Goal: Task Accomplishment & Management: Use online tool/utility

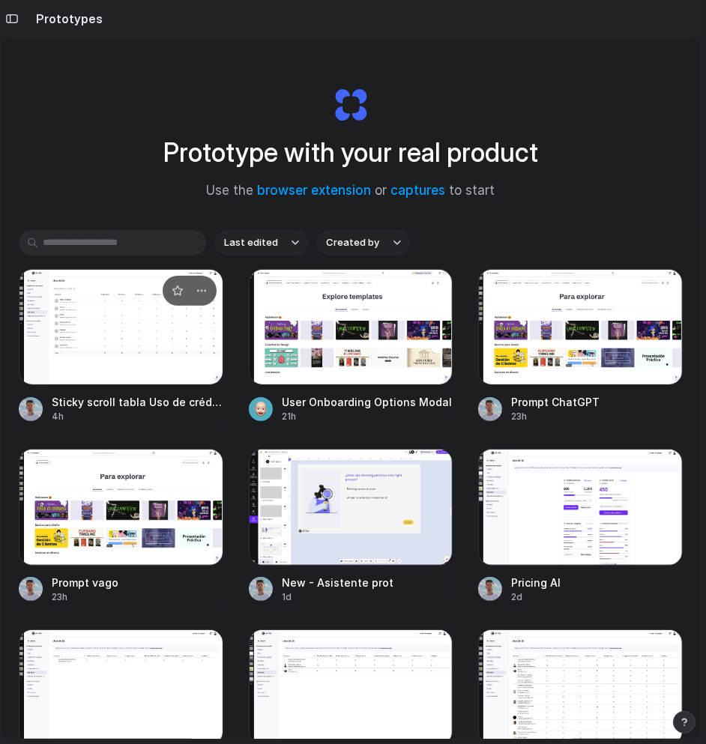
click at [145, 342] on div at bounding box center [121, 327] width 205 height 116
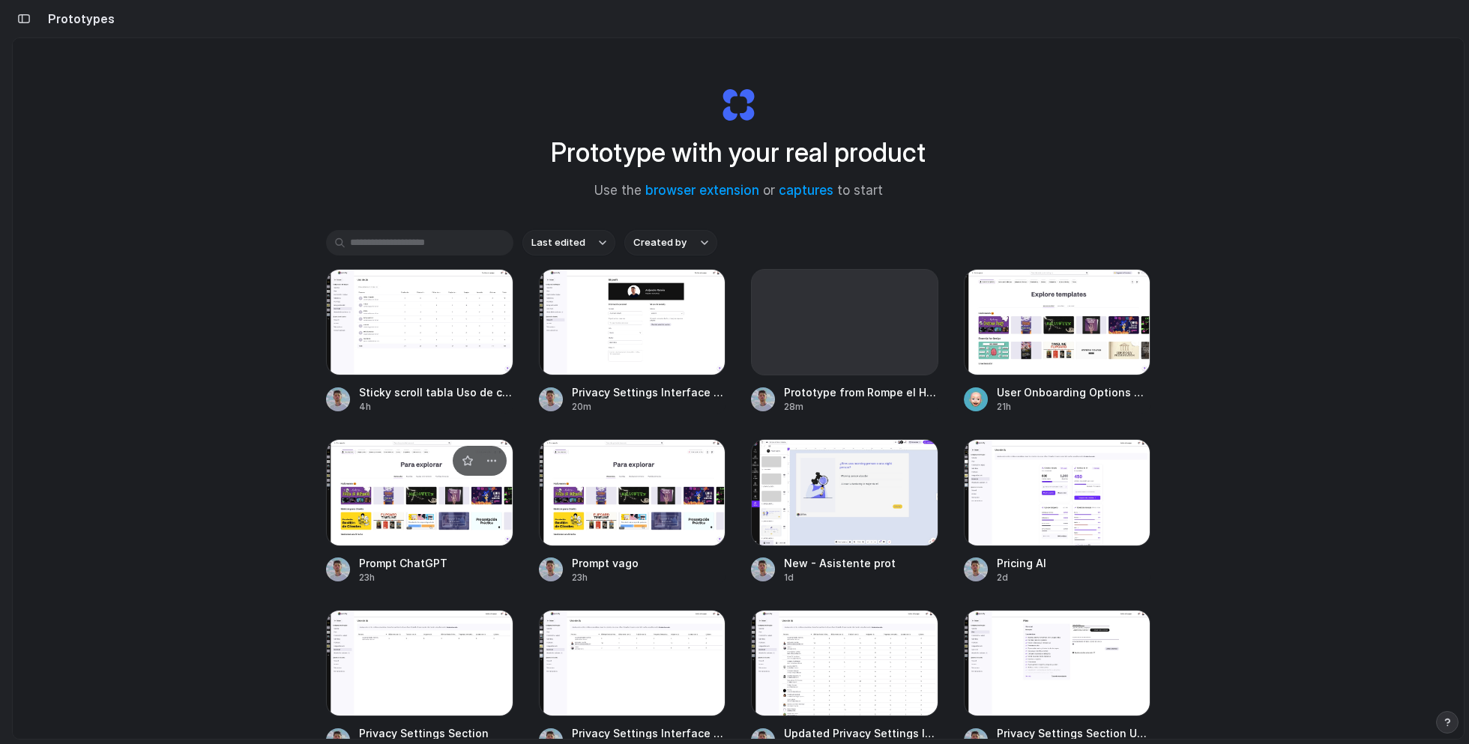
click at [413, 507] on div at bounding box center [419, 492] width 187 height 106
click at [590, 507] on div at bounding box center [632, 492] width 187 height 106
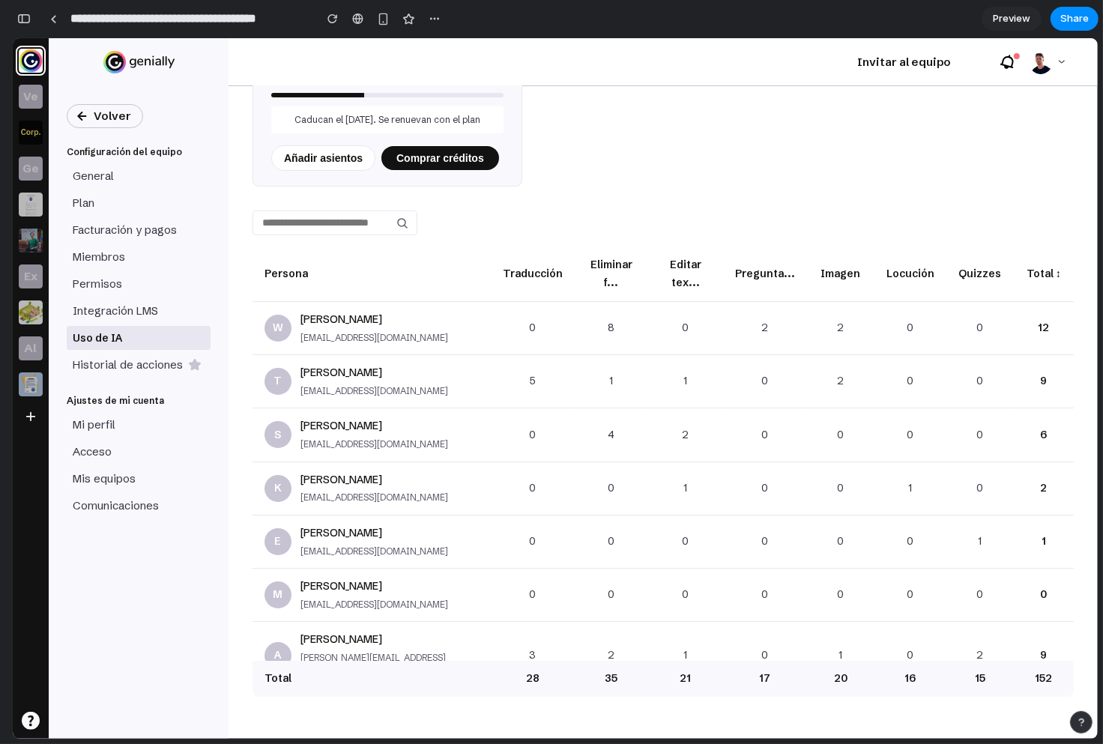
click at [705, 74] on div "**********" at bounding box center [557, 372] width 1091 height 744
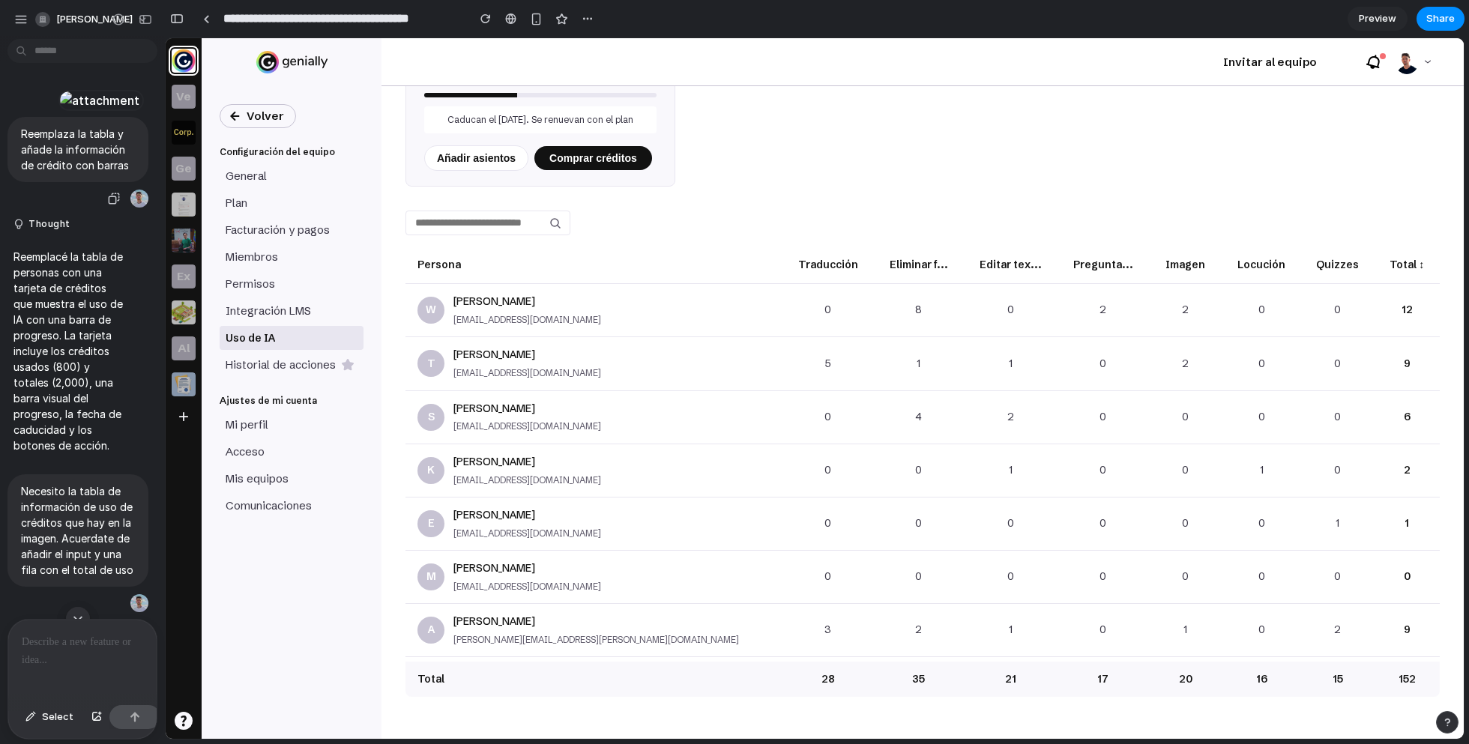
click at [96, 111] on div at bounding box center [99, 100] width 82 height 21
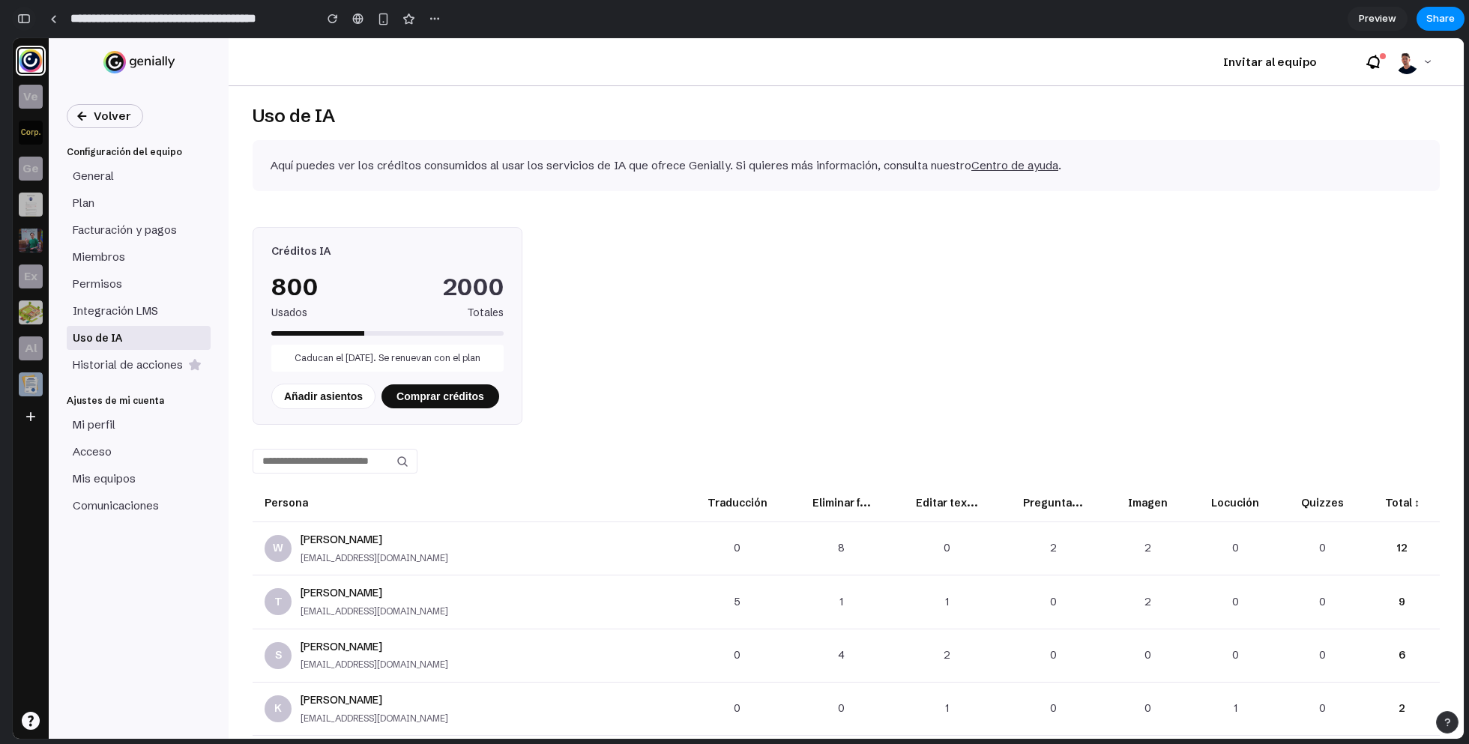
click at [26, 13] on div "button" at bounding box center [23, 18] width 13 height 10
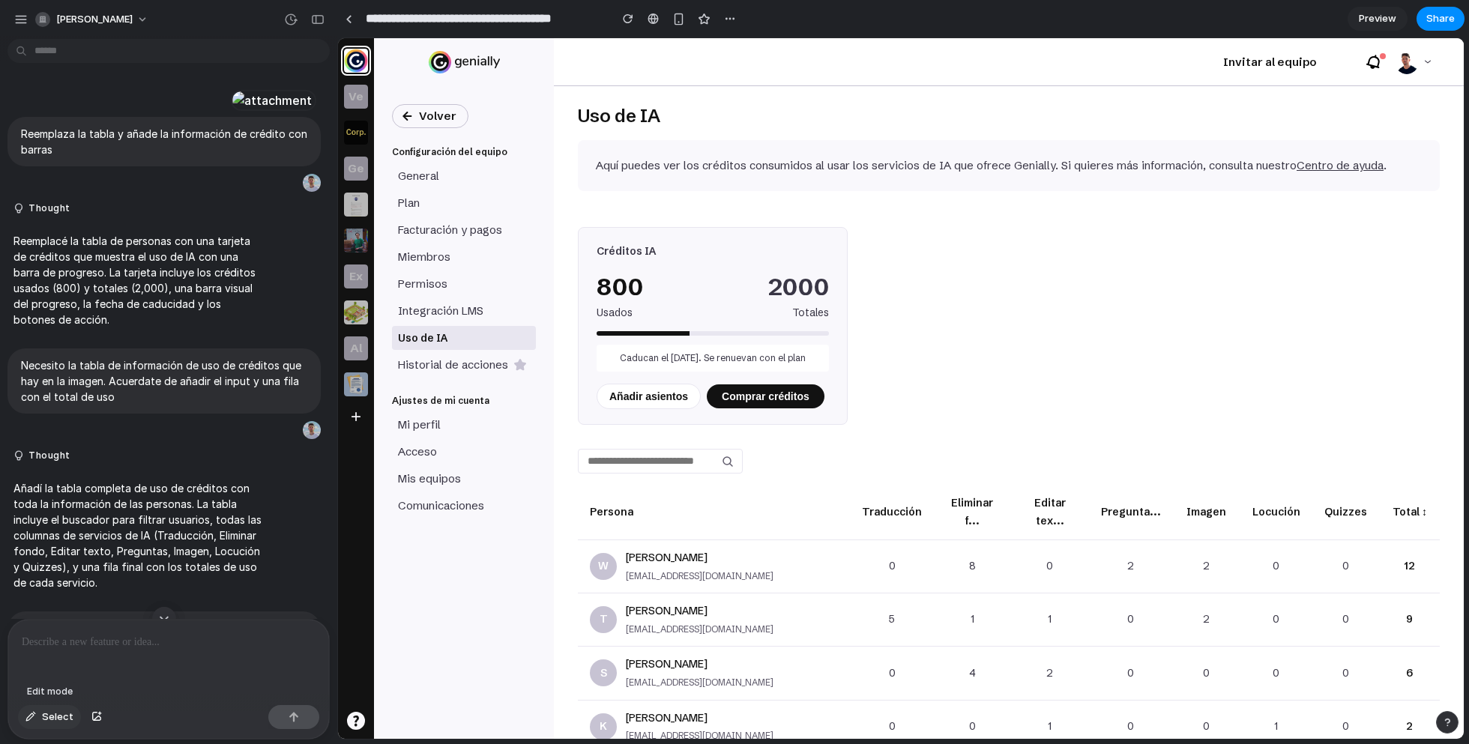
click at [64, 713] on span "Select" at bounding box center [57, 717] width 31 height 15
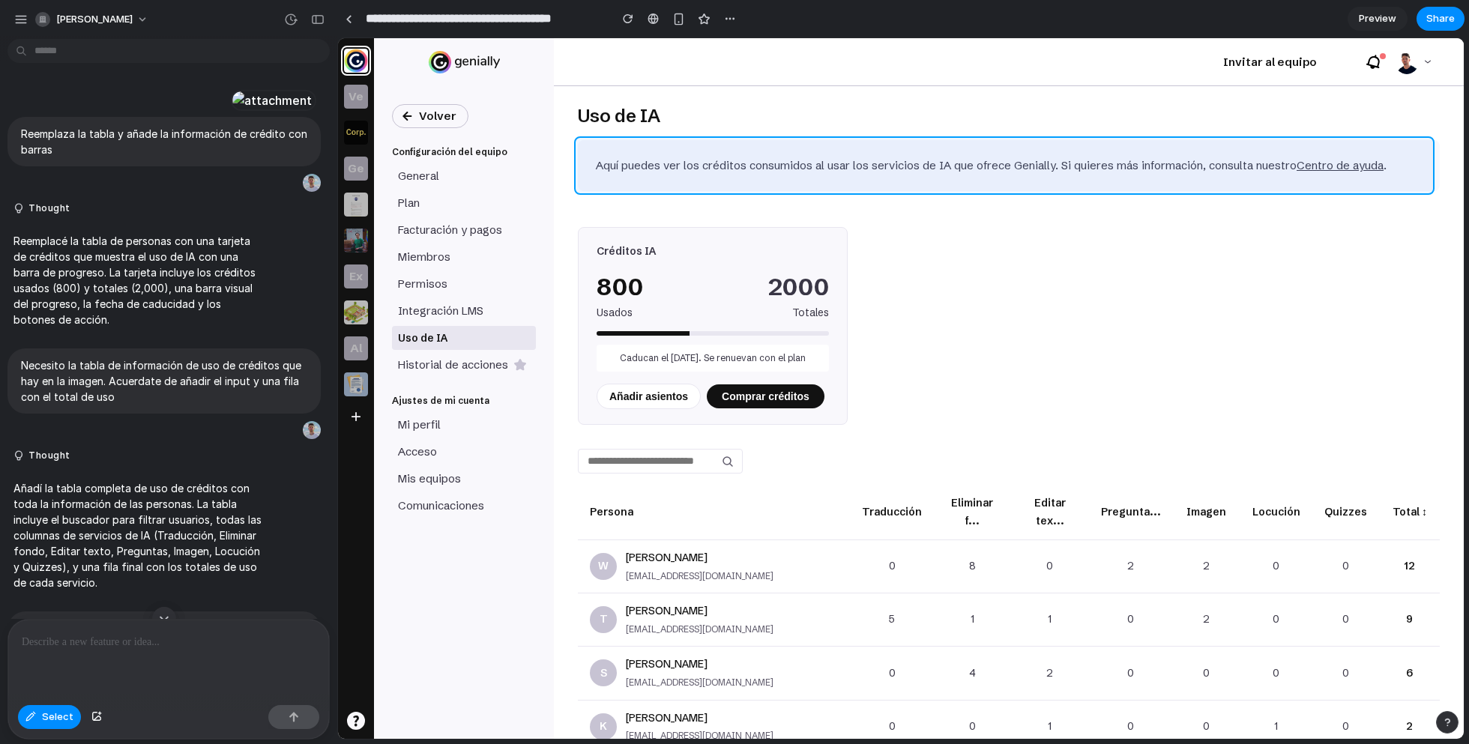
click at [705, 177] on div at bounding box center [900, 388] width 1125 height 701
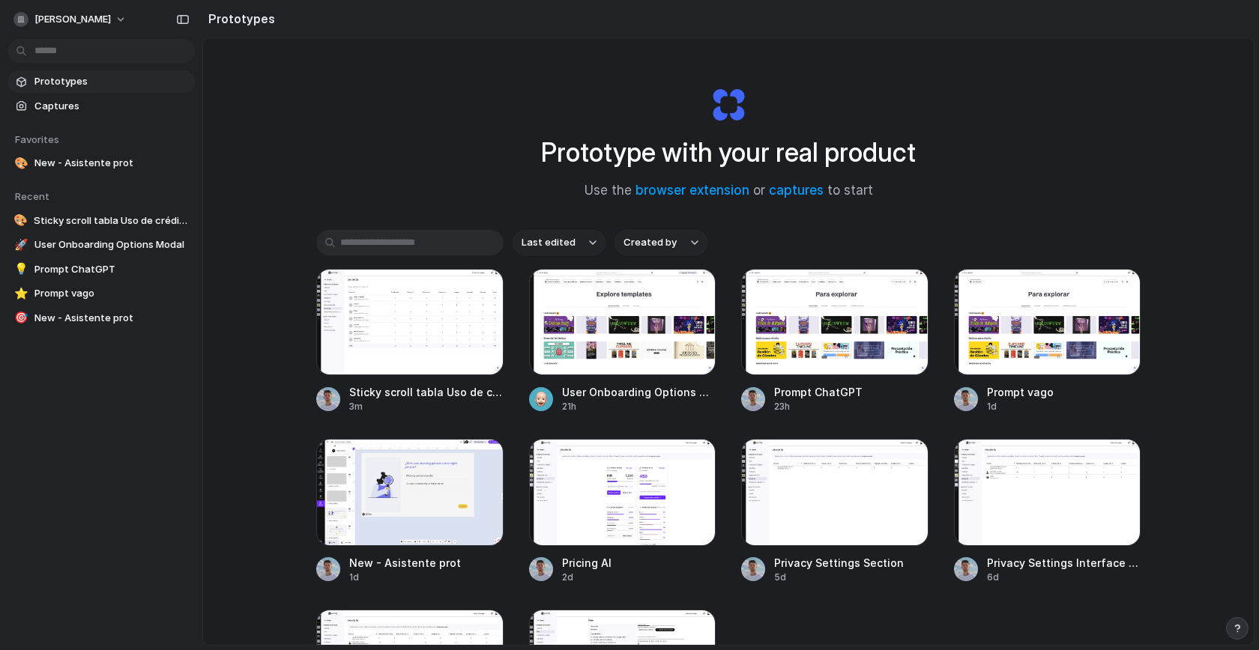
click at [425, 249] on input "text" at bounding box center [409, 242] width 187 height 25
click at [98, 97] on link "Captures" at bounding box center [100, 106] width 187 height 22
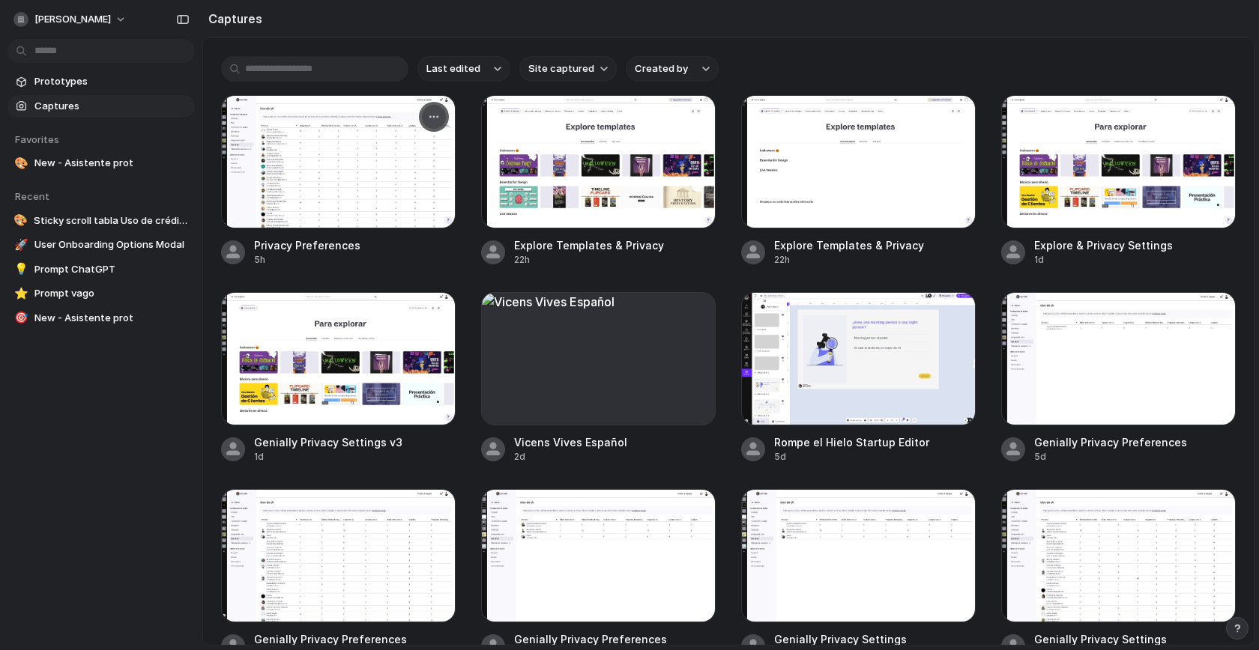
click at [430, 124] on button "button" at bounding box center [434, 117] width 24 height 24
click at [825, 73] on div "Create prototype Rename Copy link Open original page Delete" at bounding box center [629, 325] width 1259 height 650
click at [949, 308] on div "button" at bounding box center [954, 314] width 12 height 12
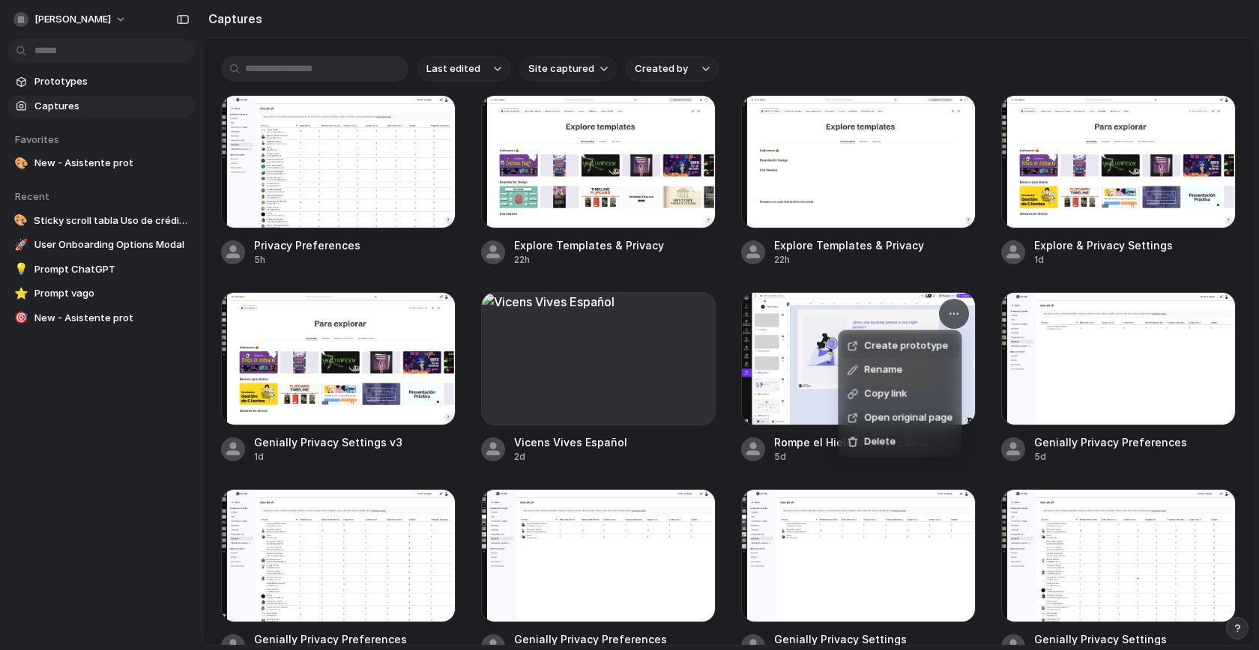
click at [920, 351] on span "Create prototype" at bounding box center [906, 346] width 84 height 15
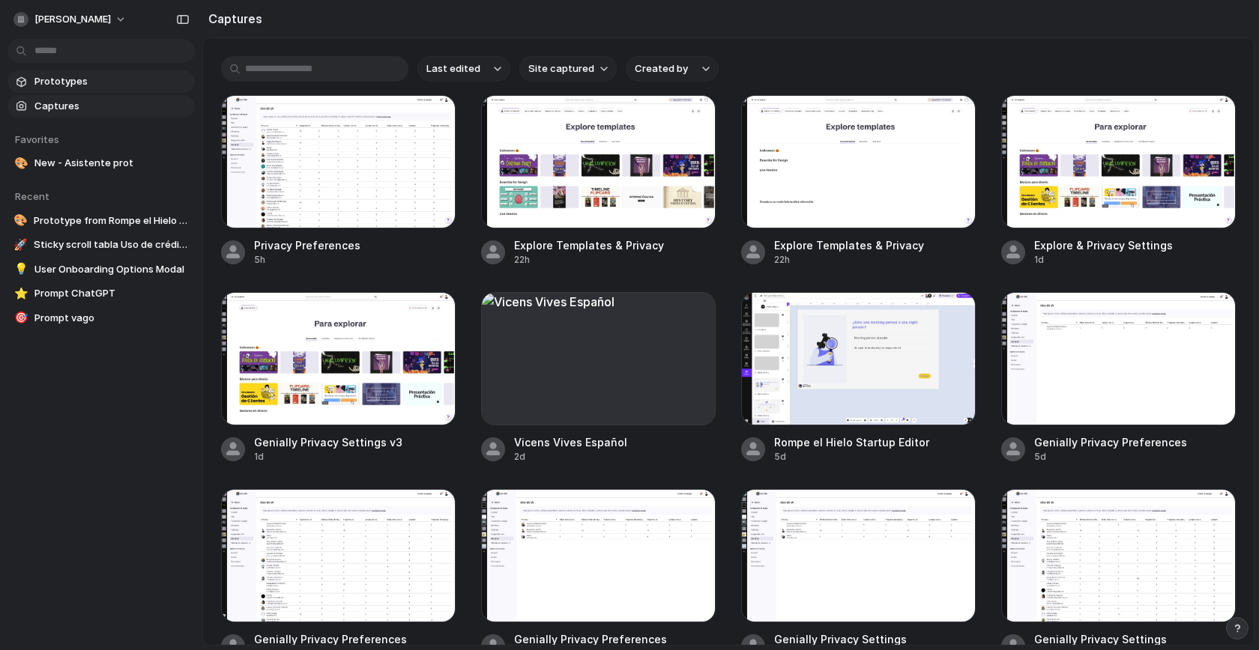
click at [51, 84] on span "Prototypes" at bounding box center [111, 81] width 154 height 15
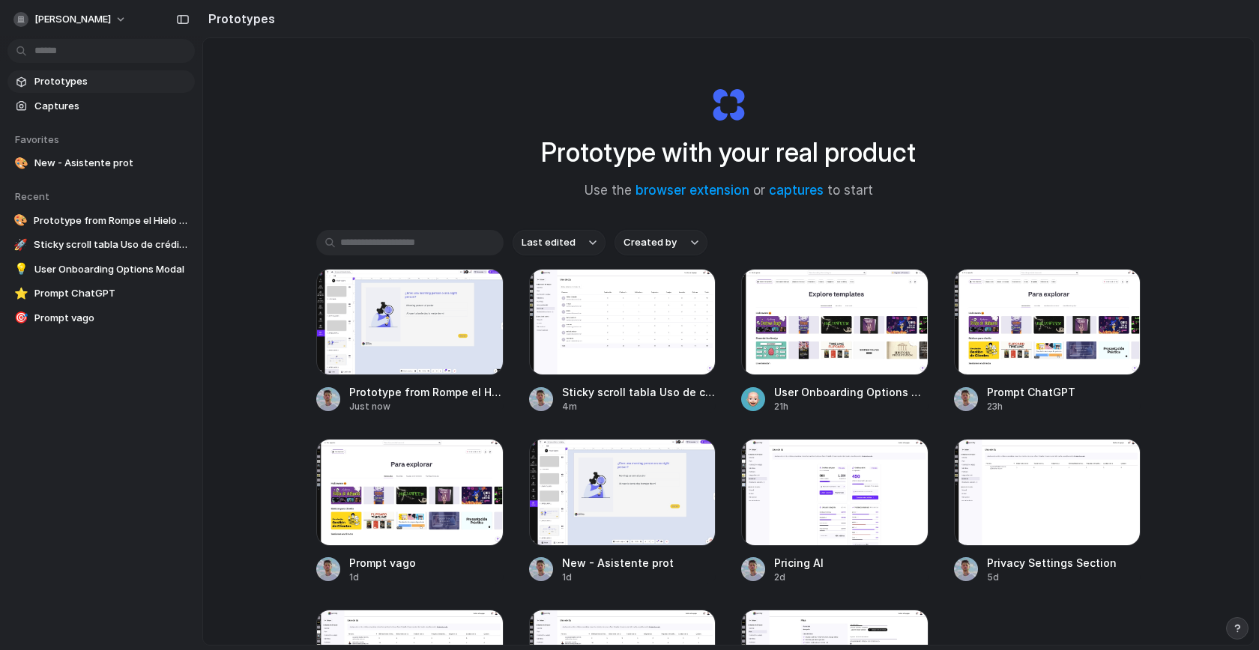
click at [629, 325] on div at bounding box center [629, 325] width 0 height 0
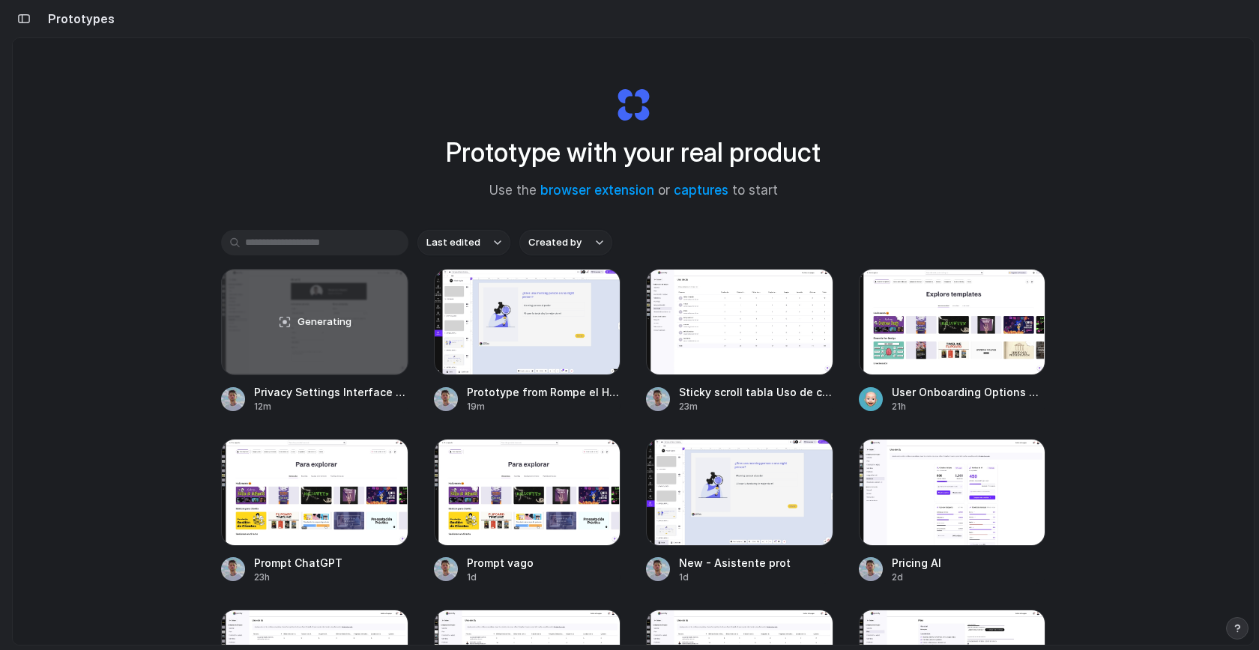
click at [845, 134] on div "Prototype with your real product Use the browser extension or captures to start" at bounding box center [632, 137] width 599 height 162
click at [629, 325] on div at bounding box center [629, 325] width 0 height 0
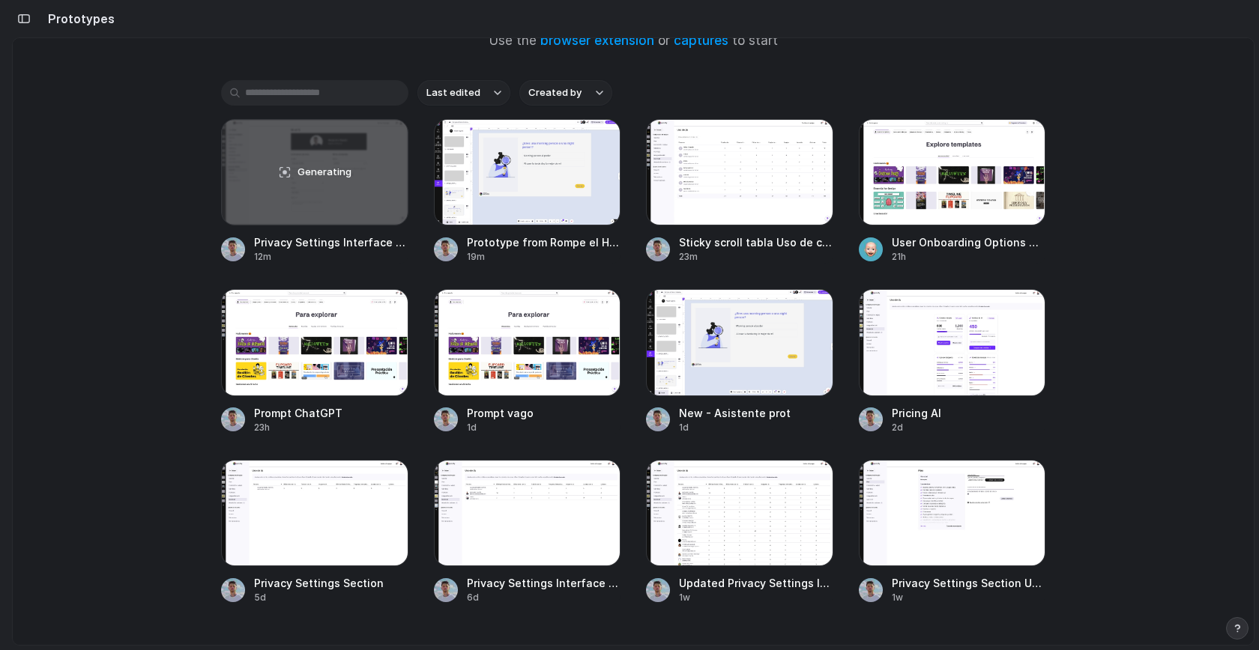
scroll to position [151, 0]
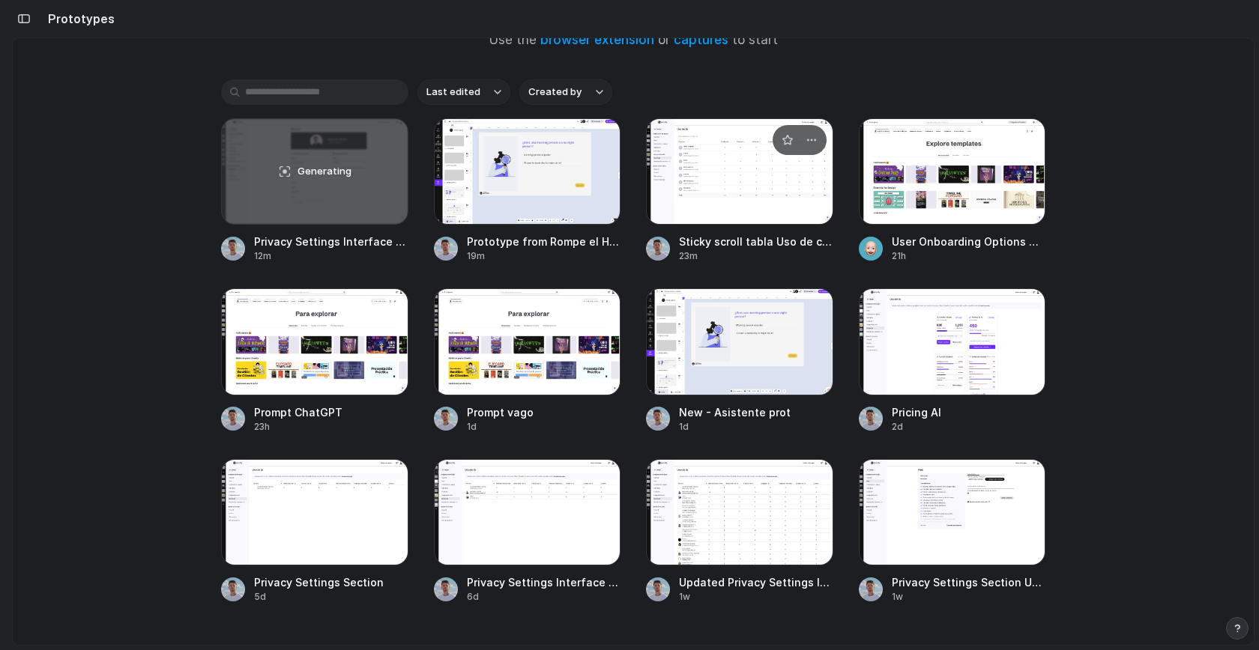
click at [736, 192] on div at bounding box center [739, 171] width 187 height 106
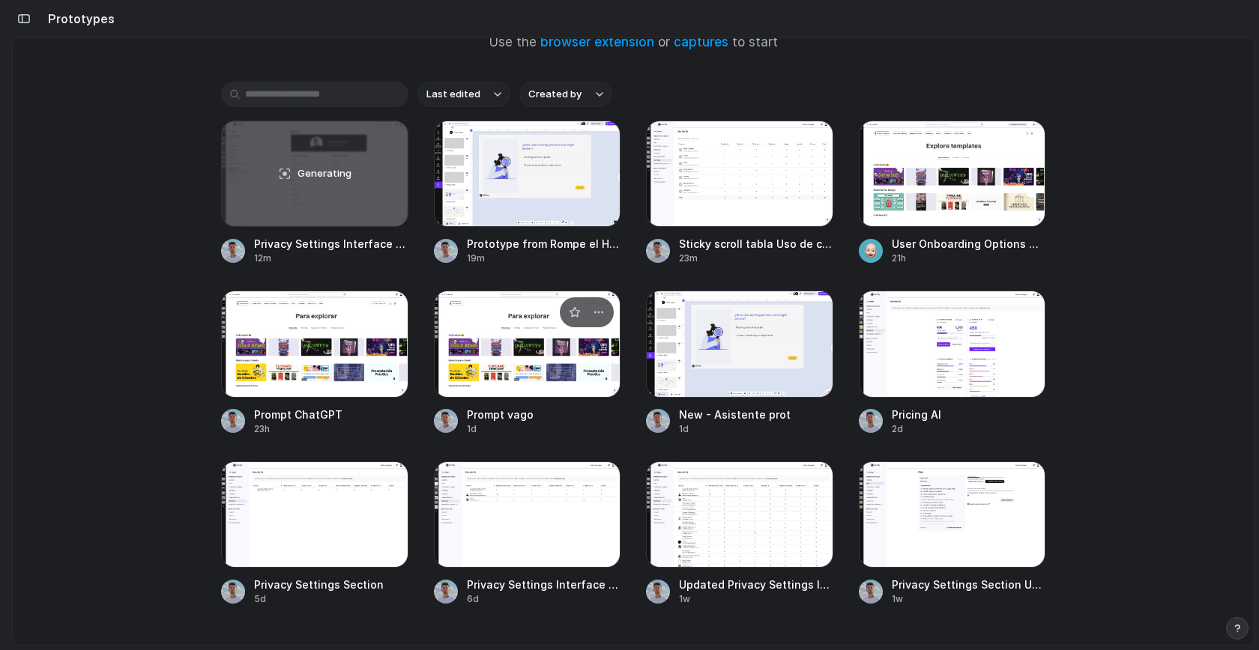
scroll to position [148, 0]
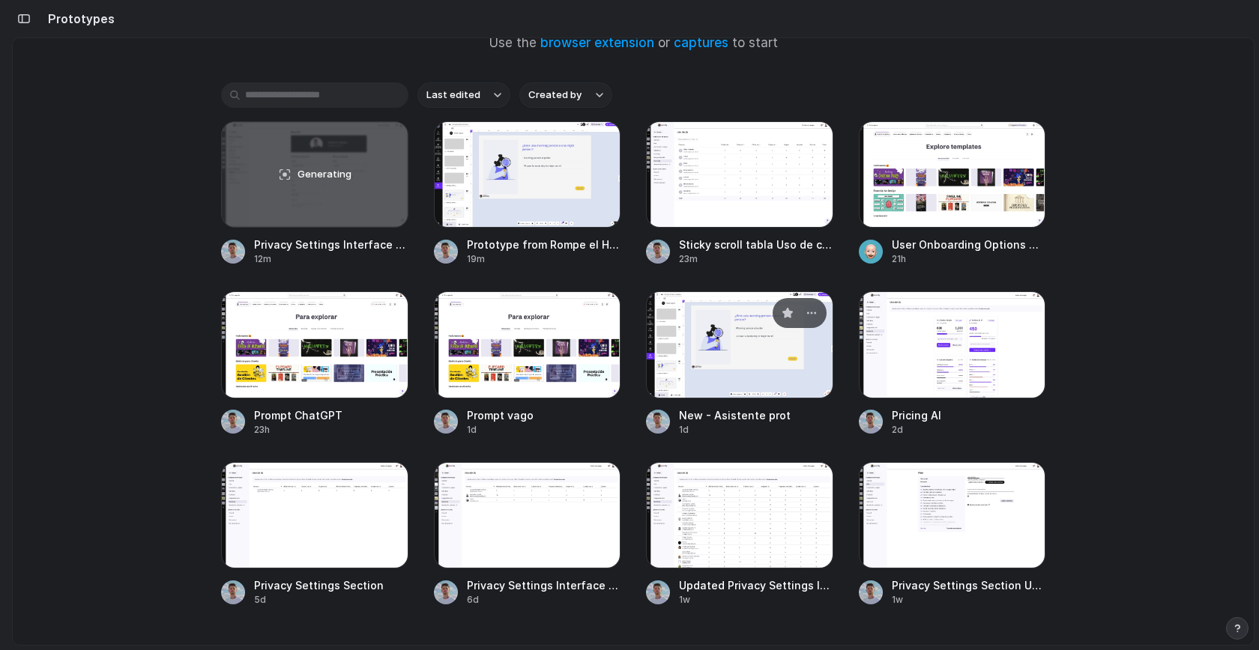
click at [748, 360] on div at bounding box center [739, 344] width 187 height 106
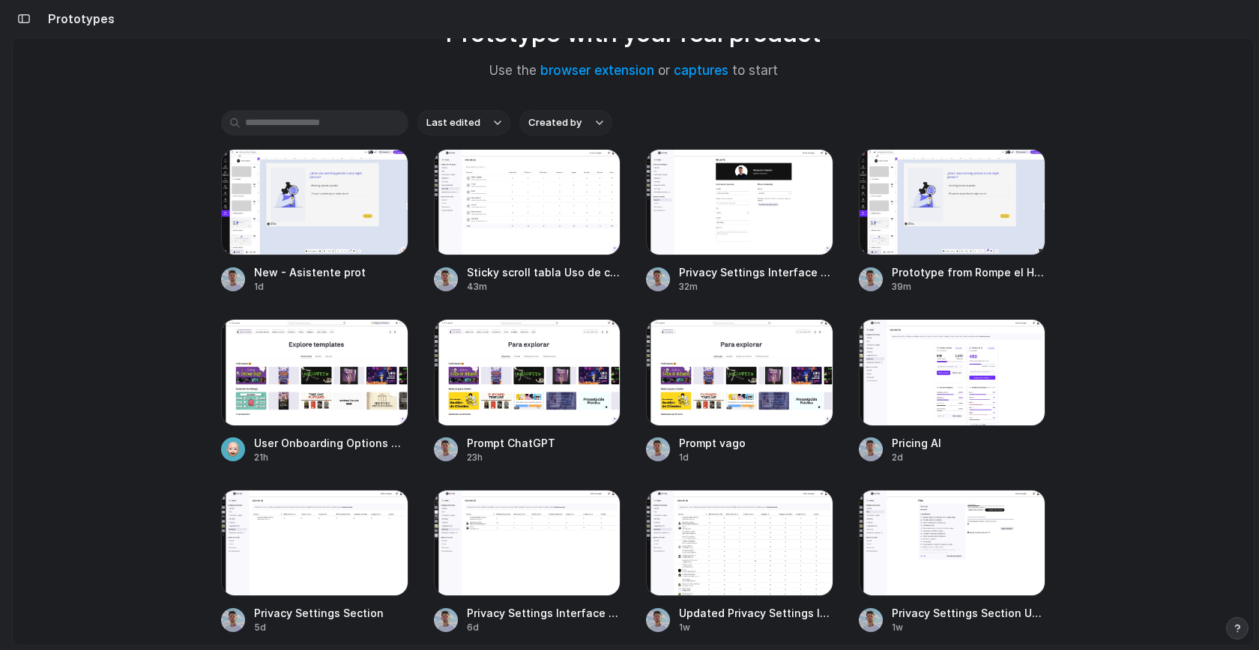
scroll to position [200, 0]
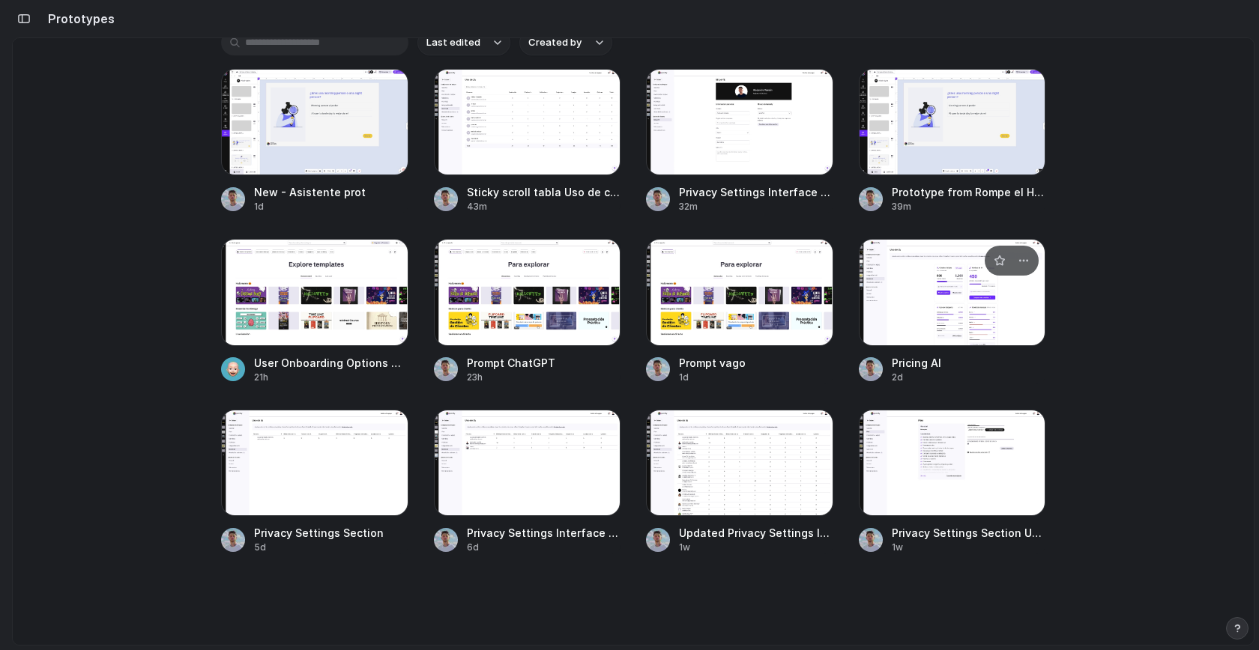
click at [922, 297] on div at bounding box center [952, 292] width 187 height 106
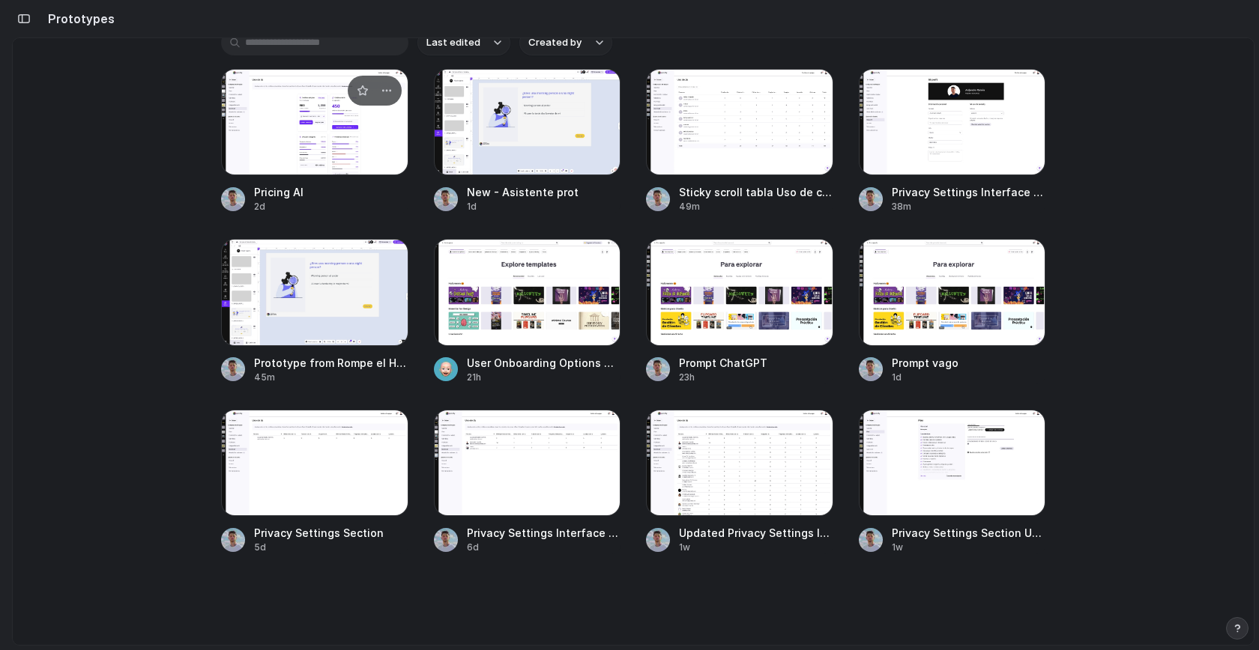
scroll to position [0, 0]
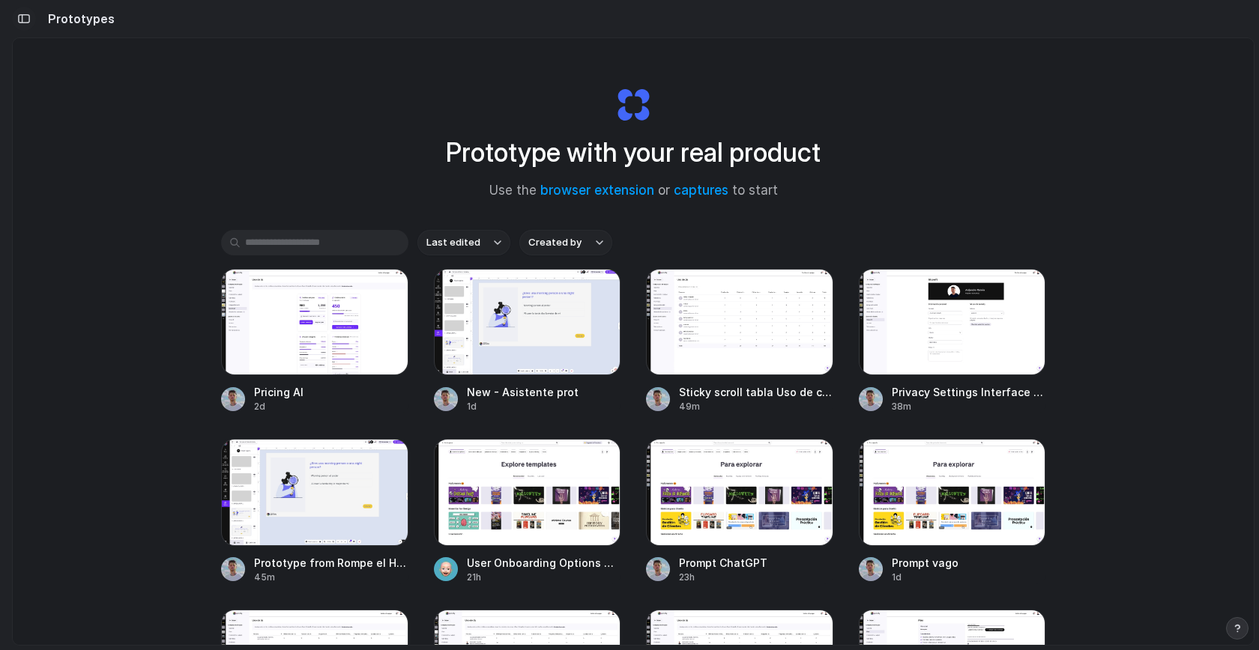
click at [28, 16] on div "button" at bounding box center [23, 18] width 13 height 10
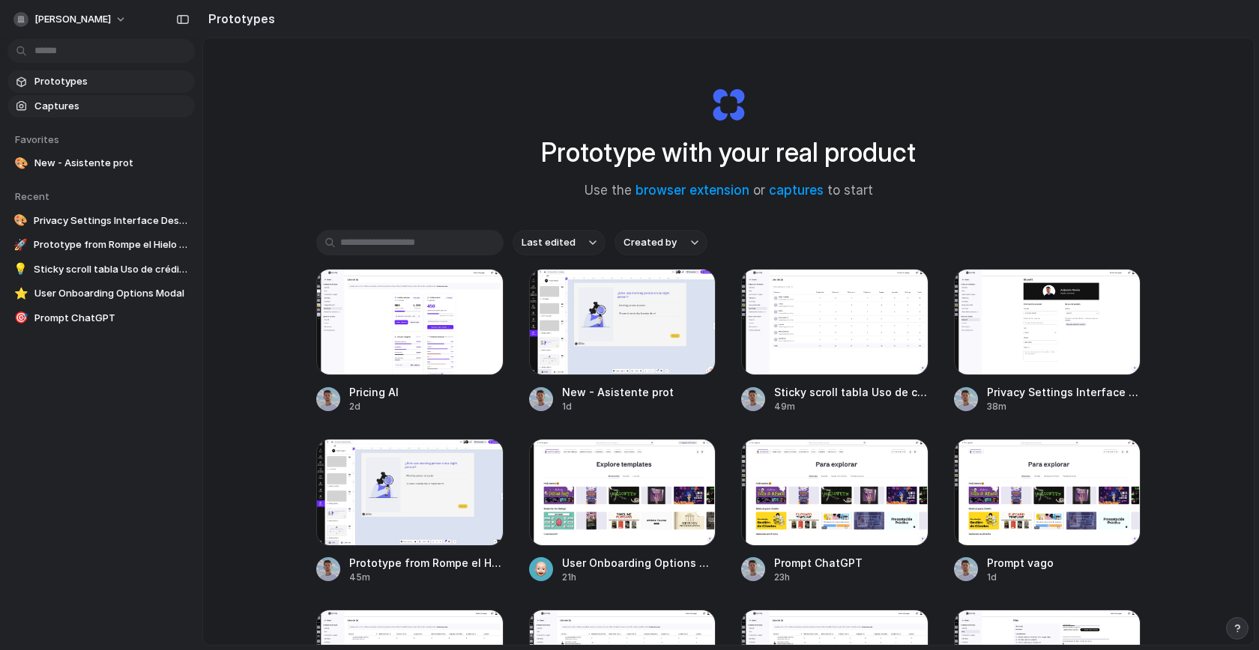
click at [165, 104] on span "Captures" at bounding box center [111, 106] width 154 height 15
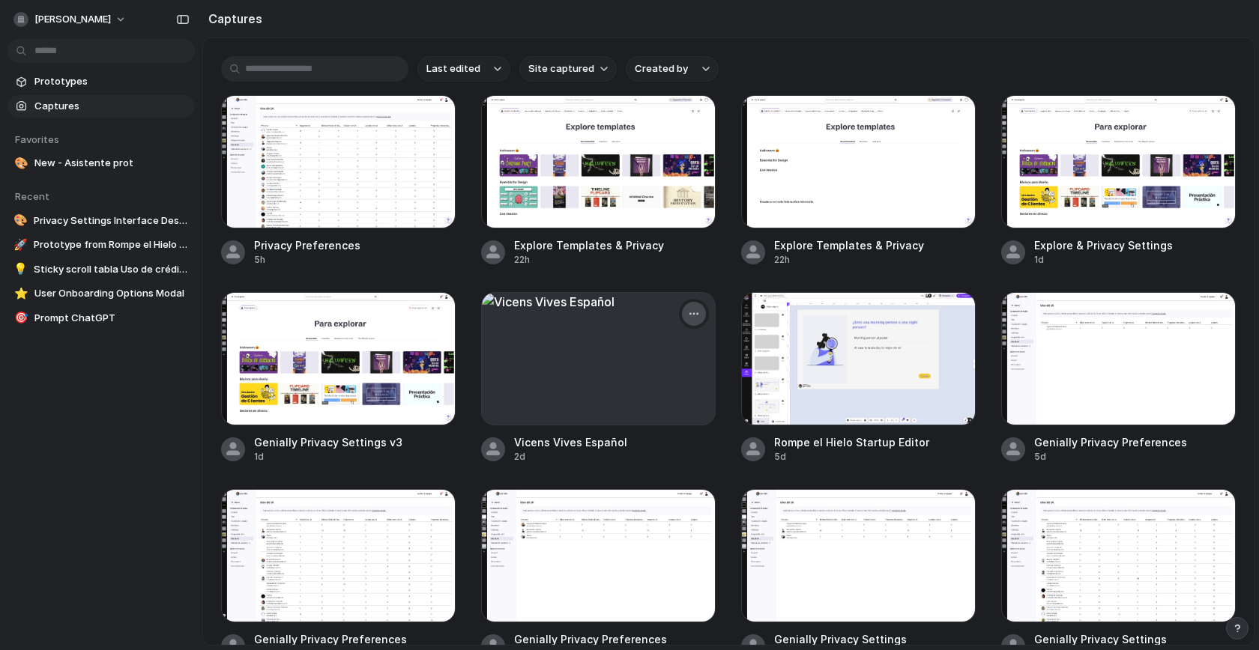
click at [689, 303] on button "button" at bounding box center [694, 314] width 24 height 24
click at [617, 448] on span "Delete" at bounding box center [620, 442] width 31 height 15
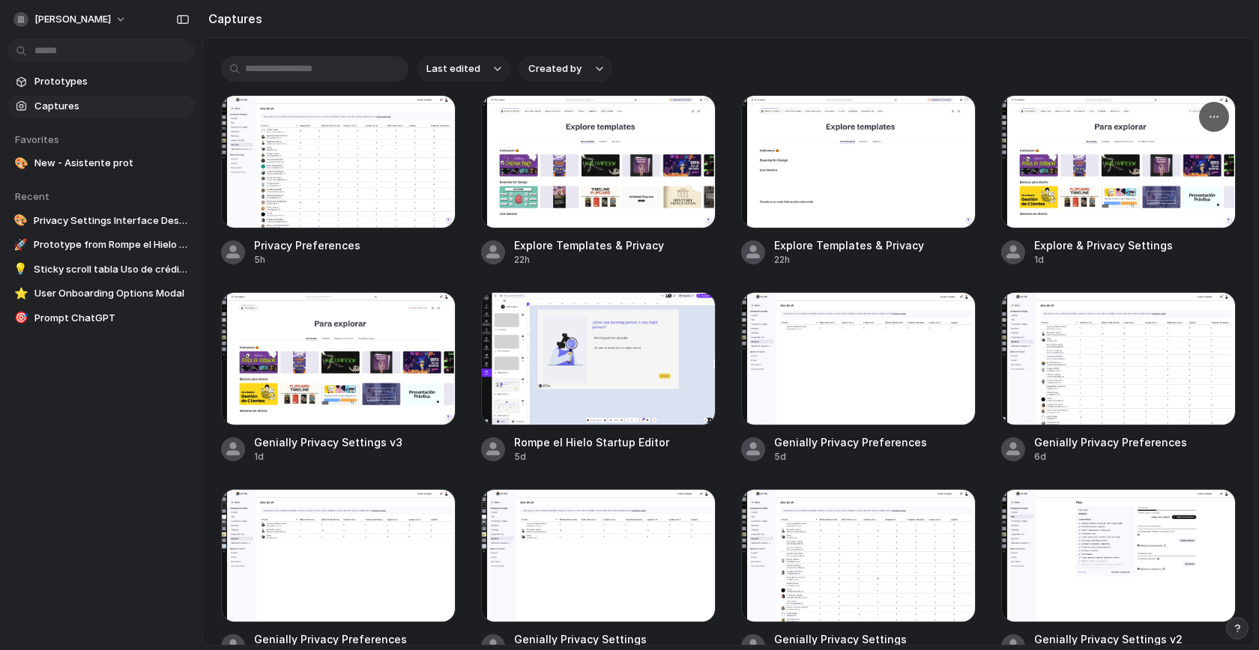
click at [1125, 181] on div at bounding box center [1118, 161] width 235 height 133
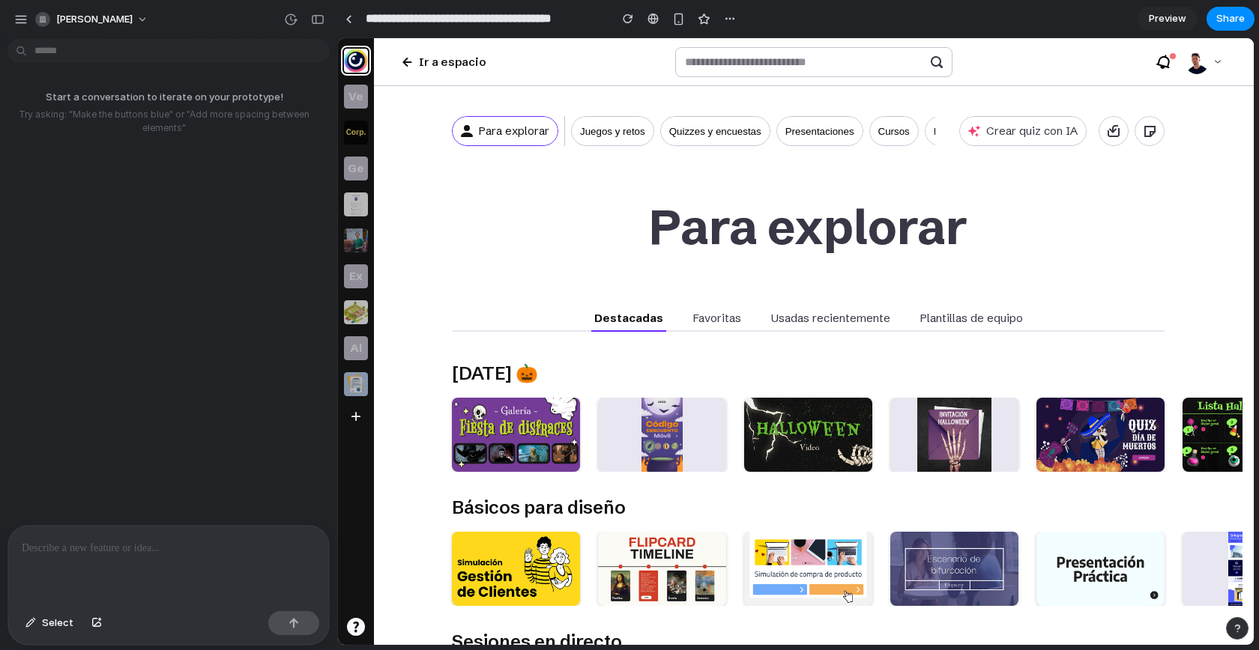
click at [714, 315] on p "Favoritas" at bounding box center [717, 318] width 48 height 15
click at [166, 540] on p at bounding box center [169, 548] width 294 height 18
click at [196, 539] on p "**********" at bounding box center [166, 548] width 288 height 18
click at [297, 620] on div "button" at bounding box center [293, 623] width 10 height 10
type input "**********"
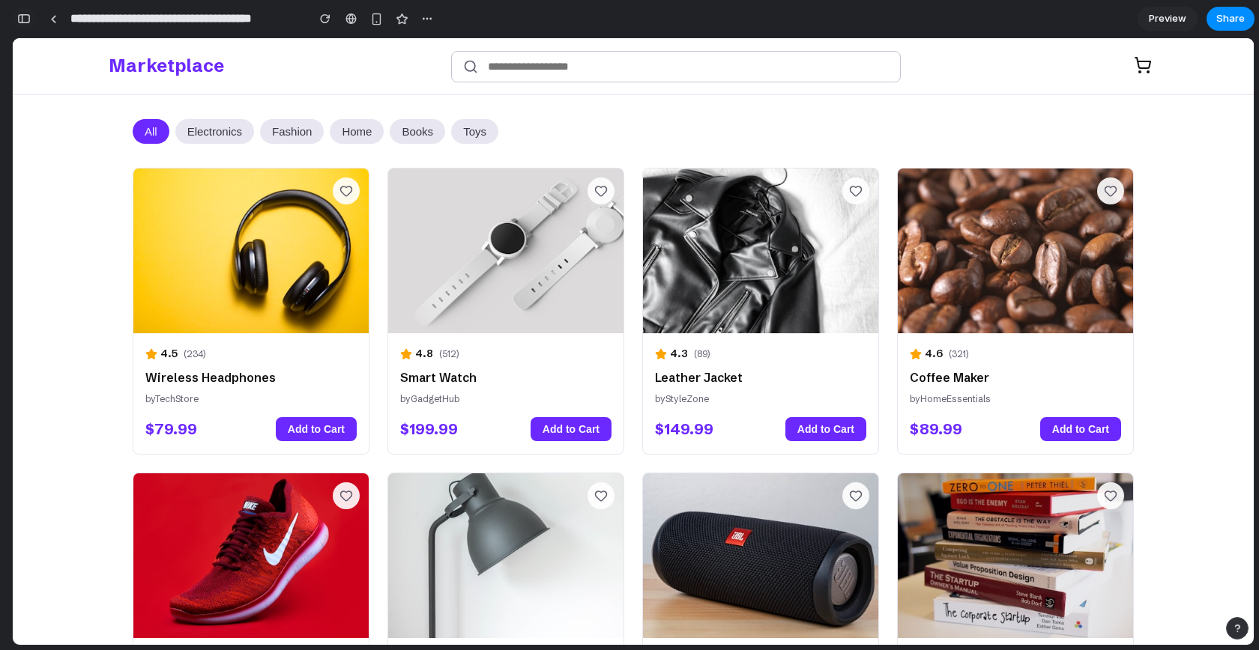
click at [22, 19] on div "button" at bounding box center [23, 18] width 13 height 10
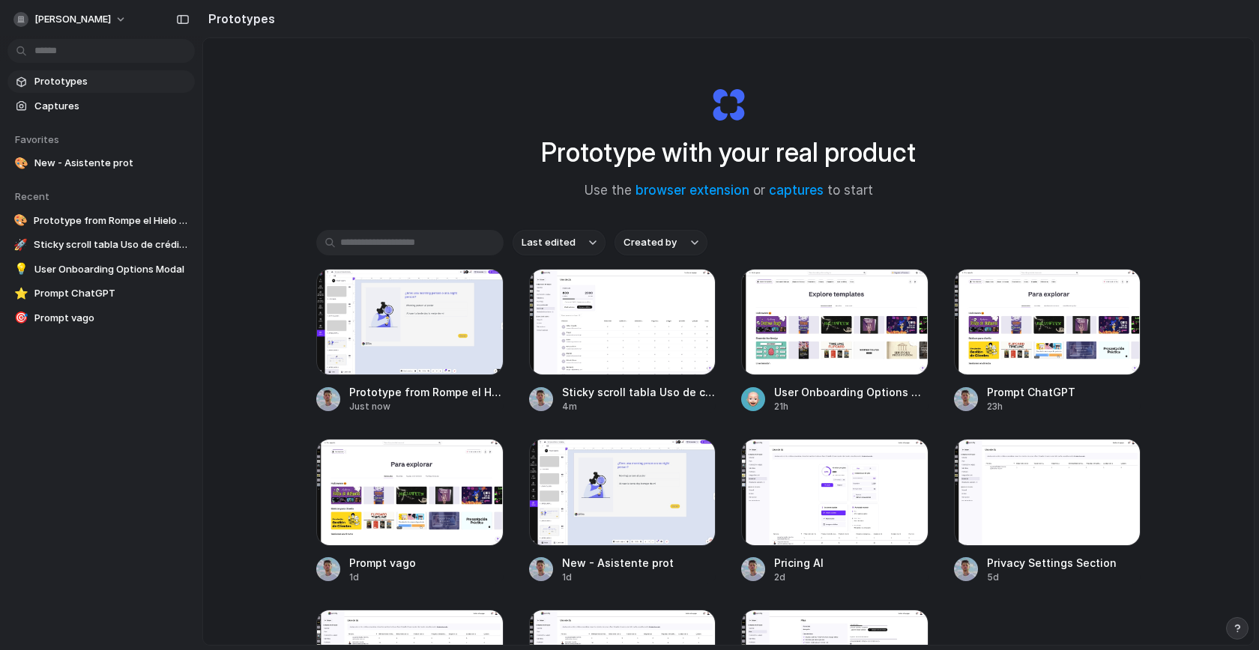
click at [91, 119] on section "Favorites 🎨 New - Asistente prot To pick up a draggable item, press the space b…" at bounding box center [101, 147] width 202 height 58
click at [85, 109] on span "Captures" at bounding box center [111, 106] width 154 height 15
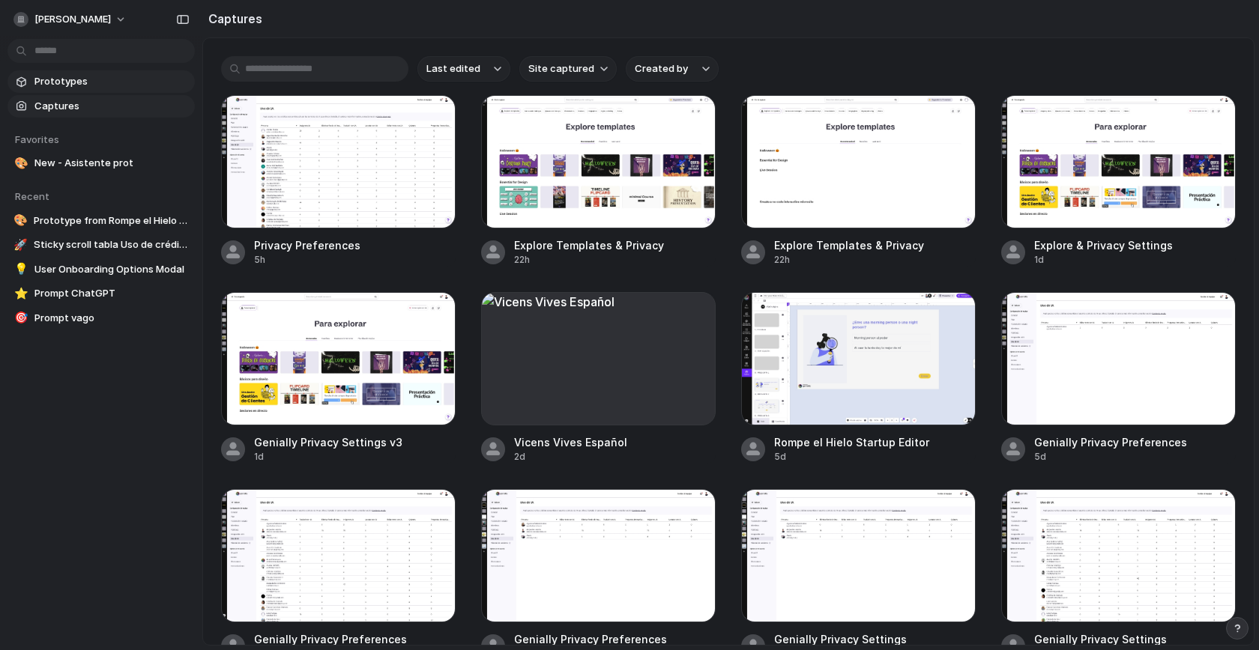
click at [72, 80] on span "Prototypes" at bounding box center [111, 81] width 154 height 15
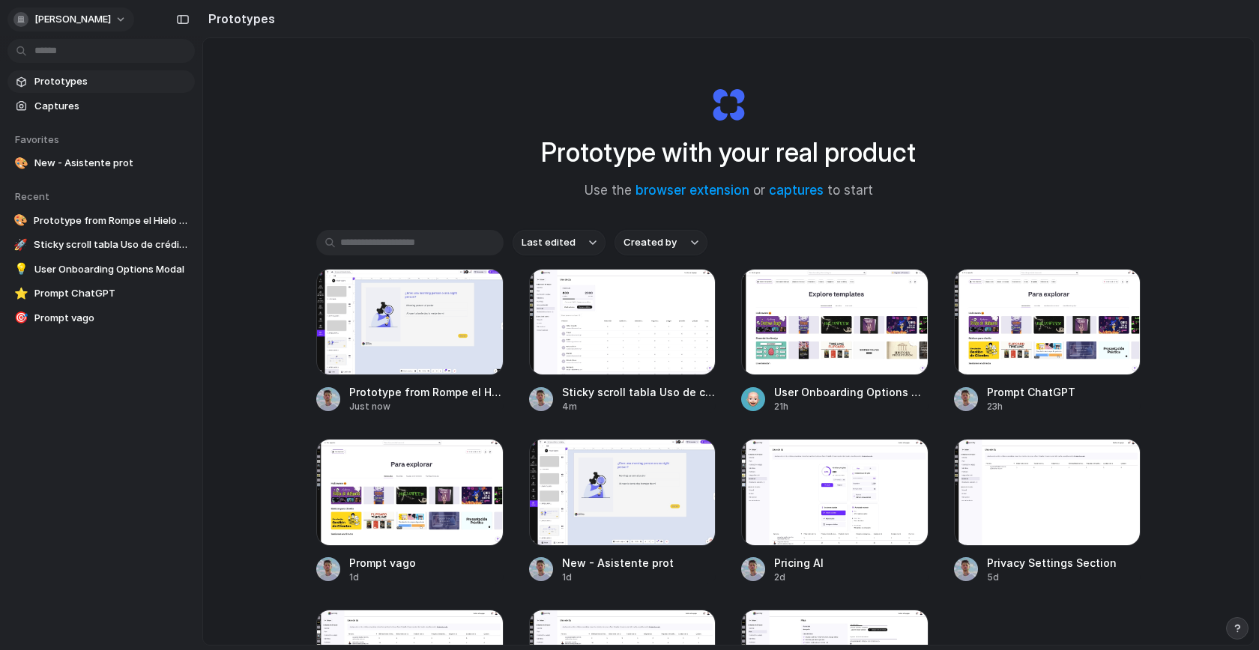
click at [124, 18] on button "[PERSON_NAME]" at bounding box center [70, 19] width 127 height 24
click at [89, 76] on span "Invite members" at bounding box center [70, 77] width 72 height 15
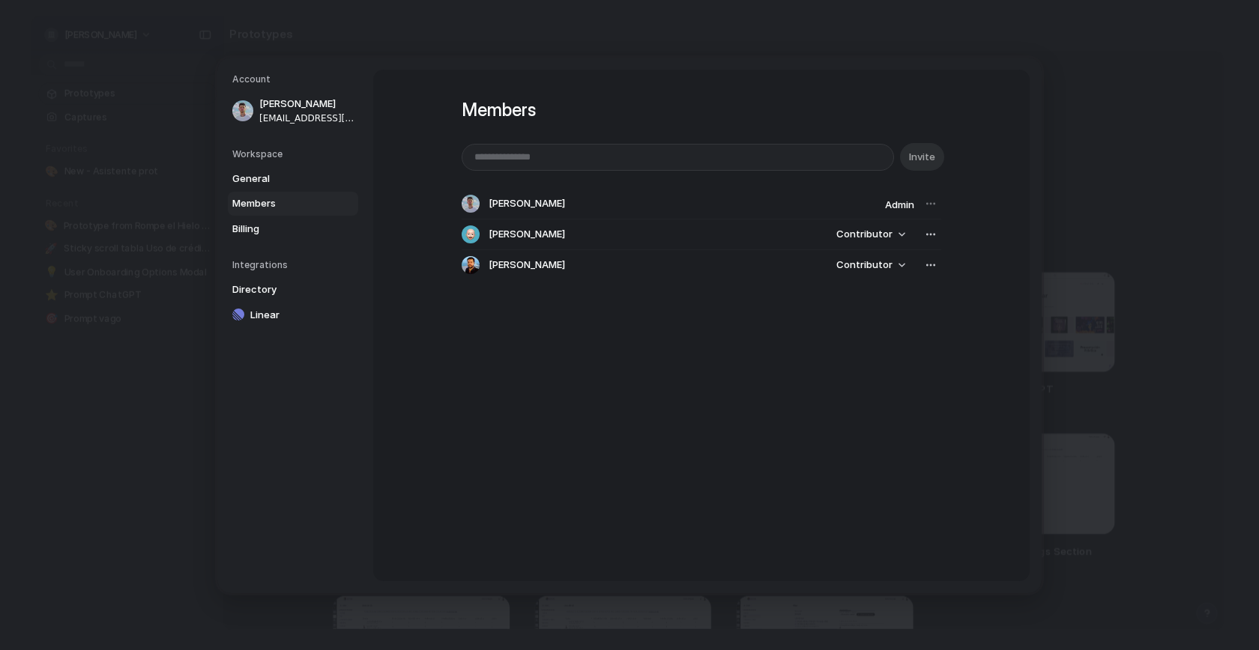
click at [943, 91] on div "Members Invite Alejandro Ramón Admin Álvaro Molina Ruiz Contributor Raúl Salgue…" at bounding box center [701, 326] width 656 height 512
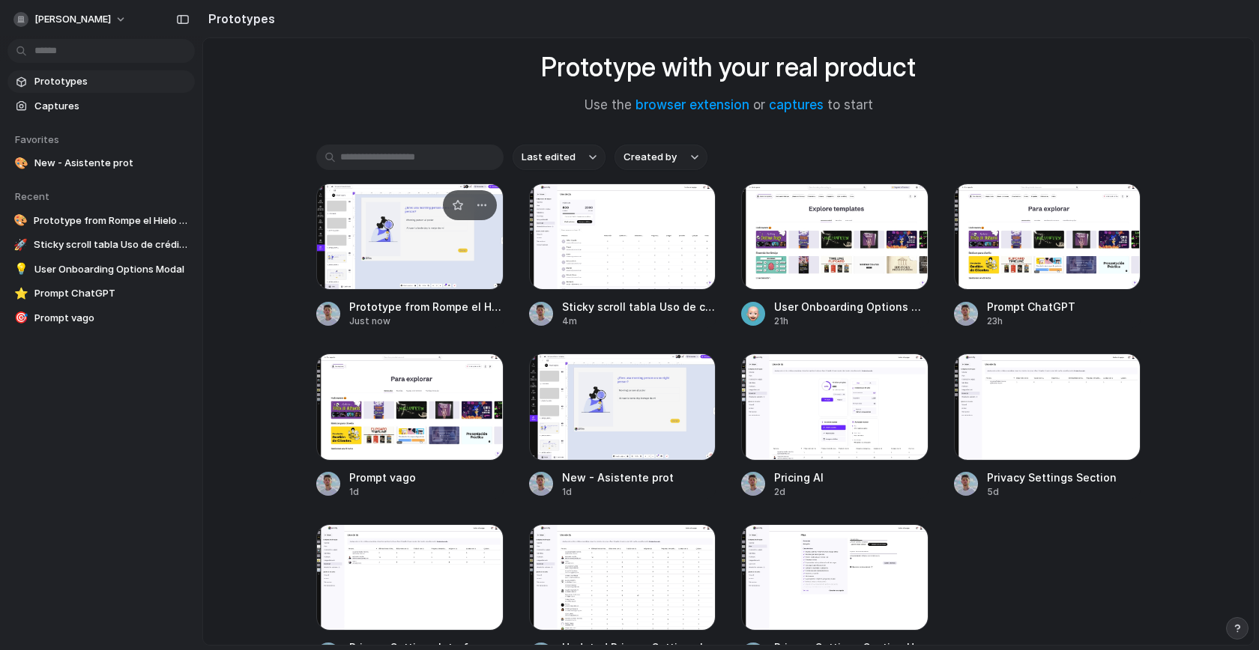
scroll to position [106, 0]
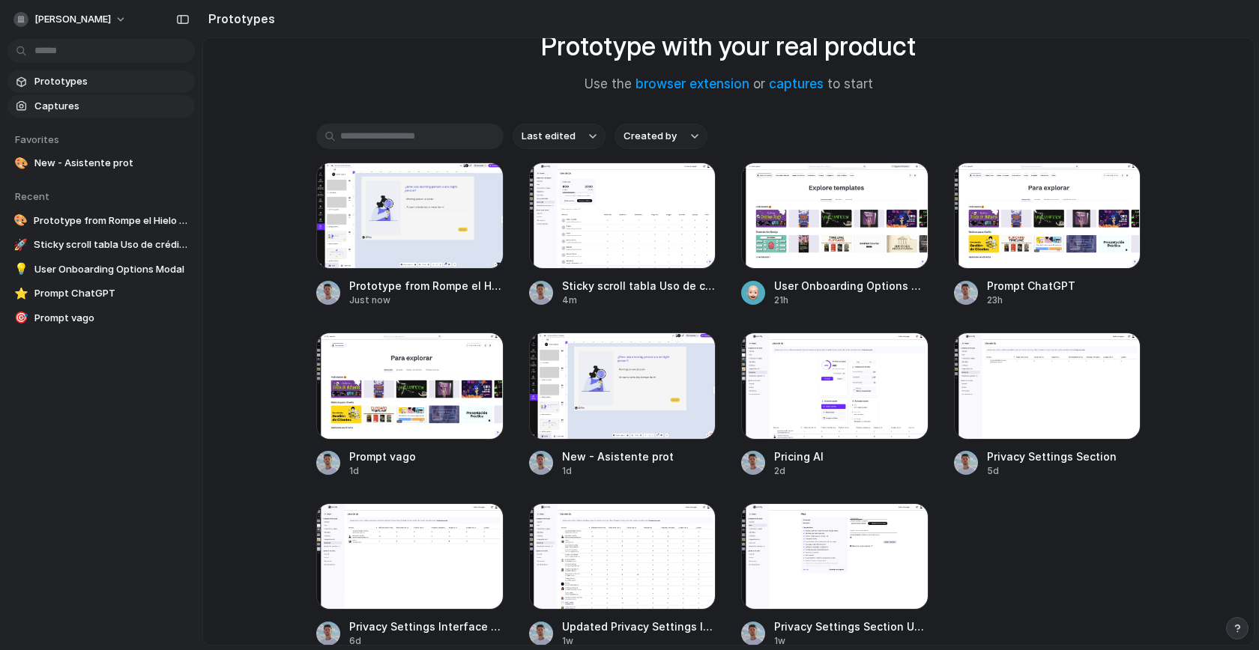
click at [58, 107] on span "Captures" at bounding box center [111, 106] width 154 height 15
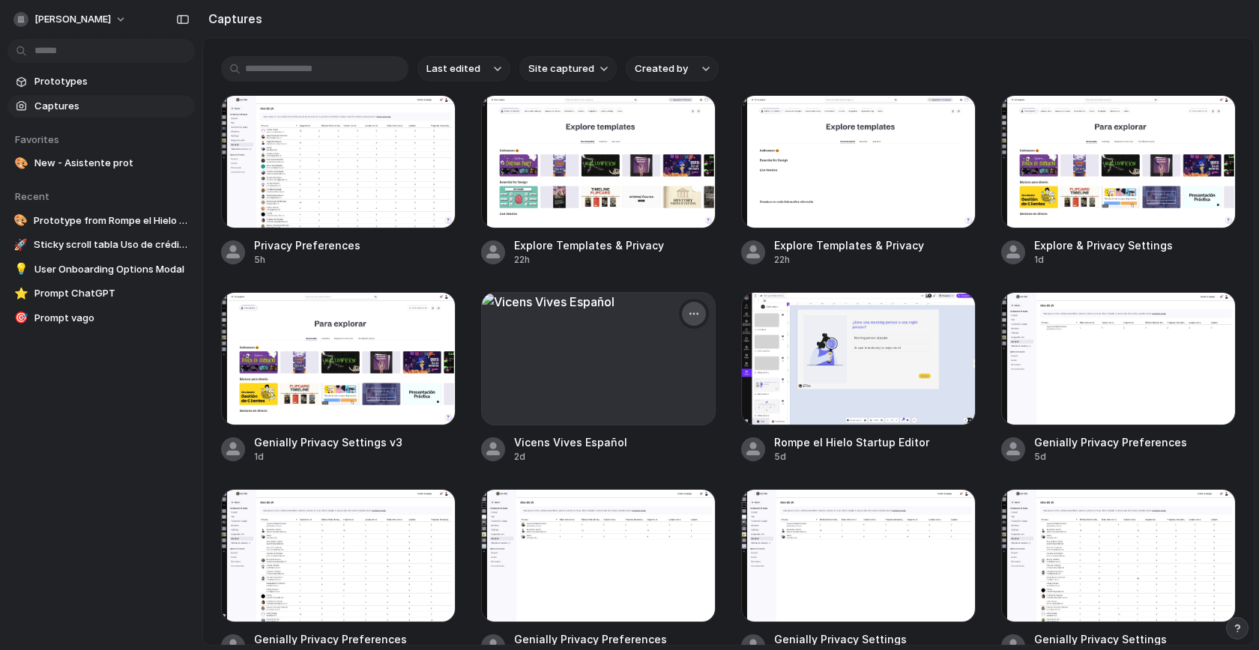
click at [685, 311] on button "button" at bounding box center [694, 314] width 24 height 24
click at [632, 436] on span "Delete" at bounding box center [620, 442] width 31 height 15
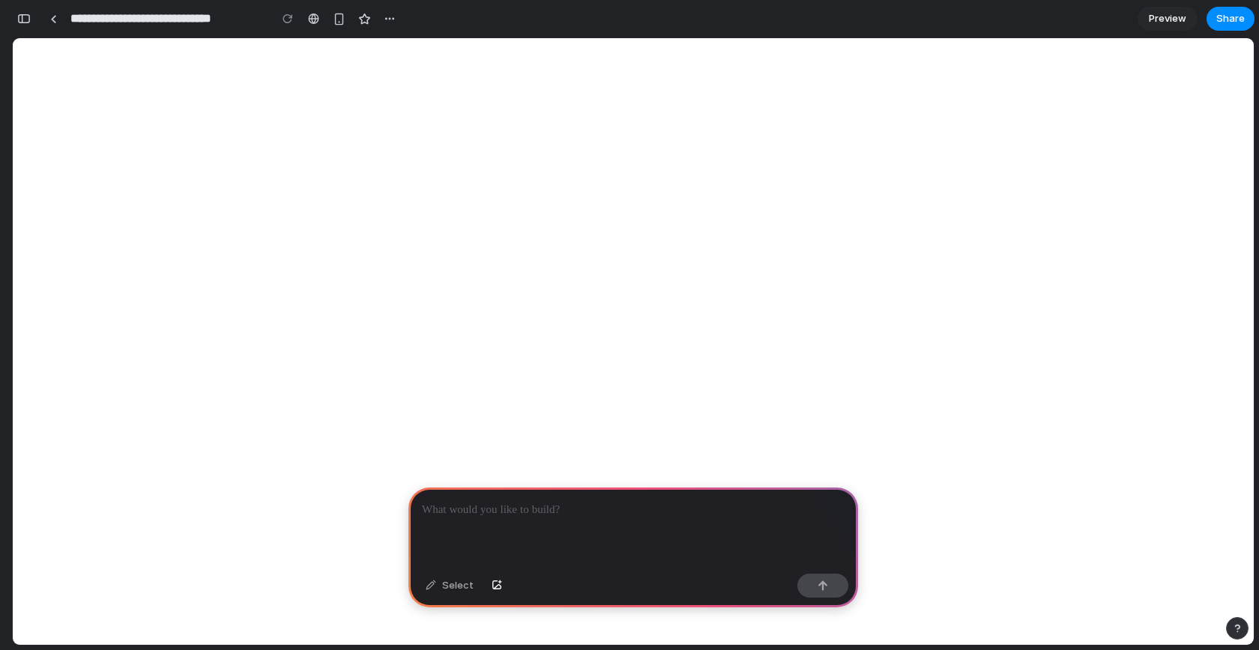
scroll to position [0, 13]
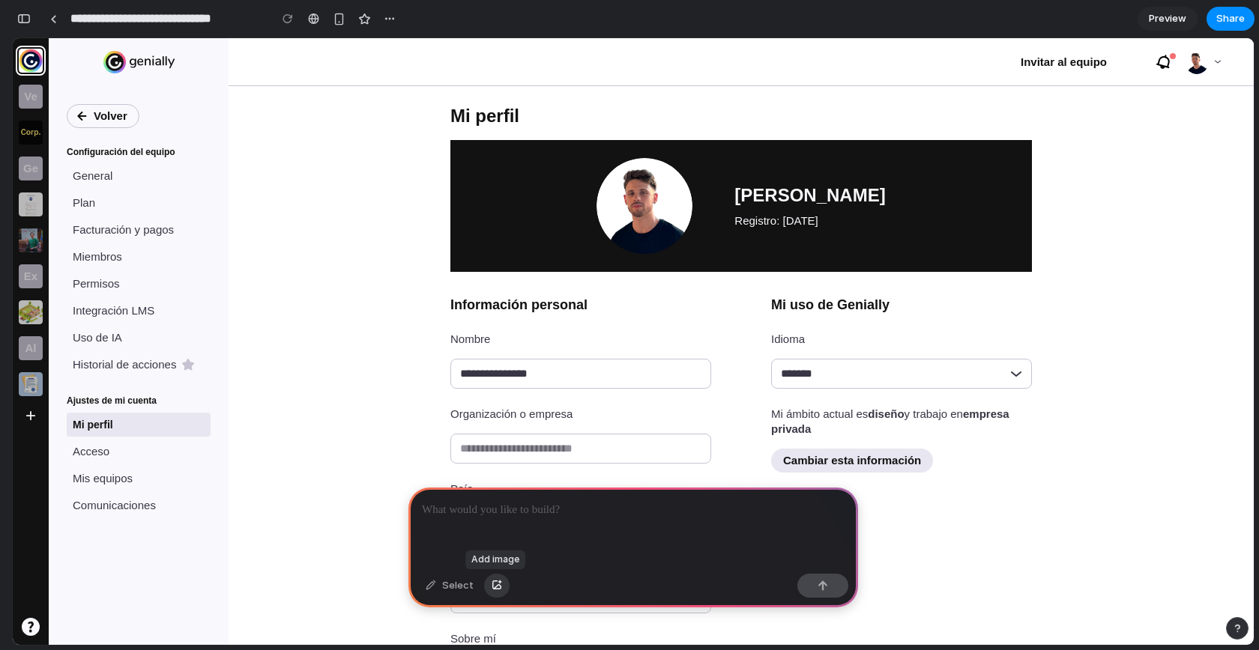
click at [500, 586] on button "button" at bounding box center [496, 586] width 25 height 24
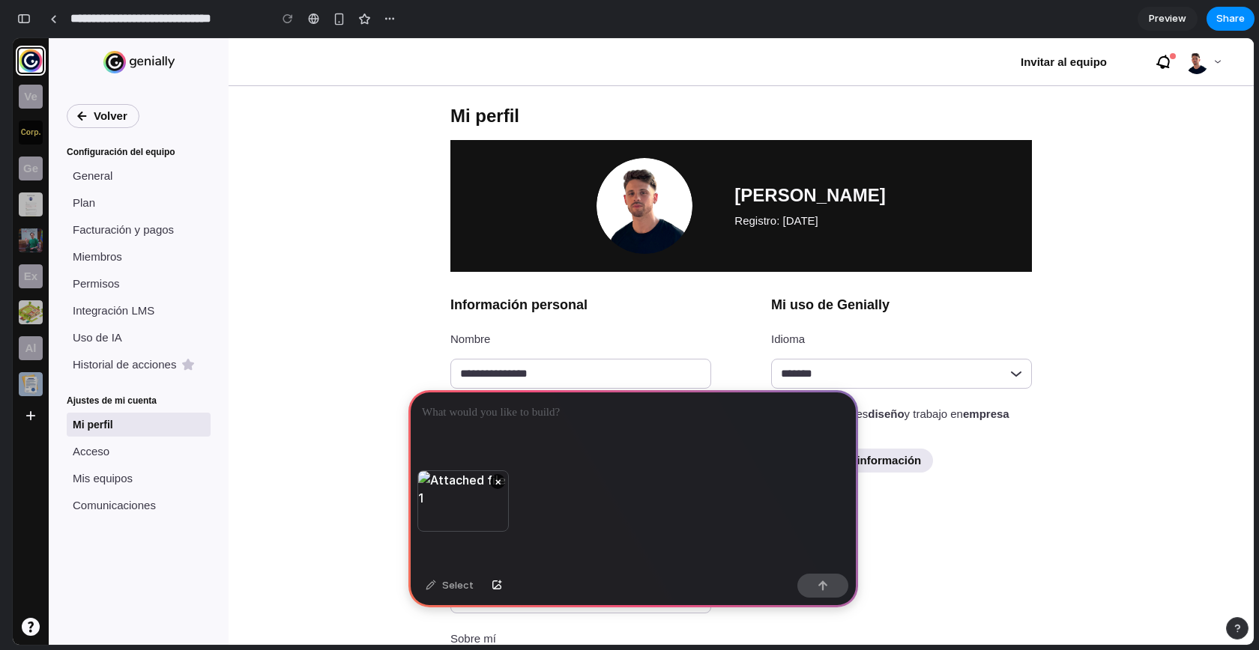
click at [530, 410] on p at bounding box center [633, 413] width 423 height 18
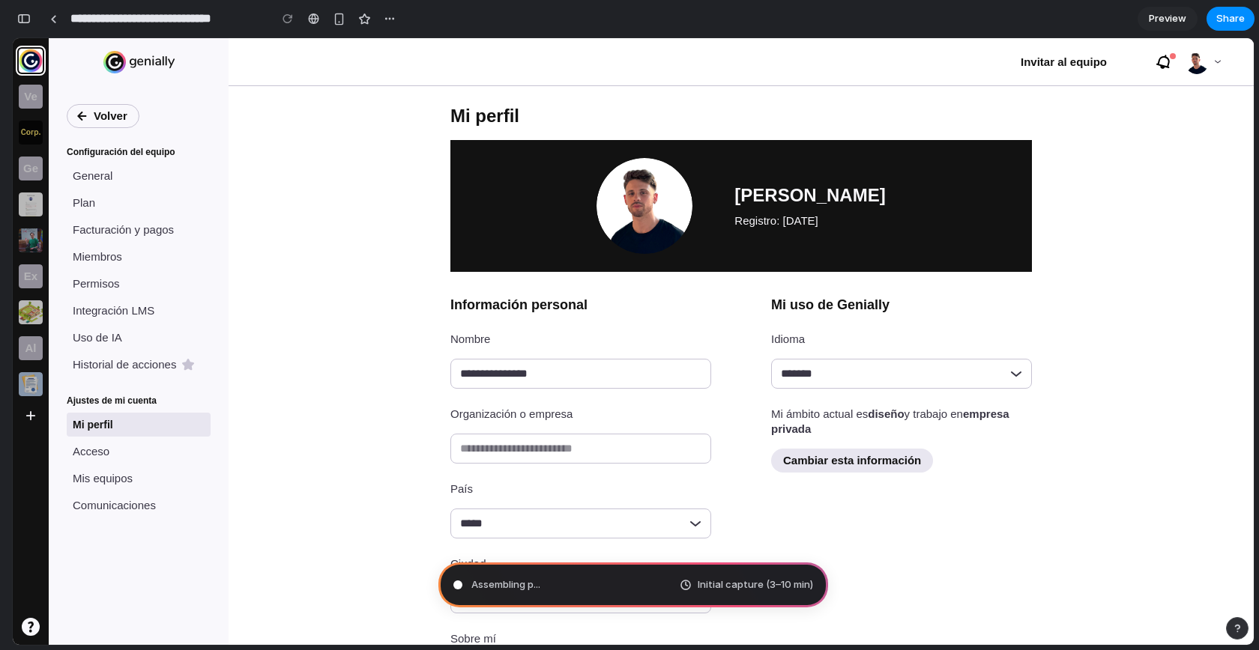
type input "**********"
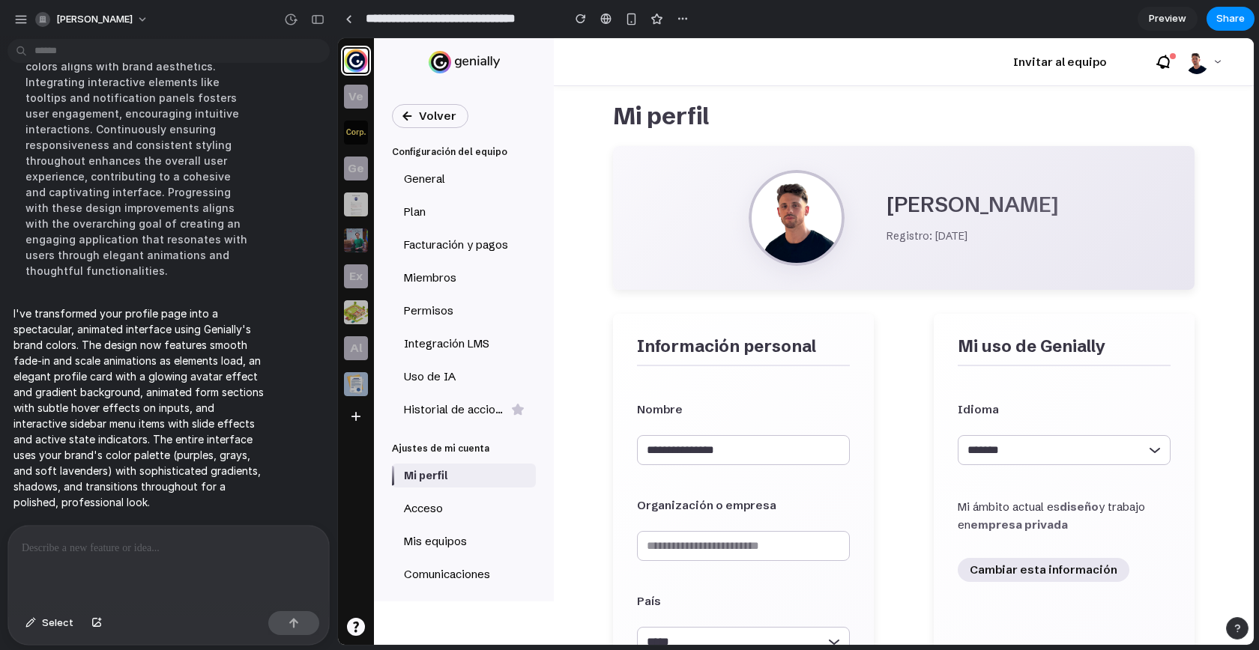
scroll to position [395, 0]
click at [772, 86] on div "**********" at bounding box center [904, 365] width 700 height 559
click at [315, 25] on button "button" at bounding box center [318, 19] width 24 height 24
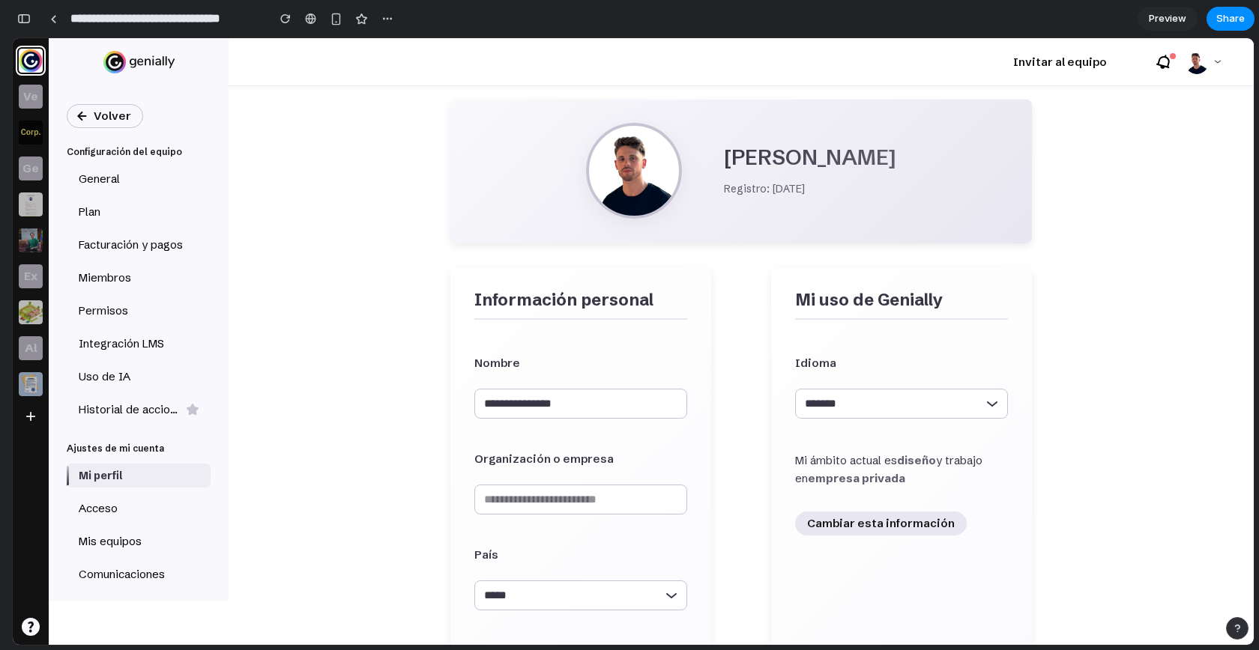
scroll to position [0, 0]
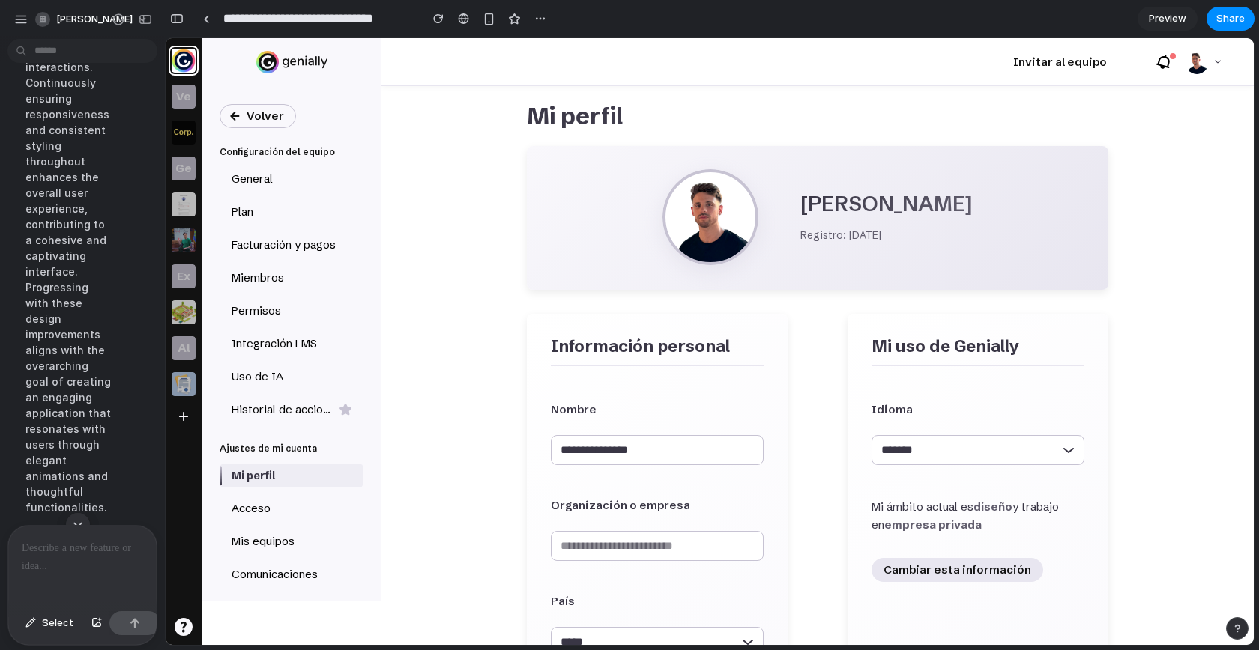
click at [72, 544] on p at bounding box center [82, 548] width 121 height 18
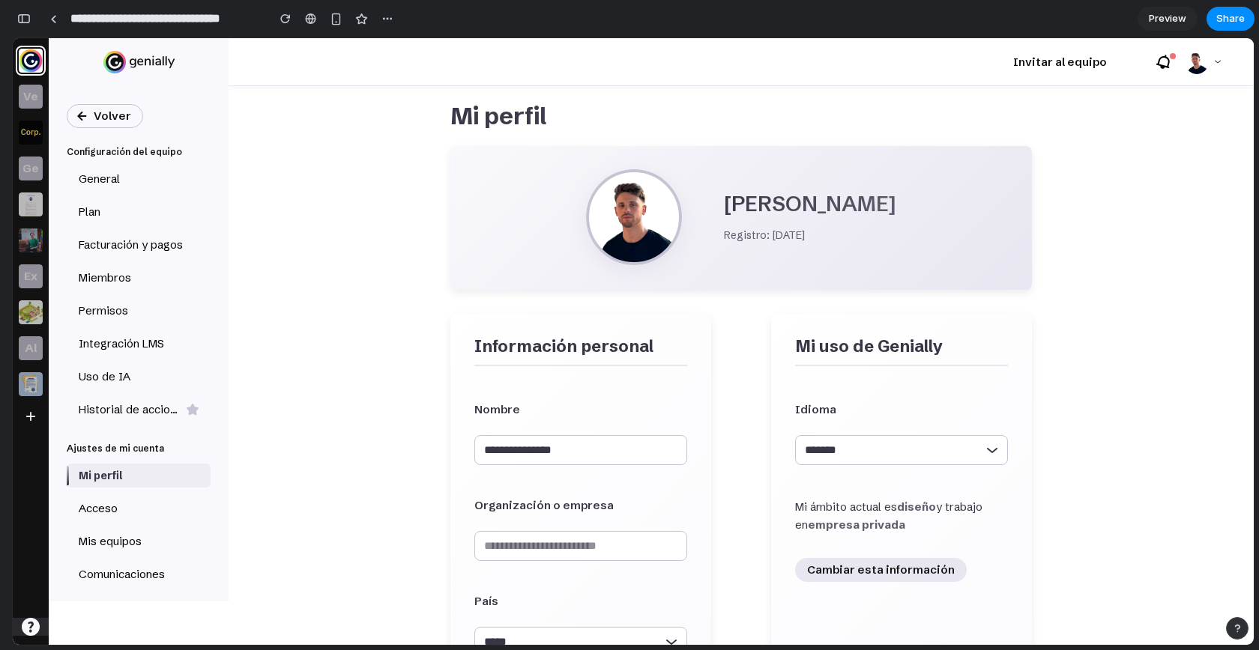
click at [40, 623] on div "[PERSON_NAME] ayuda o envía tus sugerencias" at bounding box center [31, 627] width 36 height 18
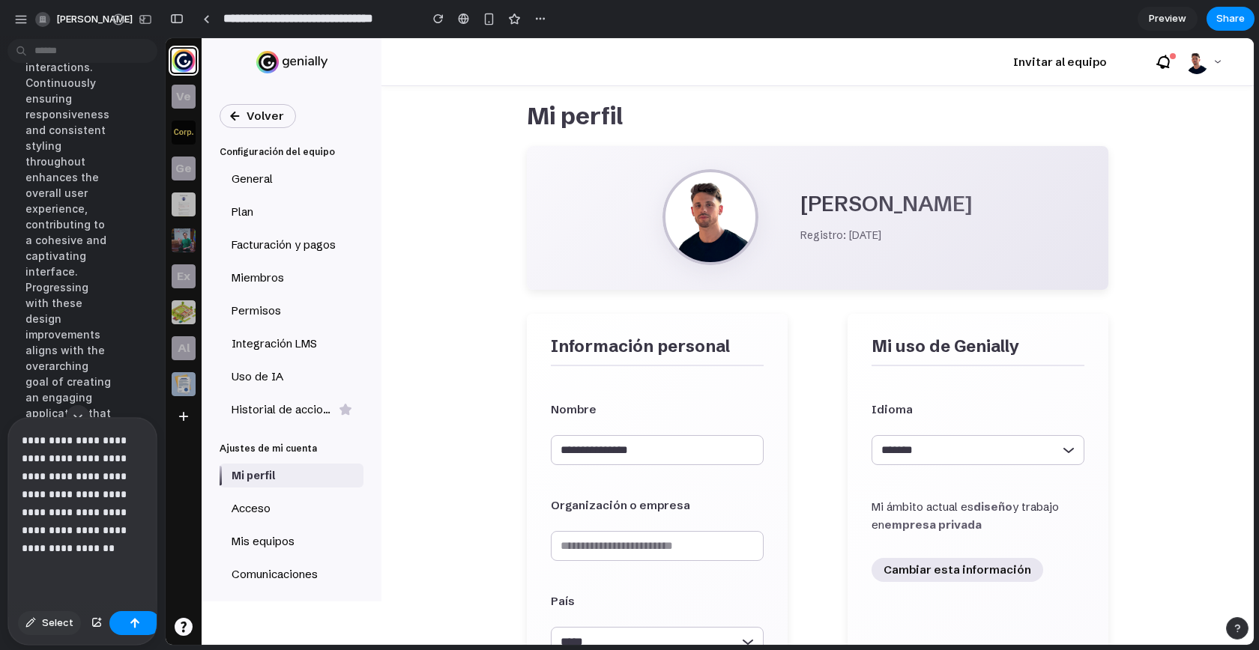
click at [43, 625] on span "Select" at bounding box center [57, 623] width 31 height 15
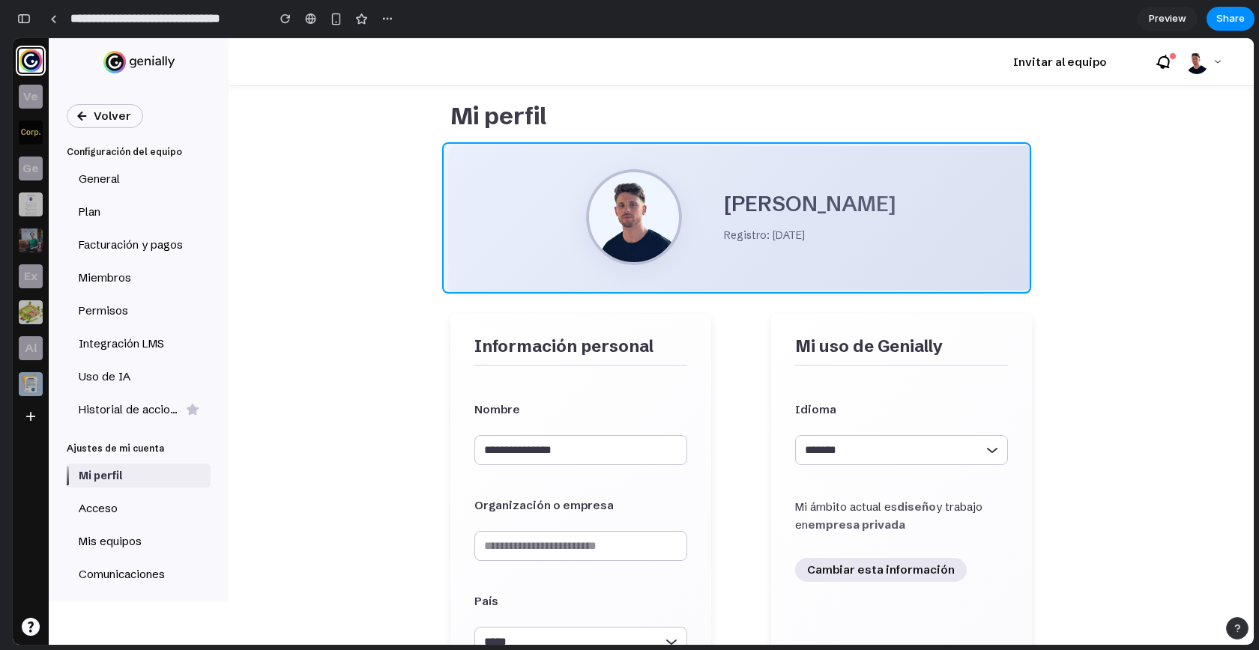
click at [703, 166] on div at bounding box center [710, 341] width 1088 height 607
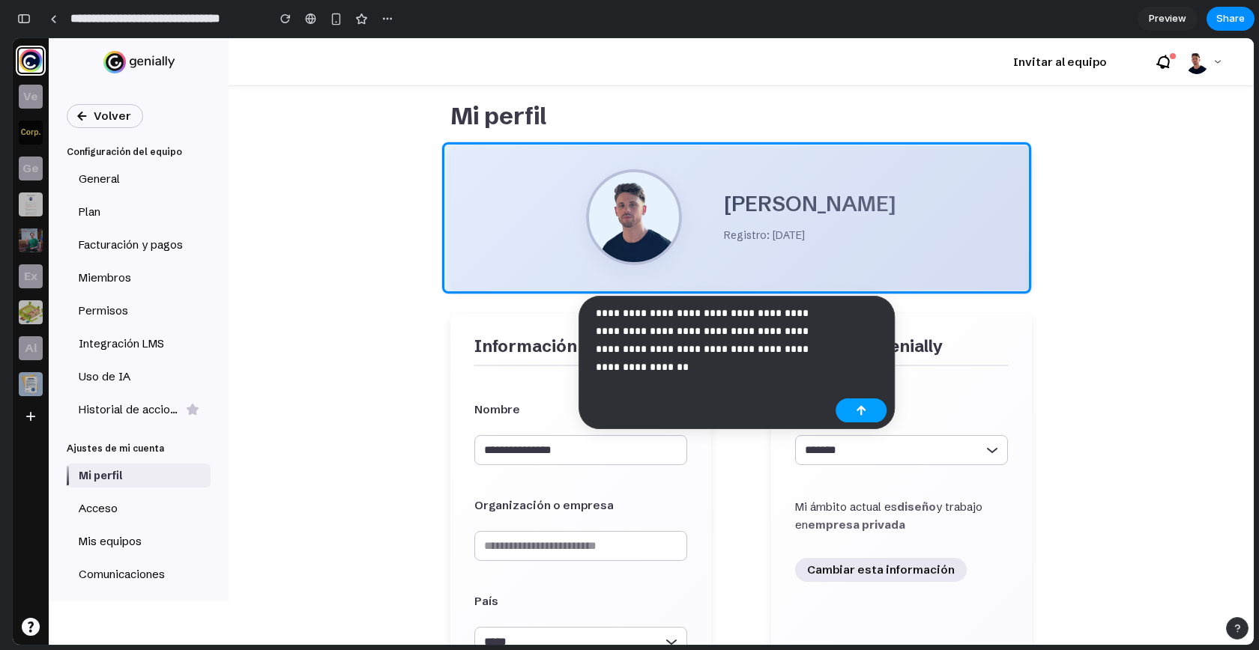
click at [862, 414] on div "button" at bounding box center [861, 410] width 10 height 10
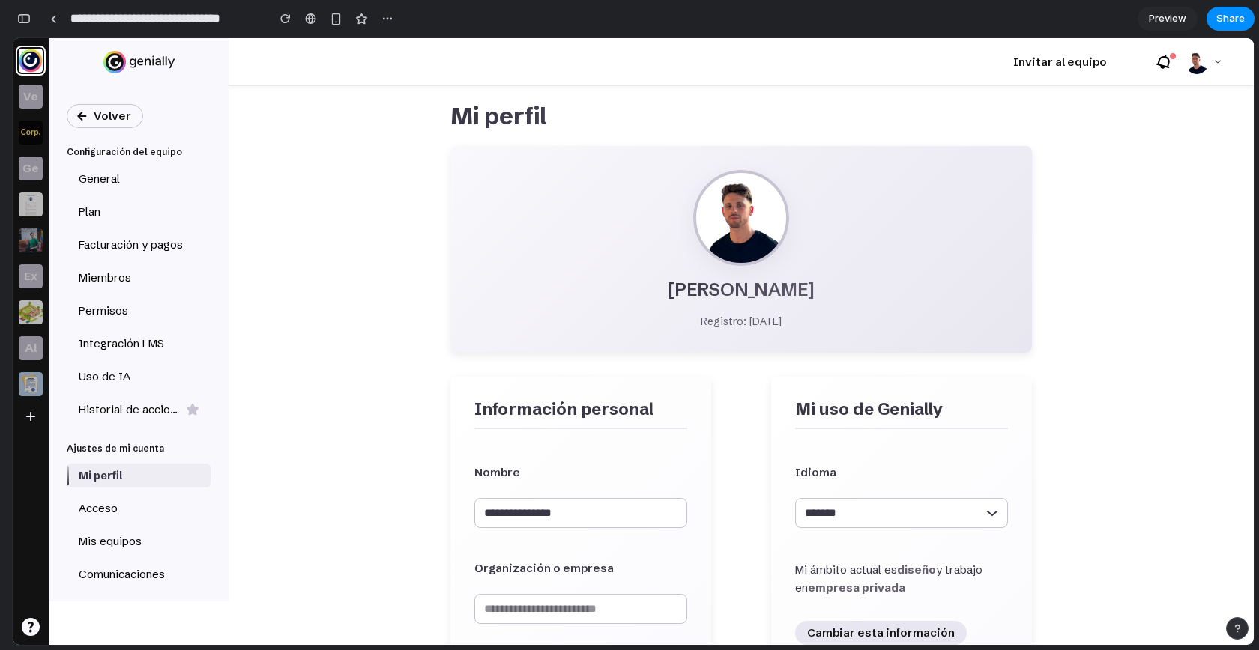
scroll to position [905, 0]
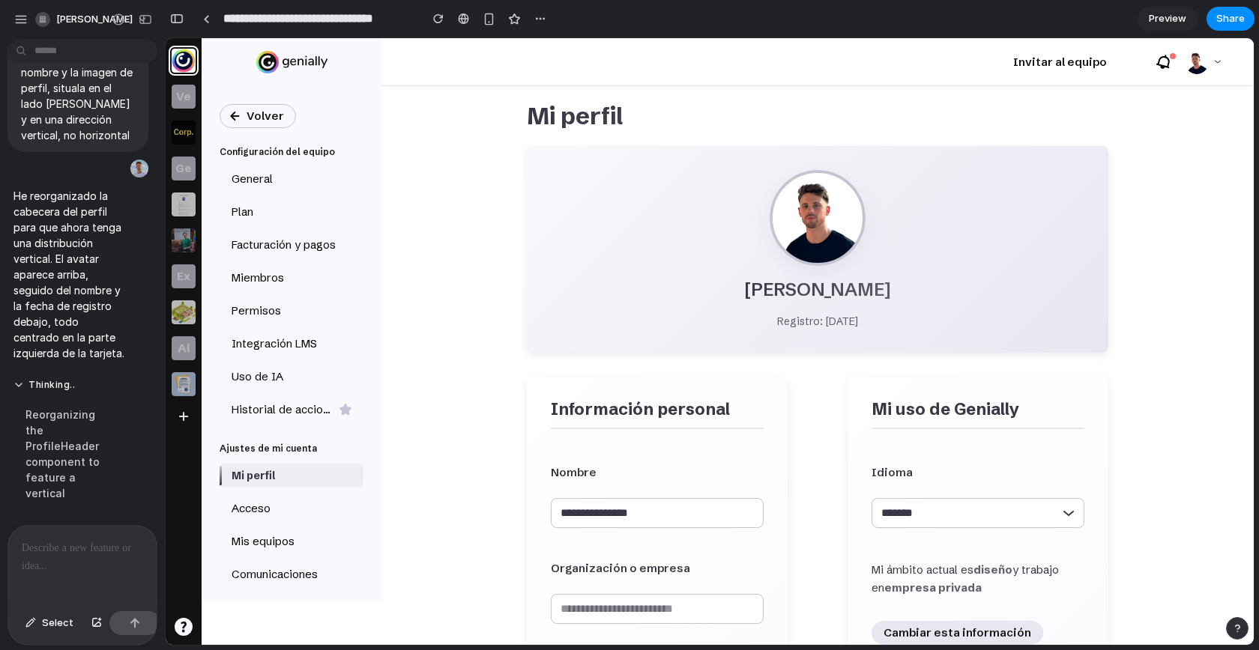
click at [91, 539] on p at bounding box center [79, 548] width 115 height 18
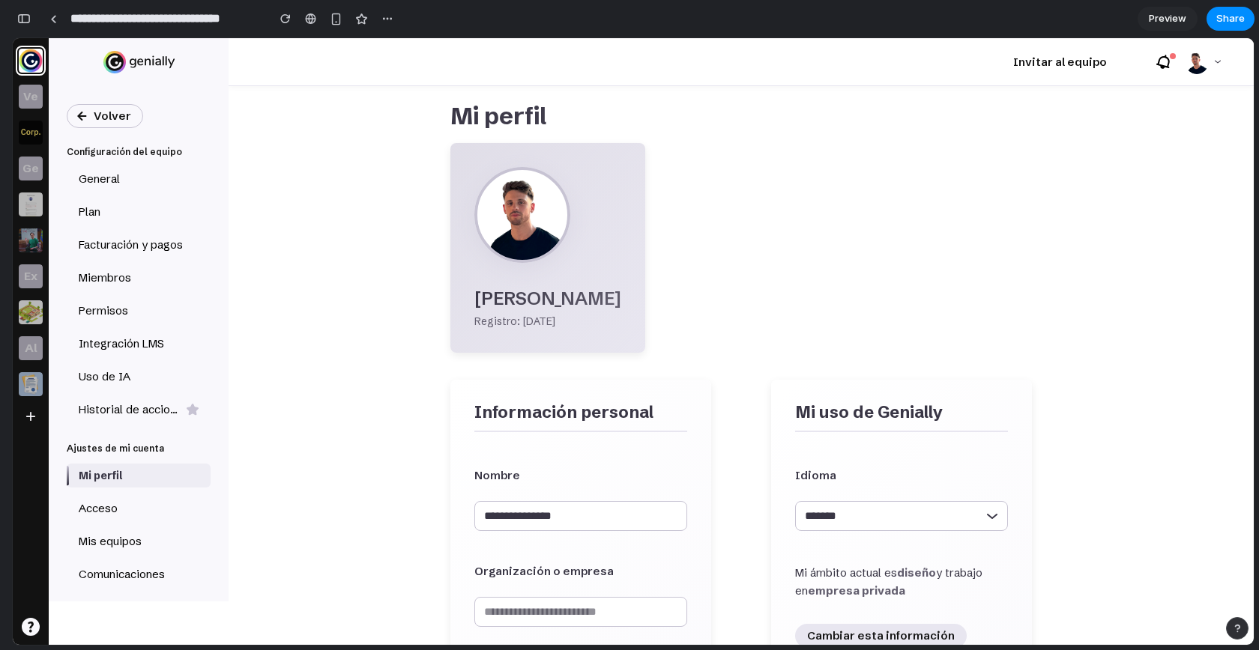
scroll to position [1, 0]
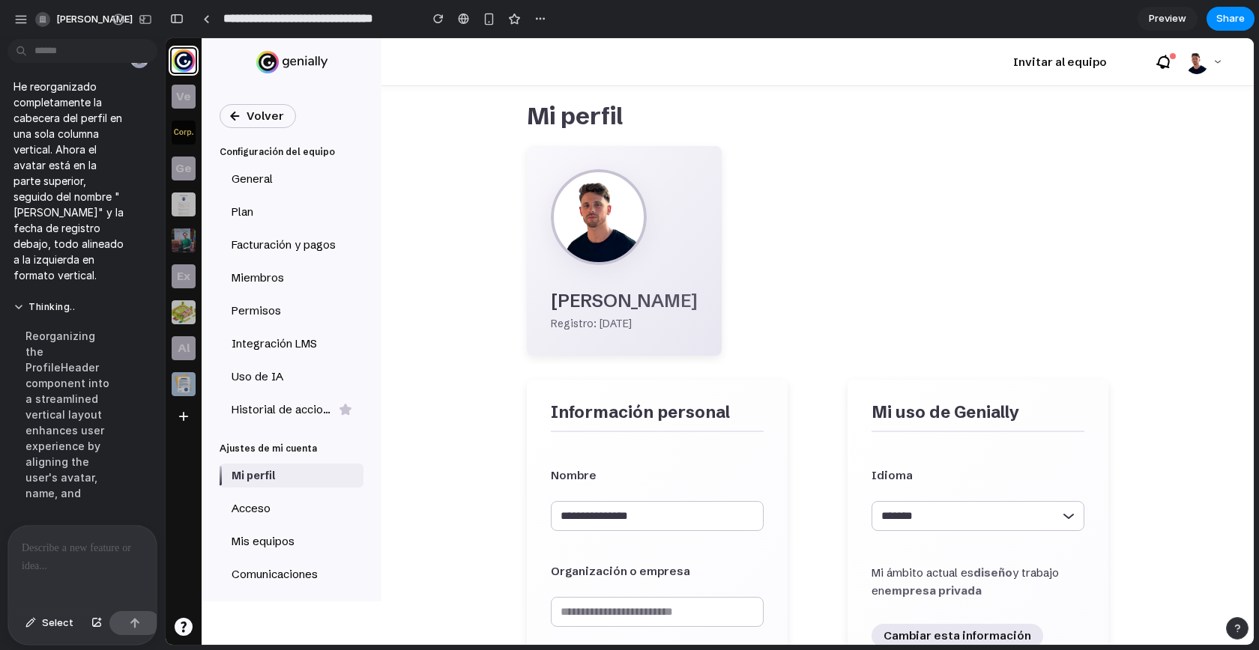
click at [61, 543] on p at bounding box center [79, 548] width 115 height 18
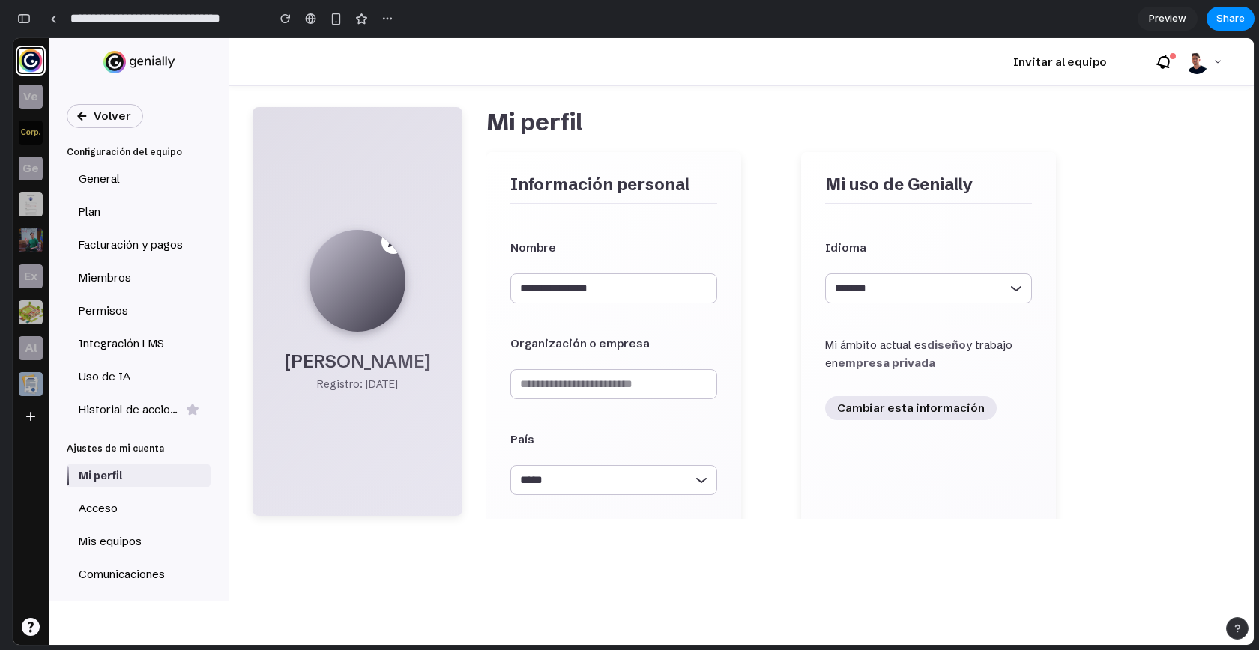
scroll to position [0, 0]
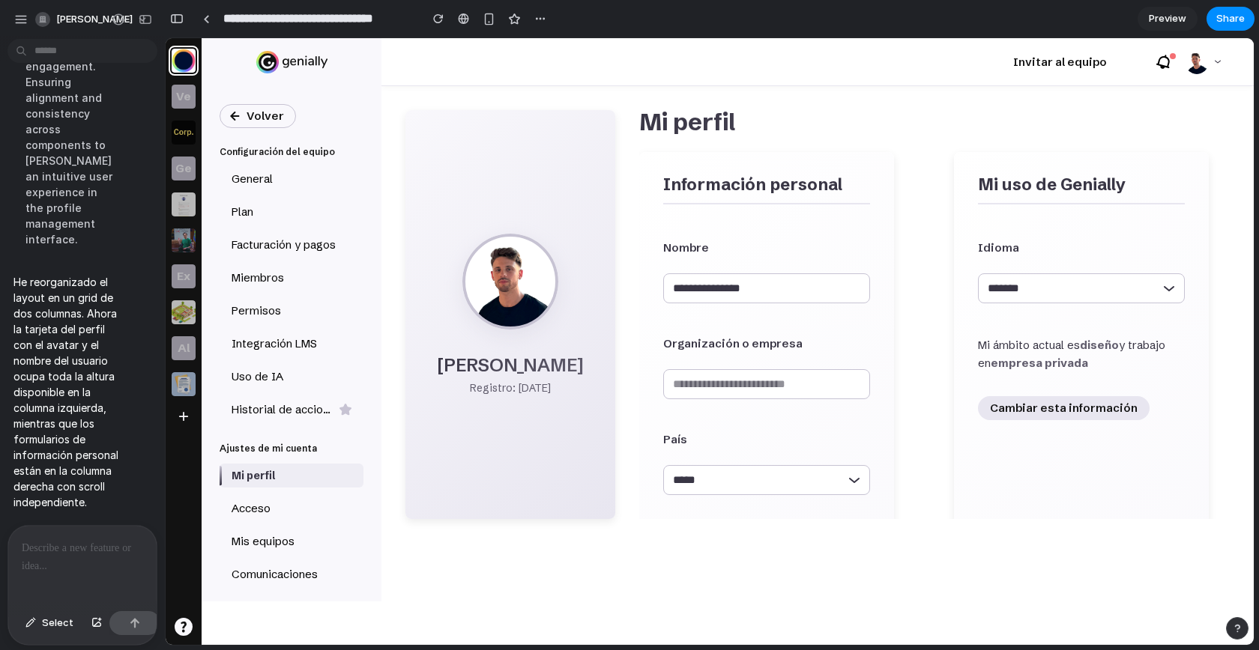
click at [52, 554] on div at bounding box center [82, 565] width 148 height 79
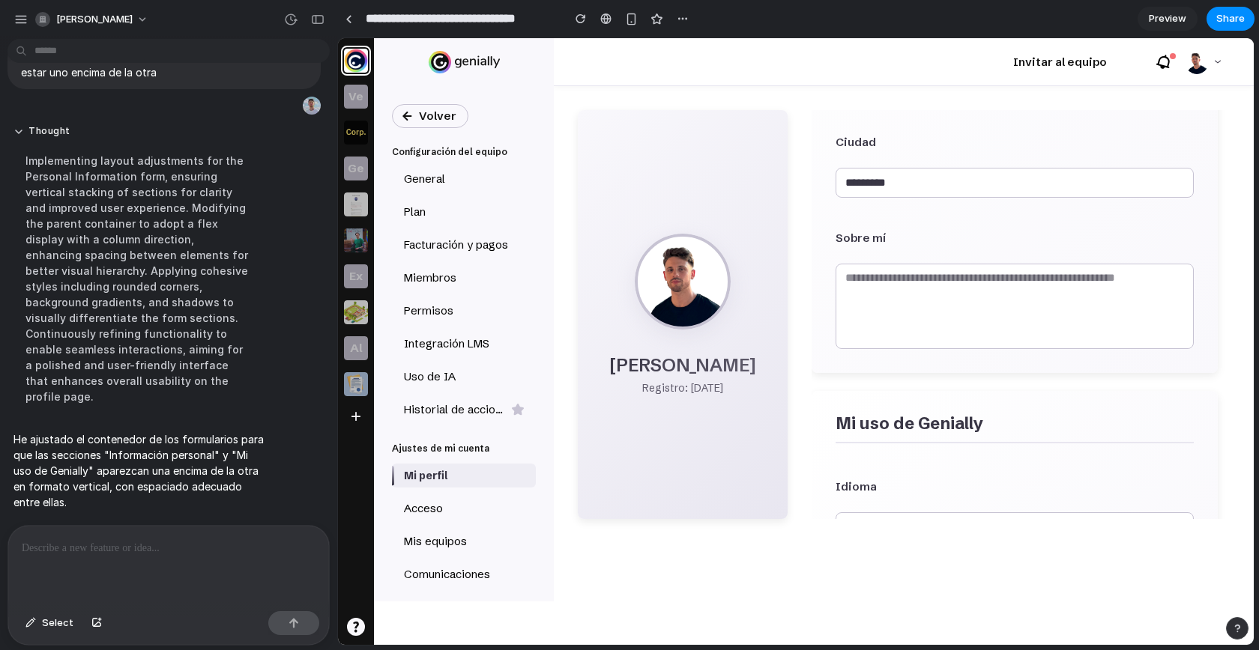
scroll to position [538, 0]
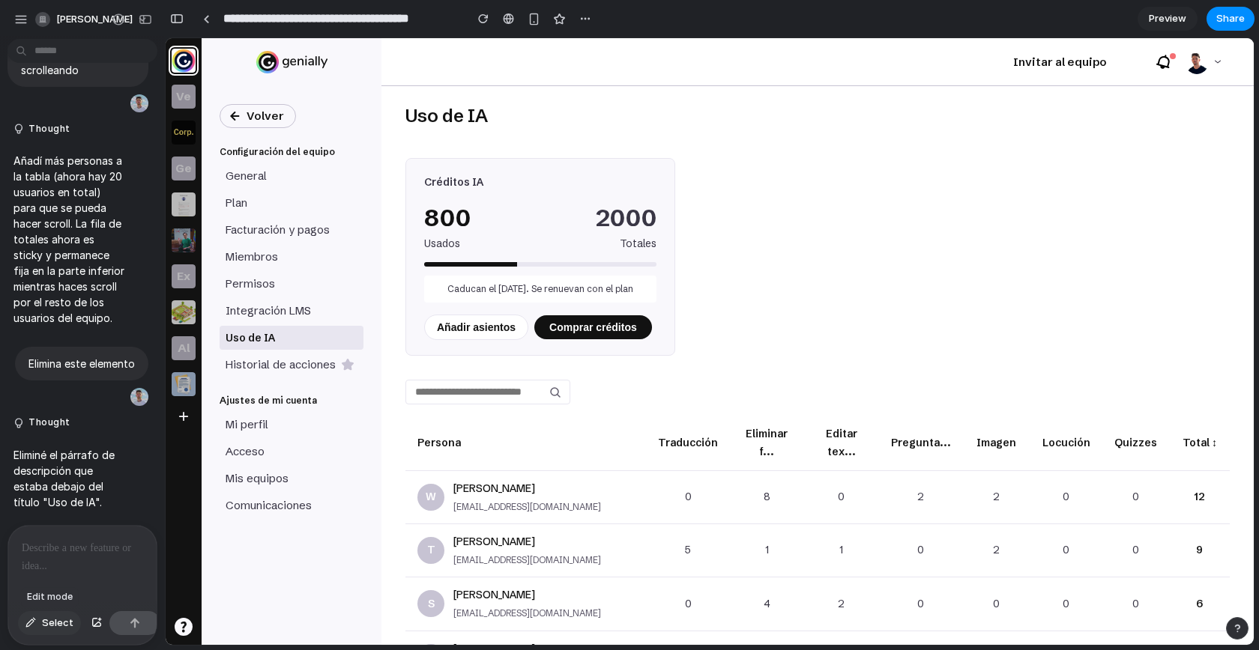
click at [63, 627] on span "Select" at bounding box center [57, 623] width 31 height 15
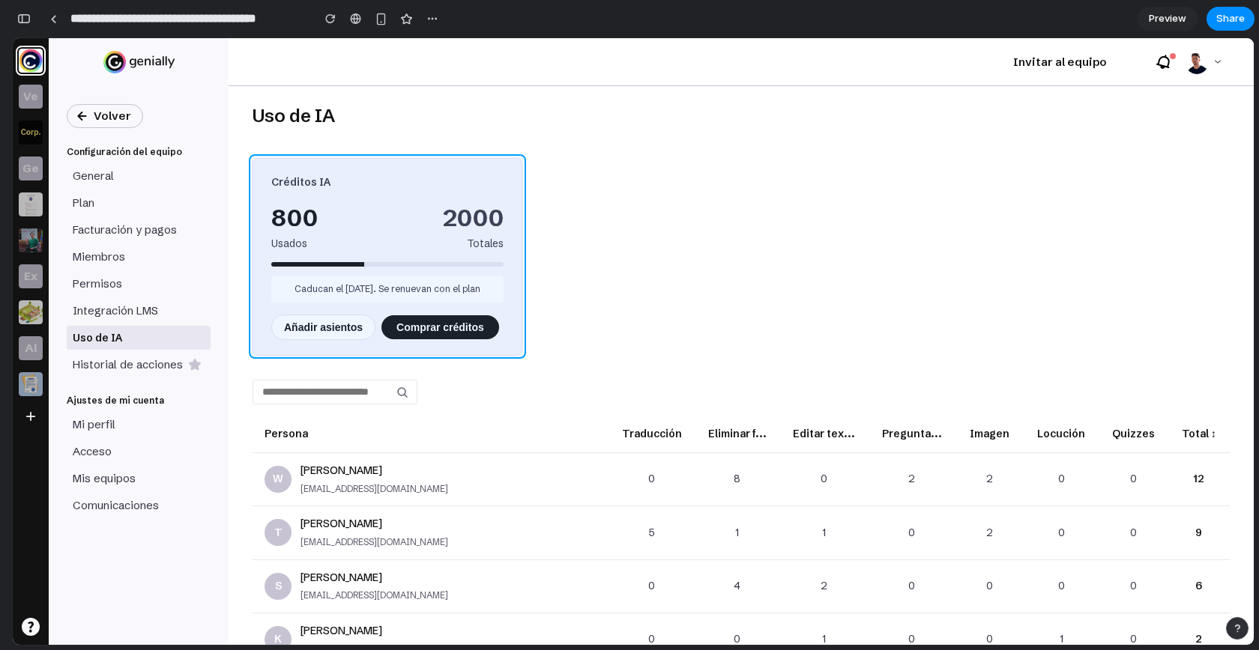
click at [408, 182] on div at bounding box center [710, 341] width 1088 height 607
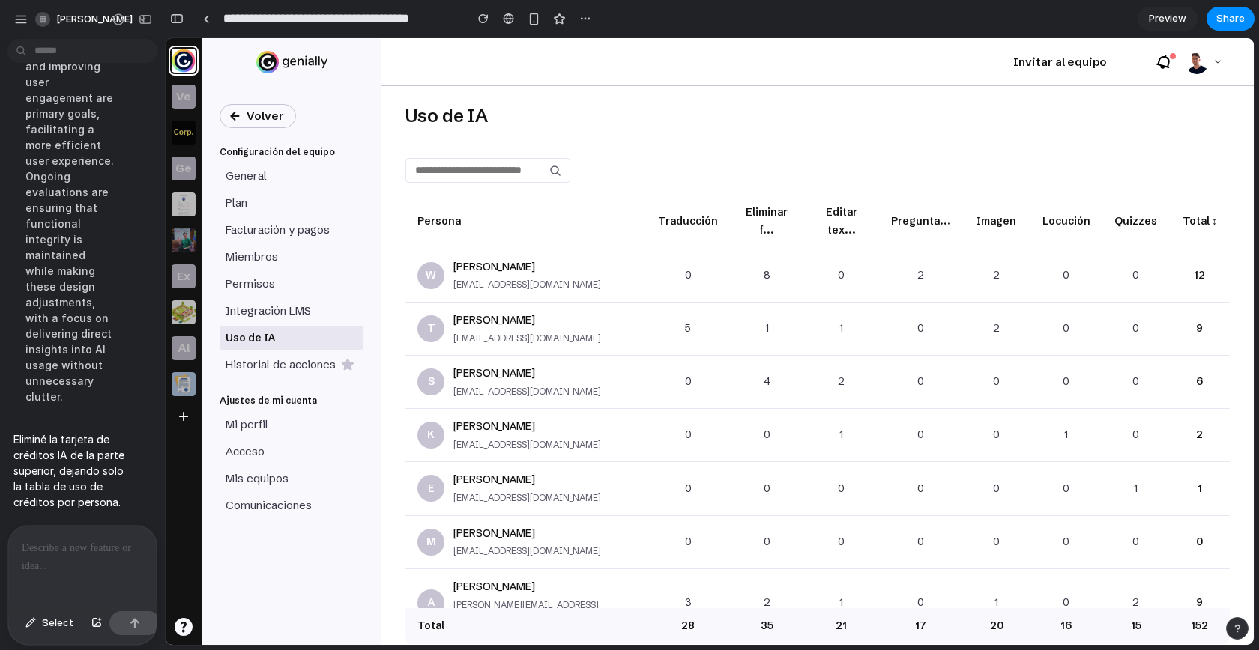
click at [64, 562] on div at bounding box center [82, 565] width 148 height 79
click at [42, 632] on button "Select" at bounding box center [49, 623] width 63 height 24
click at [52, 562] on div at bounding box center [82, 565] width 148 height 79
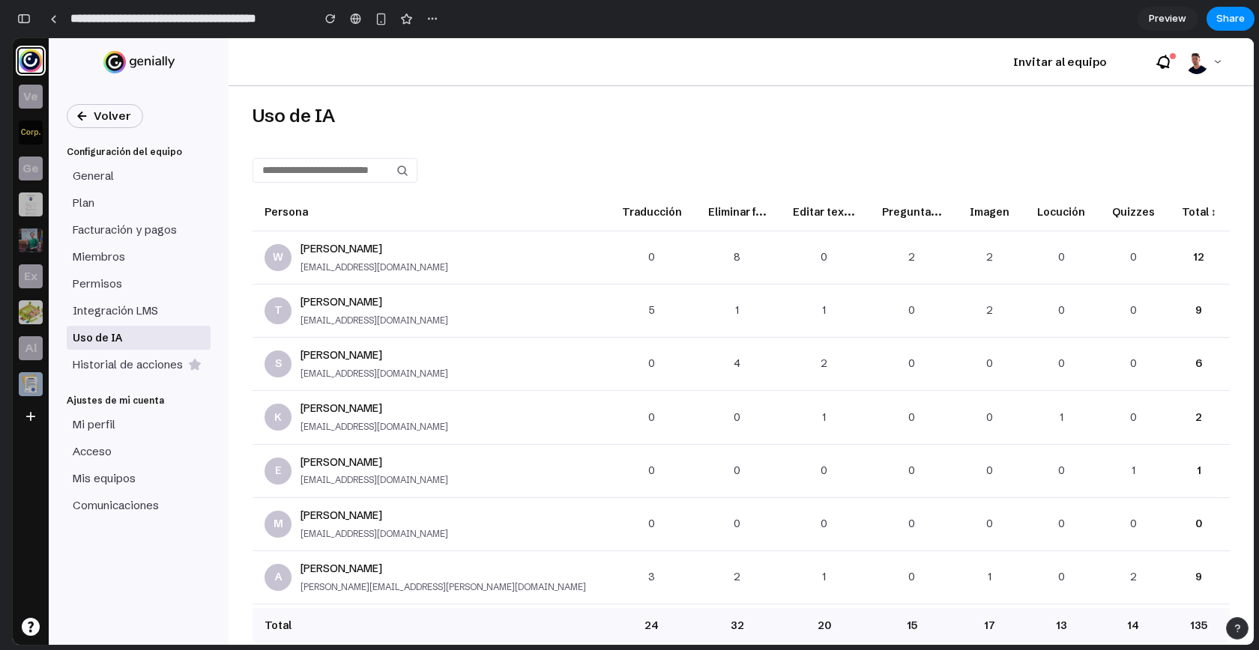
scroll to position [41, 0]
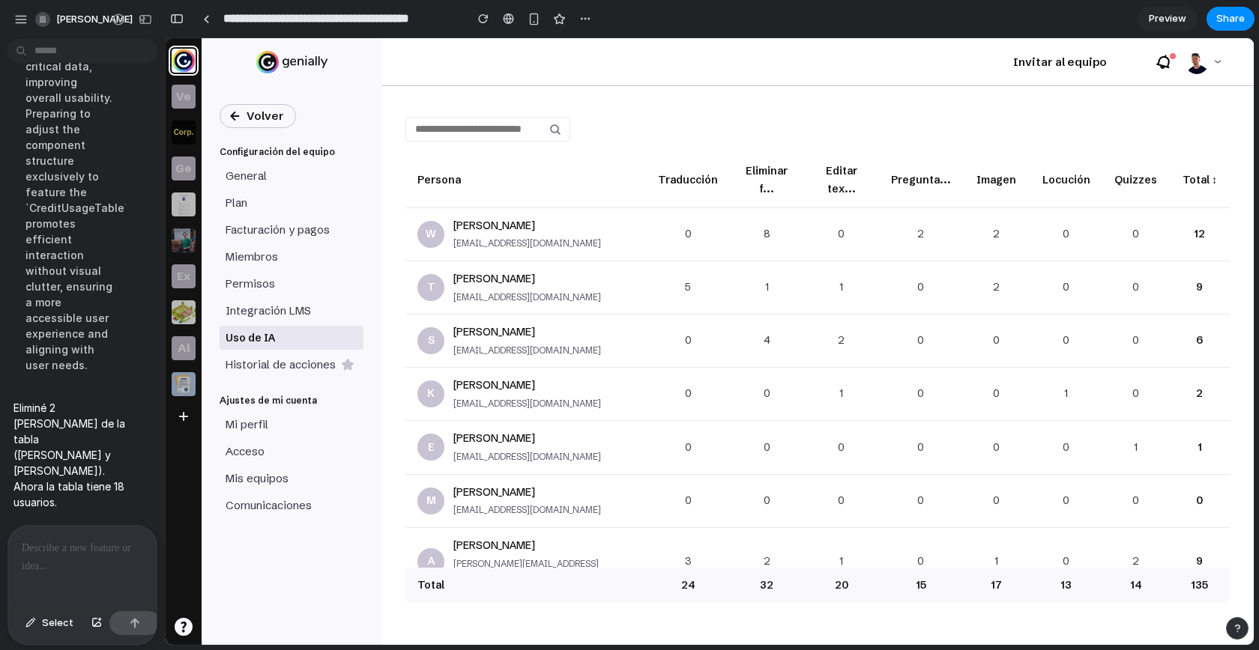
click at [57, 560] on div at bounding box center [82, 565] width 148 height 79
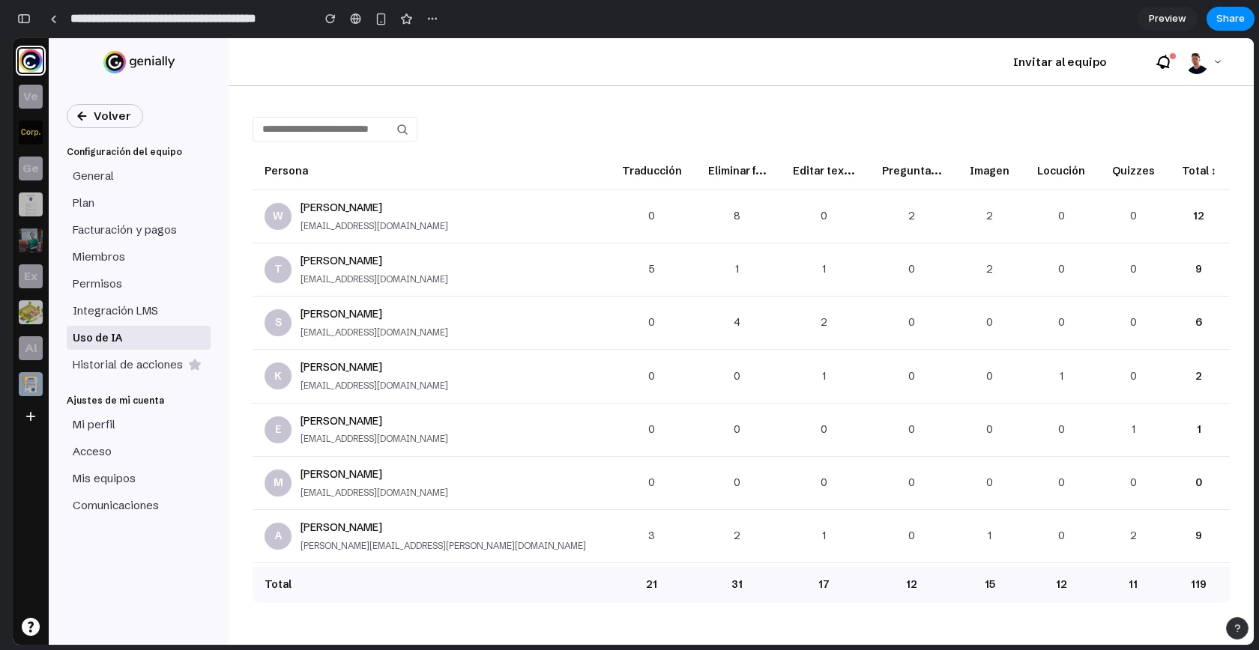
scroll to position [0, 0]
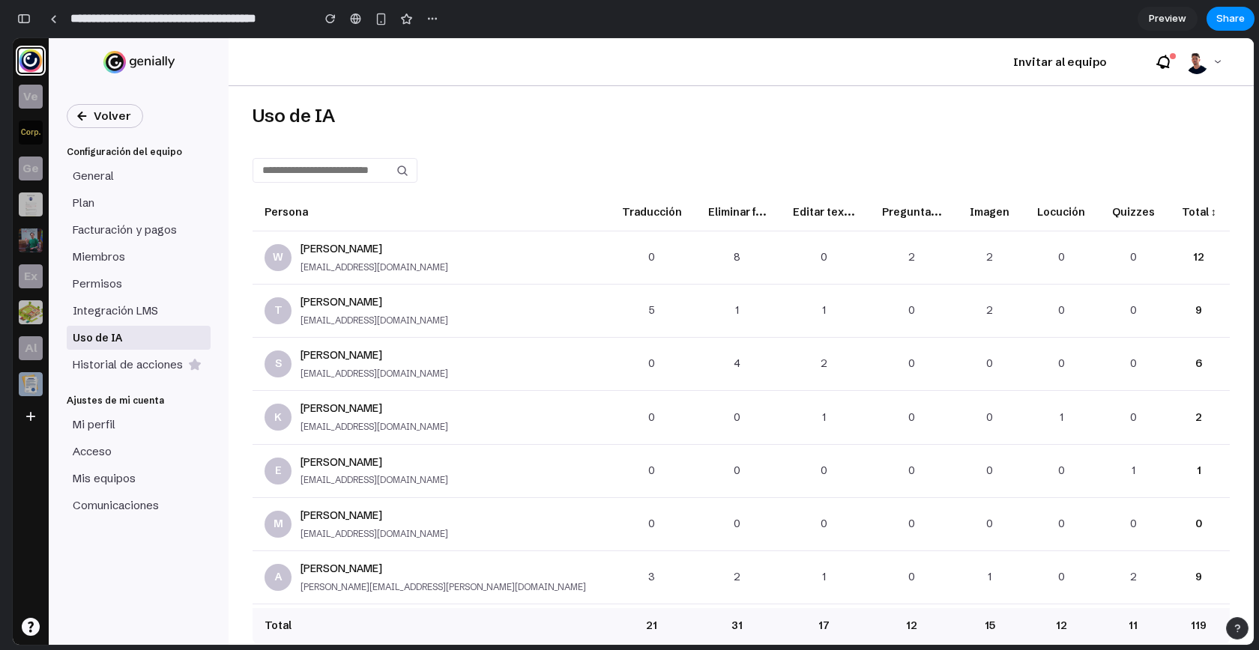
click at [311, 141] on div "Persona Traducción Eliminar f... Editar tex... Pregunta... Imagen Locución Quiz…" at bounding box center [740, 401] width 977 height 522
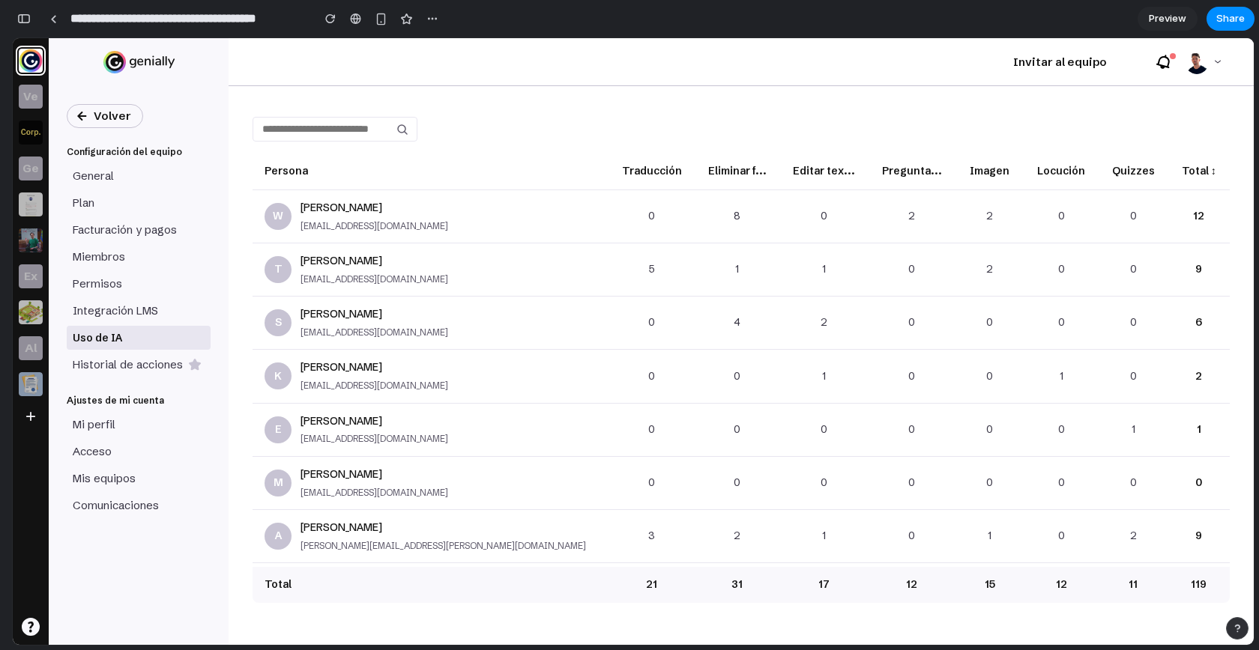
click at [481, 78] on div "Invitar al equipo" at bounding box center [685, 61] width 866 height 47
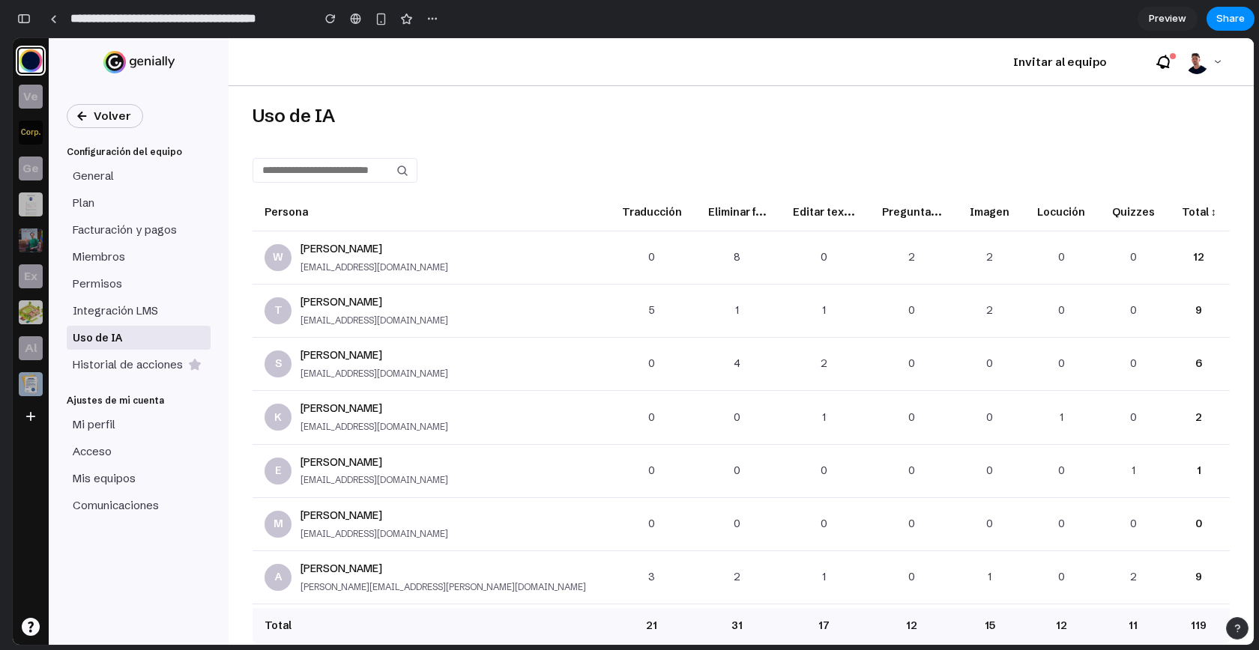
click at [957, 99] on div "Uso de IA Persona Traducción Eliminar f... Editar tex... Pregunta... Imagen Loc…" at bounding box center [741, 365] width 1025 height 559
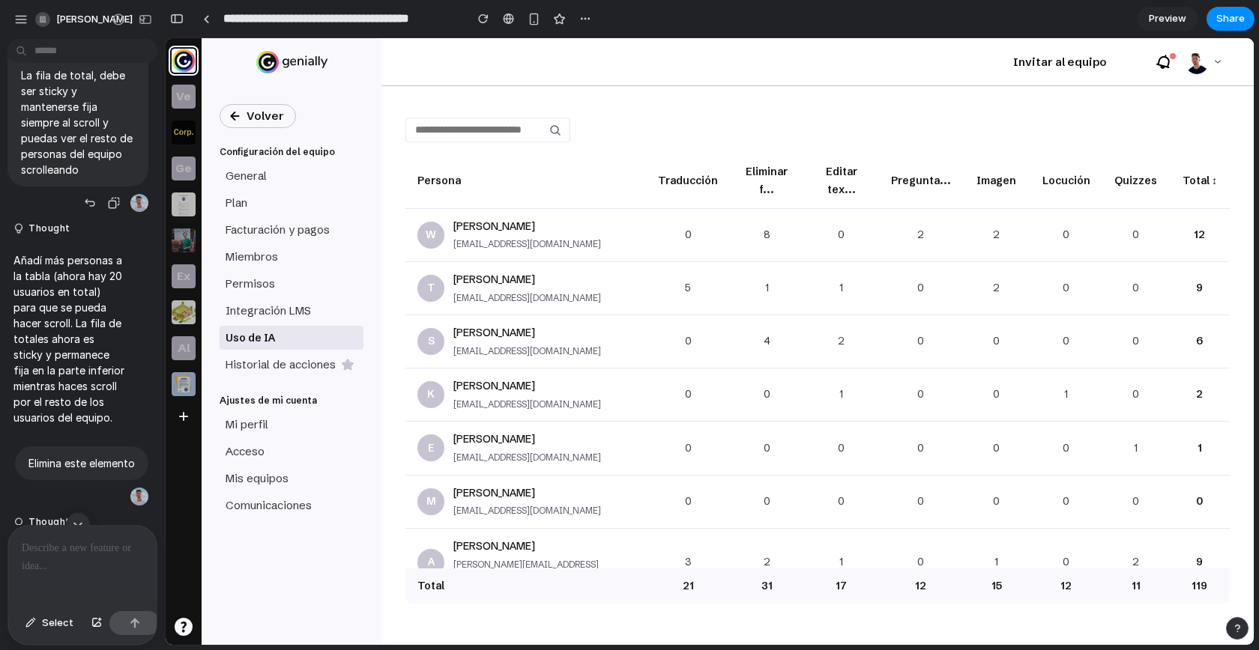
scroll to position [1342, 0]
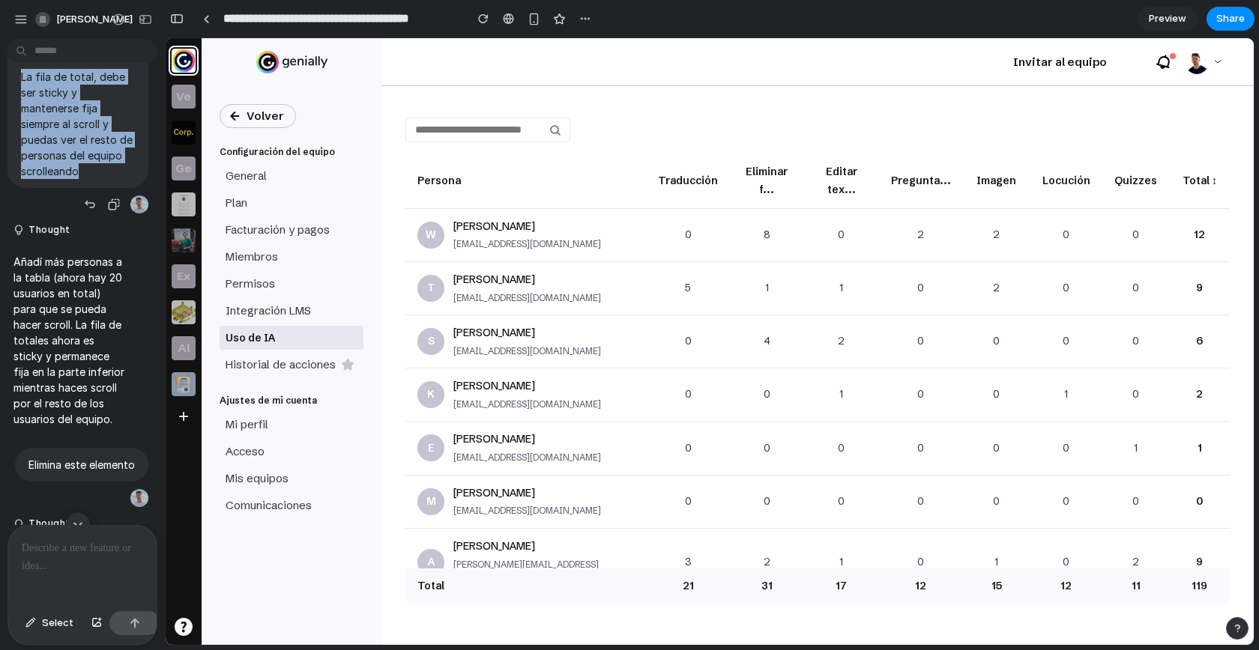
drag, startPoint x: 20, startPoint y: 117, endPoint x: 122, endPoint y: 269, distance: 183.1
click at [122, 187] on div "Añade más personas, para que se pueda scrollear en la tabla. La fila de total, …" at bounding box center [77, 96] width 141 height 184
click at [87, 179] on p "La fila de total, debe ser sticky y mantenerse fija siempre al scroll y puedas …" at bounding box center [78, 124] width 114 height 110
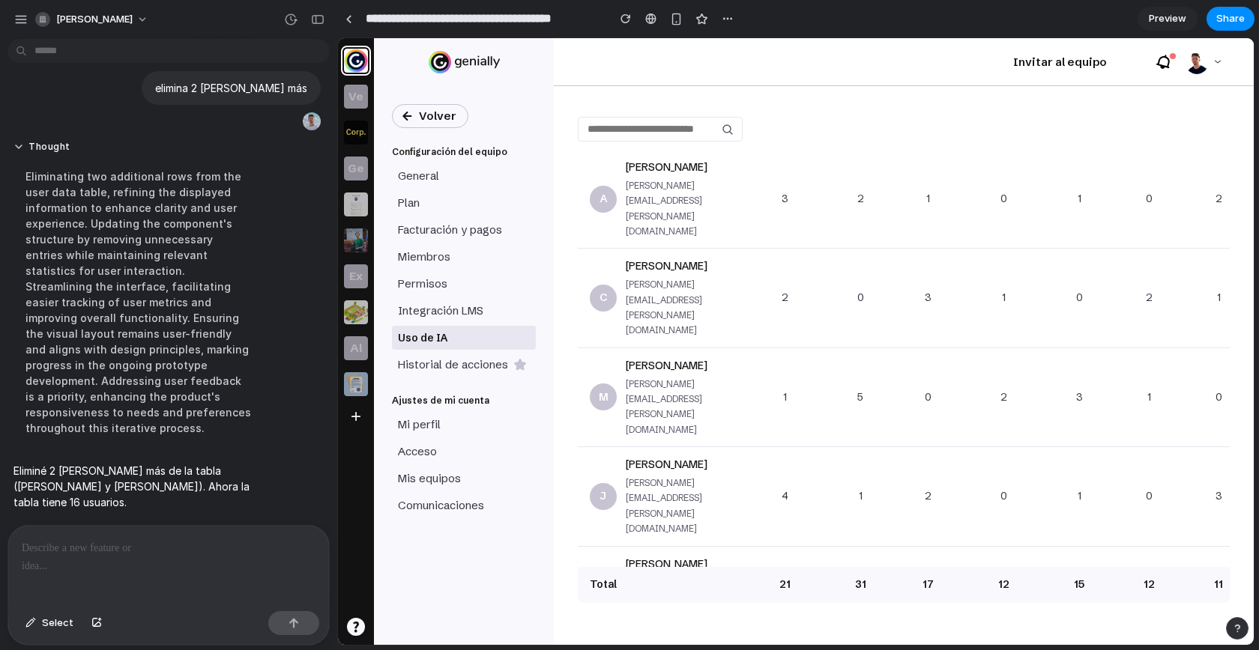
scroll to position [488, 0]
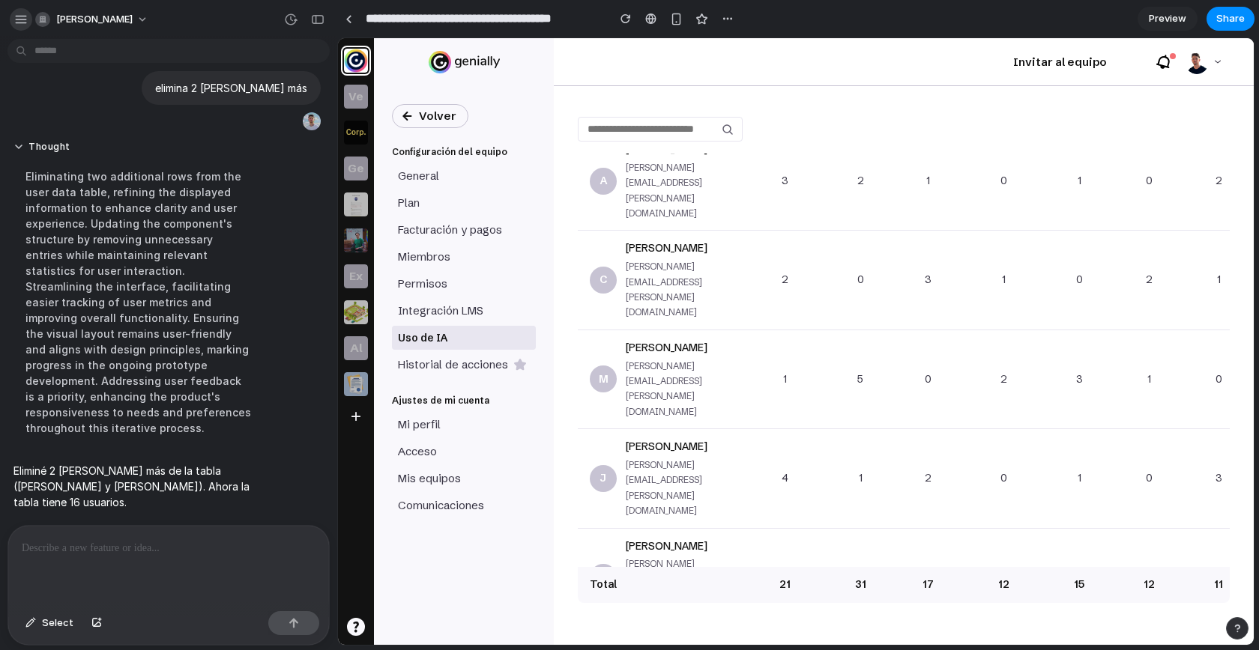
click at [18, 14] on div "button" at bounding box center [20, 19] width 13 height 13
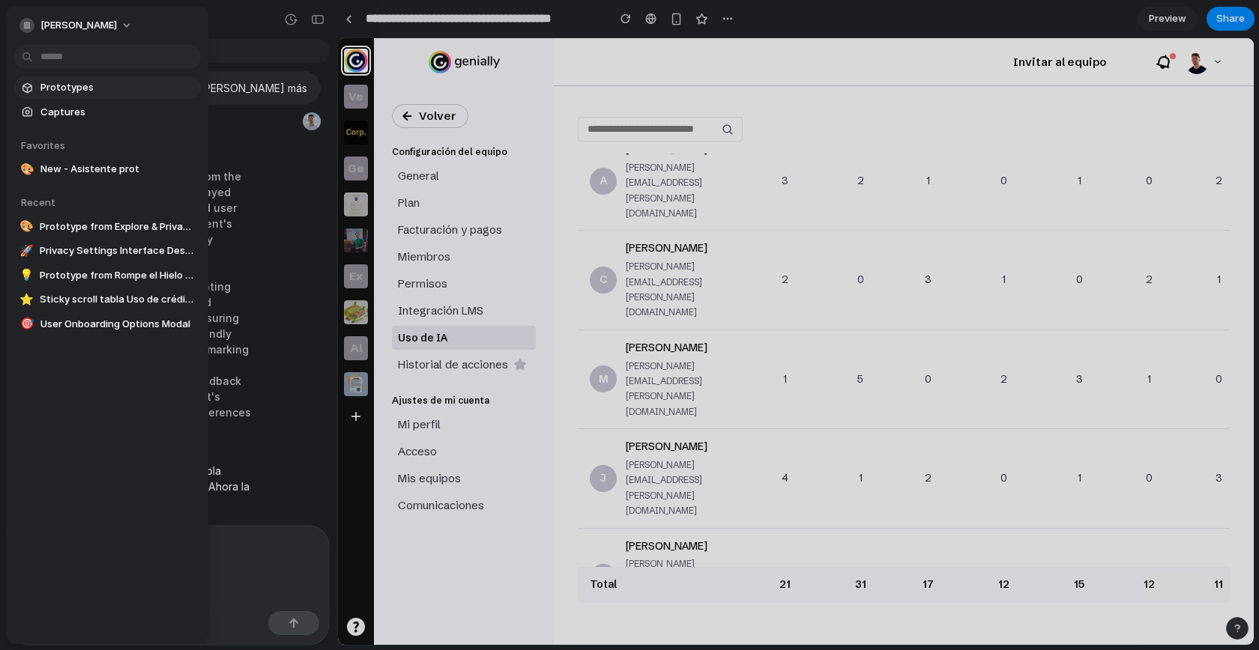
click at [70, 91] on span "Prototypes" at bounding box center [117, 87] width 154 height 15
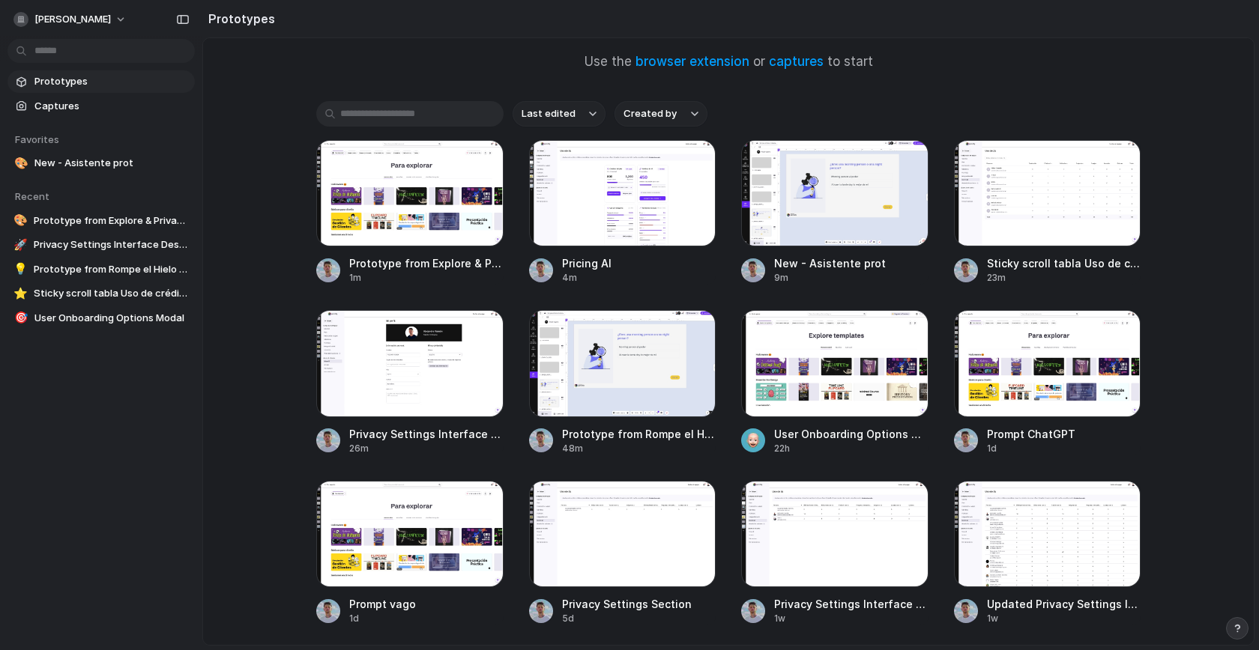
scroll to position [161, 0]
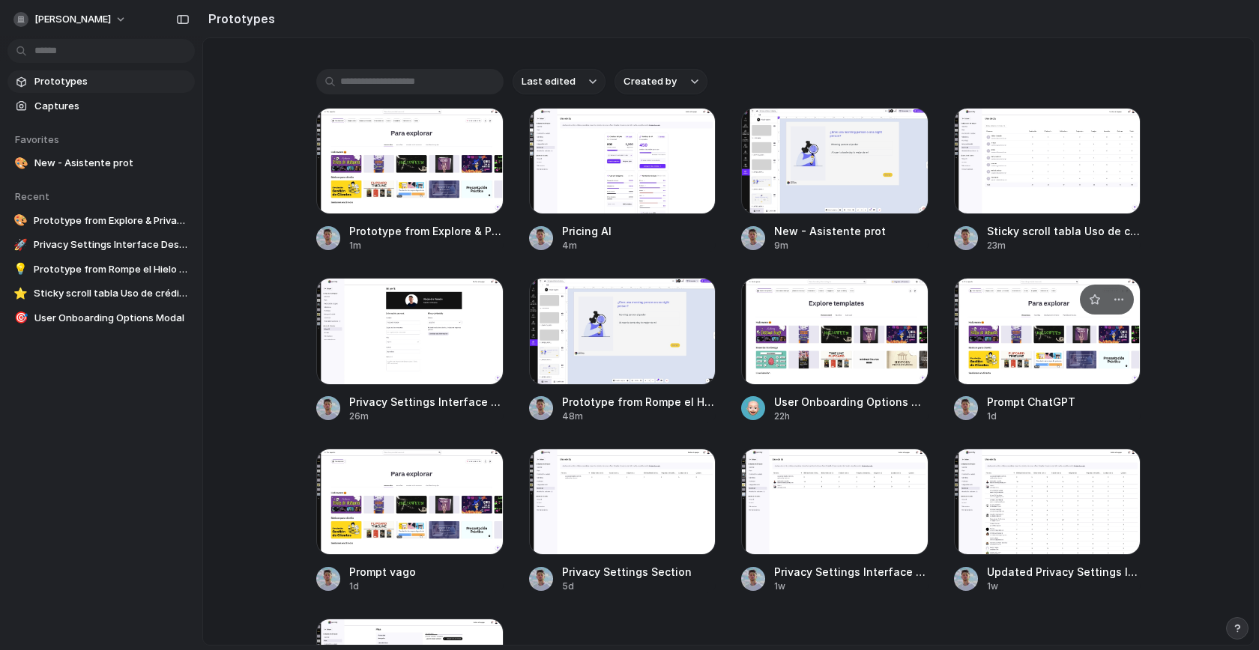
click at [1024, 354] on div at bounding box center [1047, 331] width 187 height 106
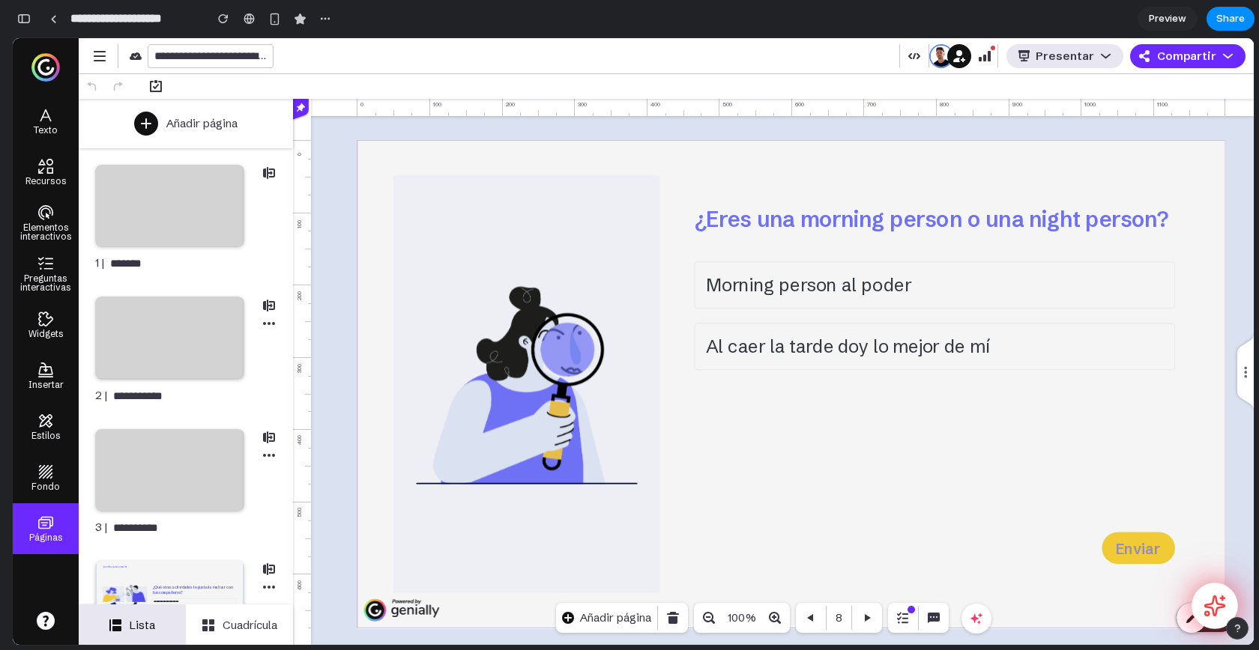
click at [1226, 611] on button at bounding box center [1214, 606] width 46 height 46
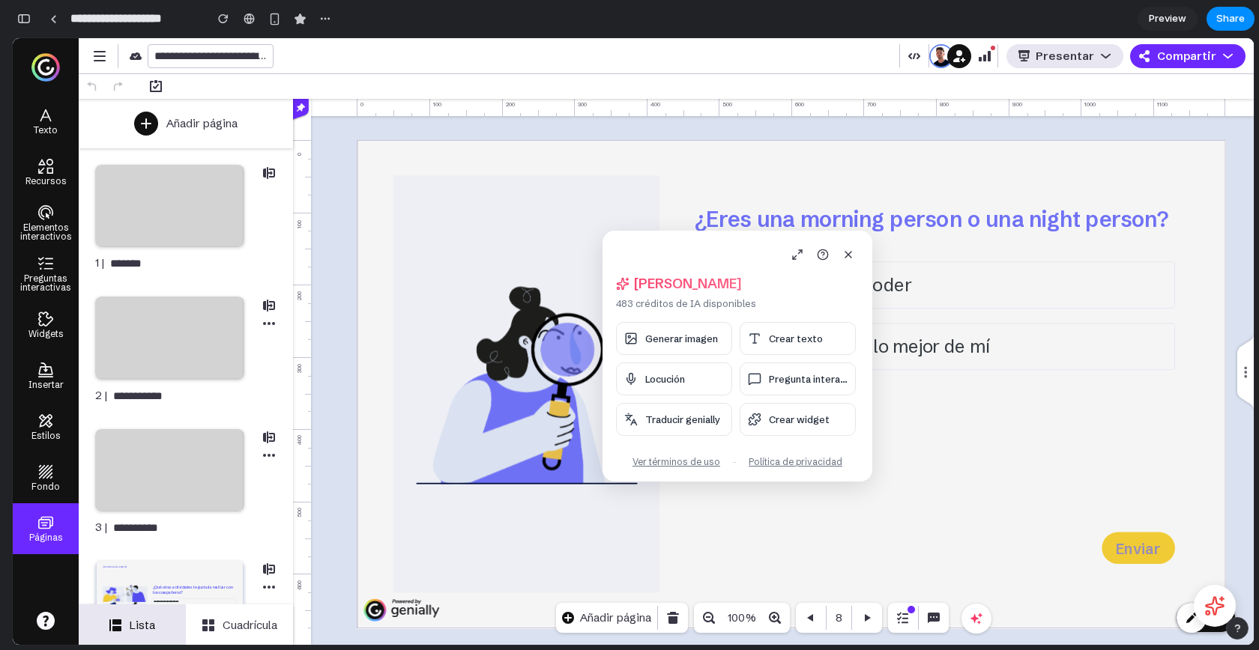
drag, startPoint x: 200, startPoint y: 119, endPoint x: 715, endPoint y: 236, distance: 527.8
click at [715, 237] on div "Hola, Alejandro 483 créditos de IA disponibles Generar imagen Crear texto Locuc…" at bounding box center [737, 356] width 270 height 251
click at [693, 339] on span "Generar imagen" at bounding box center [681, 339] width 73 height 12
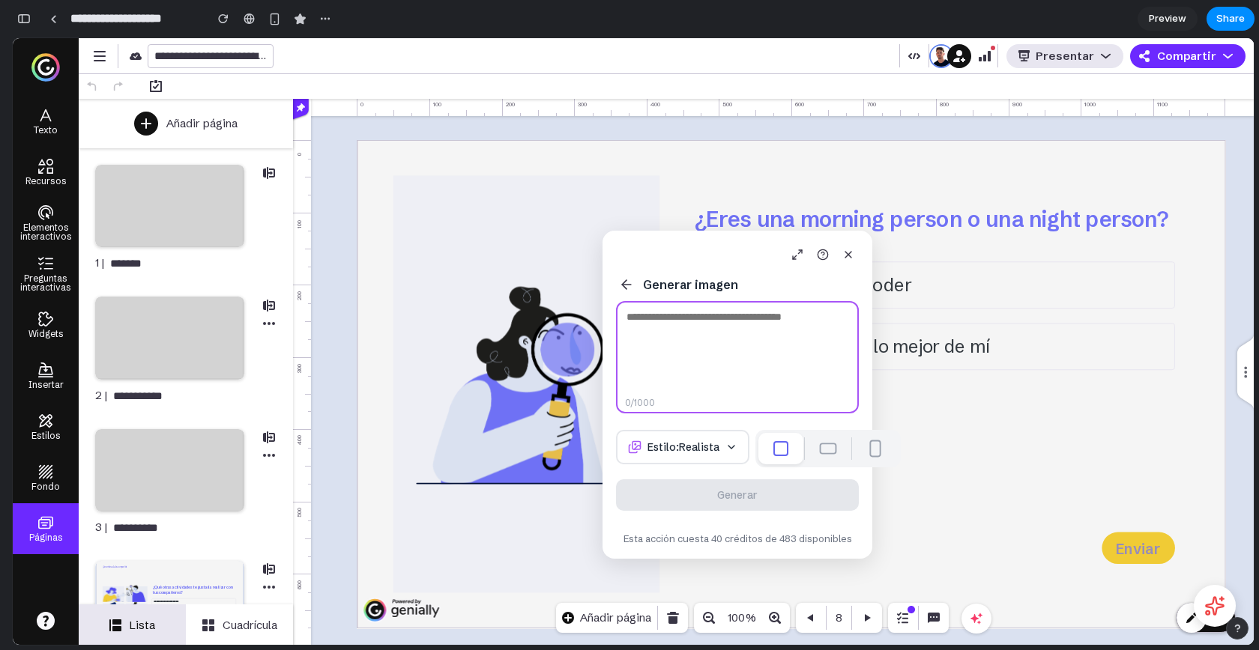
click at [698, 357] on textarea at bounding box center [737, 357] width 243 height 112
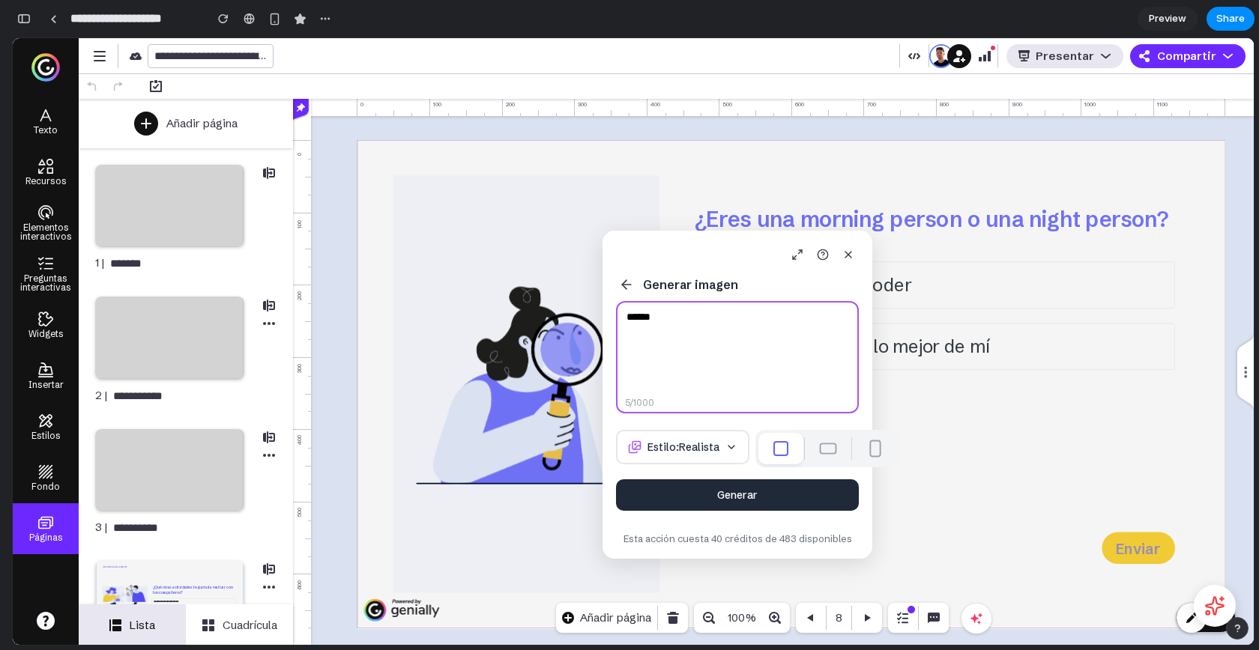
type textarea "*******"
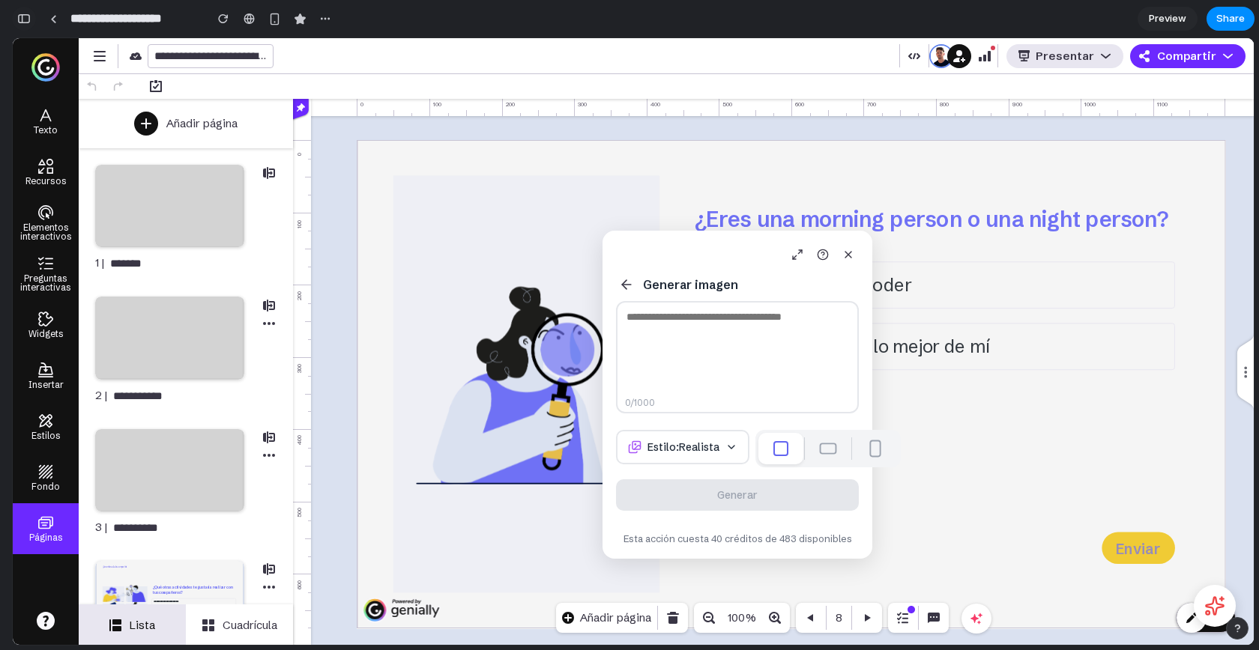
click at [17, 17] on div "button" at bounding box center [23, 18] width 13 height 10
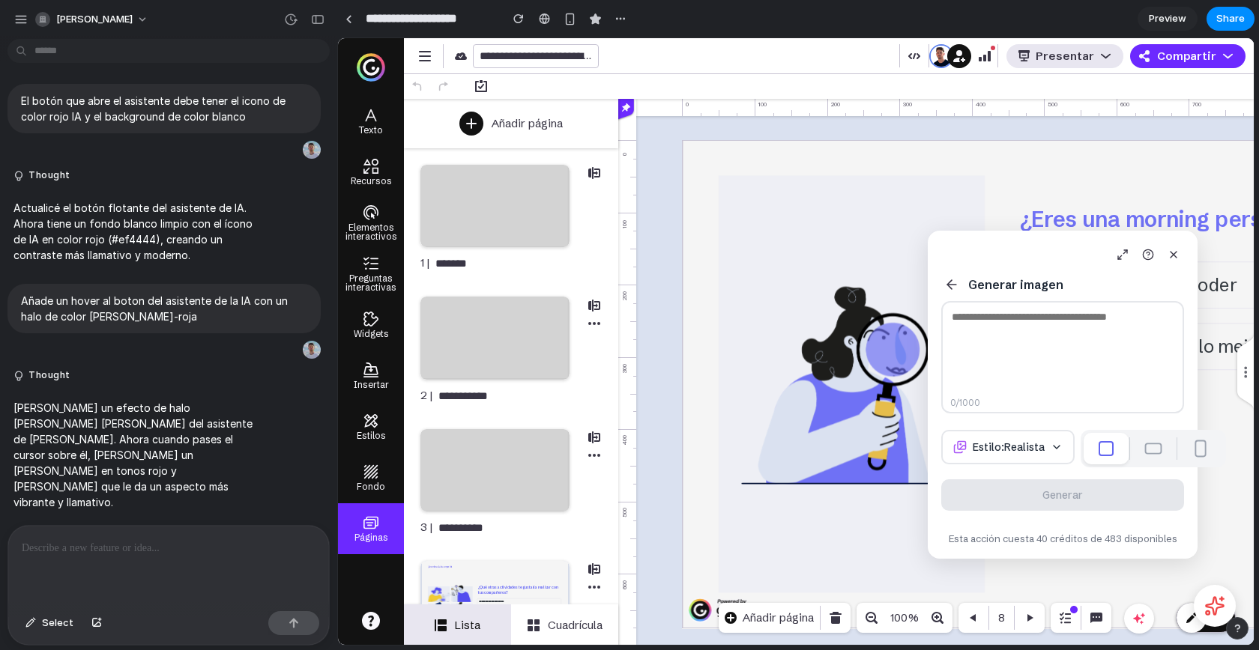
click at [130, 545] on p at bounding box center [169, 548] width 294 height 18
click at [314, 19] on div "button" at bounding box center [317, 19] width 13 height 10
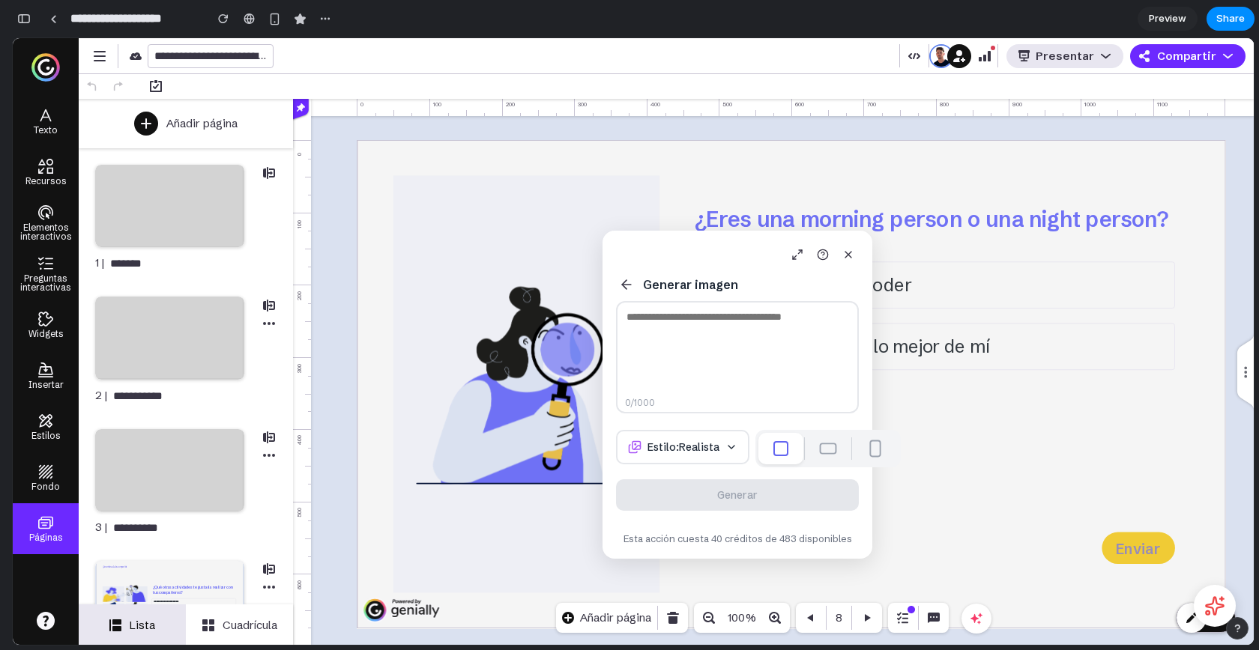
click at [807, 457] on button at bounding box center [828, 449] width 43 height 30
click at [673, 454] on span "Estilo: Realista" at bounding box center [683, 447] width 72 height 13
click at [715, 334] on textarea at bounding box center [737, 357] width 243 height 112
click at [630, 282] on icon at bounding box center [626, 284] width 15 height 15
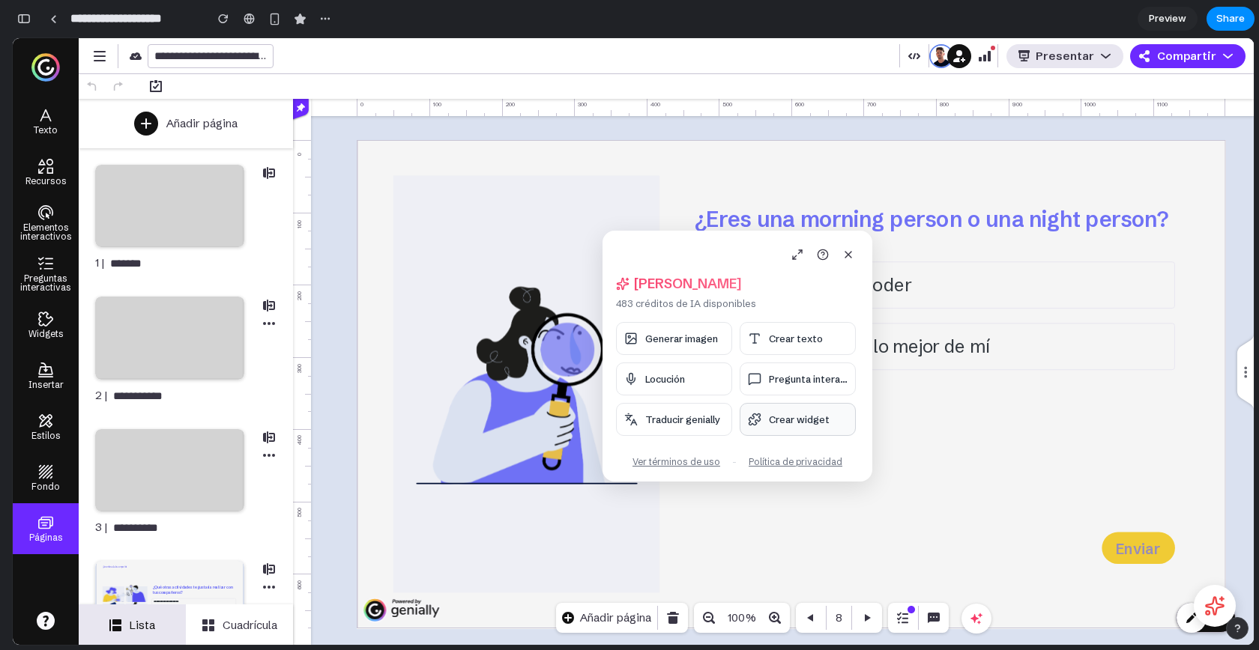
click at [790, 421] on span "Crear widget" at bounding box center [799, 420] width 61 height 12
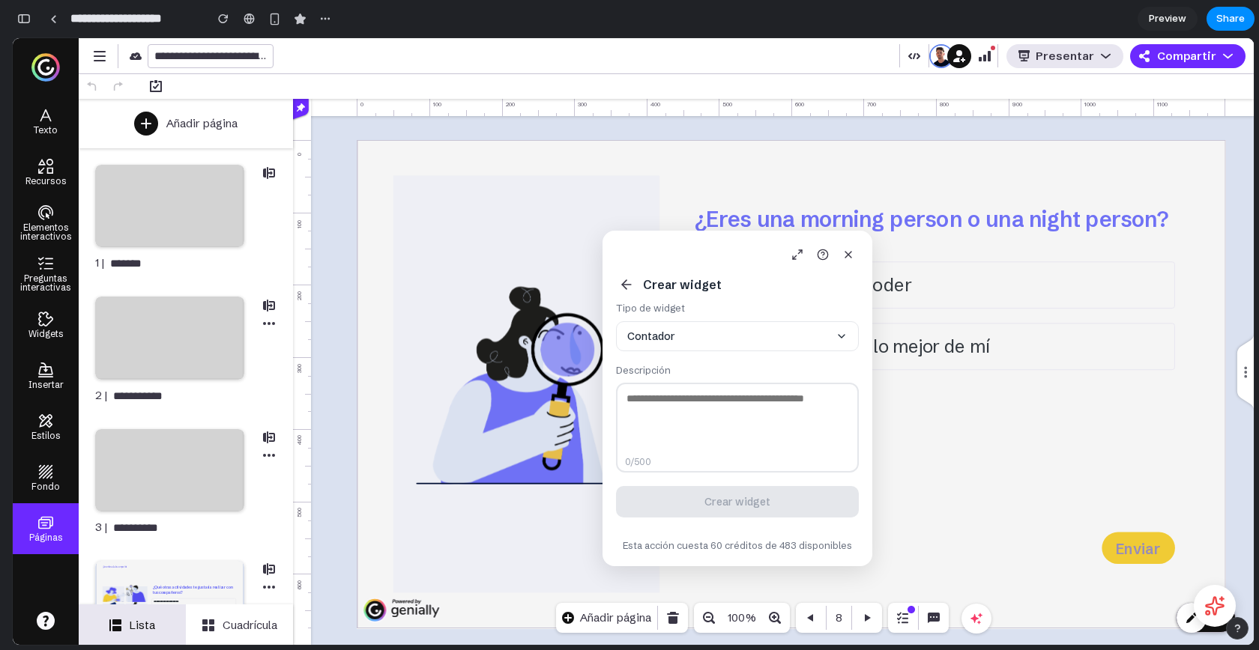
click at [666, 343] on button "Contador" at bounding box center [737, 336] width 243 height 30
click at [700, 321] on button "Contador" at bounding box center [737, 336] width 243 height 30
click at [726, 347] on button "Contador" at bounding box center [737, 336] width 243 height 30
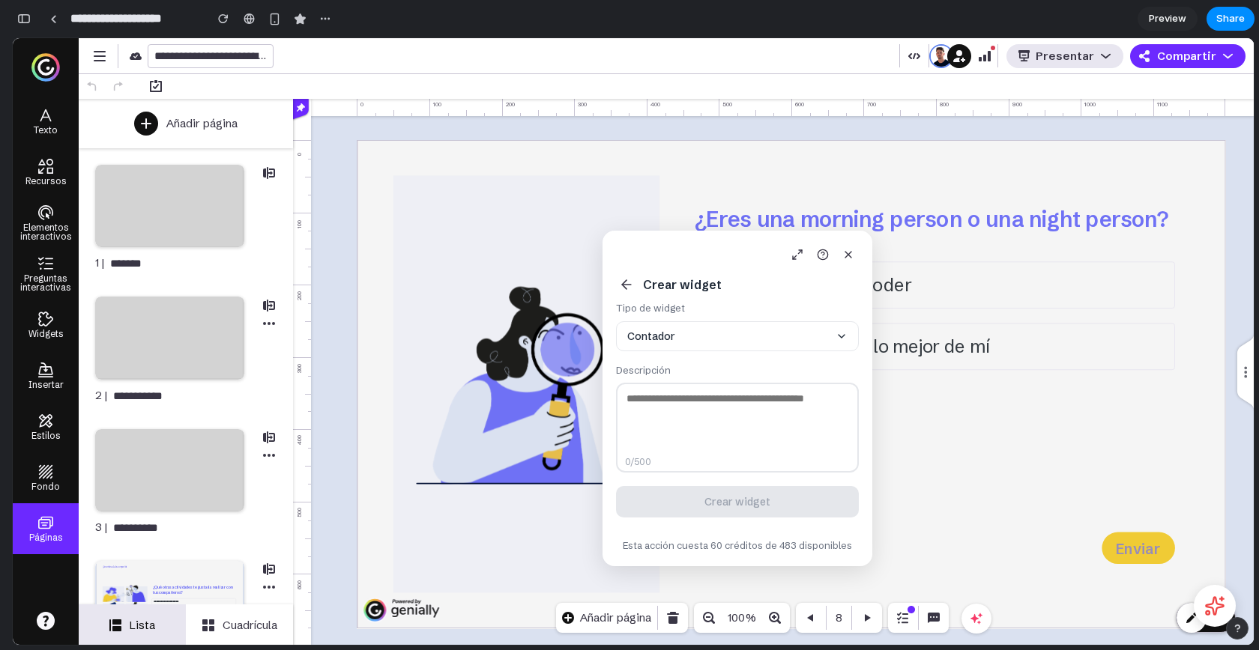
click at [726, 347] on button "Contador" at bounding box center [737, 336] width 243 height 30
click at [752, 333] on button "Contador" at bounding box center [737, 336] width 243 height 30
click at [711, 333] on button "Contador" at bounding box center [737, 336] width 243 height 30
click at [680, 342] on button "Contador" at bounding box center [737, 336] width 243 height 30
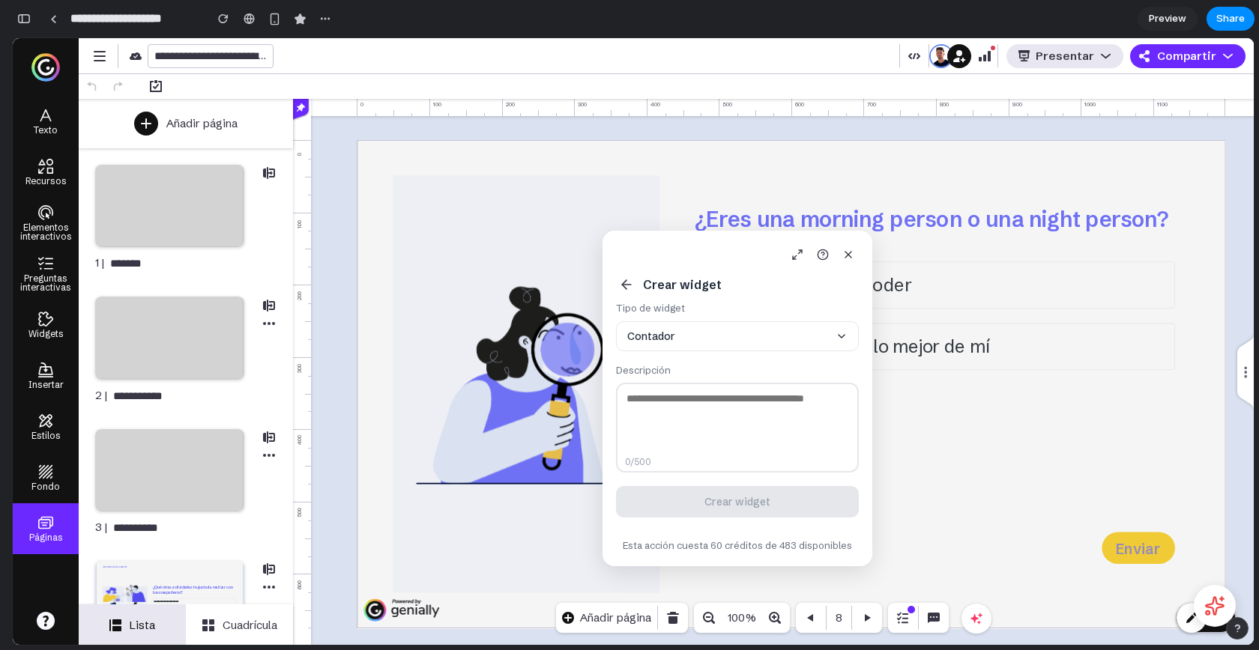
click at [680, 342] on button "Contador" at bounding box center [737, 336] width 243 height 30
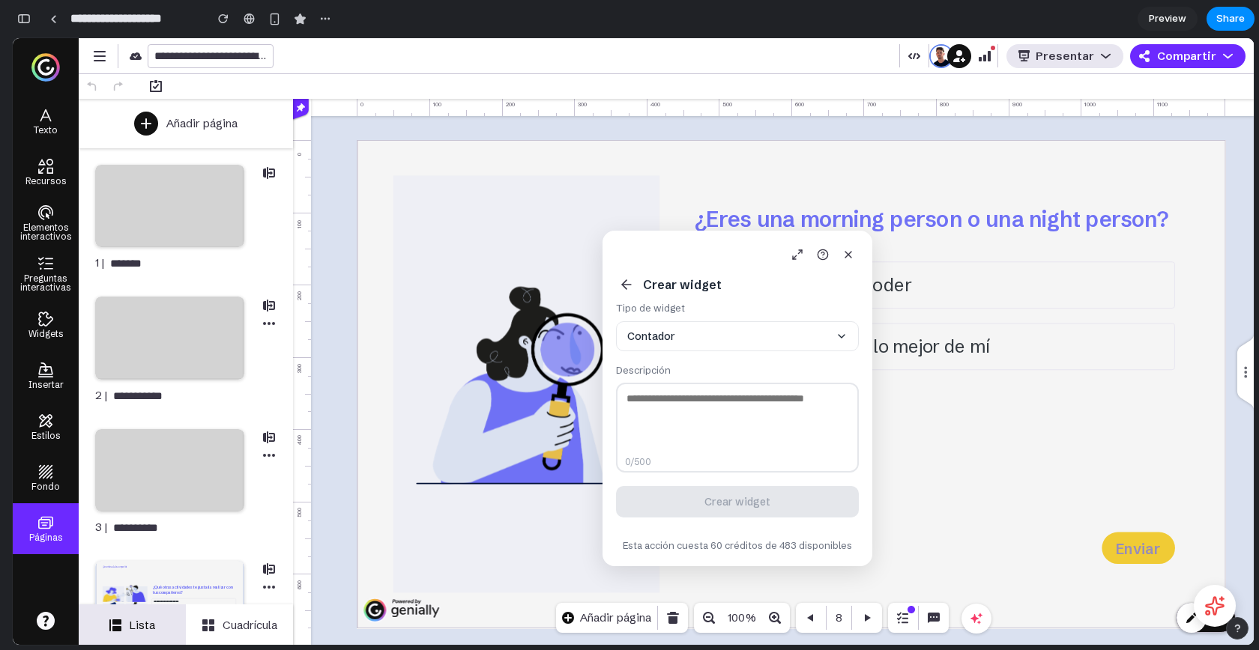
click at [680, 342] on button "Contador" at bounding box center [737, 336] width 243 height 30
click at [719, 330] on button "Contador" at bounding box center [737, 336] width 243 height 30
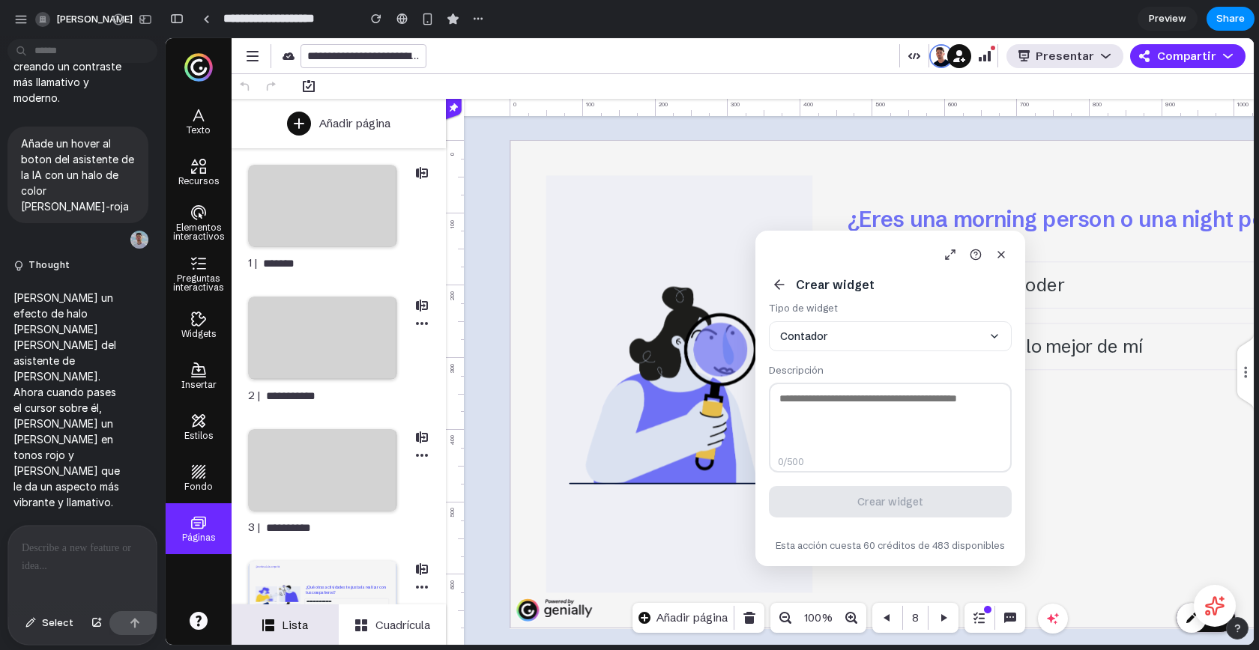
click at [64, 526] on div at bounding box center [82, 565] width 148 height 79
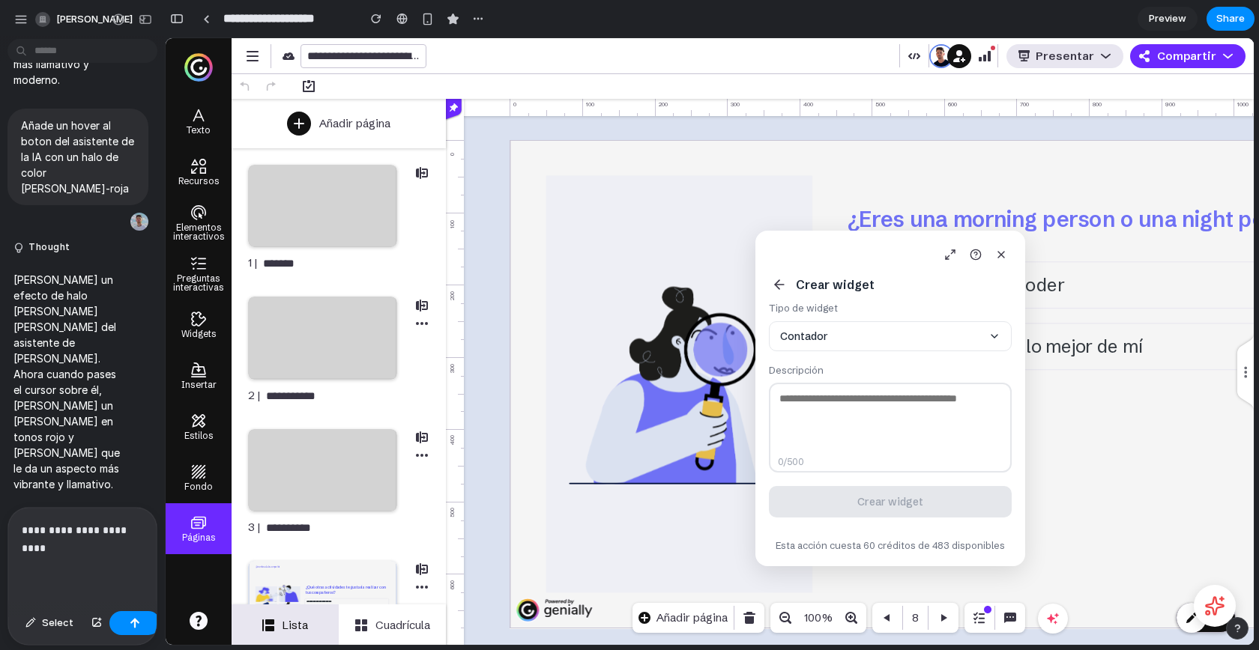
scroll to position [8415, 0]
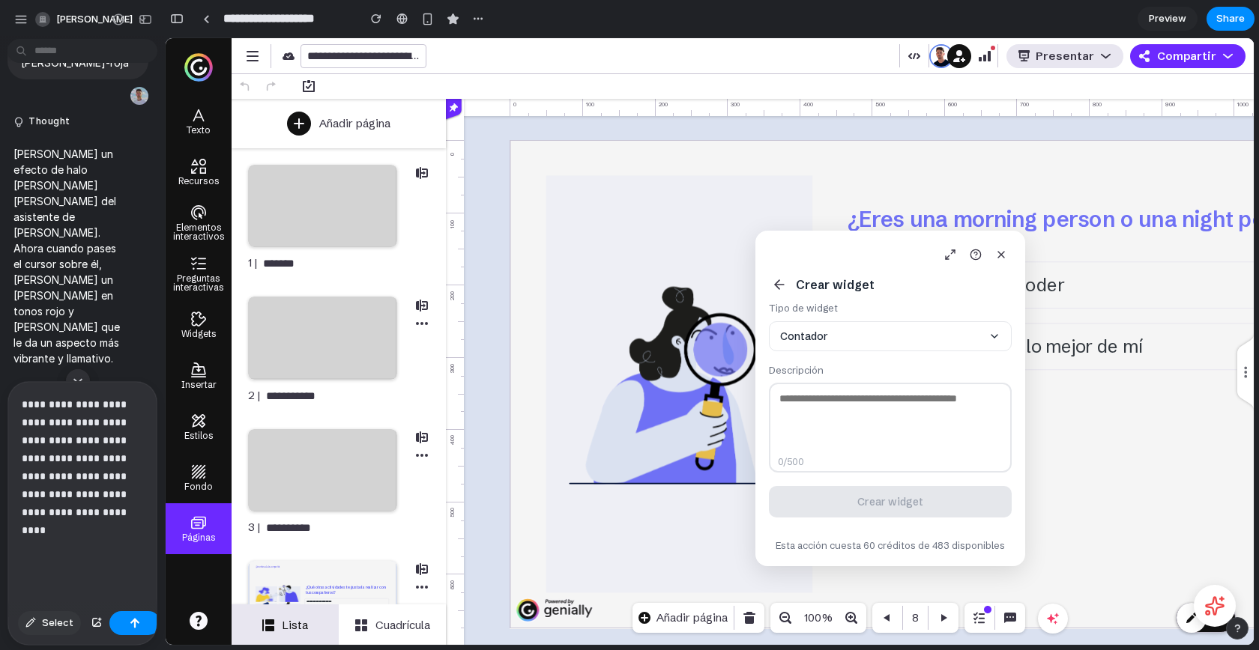
click at [49, 623] on span "Select" at bounding box center [57, 623] width 31 height 15
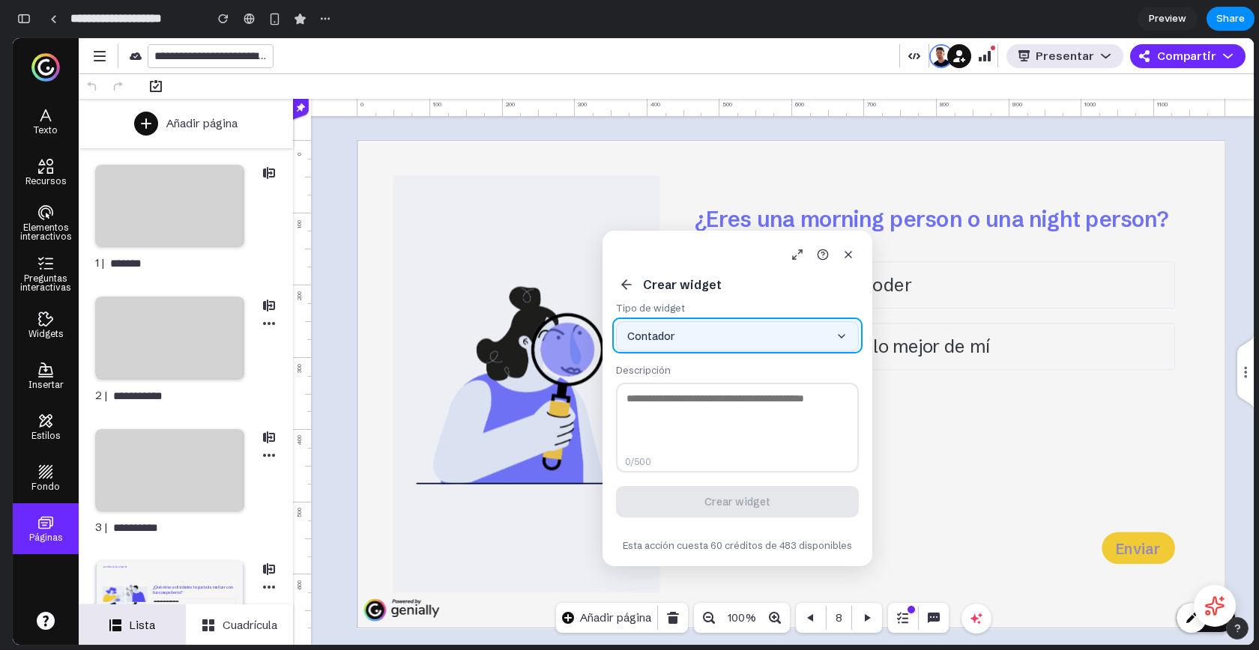
click at [858, 337] on div at bounding box center [710, 341] width 1088 height 607
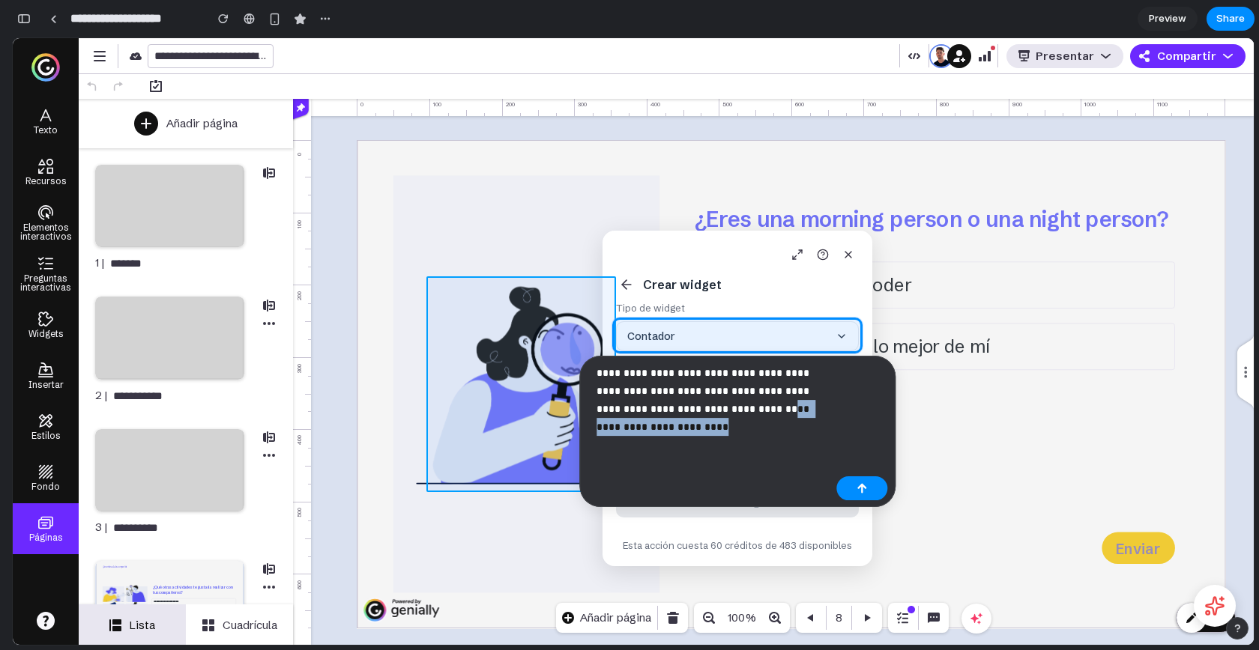
drag, startPoint x: 736, startPoint y: 408, endPoint x: 539, endPoint y: 364, distance: 201.8
click at [539, 363] on body "alejandro-ramon Thought He reposicionado todos los botones de "Generar" en cada…" at bounding box center [629, 325] width 1259 height 650
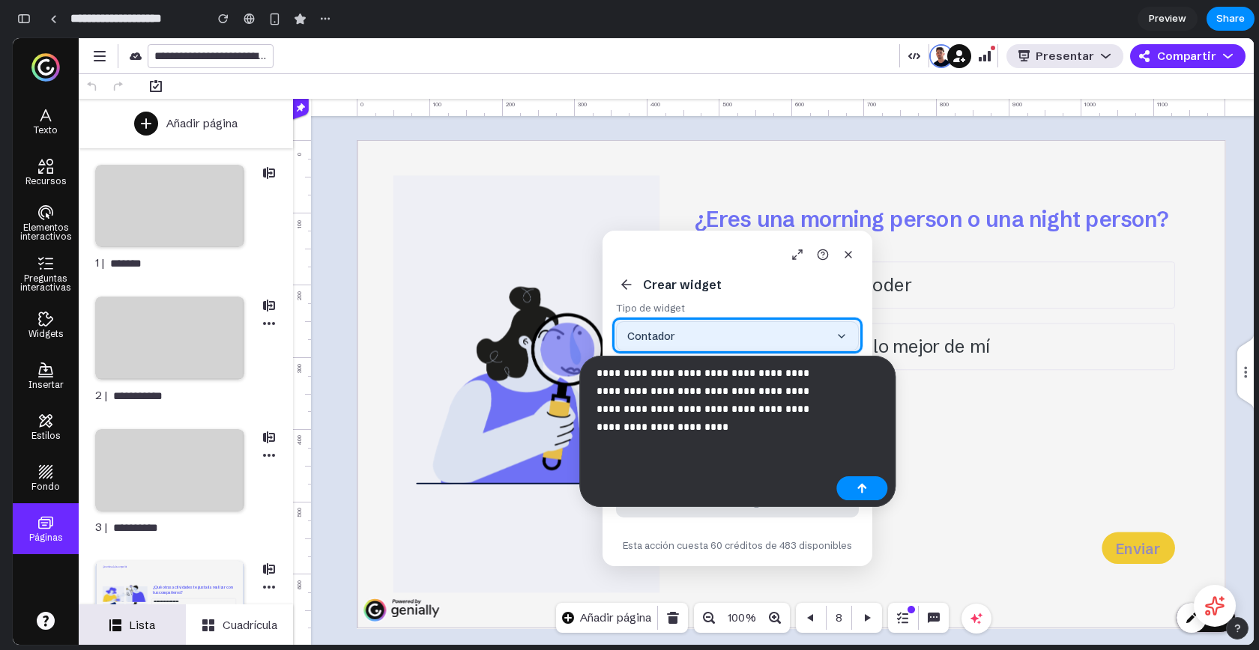
click at [675, 406] on p "**********" at bounding box center [713, 400] width 234 height 72
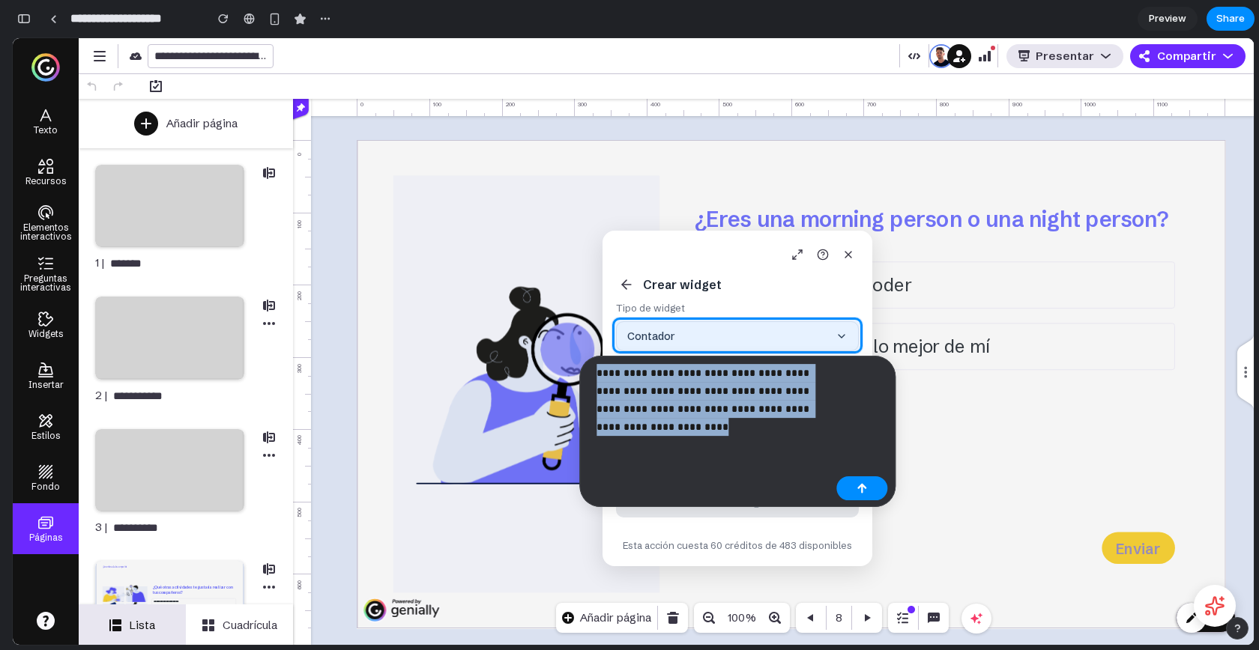
drag, startPoint x: 665, startPoint y: 435, endPoint x: 596, endPoint y: 372, distance: 92.8
click at [596, 372] on p "**********" at bounding box center [713, 400] width 234 height 72
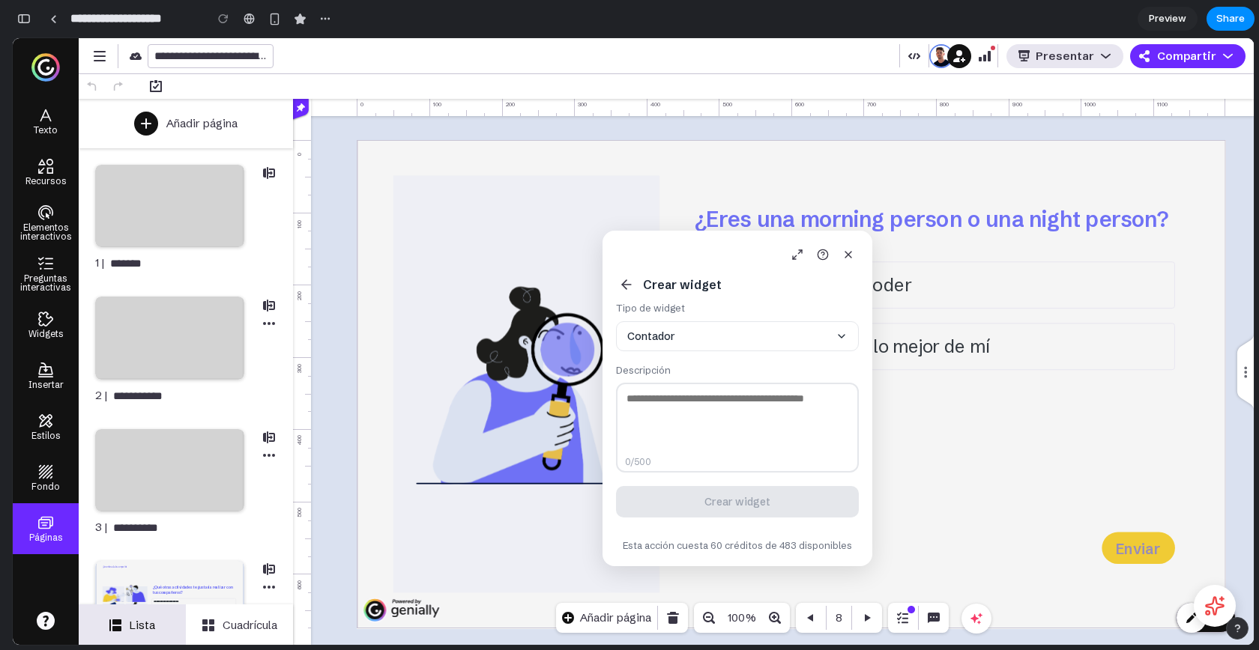
scroll to position [9362, 0]
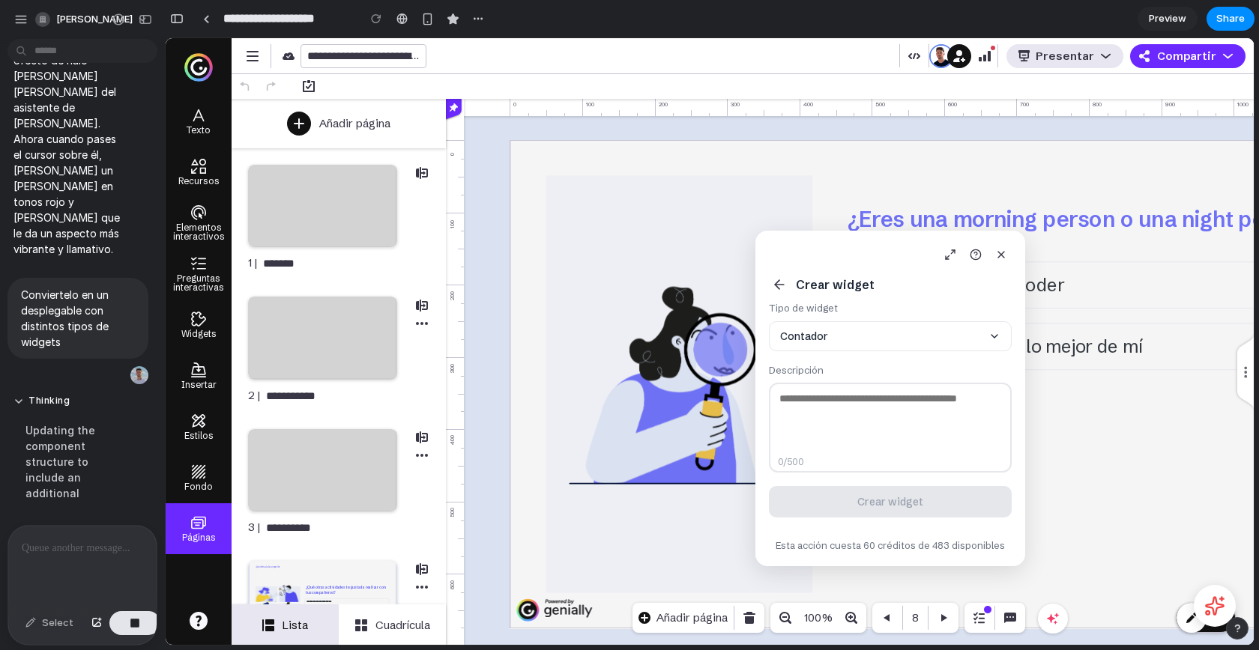
click at [76, 550] on p at bounding box center [79, 548] width 115 height 18
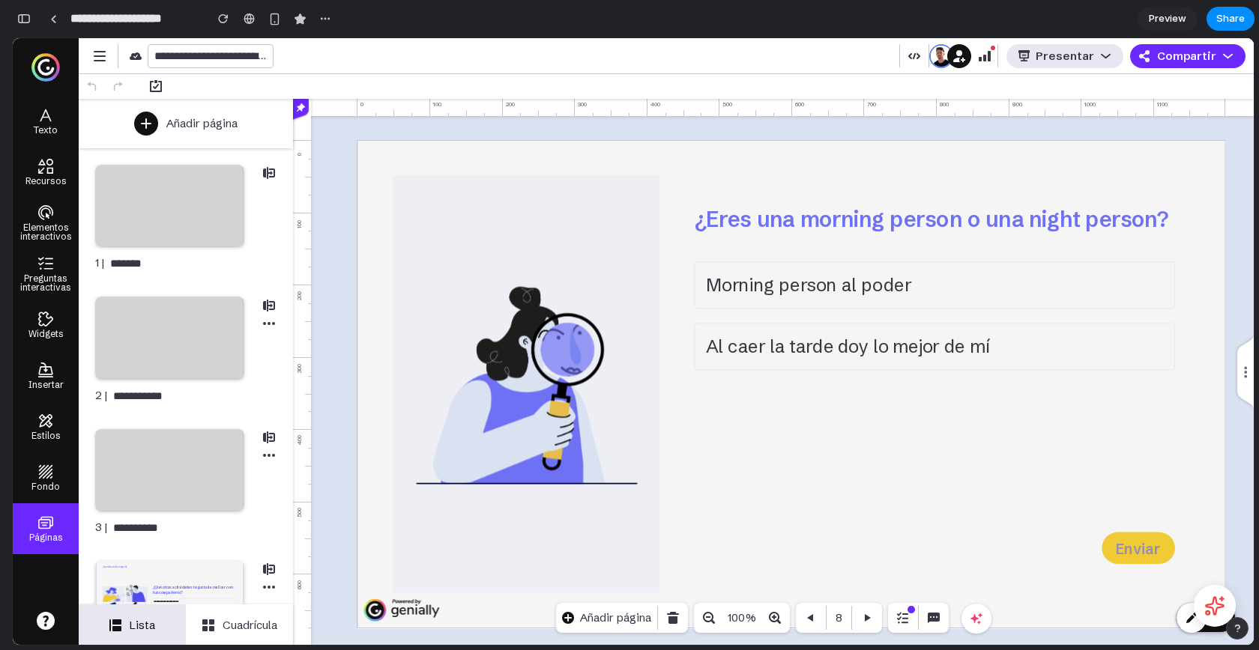
scroll to position [9099, 0]
click at [1229, 609] on button at bounding box center [1214, 606] width 46 height 46
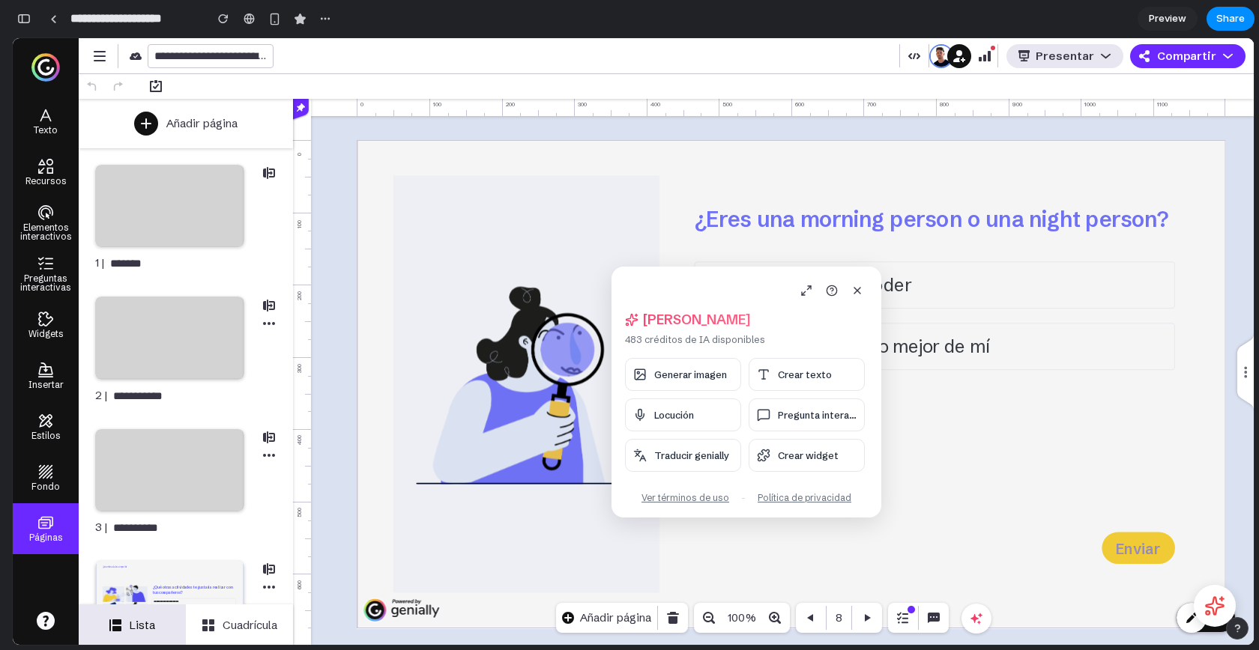
drag, startPoint x: 161, startPoint y: 124, endPoint x: 685, endPoint y: 270, distance: 543.5
click at [685, 270] on div "Hola, Alejandro 483 créditos de IA disponibles Generar imagen Crear texto Locuc…" at bounding box center [746, 392] width 270 height 251
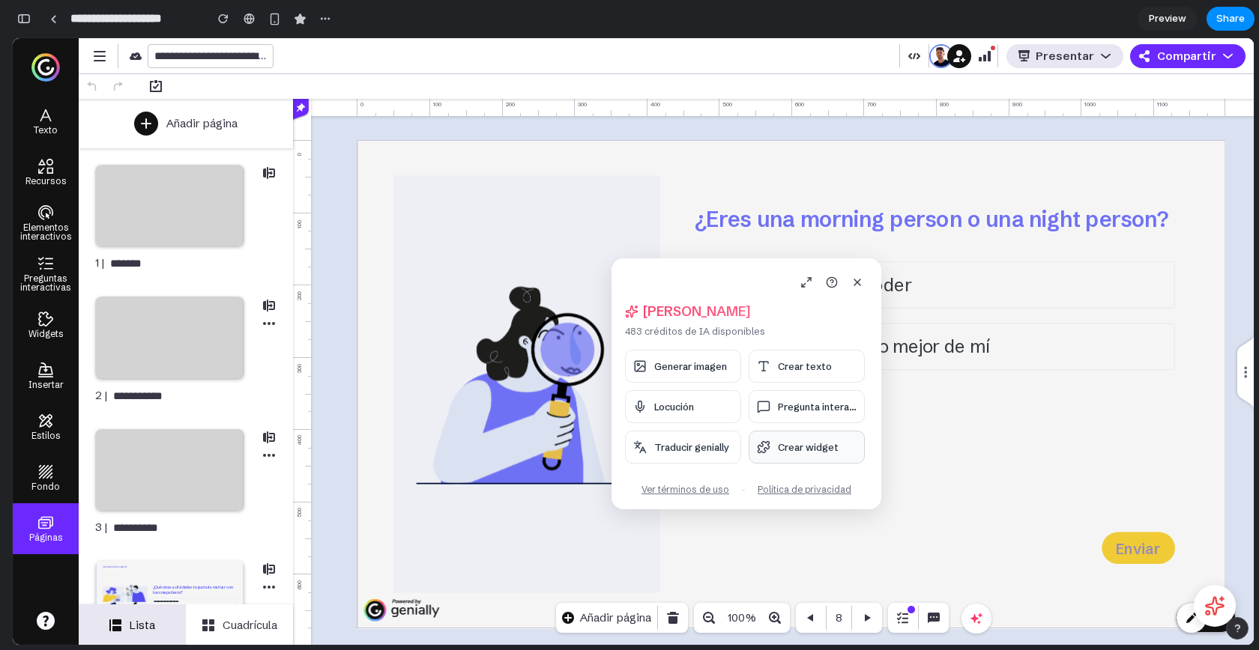
click at [810, 452] on button "Crear widget" at bounding box center [806, 447] width 116 height 33
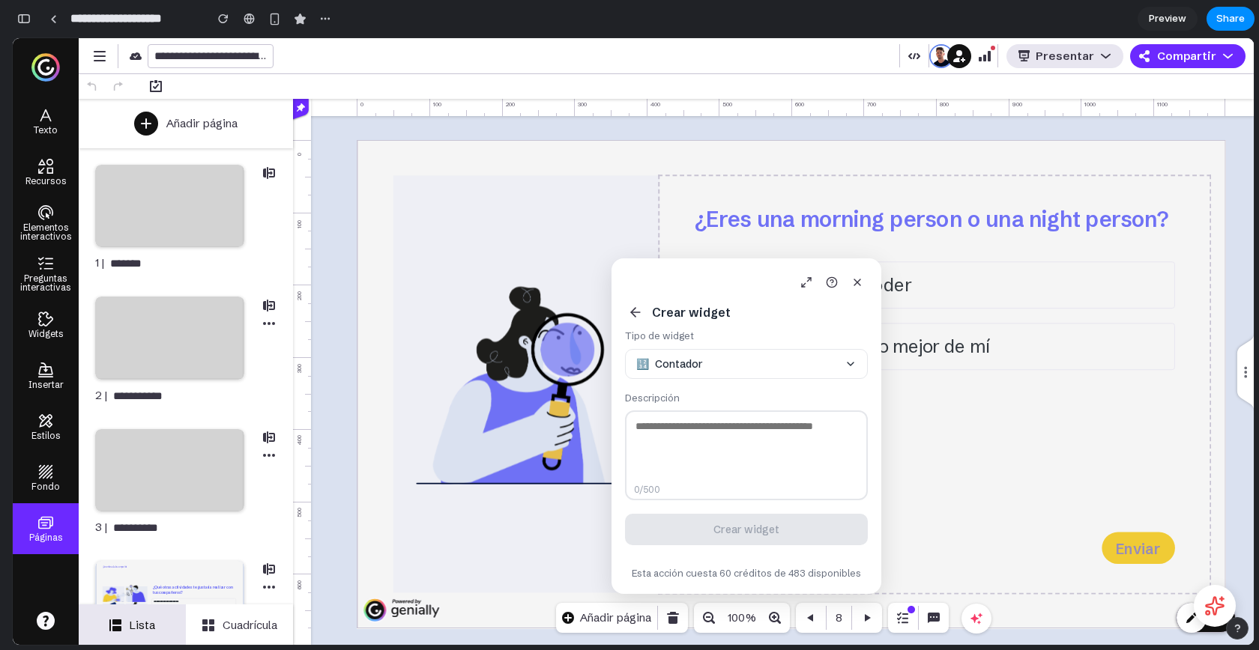
drag, startPoint x: 693, startPoint y: 291, endPoint x: 686, endPoint y: 231, distance: 60.4
click at [686, 229] on body "**********" at bounding box center [633, 341] width 1241 height 607
drag, startPoint x: 688, startPoint y: 271, endPoint x: 650, endPoint y: 194, distance: 85.8
click at [650, 193] on body "**********" at bounding box center [633, 341] width 1241 height 607
drag, startPoint x: 674, startPoint y: 273, endPoint x: 608, endPoint y: 131, distance: 156.9
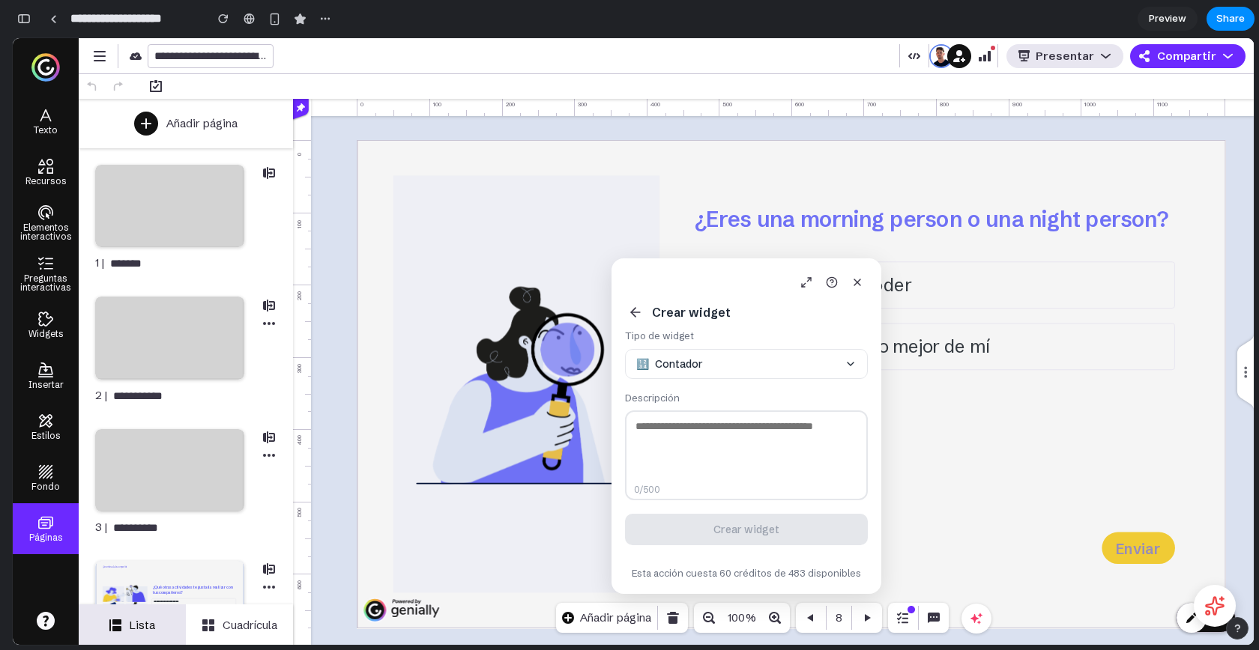
click at [608, 131] on body "**********" at bounding box center [633, 341] width 1241 height 607
click at [740, 363] on button "🔢 Contador" at bounding box center [746, 364] width 243 height 30
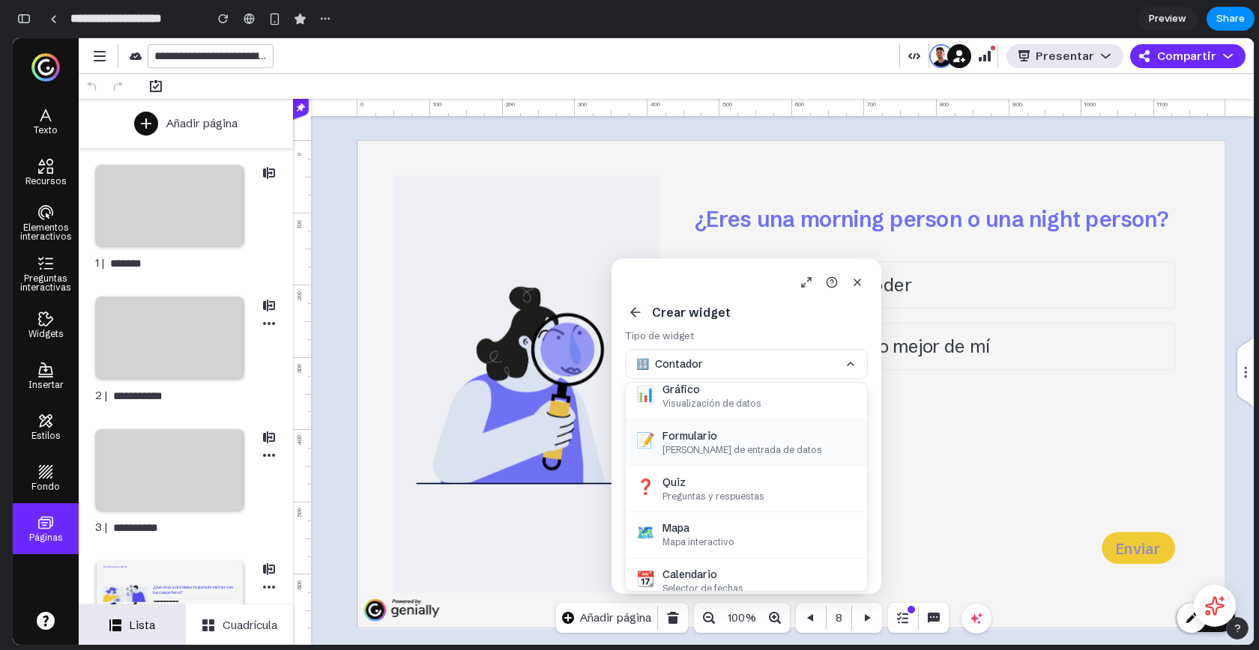
scroll to position [154, 0]
click at [734, 530] on div "Mapa interactivo" at bounding box center [759, 536] width 194 height 13
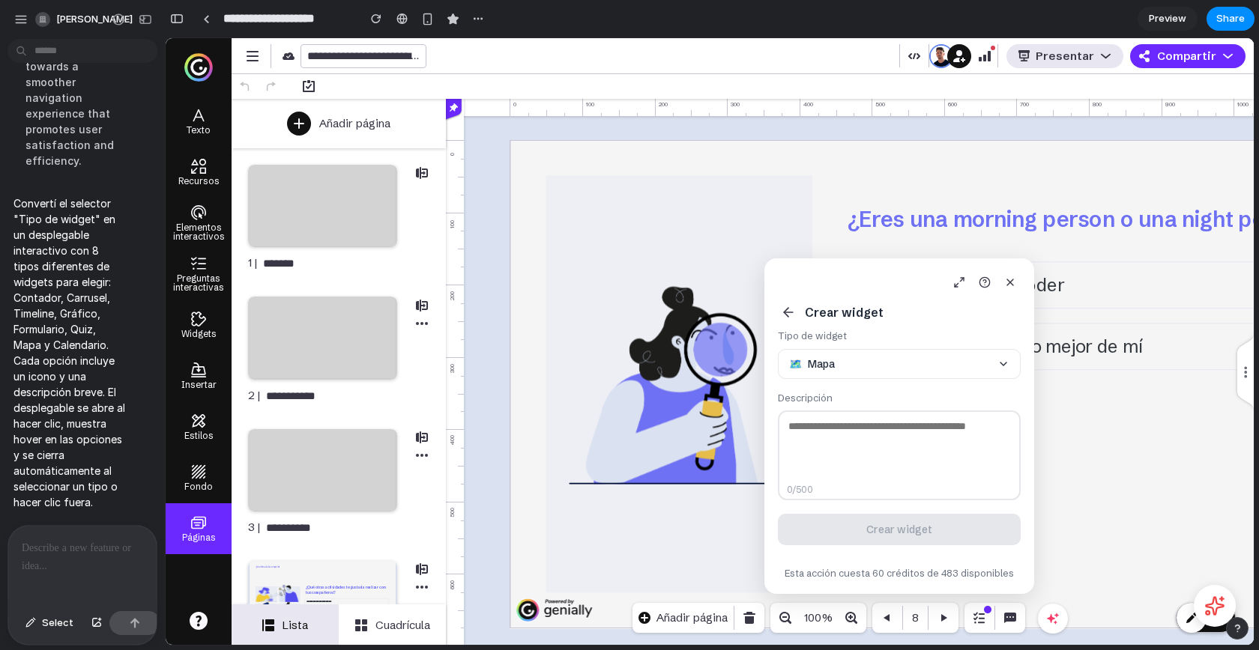
click at [61, 545] on p at bounding box center [79, 548] width 115 height 18
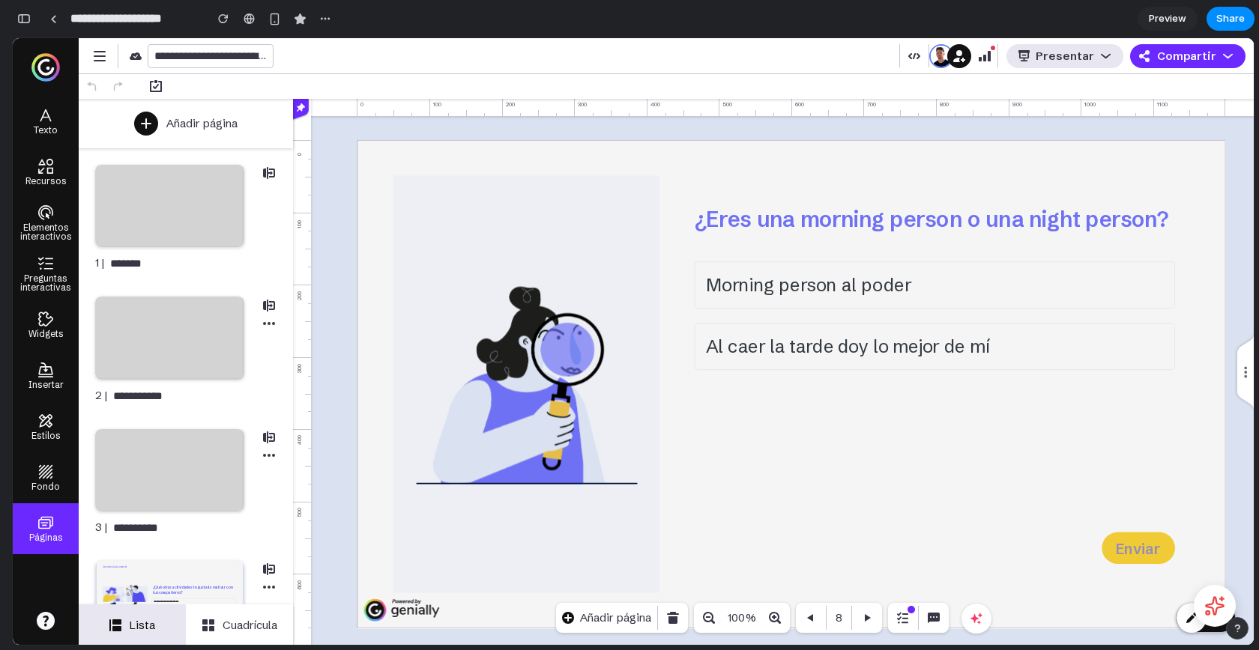
scroll to position [0, 0]
click at [1211, 605] on icon at bounding box center [1214, 606] width 23 height 23
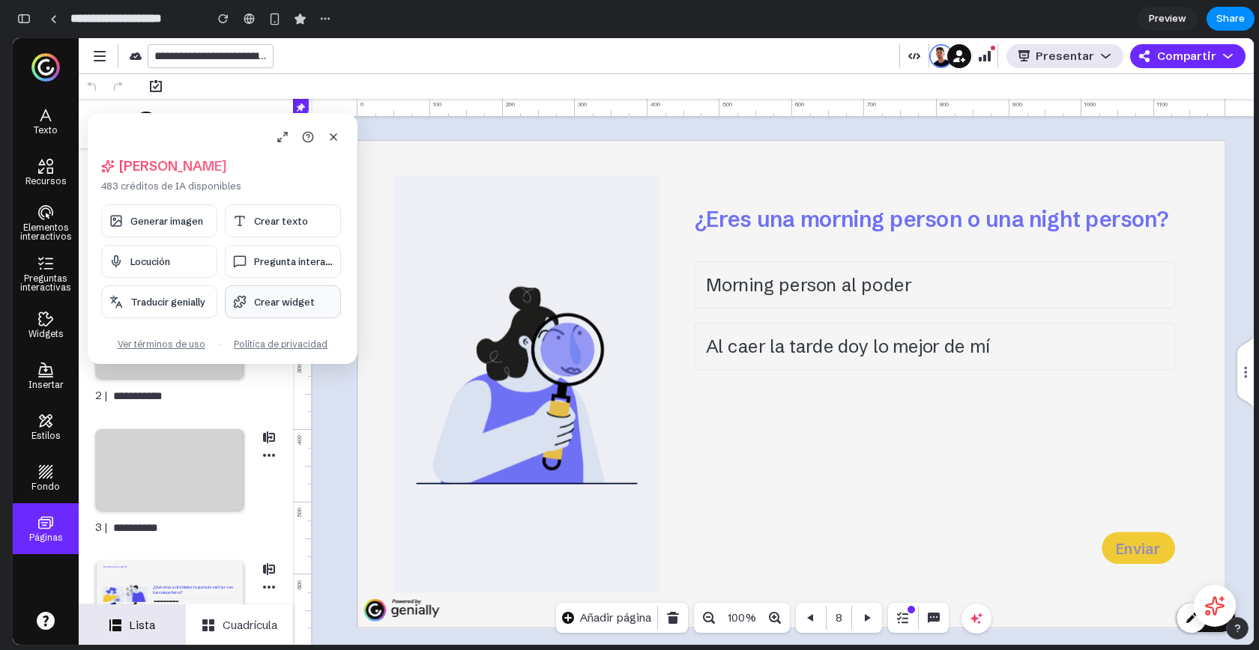
click at [286, 310] on button "Crear widget" at bounding box center [283, 301] width 116 height 33
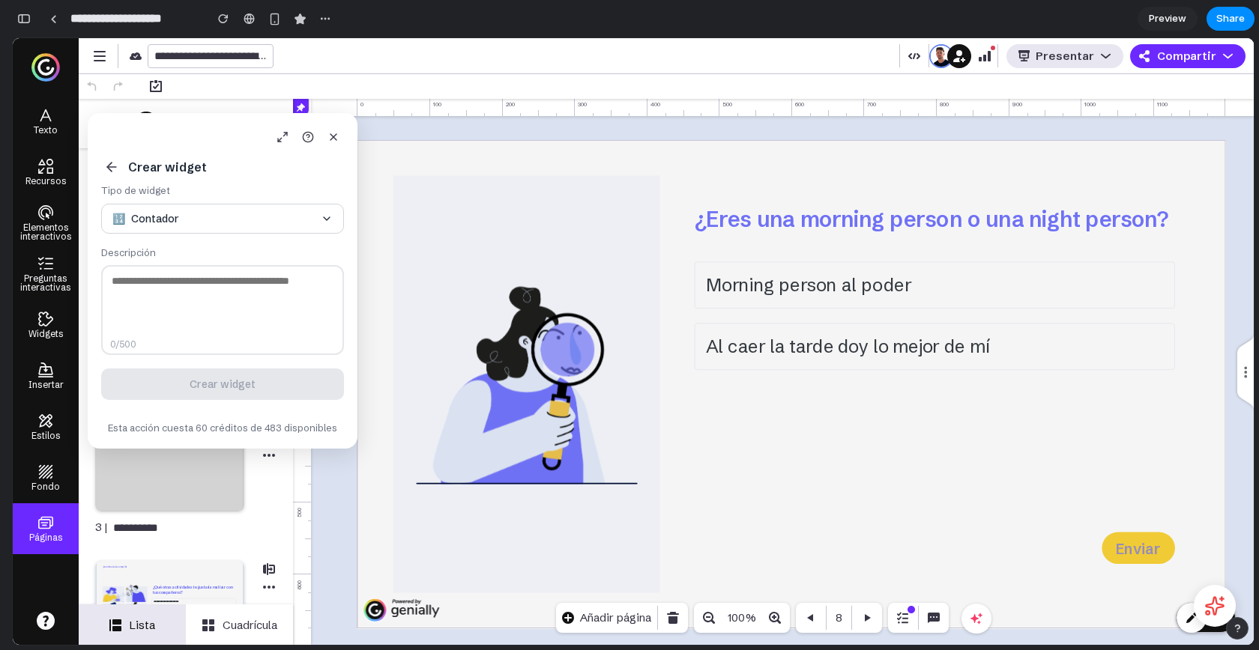
click at [197, 216] on button "🔢 Contador" at bounding box center [222, 219] width 243 height 30
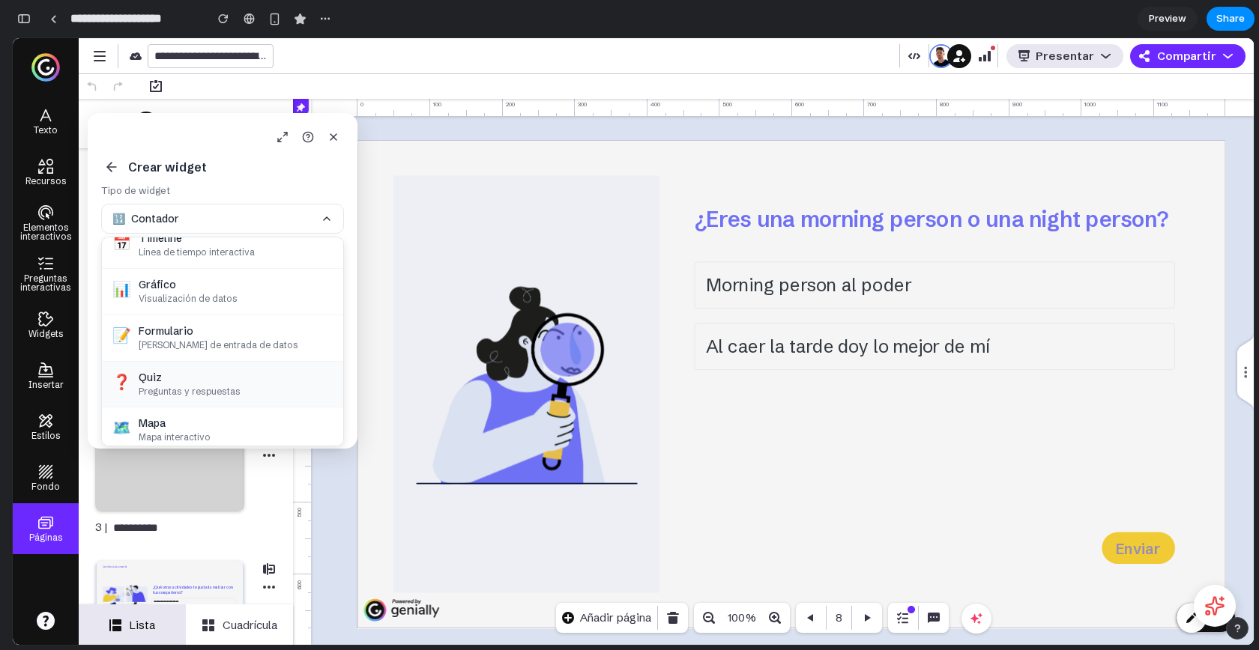
scroll to position [154, 0]
click at [183, 371] on div "Mapa" at bounding box center [236, 376] width 194 height 13
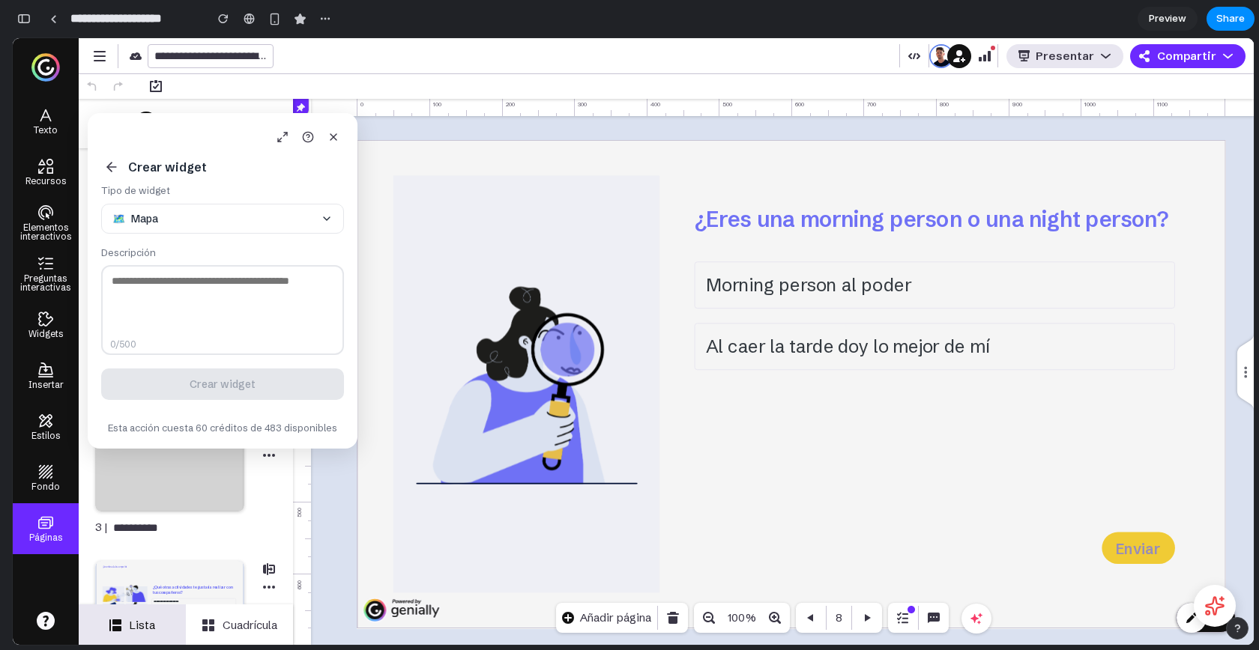
click at [258, 304] on textarea at bounding box center [222, 310] width 243 height 90
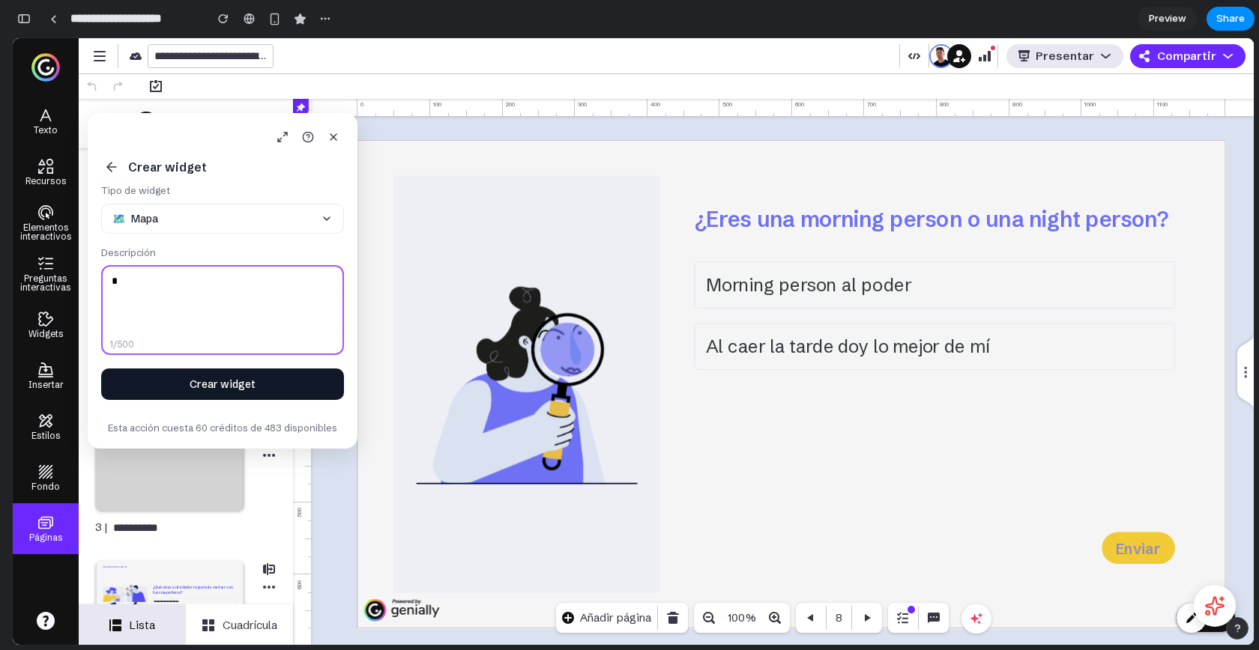
type textarea "*"
click at [287, 393] on button "Crear widget" at bounding box center [222, 384] width 243 height 31
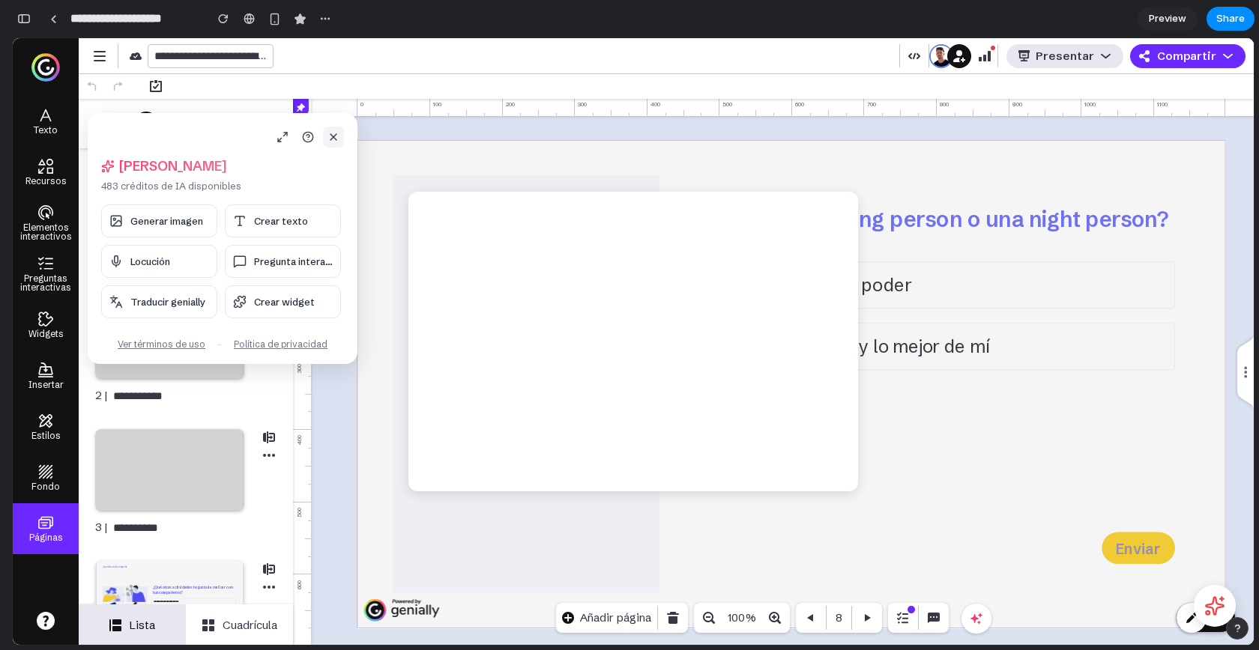
click at [335, 135] on icon at bounding box center [333, 137] width 6 height 6
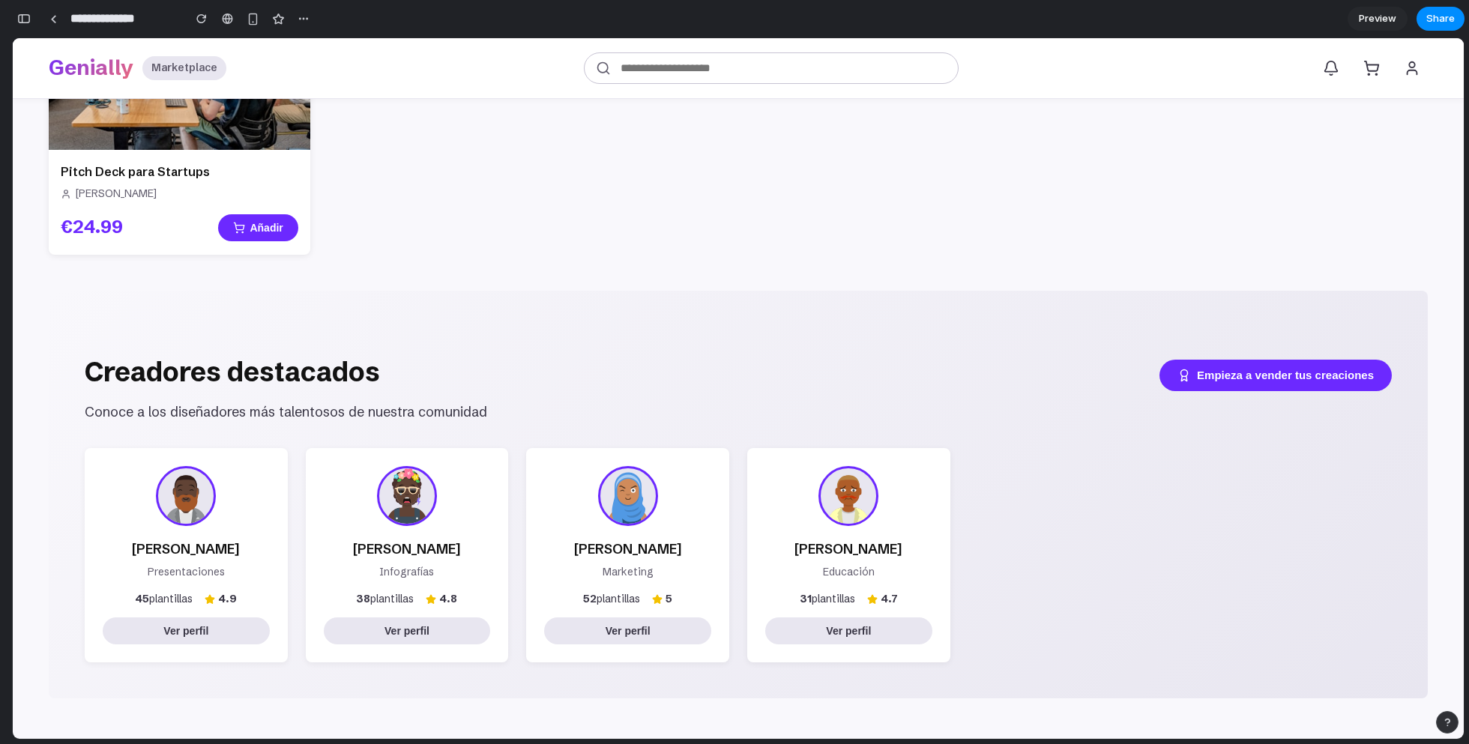
scroll to position [2056, 0]
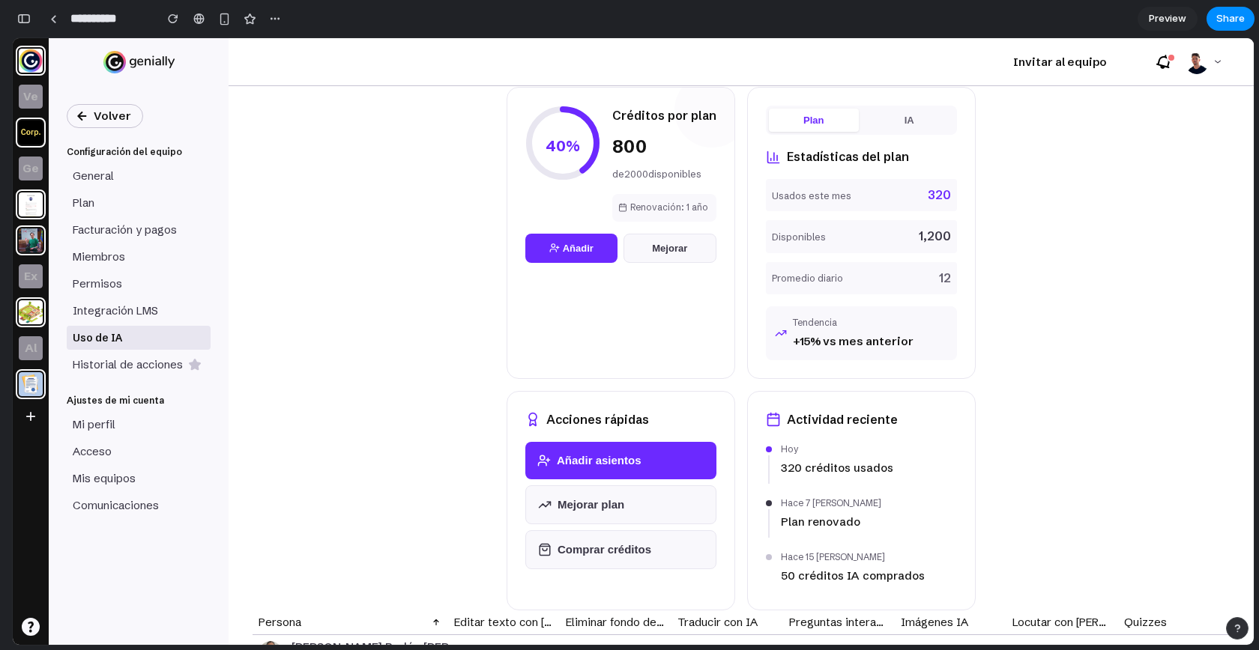
scroll to position [136, 0]
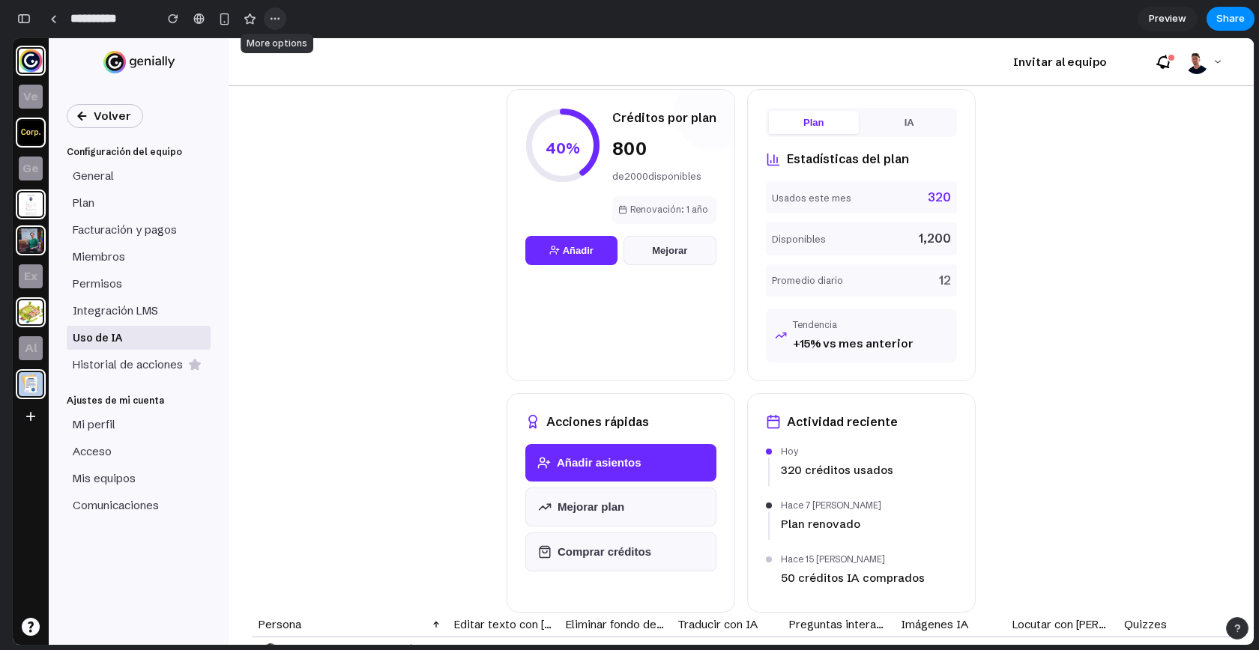
click at [279, 16] on div "button" at bounding box center [275, 19] width 12 height 12
click at [246, 11] on div "Duplicate Delete" at bounding box center [629, 325] width 1259 height 650
click at [31, 24] on button "button" at bounding box center [24, 19] width 24 height 24
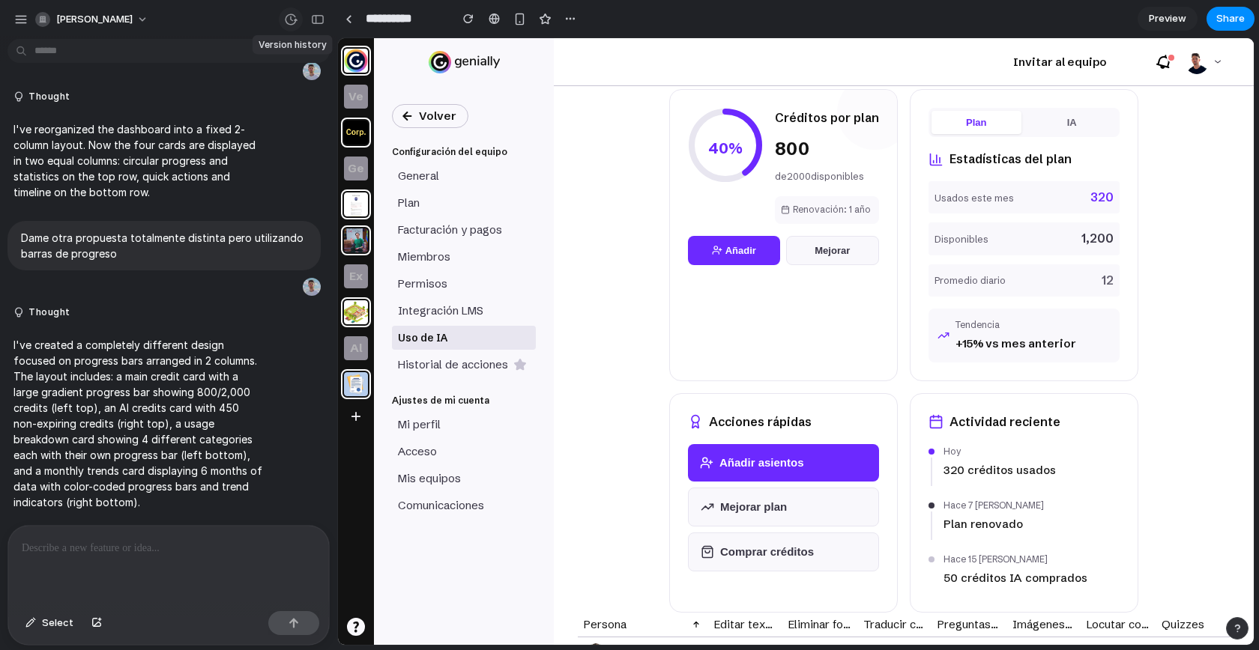
click at [285, 16] on div "button" at bounding box center [290, 19] width 13 height 13
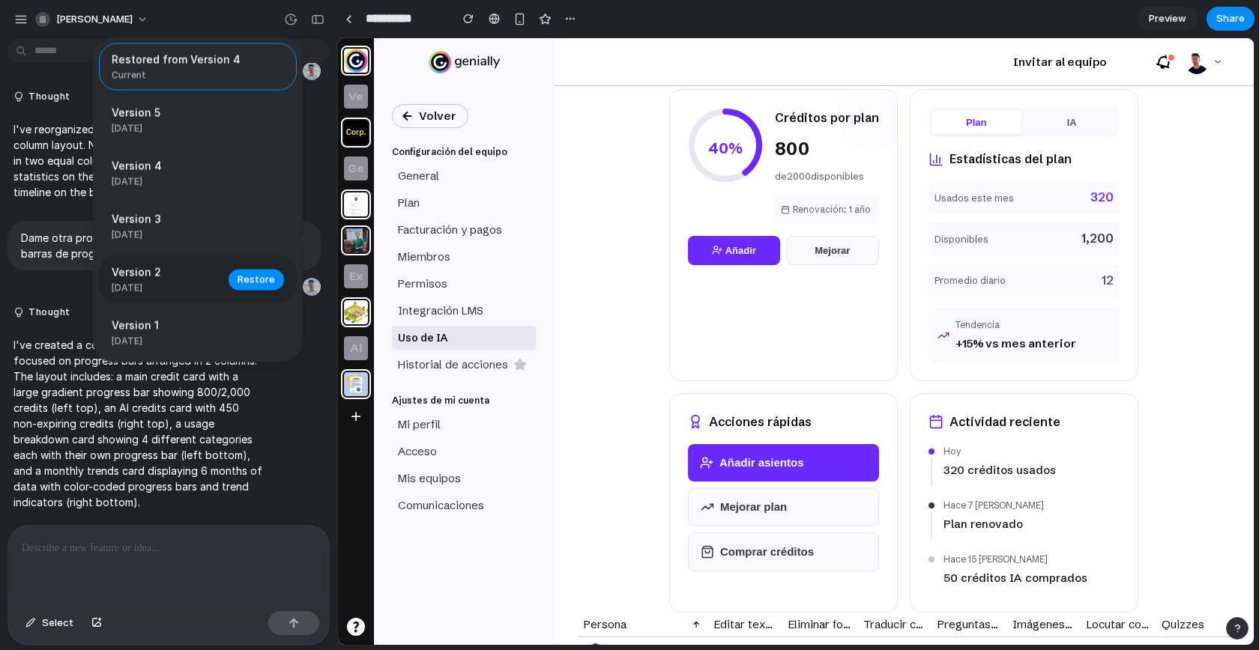
click at [189, 280] on span "Version 2" at bounding box center [166, 272] width 108 height 16
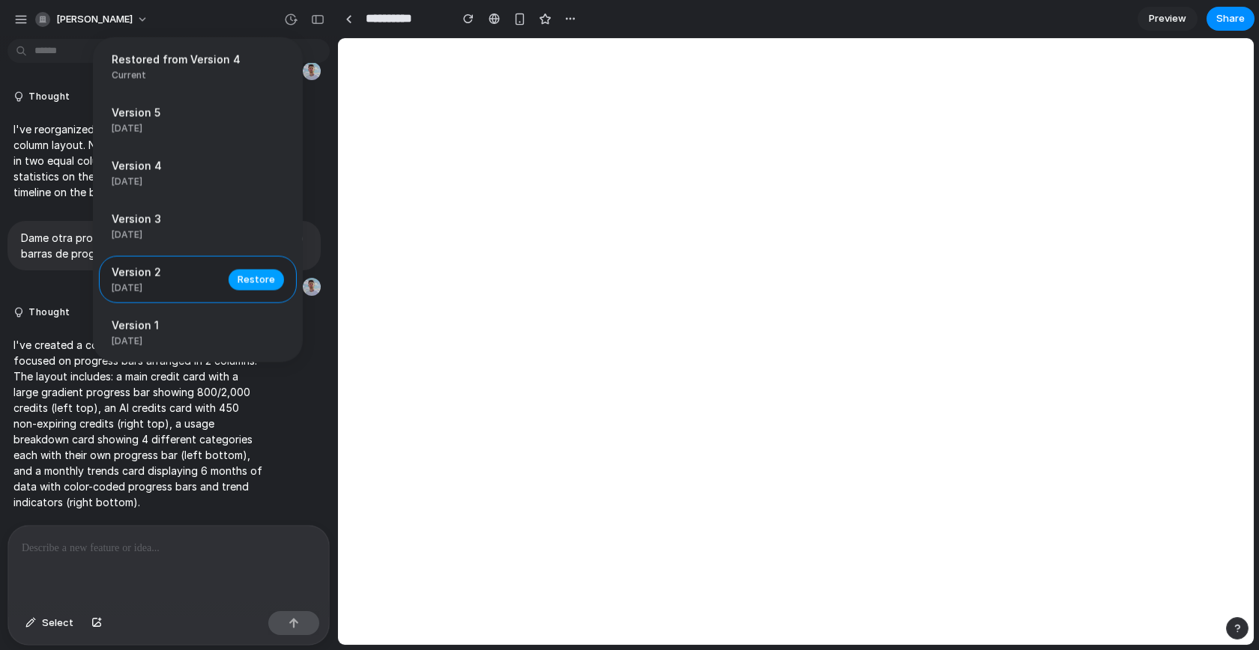
click at [247, 279] on span "Restore" at bounding box center [256, 279] width 37 height 15
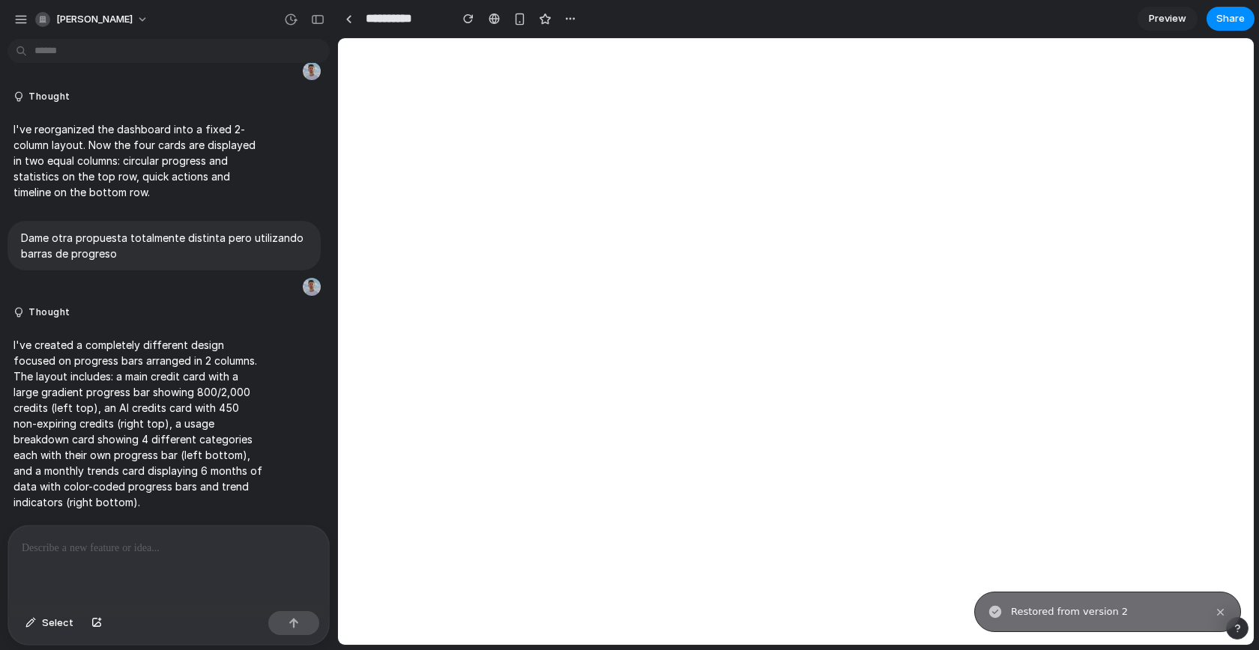
scroll to position [0, 0]
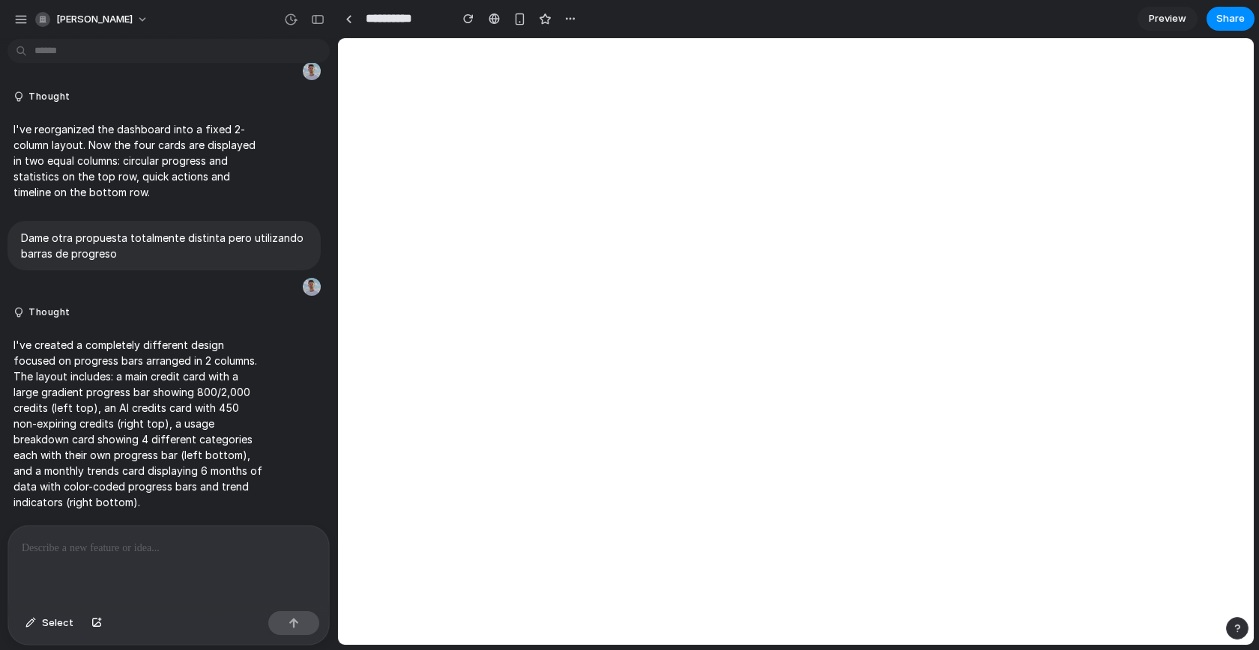
click at [216, 542] on p at bounding box center [169, 548] width 294 height 18
click at [535, 300] on body at bounding box center [796, 341] width 916 height 607
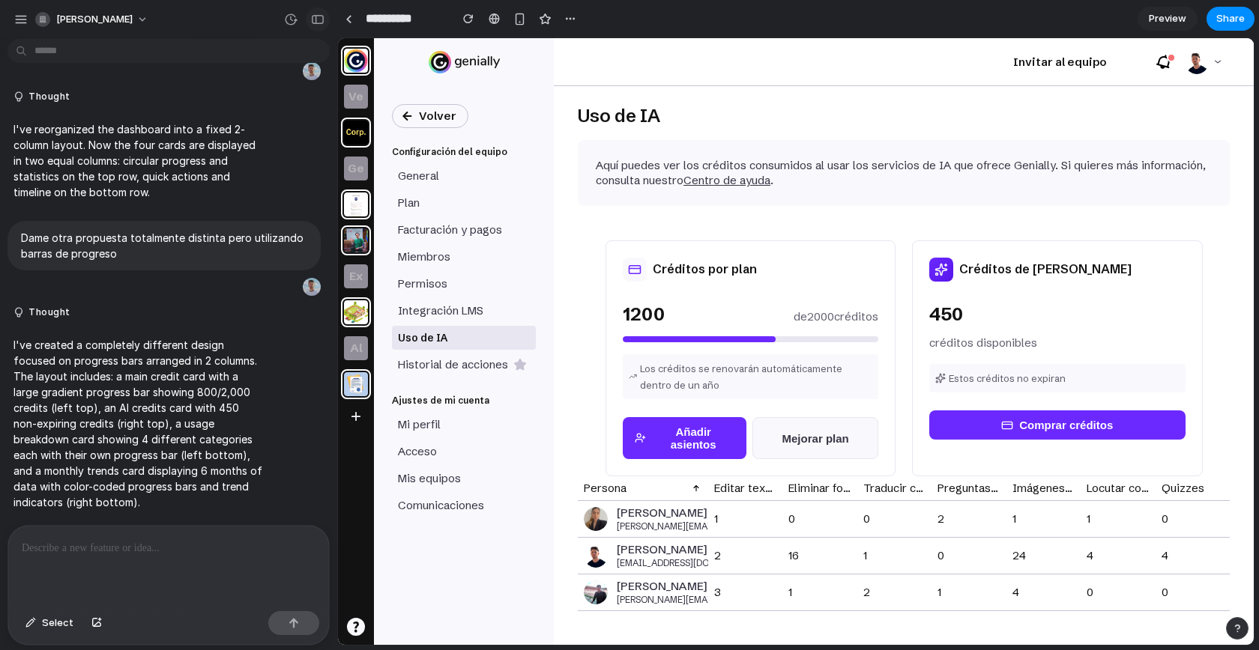
click at [322, 21] on div "button" at bounding box center [317, 19] width 13 height 10
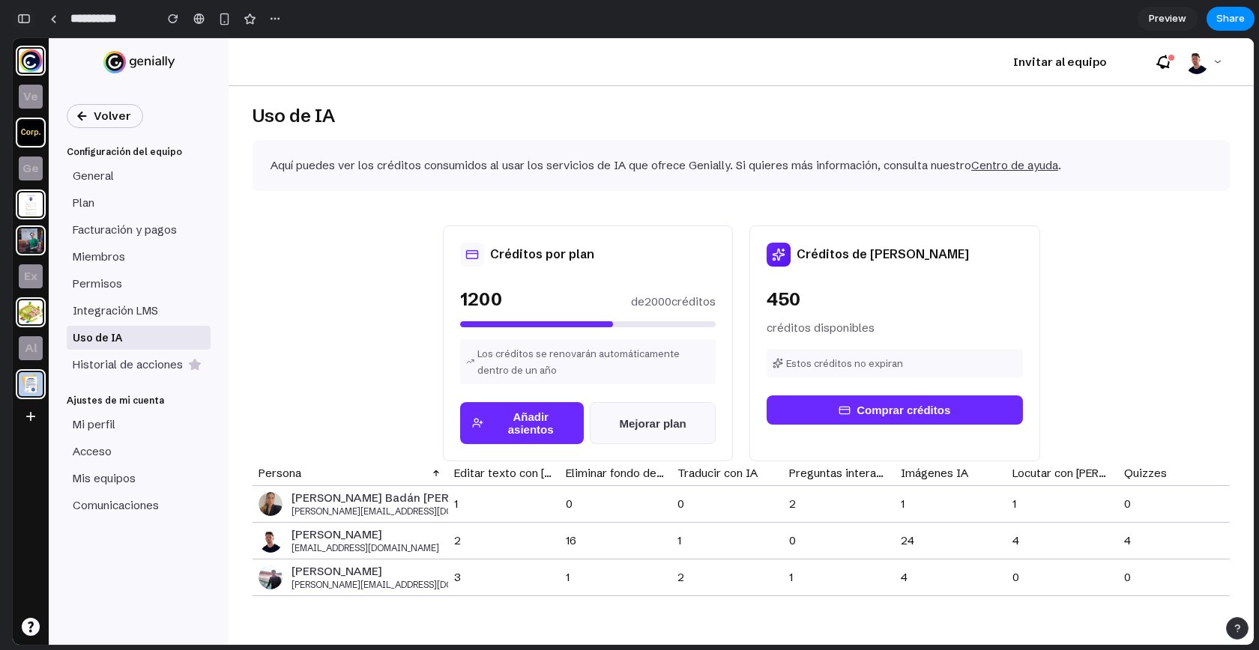
click at [27, 16] on div "button" at bounding box center [23, 18] width 13 height 10
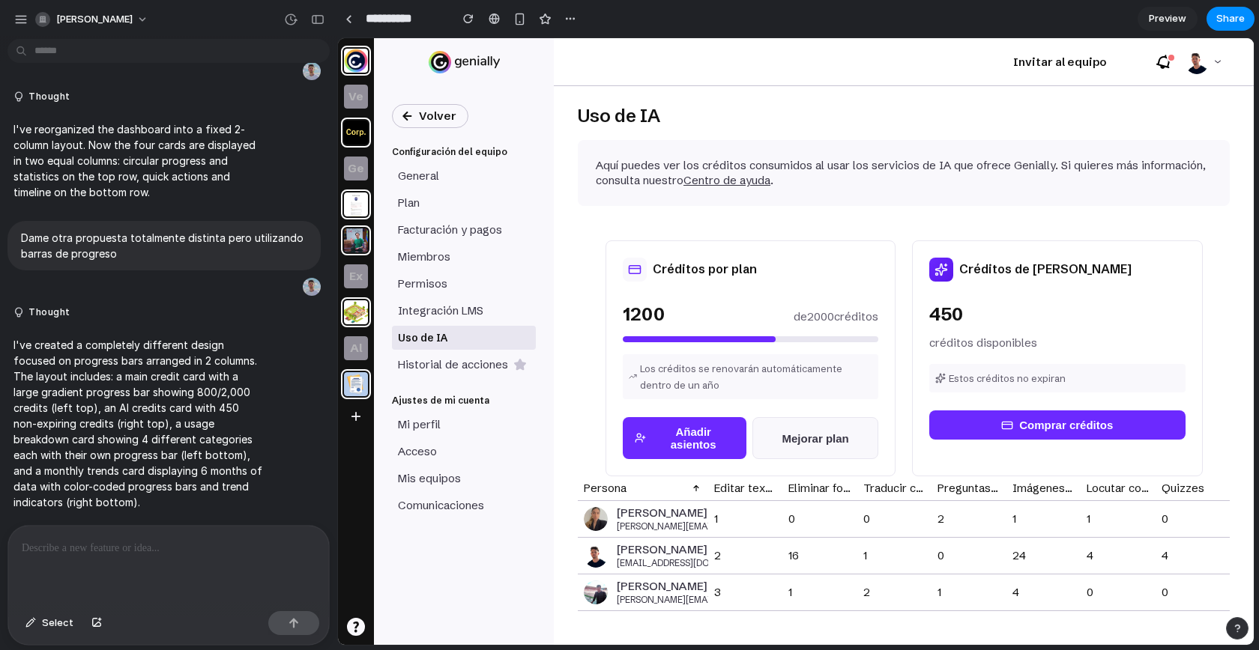
click at [270, 20] on div "[PERSON_NAME]" at bounding box center [168, 18] width 337 height 36
click at [285, 20] on div "button" at bounding box center [290, 19] width 13 height 13
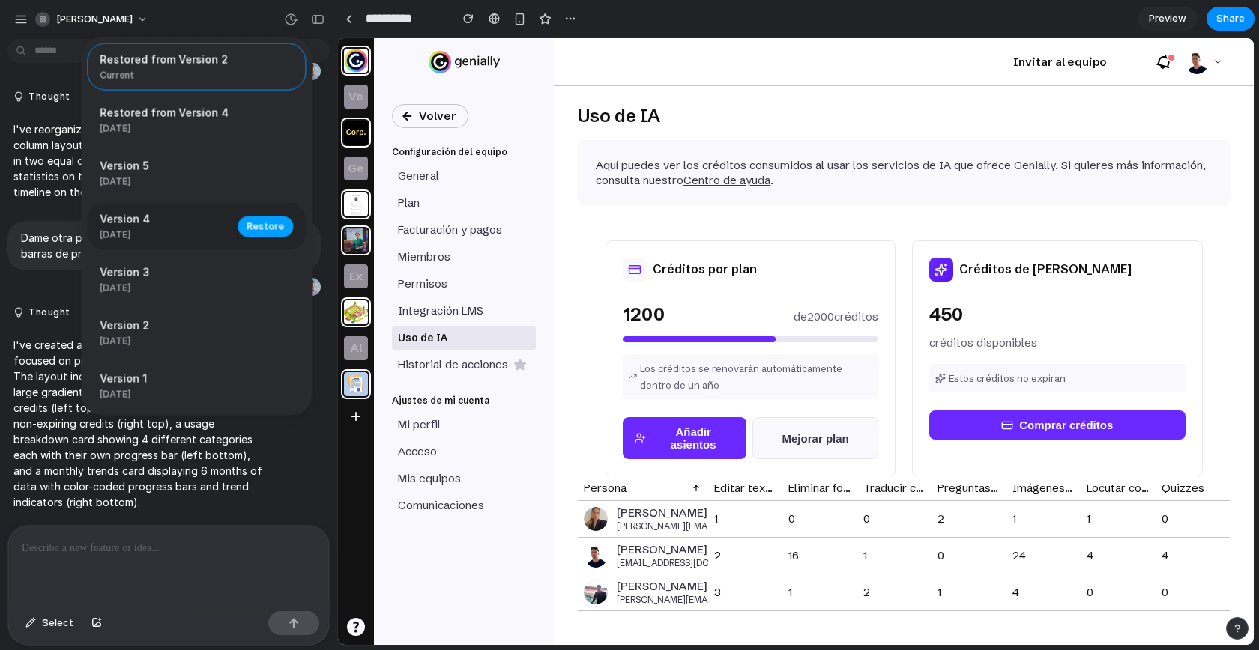
click at [252, 229] on span "Restore" at bounding box center [264, 226] width 37 height 15
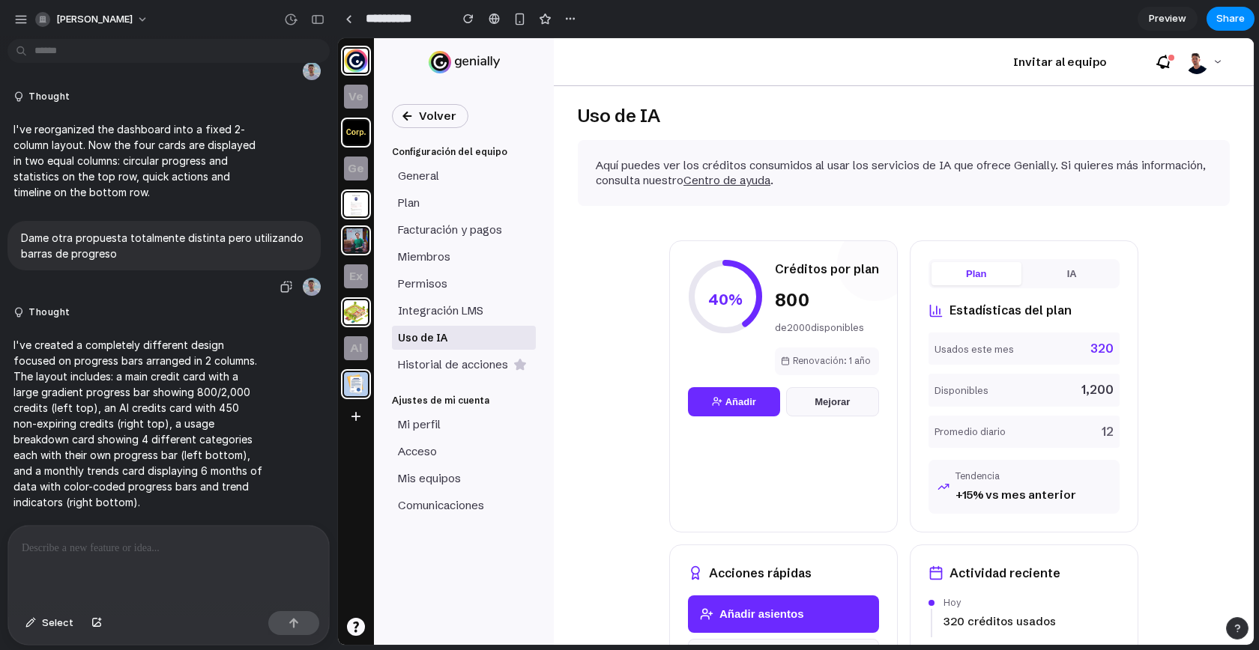
scroll to position [0, 0]
click at [294, 20] on div "button" at bounding box center [290, 19] width 13 height 13
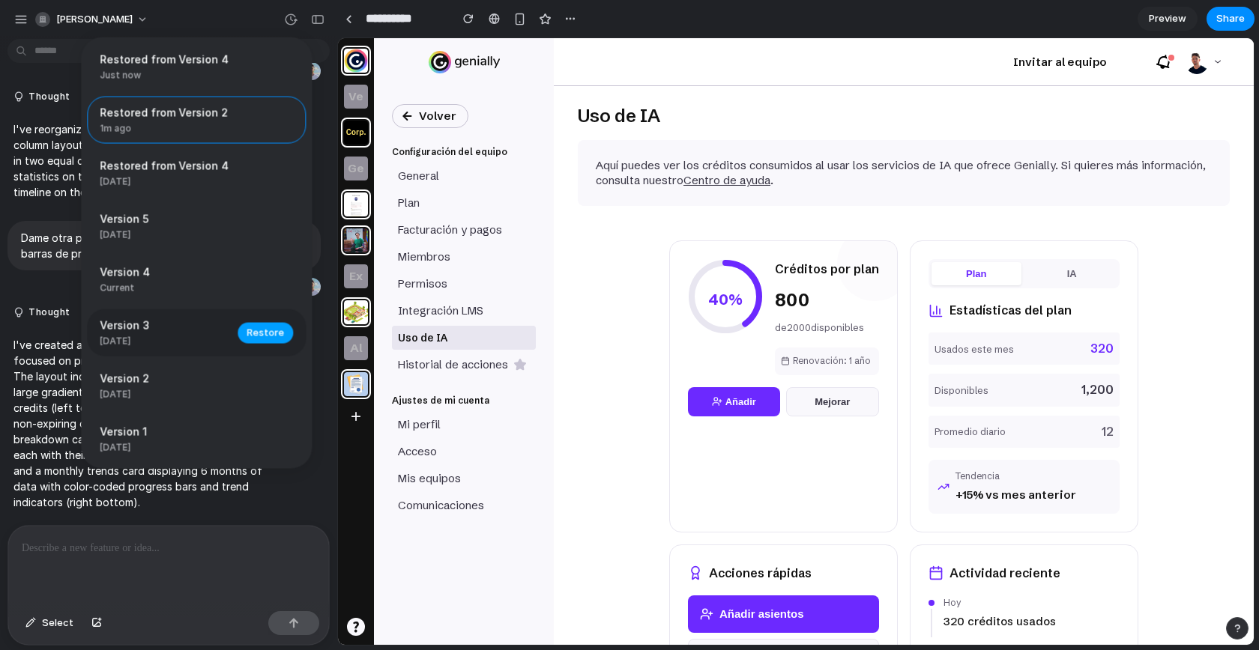
click at [249, 330] on span "Restore" at bounding box center [264, 332] width 37 height 15
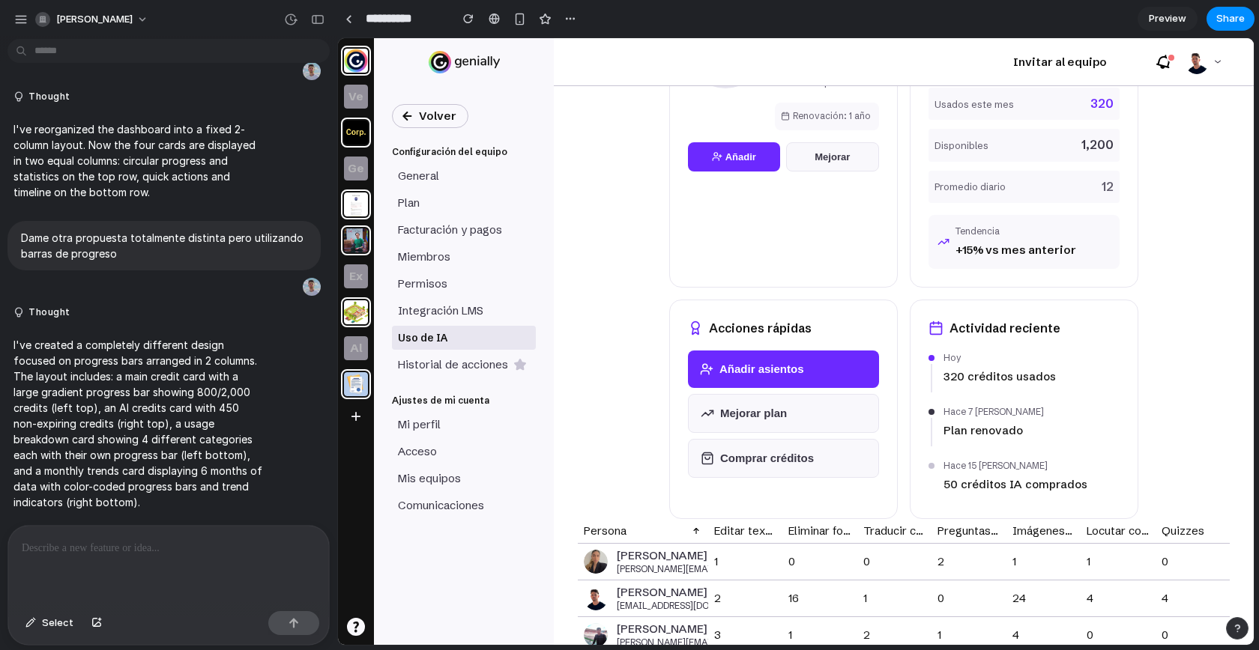
scroll to position [249, 0]
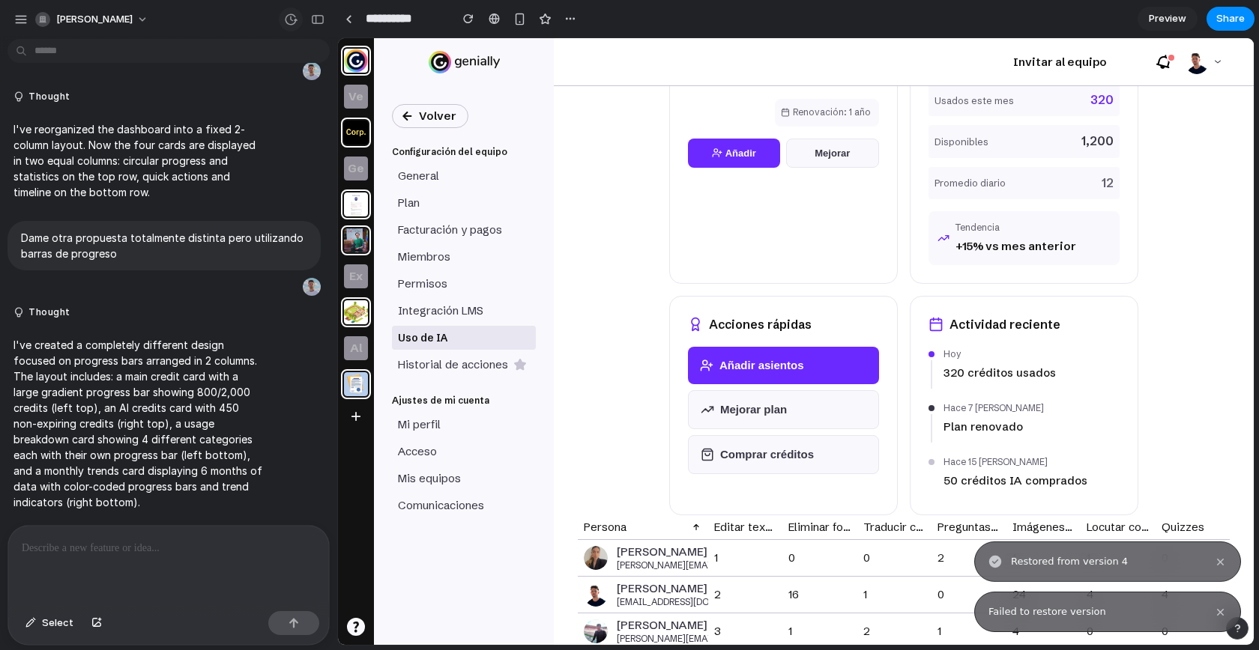
click at [288, 18] on div "button" at bounding box center [290, 19] width 13 height 13
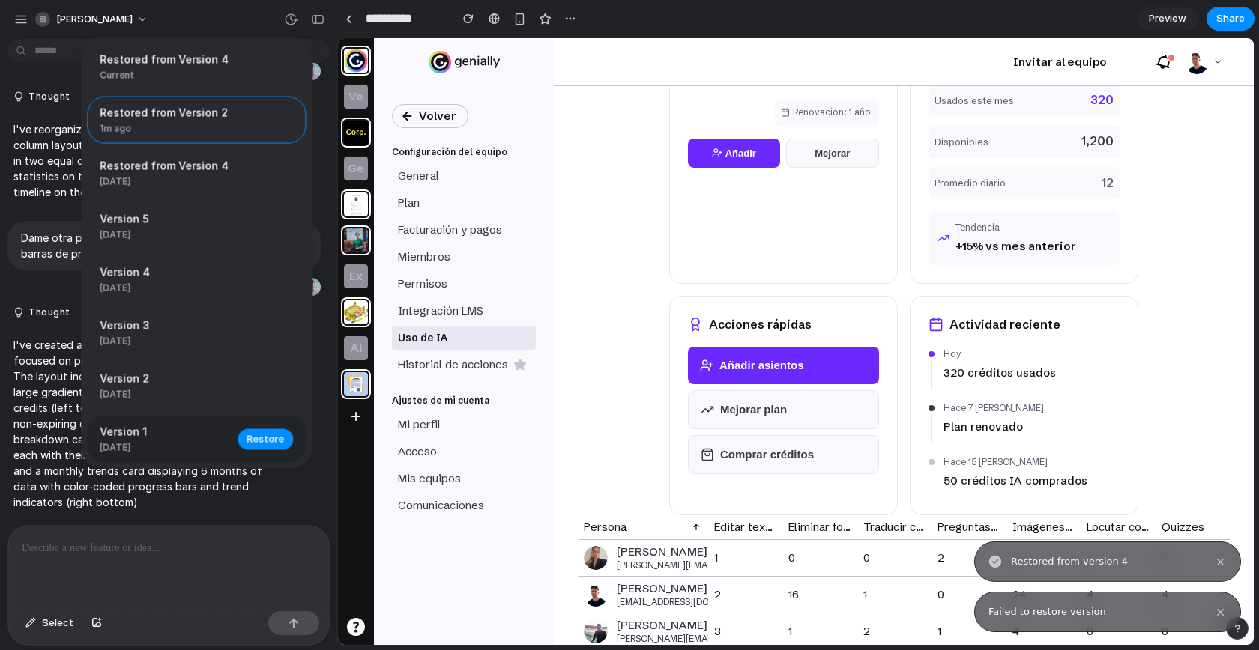
click at [215, 432] on span "Version 1" at bounding box center [164, 432] width 129 height 16
click at [258, 437] on span "Restore" at bounding box center [264, 439] width 37 height 15
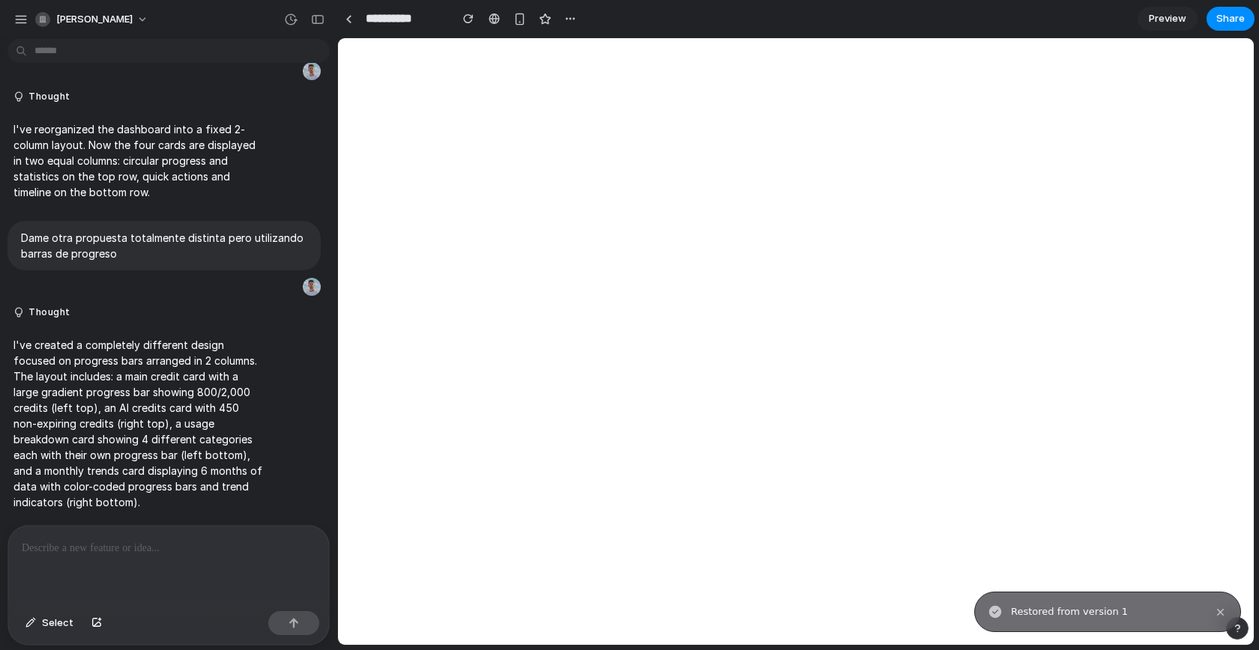
scroll to position [0, 0]
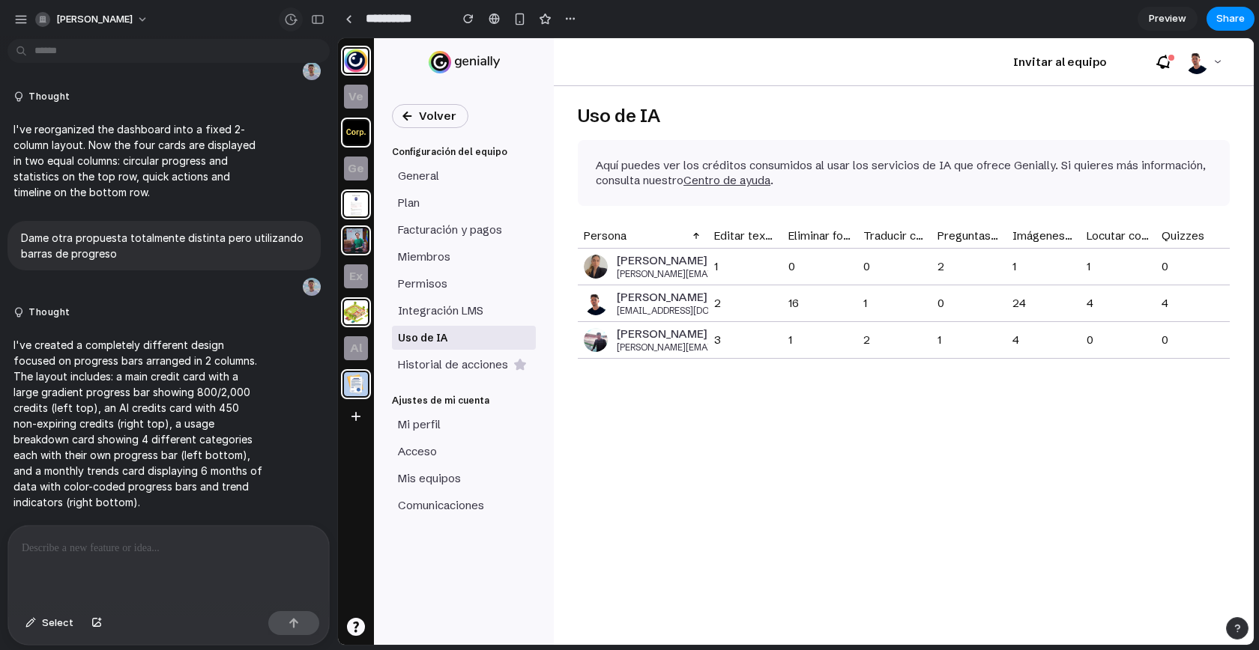
click at [294, 13] on div "button" at bounding box center [290, 19] width 13 height 13
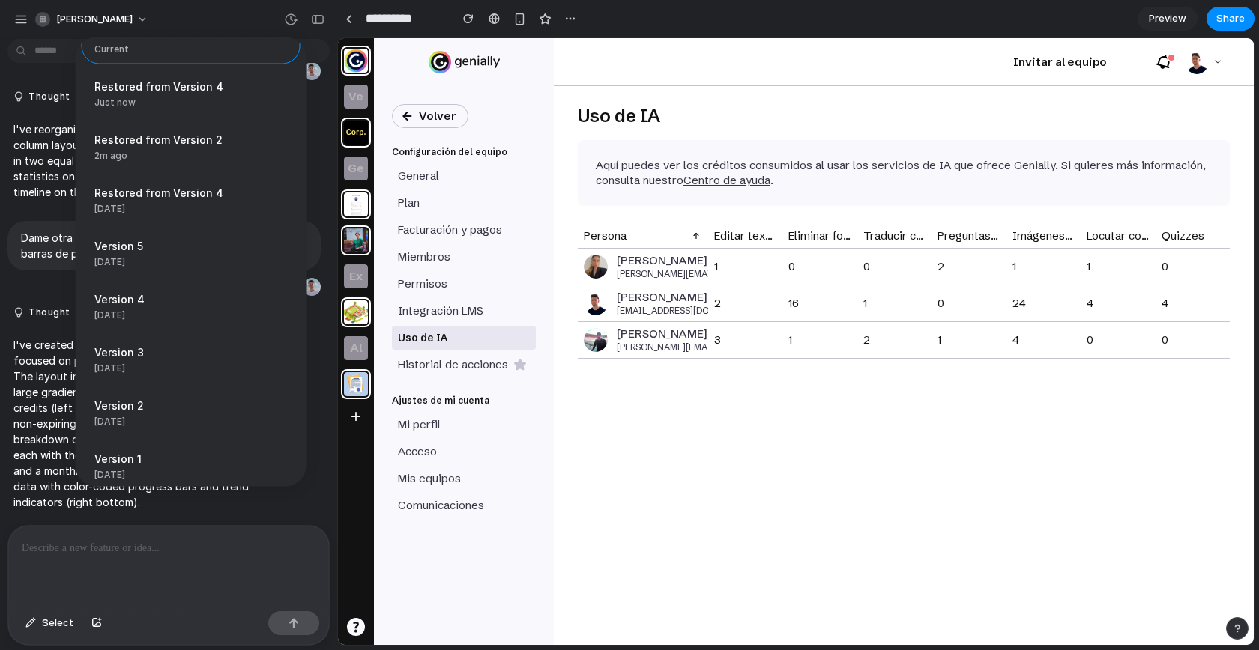
scroll to position [36, 0]
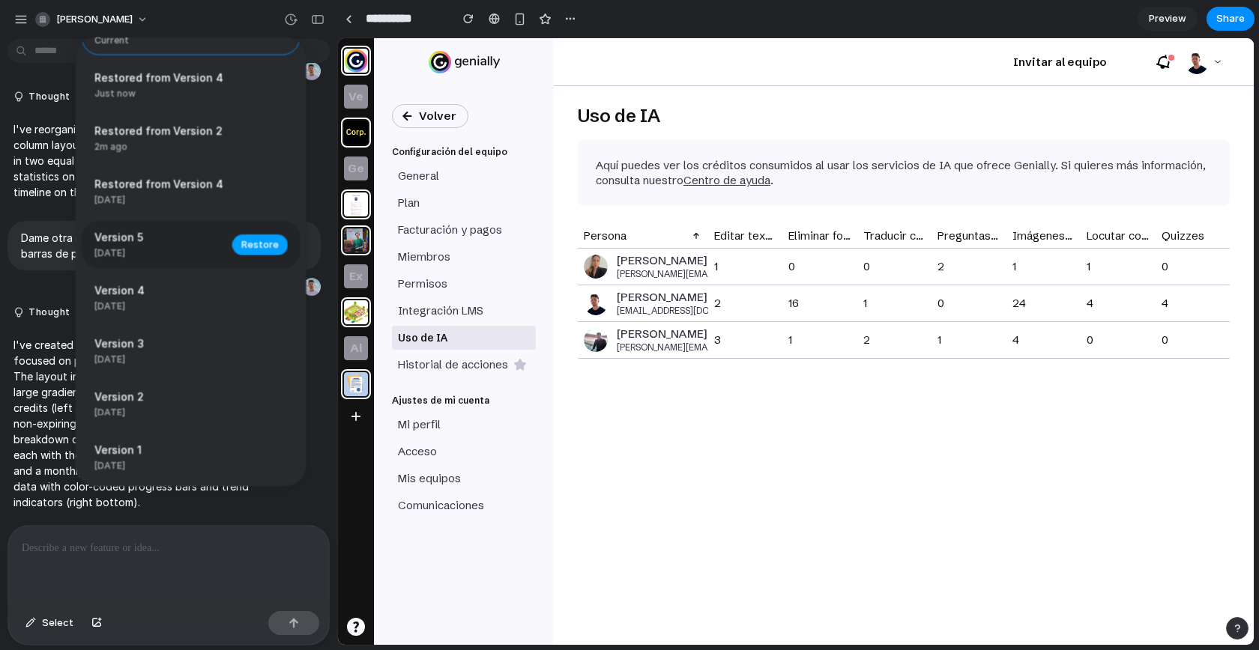
click at [263, 246] on span "Restore" at bounding box center [259, 244] width 37 height 15
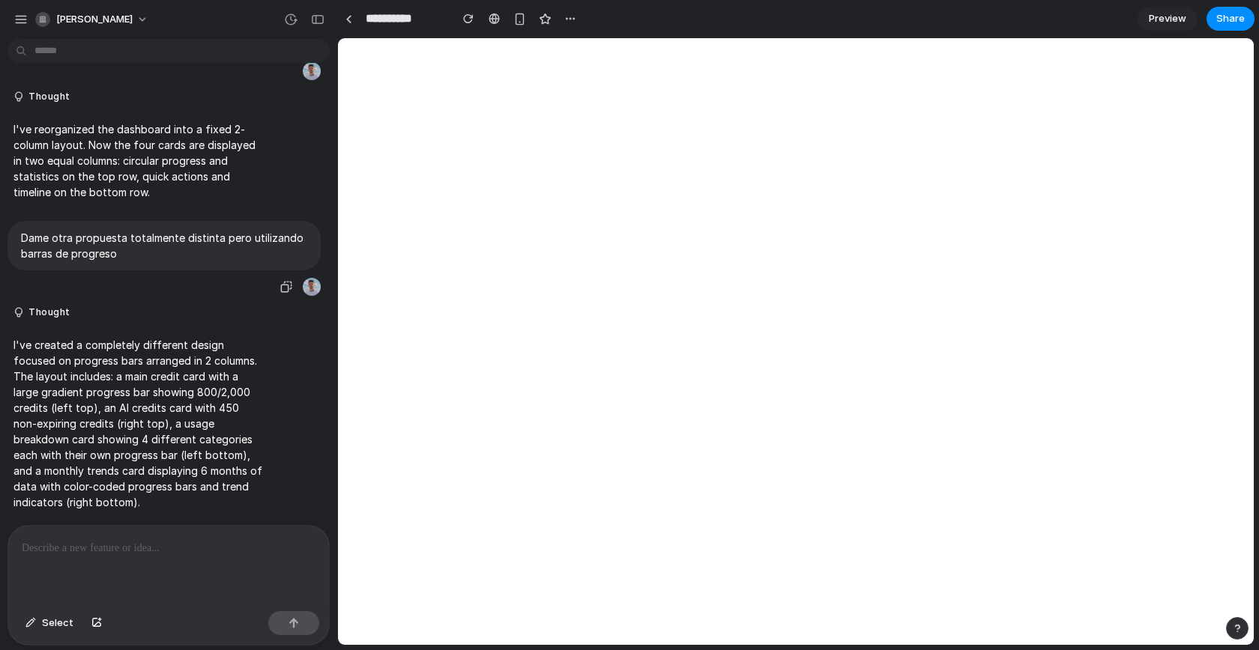
scroll to position [0, 0]
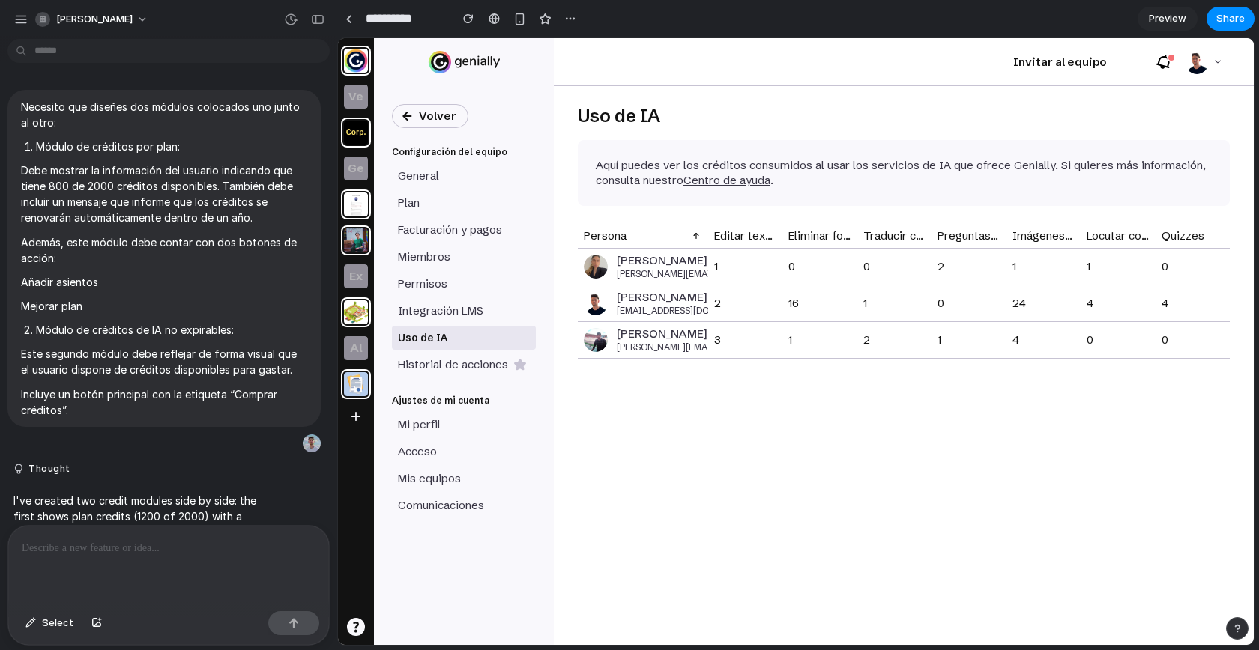
scroll to position [903, 0]
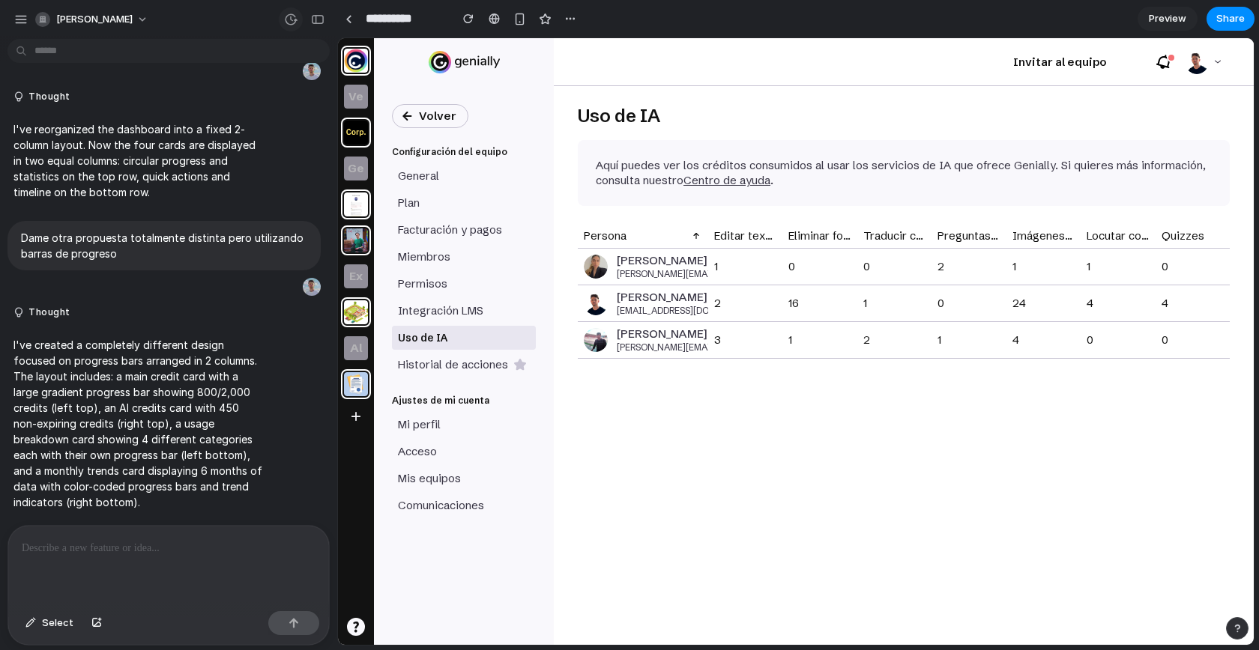
click at [288, 13] on div "button" at bounding box center [290, 19] width 13 height 13
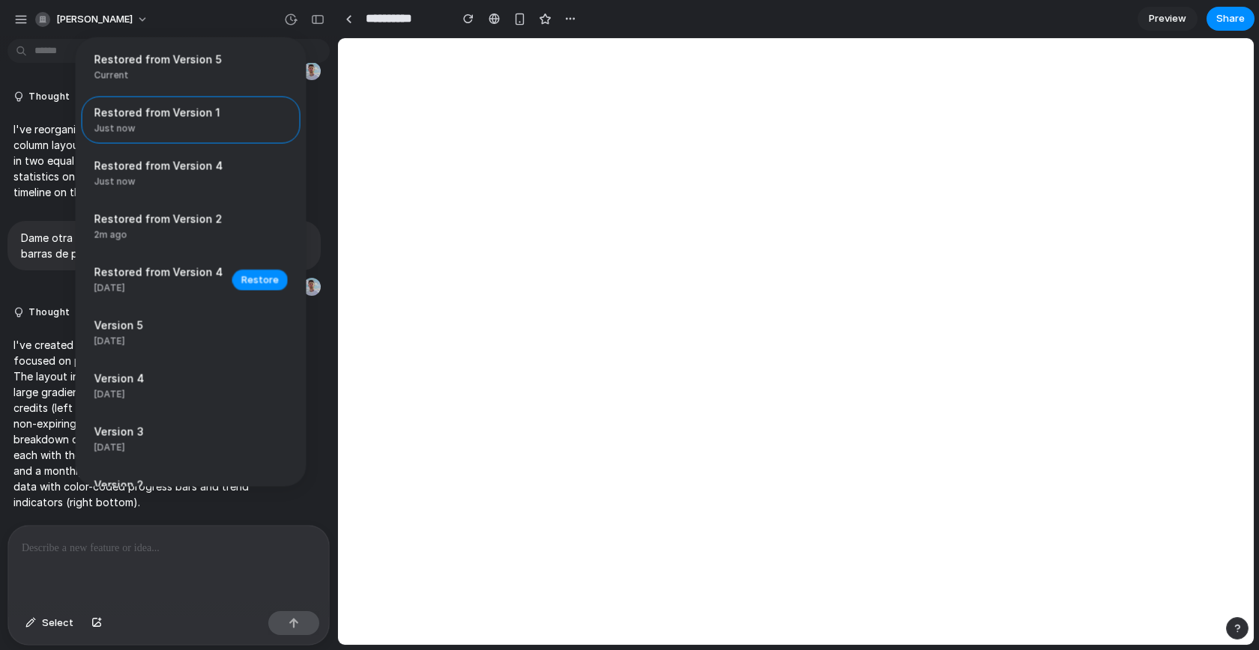
scroll to position [0, 0]
drag, startPoint x: 250, startPoint y: 282, endPoint x: 521, endPoint y: 204, distance: 281.5
click at [520, 204] on div "Restored from Version 5 Current Restored from Version 1 Just now Restore Restor…" at bounding box center [629, 325] width 1259 height 650
click at [208, 63] on span "Restored from Version 5" at bounding box center [186, 60] width 184 height 16
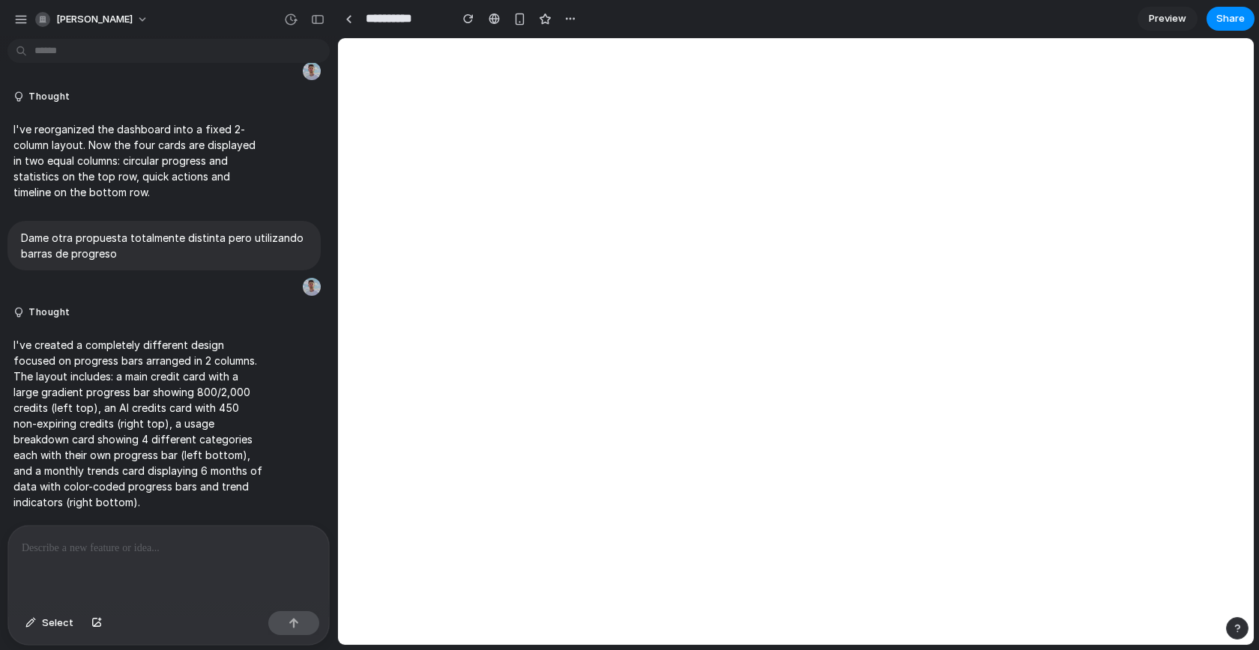
click at [581, 160] on div "Restored from Version 5 Current Restored from Version 1 Just now Restore Restor…" at bounding box center [629, 325] width 1259 height 650
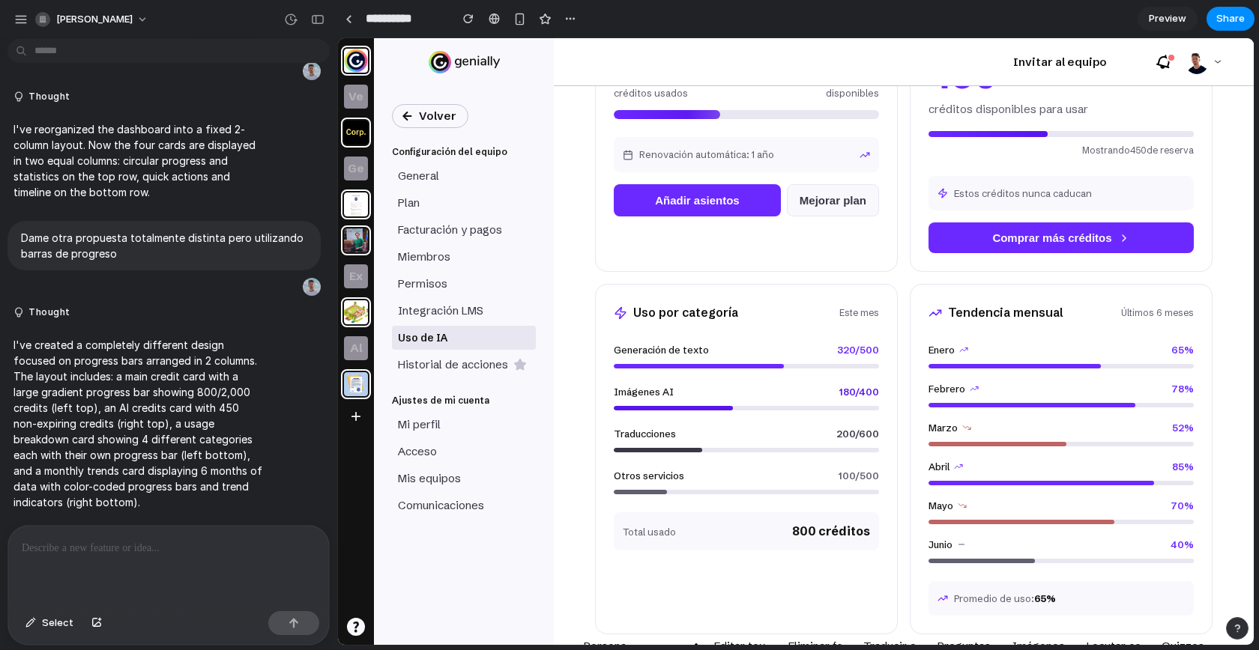
scroll to position [242, 0]
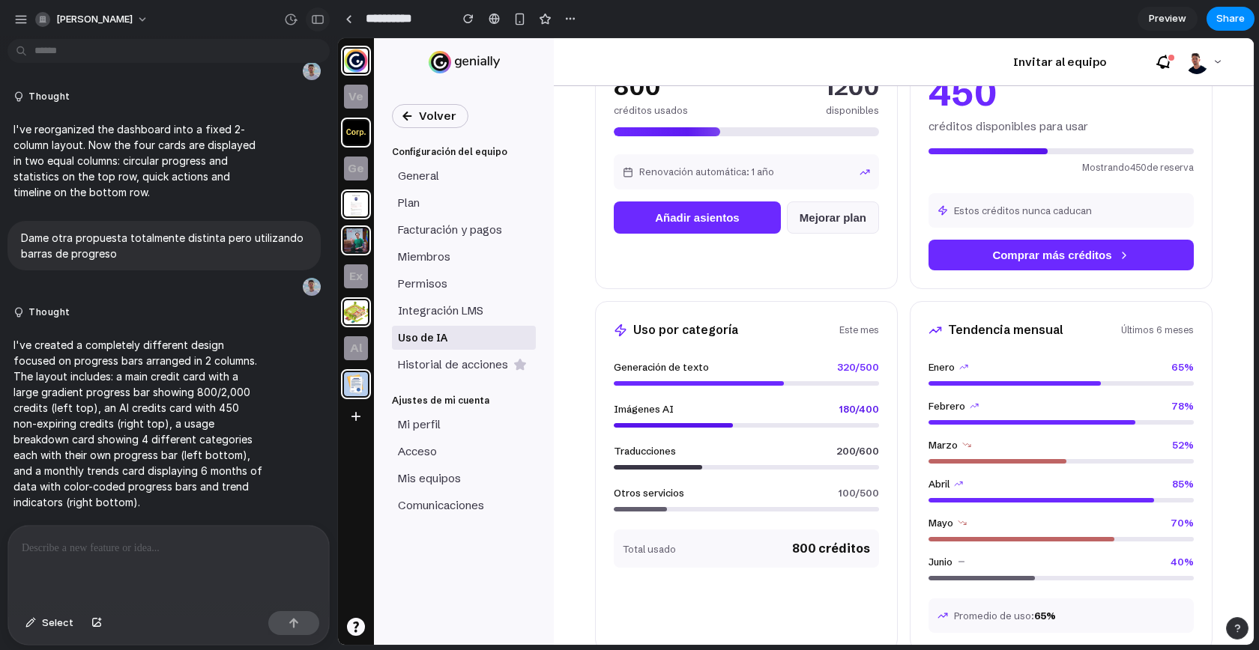
click at [314, 23] on div "button" at bounding box center [317, 19] width 13 height 10
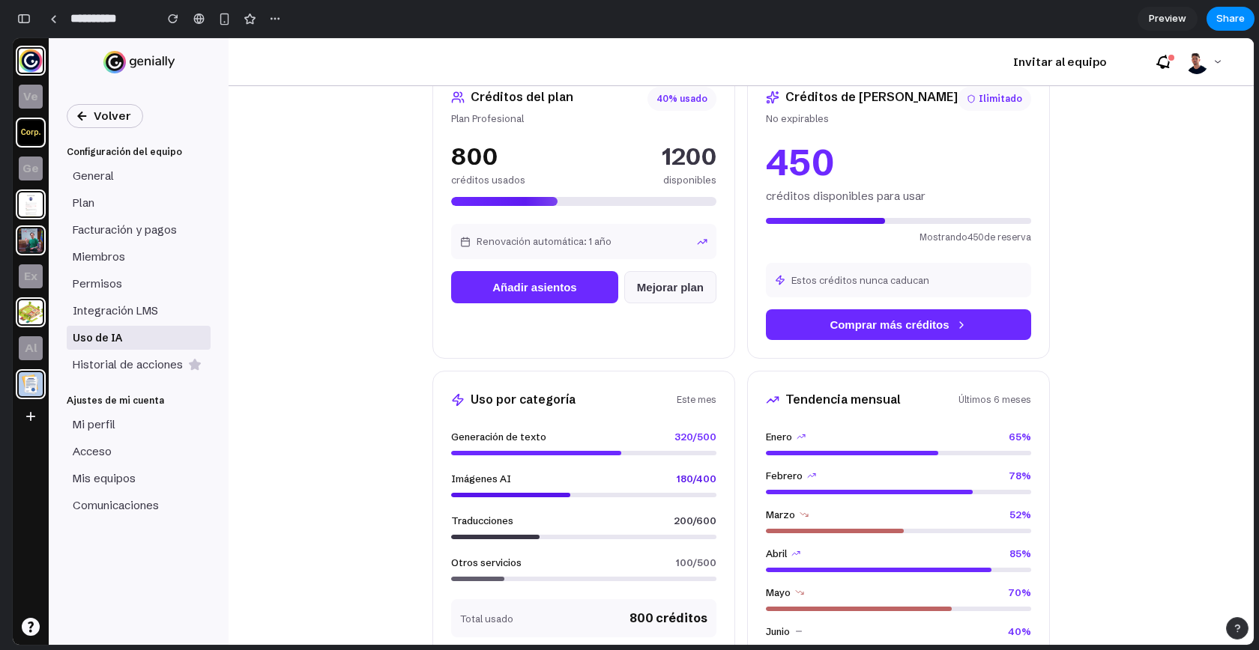
scroll to position [0, 0]
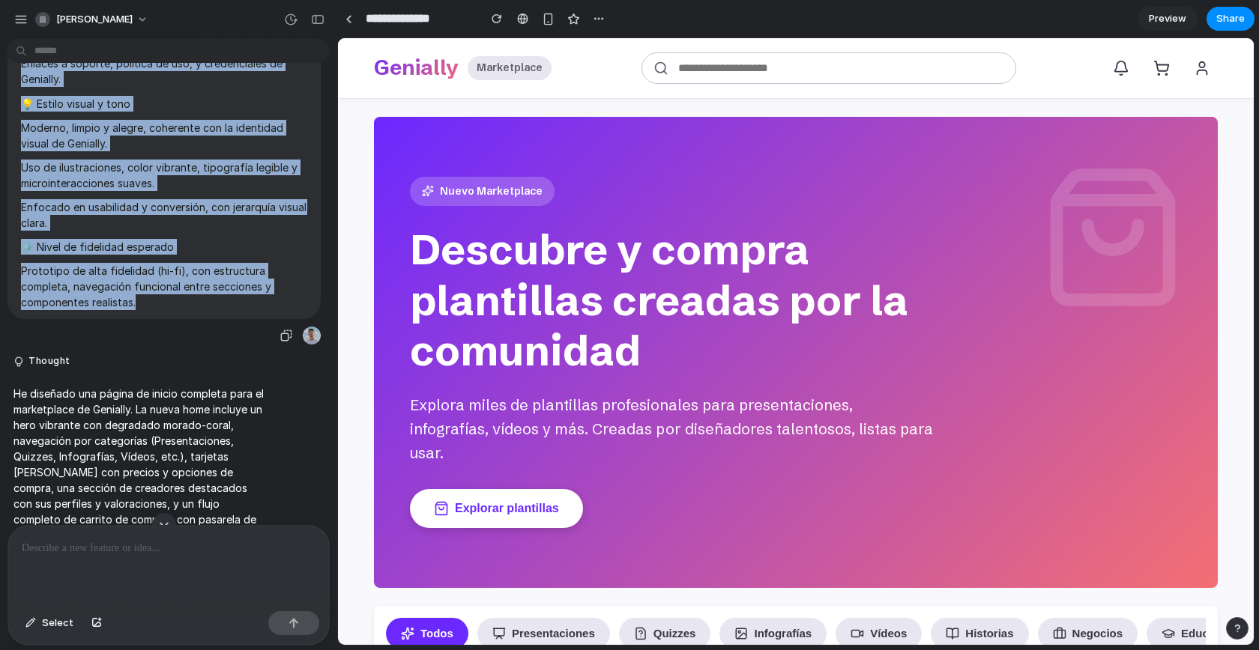
scroll to position [805, 0]
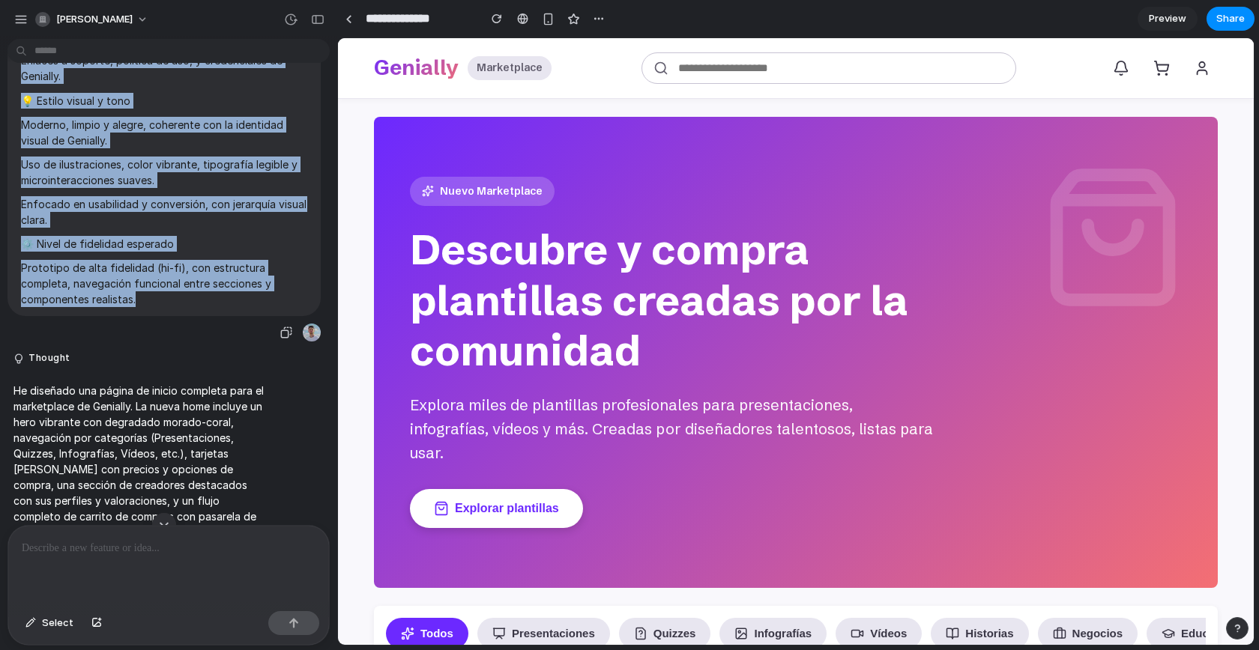
drag, startPoint x: 23, startPoint y: 104, endPoint x: 243, endPoint y: 303, distance: 296.5
copy span "Diseña una nueva página de inicio para Genially, una herramienta digital que pe…"
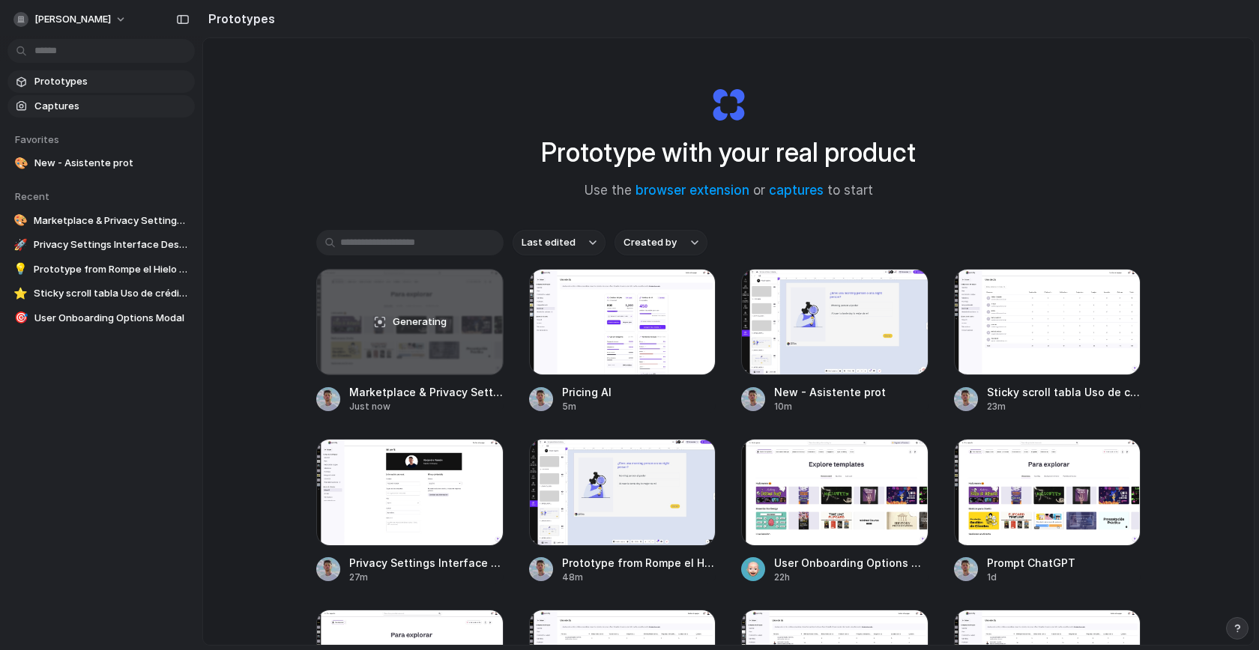
click at [76, 104] on span "Captures" at bounding box center [111, 106] width 154 height 15
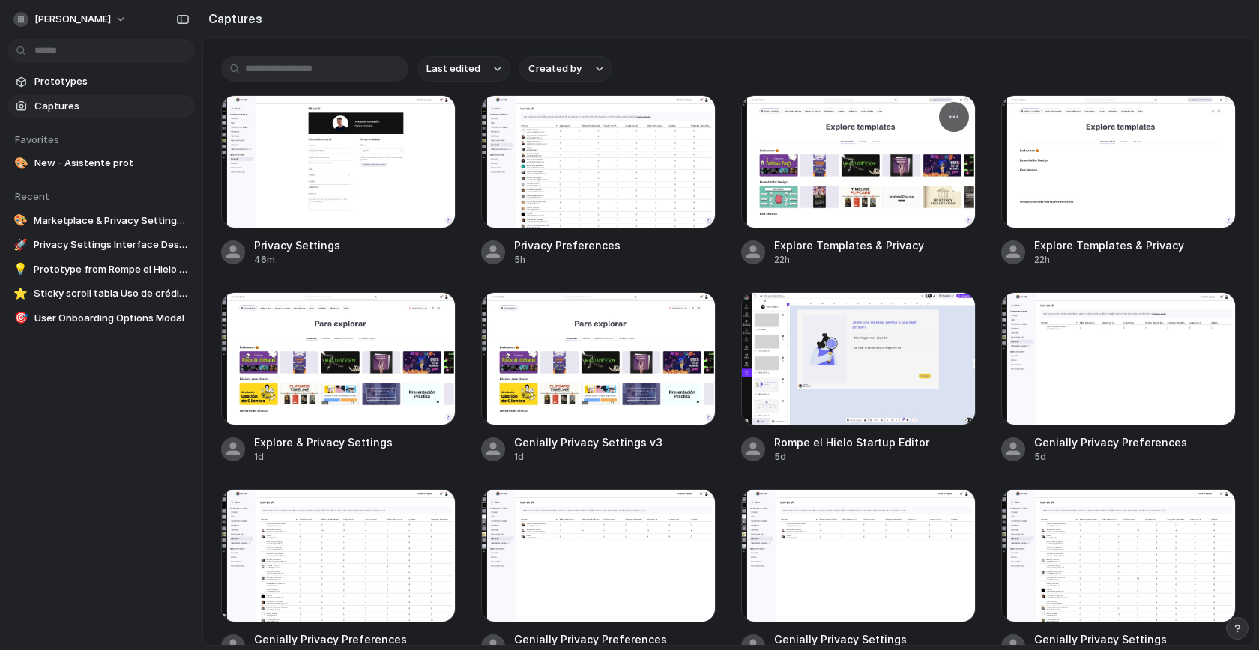
click at [853, 199] on div at bounding box center [858, 161] width 235 height 133
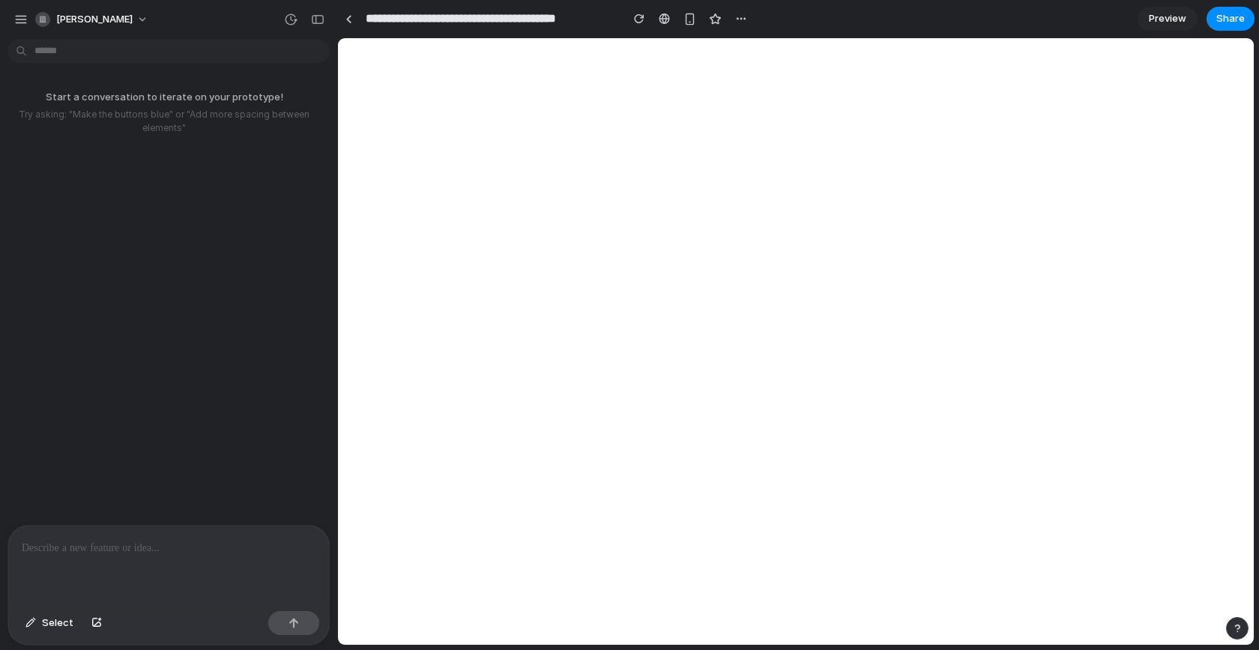
click at [193, 539] on p at bounding box center [169, 548] width 294 height 18
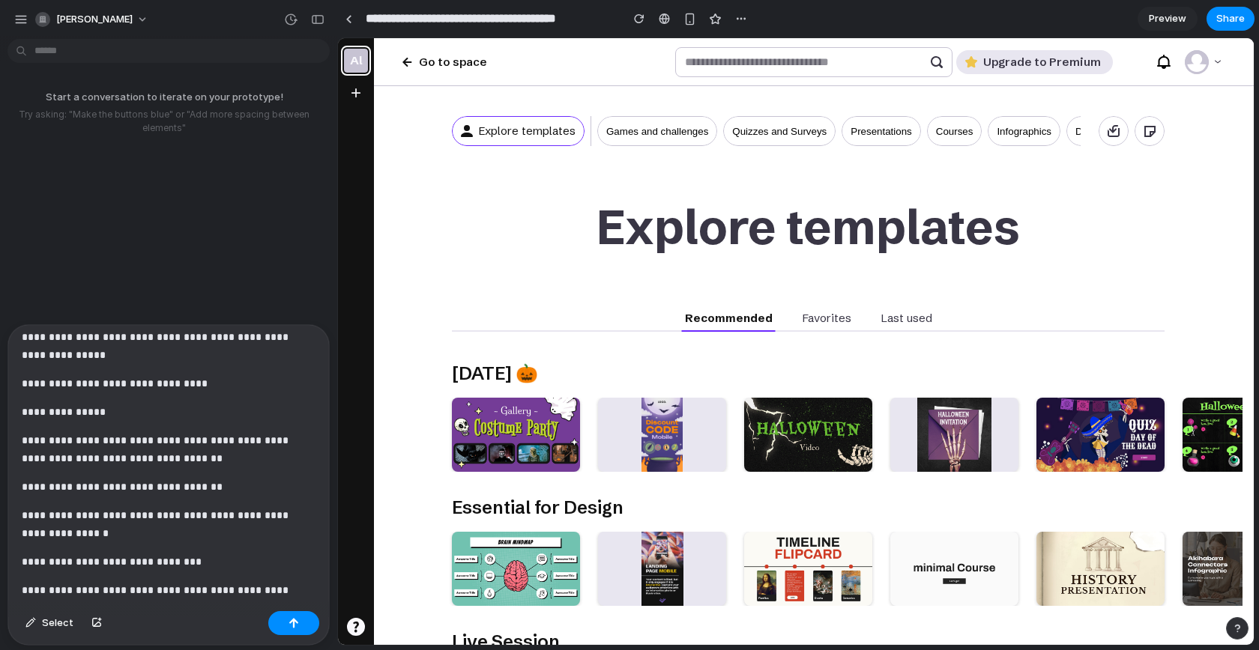
scroll to position [324, 0]
drag, startPoint x: 23, startPoint y: 405, endPoint x: 186, endPoint y: 432, distance: 164.8
click at [186, 432] on div "**********" at bounding box center [165, 465] width 315 height 280
click at [246, 459] on p "**********" at bounding box center [163, 450] width 282 height 36
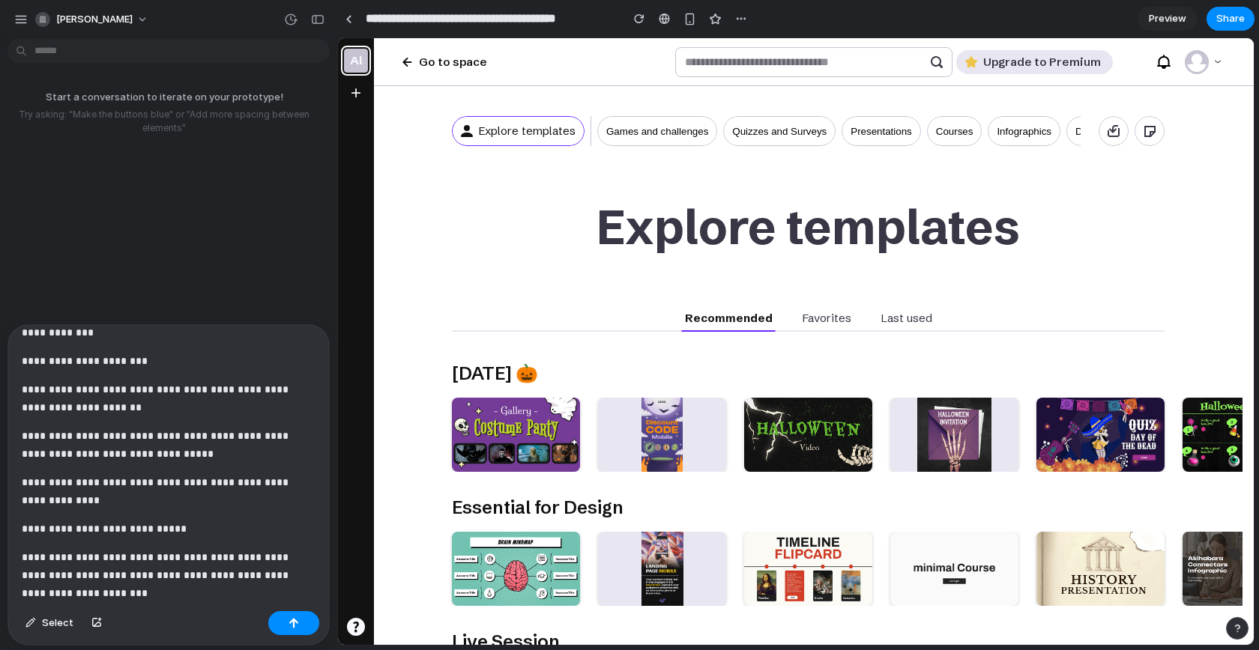
scroll to position [966, 0]
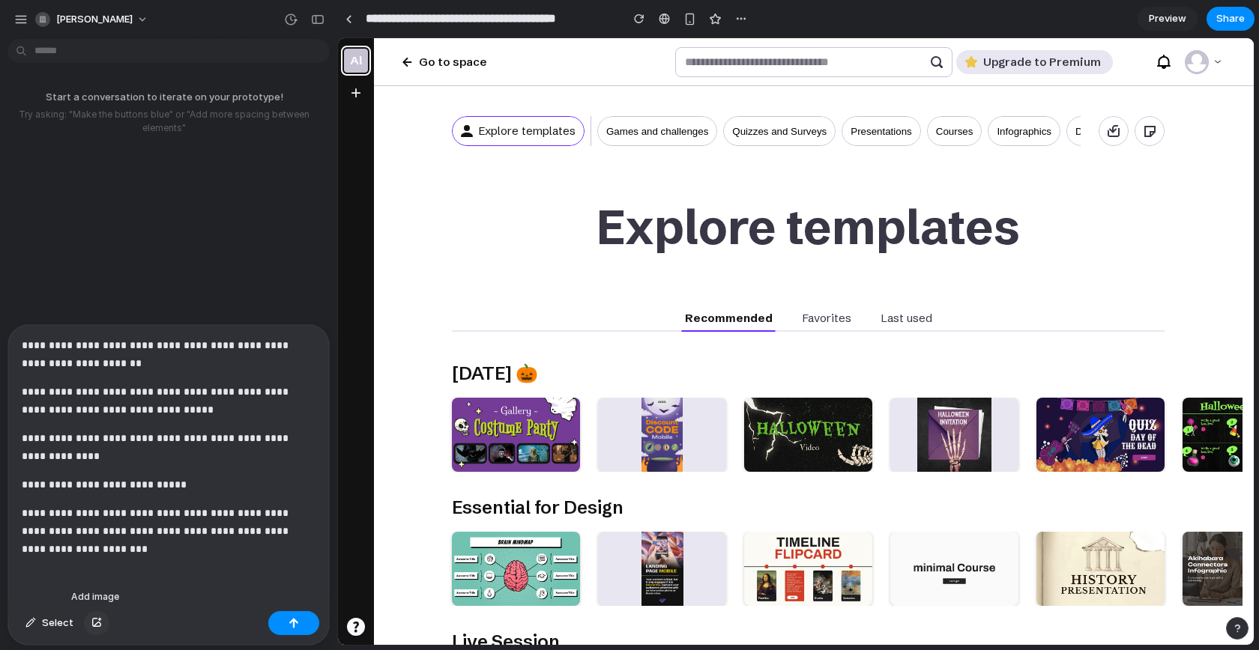
click at [97, 623] on div "button" at bounding box center [96, 623] width 10 height 9
click at [293, 626] on div "button" at bounding box center [293, 623] width 10 height 10
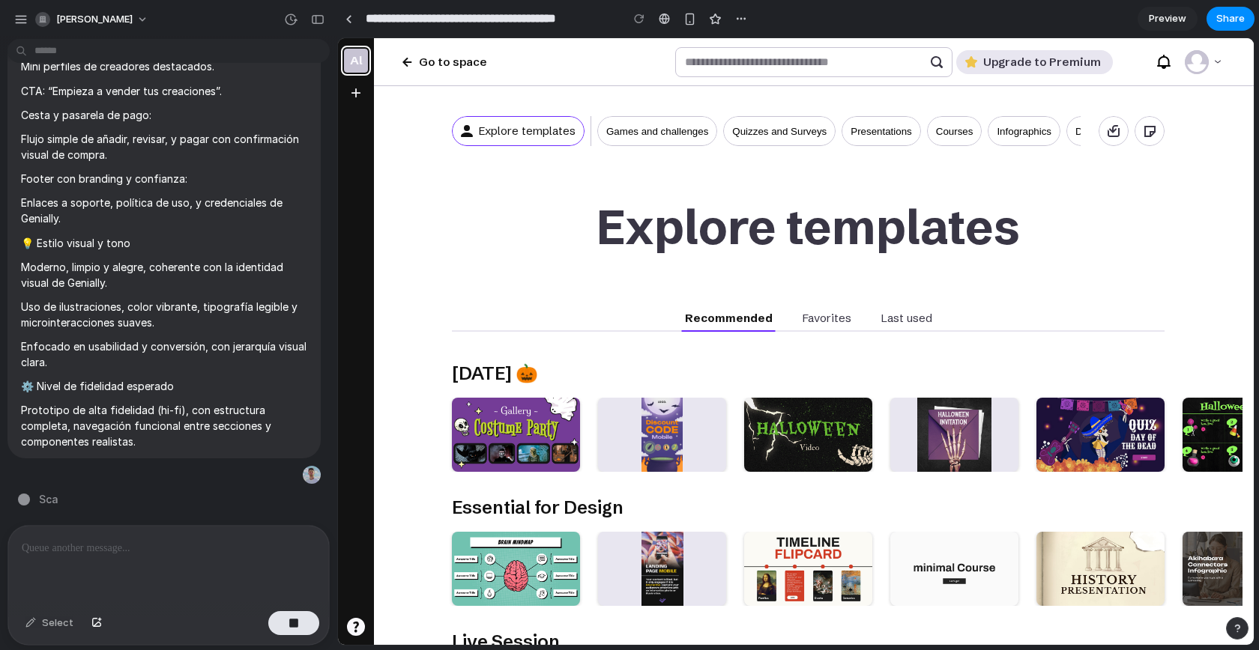
type input "**********"
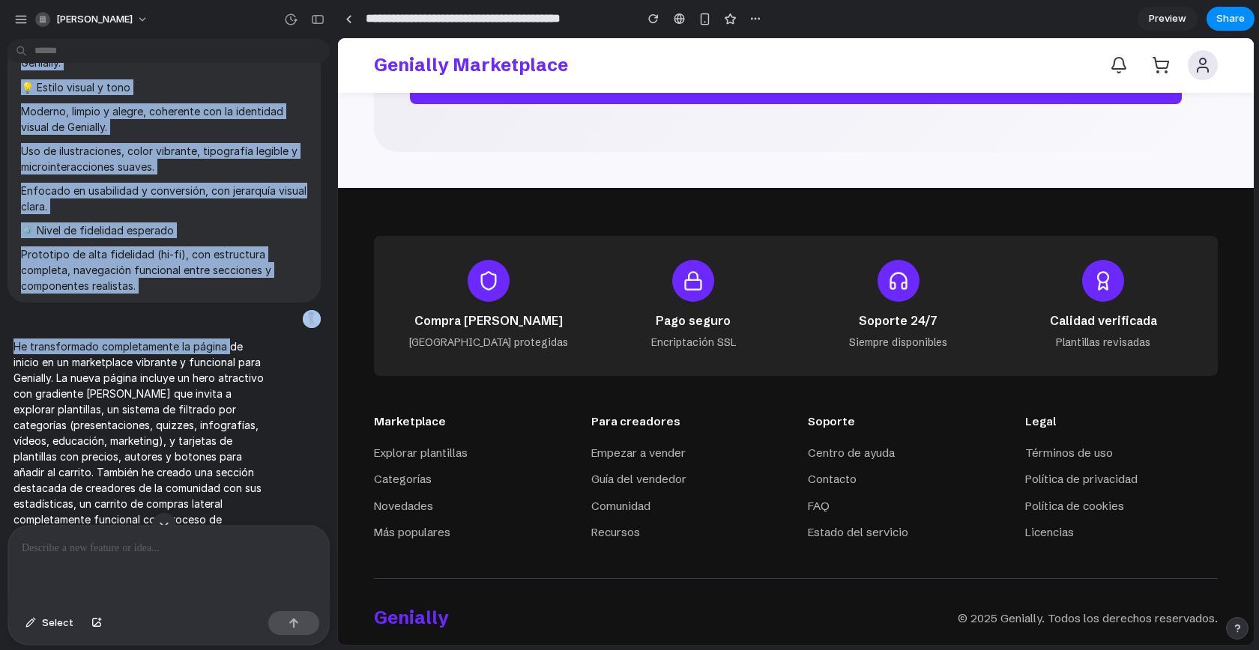
scroll to position [824, 0]
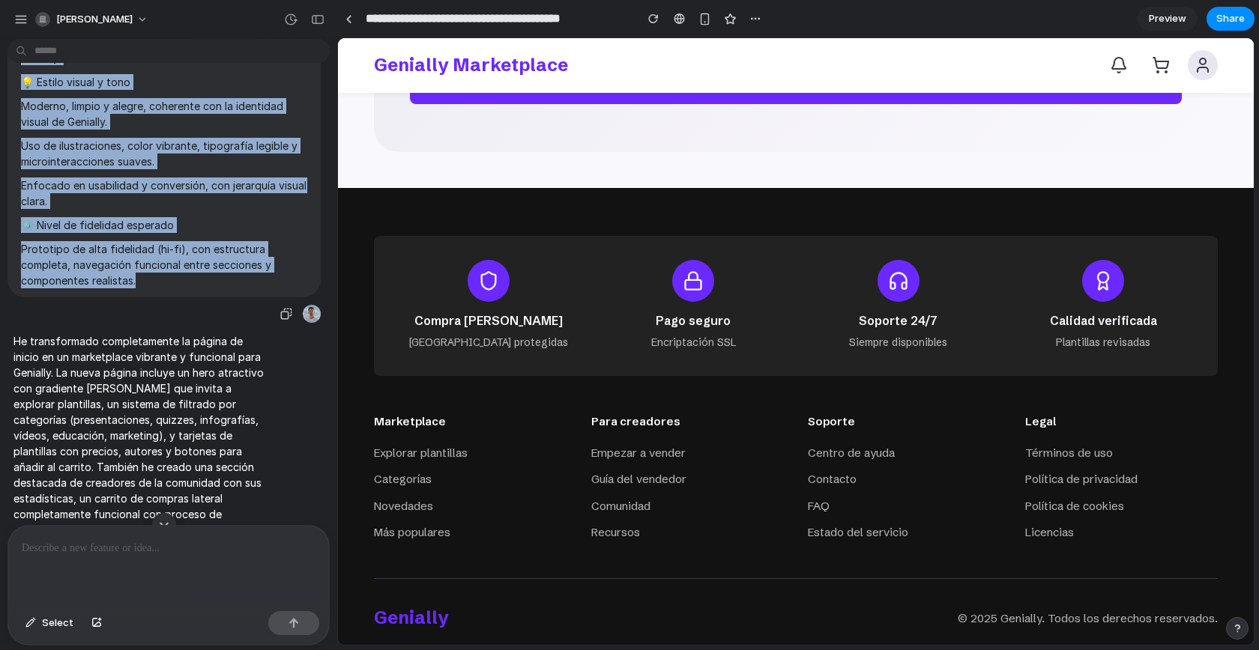
drag, startPoint x: 22, startPoint y: 103, endPoint x: 185, endPoint y: 292, distance: 250.2
copy span "Diseña una nueva página de inicio para Genially, una herramienta digital que pe…"
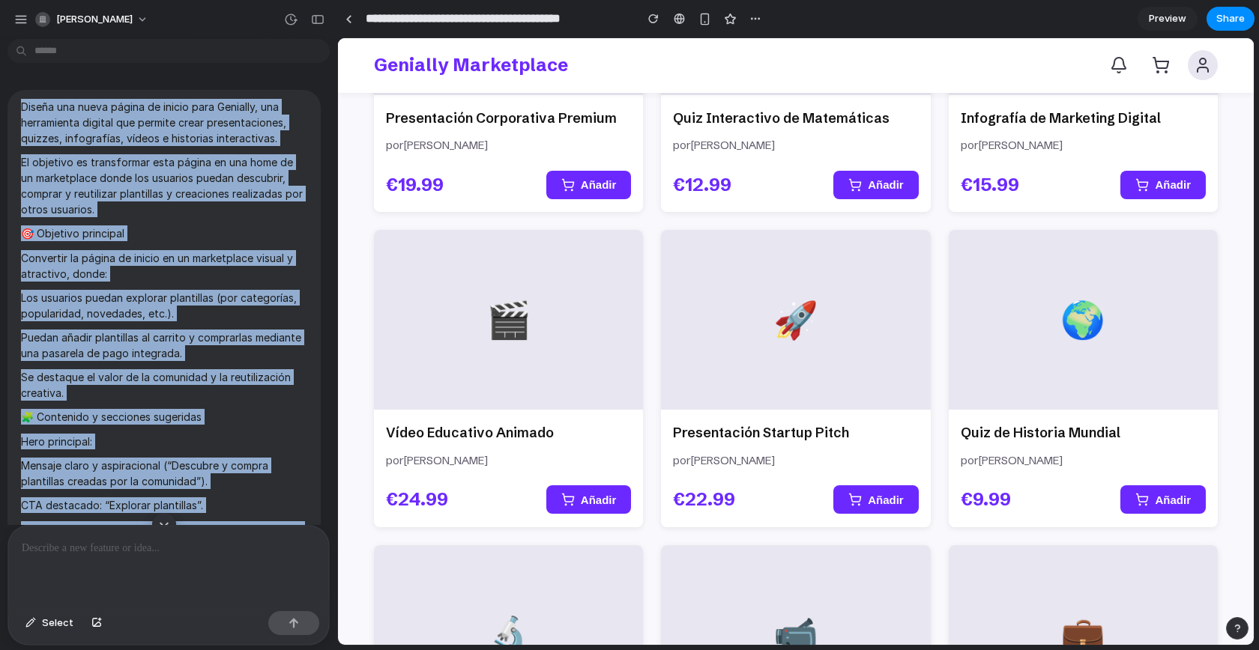
scroll to position [0, 0]
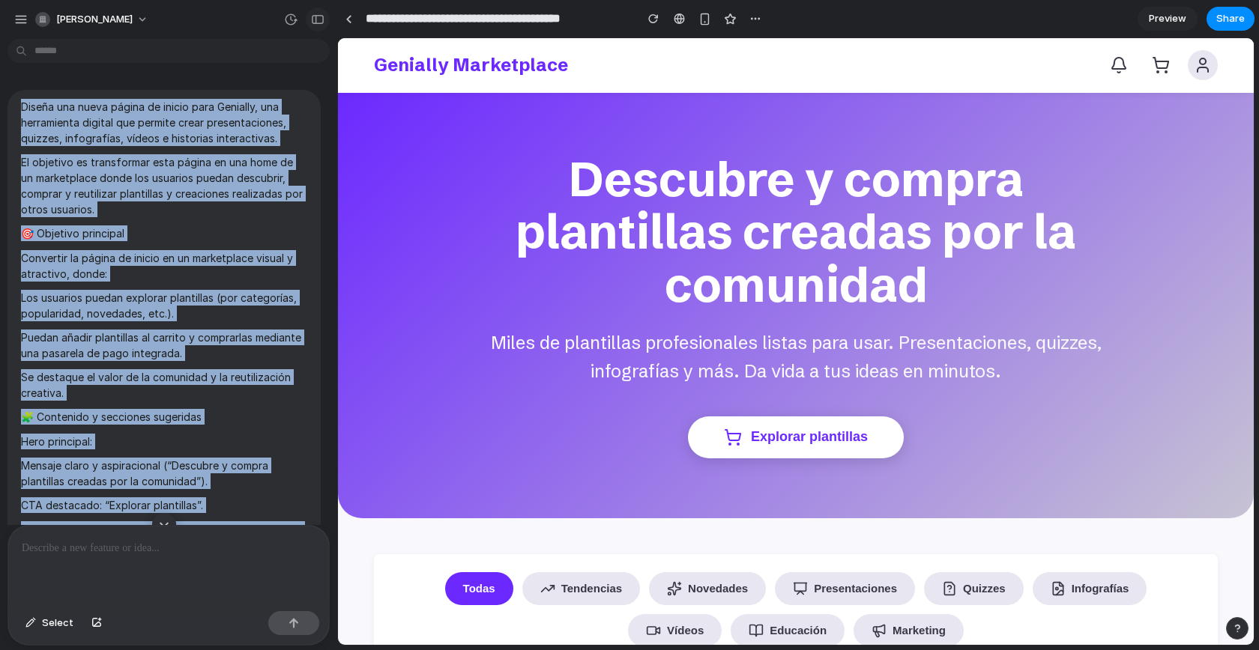
click at [312, 21] on div "button" at bounding box center [317, 19] width 13 height 10
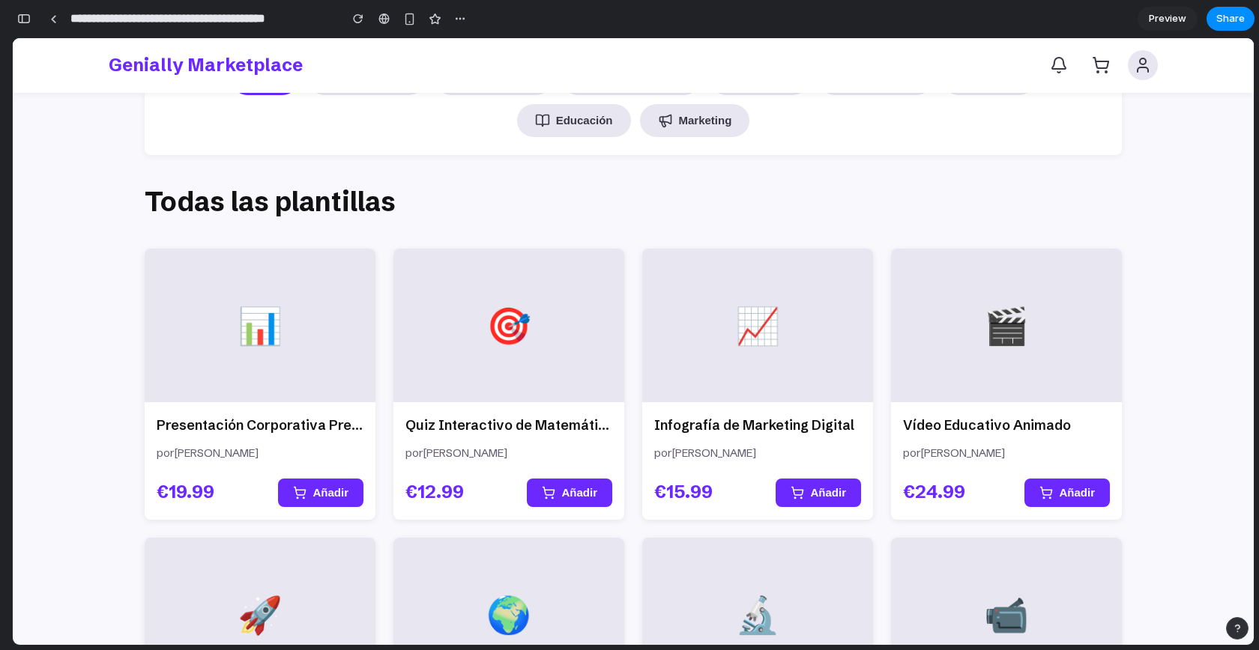
scroll to position [512, 0]
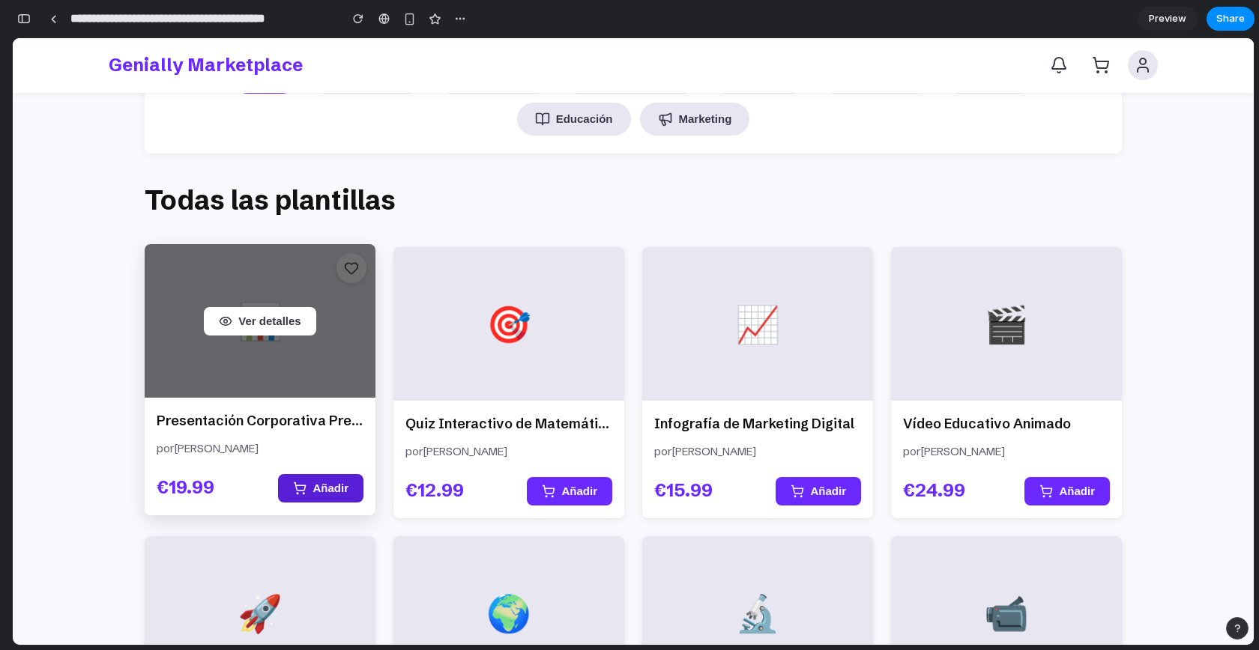
click at [307, 490] on button "Añadir" at bounding box center [320, 488] width 85 height 28
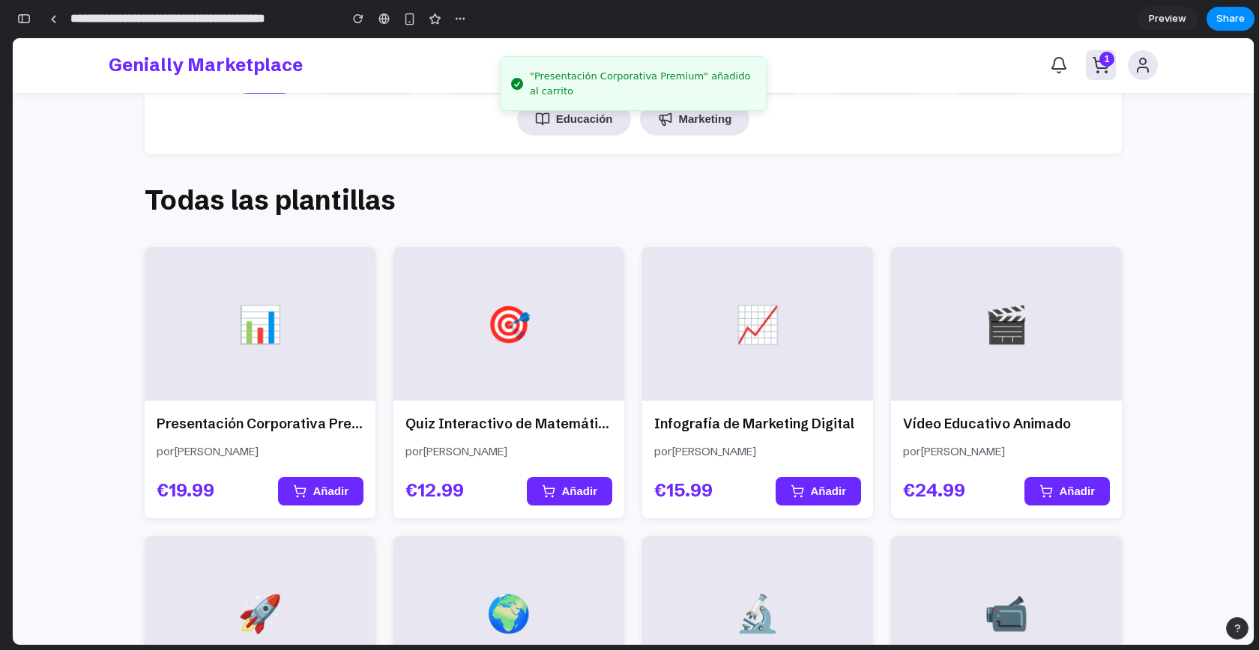
click at [1093, 58] on icon at bounding box center [1100, 63] width 15 height 10
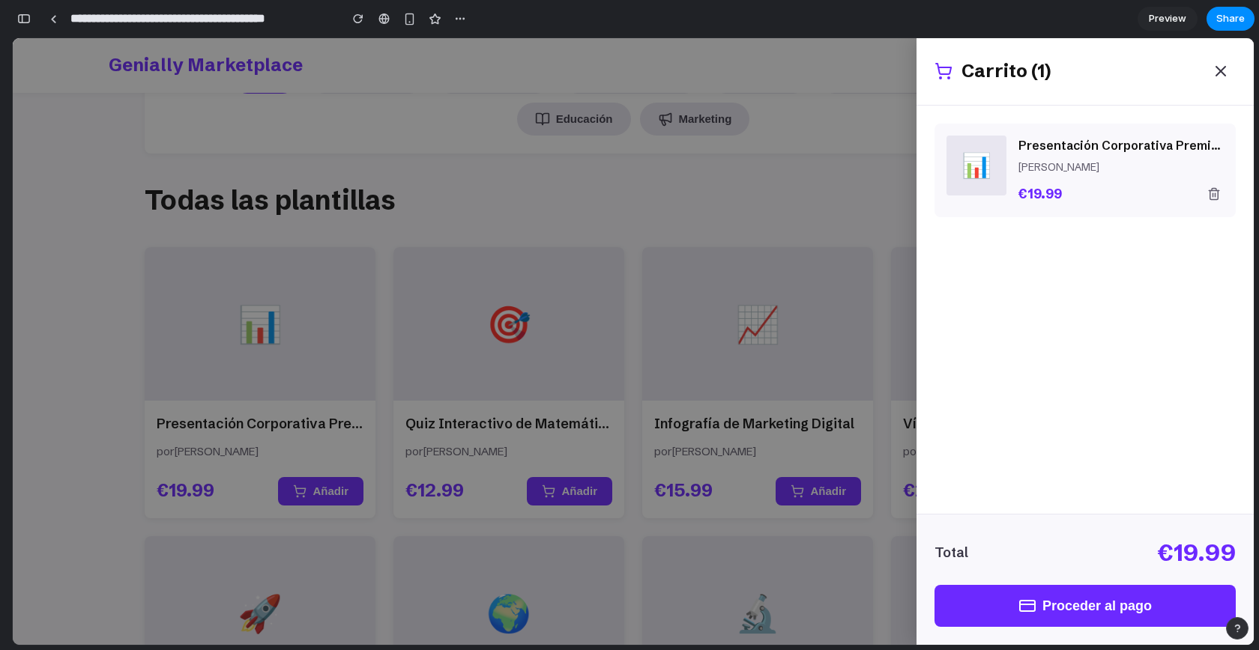
click at [1073, 614] on button "Proceder al pago" at bounding box center [1084, 606] width 301 height 42
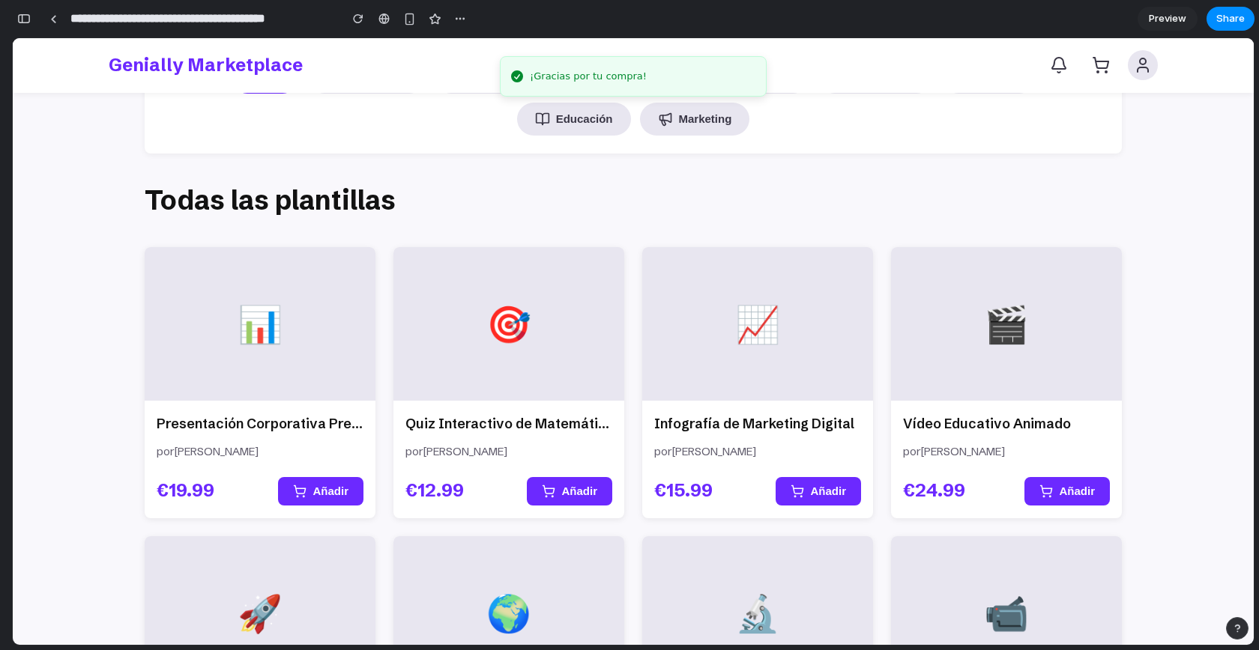
click at [1210, 66] on header "Genially Marketplace" at bounding box center [633, 65] width 1241 height 55
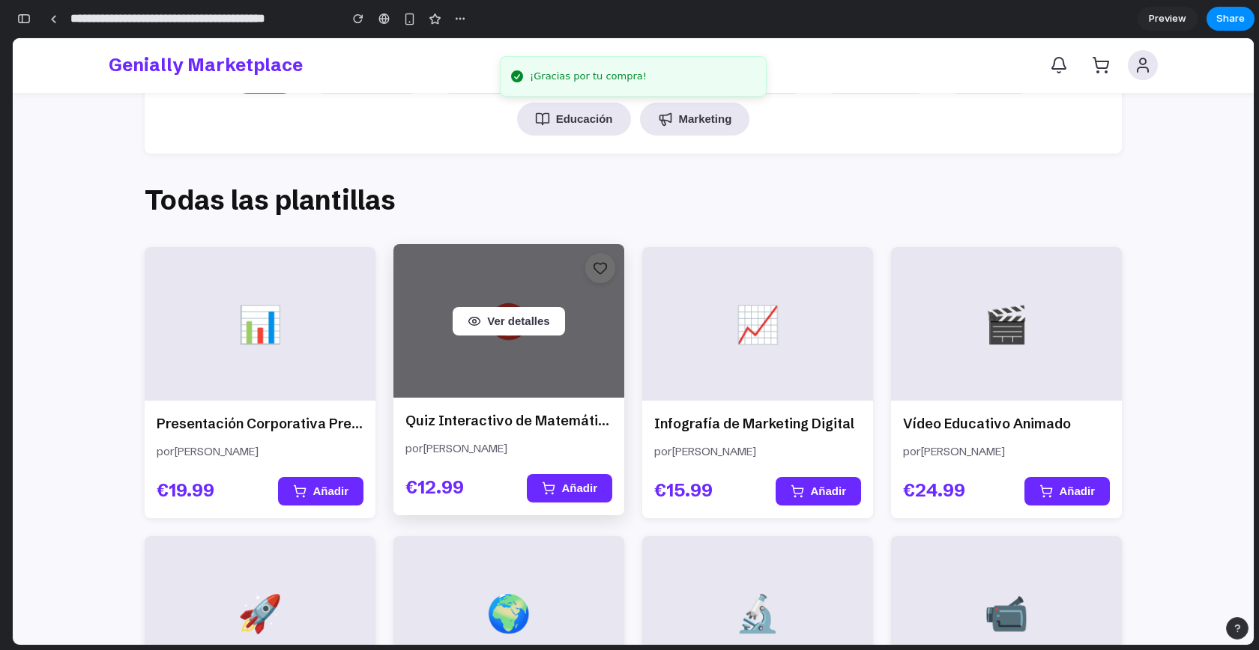
click at [540, 348] on div "Ver detalles" at bounding box center [508, 321] width 231 height 154
click at [504, 323] on button "Ver detalles" at bounding box center [509, 321] width 112 height 28
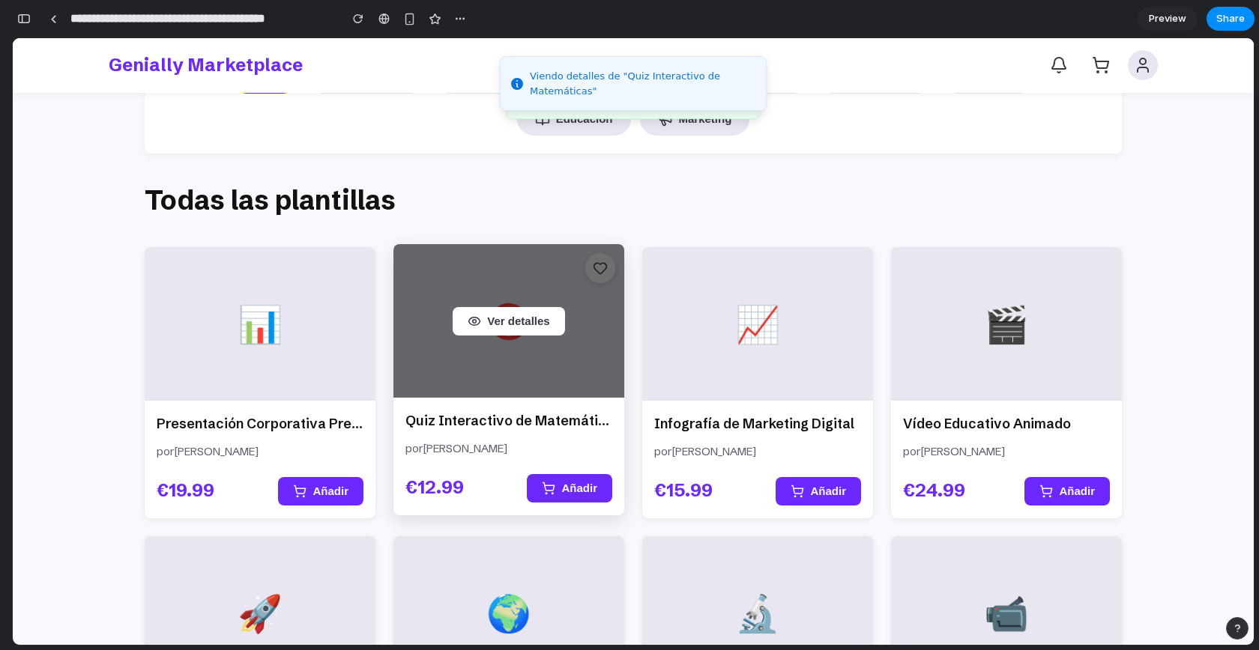
click at [512, 323] on button "Ver detalles" at bounding box center [509, 321] width 112 height 28
click at [512, 322] on button "Ver detalles" at bounding box center [509, 321] width 112 height 28
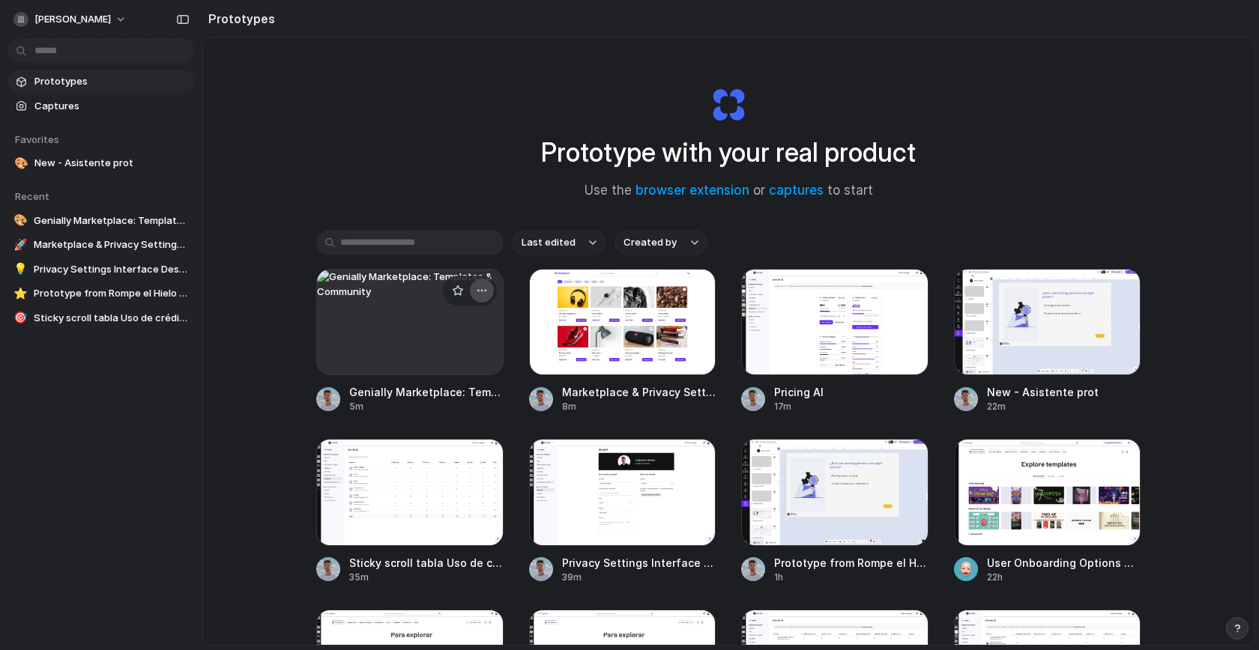
click at [485, 288] on button "button" at bounding box center [482, 291] width 24 height 24
click at [437, 396] on li "Delete" at bounding box center [436, 396] width 106 height 24
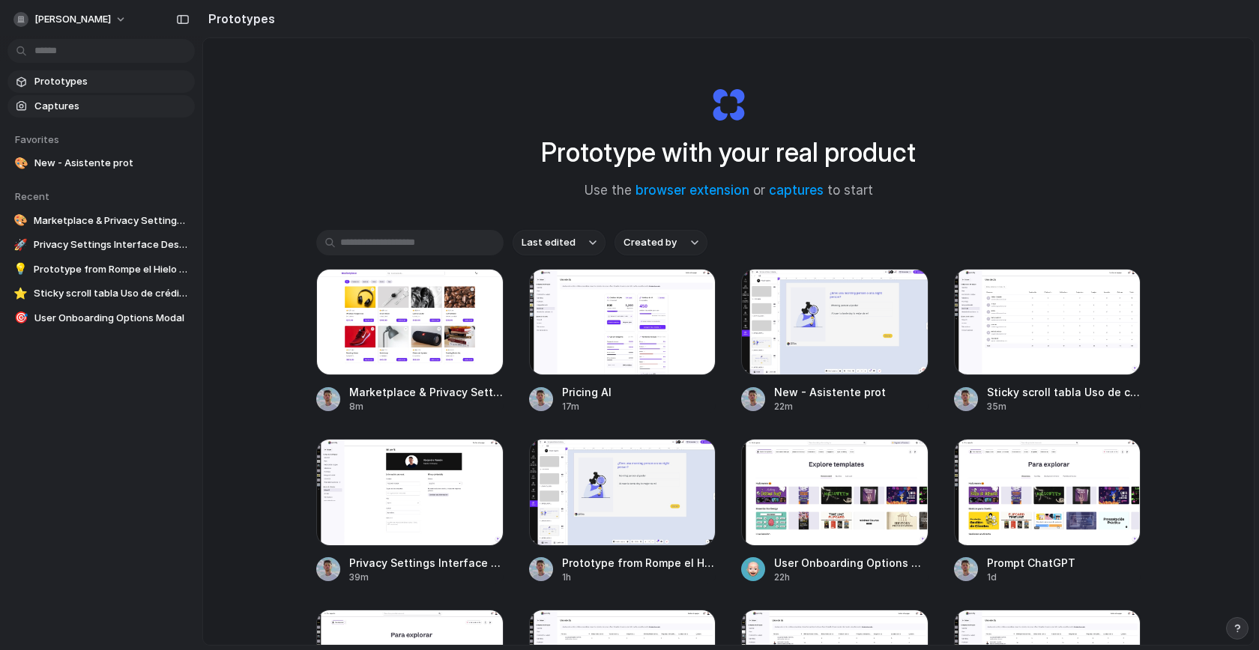
click at [79, 99] on span "Captures" at bounding box center [111, 106] width 154 height 15
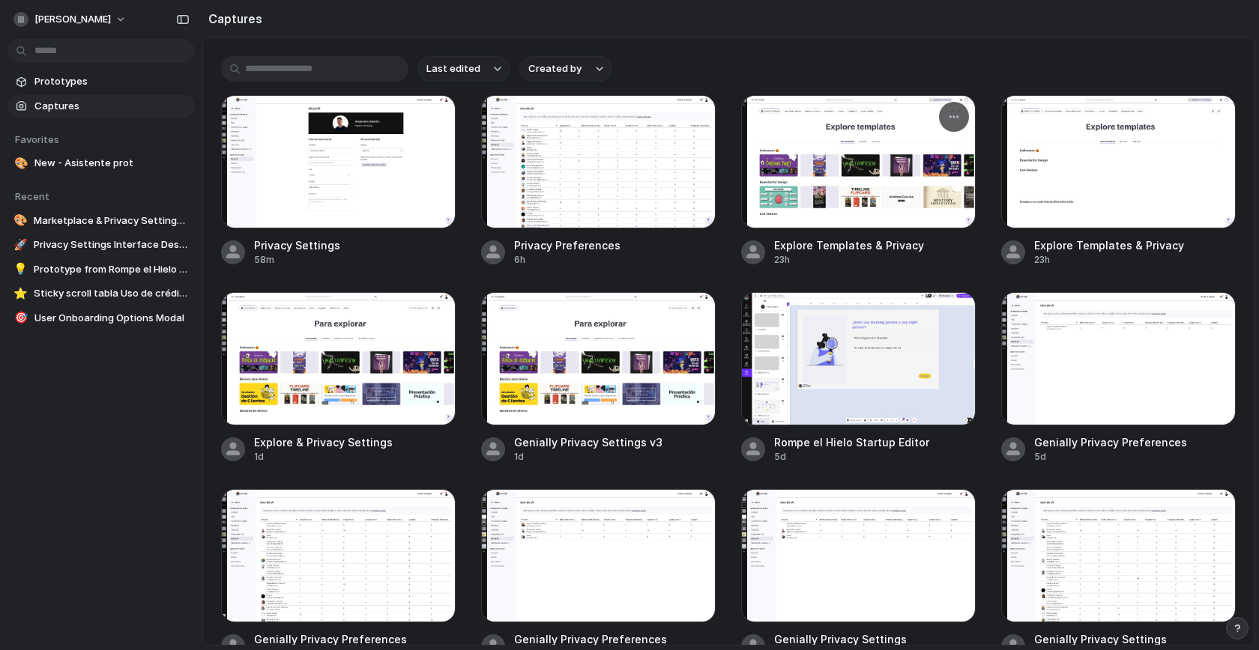
click at [868, 170] on div at bounding box center [858, 161] width 235 height 133
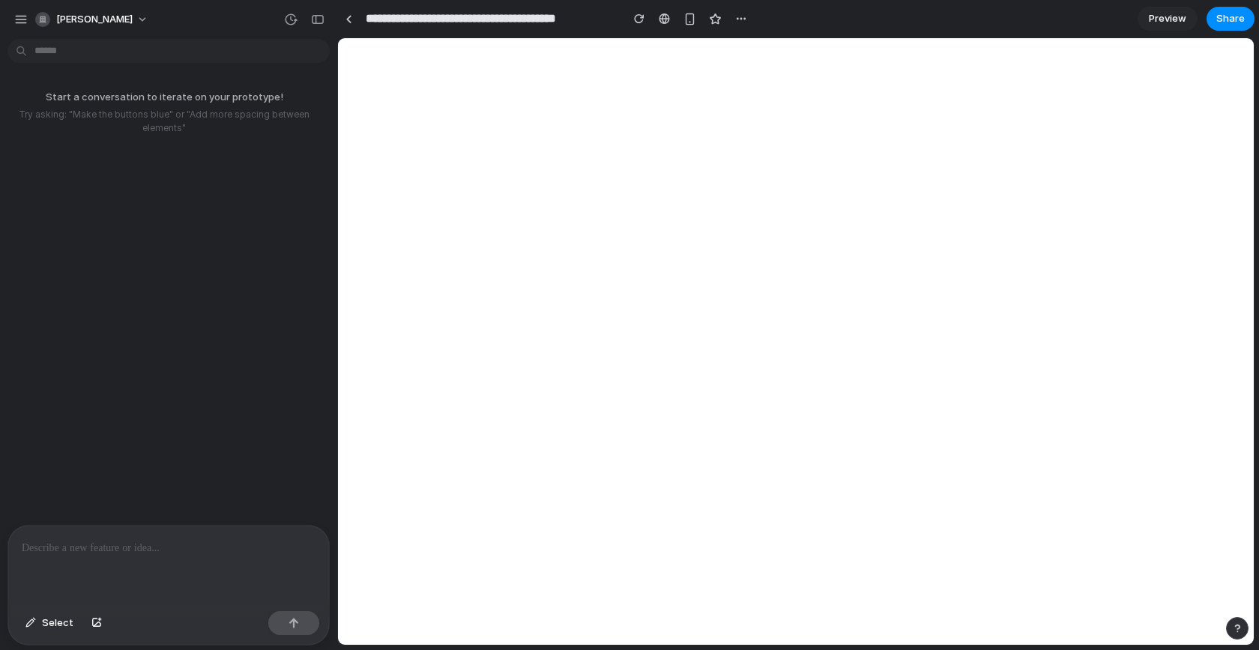
click at [103, 549] on p at bounding box center [169, 548] width 294 height 18
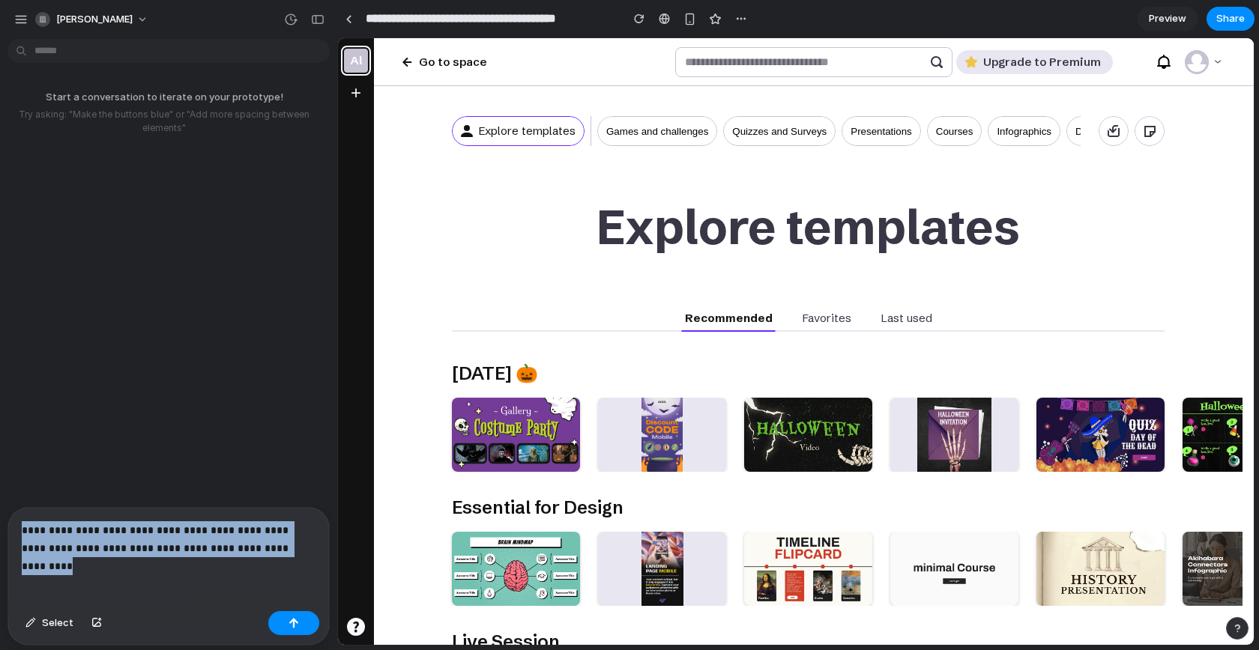
drag, startPoint x: 297, startPoint y: 548, endPoint x: 18, endPoint y: 486, distance: 285.4
click at [19, 488] on div "**********" at bounding box center [168, 347] width 337 height 605
copy p "**********"
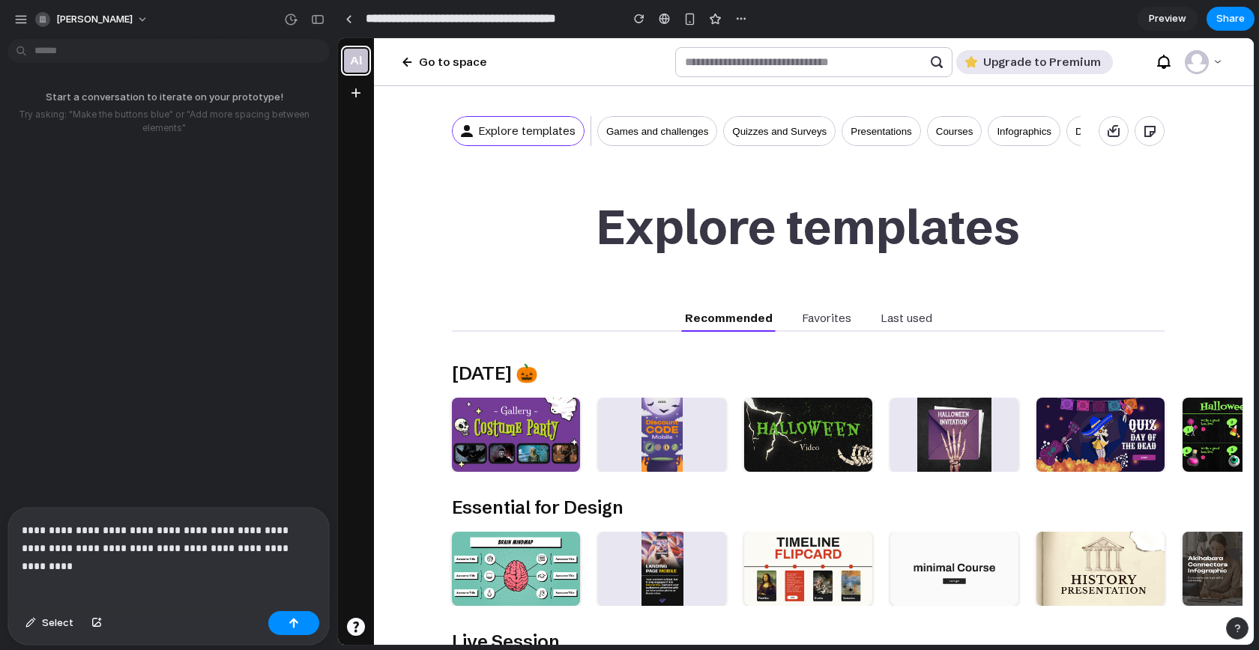
click at [185, 575] on div "**********" at bounding box center [168, 556] width 321 height 97
click at [288, 629] on button "button" at bounding box center [293, 623] width 51 height 24
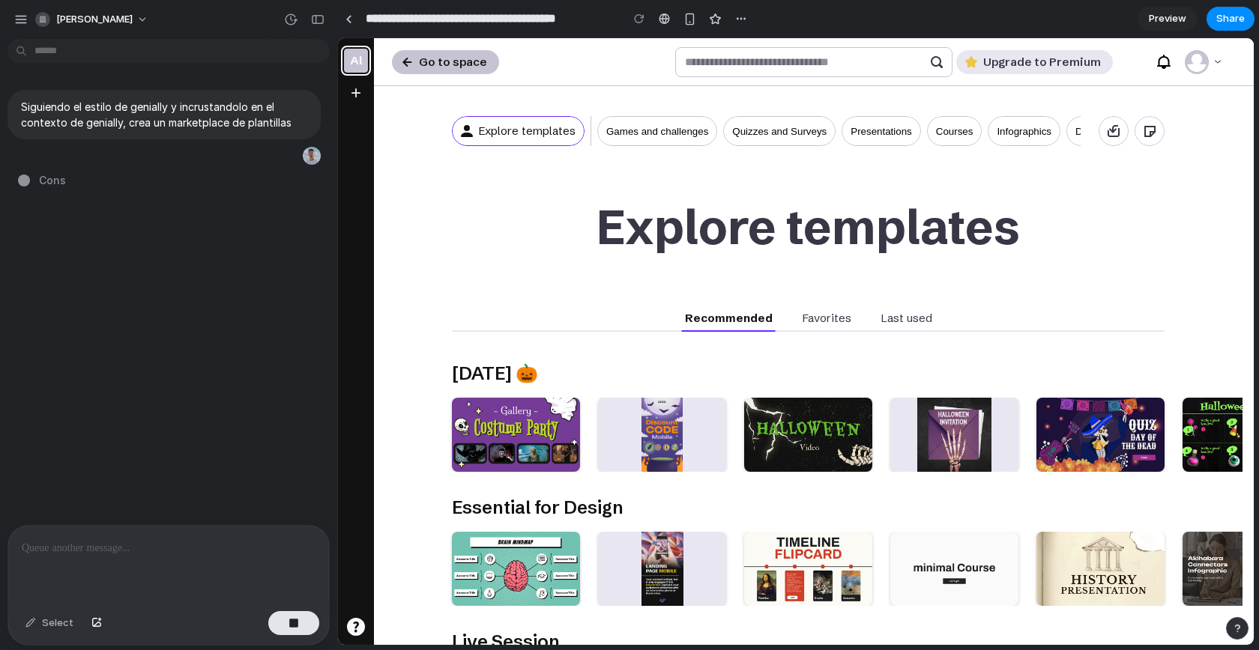
type input "**********"
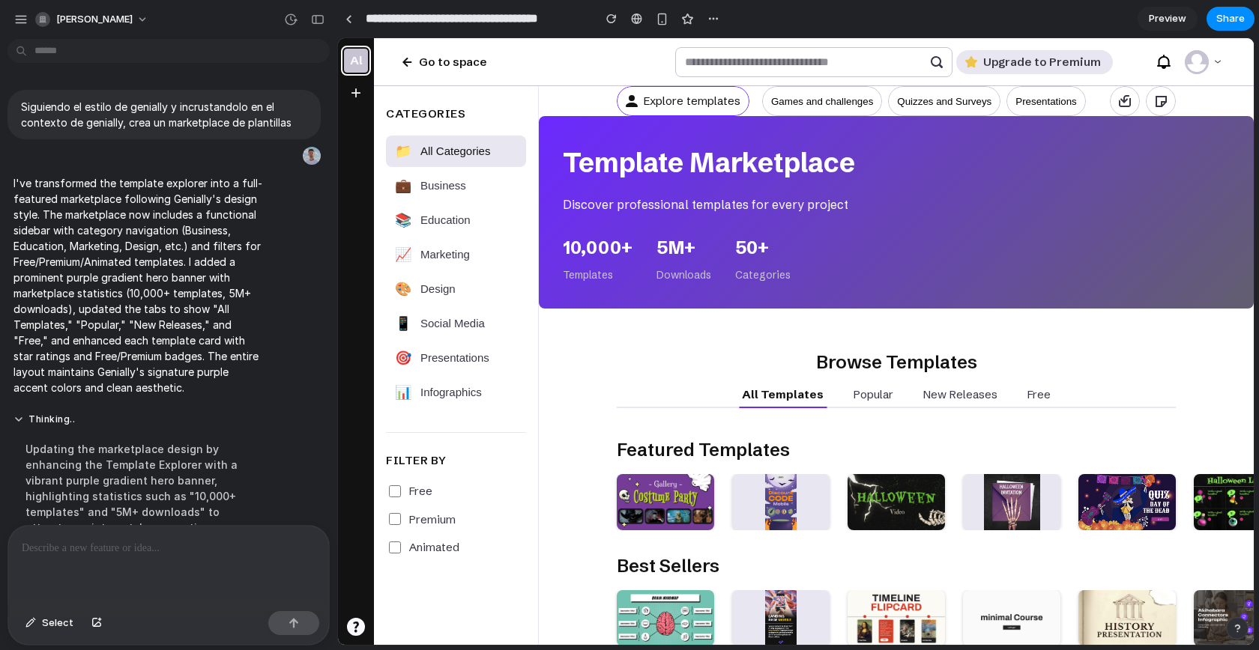
scroll to position [103, 0]
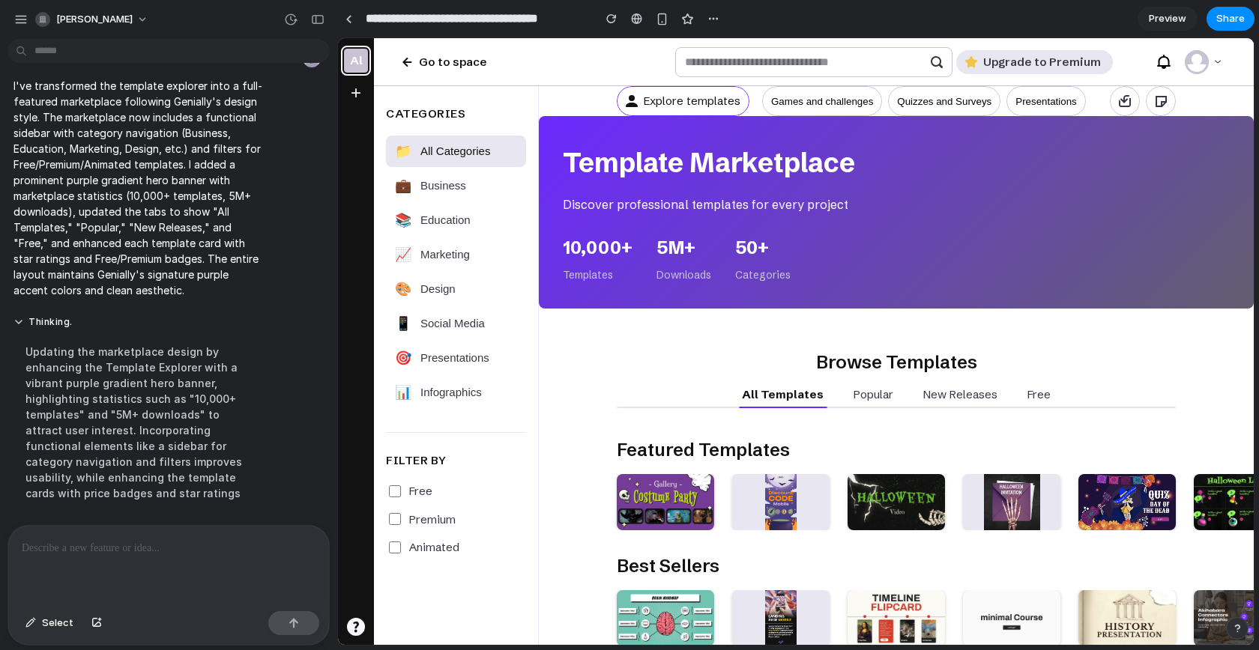
click at [603, 338] on div "Browse Templates" at bounding box center [896, 359] width 715 height 52
click at [313, 21] on div "button" at bounding box center [317, 19] width 13 height 10
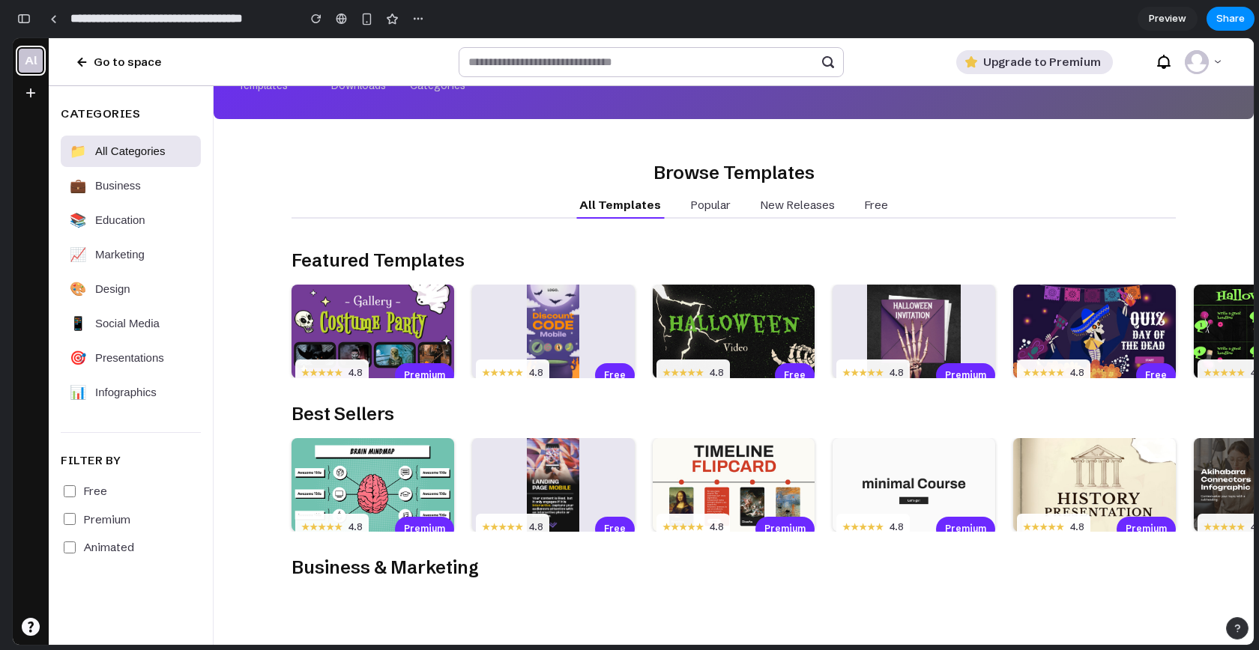
scroll to position [0, 0]
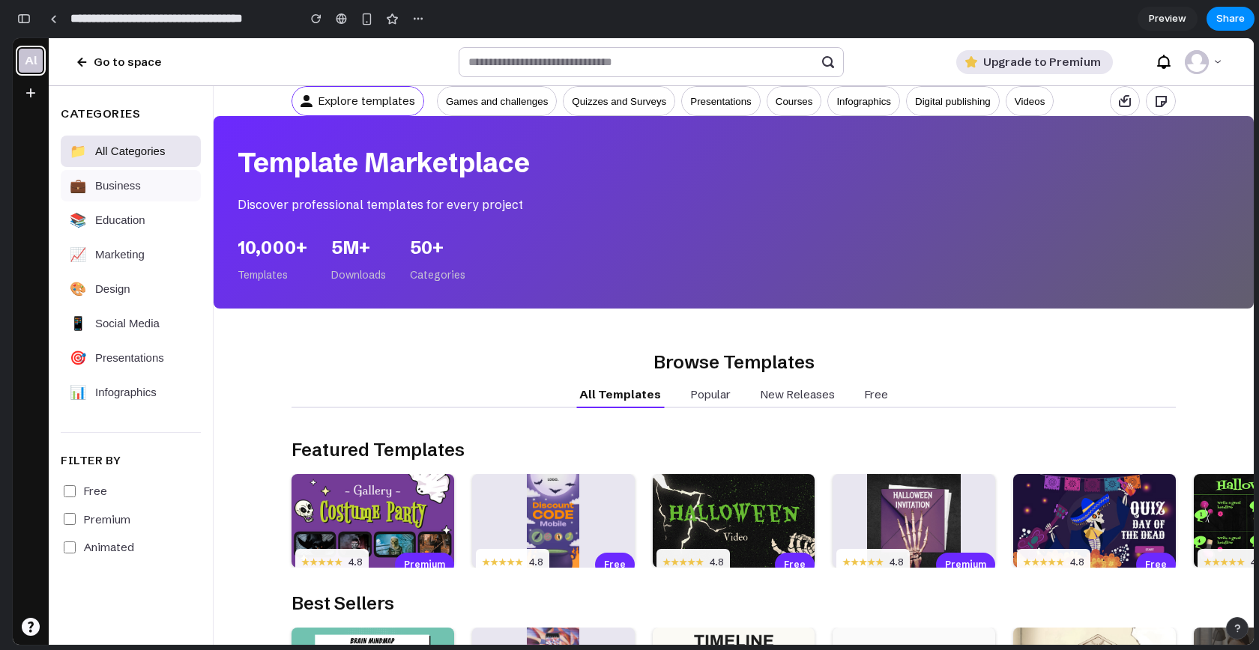
click at [124, 188] on span "Business" at bounding box center [118, 185] width 46 height 13
click at [127, 232] on button "📚 Education" at bounding box center [131, 220] width 140 height 31
click at [120, 166] on button "📁 All Categories" at bounding box center [131, 151] width 140 height 31
click at [102, 153] on span "All Categories" at bounding box center [130, 151] width 70 height 13
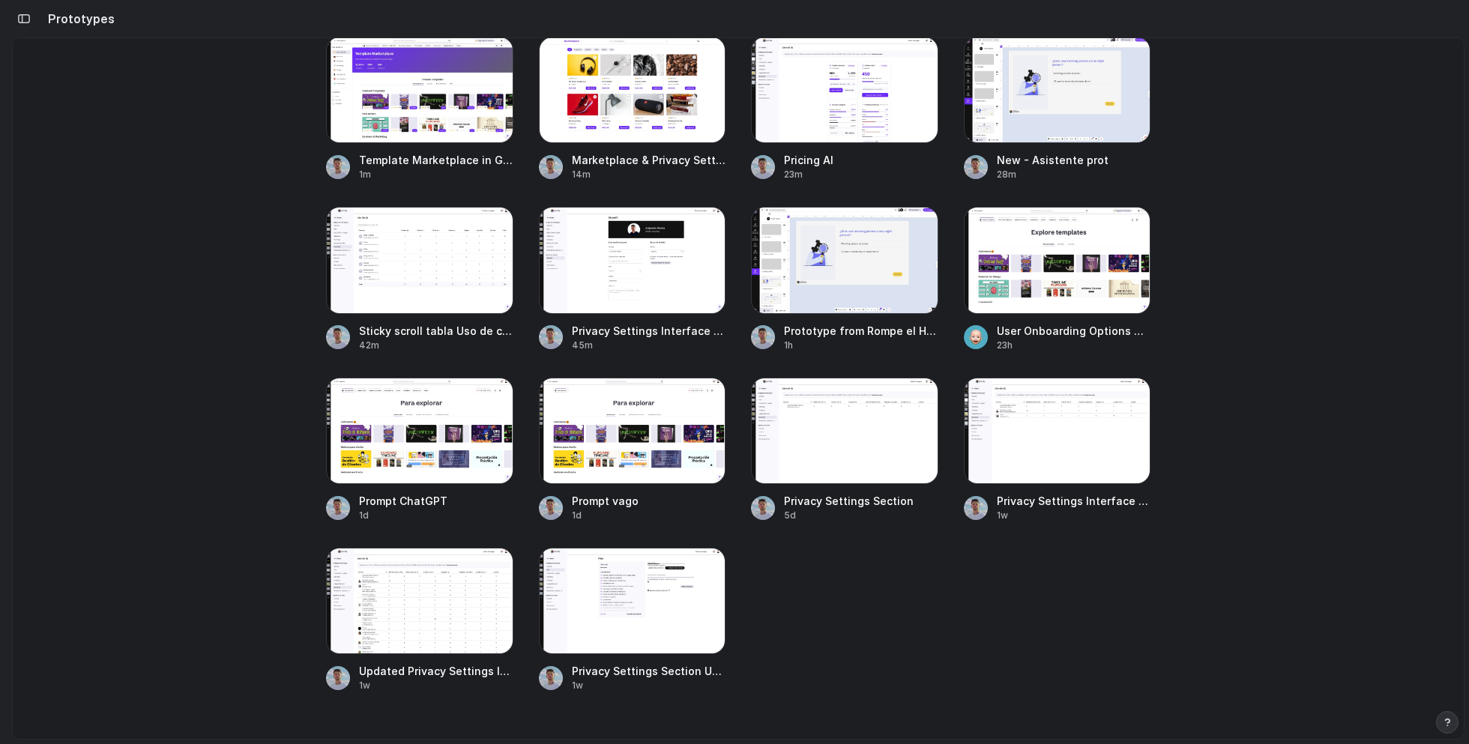
scroll to position [156, 0]
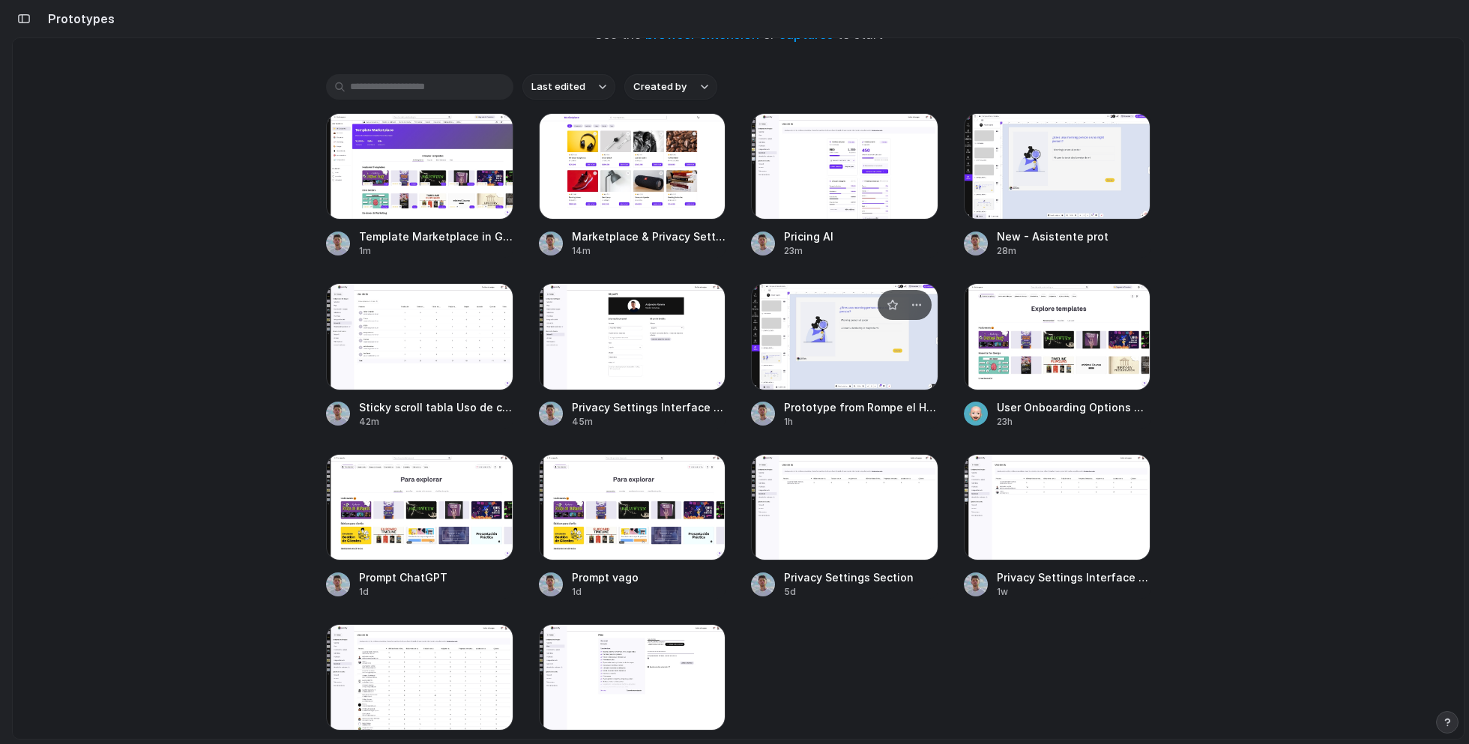
click at [839, 373] on div at bounding box center [844, 336] width 187 height 106
click at [405, 364] on div at bounding box center [419, 336] width 187 height 106
click at [857, 188] on div at bounding box center [844, 166] width 187 height 106
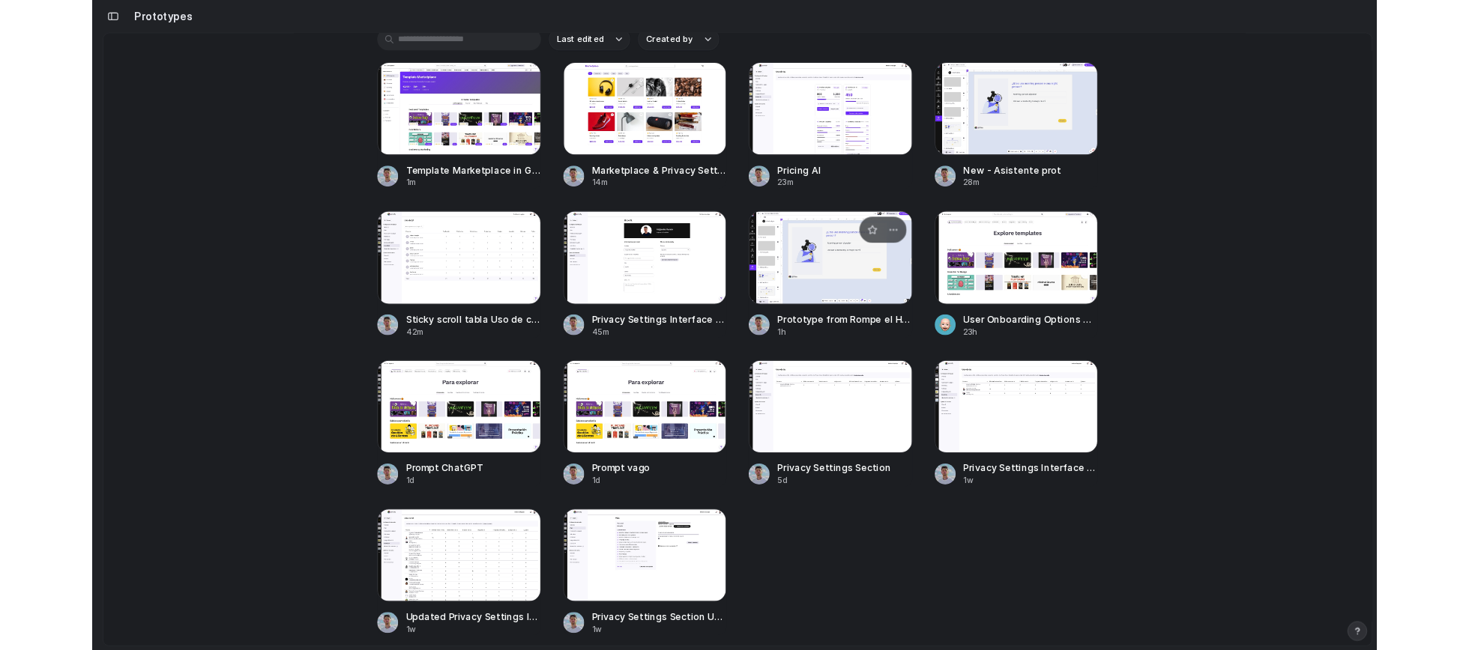
scroll to position [196, 0]
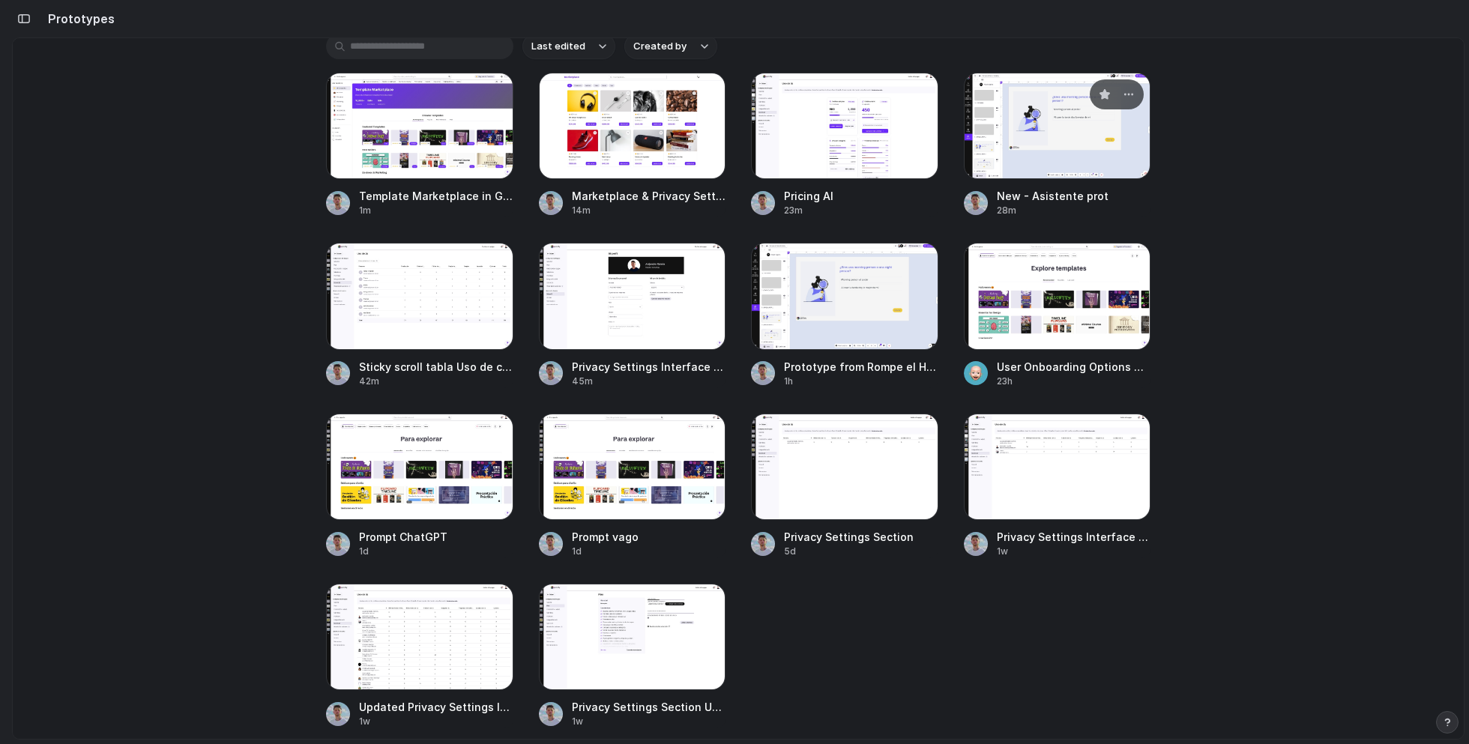
click at [1035, 136] on div at bounding box center [1057, 126] width 187 height 106
click at [913, 261] on div "button" at bounding box center [916, 264] width 12 height 12
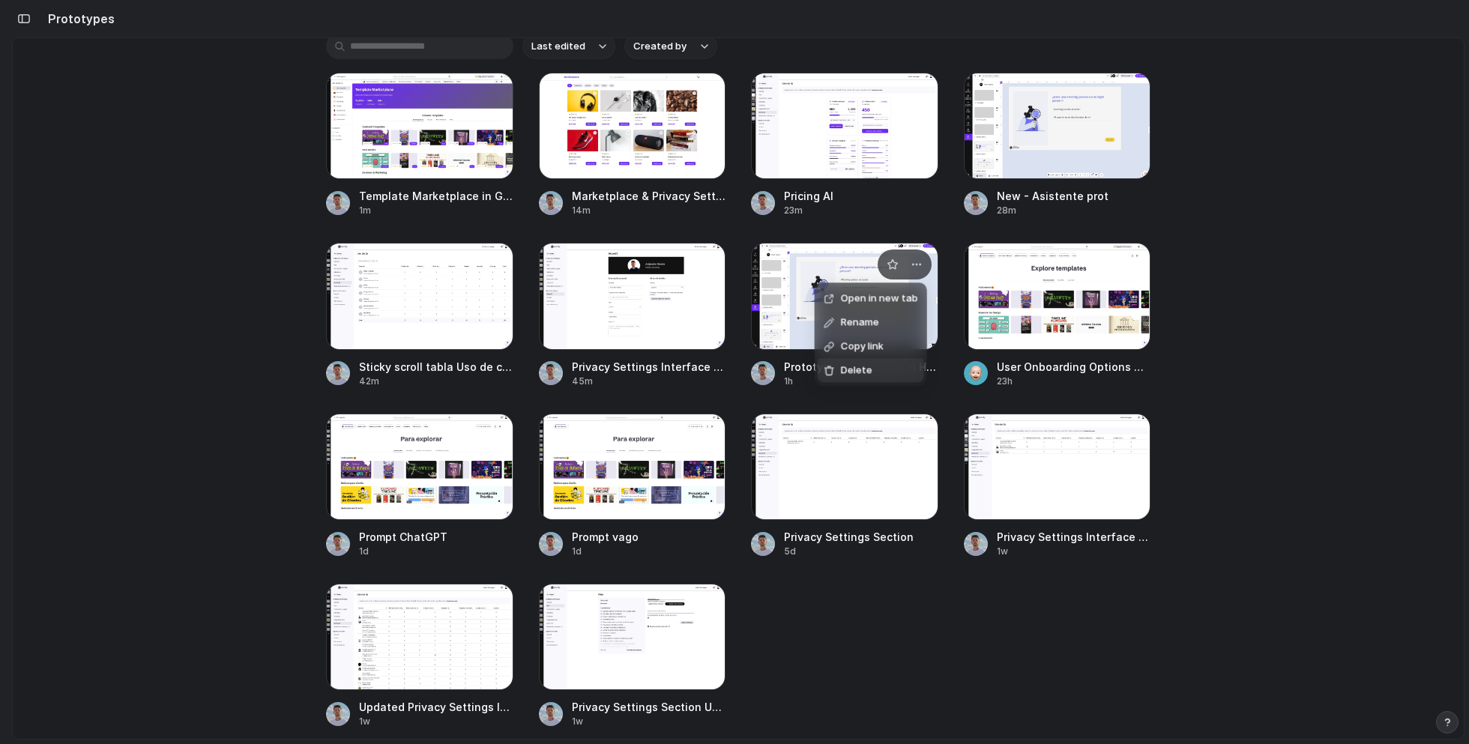
click at [874, 378] on li "Delete" at bounding box center [870, 370] width 106 height 24
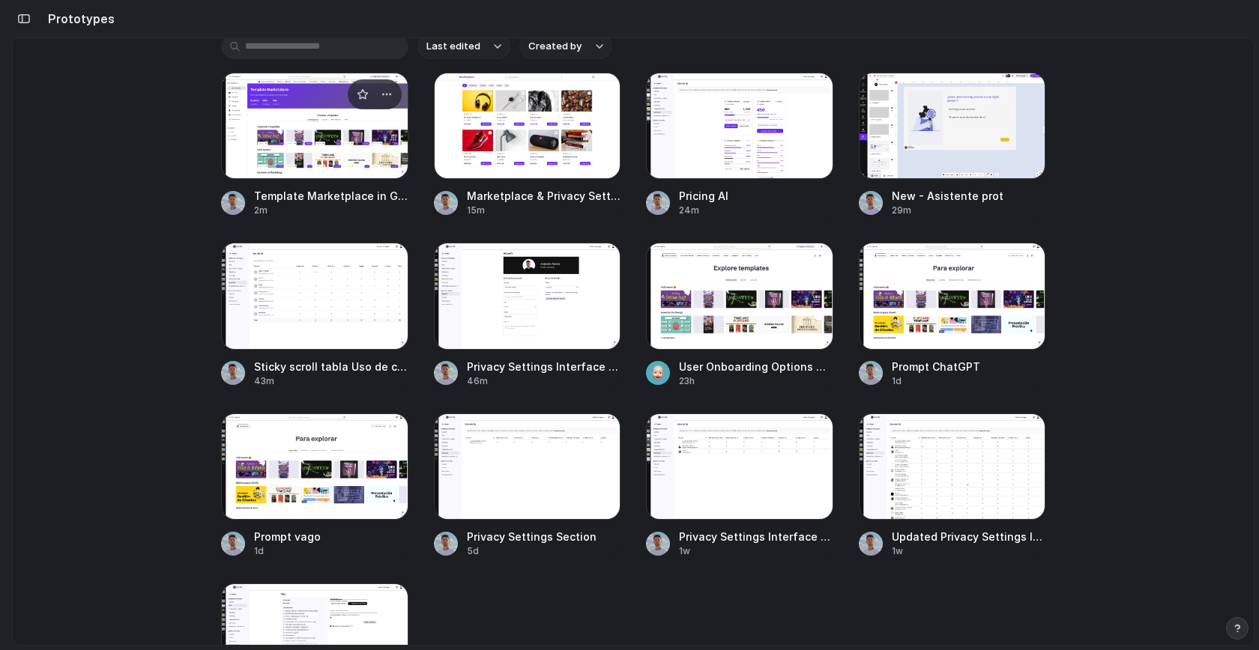
scroll to position [0, 0]
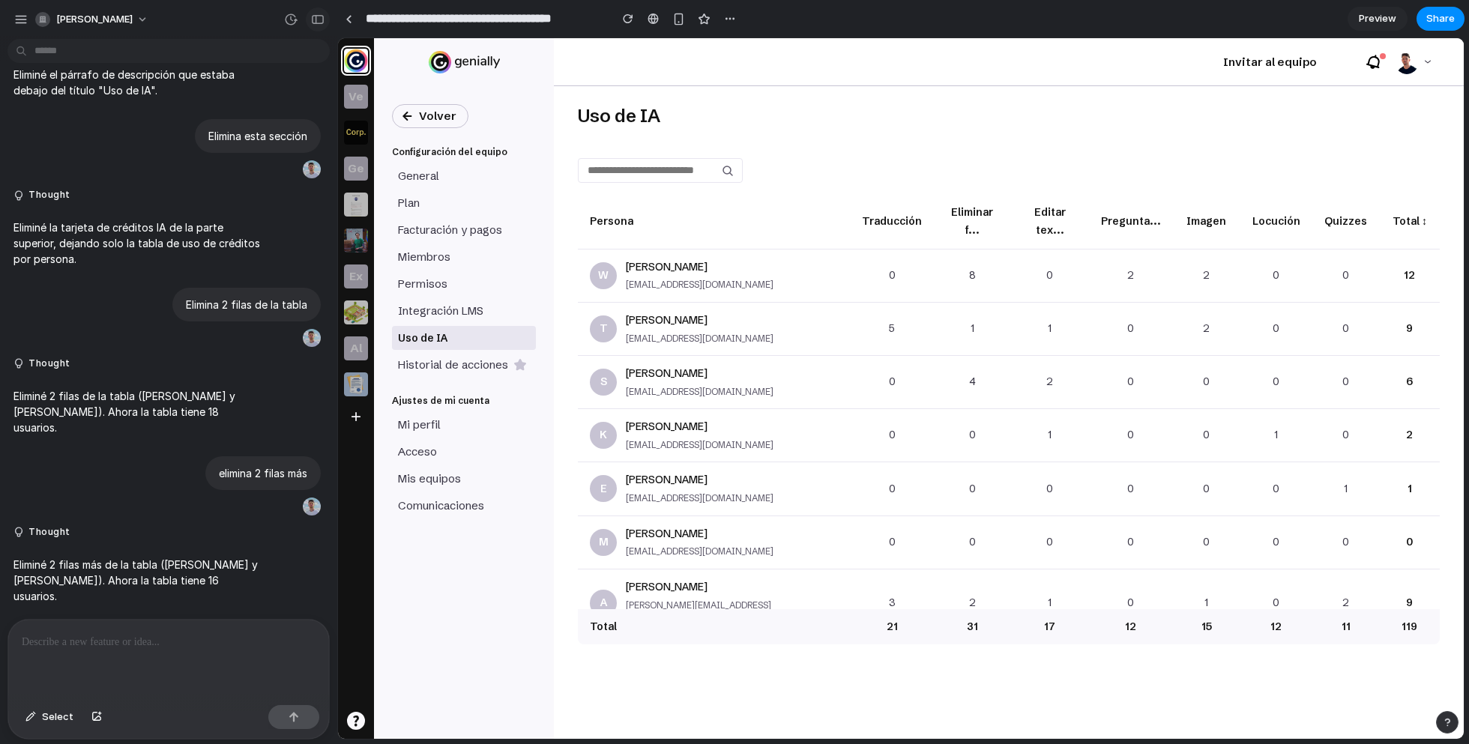
click at [314, 27] on button "button" at bounding box center [318, 19] width 24 height 24
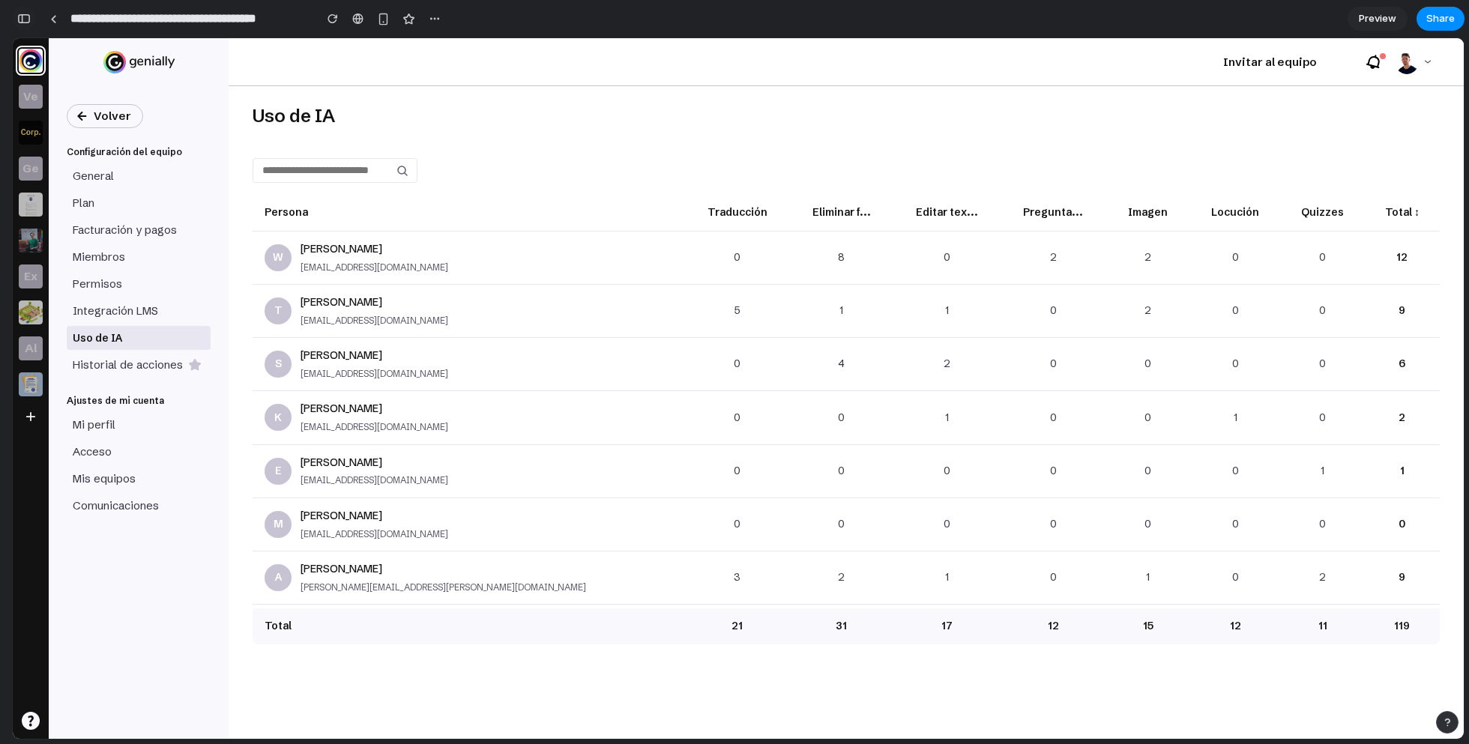
click at [26, 24] on button "button" at bounding box center [24, 19] width 24 height 24
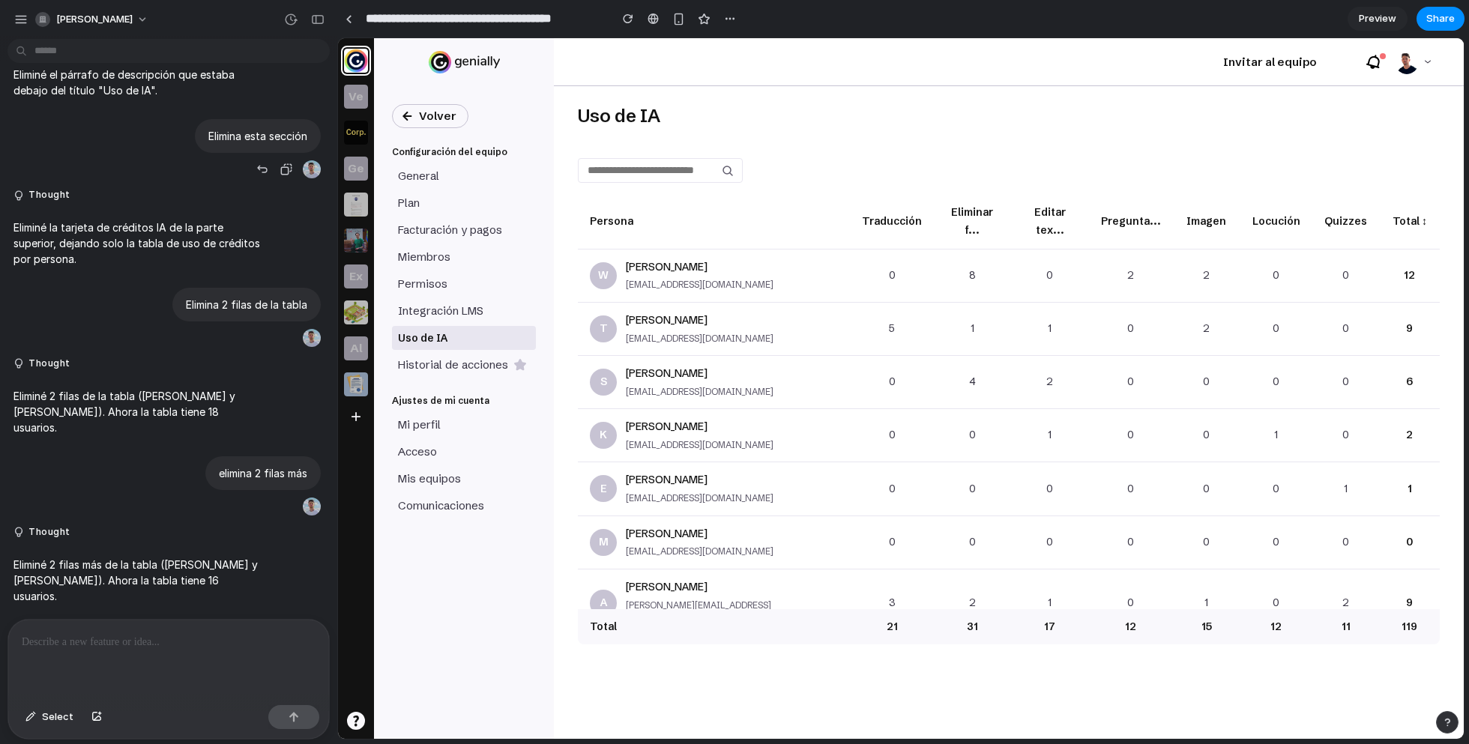
scroll to position [0, 0]
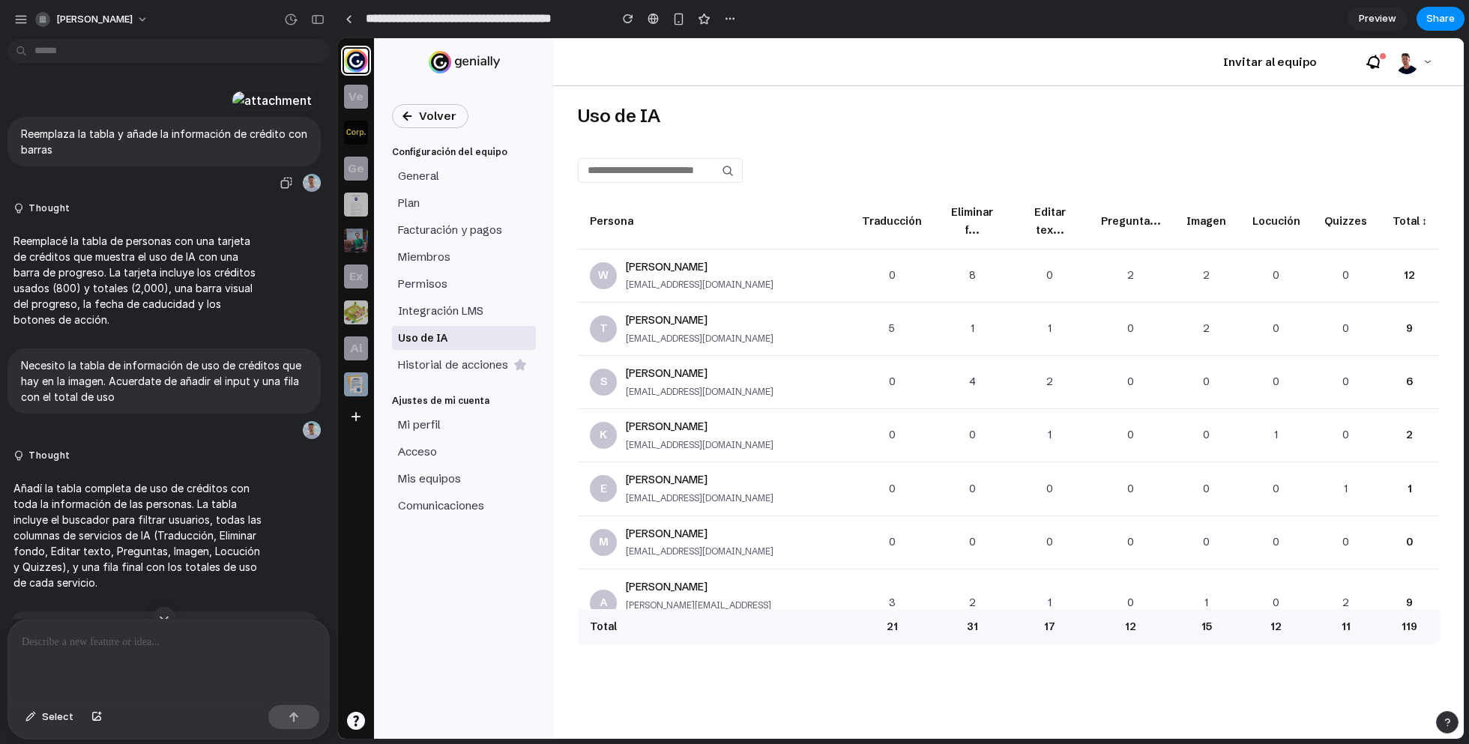
click at [231, 111] on div at bounding box center [272, 100] width 82 height 21
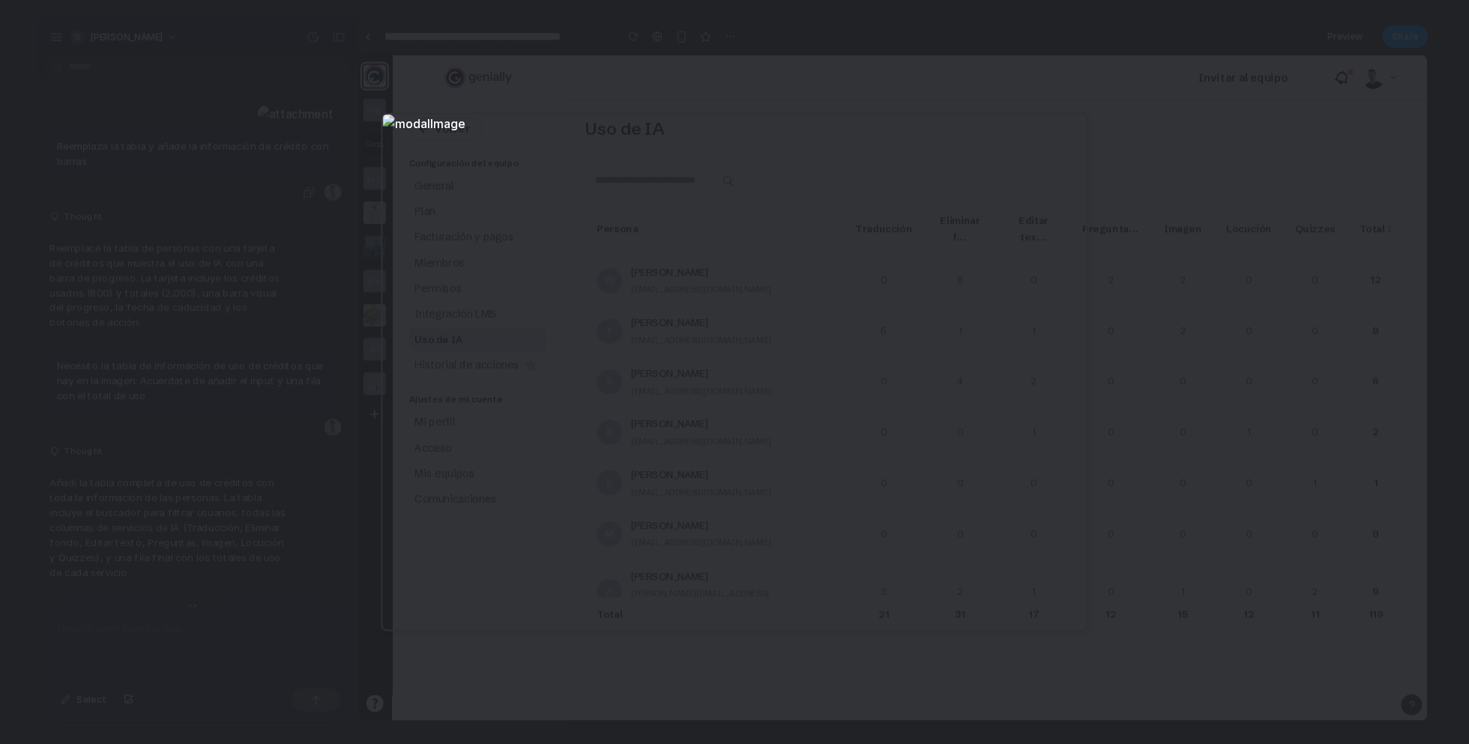
click at [284, 393] on div at bounding box center [734, 372] width 1469 height 744
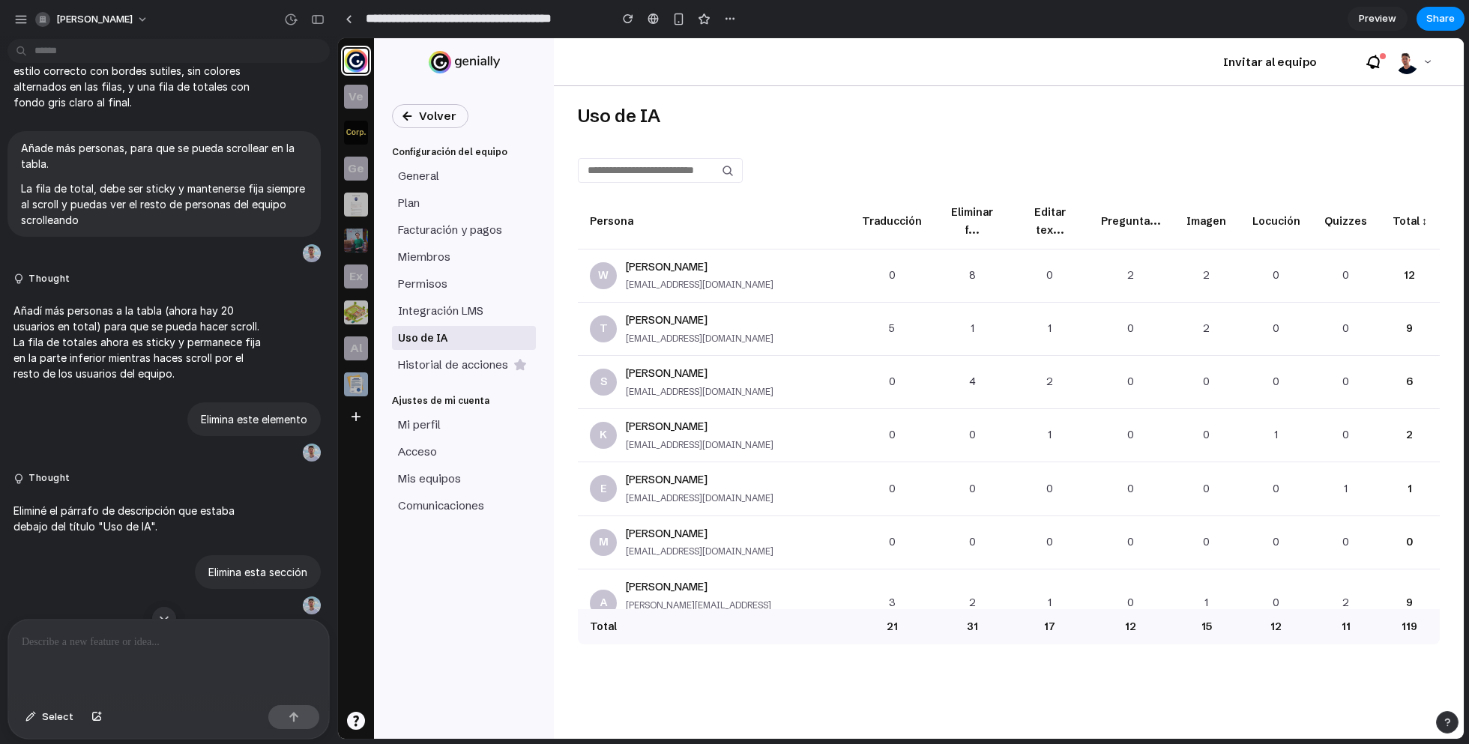
scroll to position [729, 0]
drag, startPoint x: 143, startPoint y: 417, endPoint x: 24, endPoint y: 364, distance: 130.2
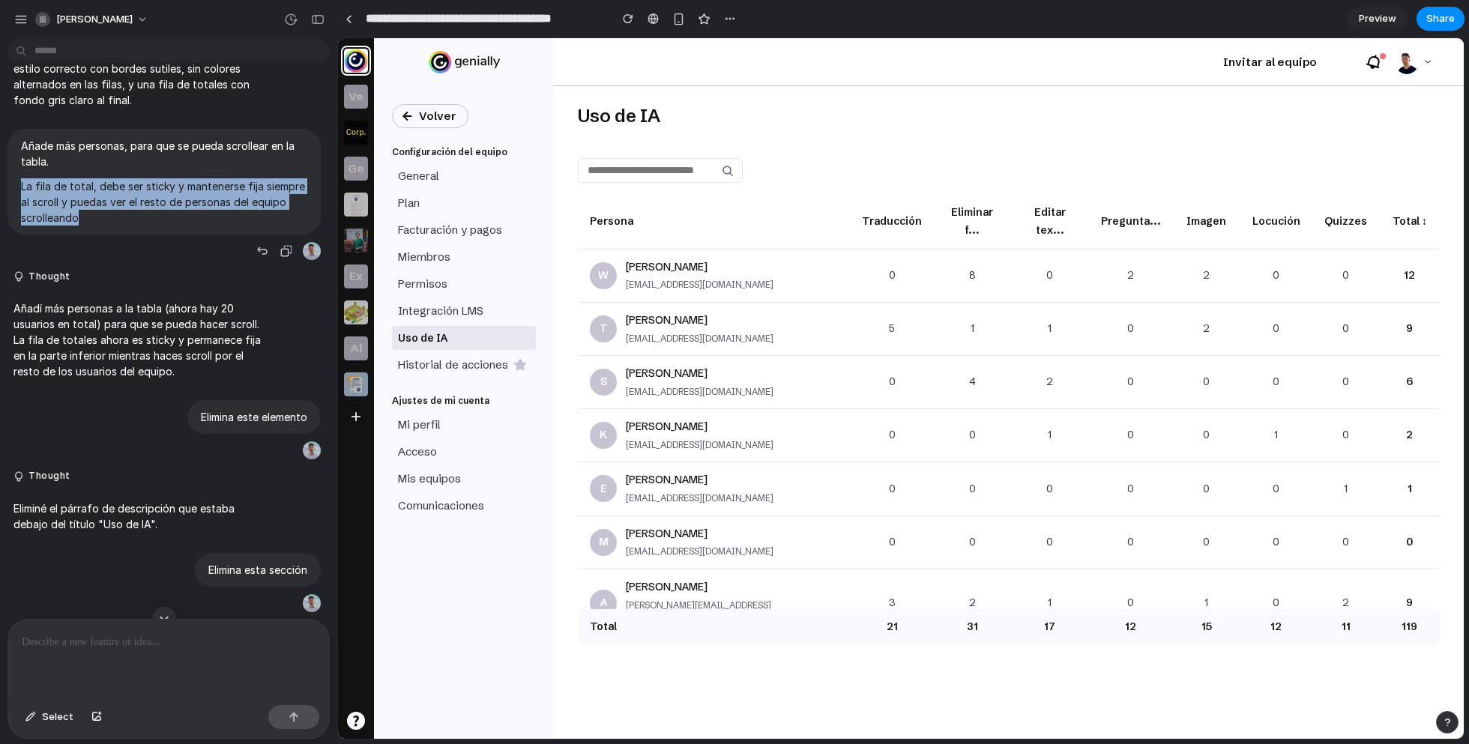
click at [24, 234] on div "Añade más personas, para que se pueda scrollear en la tabla. La fila de total, …" at bounding box center [163, 181] width 313 height 105
click at [207, 283] on button "Thought" at bounding box center [138, 276] width 250 height 13
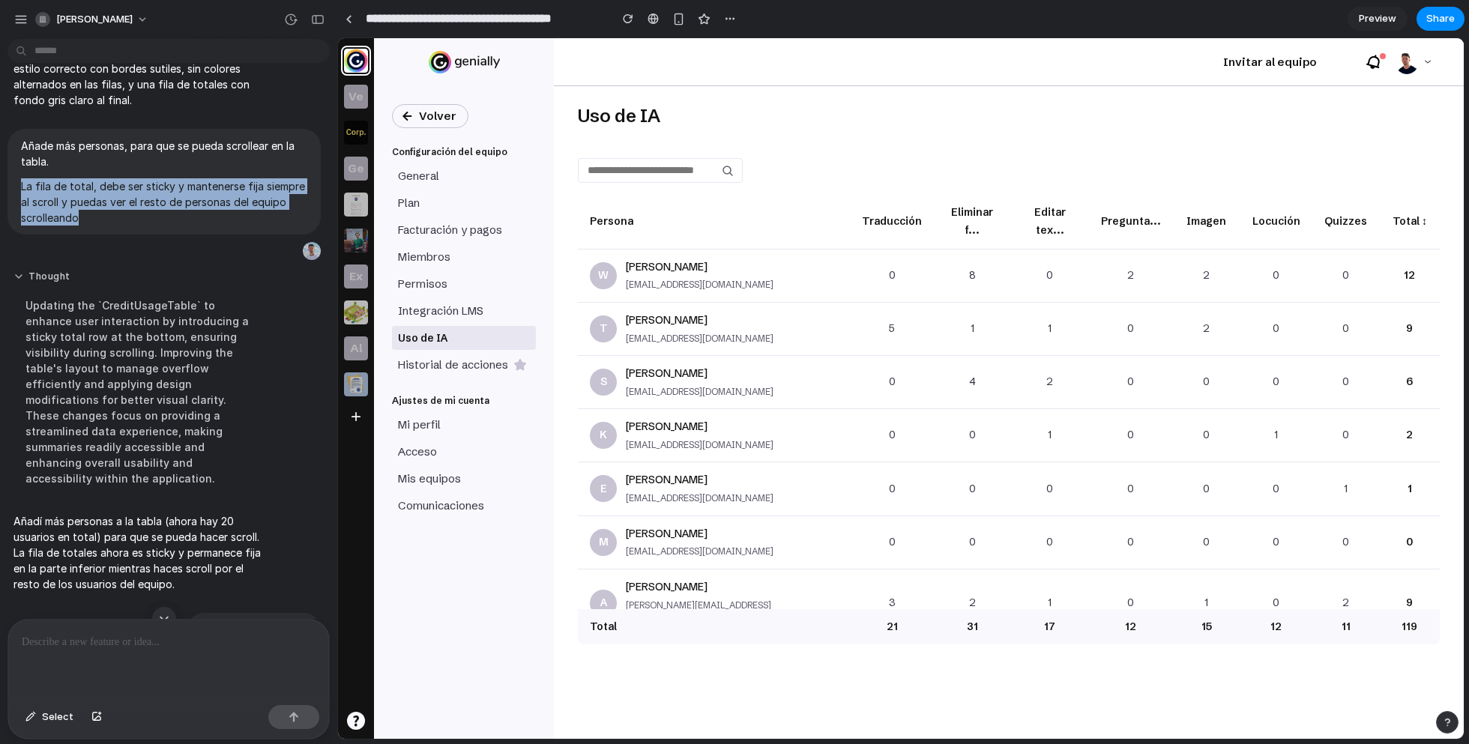
click at [207, 283] on button "Thought" at bounding box center [138, 276] width 250 height 13
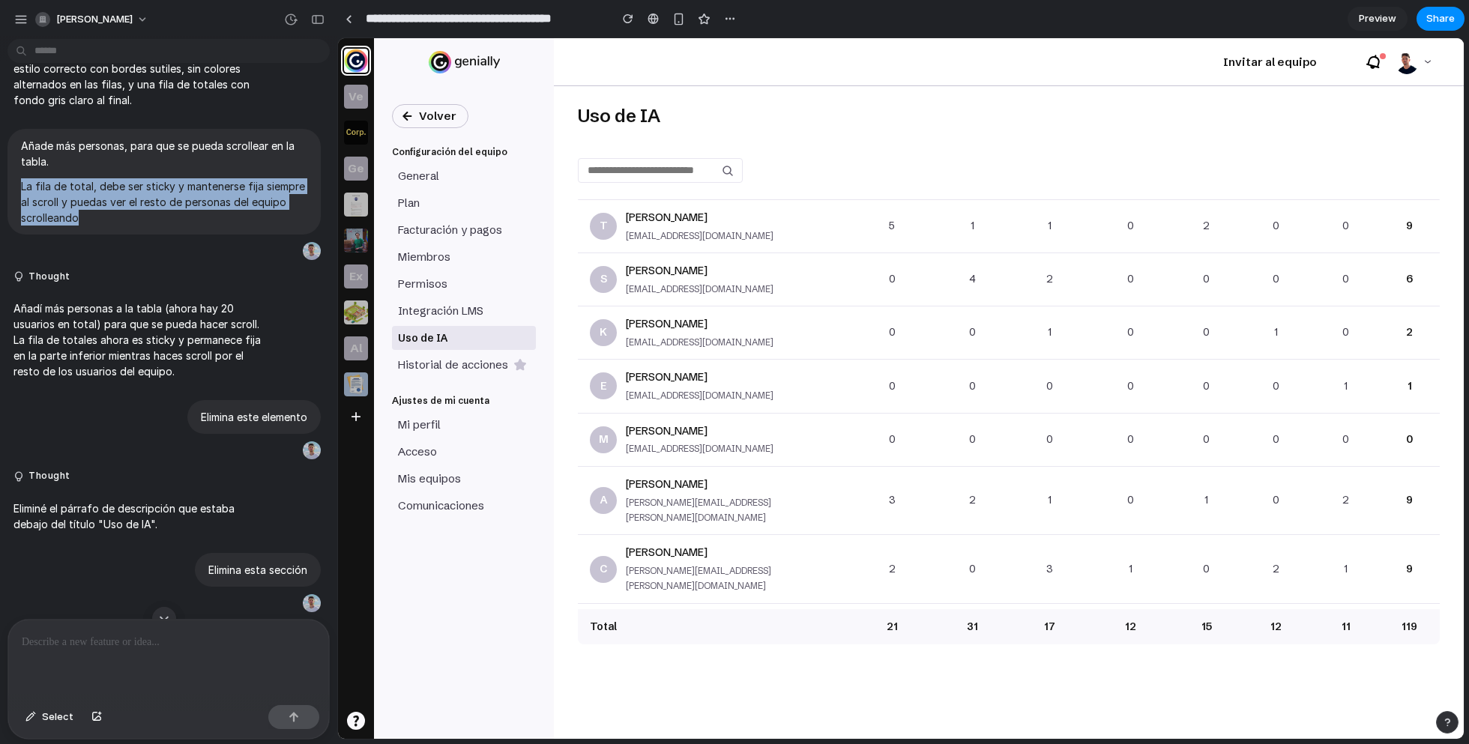
scroll to position [465, 0]
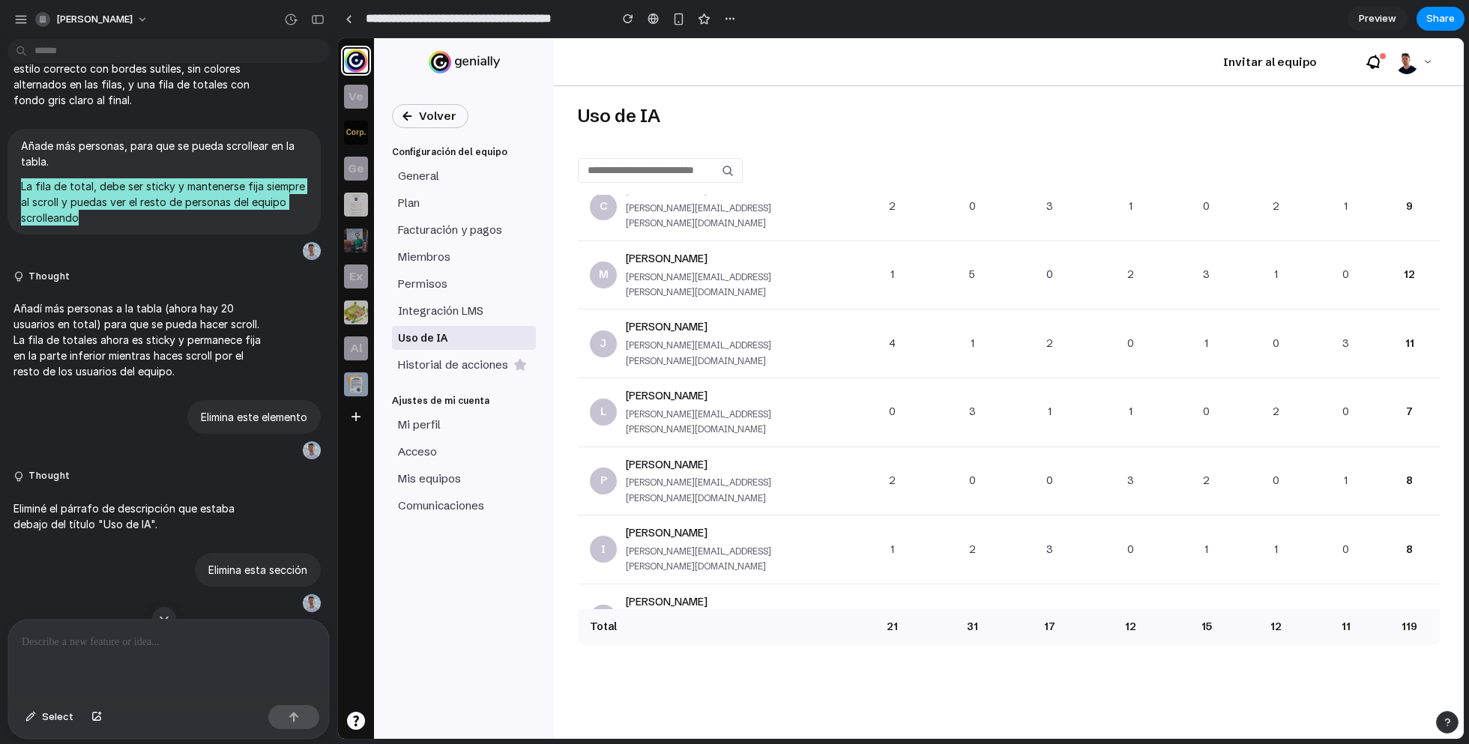
click at [635, 169] on input "text" at bounding box center [660, 170] width 165 height 25
click at [641, 170] on input "text" at bounding box center [660, 170] width 165 height 25
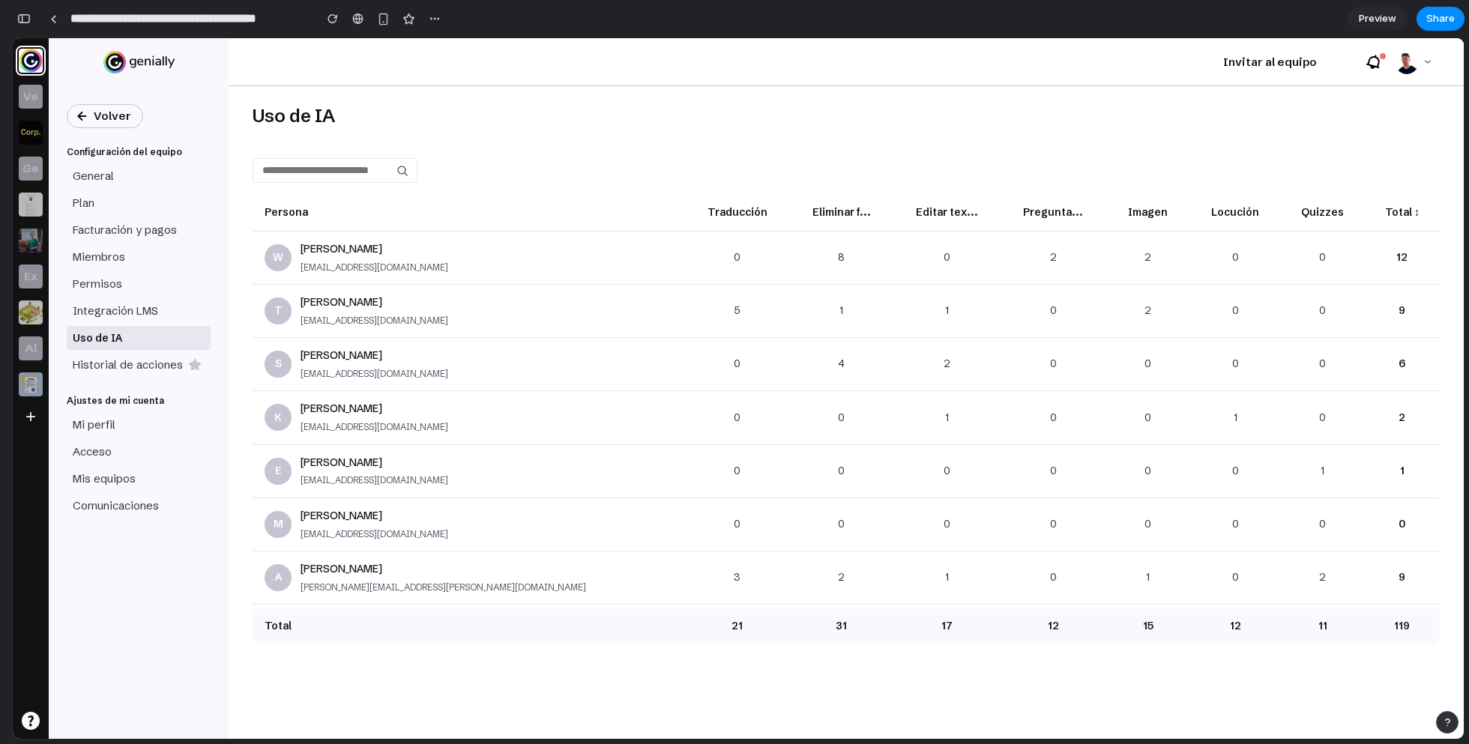
scroll to position [810, 0]
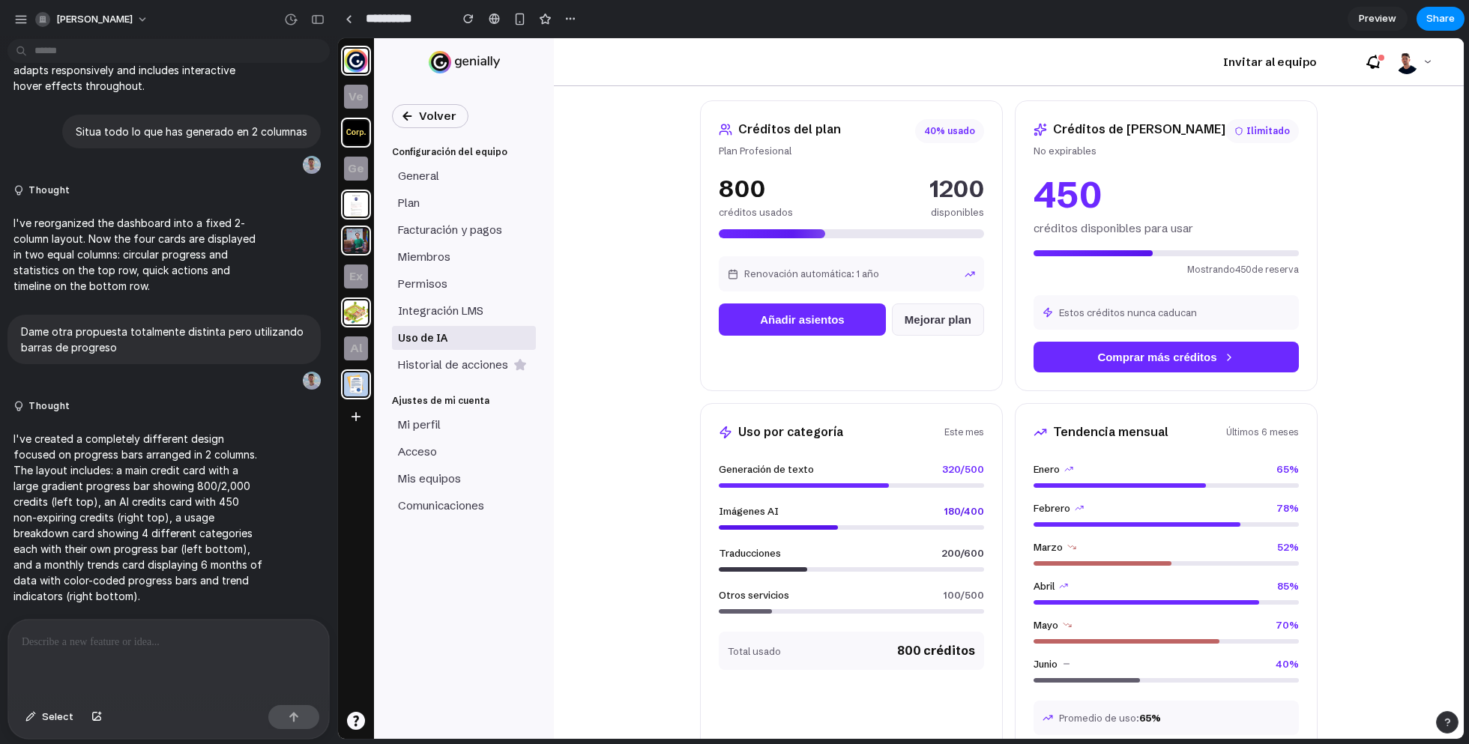
scroll to position [51, 0]
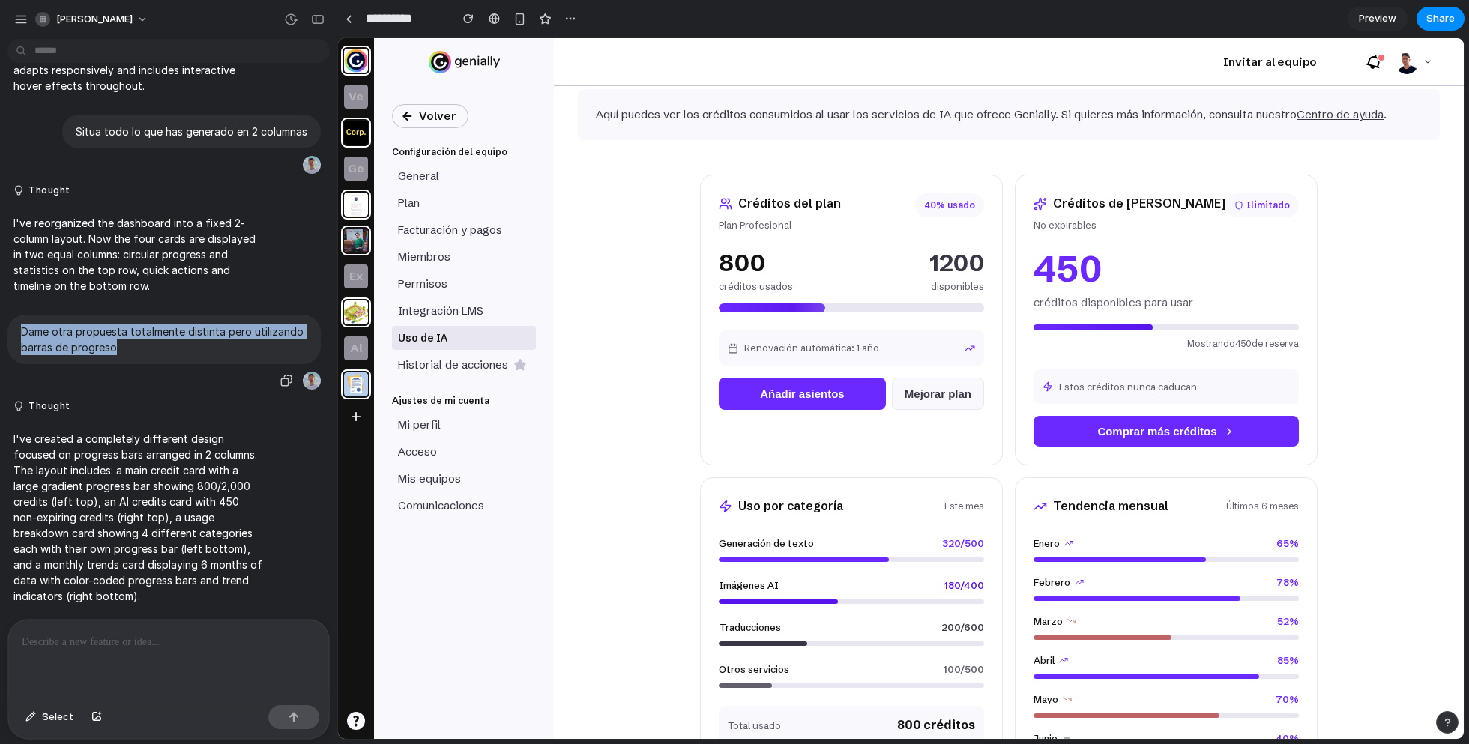
drag, startPoint x: 140, startPoint y: 346, endPoint x: 1, endPoint y: 311, distance: 143.7
click at [1, 315] on div "Dame otra propuesta totalmente distinta pero utilizando barras de progreso" at bounding box center [164, 353] width 328 height 76
click at [289, 19] on div "button" at bounding box center [290, 19] width 13 height 13
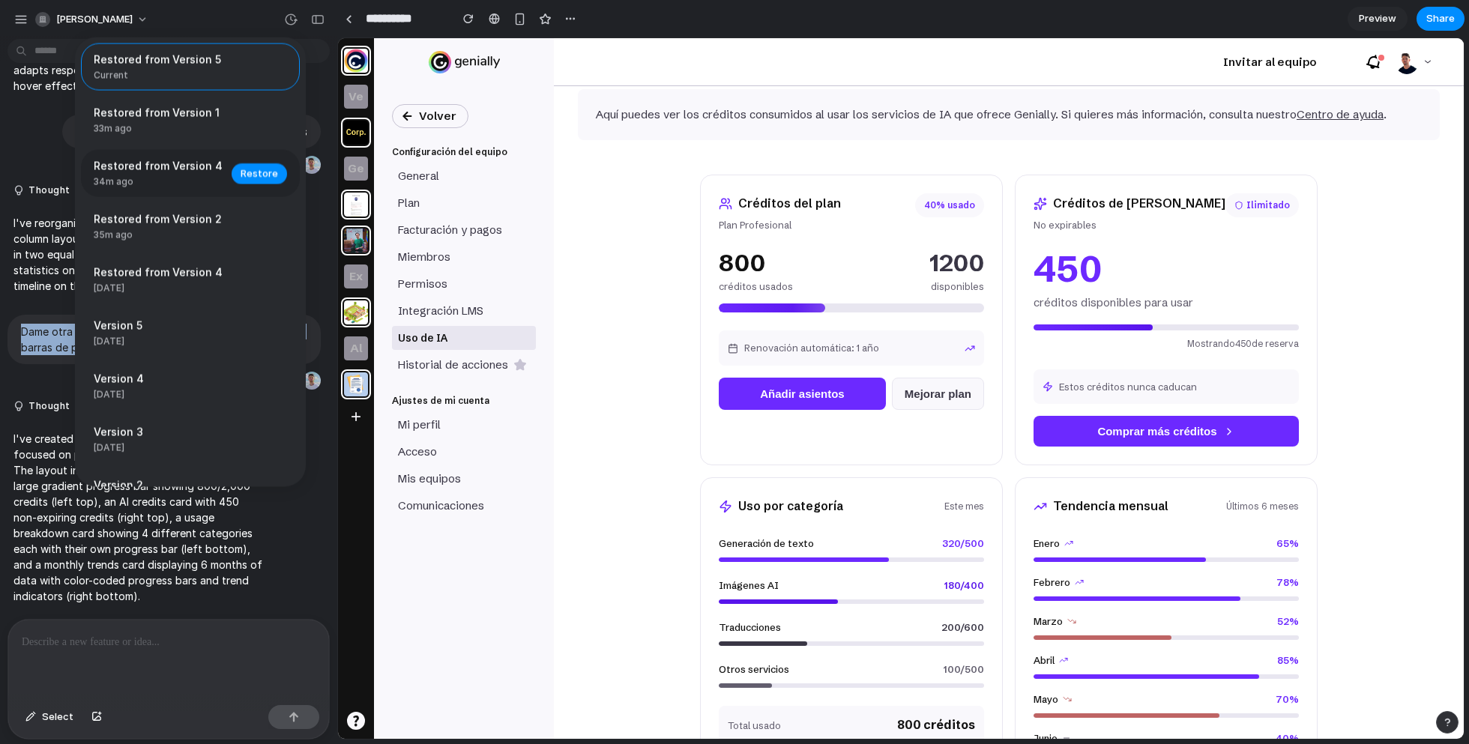
scroll to position [88, 0]
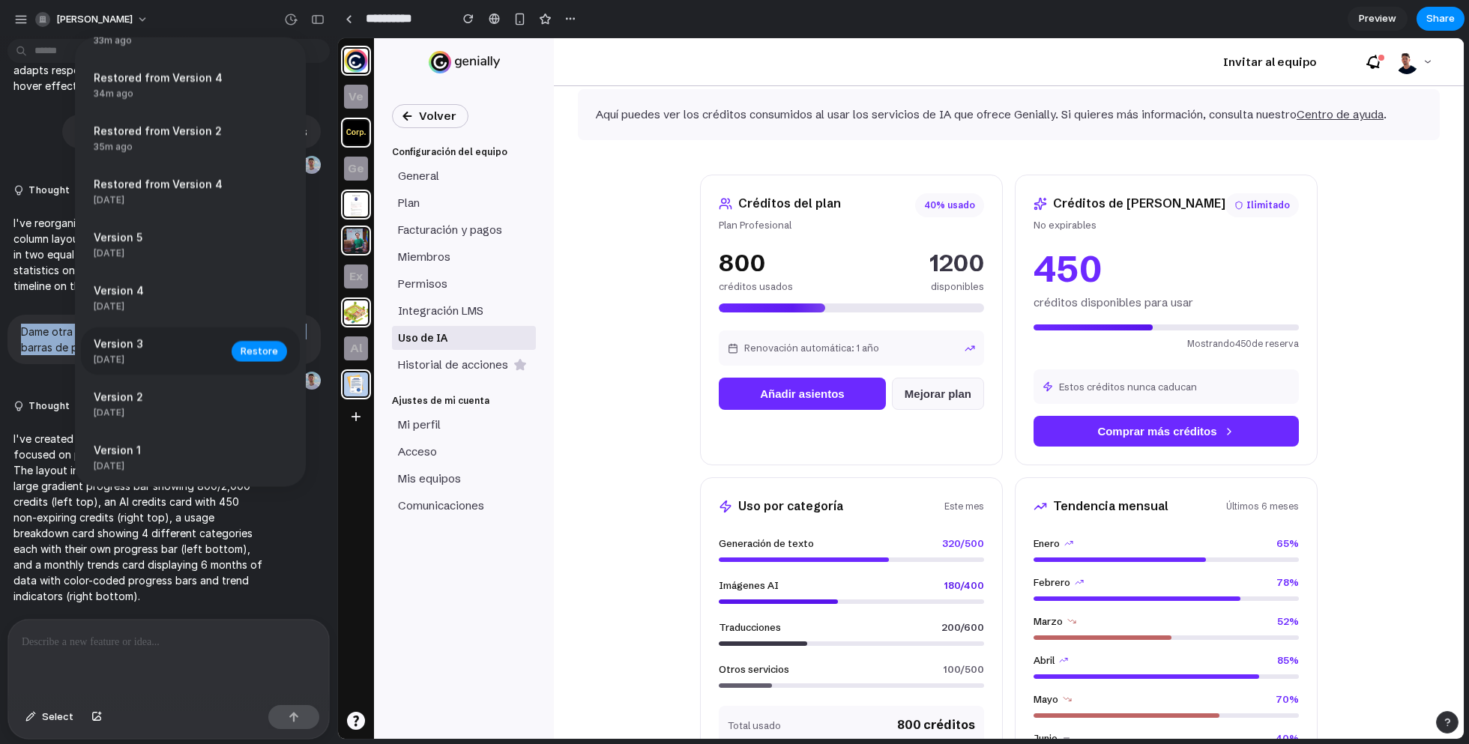
click at [151, 344] on span "Version 3" at bounding box center [158, 344] width 129 height 16
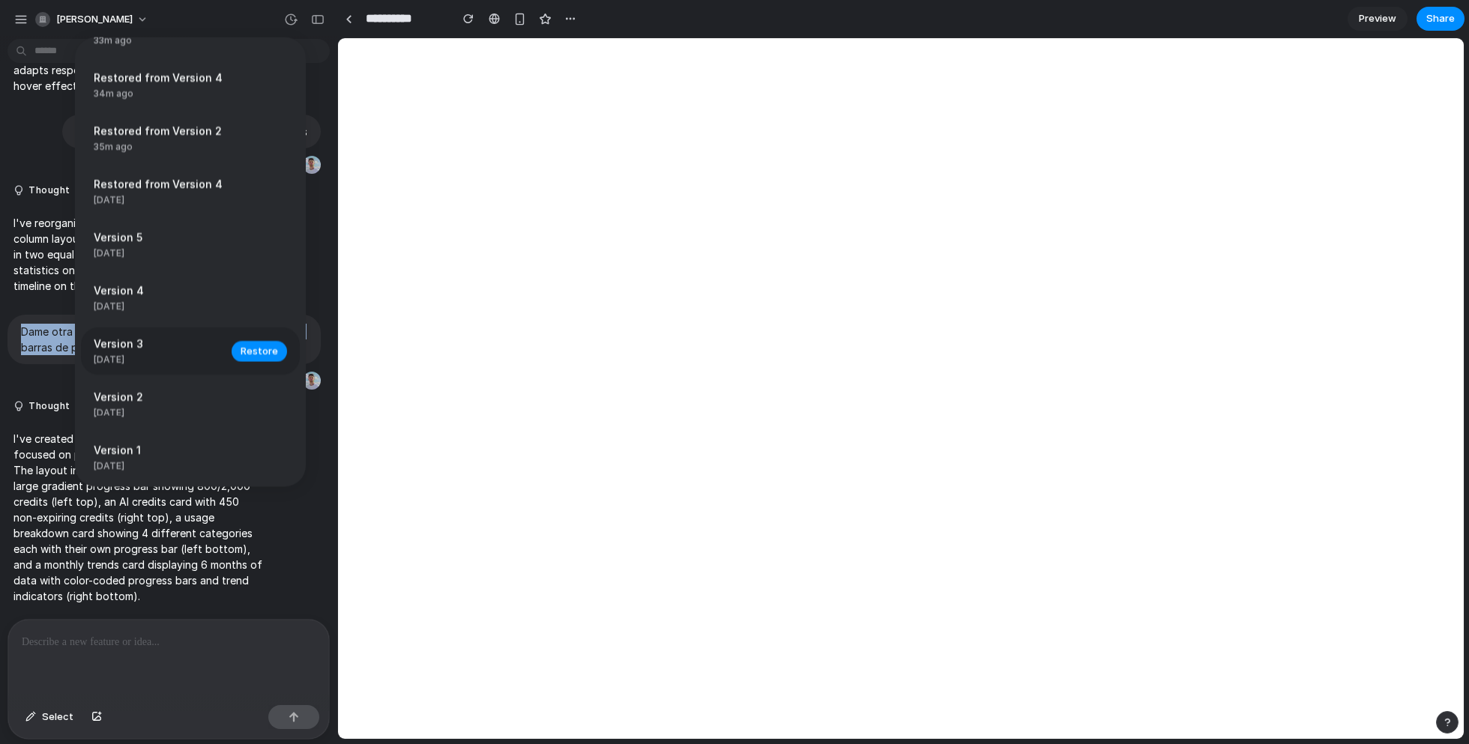
scroll to position [0, 0]
click at [260, 350] on span "Restore" at bounding box center [259, 350] width 37 height 15
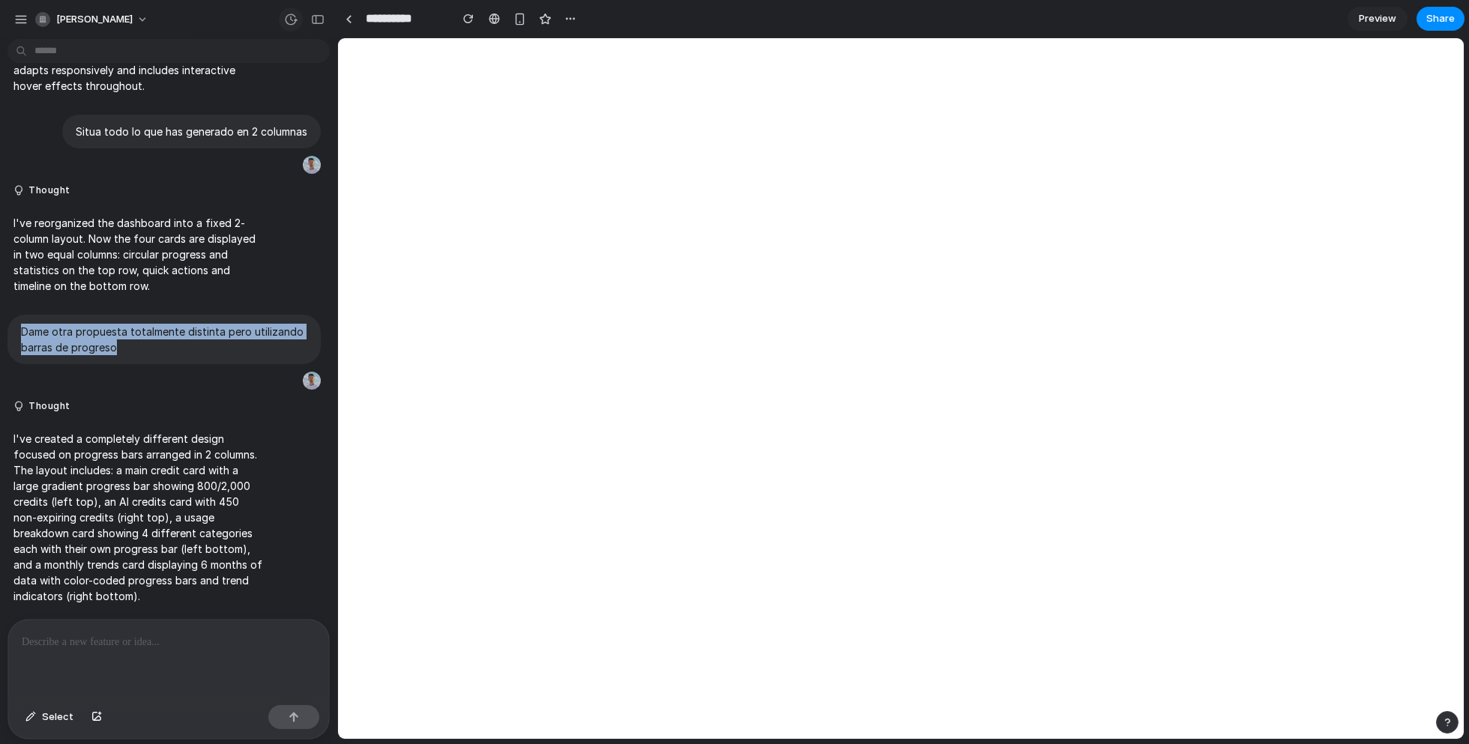
click at [295, 23] on div "button" at bounding box center [290, 19] width 13 height 13
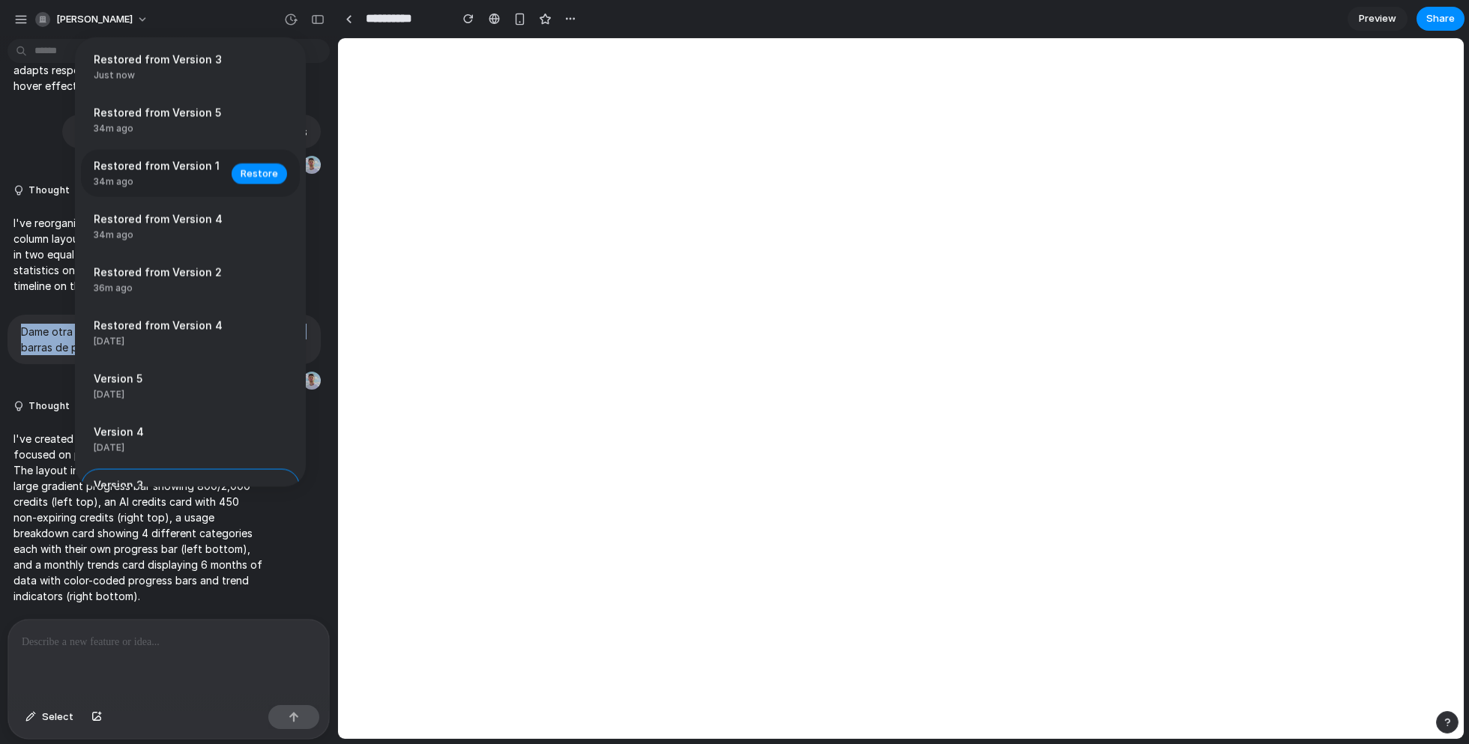
click at [190, 163] on span "Restored from Version 1" at bounding box center [158, 166] width 129 height 16
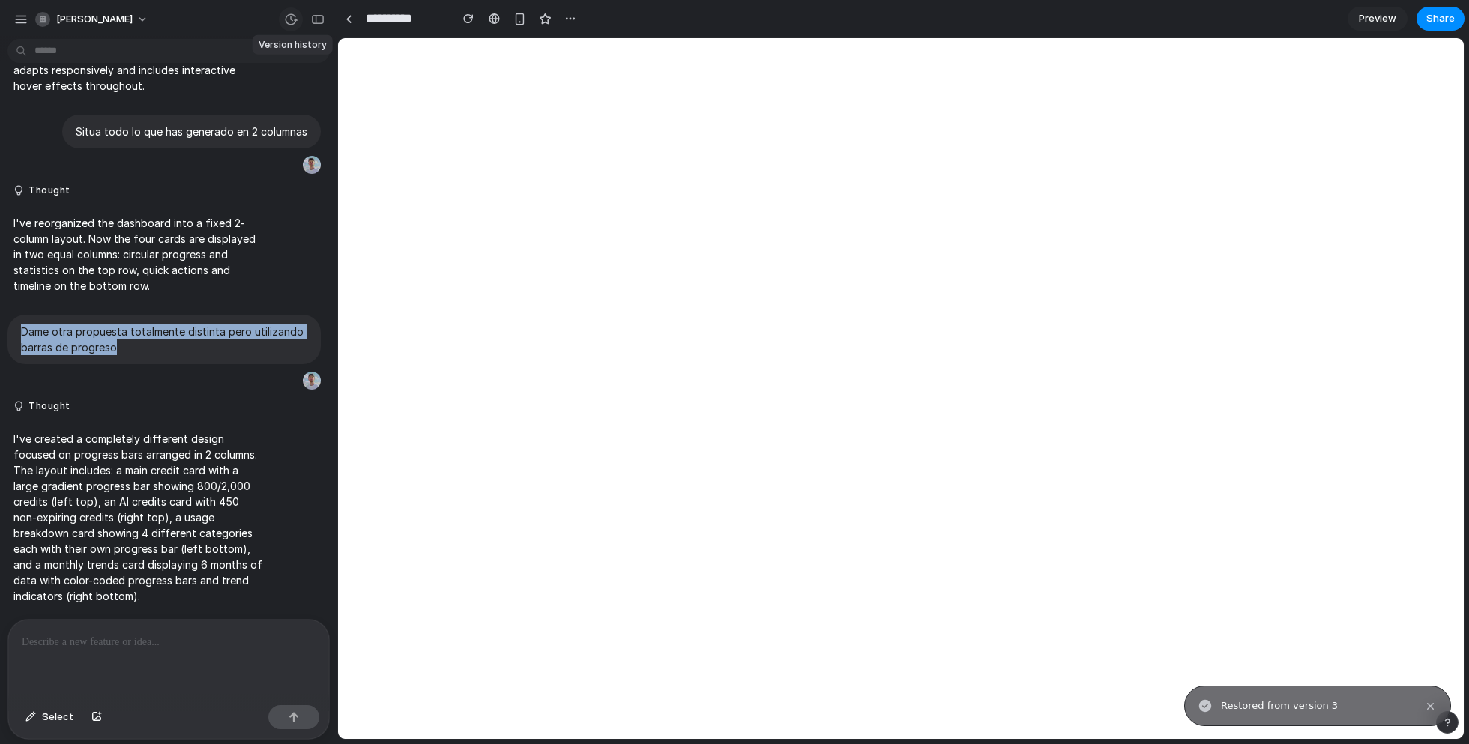
click at [289, 20] on div "button" at bounding box center [290, 19] width 13 height 13
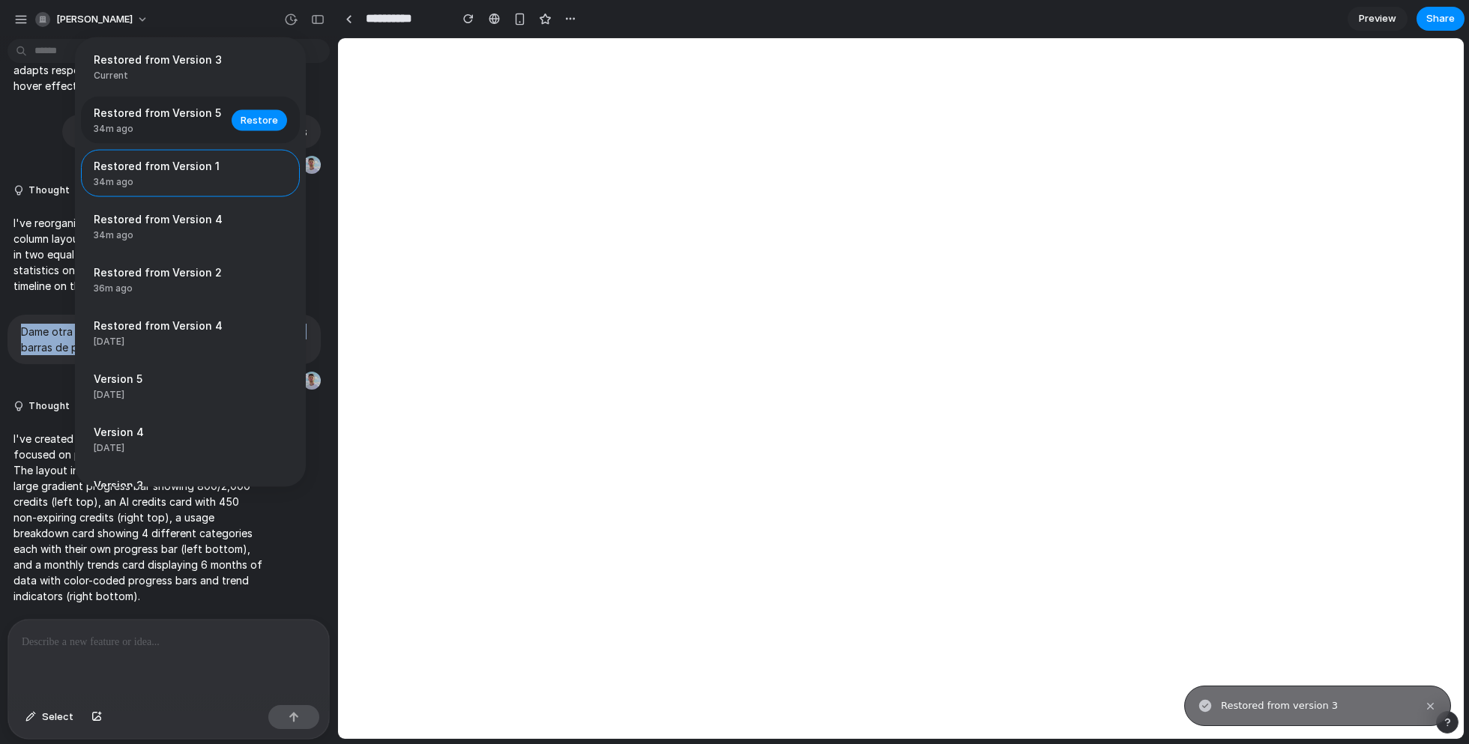
click at [187, 112] on span "Restored from Version 5" at bounding box center [158, 113] width 129 height 16
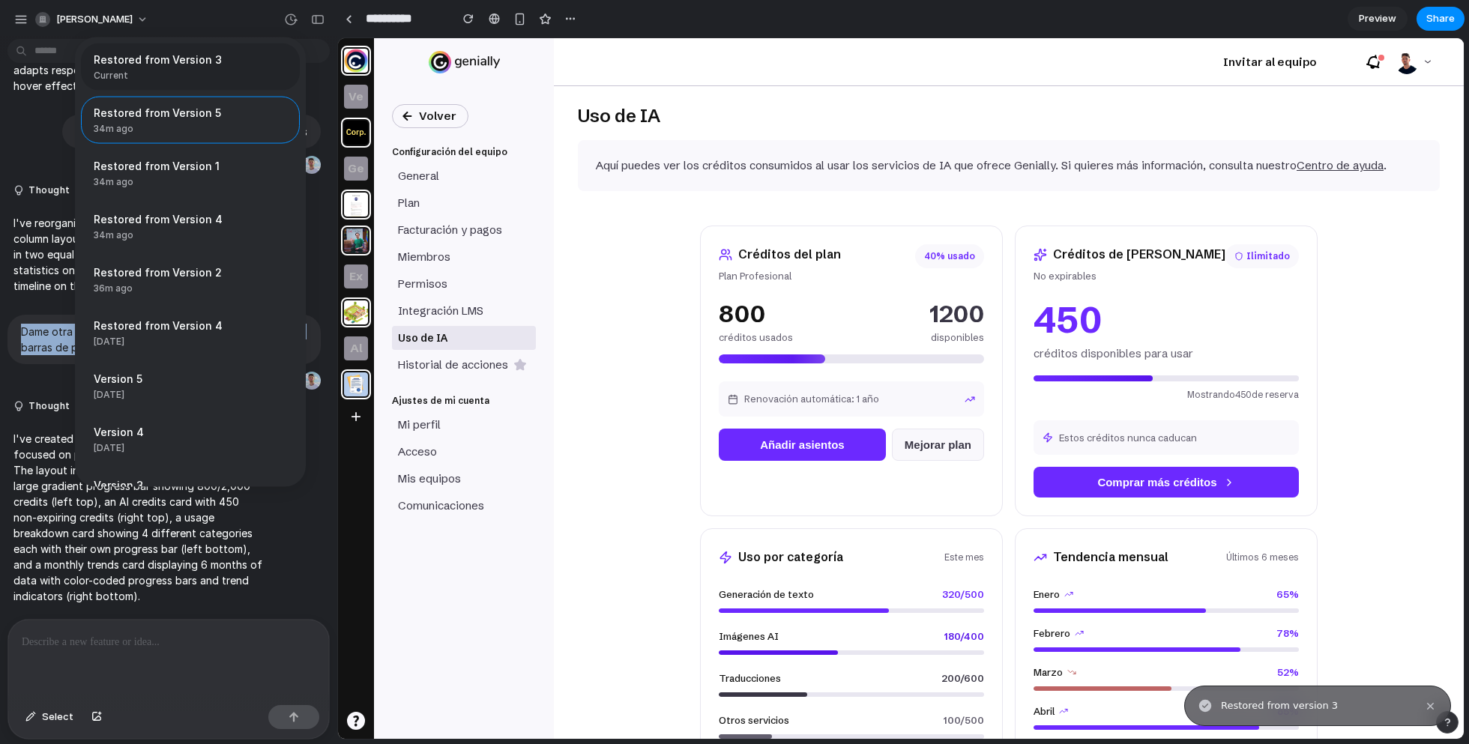
click at [157, 75] on span "Current" at bounding box center [186, 75] width 184 height 13
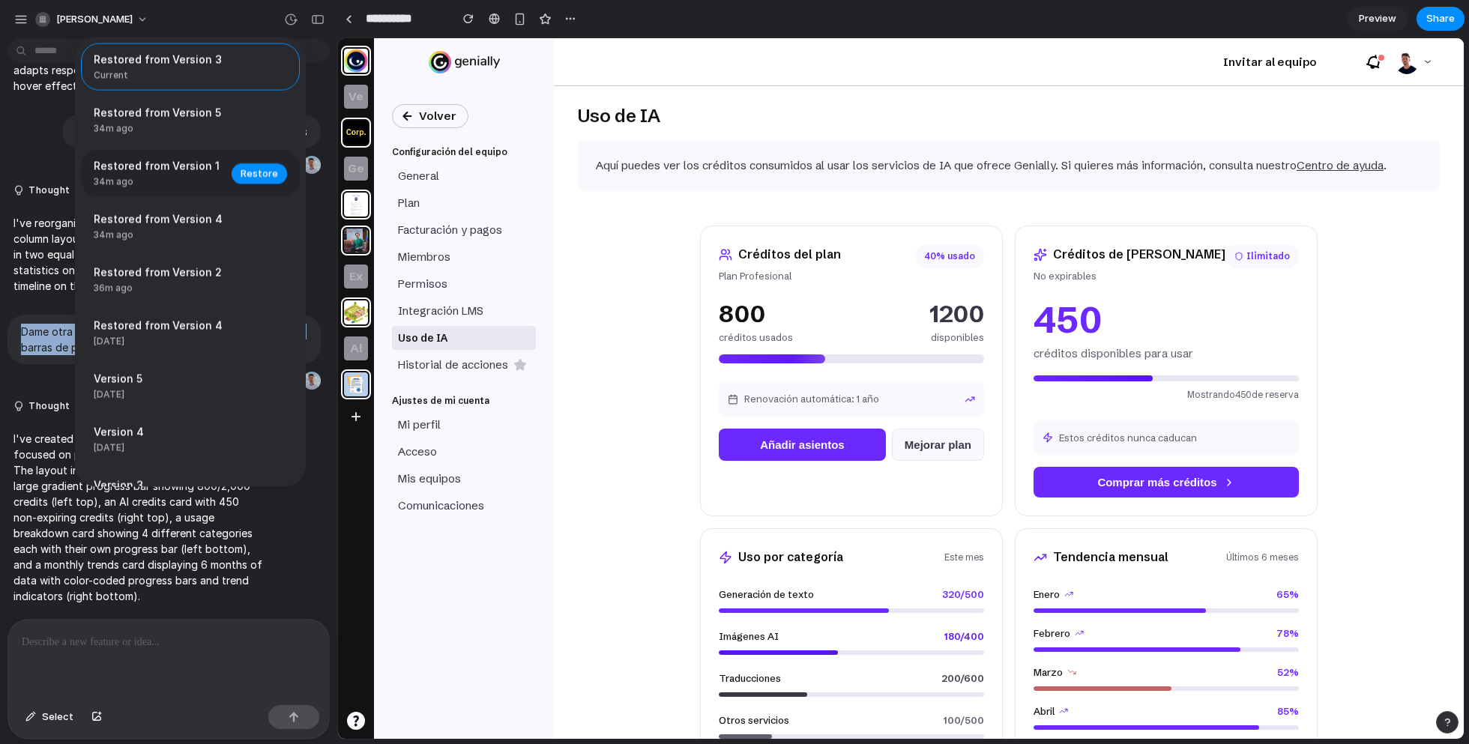
click at [181, 178] on span "34m ago" at bounding box center [158, 181] width 129 height 13
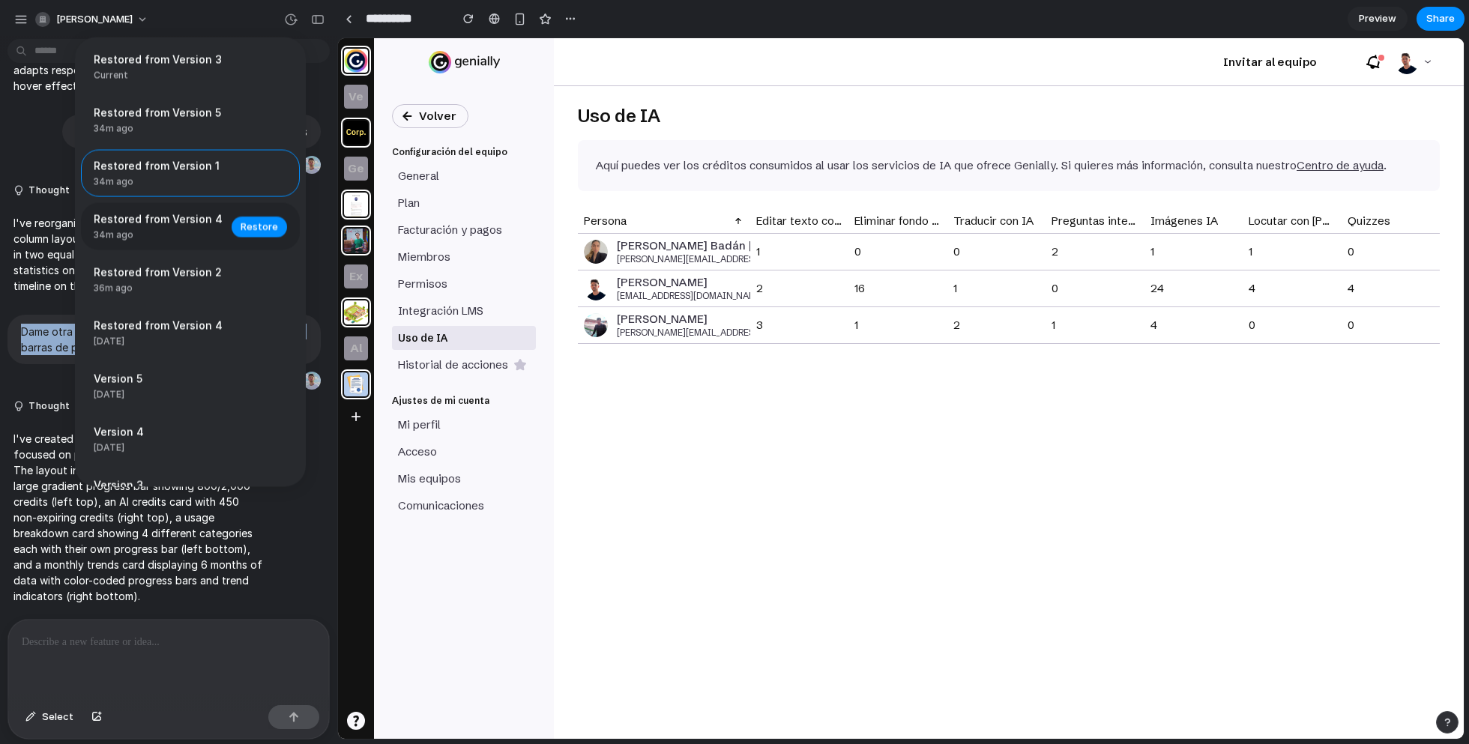
click at [181, 217] on span "Restored from Version 4" at bounding box center [158, 219] width 129 height 16
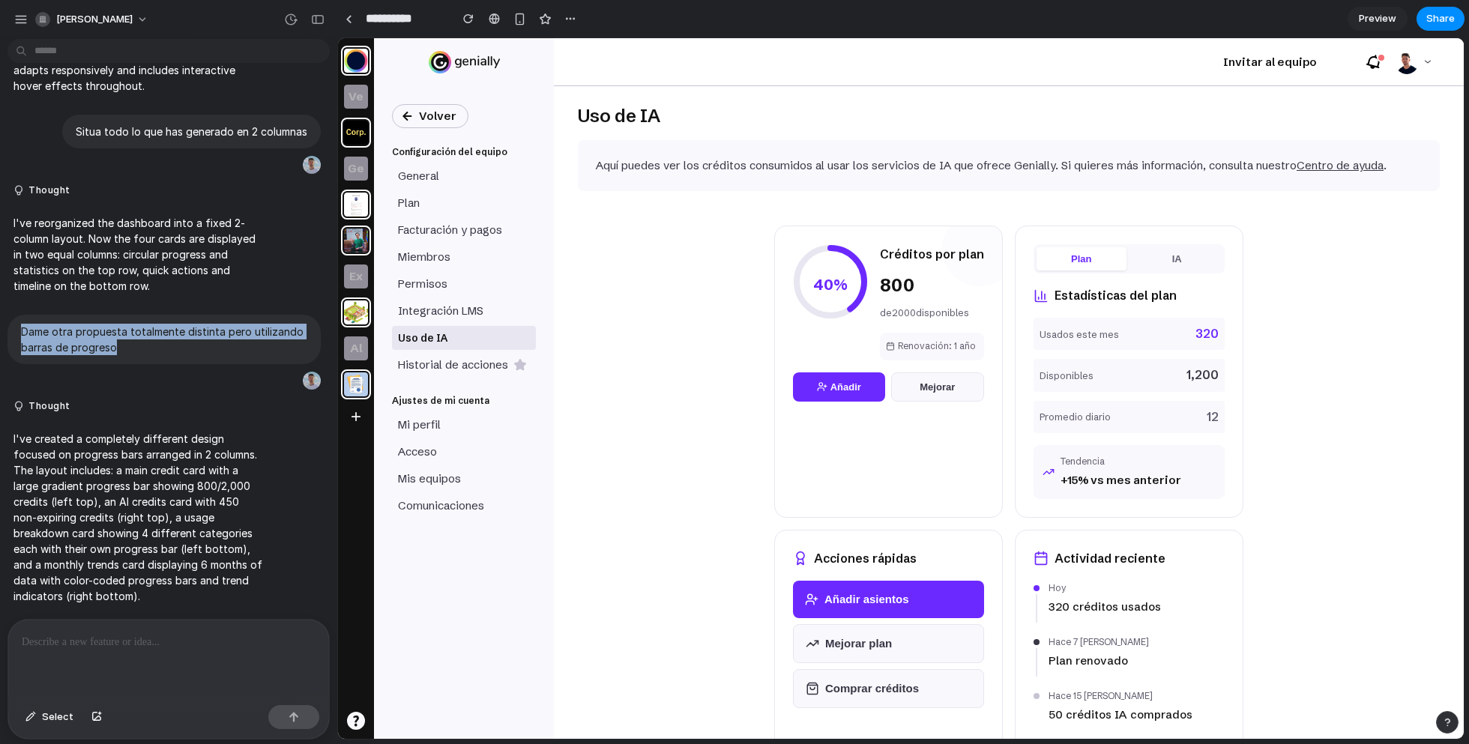
click at [1137, 266] on div "Restored from Version 3 Current Restored from Version 5 34m ago Restore Restore…" at bounding box center [734, 372] width 1469 height 744
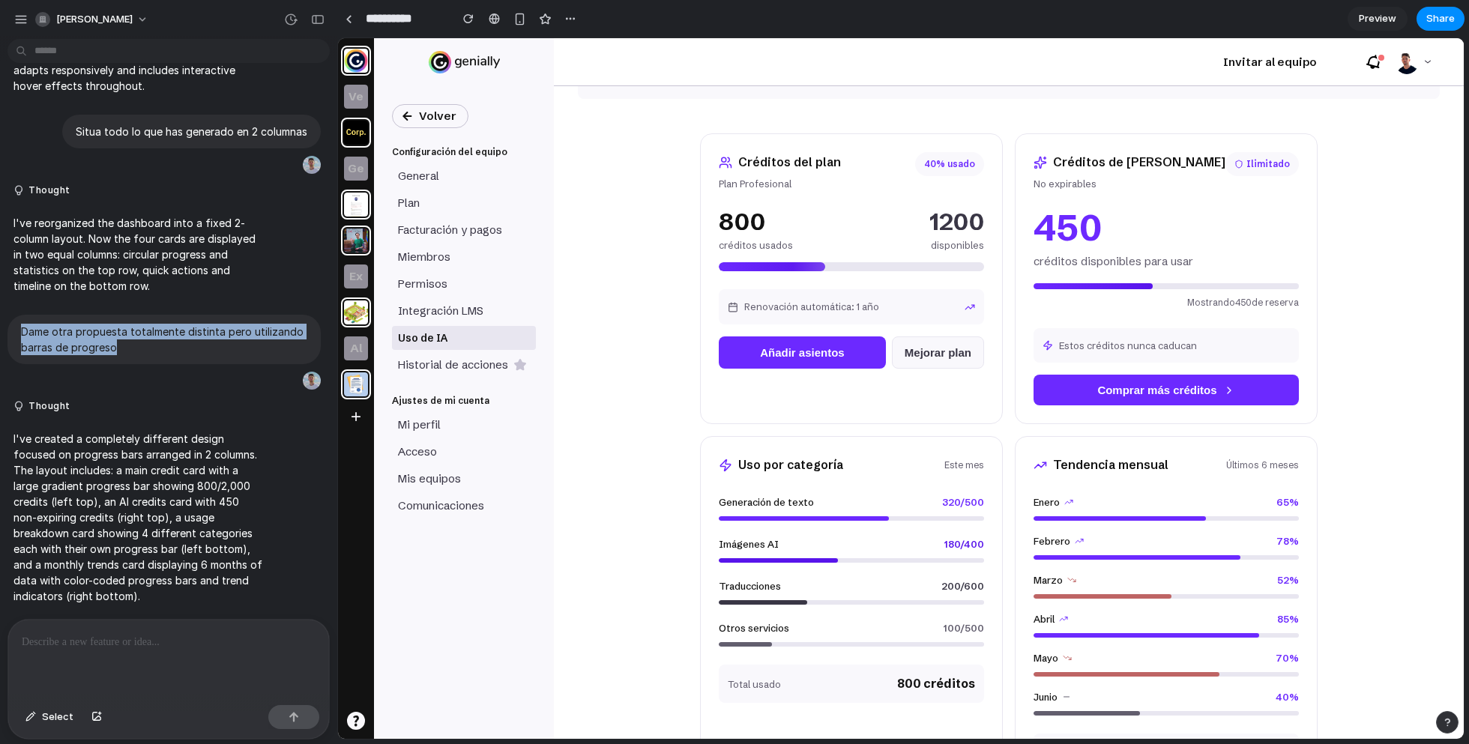
scroll to position [145, 0]
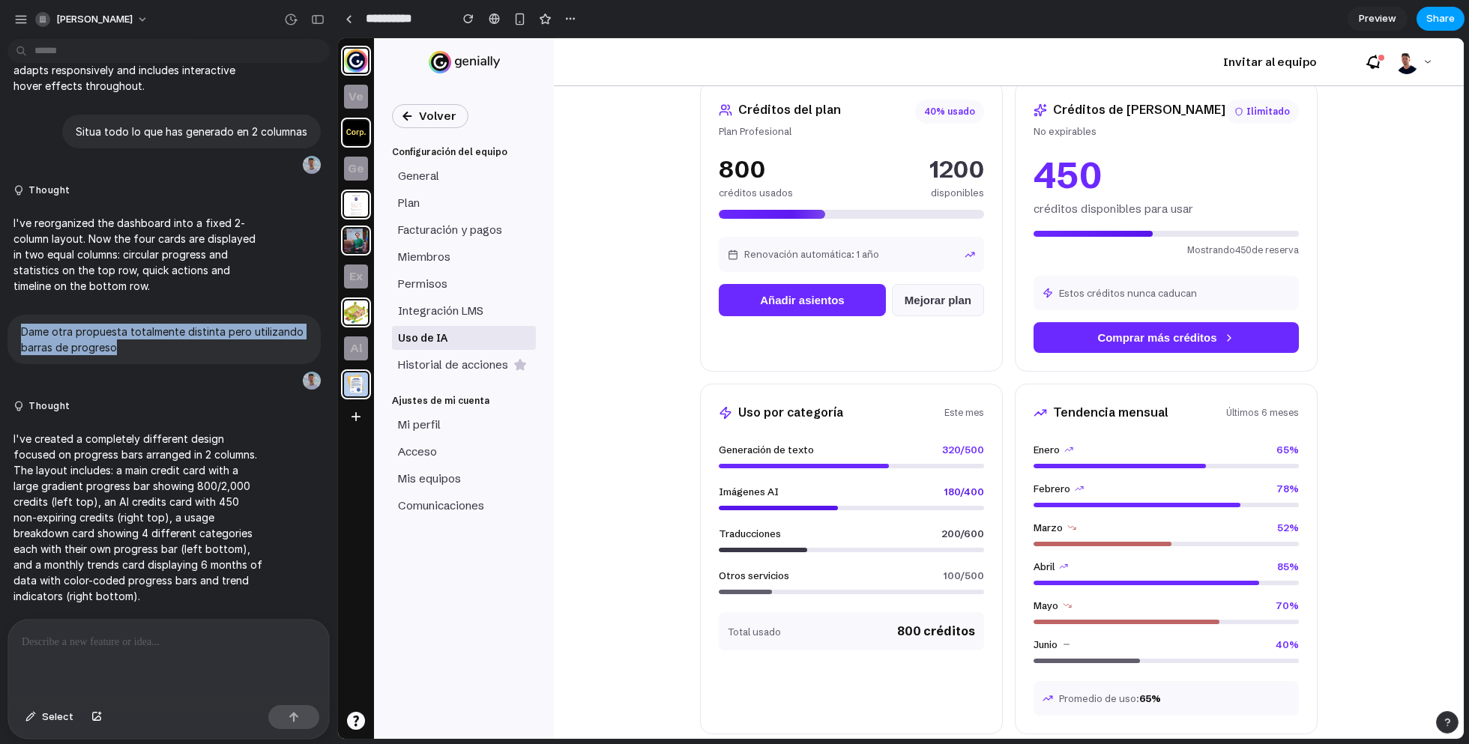
click at [1430, 23] on span "Share" at bounding box center [1440, 18] width 28 height 15
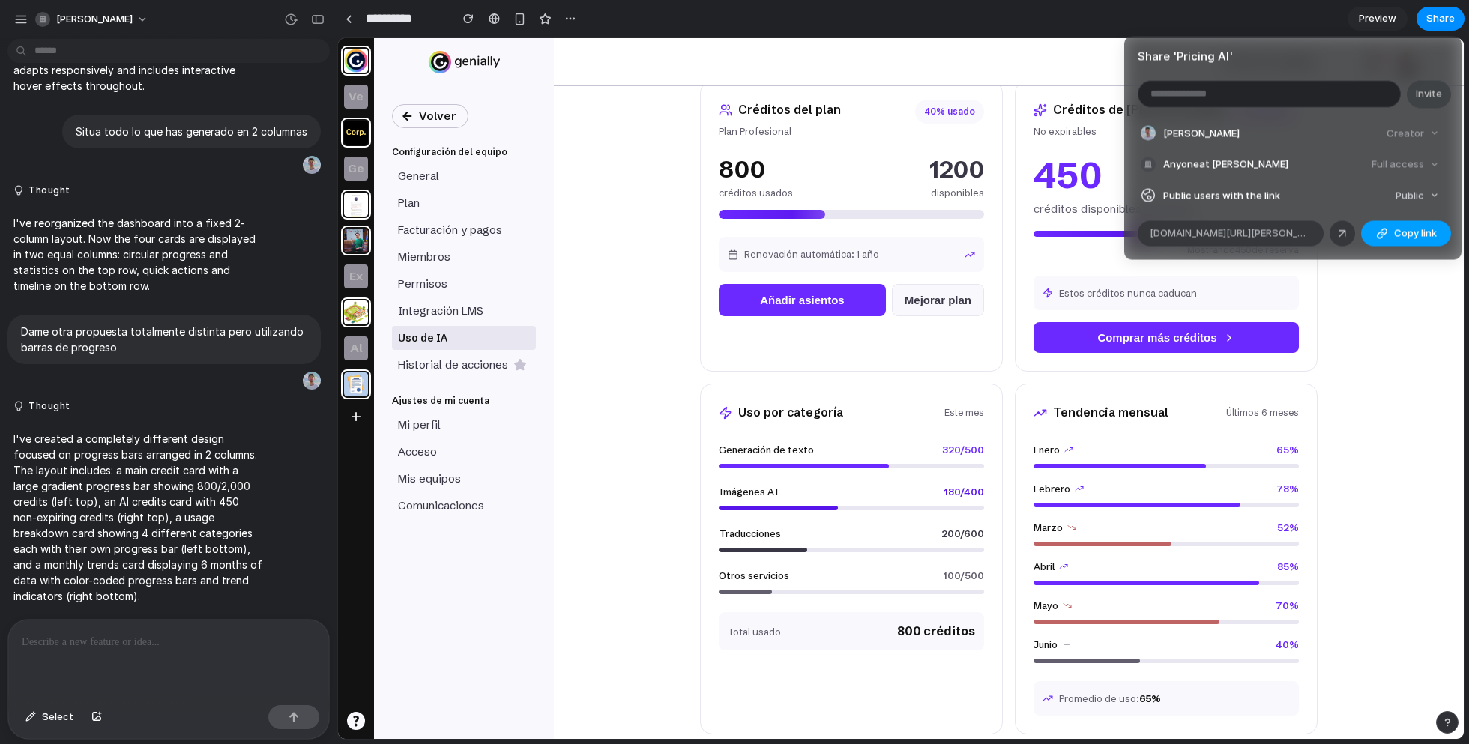
click at [1397, 233] on span "Copy link" at bounding box center [1415, 233] width 43 height 15
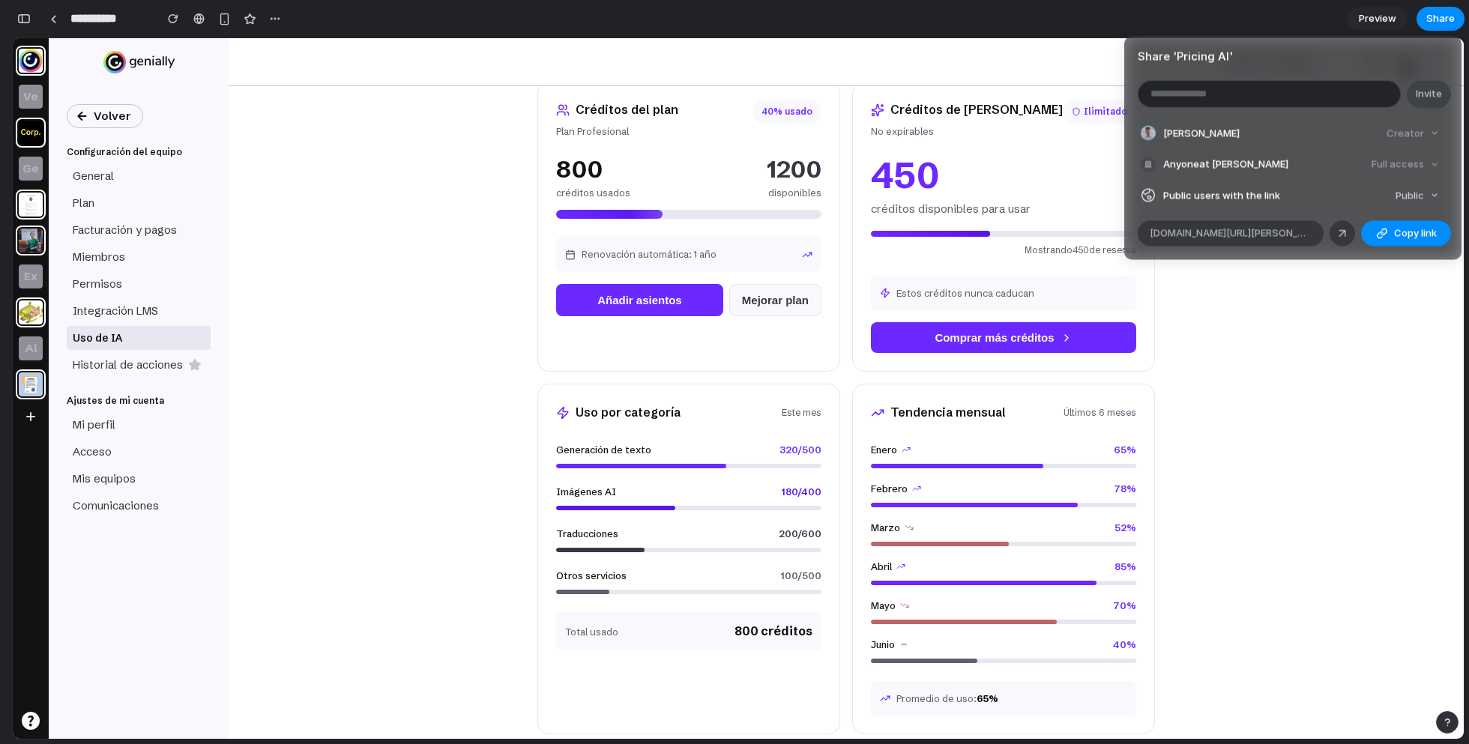
scroll to position [1972, 0]
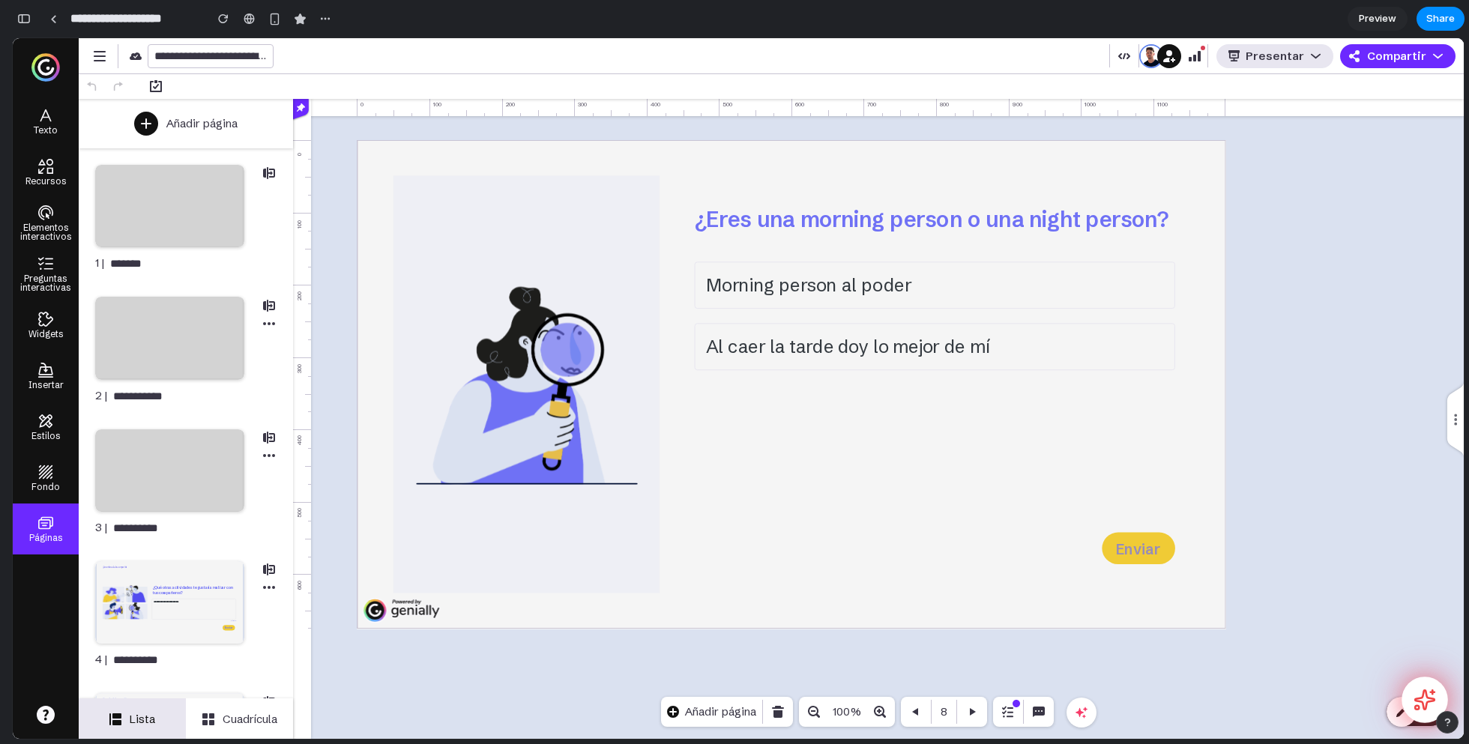
click at [1438, 697] on button at bounding box center [1424, 700] width 46 height 46
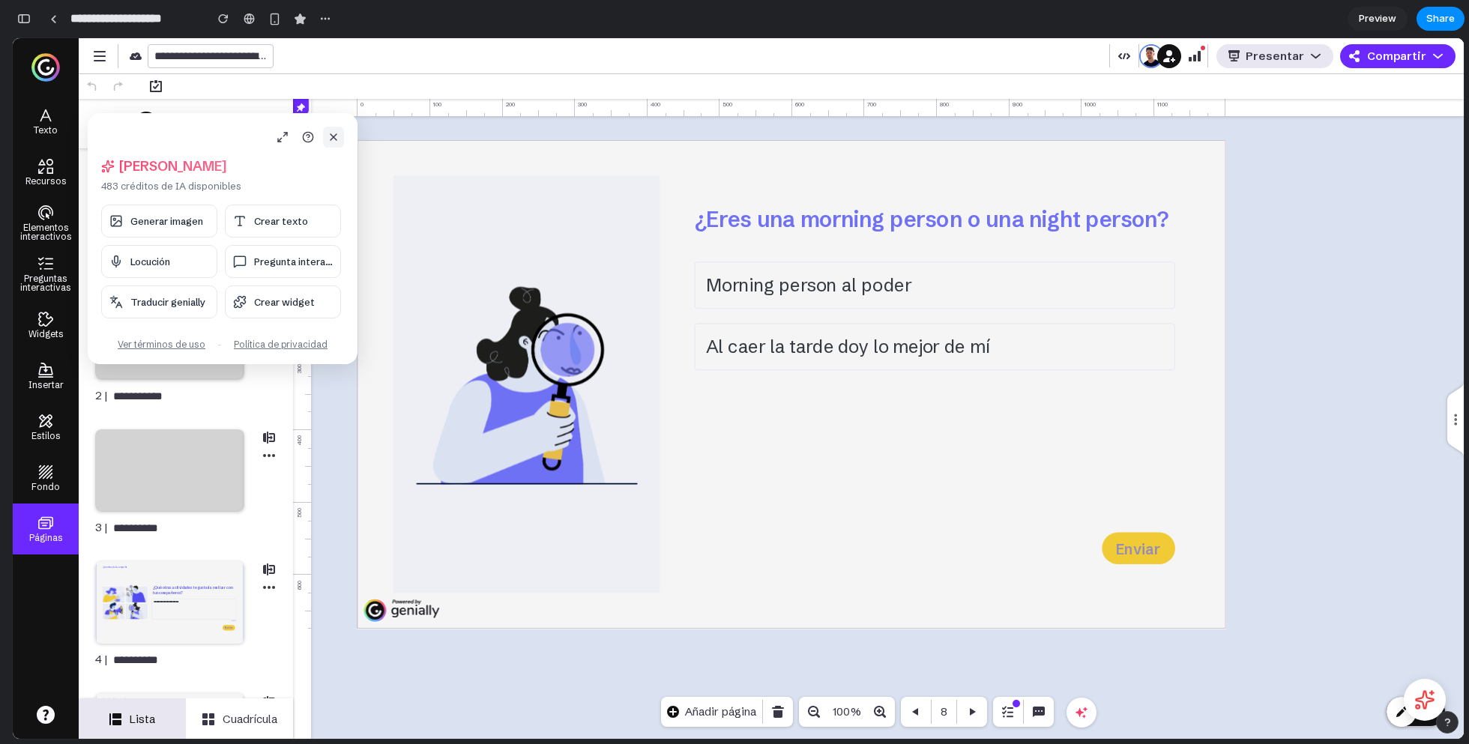
click at [338, 142] on icon at bounding box center [333, 137] width 12 height 12
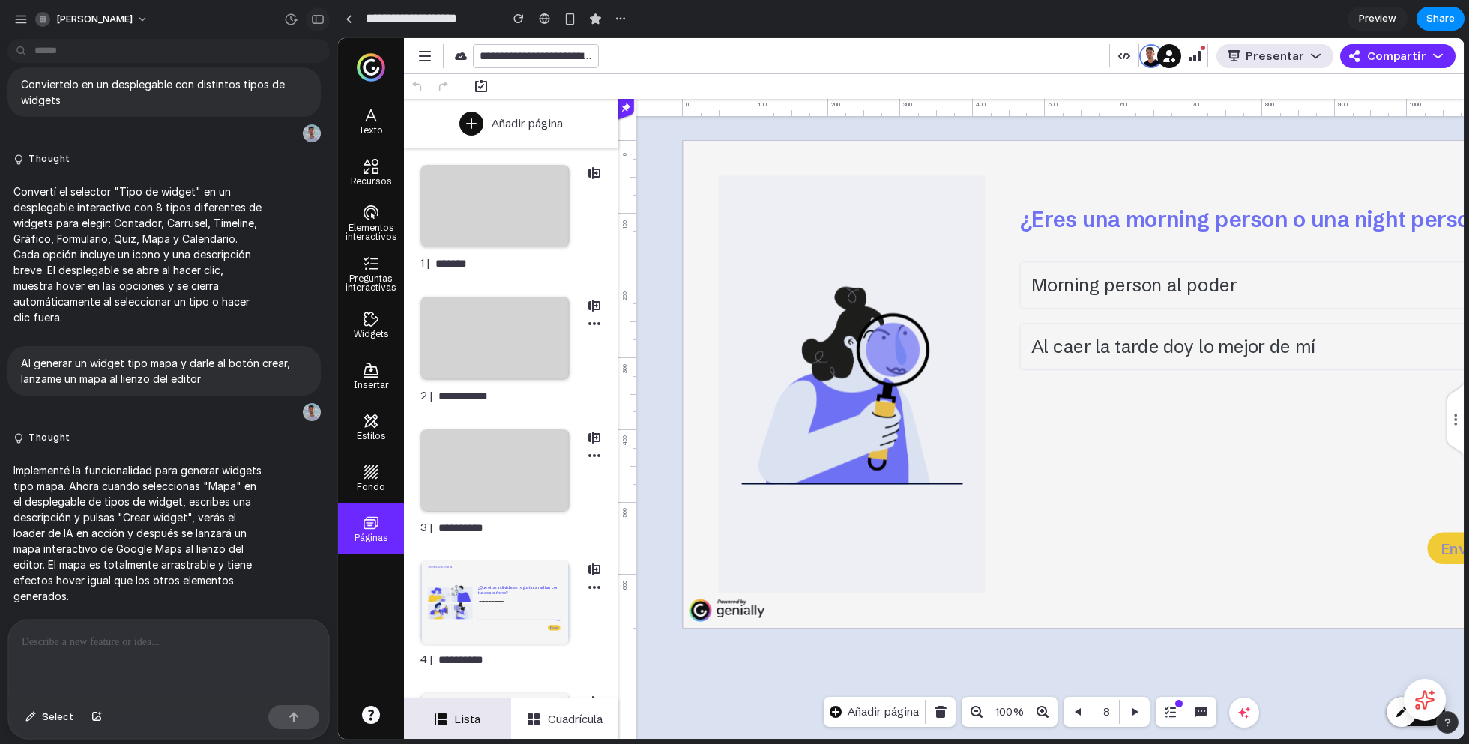
click at [318, 24] on button "button" at bounding box center [318, 19] width 24 height 24
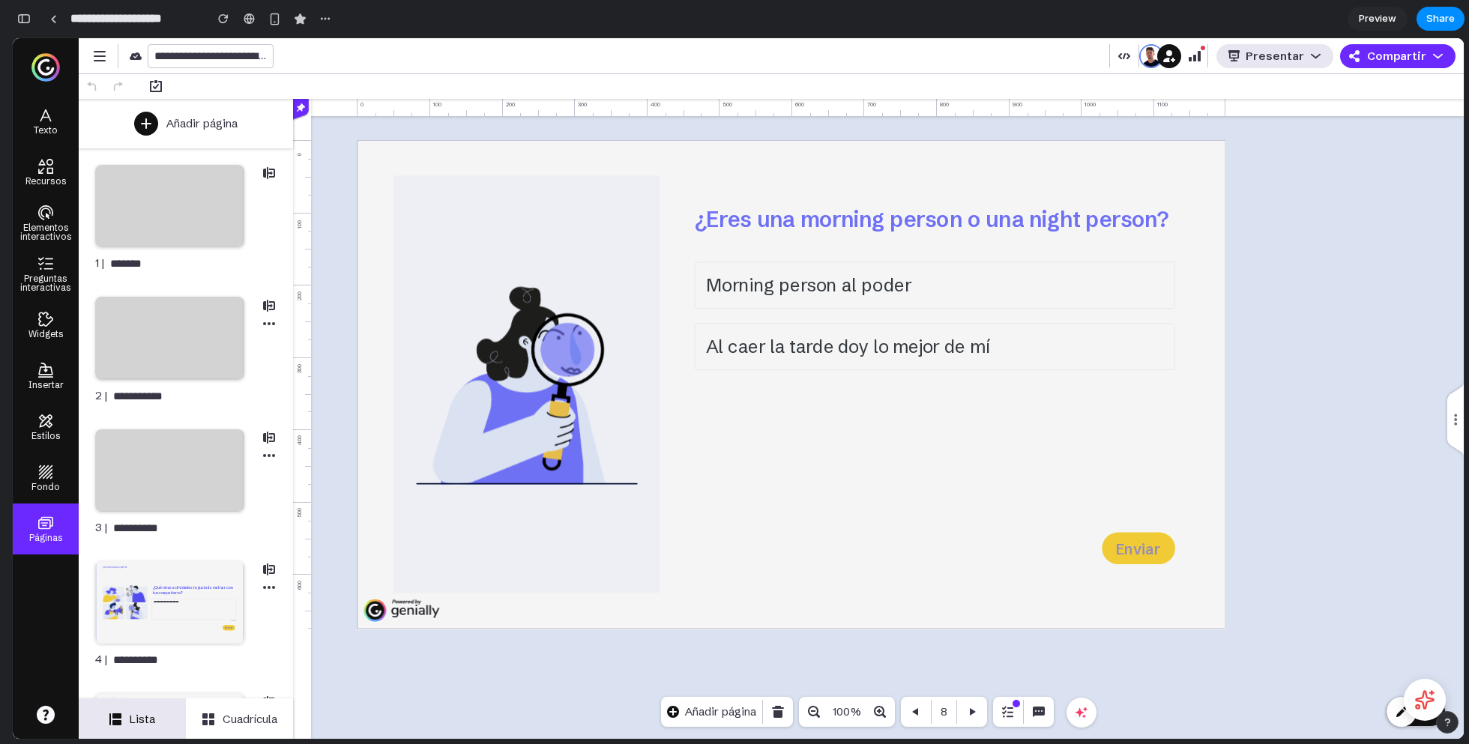
scroll to position [8313, 0]
click at [1424, 692] on icon at bounding box center [1424, 700] width 23 height 23
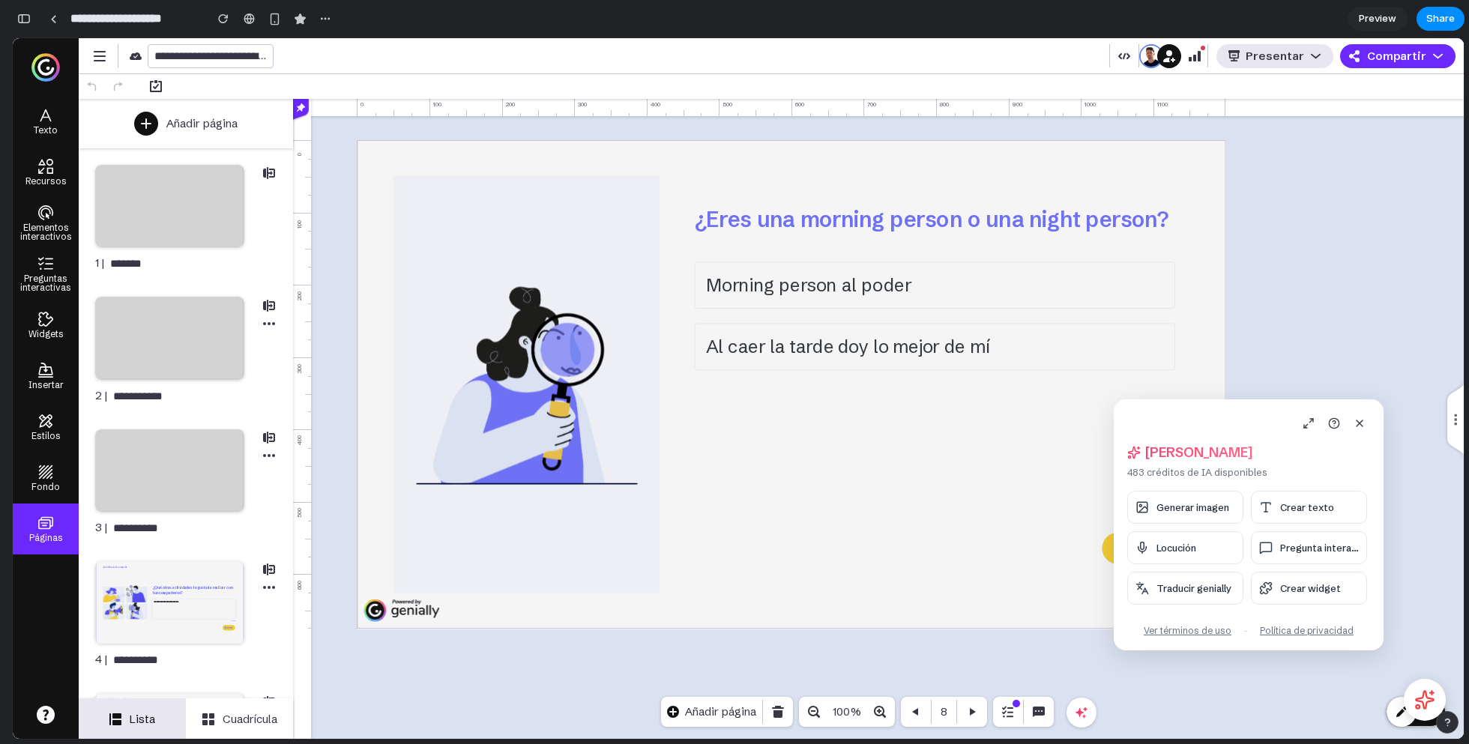
drag, startPoint x: 213, startPoint y: 124, endPoint x: 1241, endPoint y: 420, distance: 1070.2
click at [1241, 420] on div "Hola, Alejandro 483 créditos de IA disponibles Generar imagen Crear texto Locuc…" at bounding box center [1248, 524] width 270 height 251
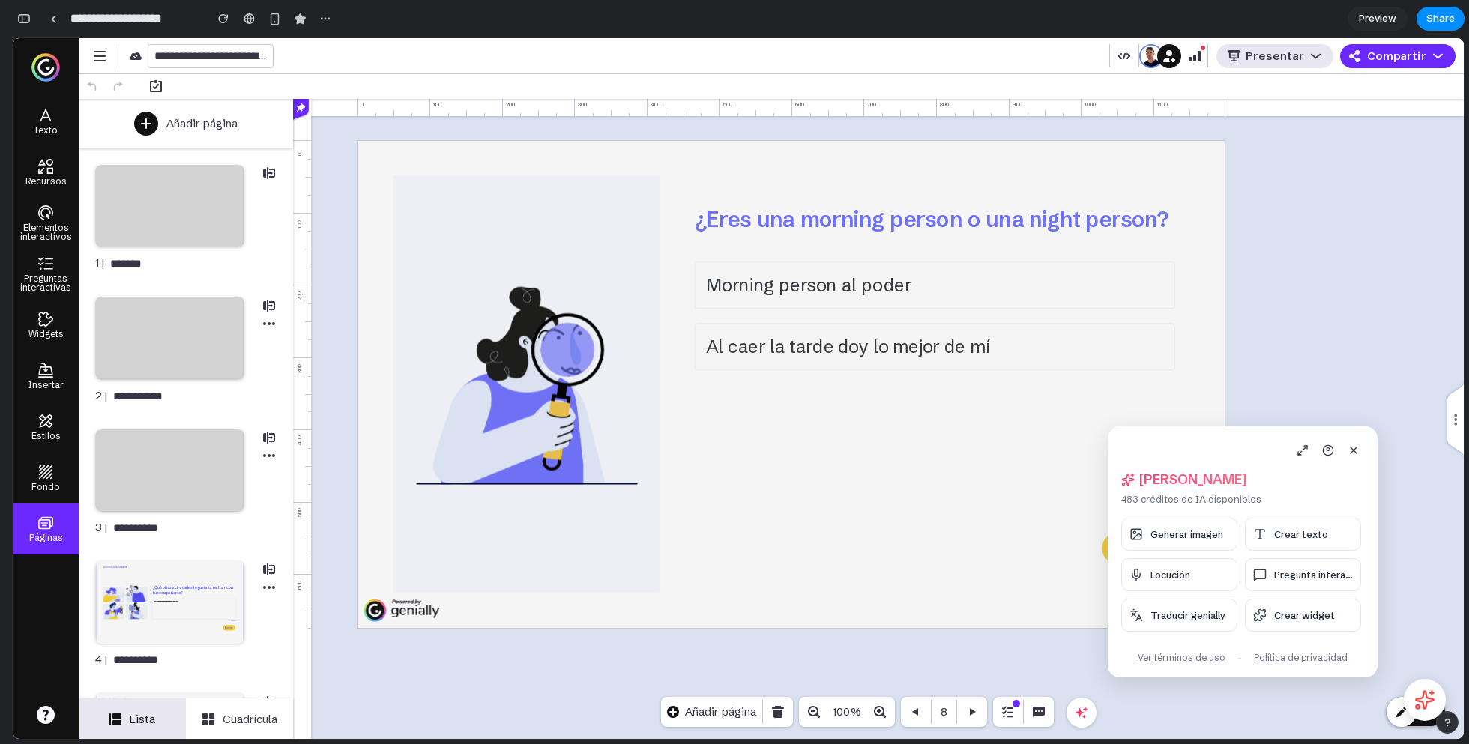
drag, startPoint x: 1241, startPoint y: 420, endPoint x: 1226, endPoint y: 434, distance: 20.7
click at [1226, 434] on div "Hola, Alejandro 483 créditos de IA disponibles Generar imagen Crear texto Locuc…" at bounding box center [1242, 551] width 270 height 251
click at [1301, 453] on button at bounding box center [1296, 446] width 21 height 21
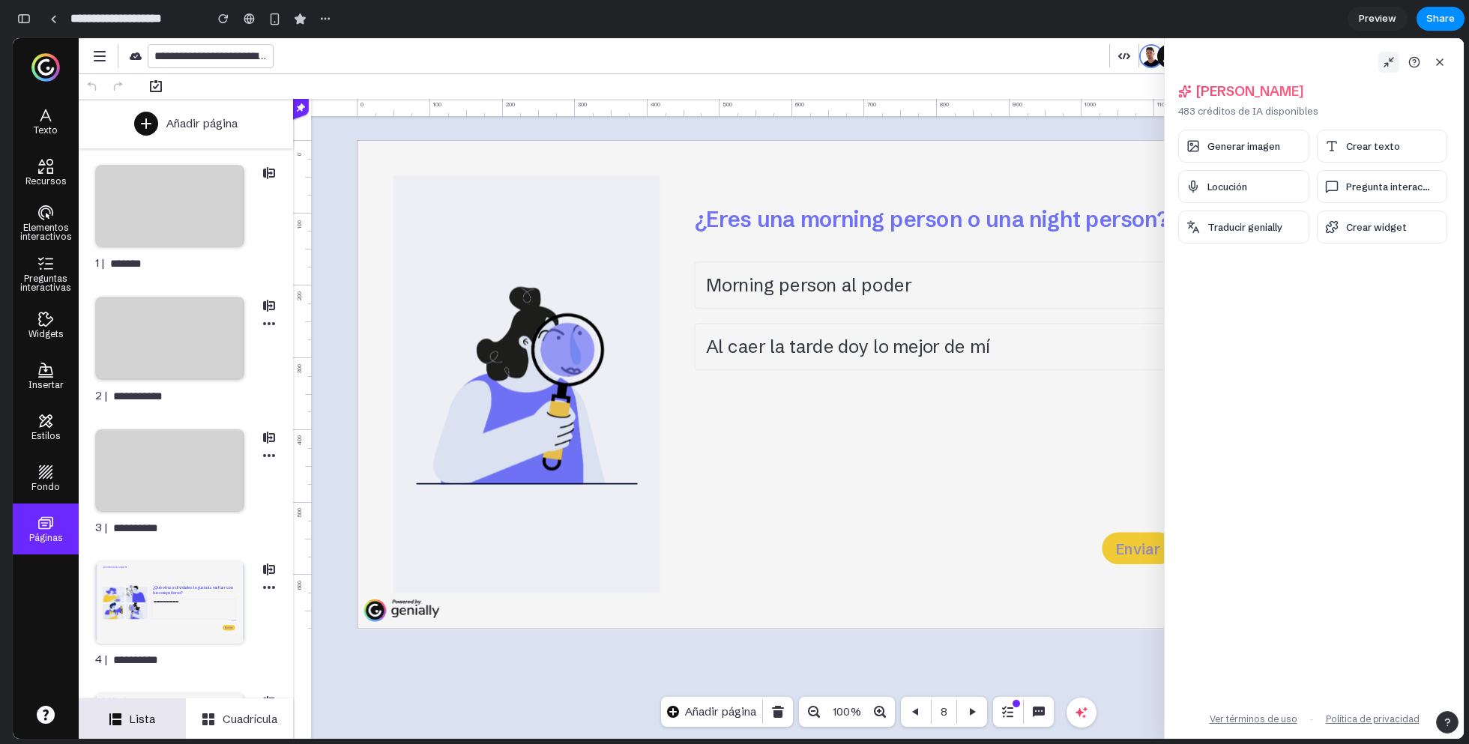
click at [1385, 70] on button at bounding box center [1388, 62] width 21 height 21
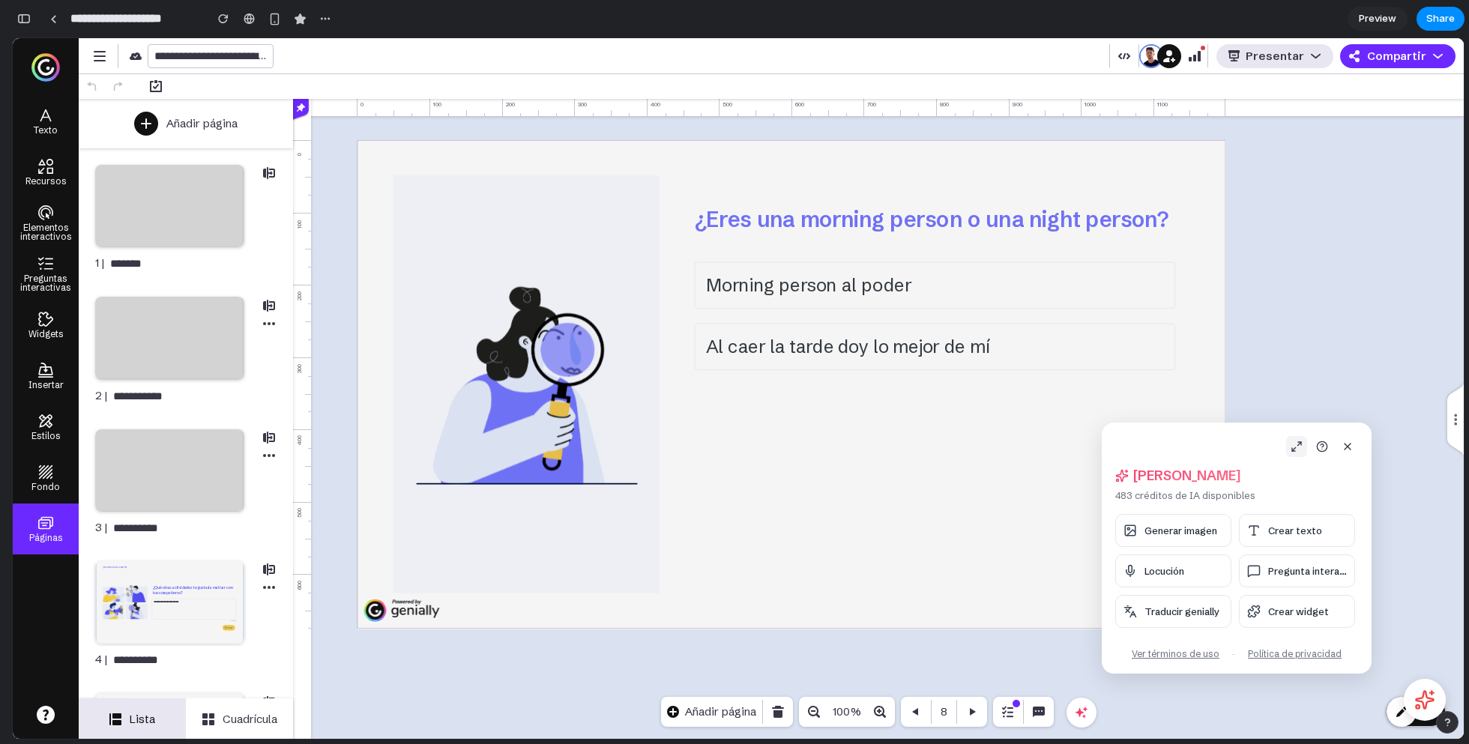
click at [1297, 453] on button at bounding box center [1296, 446] width 21 height 21
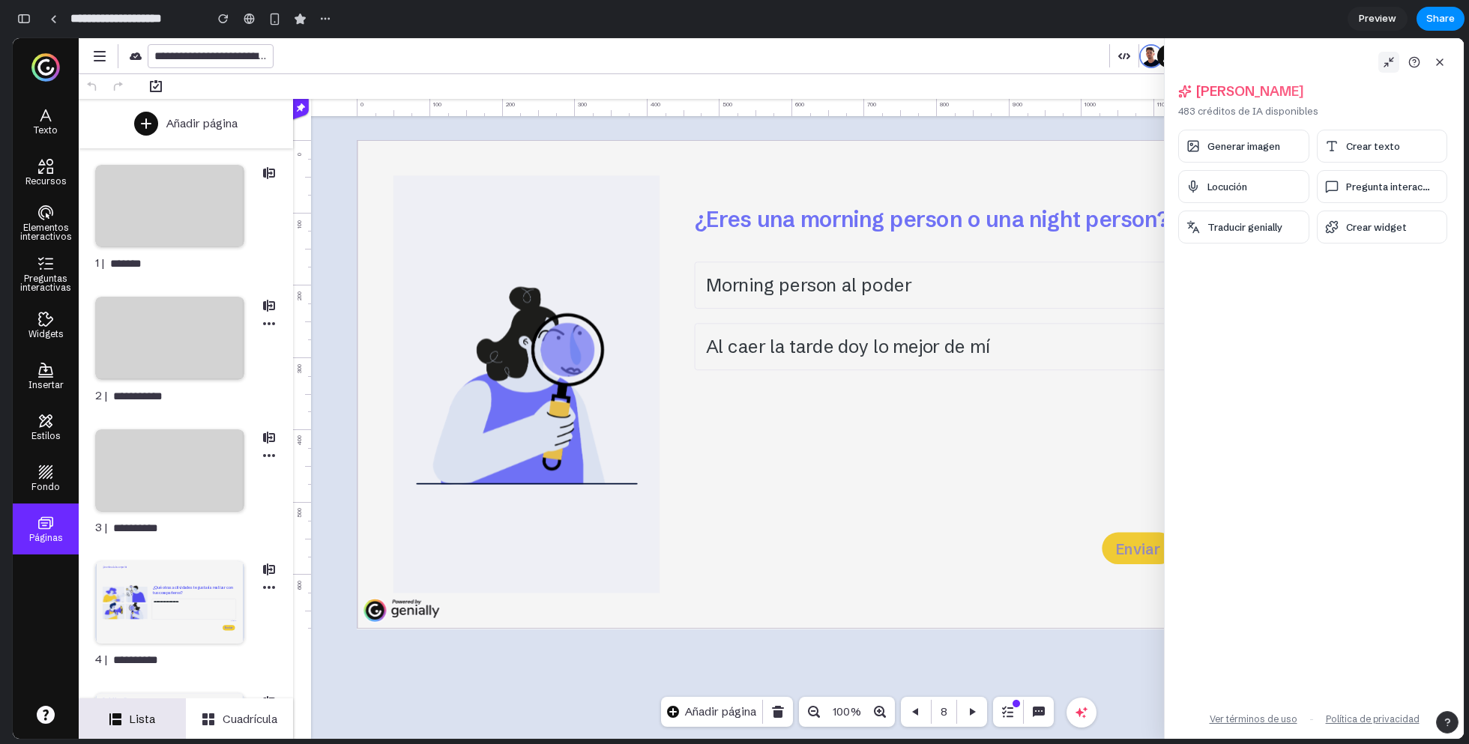
click at [1388, 65] on icon at bounding box center [1388, 62] width 12 height 12
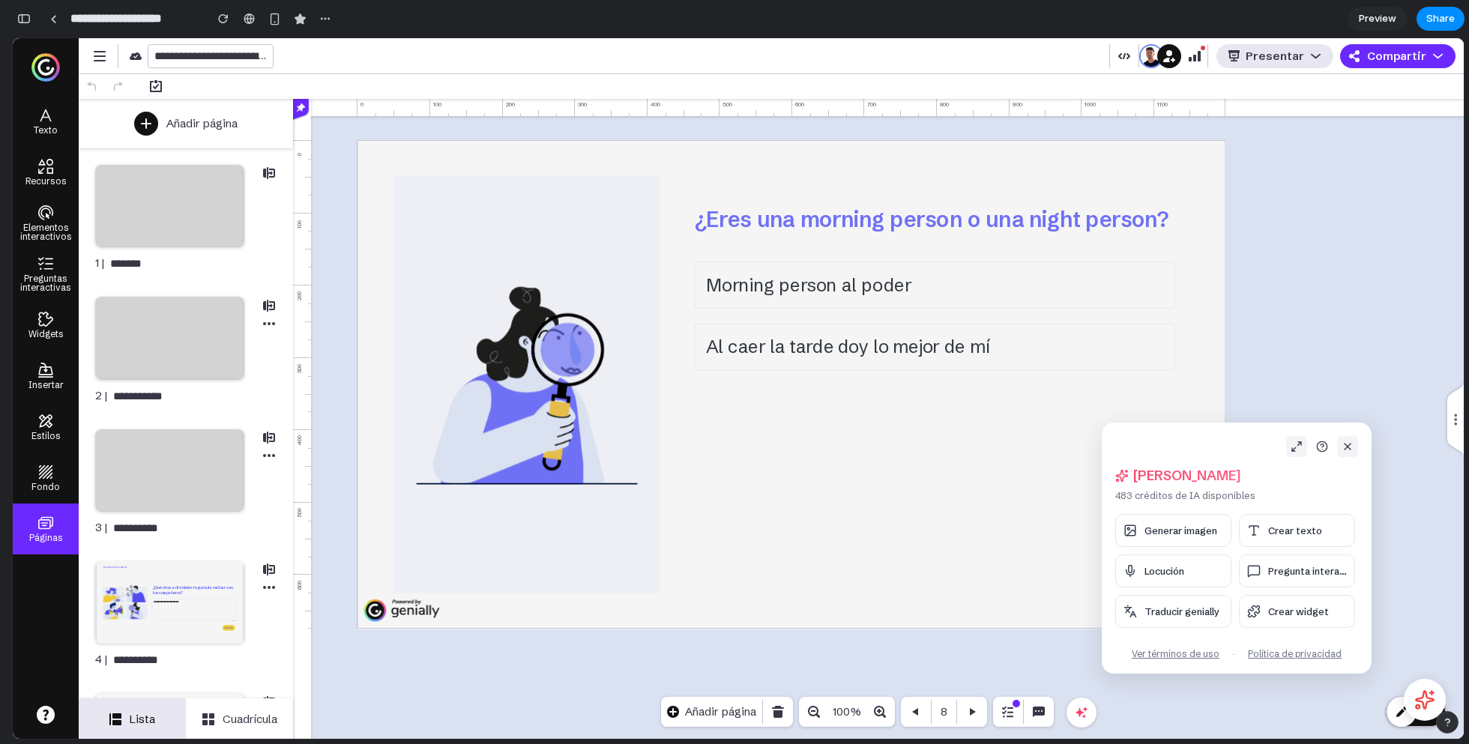
click at [1345, 447] on icon at bounding box center [1347, 447] width 12 height 12
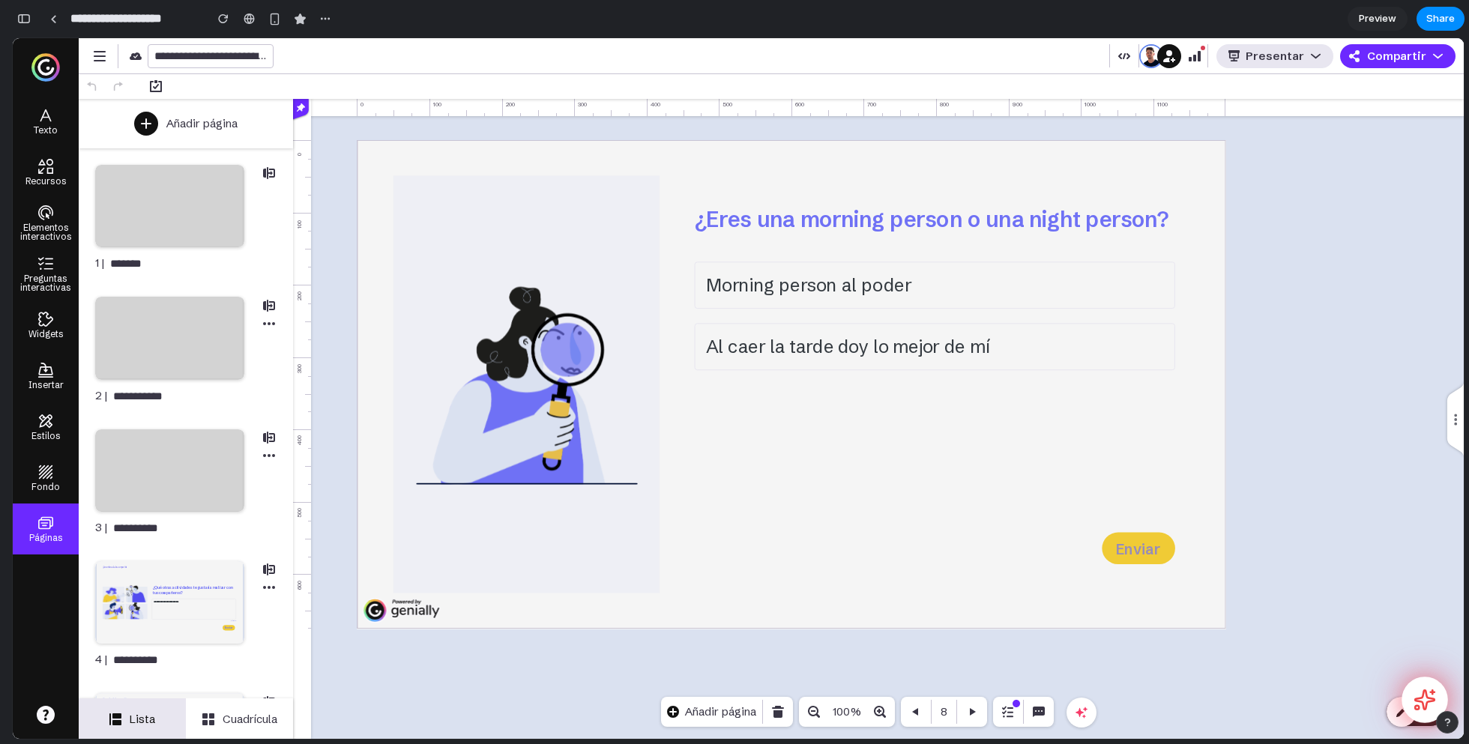
click at [1425, 692] on icon at bounding box center [1424, 699] width 19 height 19
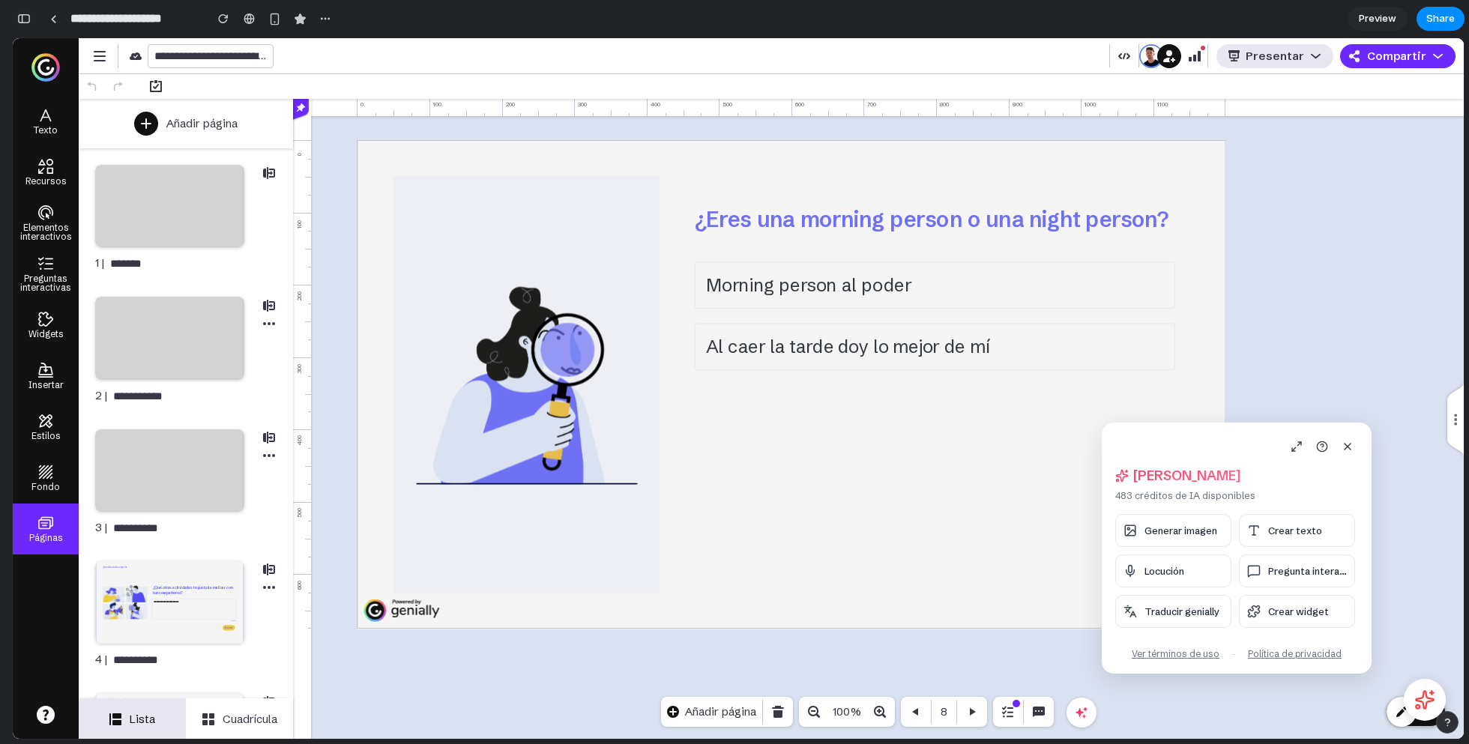
click at [25, 20] on div "button" at bounding box center [23, 18] width 13 height 10
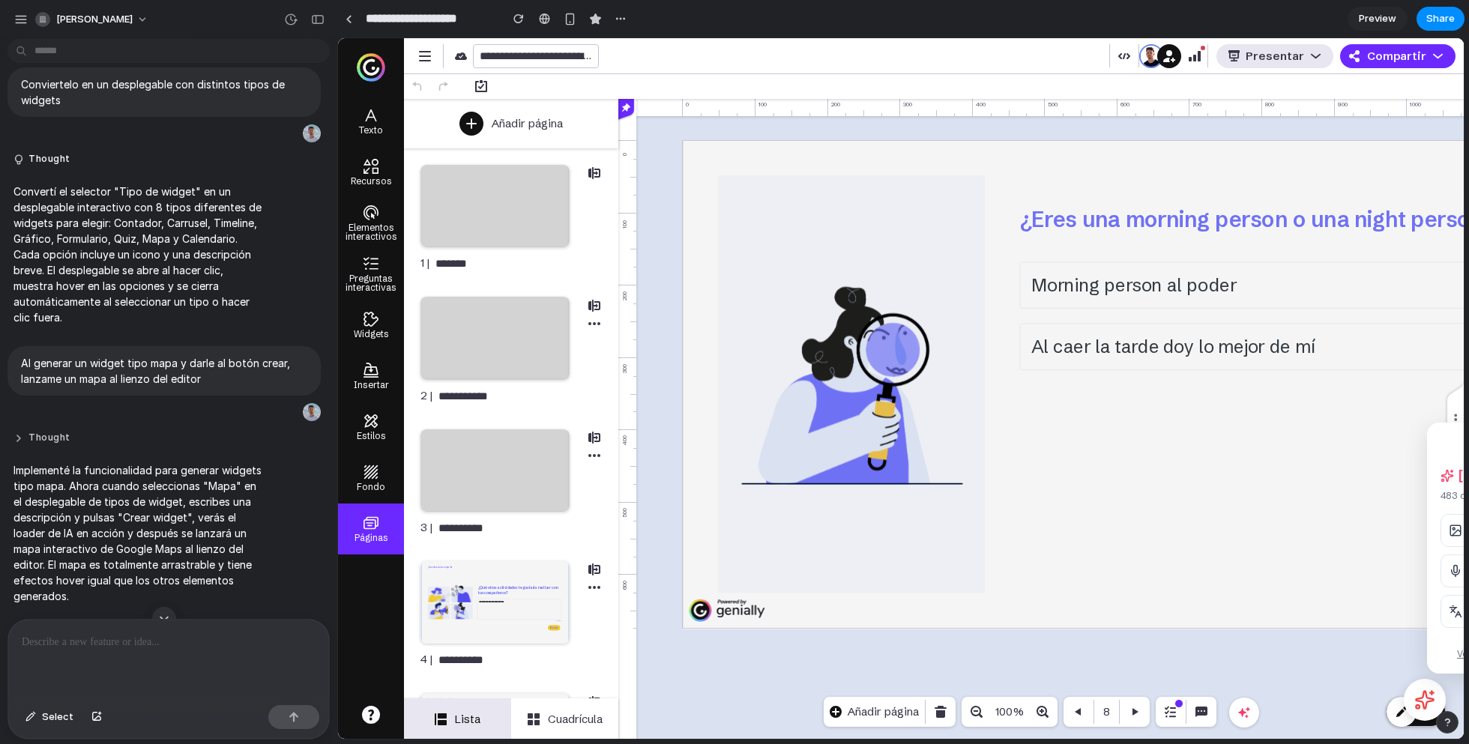
scroll to position [5359, 0]
drag, startPoint x: 1446, startPoint y: 438, endPoint x: 920, endPoint y: 315, distance: 540.0
click at [919, 315] on body "**********" at bounding box center [900, 388] width 1125 height 701
drag, startPoint x: 1451, startPoint y: 438, endPoint x: 987, endPoint y: 396, distance: 465.7
click at [987, 396] on body "**********" at bounding box center [900, 388] width 1125 height 701
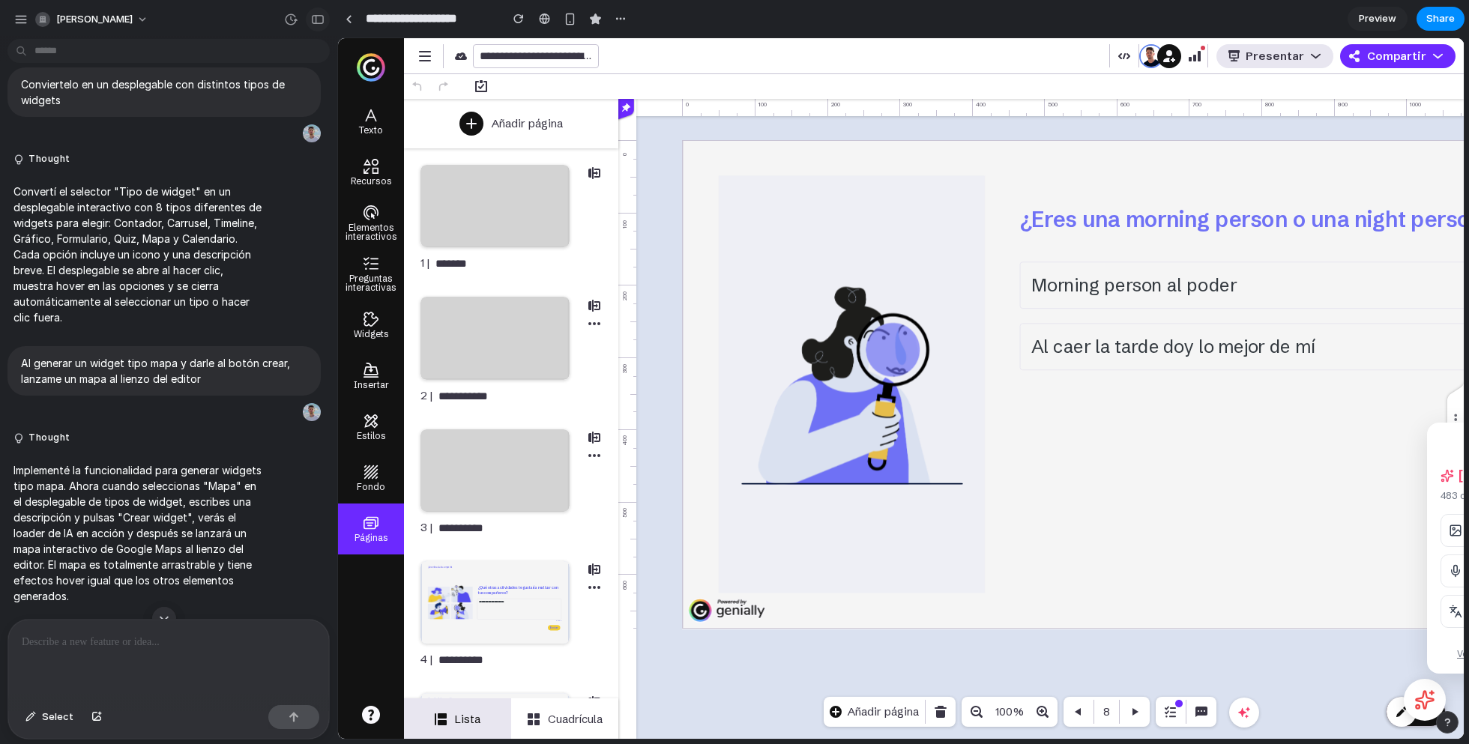
click at [316, 17] on div "button" at bounding box center [317, 19] width 13 height 10
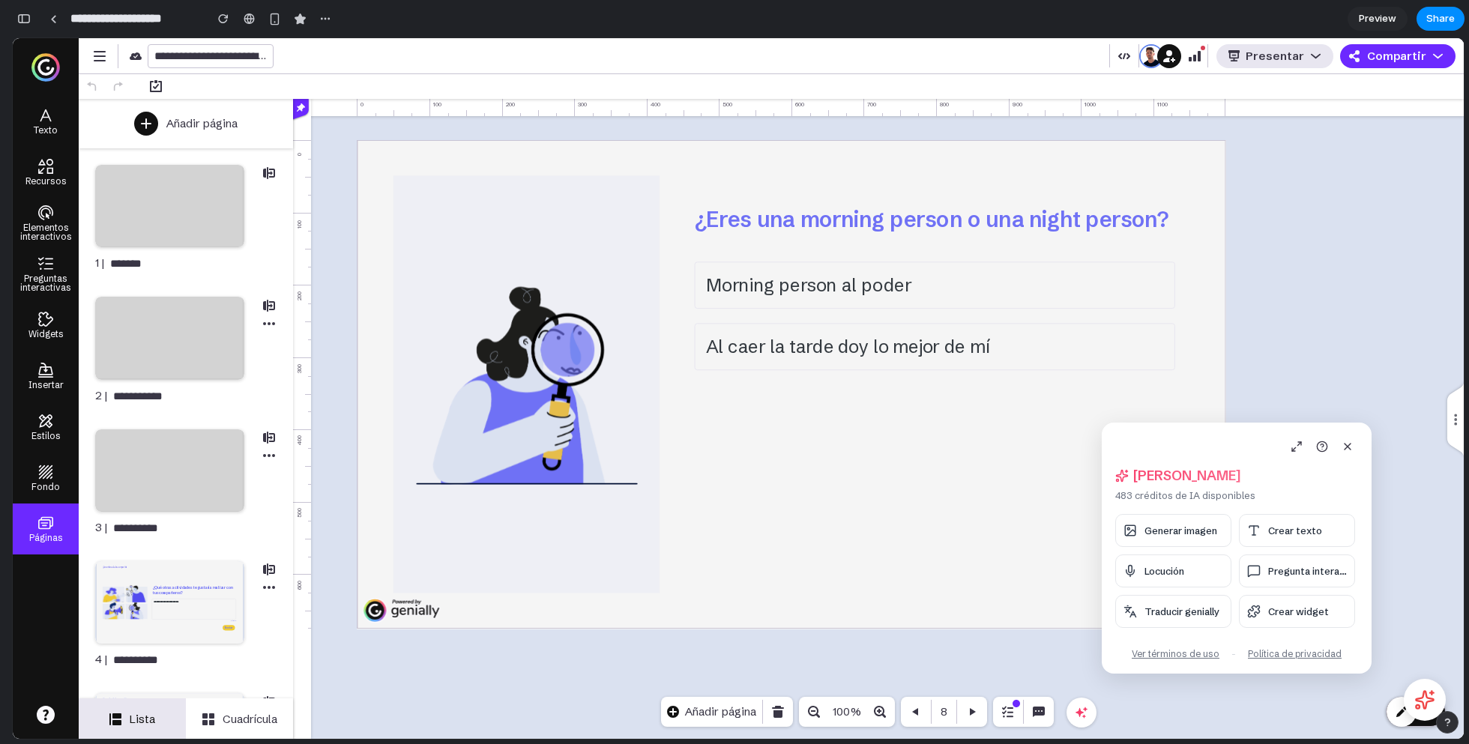
scroll to position [7692, 0]
drag, startPoint x: 1234, startPoint y: 439, endPoint x: 1006, endPoint y: 370, distance: 238.0
click at [1005, 369] on body "**********" at bounding box center [738, 388] width 1451 height 701
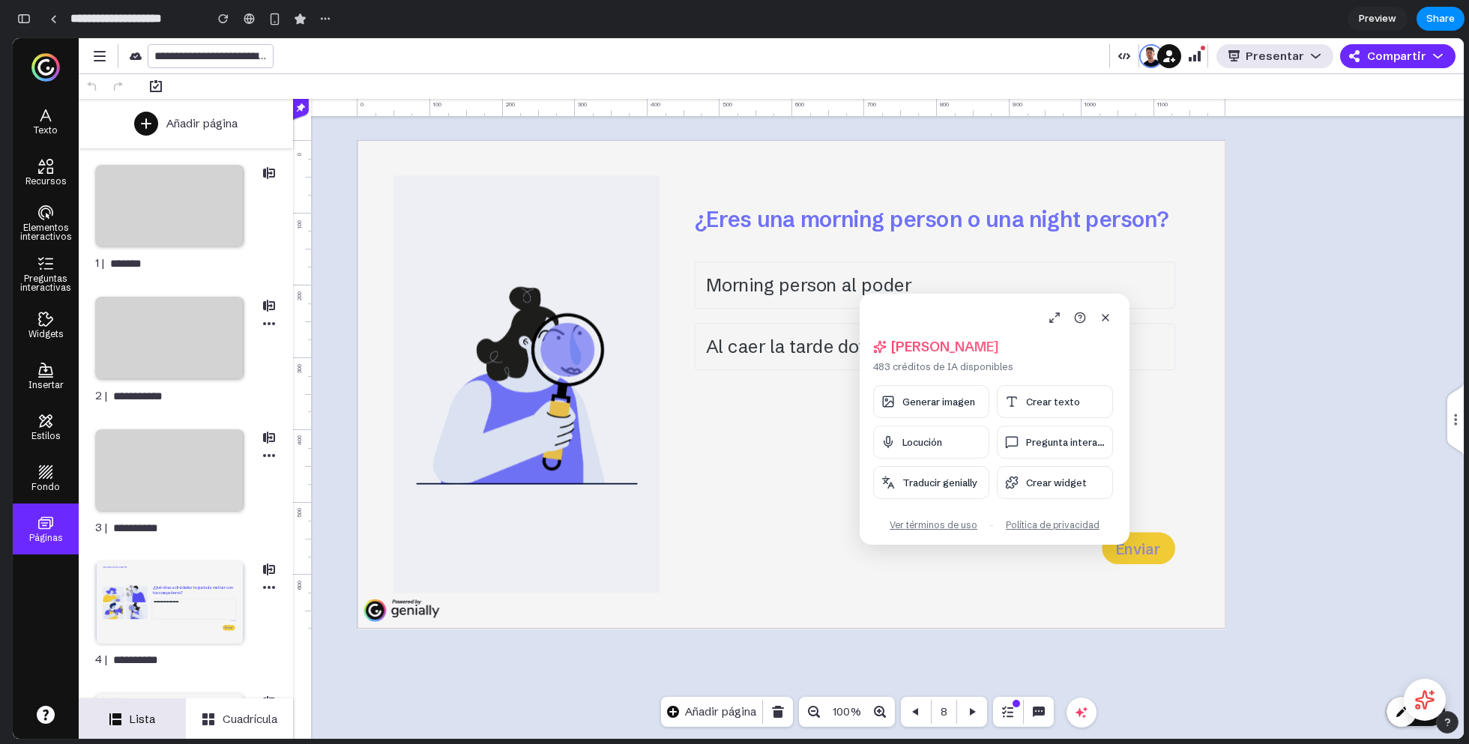
drag, startPoint x: 1146, startPoint y: 431, endPoint x: 904, endPoint y: 302, distance: 274.2
click at [904, 302] on div "Hola, Alejandro 483 créditos de IA disponibles Generar imagen Crear texto Locuc…" at bounding box center [994, 419] width 270 height 251
click at [1061, 479] on span "Crear widget" at bounding box center [1056, 483] width 61 height 12
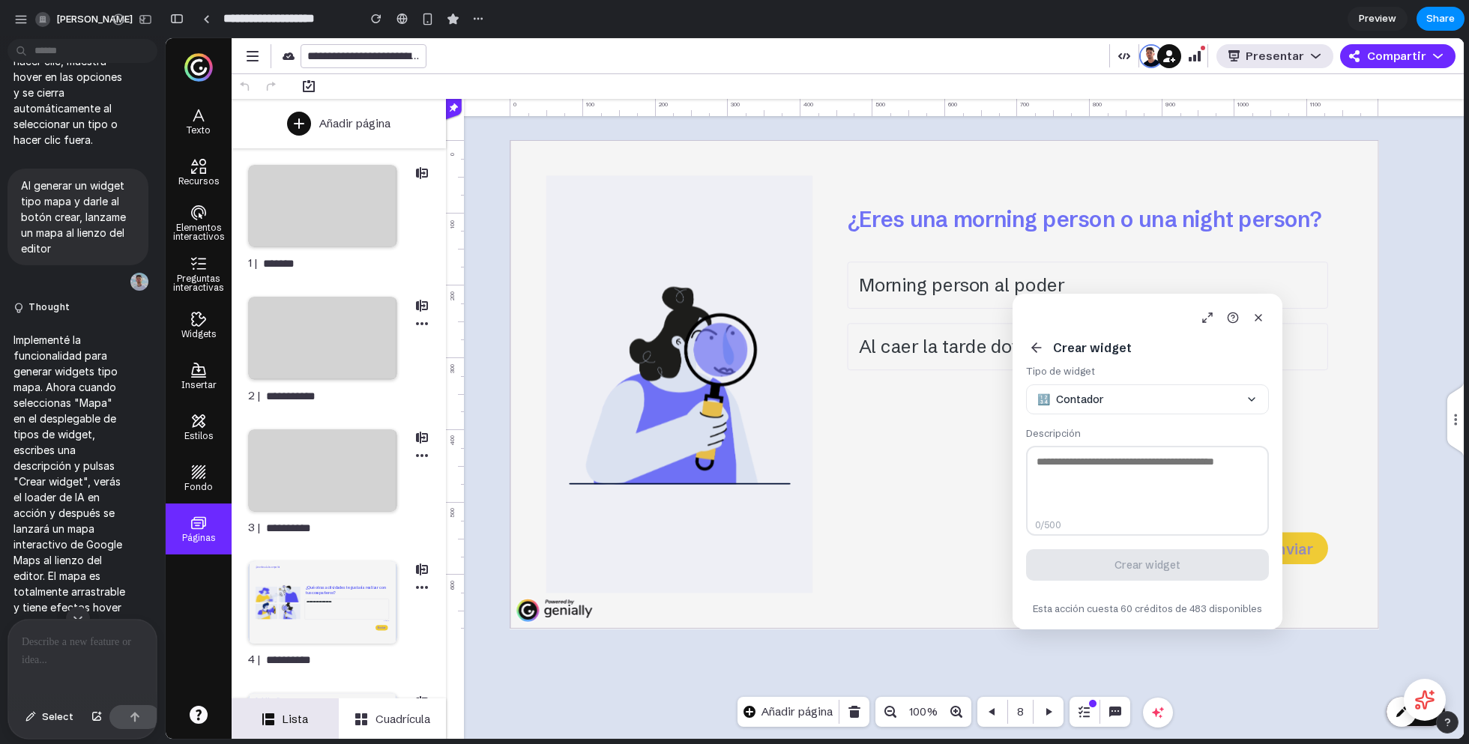
scroll to position [7606, 0]
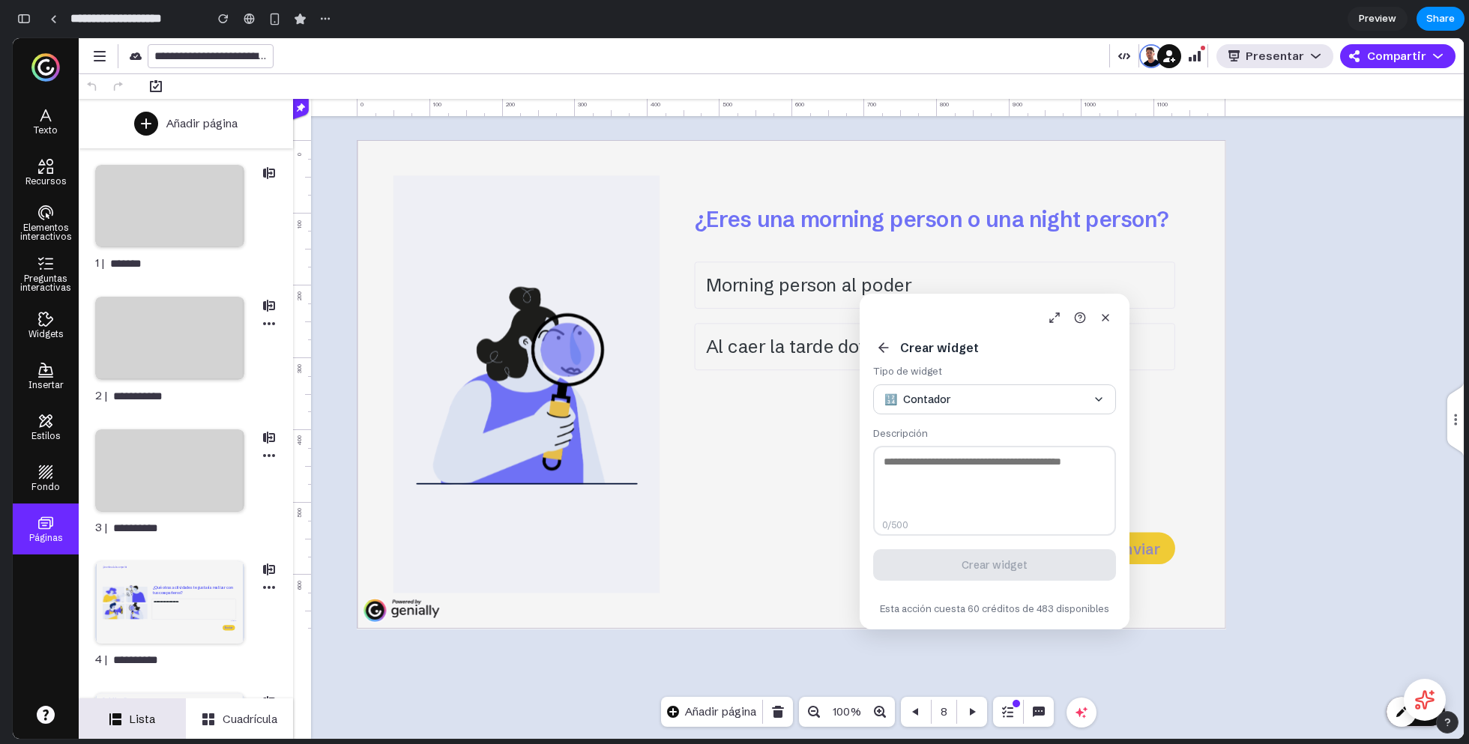
click at [1050, 397] on button "🔢 Contador" at bounding box center [994, 399] width 243 height 30
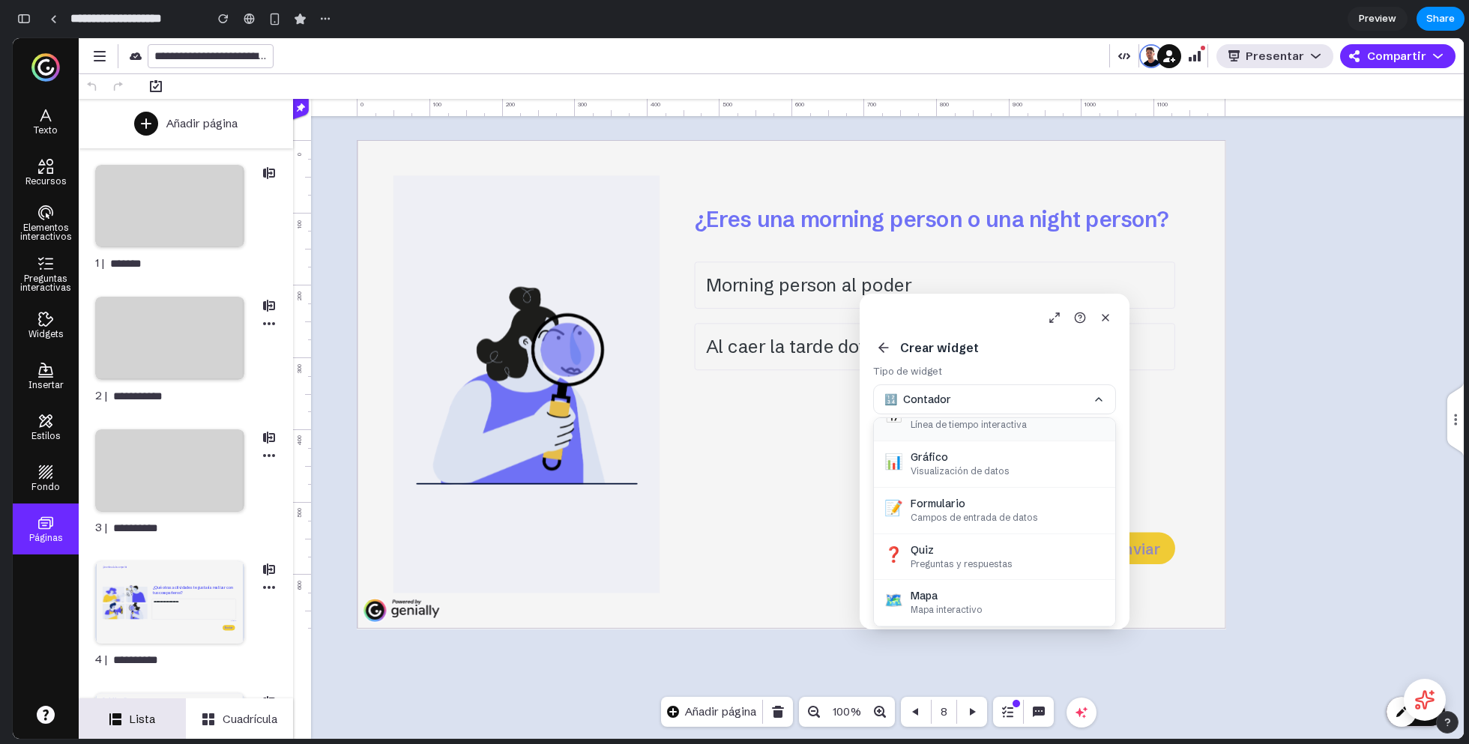
scroll to position [154, 0]
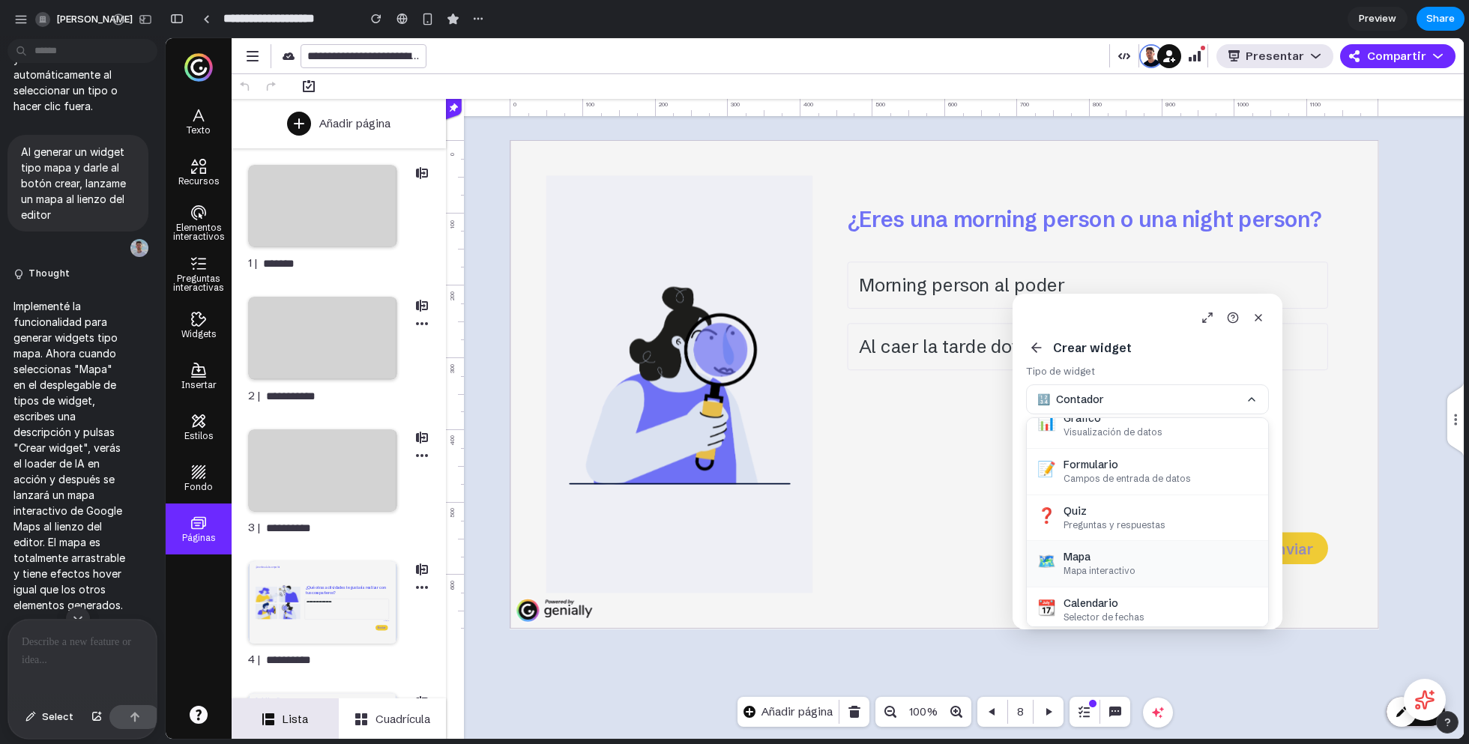
click at [1075, 550] on div "Mapa" at bounding box center [1160, 556] width 194 height 13
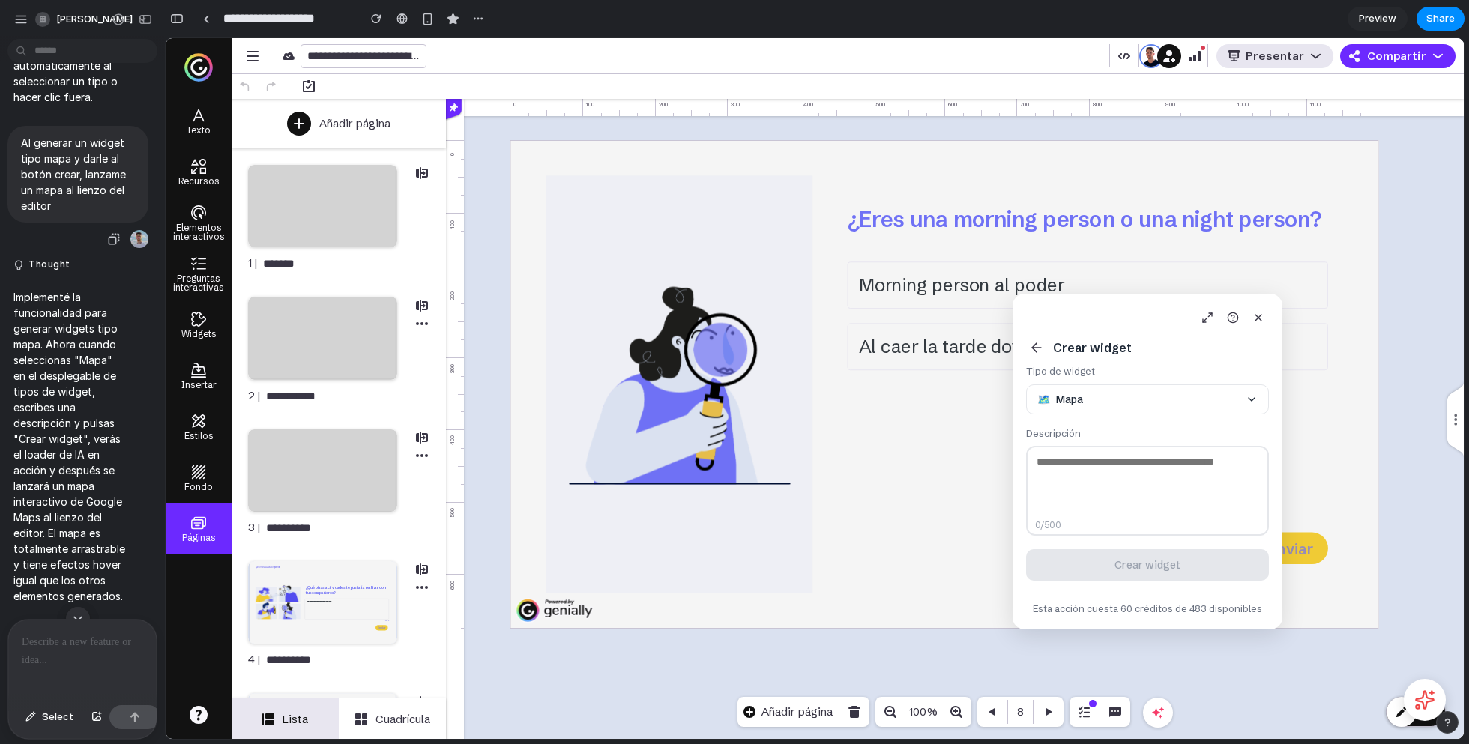
scroll to position [8105, 0]
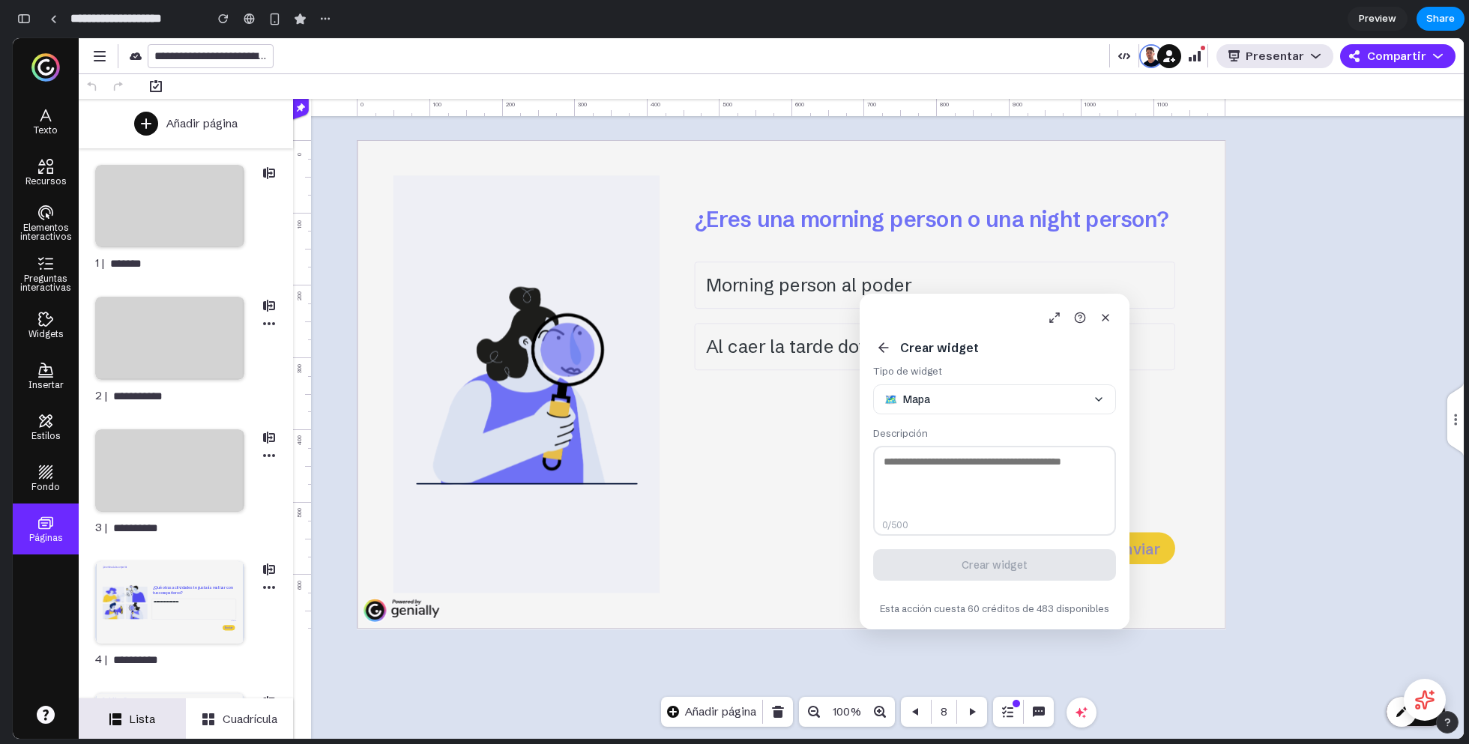
click at [973, 478] on textarea at bounding box center [994, 491] width 243 height 90
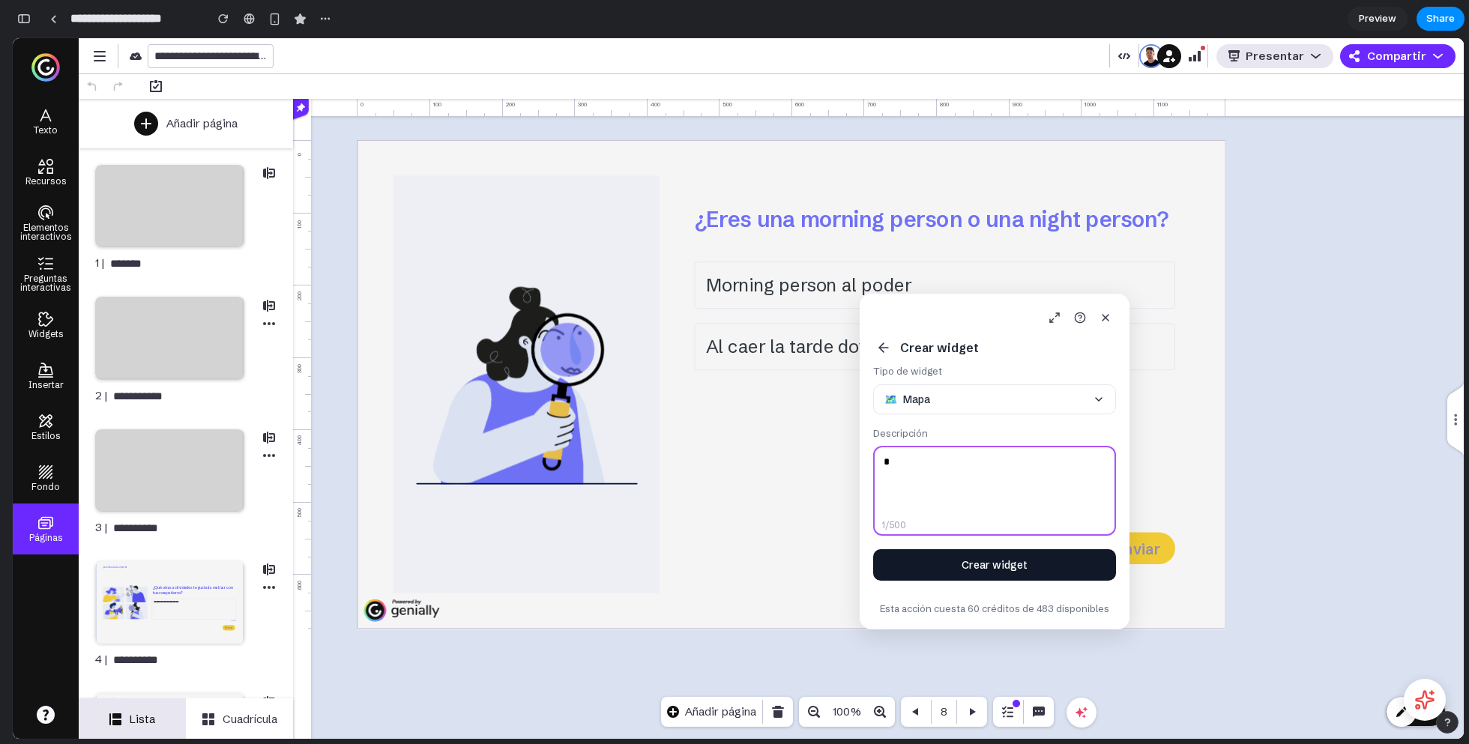
type textarea "*"
click at [1012, 557] on button "Crear widget" at bounding box center [994, 564] width 243 height 31
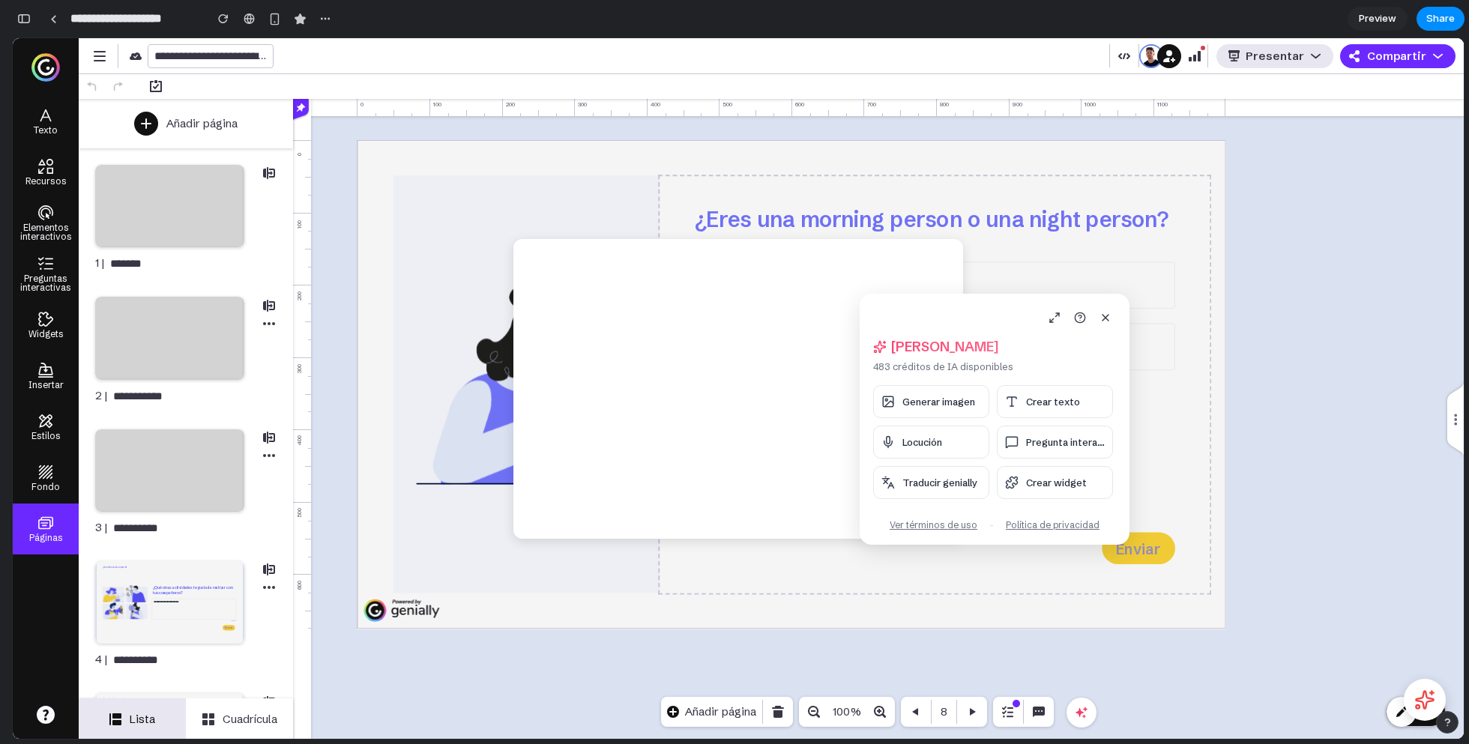
drag, startPoint x: 1011, startPoint y: 308, endPoint x: 1137, endPoint y: 308, distance: 125.9
click at [1137, 308] on body "**********" at bounding box center [738, 388] width 1451 height 701
click at [1028, 405] on span "Crear texto" at bounding box center [1053, 402] width 54 height 12
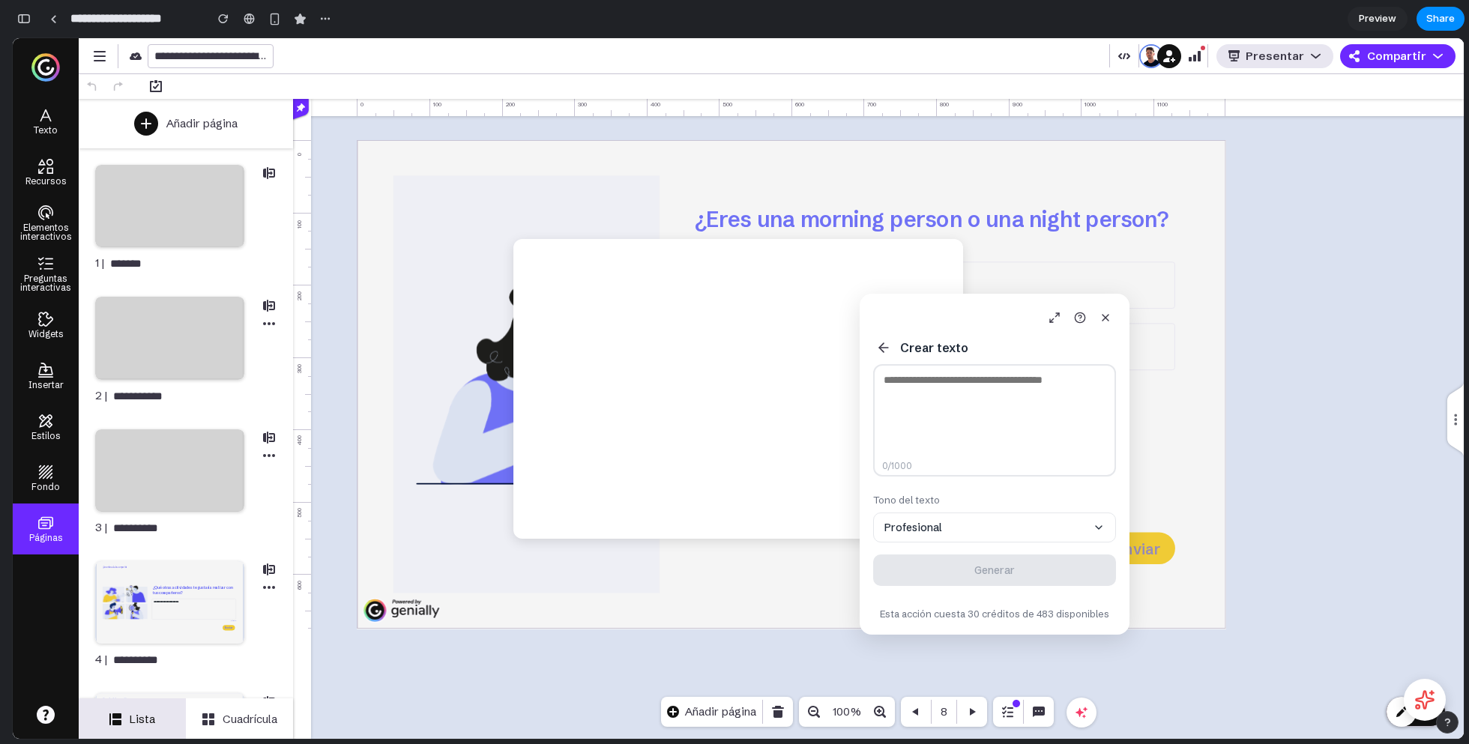
click at [955, 384] on textarea at bounding box center [994, 420] width 243 height 112
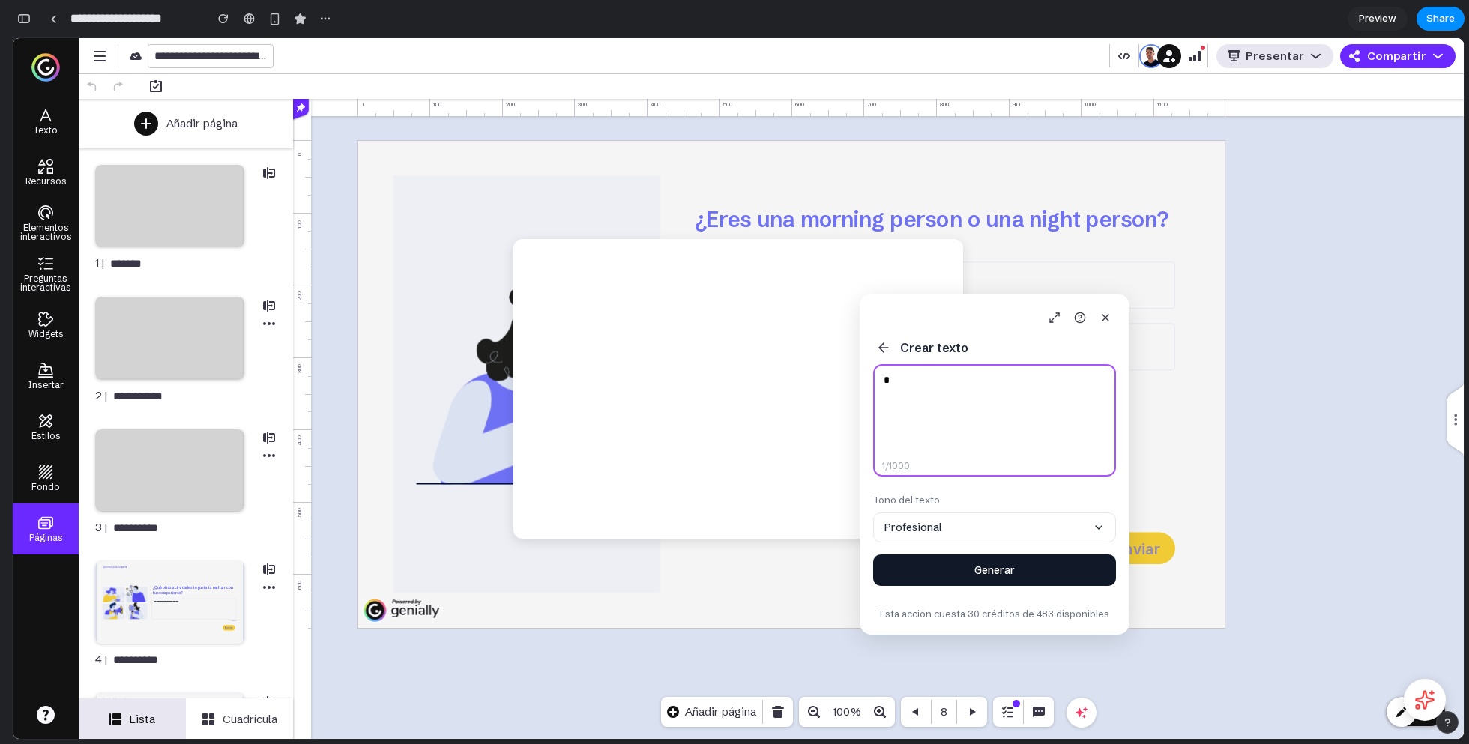
type textarea "*"
click at [983, 565] on button "Generar" at bounding box center [994, 569] width 243 height 31
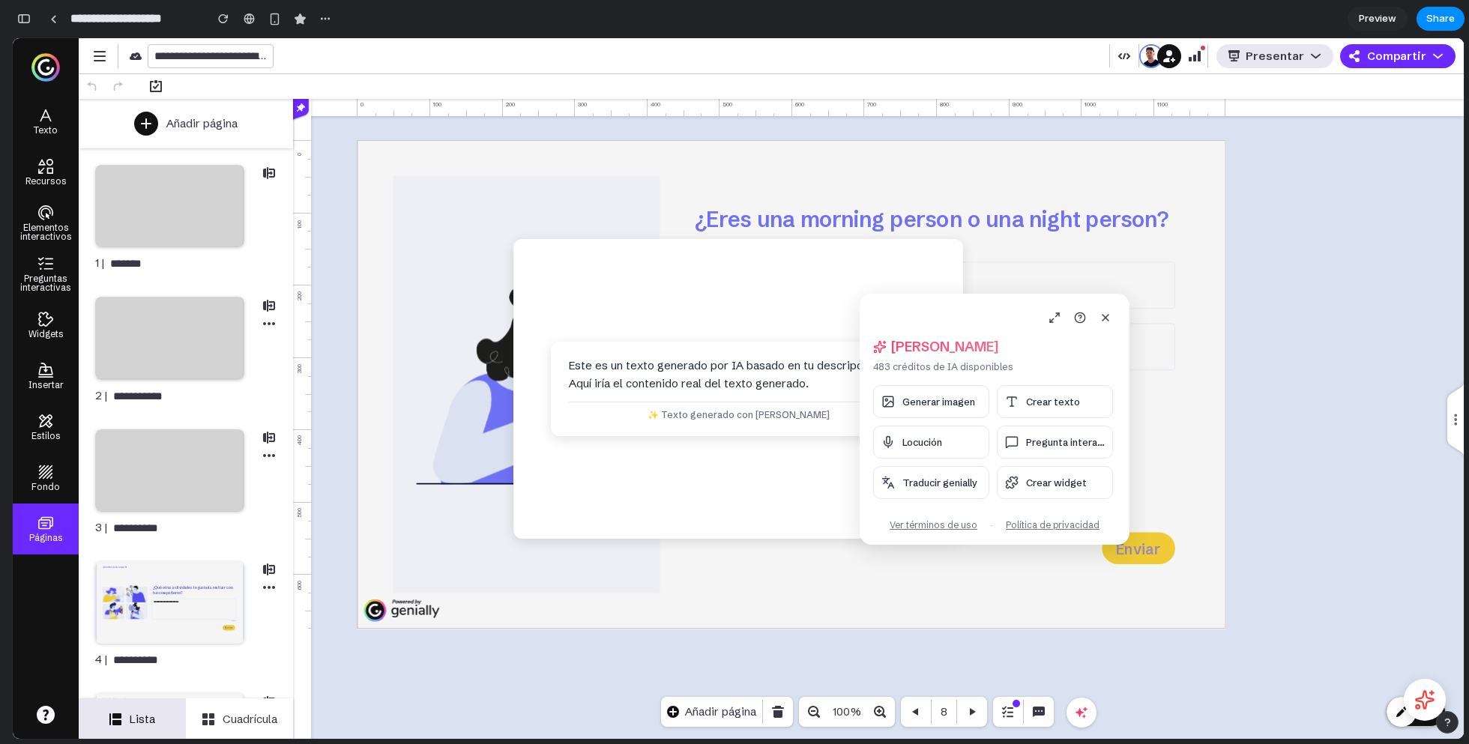
click at [18, 30] on div "**********" at bounding box center [174, 18] width 324 height 33
click at [16, 23] on button "button" at bounding box center [24, 19] width 24 height 24
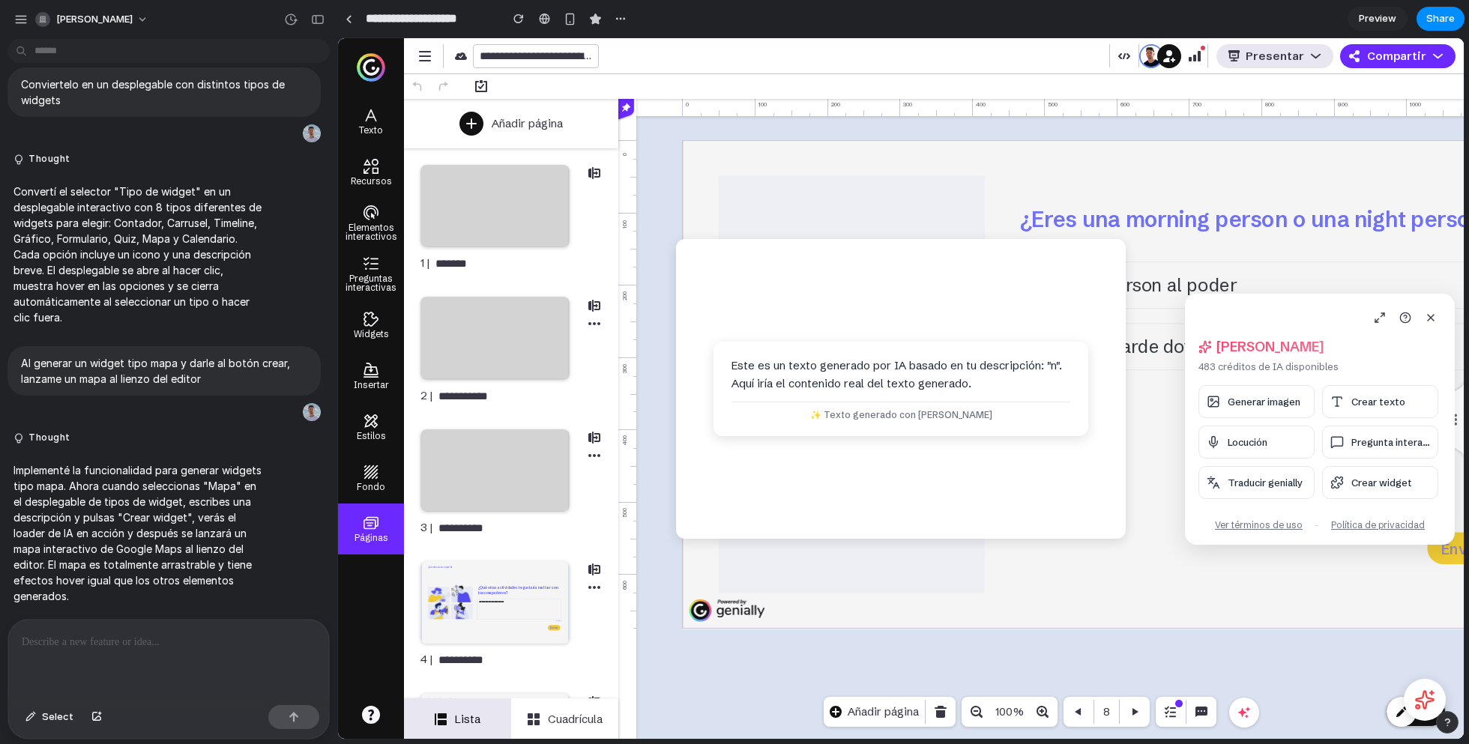
click at [232, 644] on p at bounding box center [169, 642] width 294 height 18
click at [315, 22] on div "button" at bounding box center [317, 19] width 13 height 10
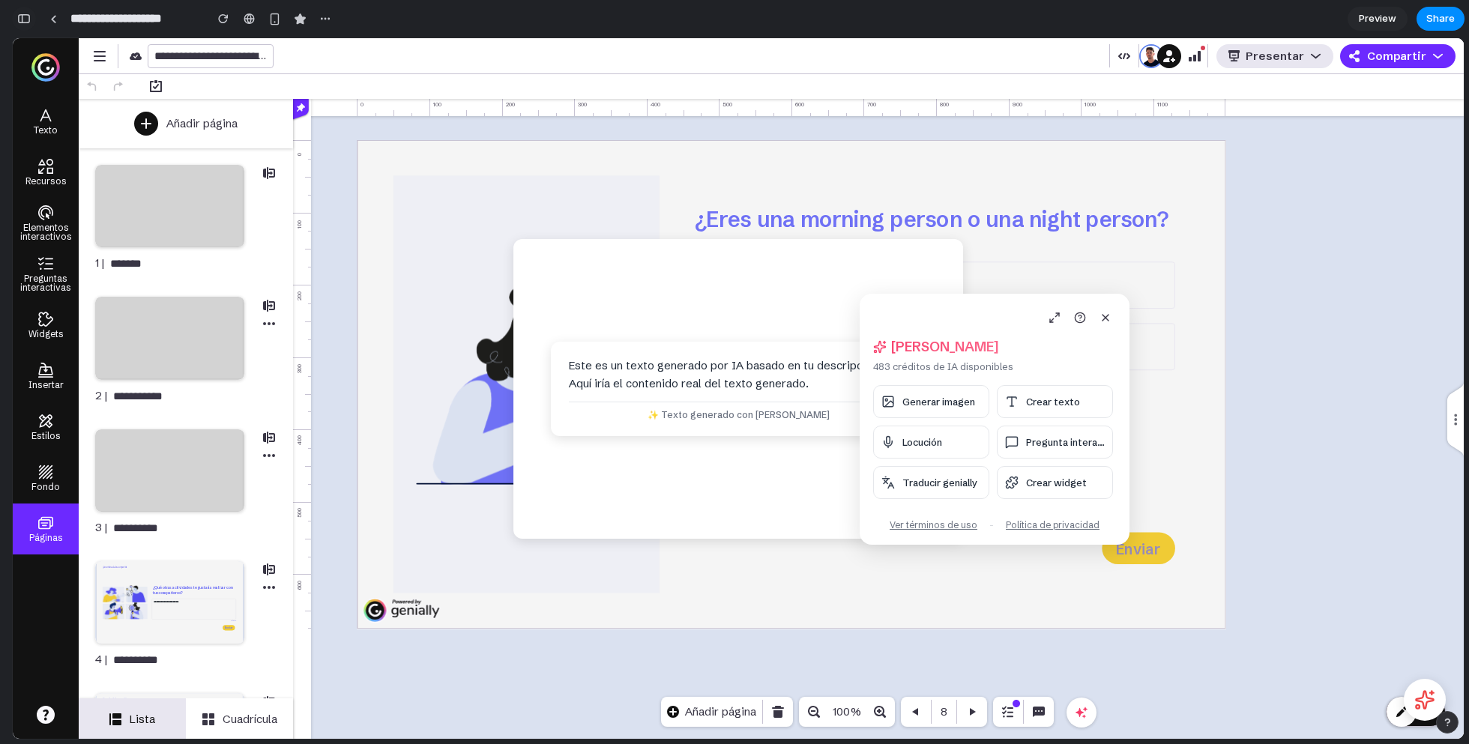
click at [27, 25] on button "button" at bounding box center [24, 19] width 24 height 24
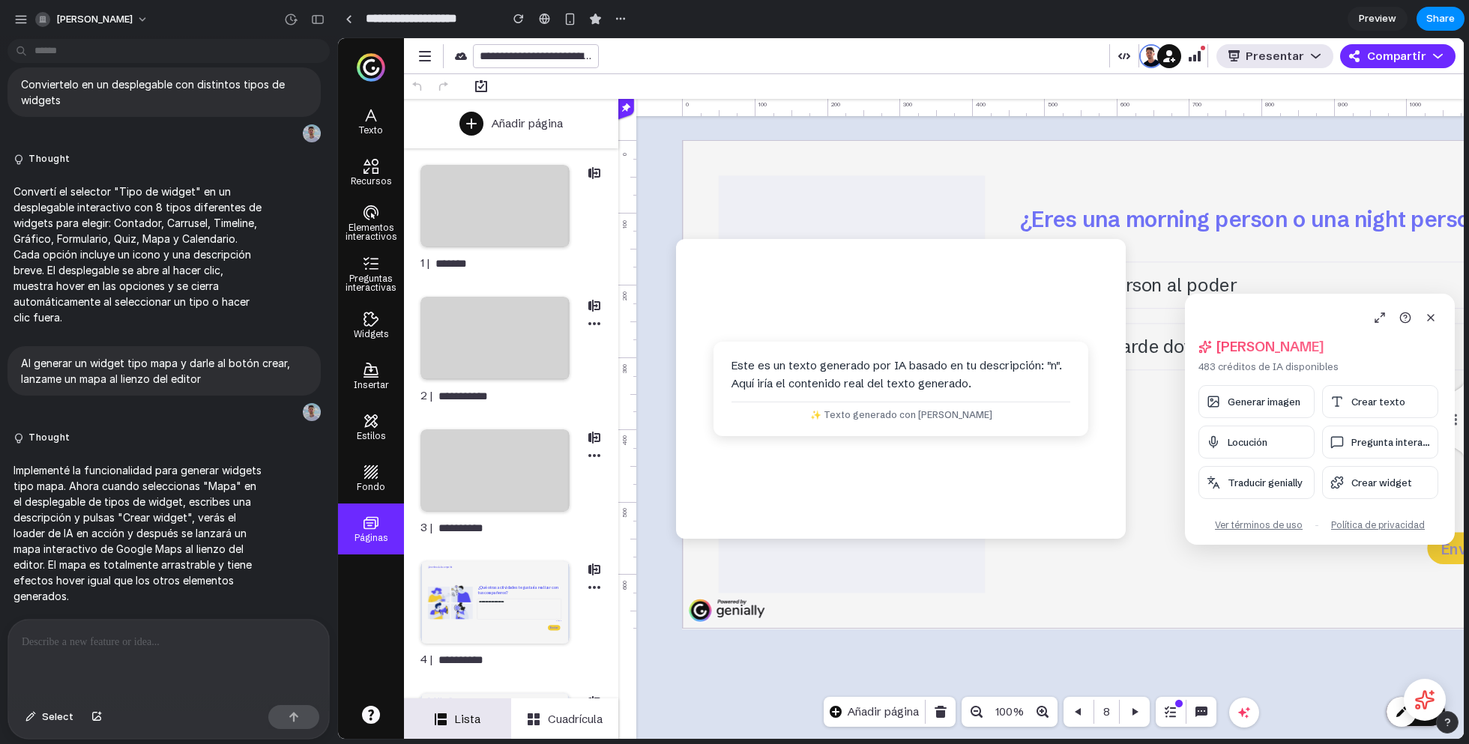
scroll to position [5429, 0]
click at [1268, 486] on span "Traducir genially" at bounding box center [1264, 483] width 75 height 12
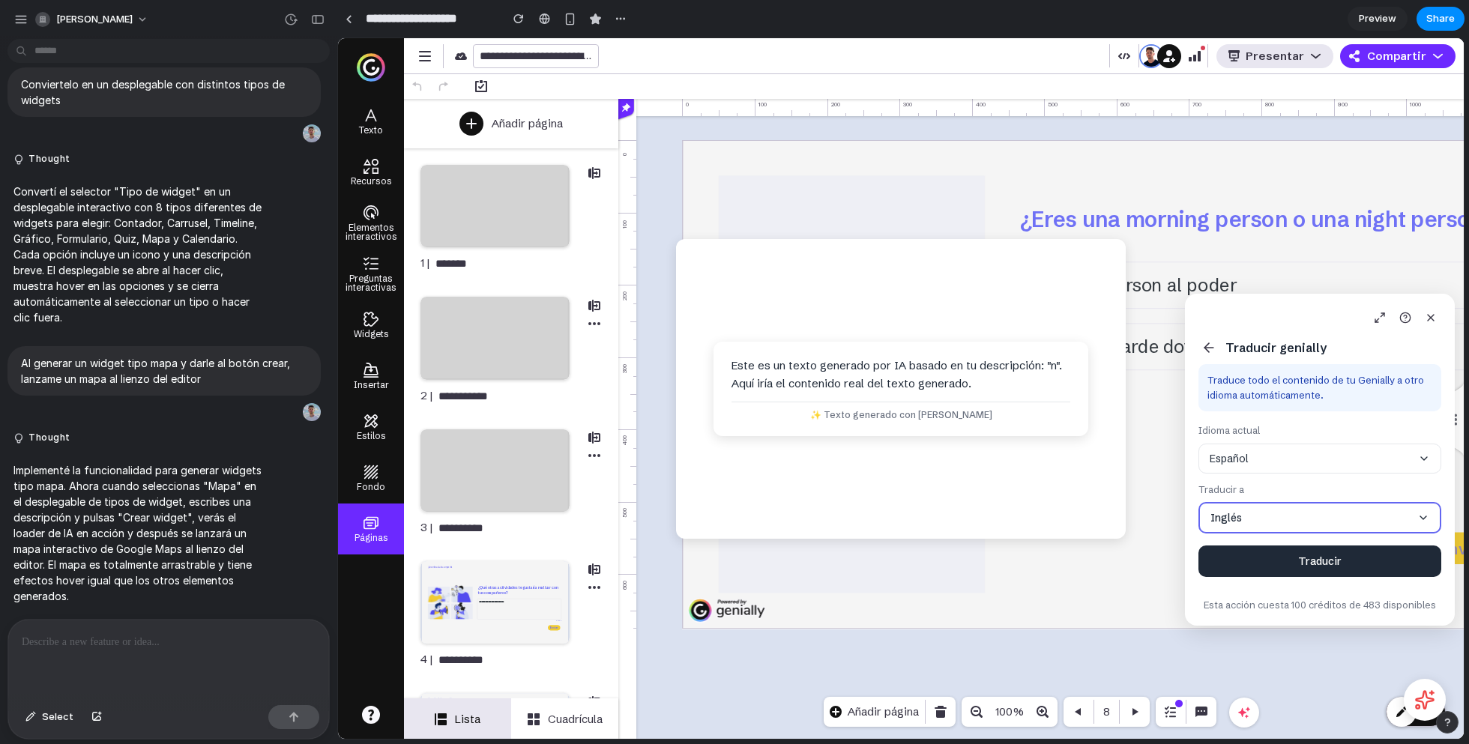
click at [172, 639] on p at bounding box center [169, 642] width 294 height 18
click at [40, 715] on button "Select" at bounding box center [49, 717] width 63 height 24
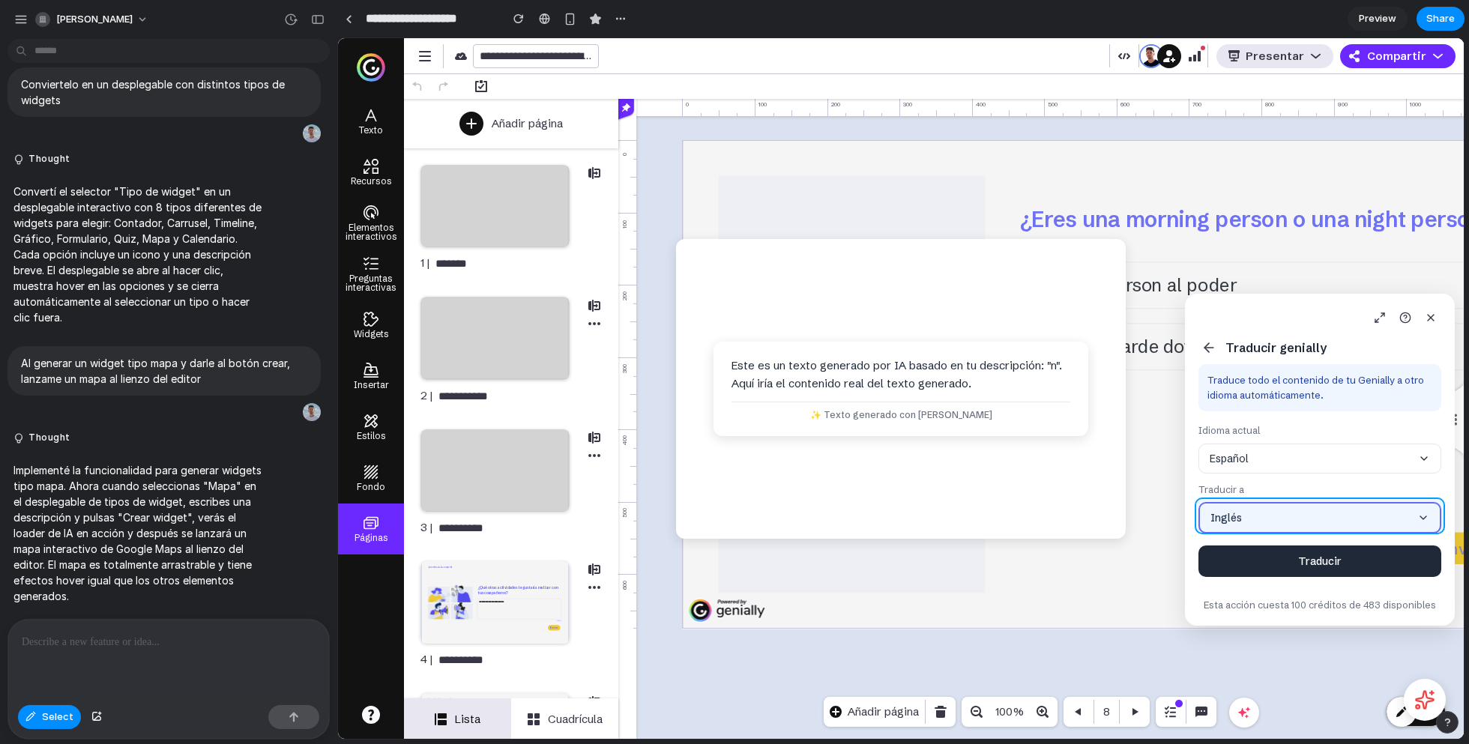
click at [1256, 512] on div at bounding box center [900, 388] width 1125 height 701
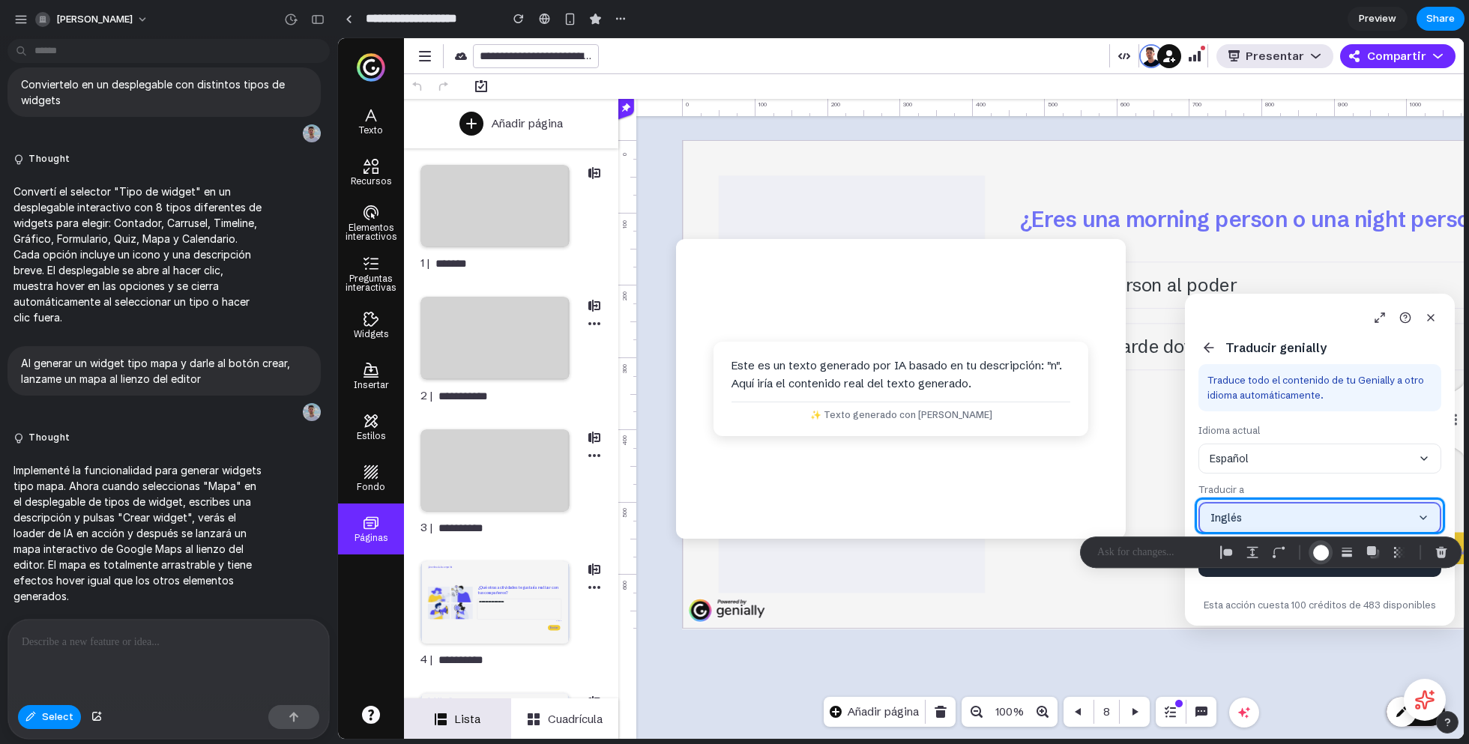
click at [1316, 551] on div "button" at bounding box center [1321, 553] width 16 height 16
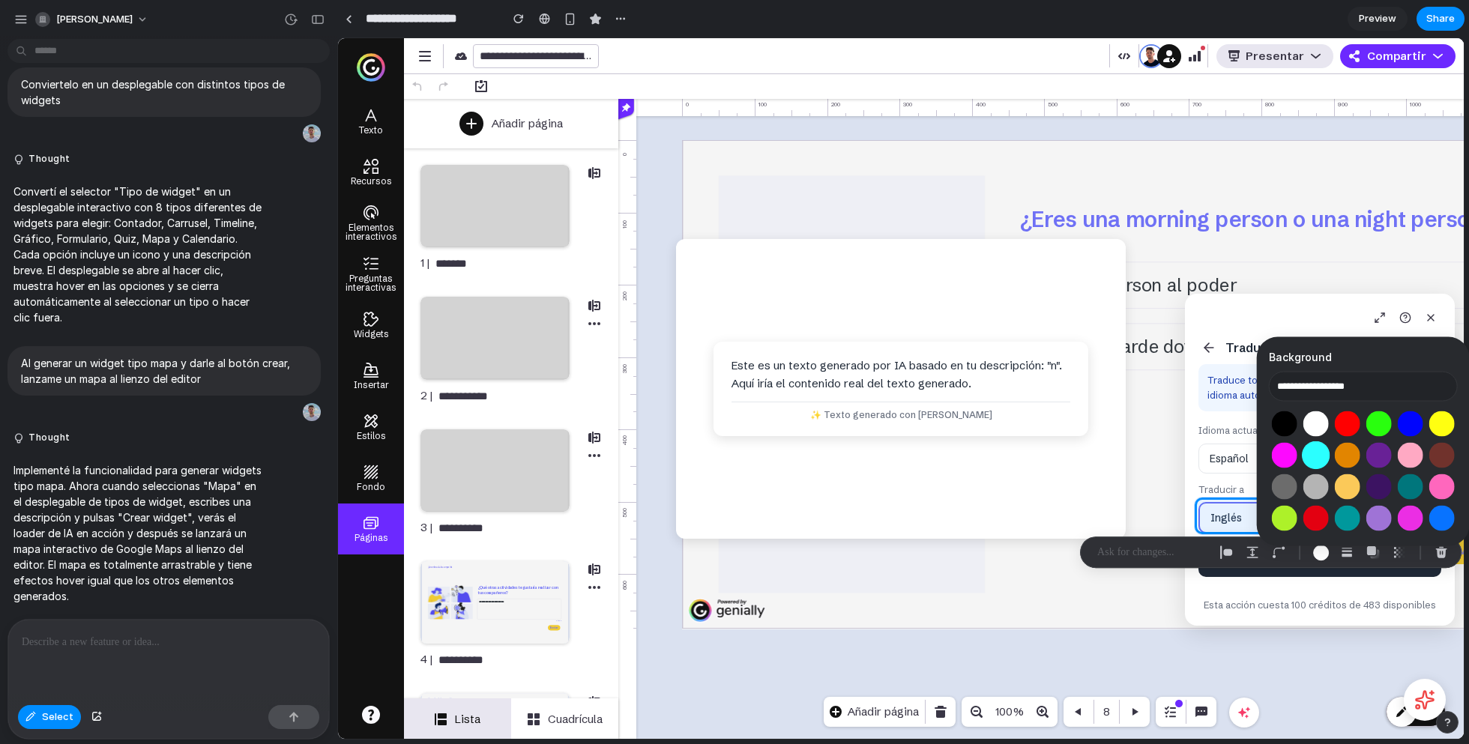
click at [1319, 450] on button "Select color oklch(0.91 0.15 195)" at bounding box center [1315, 455] width 28 height 28
type input "**********"
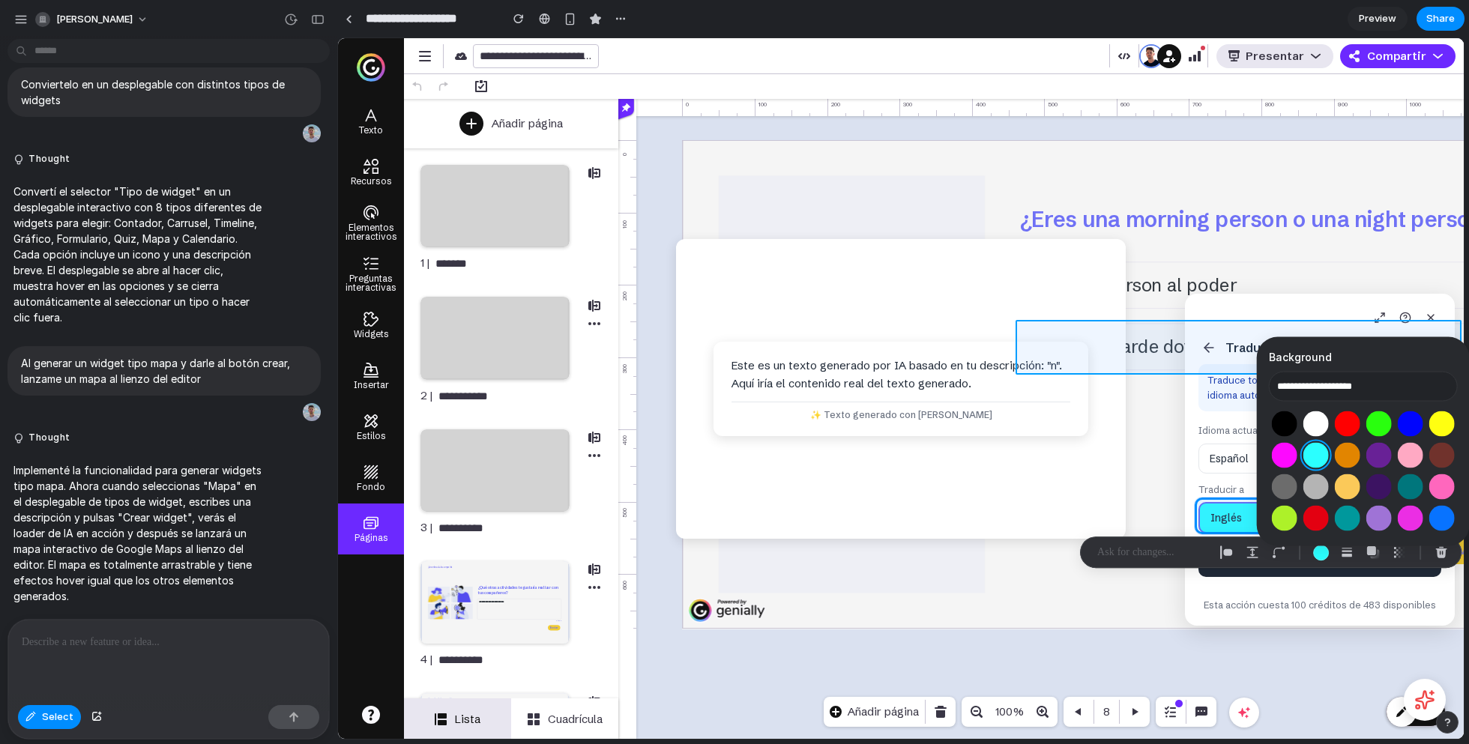
click at [1142, 369] on div at bounding box center [900, 388] width 1125 height 701
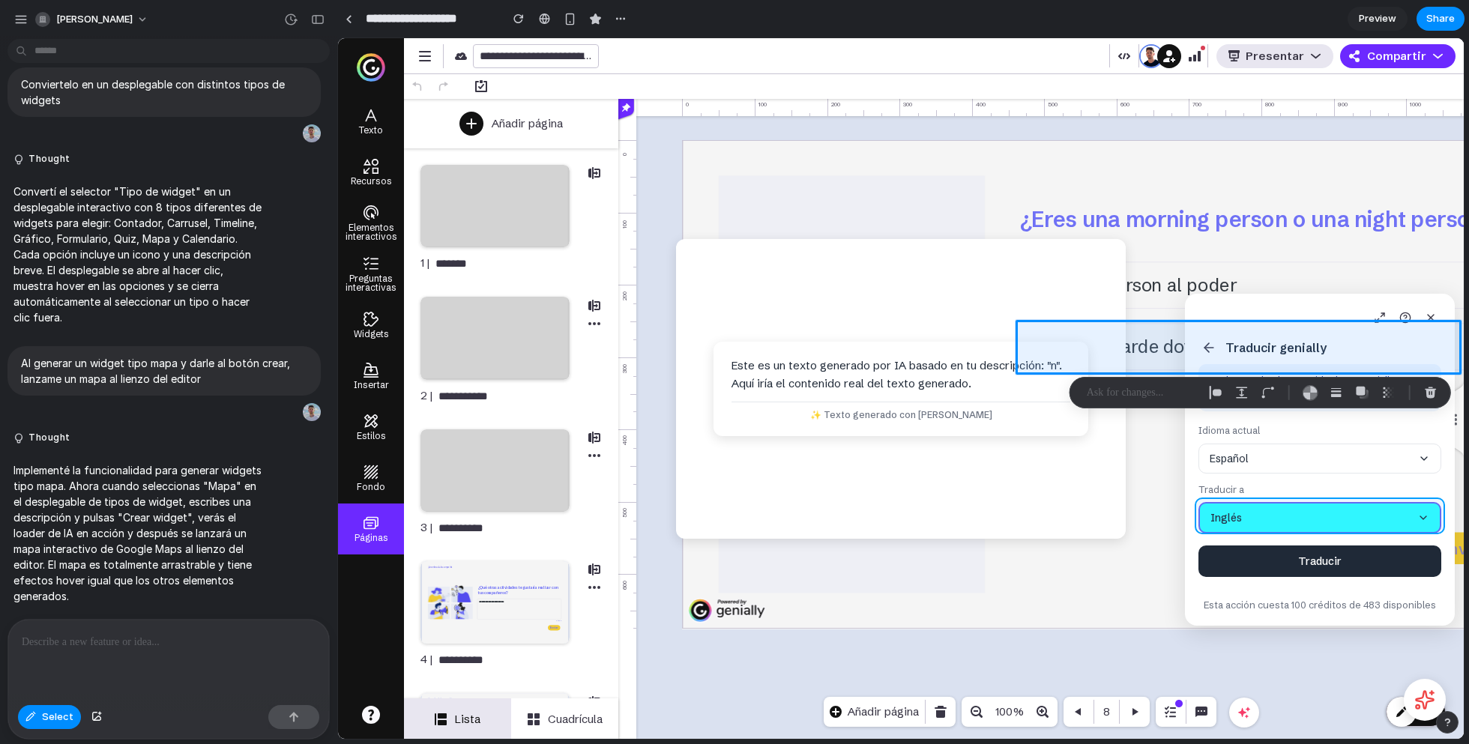
click at [1304, 526] on div at bounding box center [900, 388] width 1125 height 701
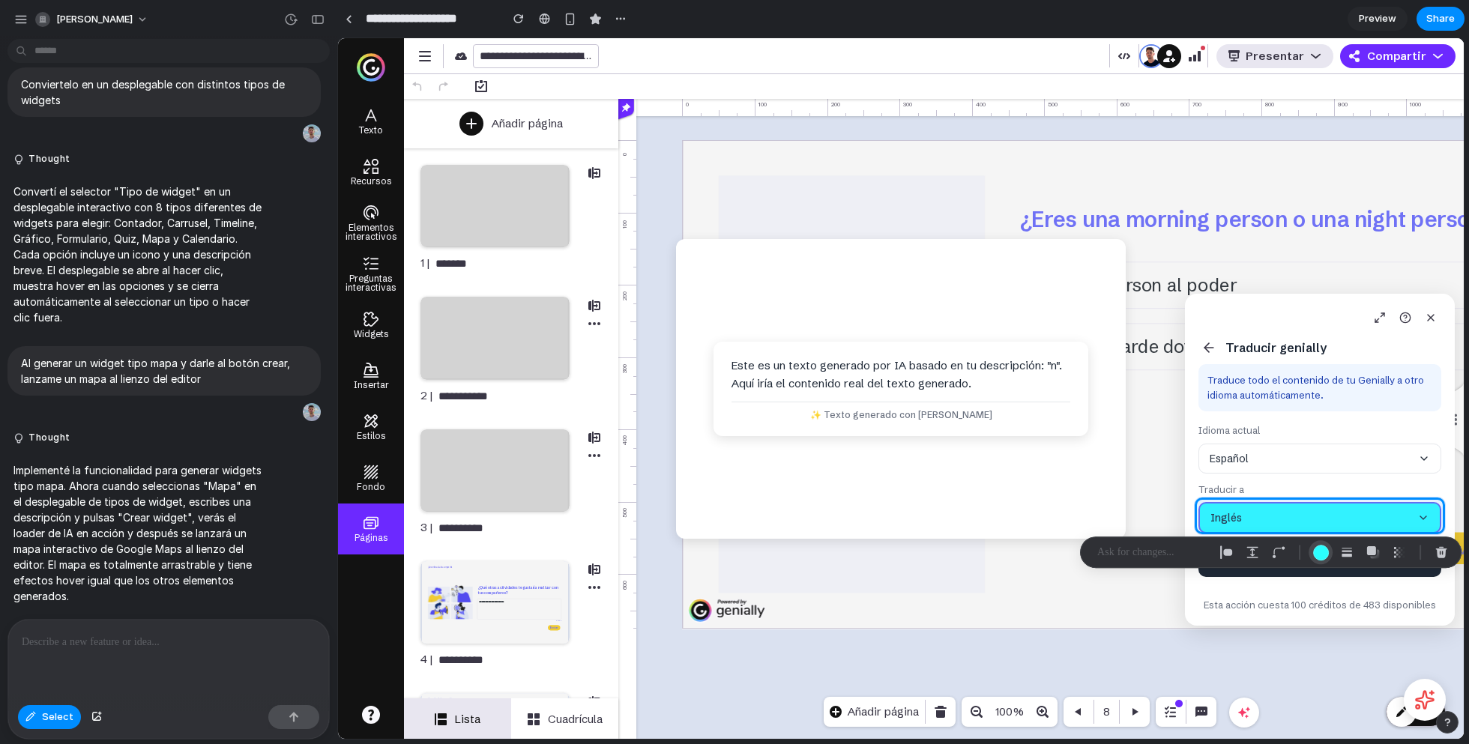
click at [1313, 549] on div "button" at bounding box center [1321, 553] width 16 height 16
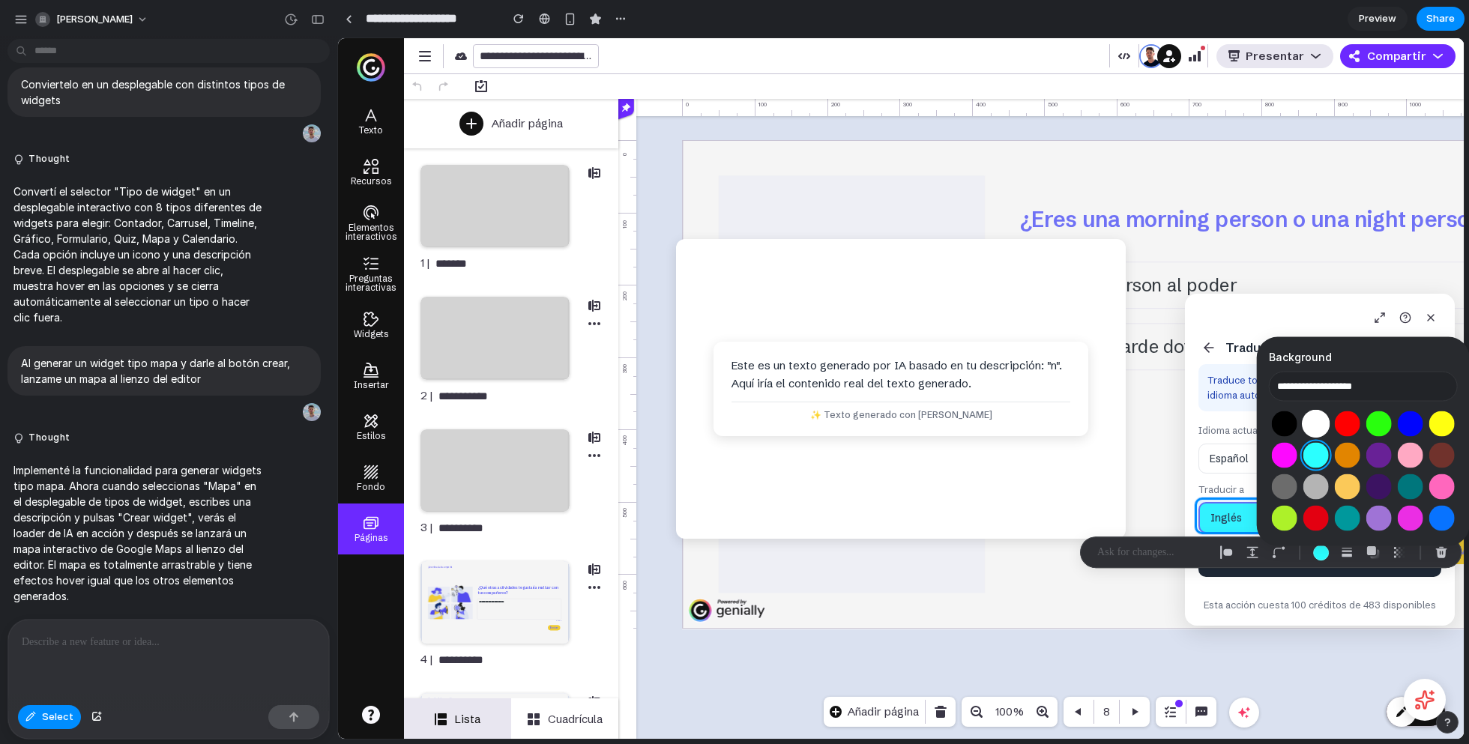
click at [1304, 423] on button "Select color oklch(1 0 0)" at bounding box center [1315, 424] width 28 height 28
type input "**********"
click at [1165, 551] on p at bounding box center [1152, 552] width 111 height 18
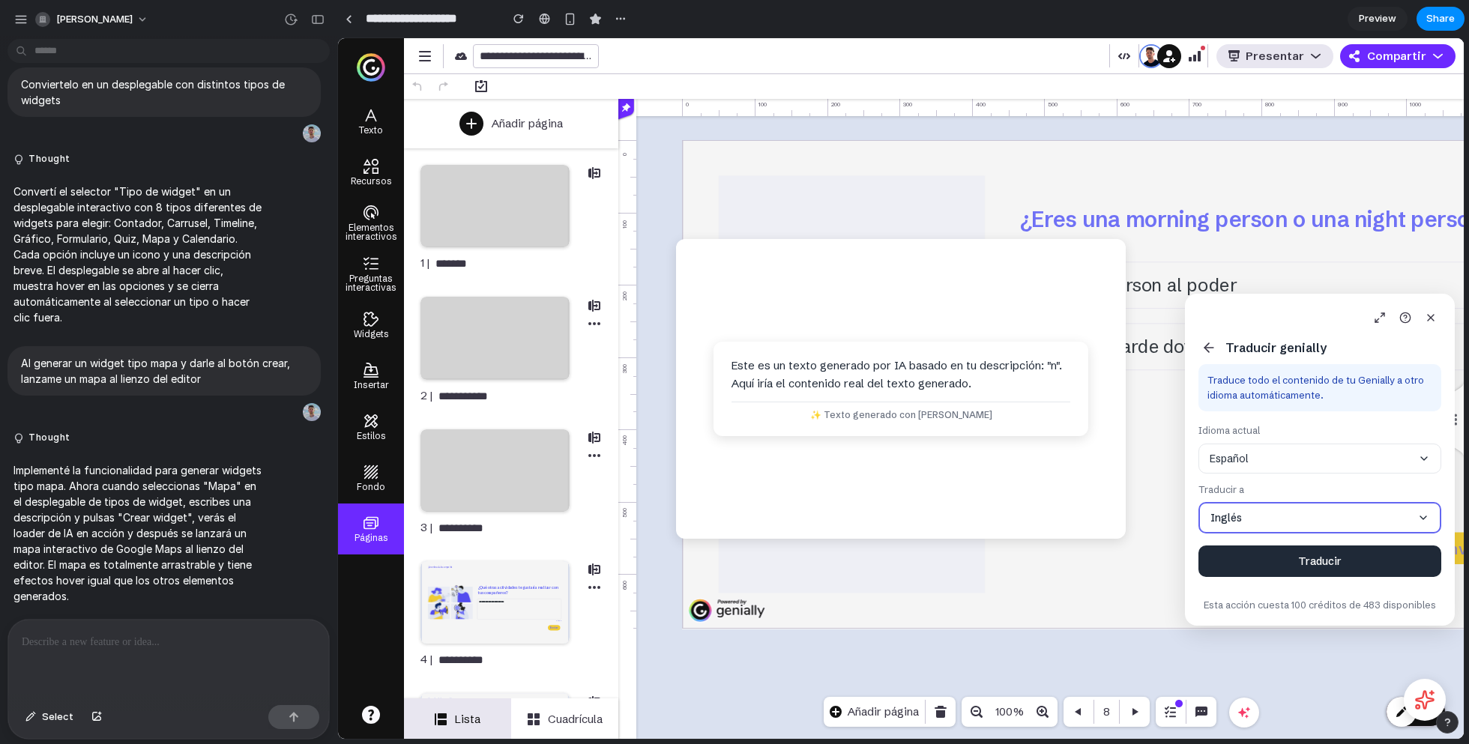
click at [1085, 644] on div "¿Eres una morning person o una night person? Morning person al poder Al caer la…" at bounding box center [1049, 409] width 779 height 539
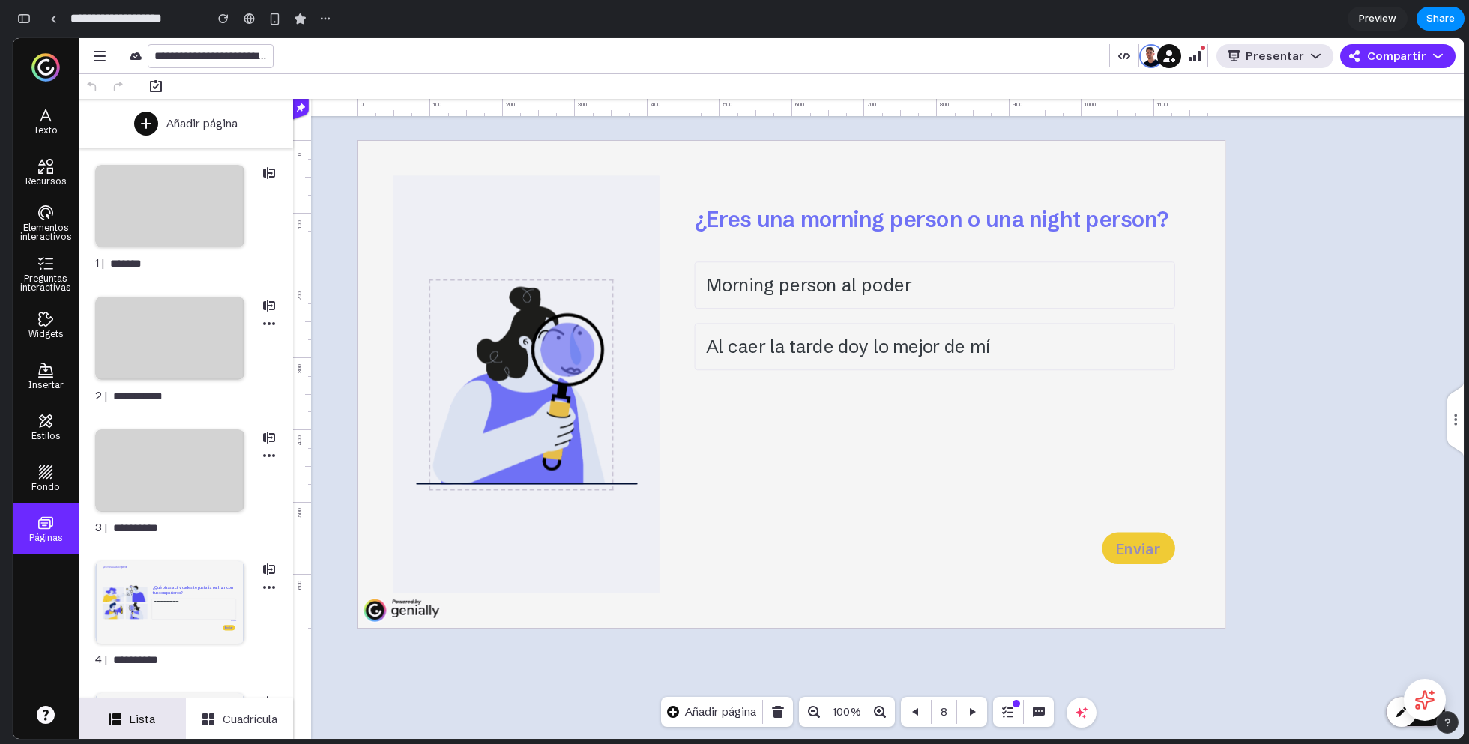
scroll to position [8105, 0]
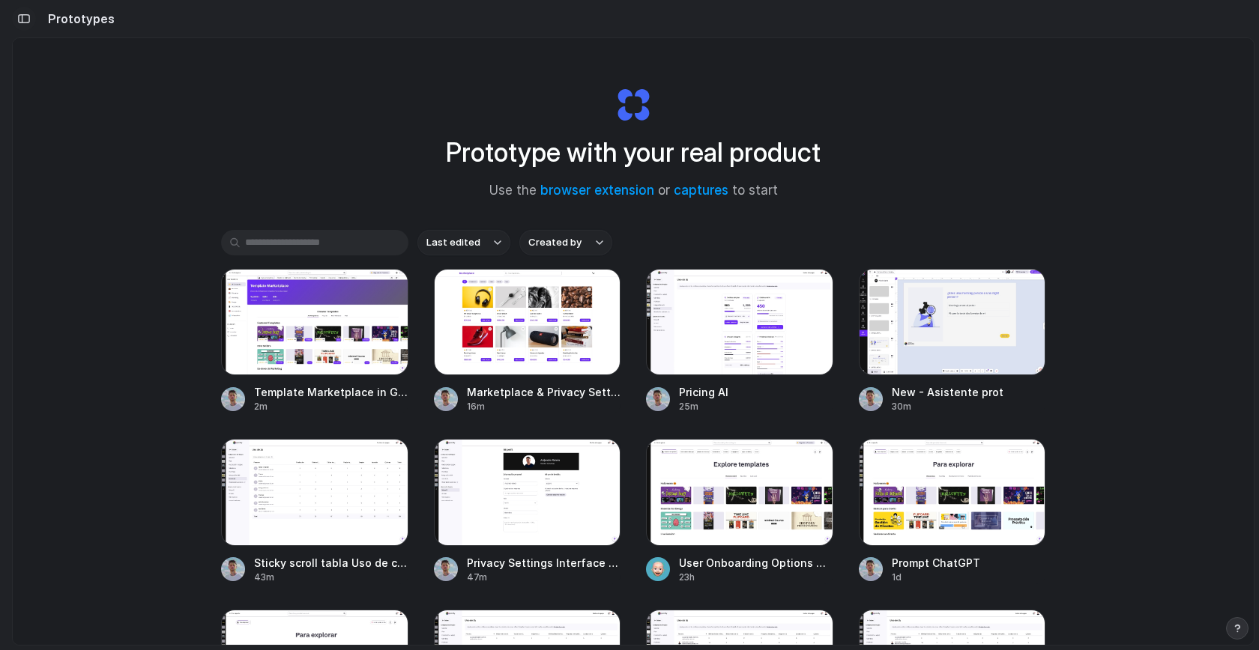
click at [23, 24] on button "button" at bounding box center [24, 19] width 24 height 24
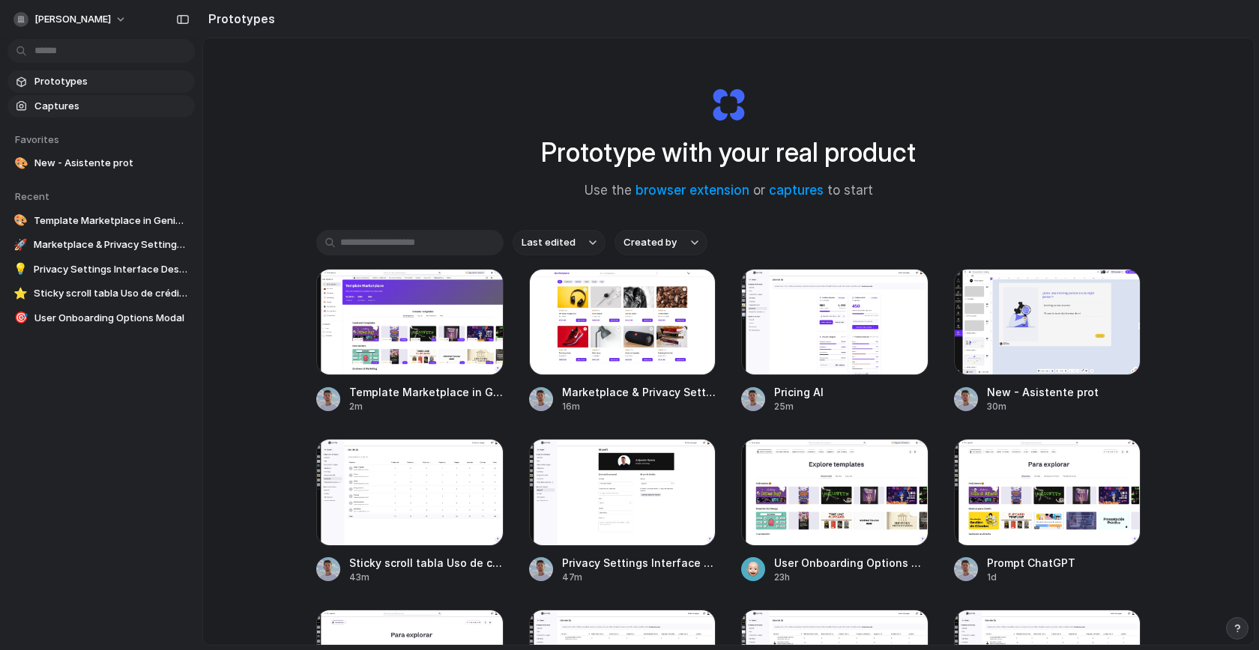
click at [72, 104] on span "Captures" at bounding box center [111, 106] width 154 height 15
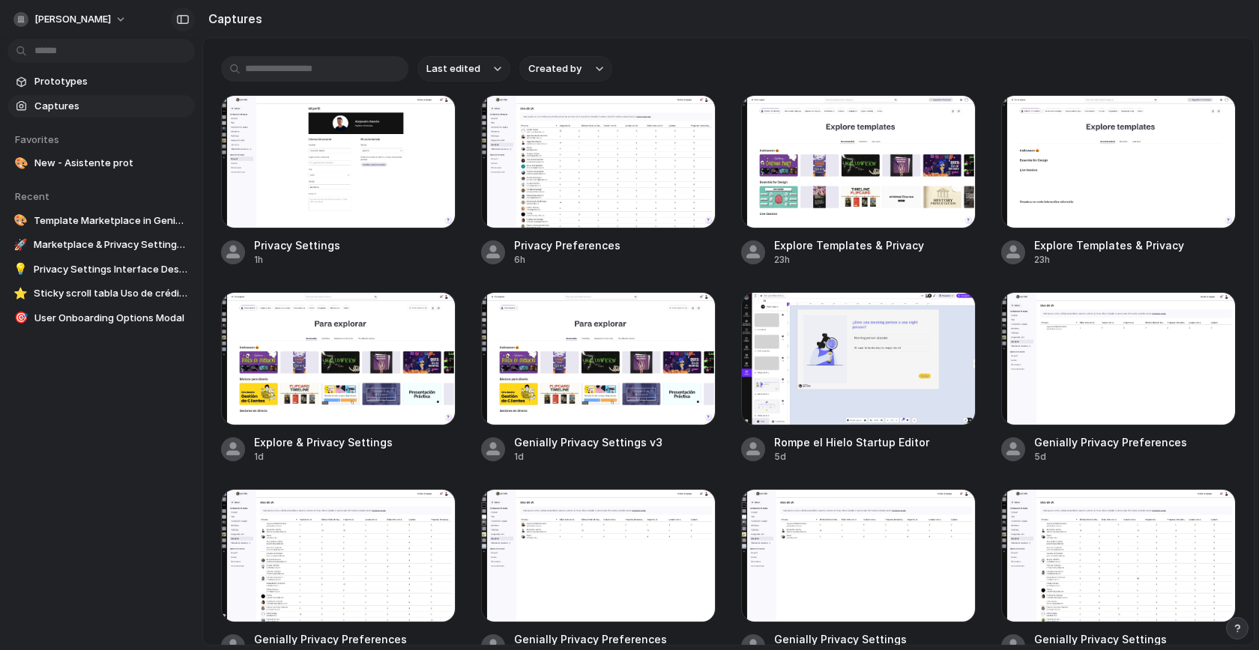
click at [190, 19] on button "button" at bounding box center [183, 19] width 24 height 24
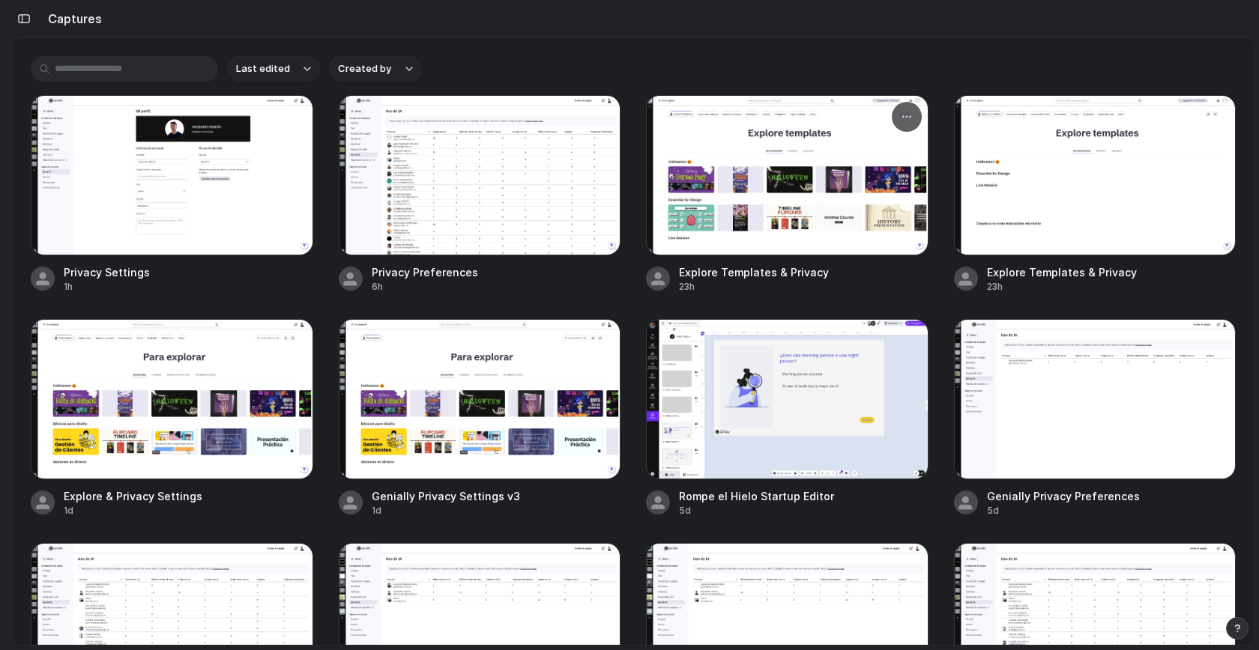
click at [713, 186] on div at bounding box center [787, 175] width 282 height 160
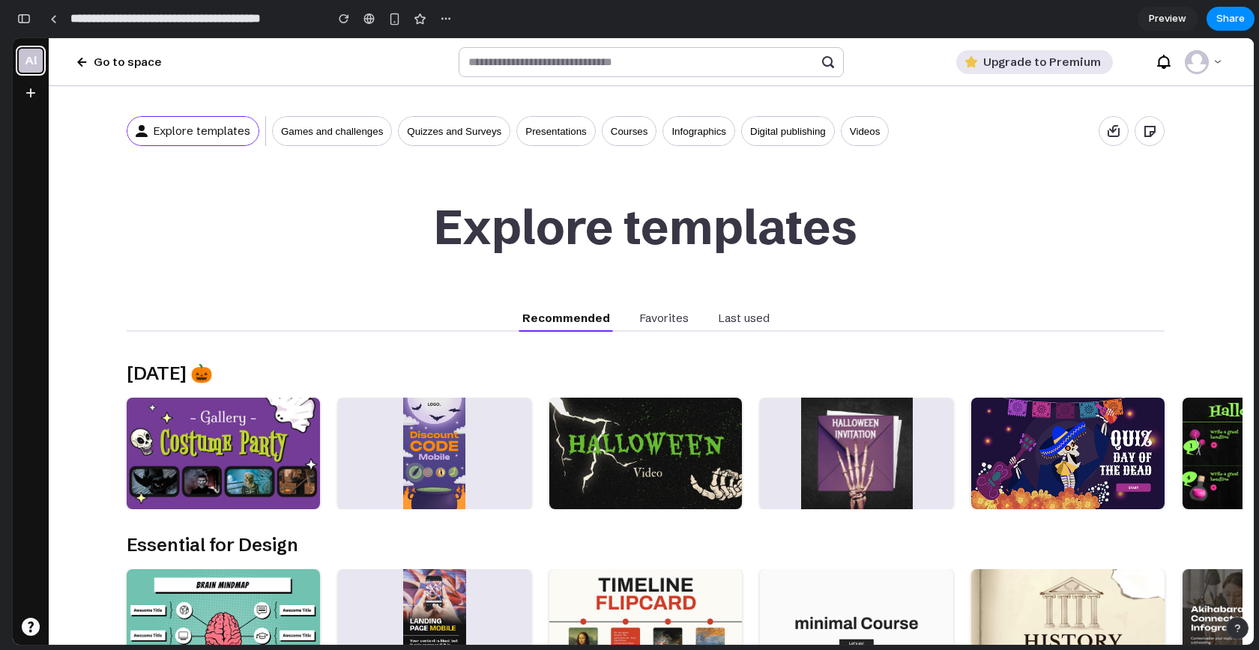
click at [665, 321] on p "Favorites" at bounding box center [664, 318] width 49 height 15
click at [665, 68] on input "text" at bounding box center [642, 62] width 348 height 15
click at [528, 67] on input "text" at bounding box center [642, 62] width 348 height 15
click at [27, 25] on button "button" at bounding box center [24, 19] width 24 height 24
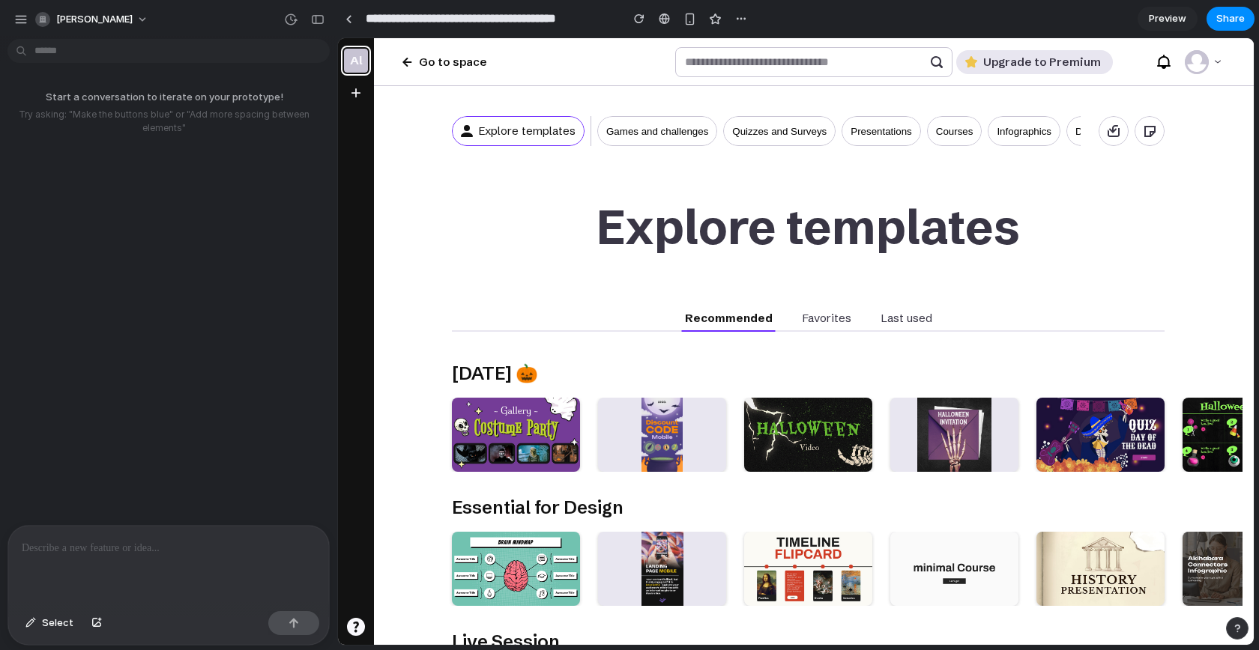
click at [160, 531] on div at bounding box center [168, 565] width 321 height 79
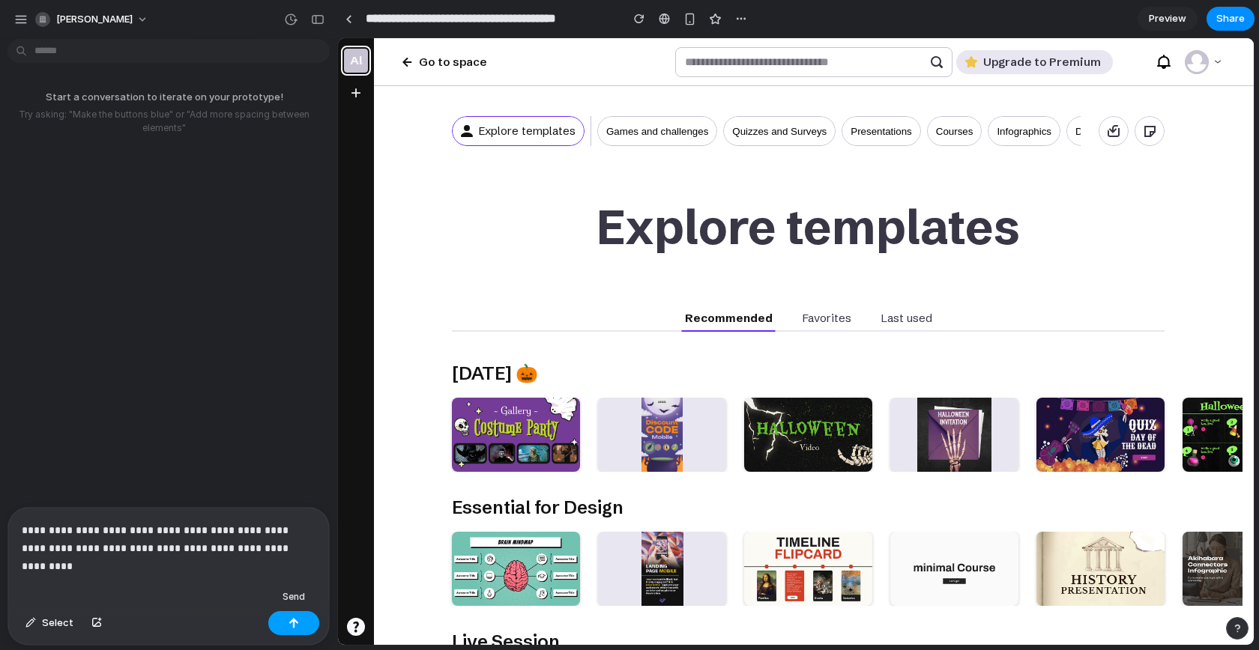
click at [286, 617] on button "button" at bounding box center [293, 623] width 51 height 24
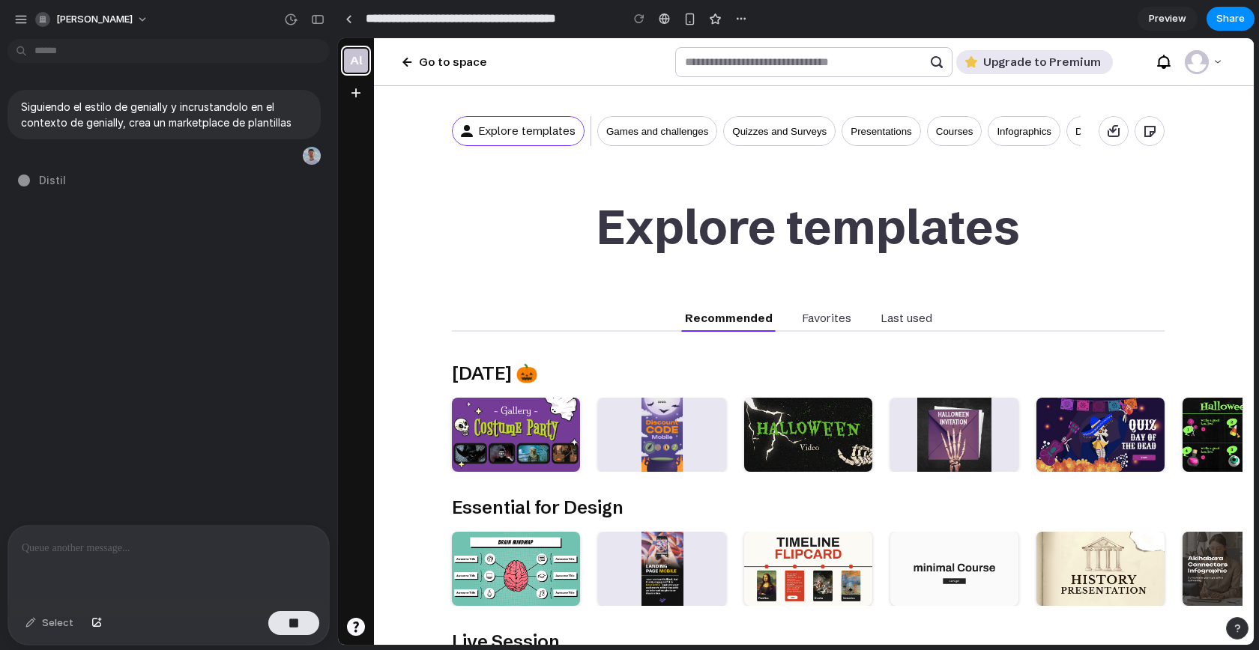
type input "**********"
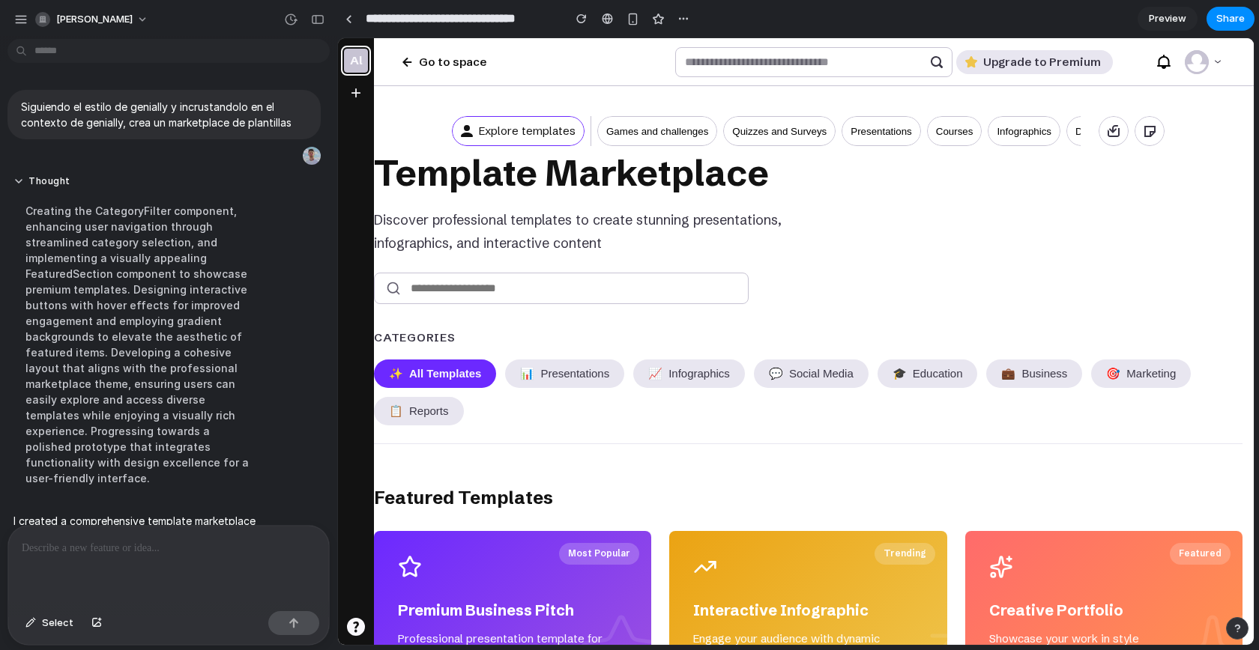
scroll to position [166, 0]
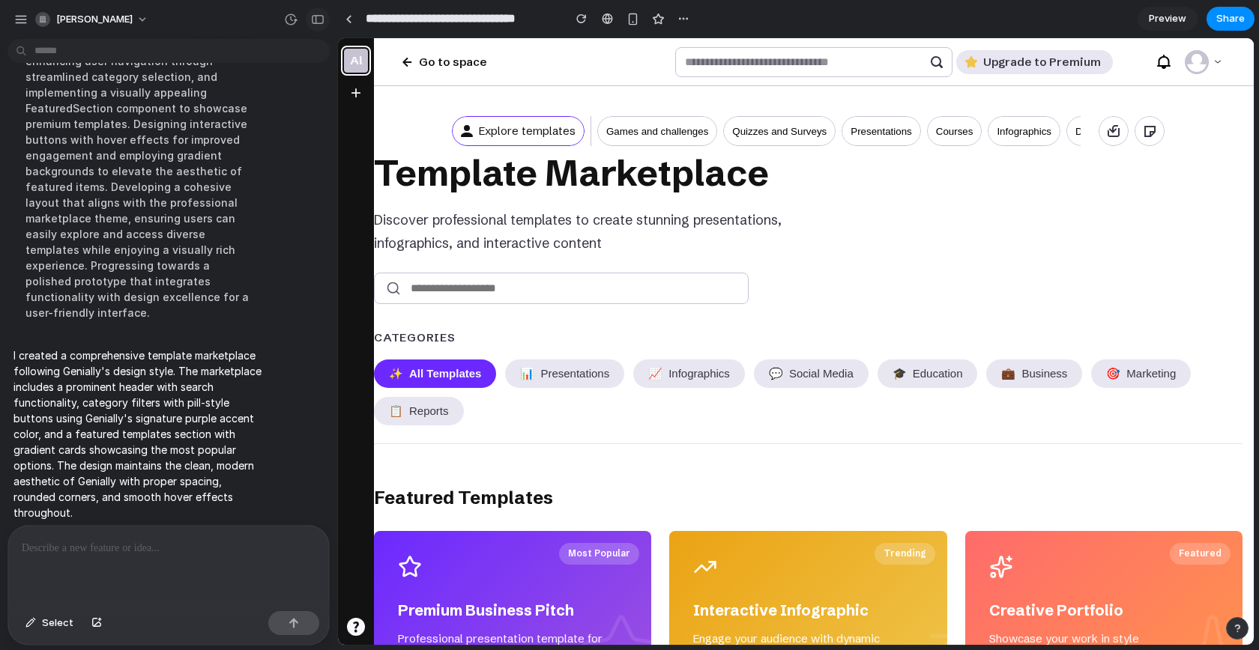
click at [319, 25] on button "button" at bounding box center [318, 19] width 24 height 24
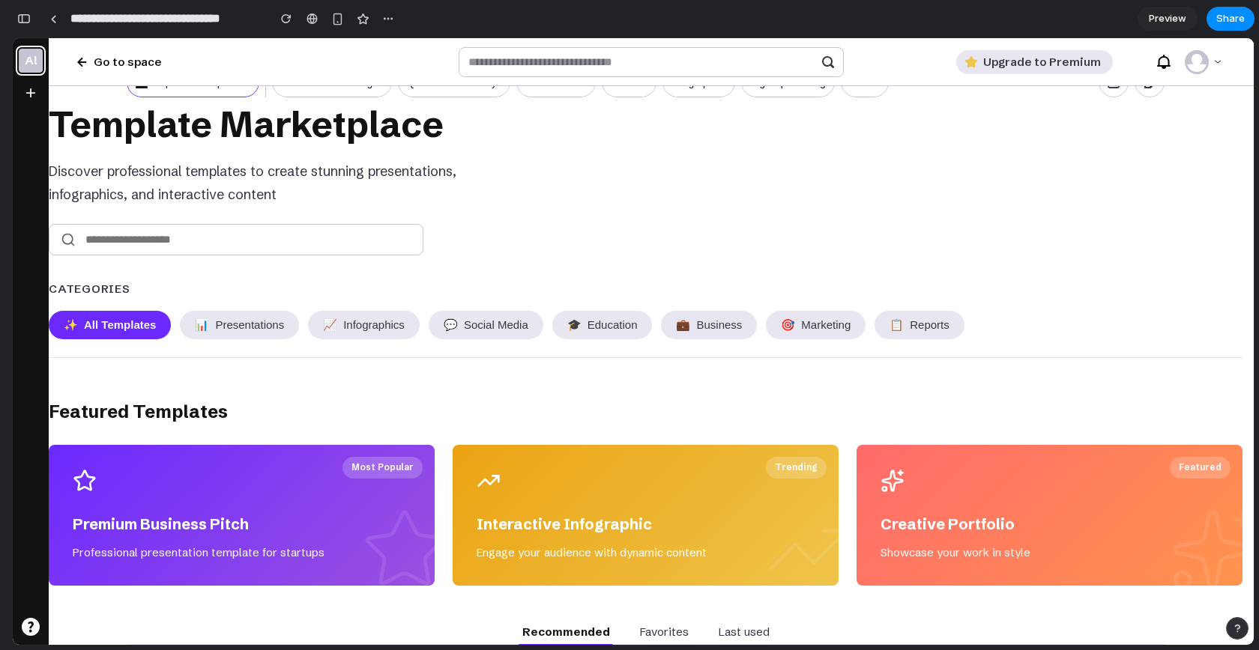
scroll to position [24, 0]
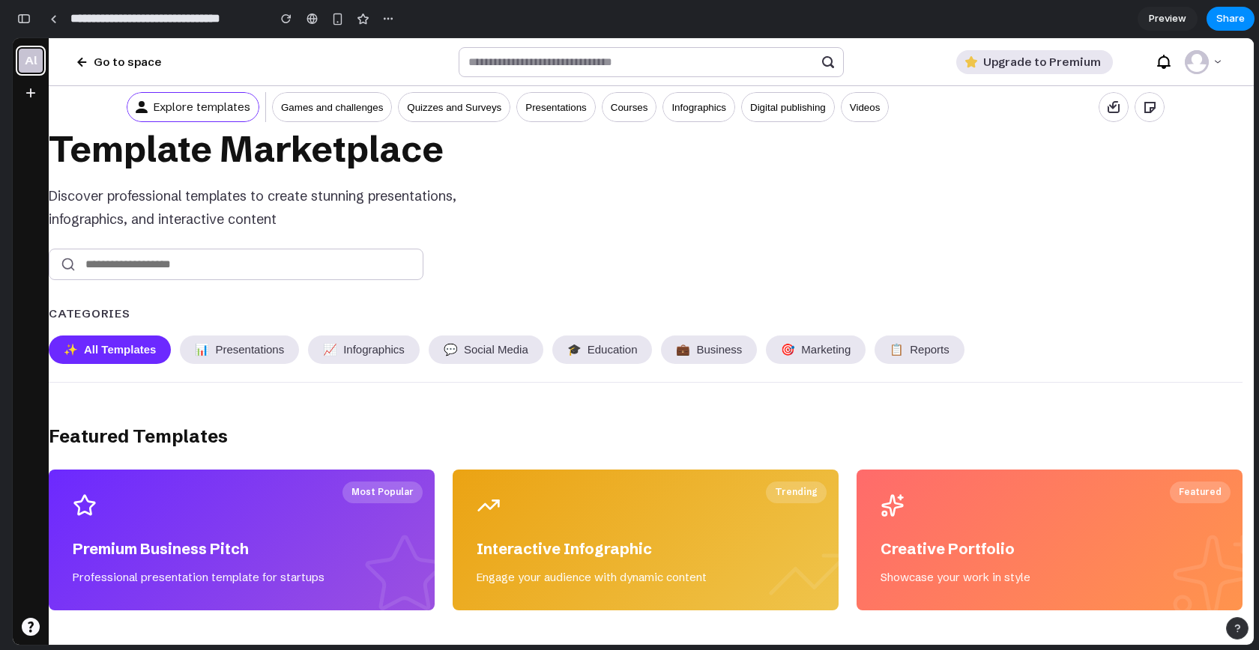
click at [244, 263] on input "text" at bounding box center [236, 264] width 375 height 31
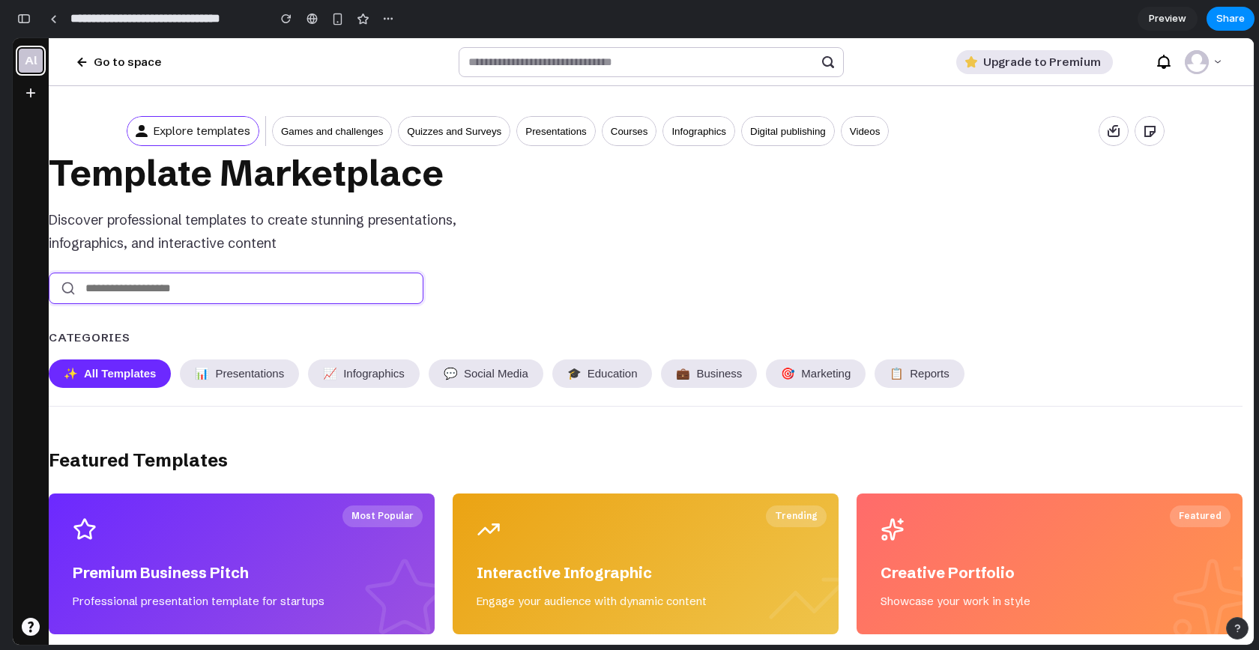
click at [499, 230] on div "Template Marketplace Discover professional templates to create stunning present…" at bounding box center [646, 200] width 1194 height 109
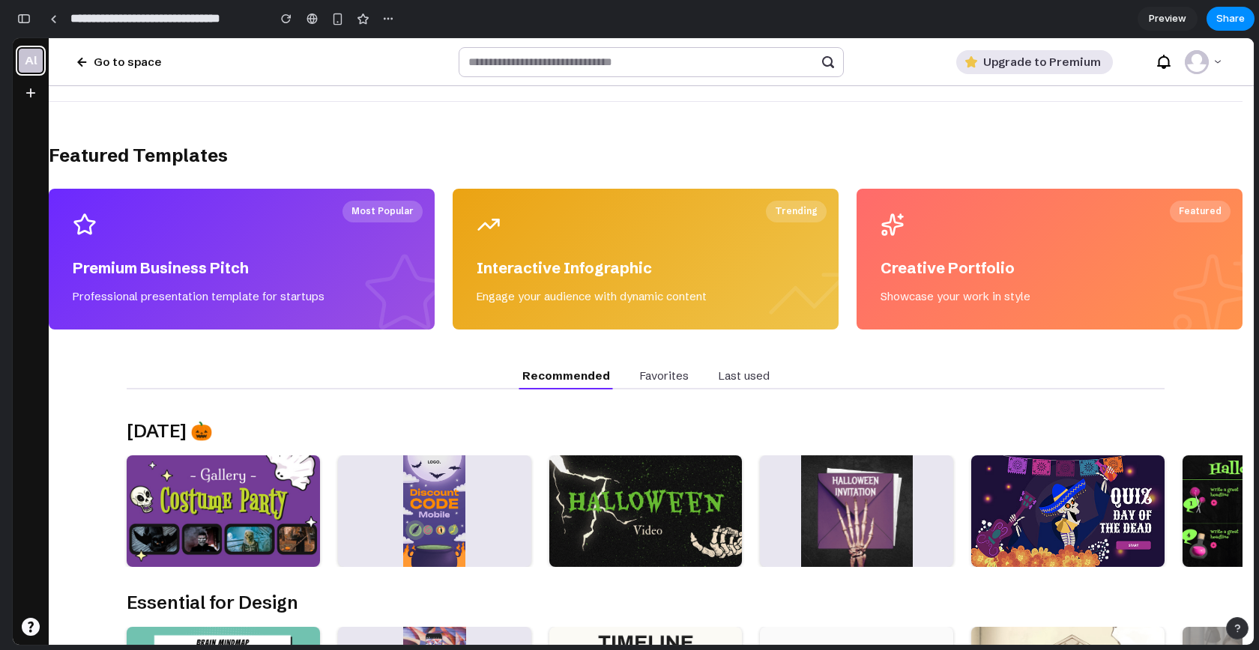
scroll to position [56, 0]
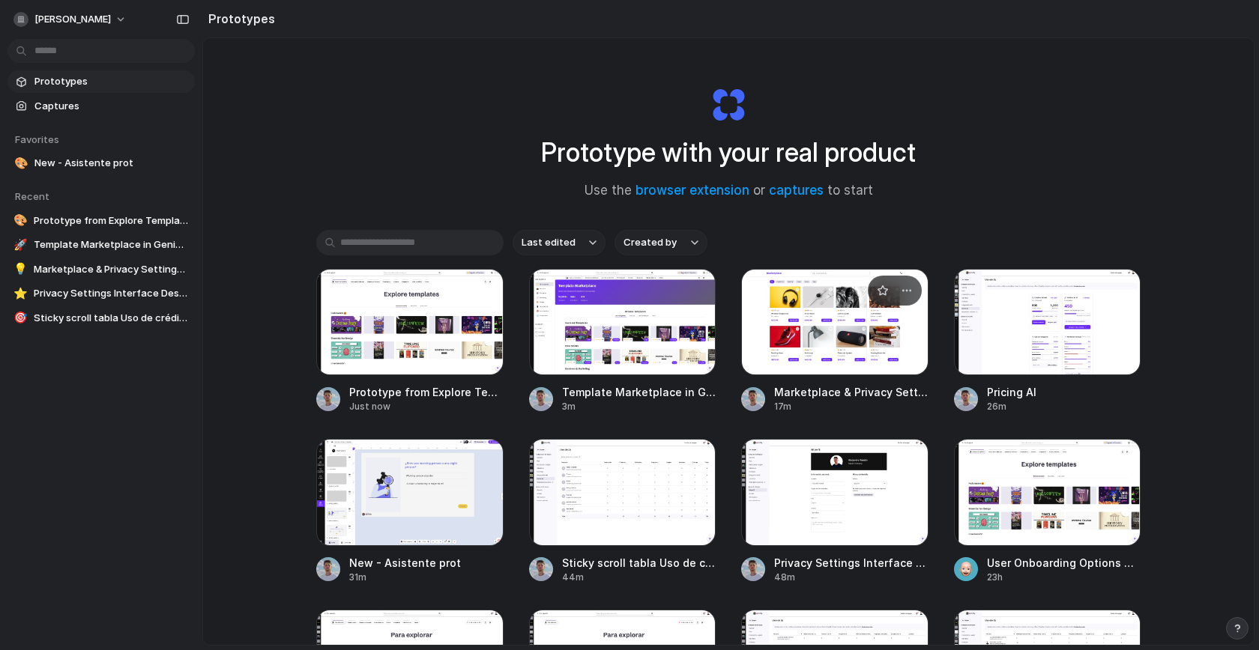
scroll to position [103, 0]
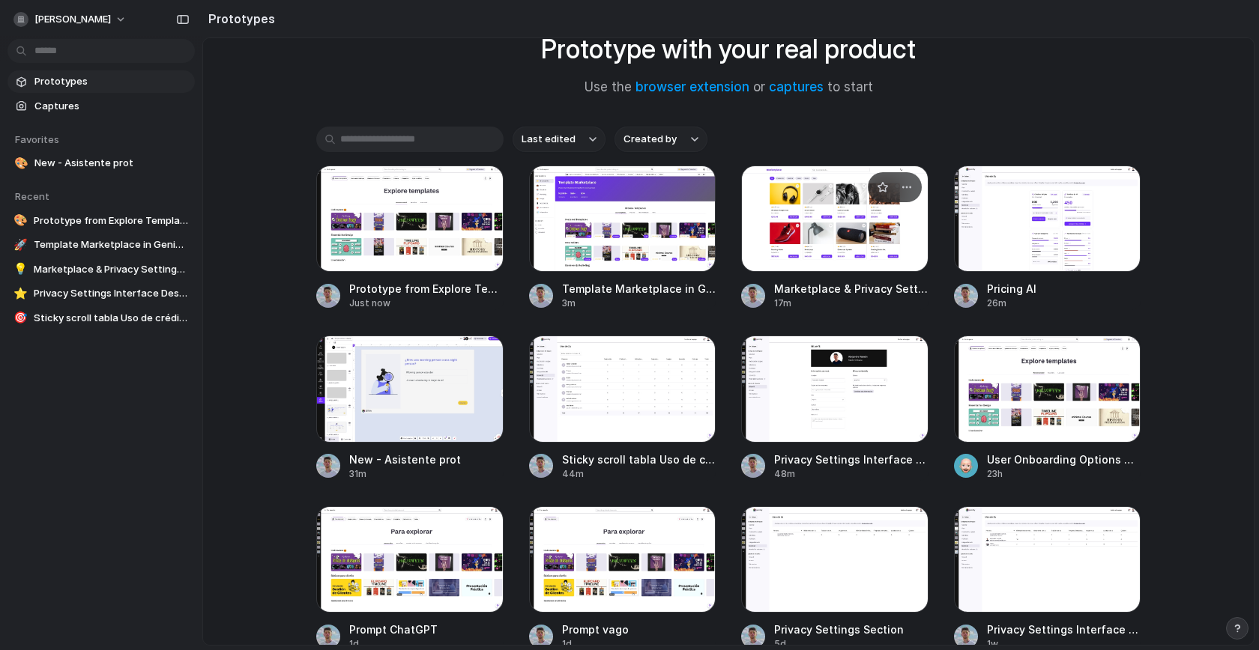
click at [826, 249] on div at bounding box center [834, 219] width 187 height 106
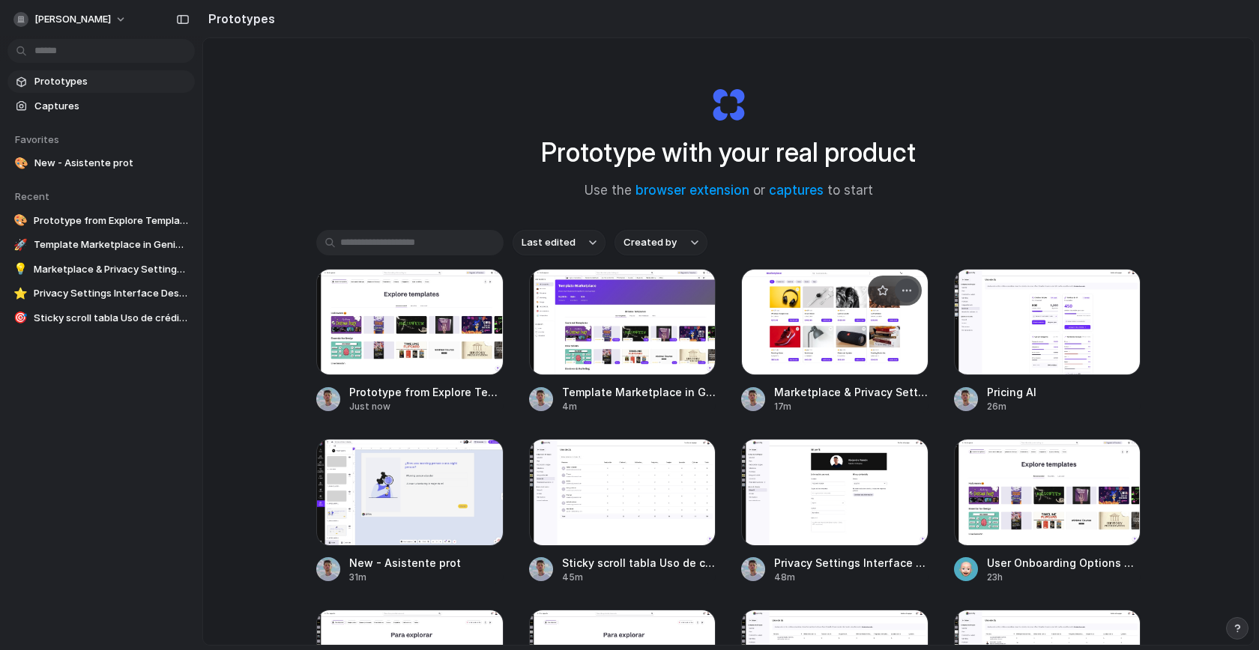
click at [907, 290] on div "button" at bounding box center [907, 291] width 12 height 12
click at [880, 396] on li "Delete" at bounding box center [861, 396] width 106 height 24
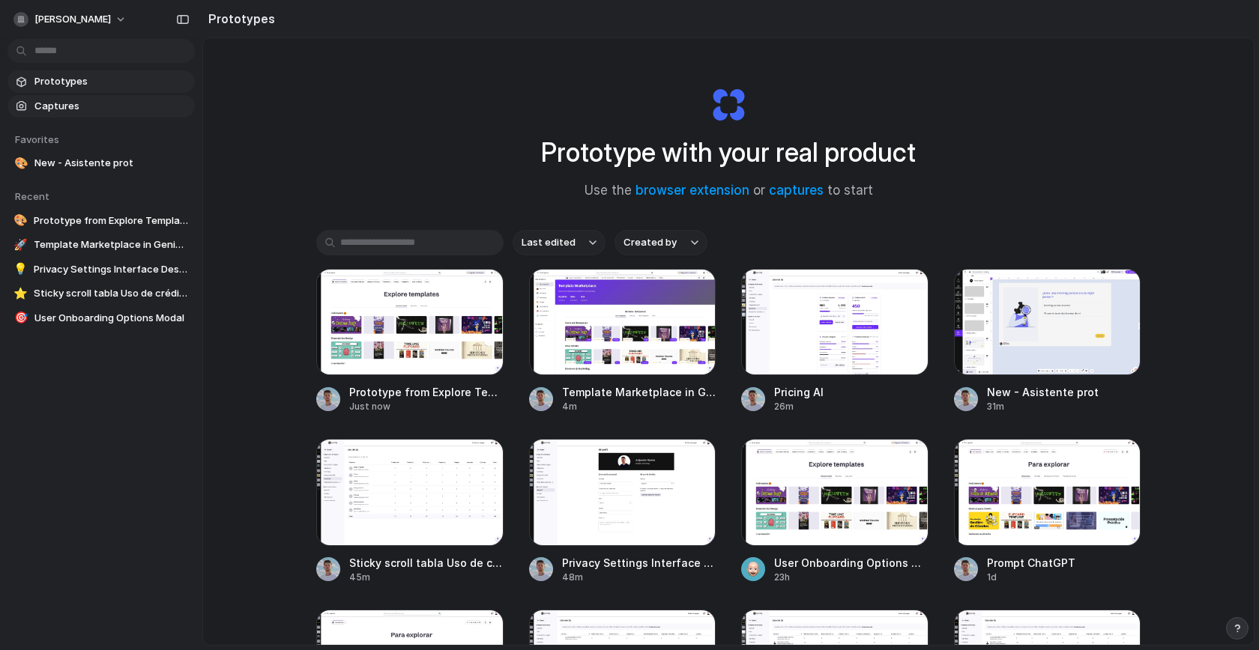
click at [90, 104] on span "Captures" at bounding box center [111, 106] width 154 height 15
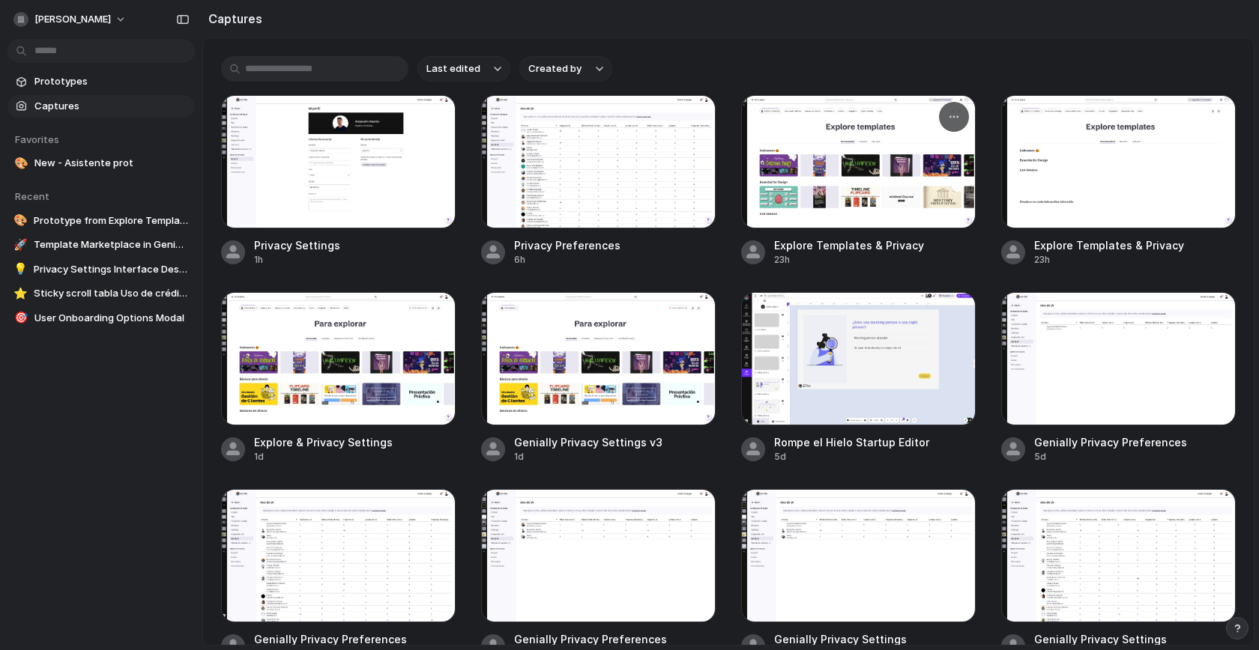
click at [889, 194] on div at bounding box center [858, 161] width 235 height 133
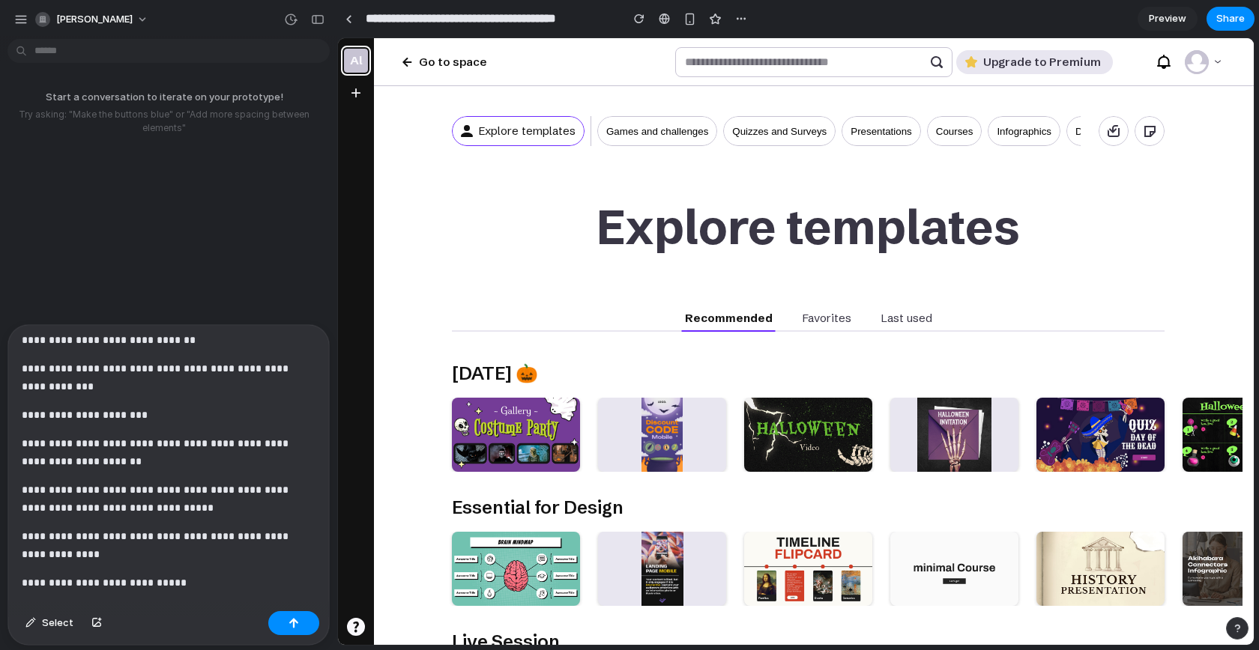
scroll to position [866, 0]
click at [291, 613] on button "button" at bounding box center [293, 623] width 51 height 24
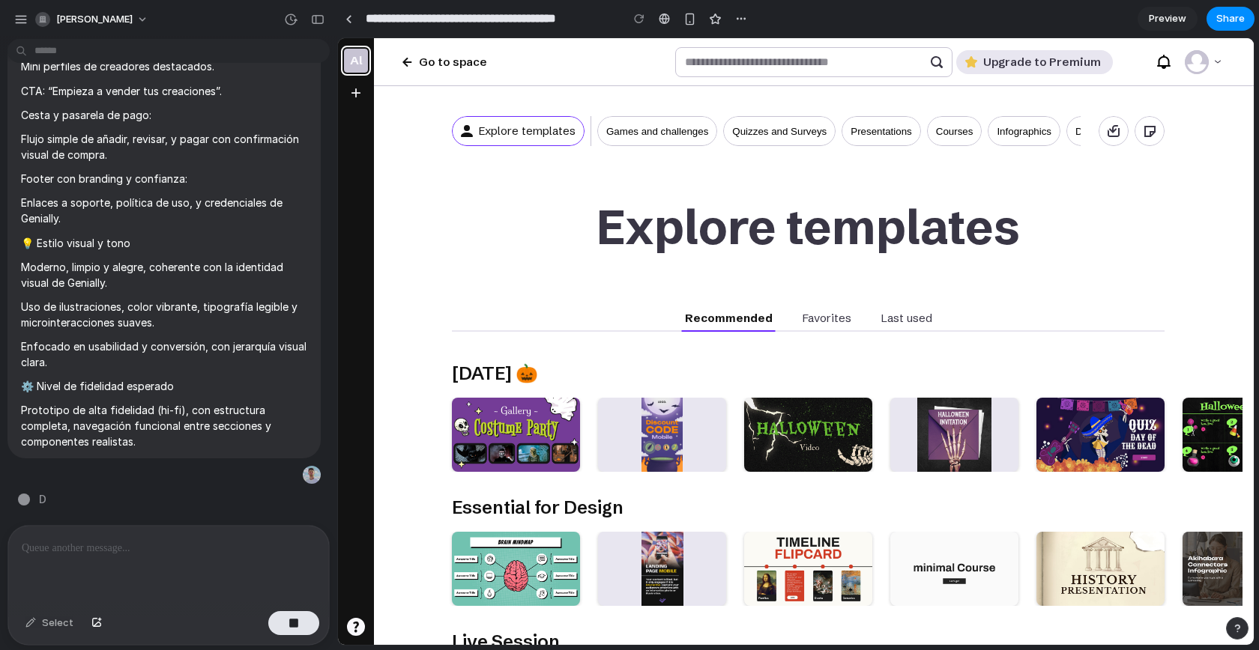
type input "**********"
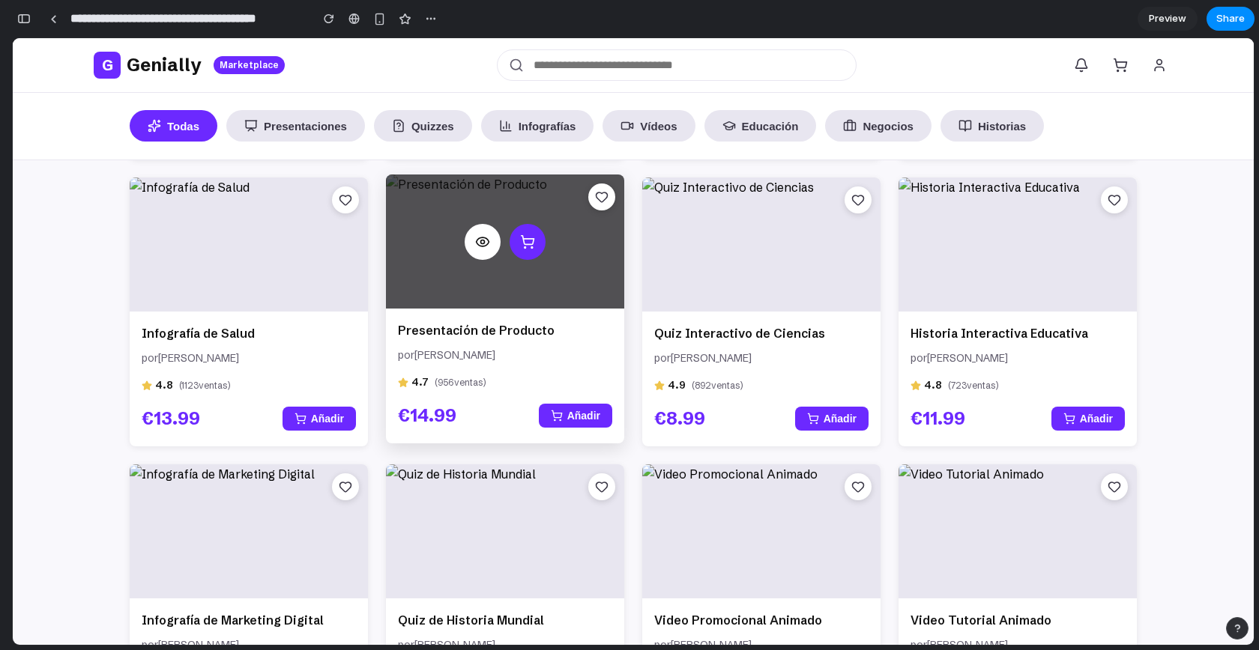
scroll to position [796, 0]
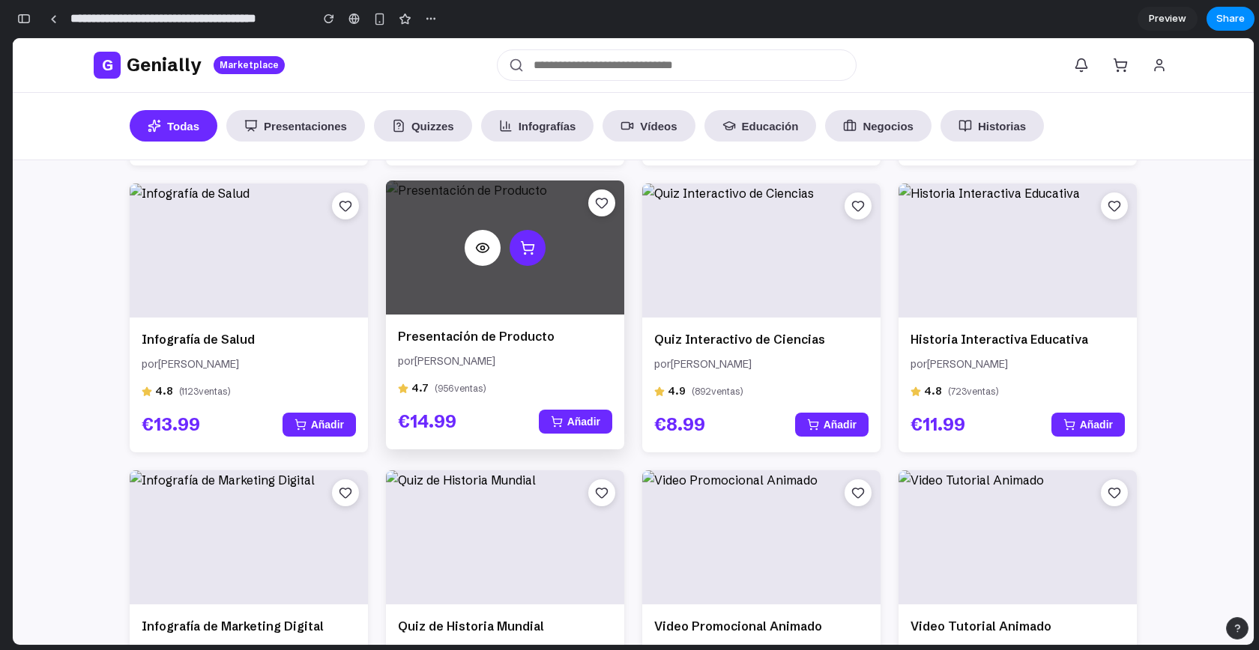
click at [563, 306] on div at bounding box center [505, 248] width 238 height 134
click at [578, 420] on button "Añadir" at bounding box center [575, 422] width 73 height 24
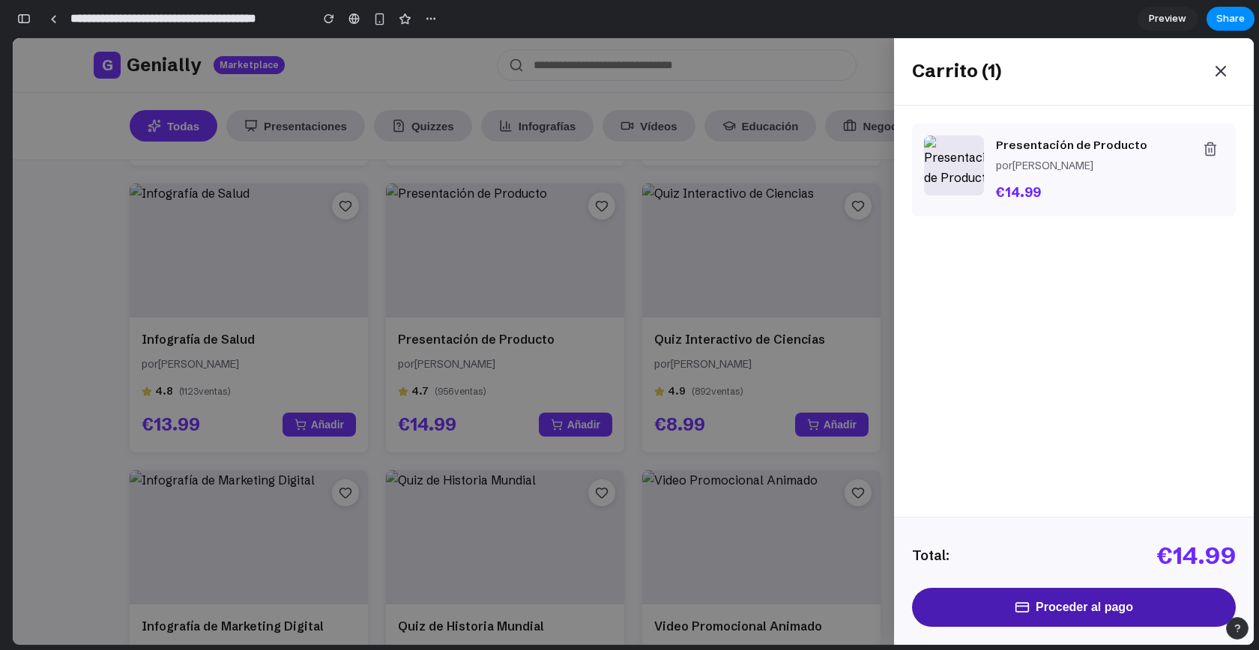
click at [1032, 608] on button "Proceder al pago" at bounding box center [1074, 607] width 324 height 39
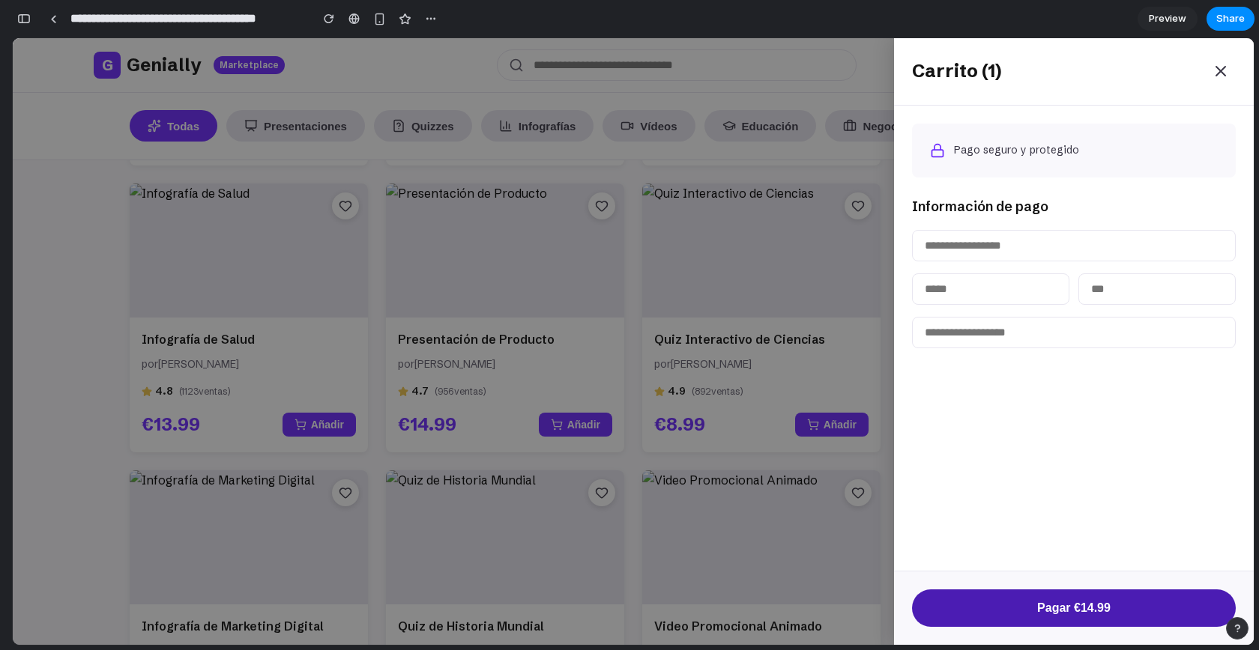
drag, startPoint x: 1077, startPoint y: 600, endPoint x: 1077, endPoint y: 537, distance: 62.9
click at [1077, 566] on div "Pago seguro y protegido Información de pago Pagar € 14.99" at bounding box center [1074, 375] width 360 height 539
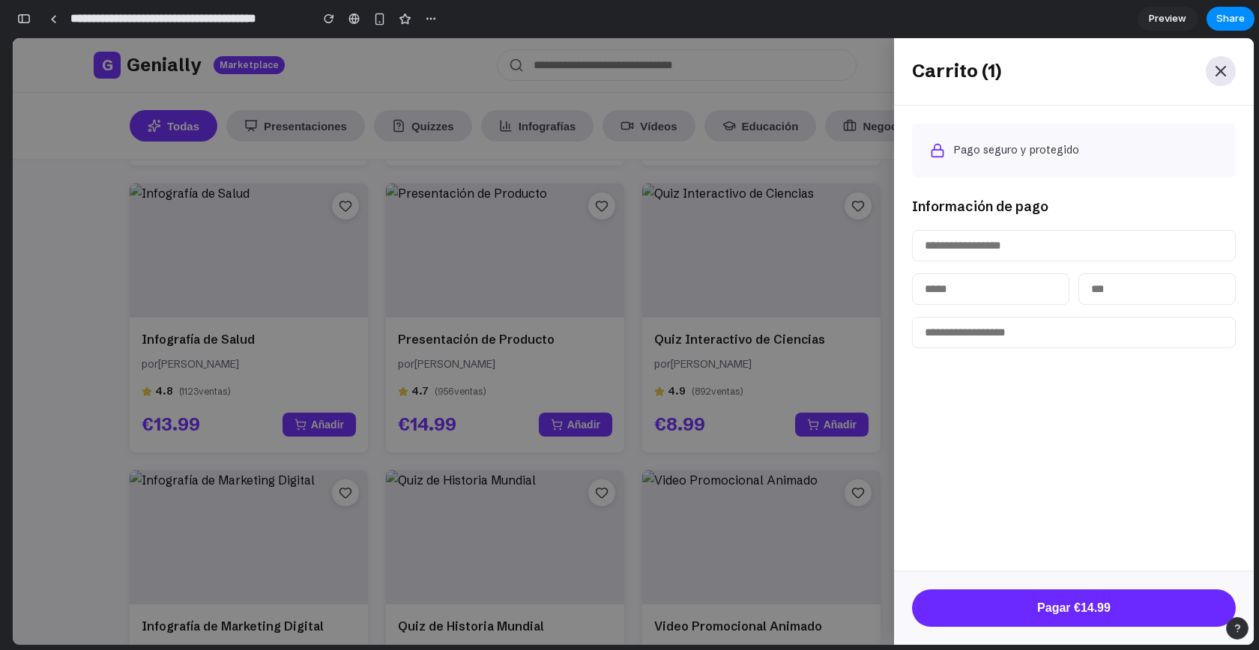
click at [1212, 71] on icon at bounding box center [1221, 71] width 18 height 18
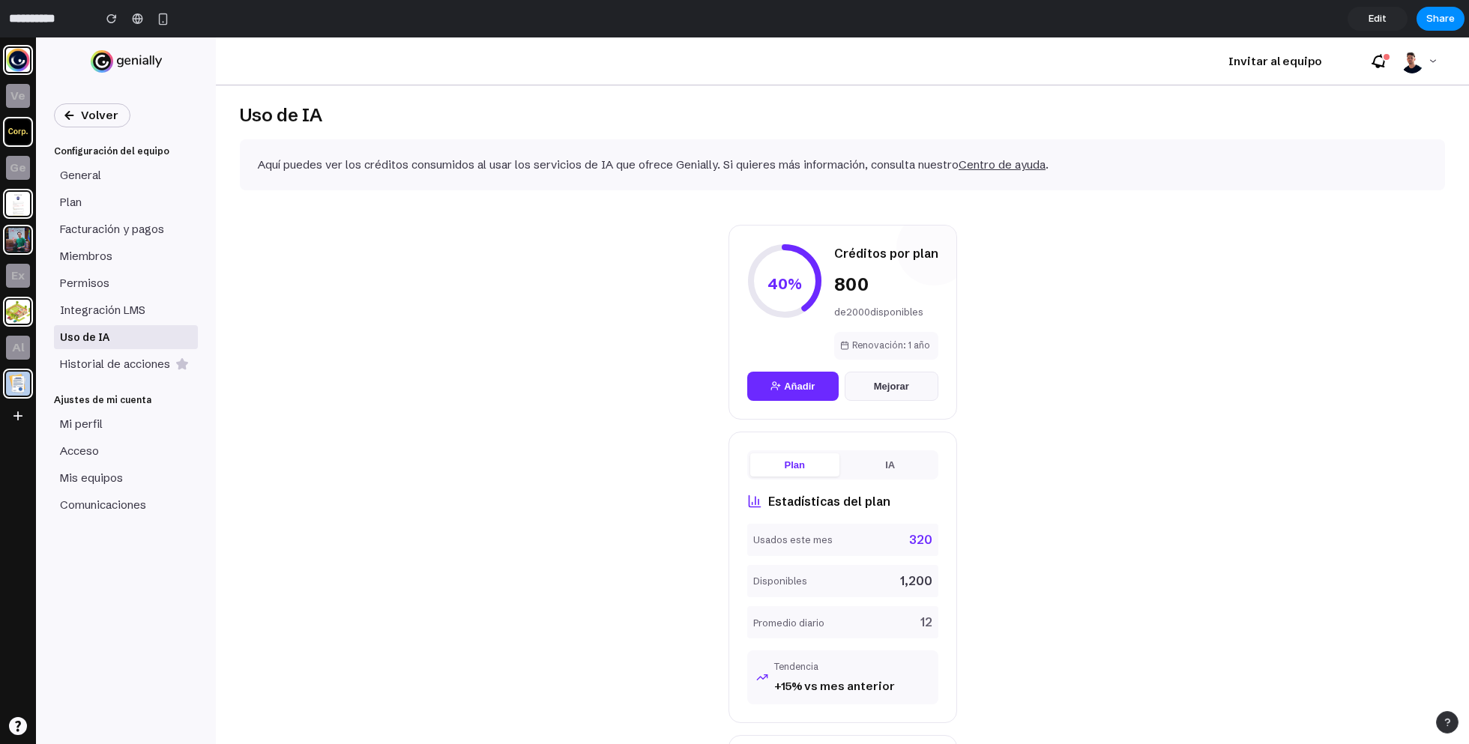
click at [1077, 339] on div "Uso de IA Aquí puedes ver los créditos consumidos al usar los servicios de IA q…" at bounding box center [842, 414] width 1253 height 659
click at [987, 306] on div "Uso de IA Aquí puedes ver los créditos consumidos al usar los servicios de IA q…" at bounding box center [842, 414] width 1253 height 659
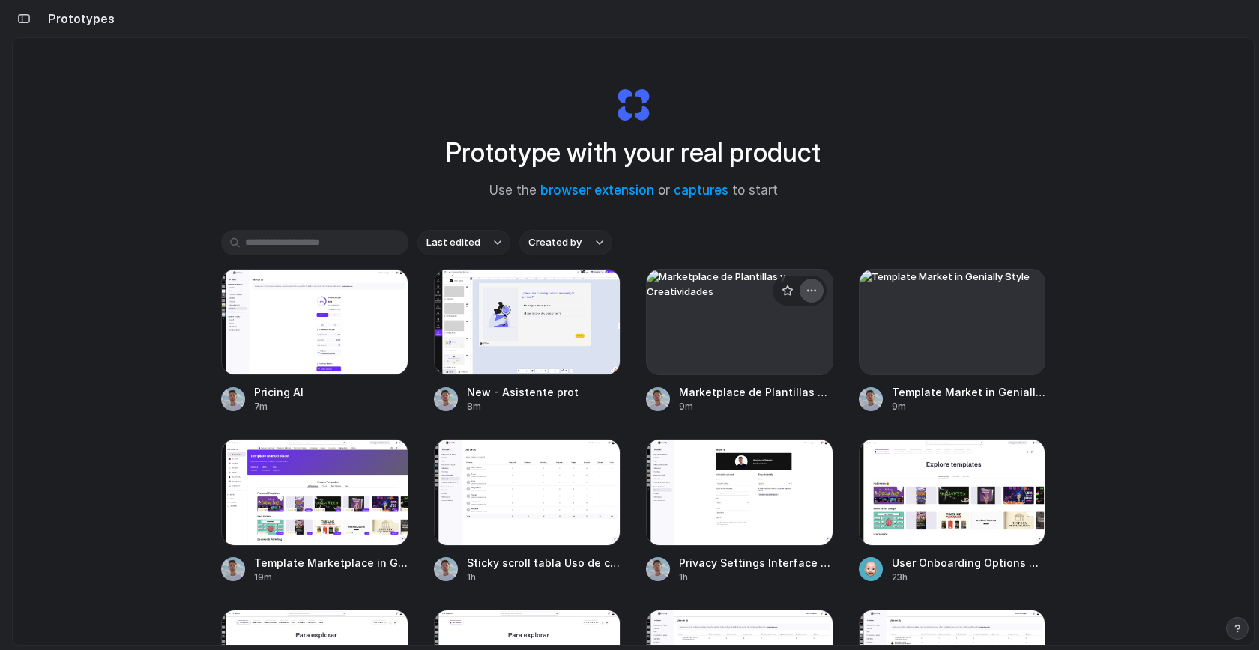
click at [810, 288] on div "button" at bounding box center [811, 291] width 12 height 12
click at [766, 395] on li "Delete" at bounding box center [766, 396] width 106 height 24
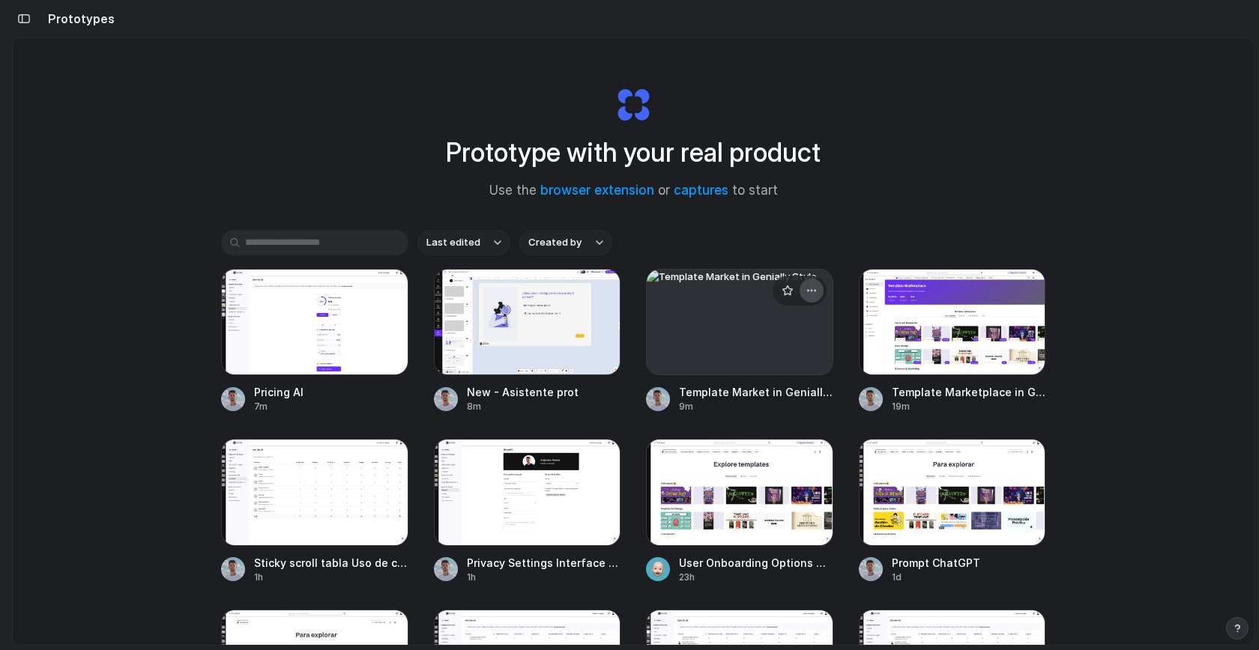
click at [814, 291] on button "button" at bounding box center [811, 291] width 24 height 24
click at [759, 389] on span "Delete" at bounding box center [751, 396] width 31 height 15
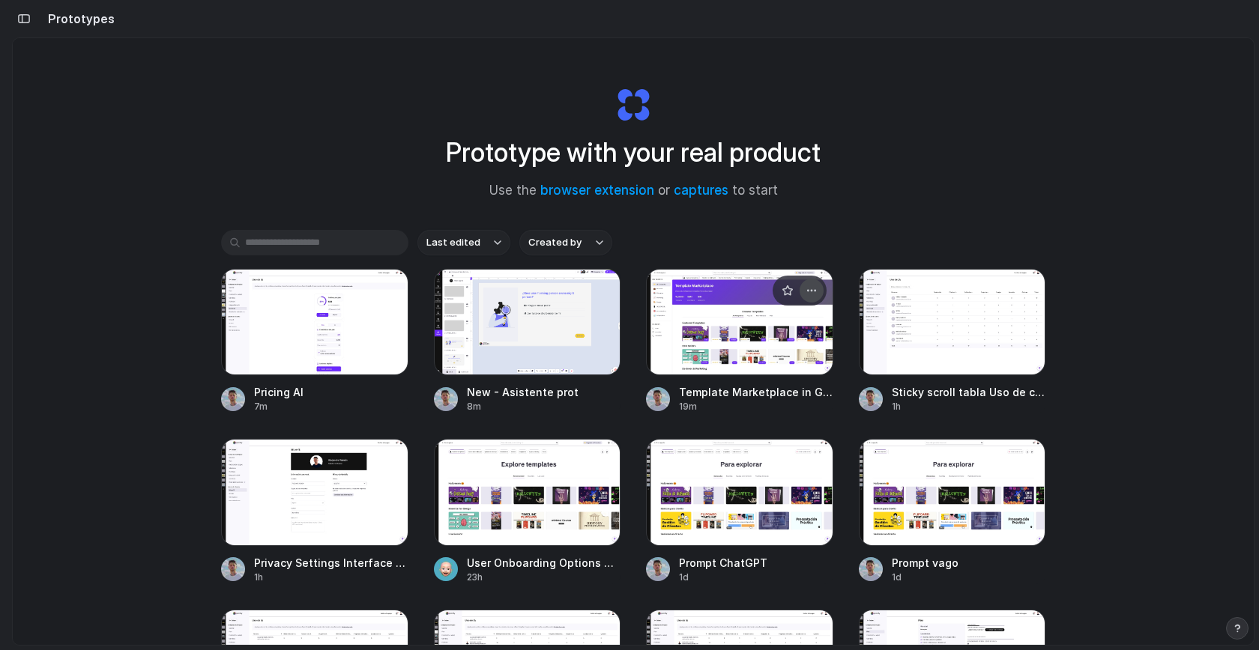
click at [805, 289] on div "button" at bounding box center [811, 291] width 12 height 12
click at [746, 392] on span "Delete" at bounding box center [751, 396] width 31 height 15
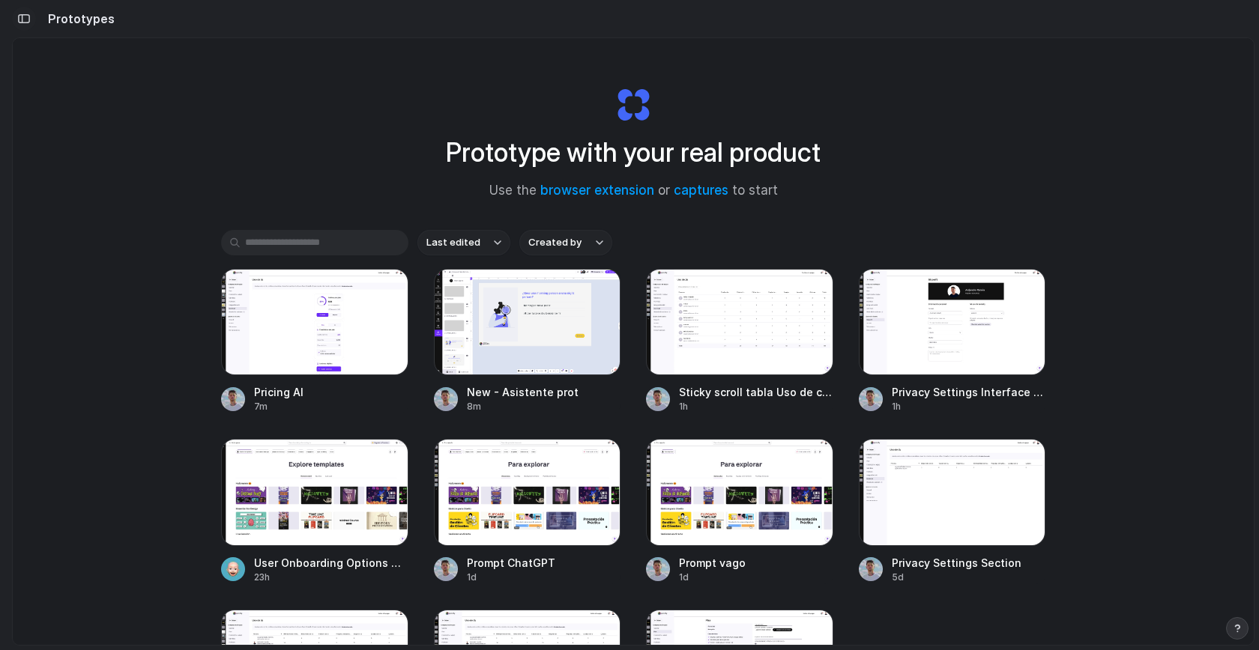
click at [16, 27] on button "button" at bounding box center [24, 19] width 24 height 24
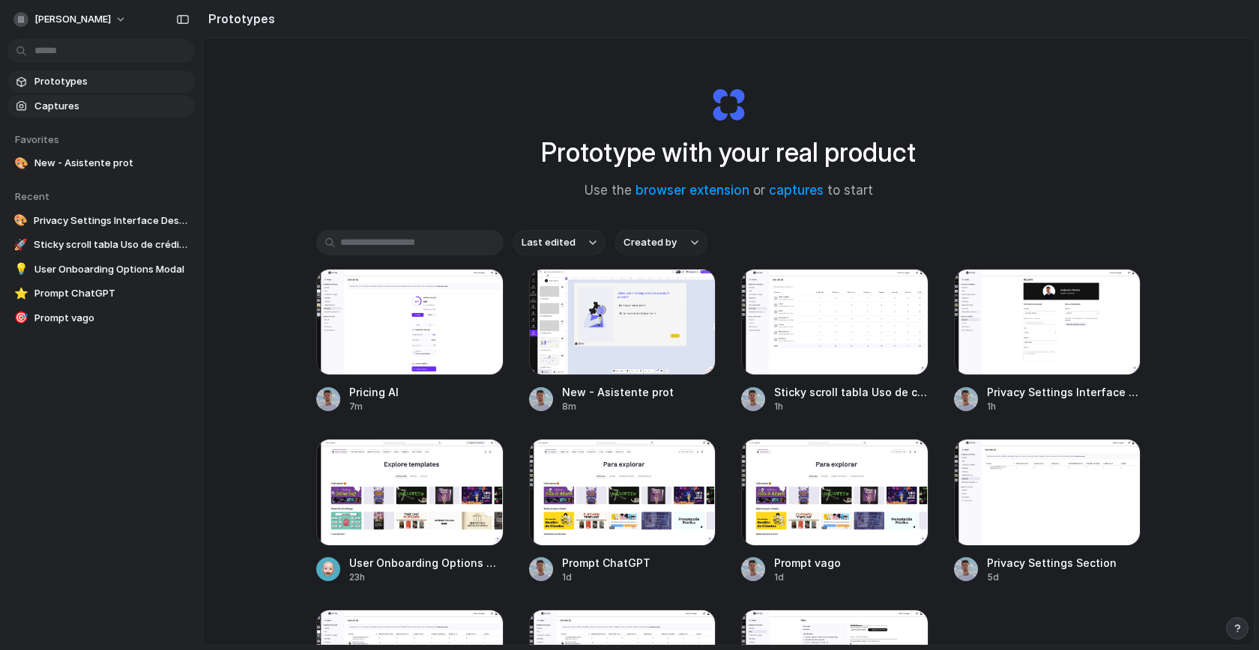
click at [92, 109] on span "Captures" at bounding box center [111, 106] width 154 height 15
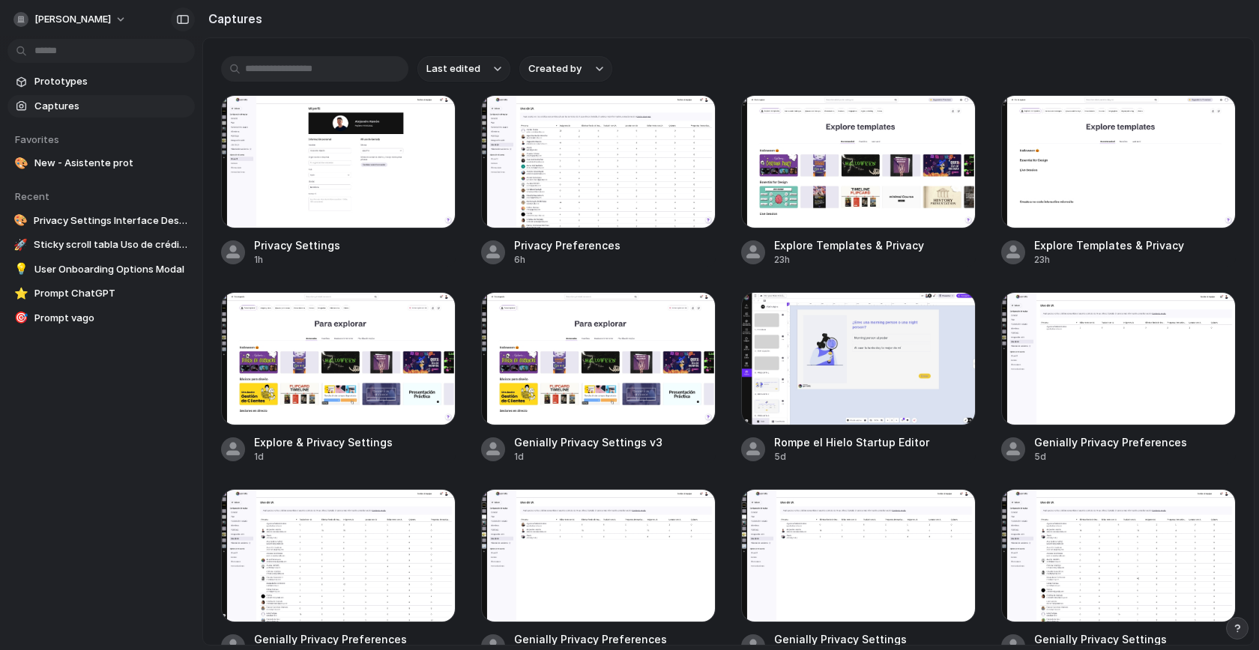
click at [175, 21] on button "button" at bounding box center [183, 19] width 24 height 24
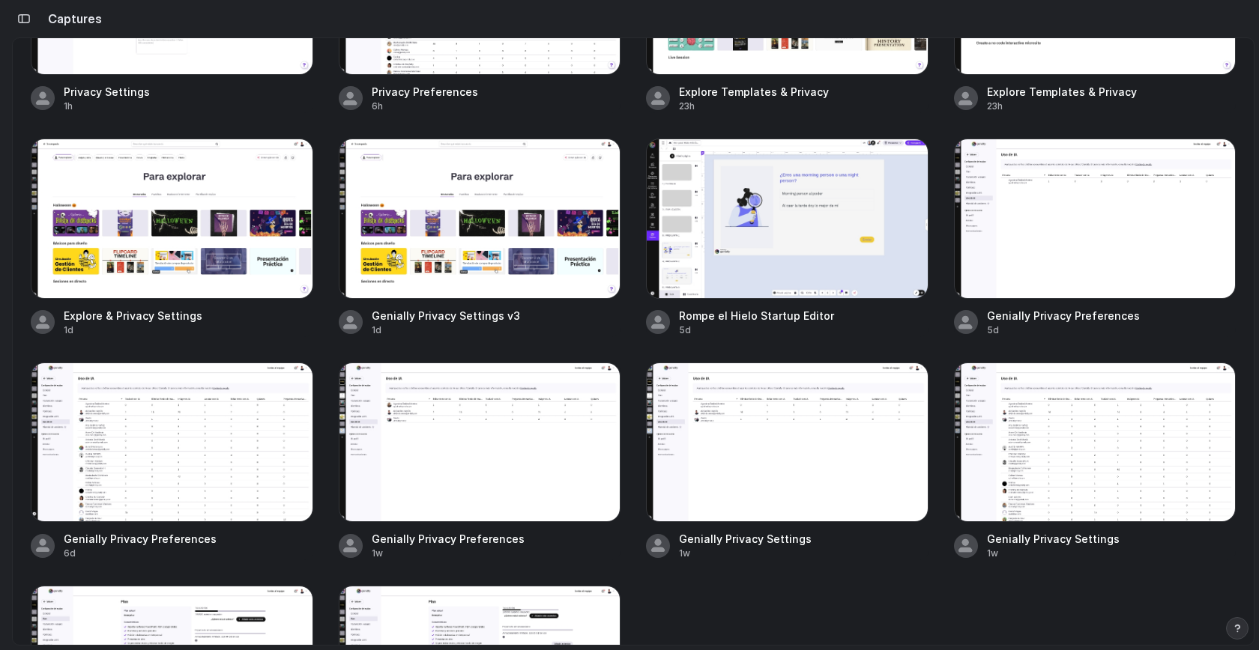
scroll to position [177, 0]
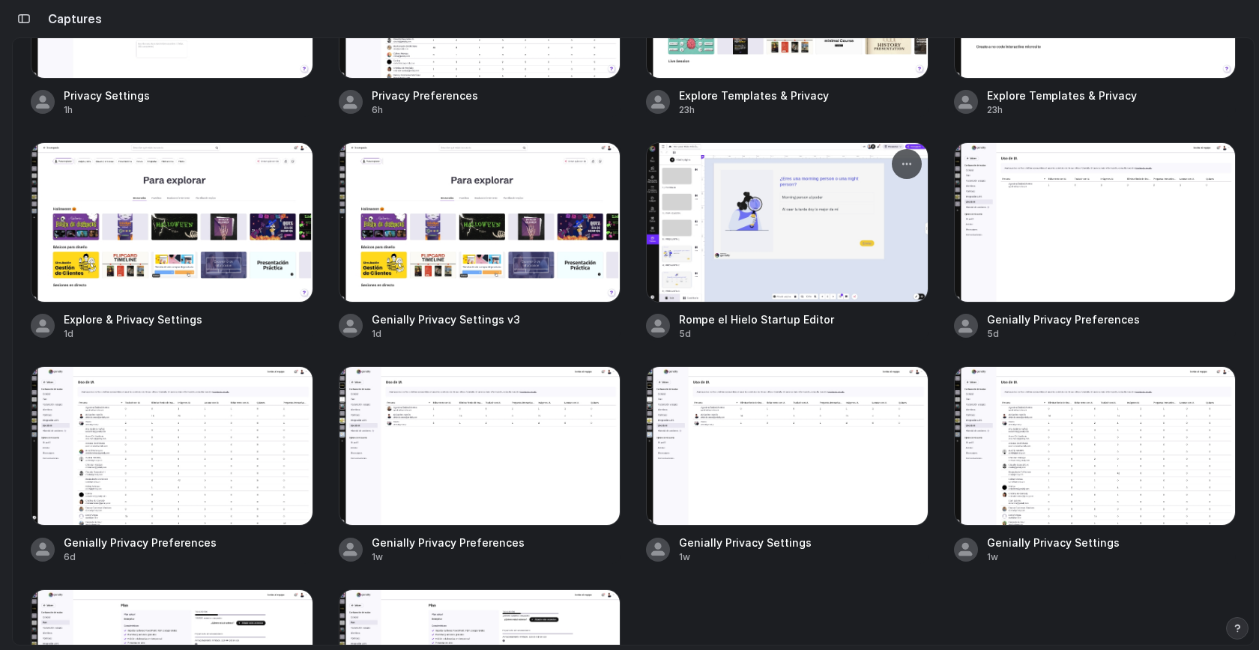
click at [805, 263] on div at bounding box center [787, 222] width 282 height 160
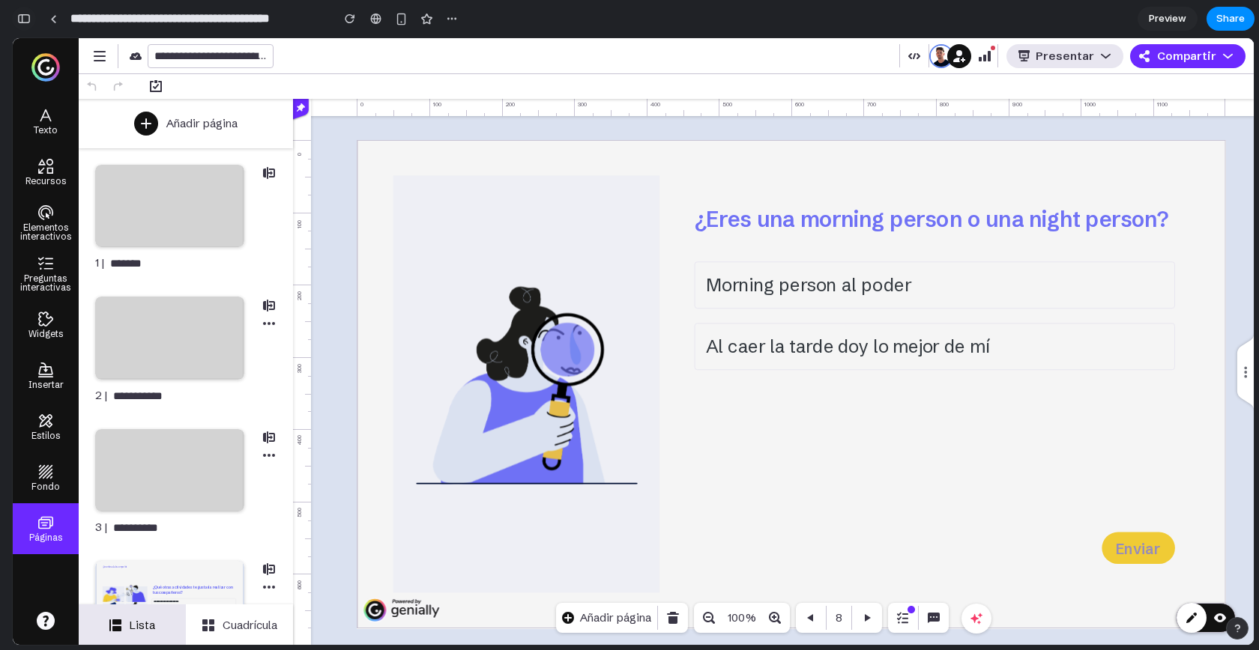
click at [24, 19] on div "button" at bounding box center [23, 18] width 13 height 10
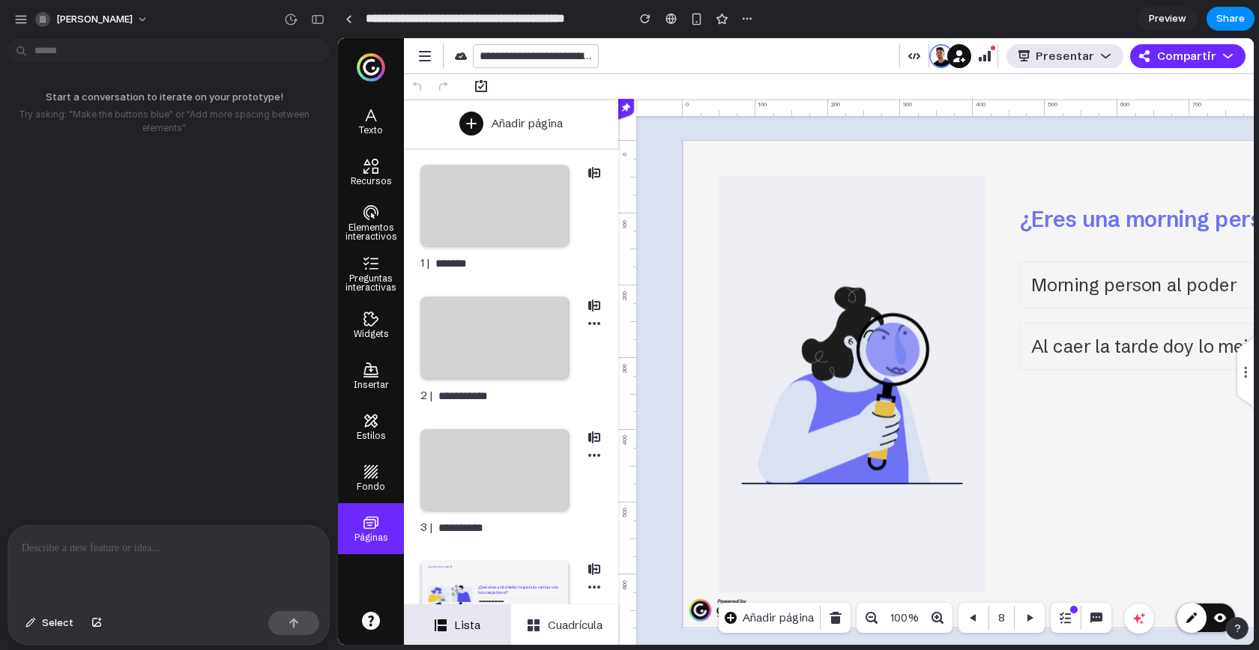
click at [135, 539] on p at bounding box center [169, 548] width 294 height 18
click at [93, 617] on button "button" at bounding box center [96, 623] width 25 height 24
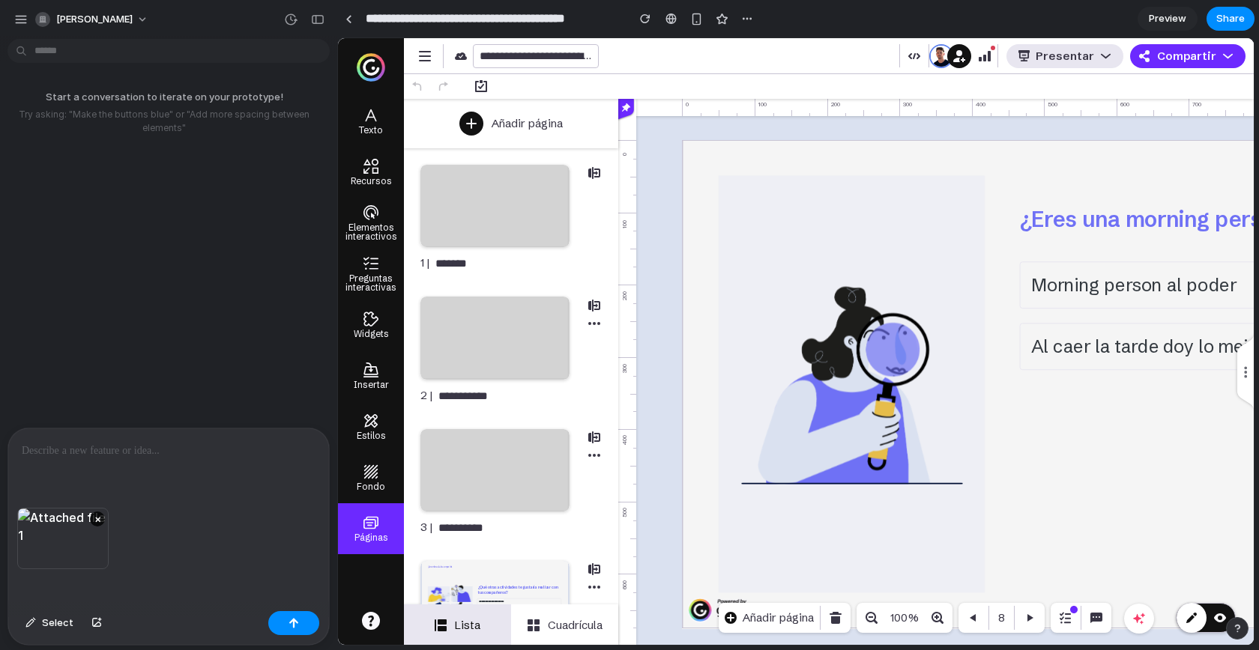
click at [148, 445] on p at bounding box center [169, 451] width 294 height 18
paste div
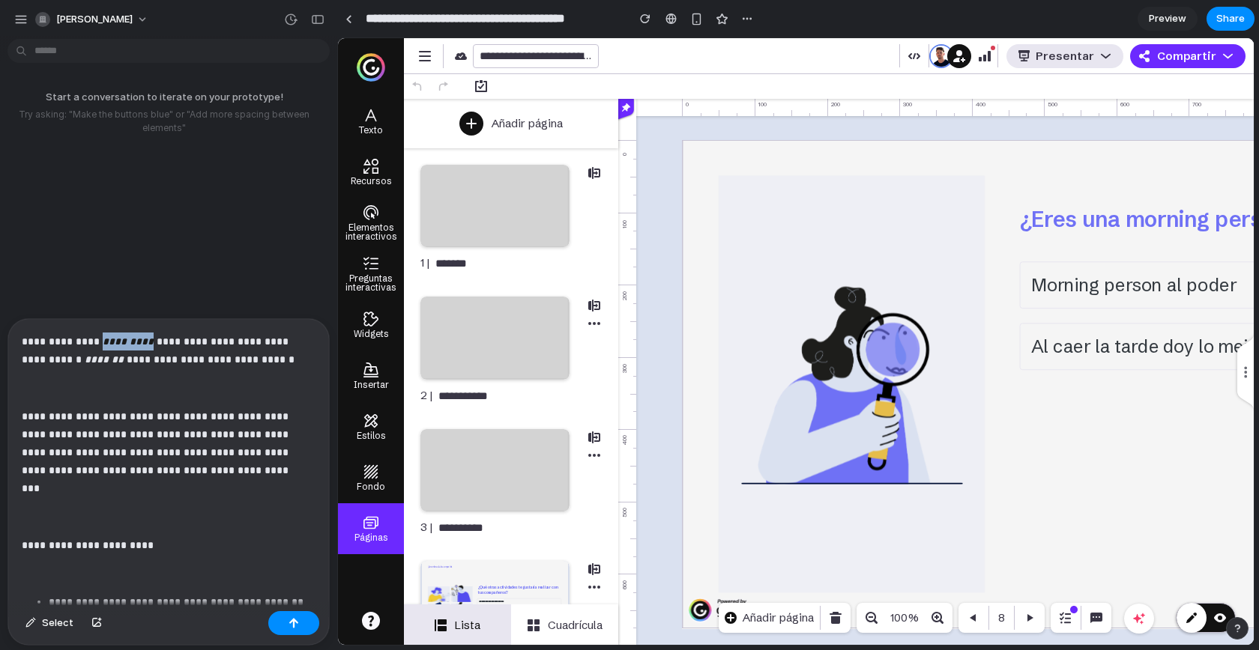
drag, startPoint x: 153, startPoint y: 340, endPoint x: 108, endPoint y: 341, distance: 45.0
click at [108, 341] on p "**********" at bounding box center [163, 351] width 282 height 36
click at [196, 400] on div "**********" at bounding box center [168, 462] width 321 height 286
drag, startPoint x: 118, startPoint y: 360, endPoint x: 83, endPoint y: 359, distance: 34.5
click at [85, 359] on em "*******" at bounding box center [104, 359] width 39 height 10
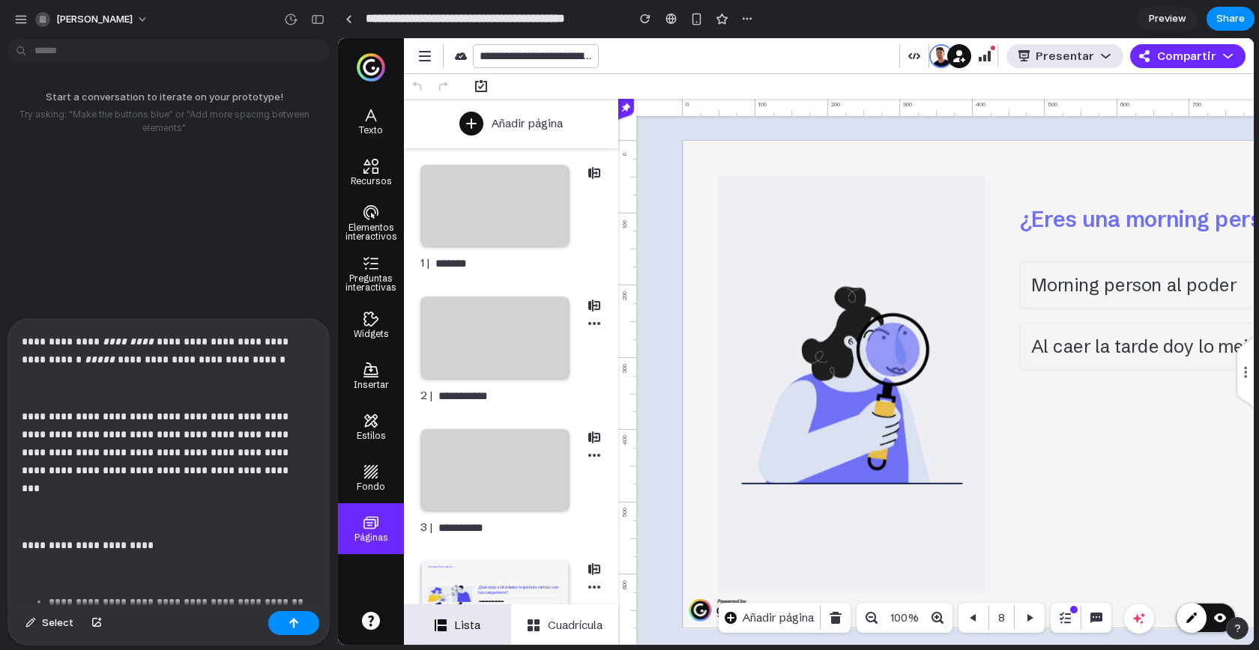
scroll to position [36, 0]
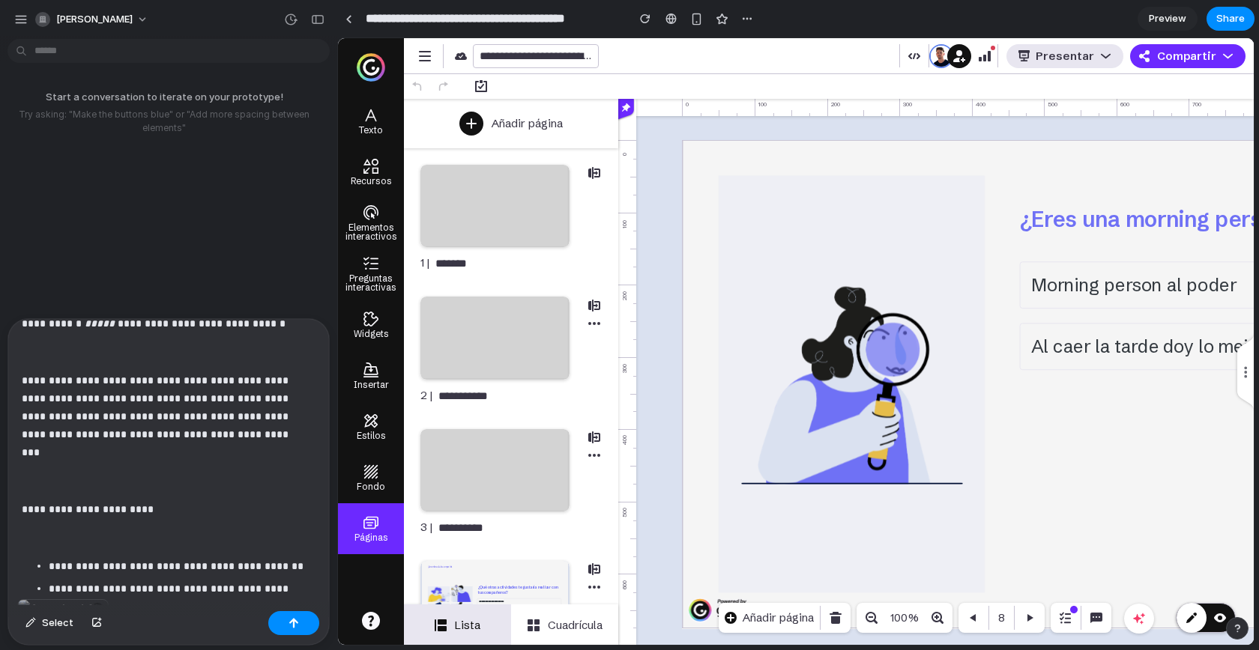
click at [156, 358] on p at bounding box center [163, 352] width 282 height 18
click at [162, 474] on p at bounding box center [166, 472] width 288 height 36
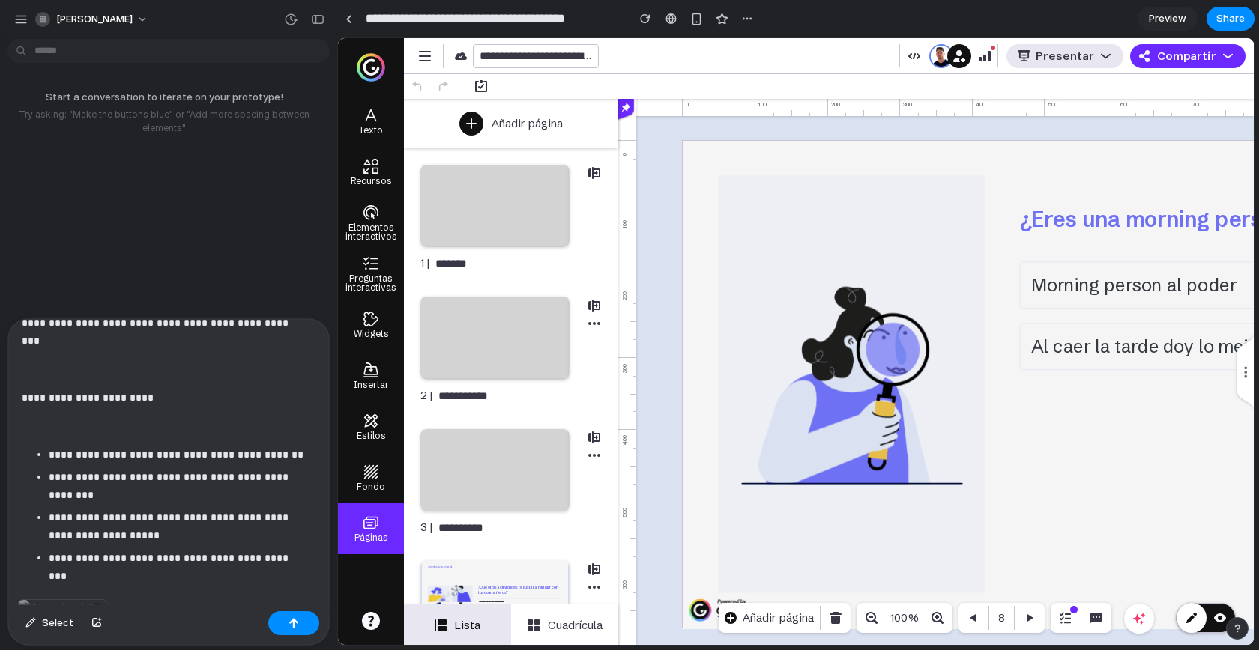
scroll to position [160, 0]
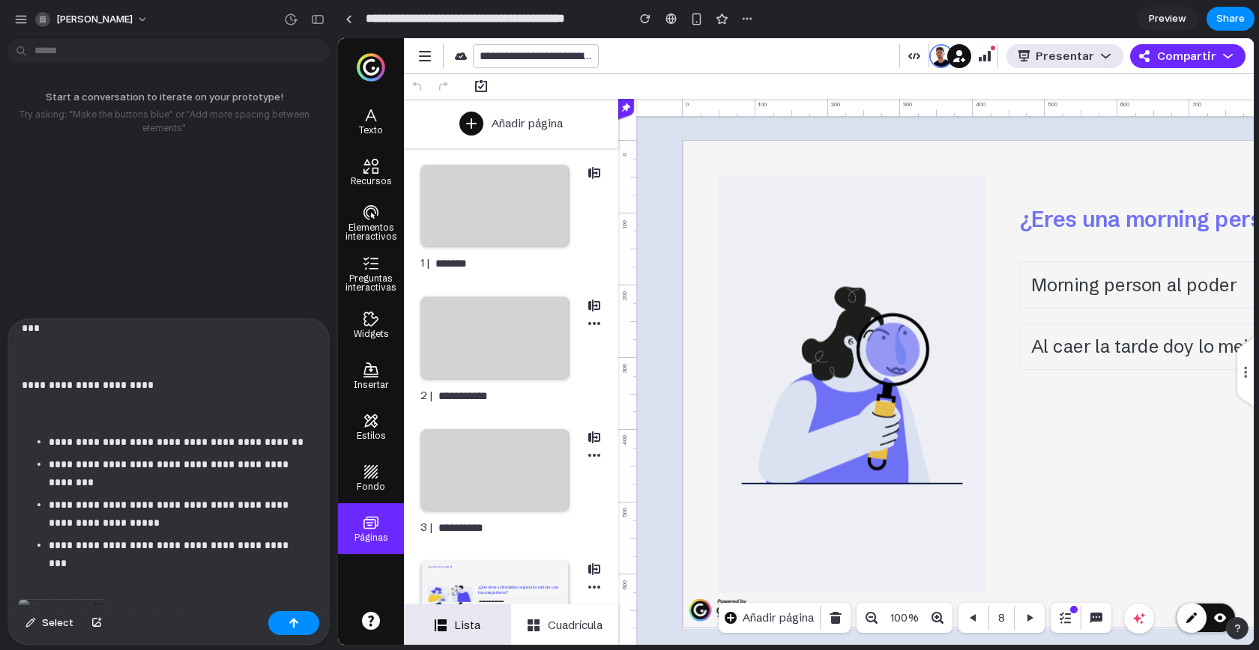
click at [123, 409] on p at bounding box center [166, 414] width 288 height 18
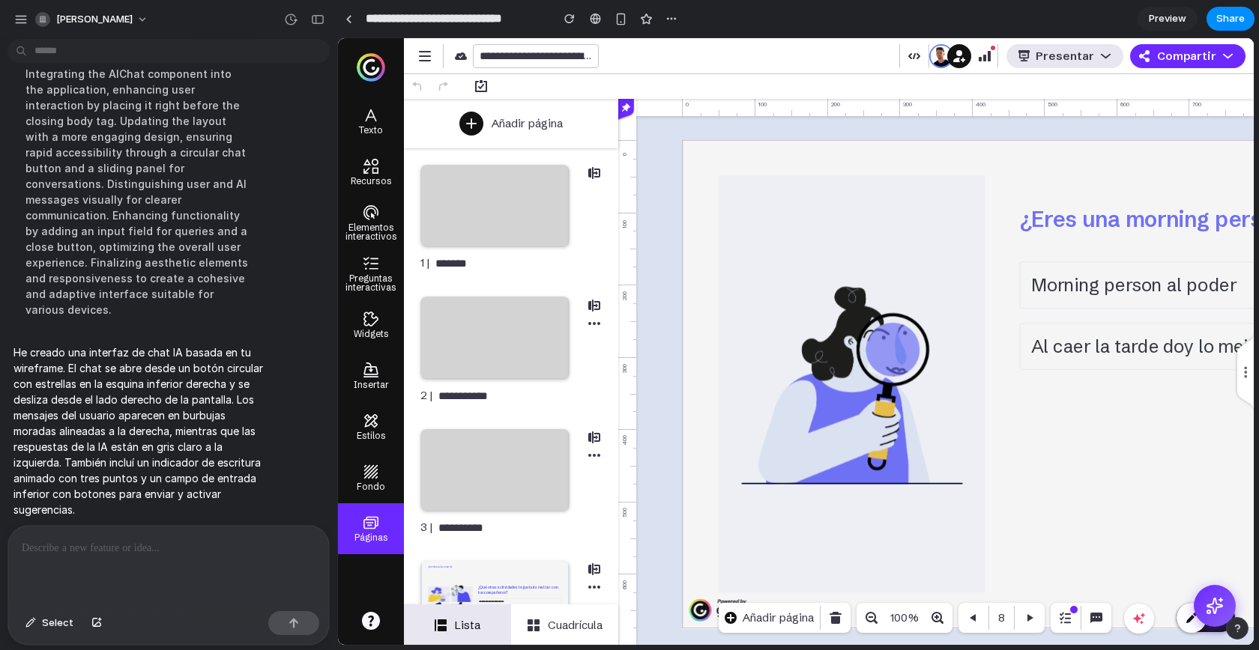
scroll to position [616, 0]
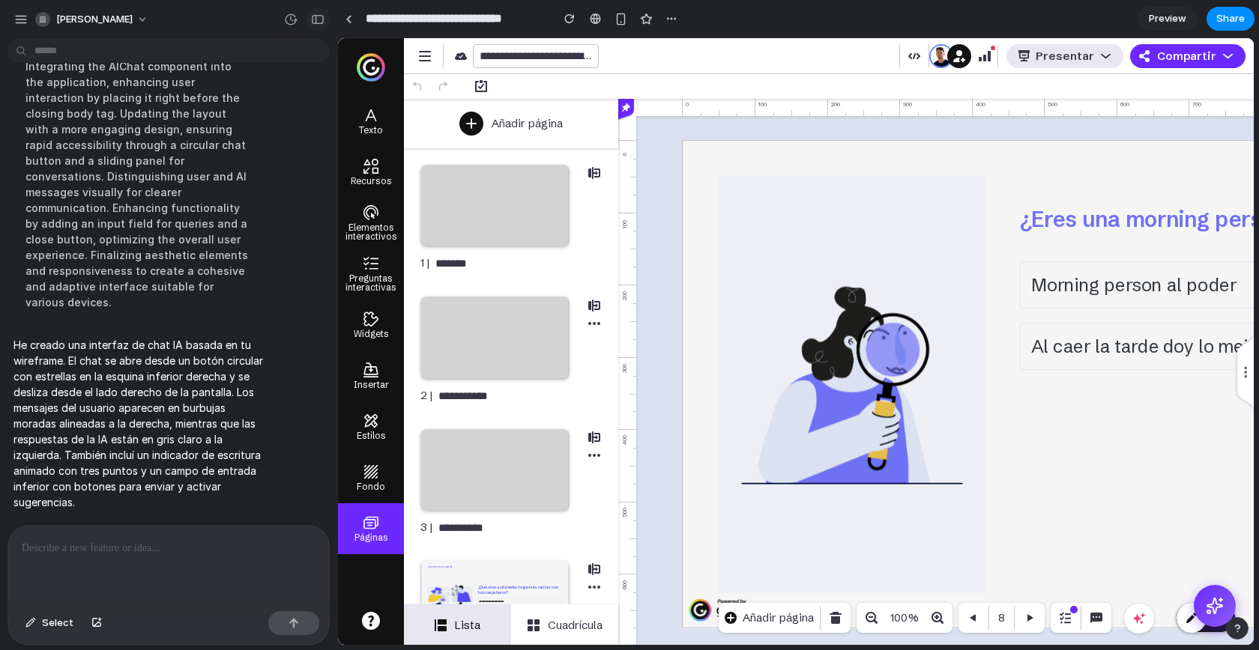
click at [314, 20] on div "button" at bounding box center [317, 19] width 13 height 10
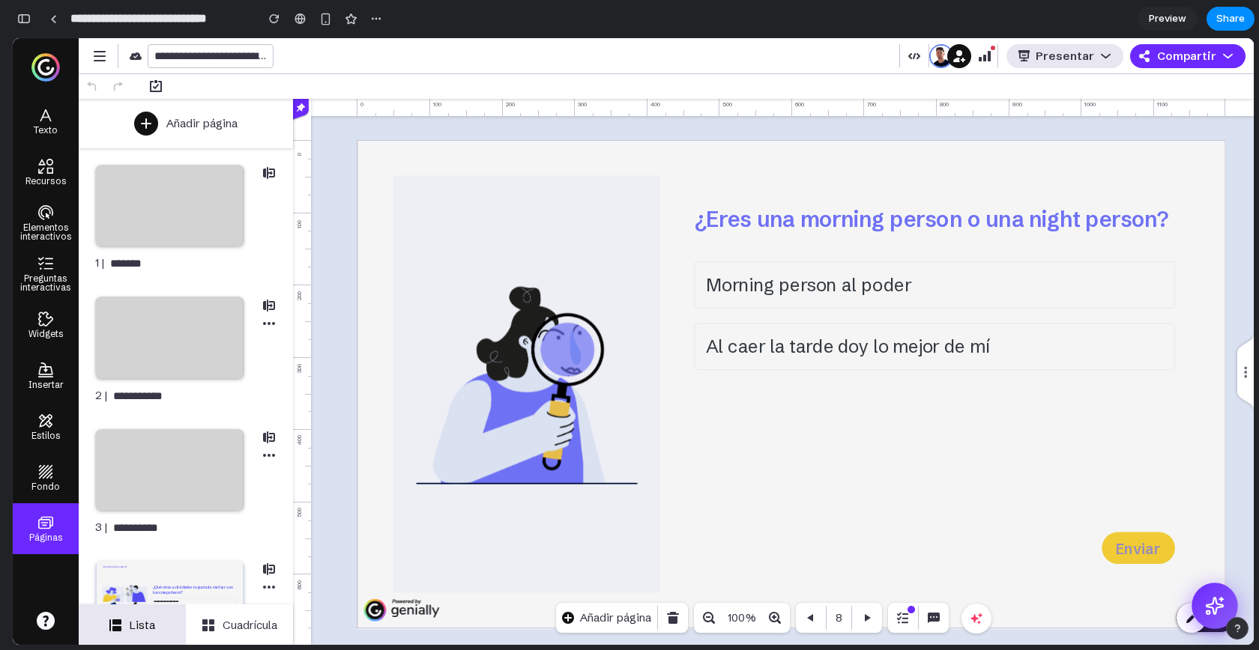
click at [1217, 602] on icon at bounding box center [1214, 605] width 19 height 19
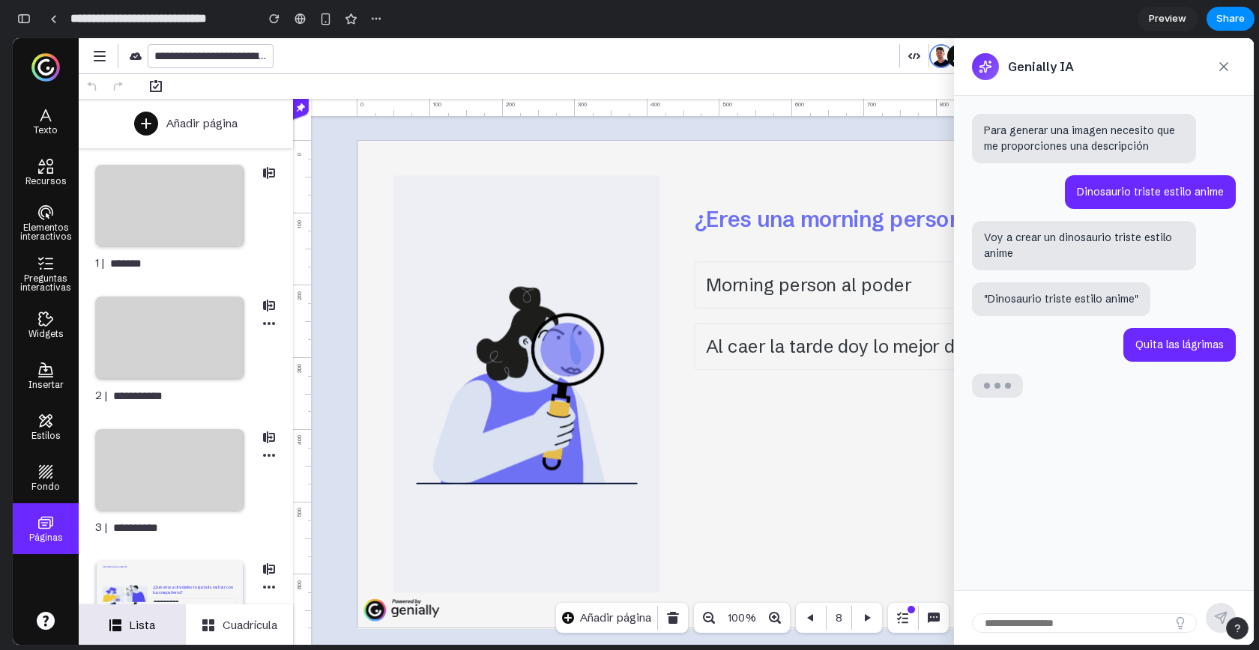
click at [1050, 618] on input "text" at bounding box center [1084, 623] width 225 height 19
click at [1228, 66] on icon at bounding box center [1223, 66] width 15 height 15
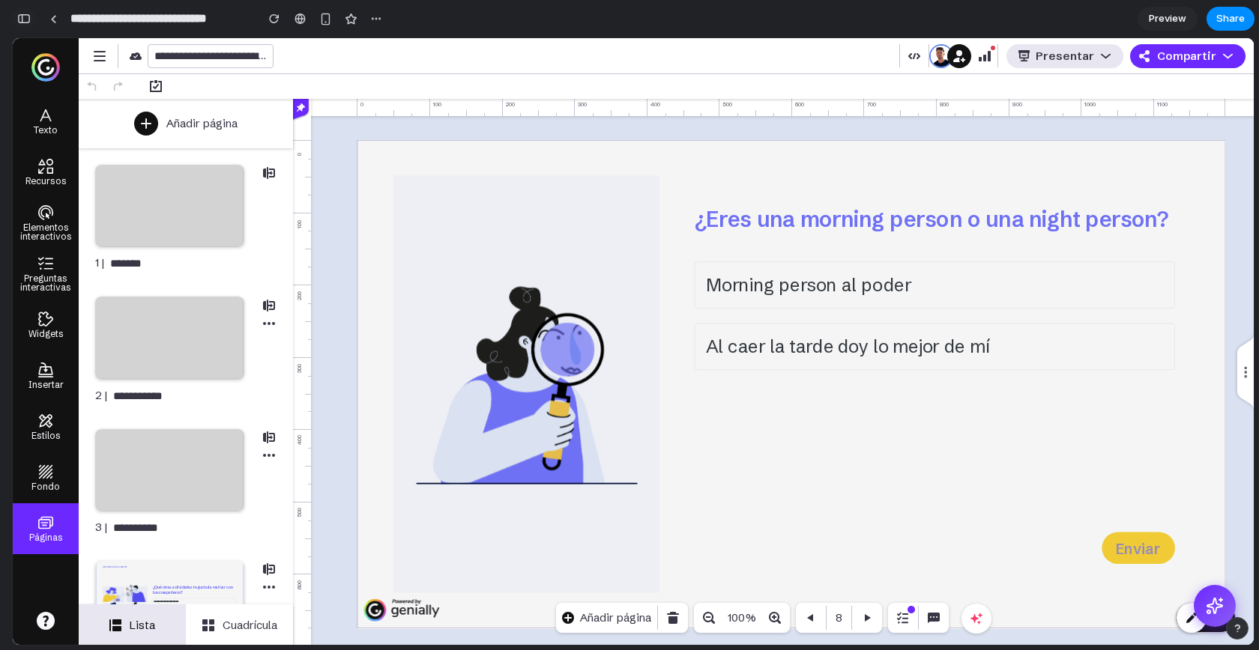
click at [32, 25] on button "button" at bounding box center [24, 19] width 24 height 24
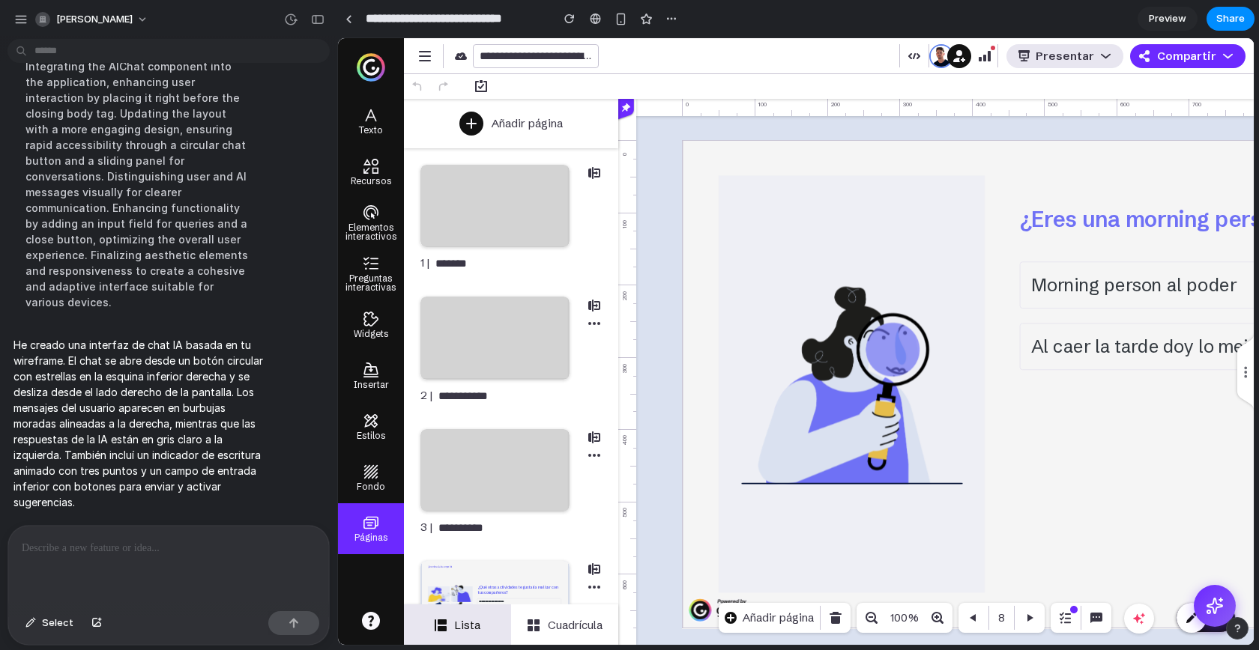
scroll to position [616, 0]
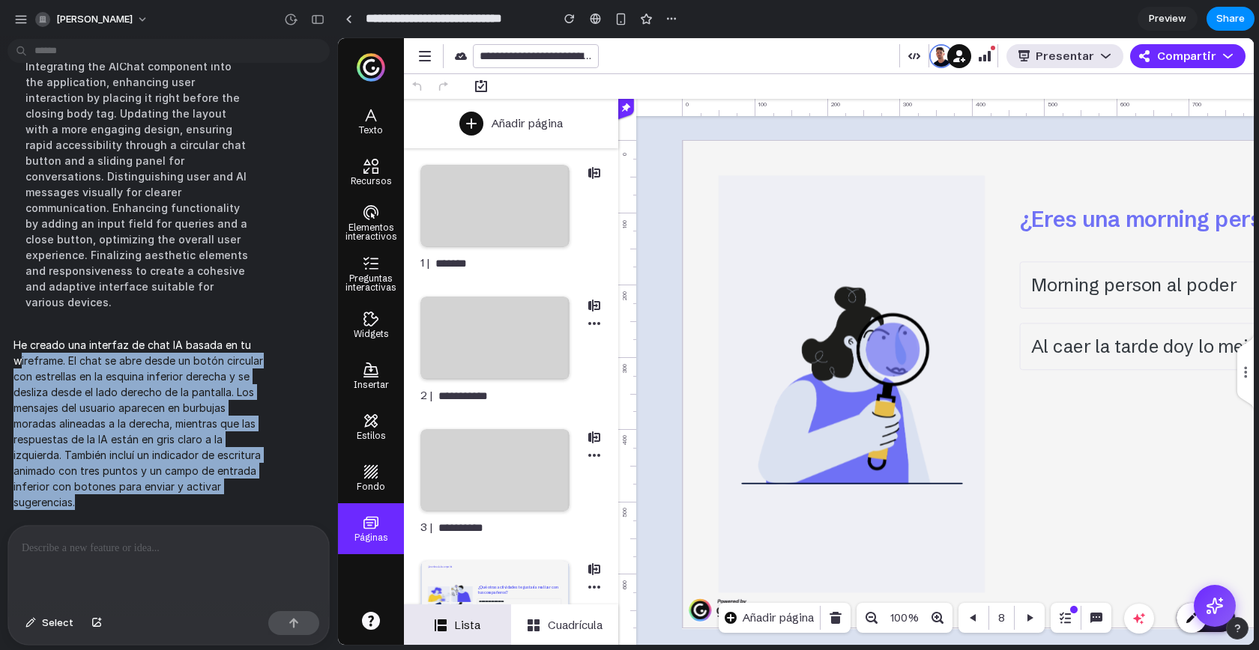
drag, startPoint x: 178, startPoint y: 492, endPoint x: 21, endPoint y: 362, distance: 204.3
click at [21, 362] on p "He creado una interfaz de chat IA basada en tu wireframe. El chat se abre desde…" at bounding box center [138, 423] width 250 height 173
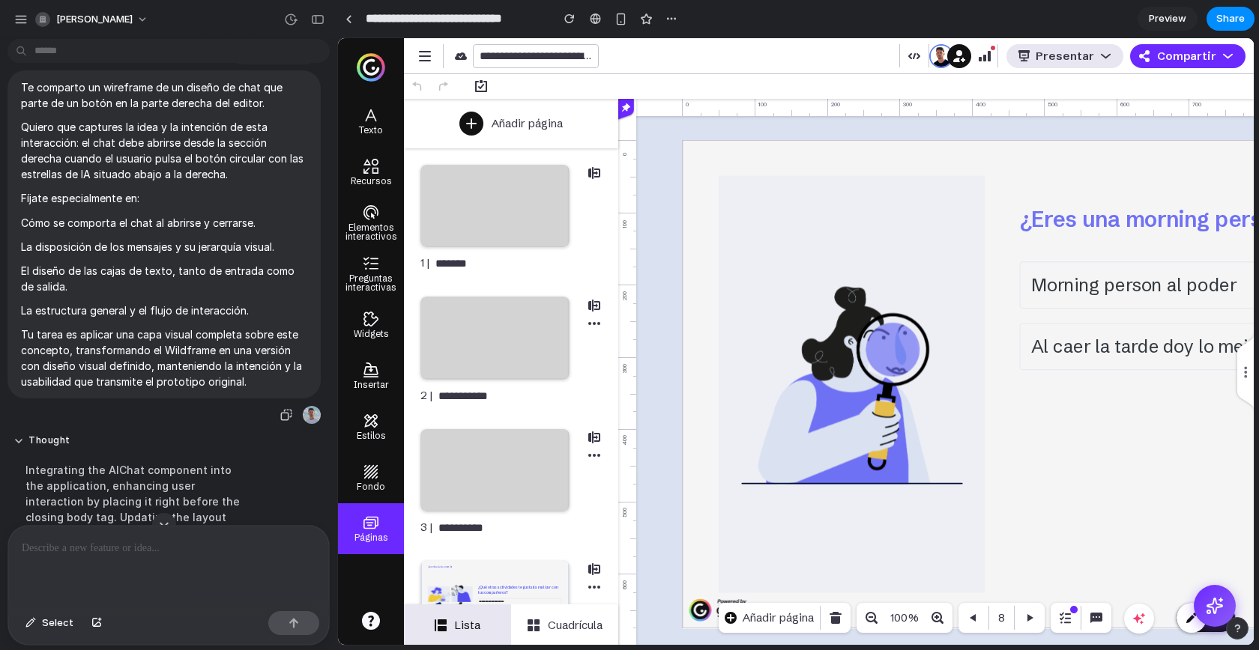
scroll to position [131, 0]
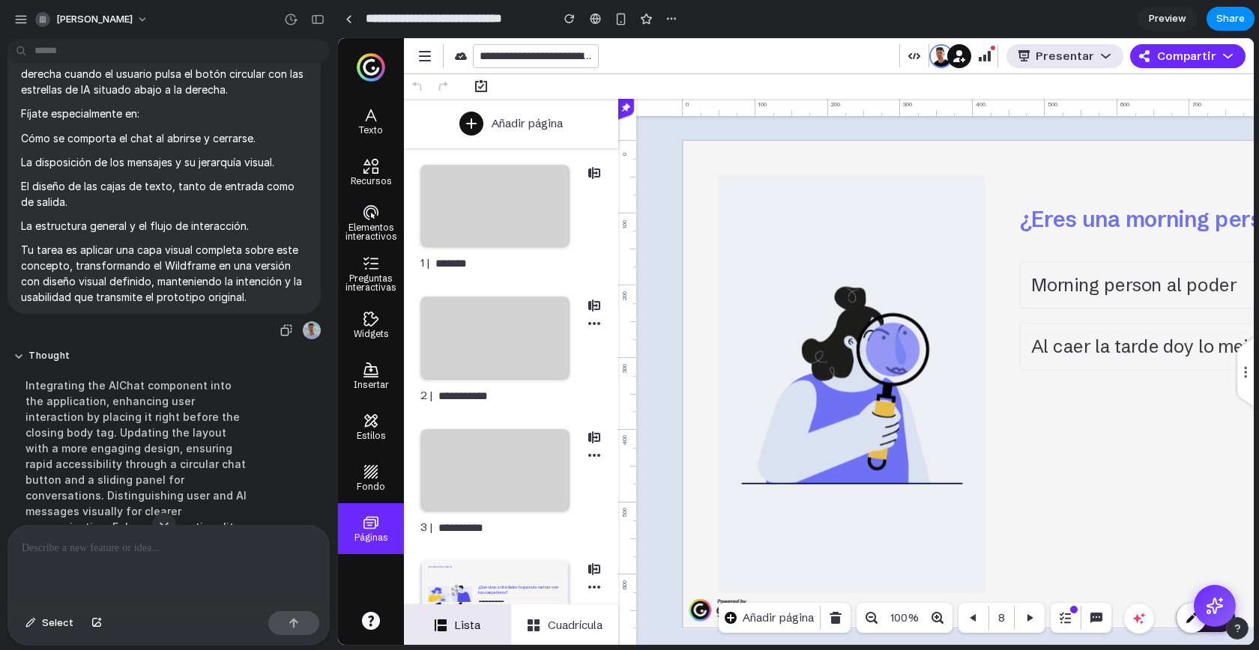
click at [28, 26] on p "Te comparto un wireframe de un diseño de chat que parte de un botón en la parte…" at bounding box center [164, 10] width 286 height 31
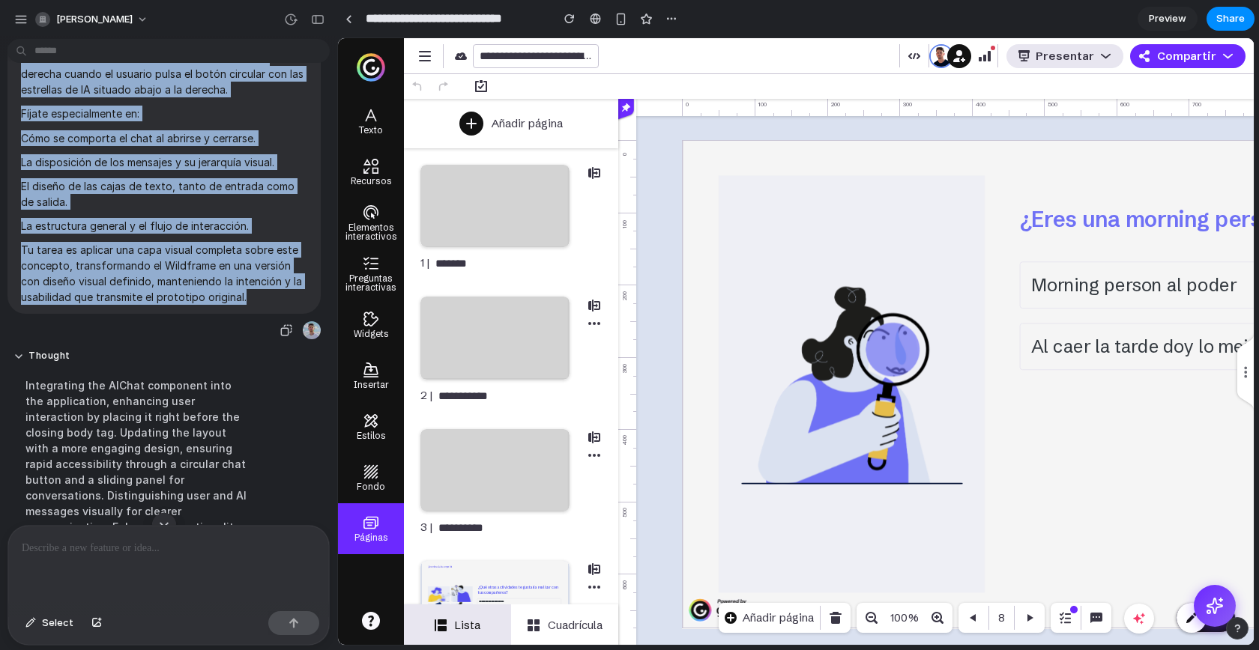
drag, startPoint x: 22, startPoint y: 177, endPoint x: 267, endPoint y: 476, distance: 387.0
click at [267, 305] on span "Te comparto un wireframe de un diseño de chat que parte de un botón en la parte…" at bounding box center [164, 150] width 286 height 310
copy span "Te comparto un wireframe de un diseño de chat que parte de un botón en la parte…"
click at [189, 121] on p "Fíjate especialmente en:" at bounding box center [164, 114] width 286 height 16
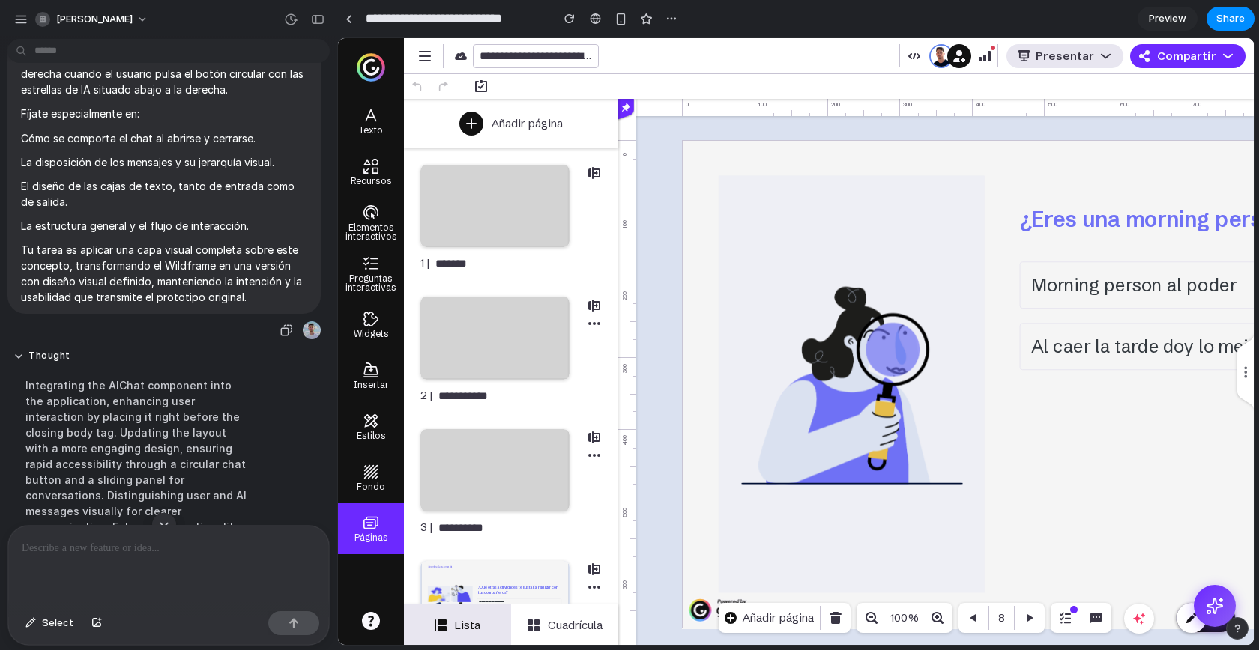
scroll to position [0, 0]
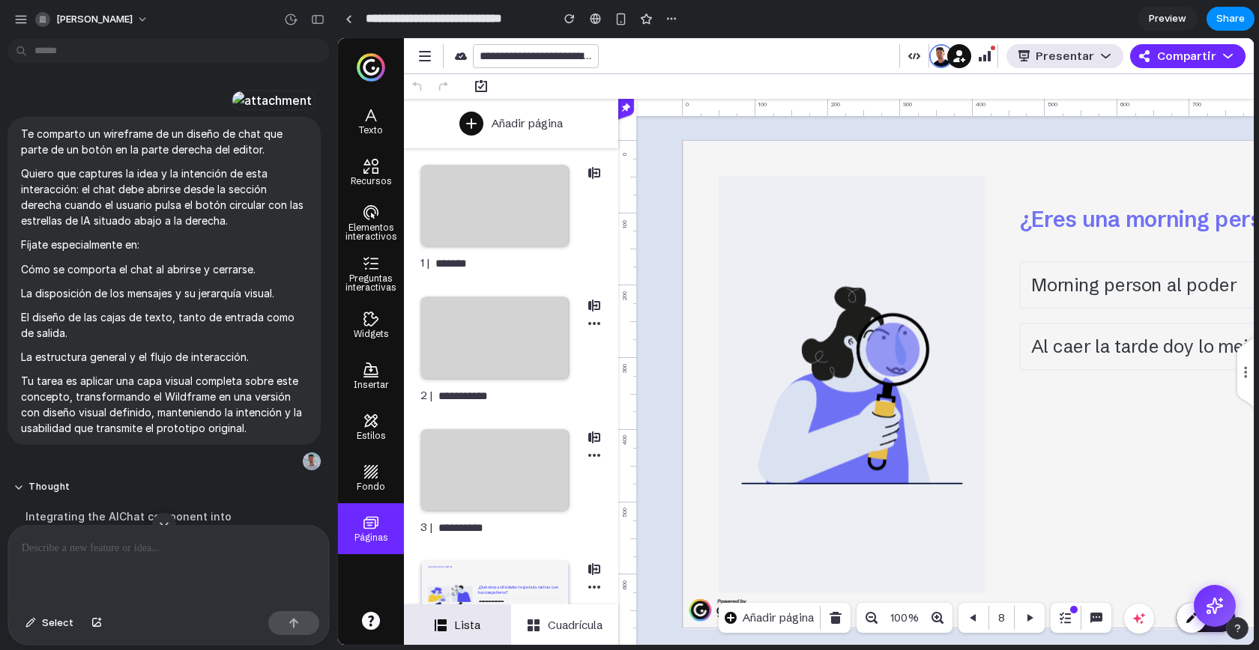
click at [387, 20] on input "**********" at bounding box center [455, 18] width 184 height 27
type input "*"
type input "**********"
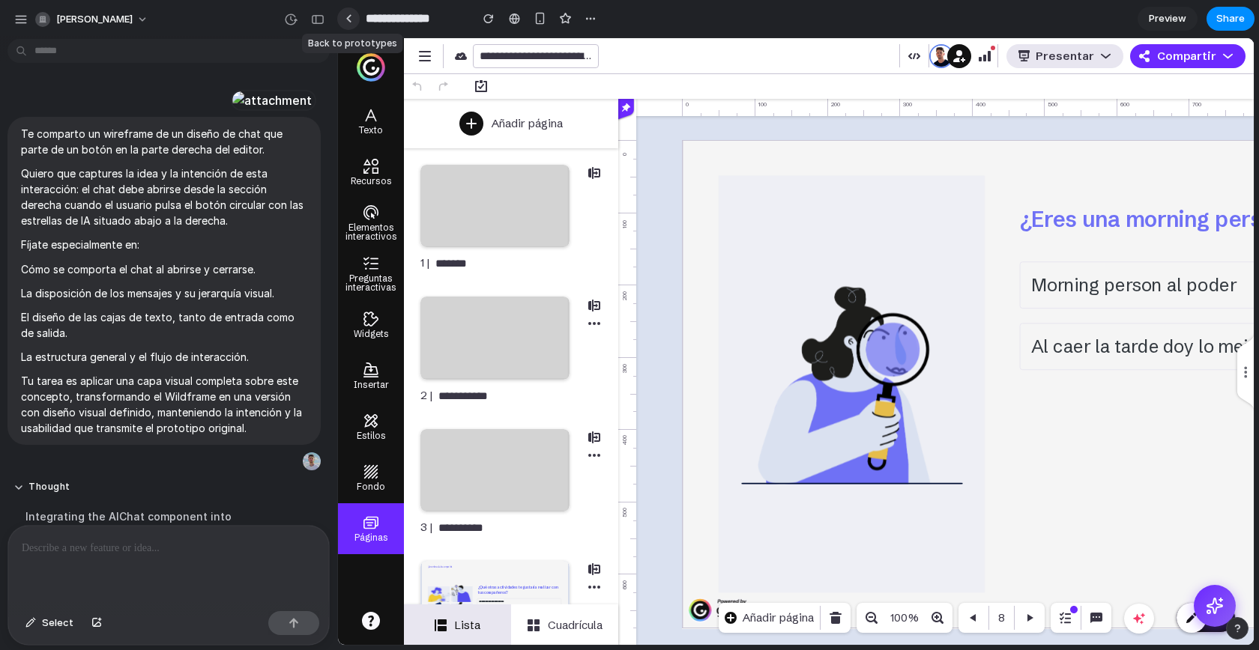
scroll to position [616, 0]
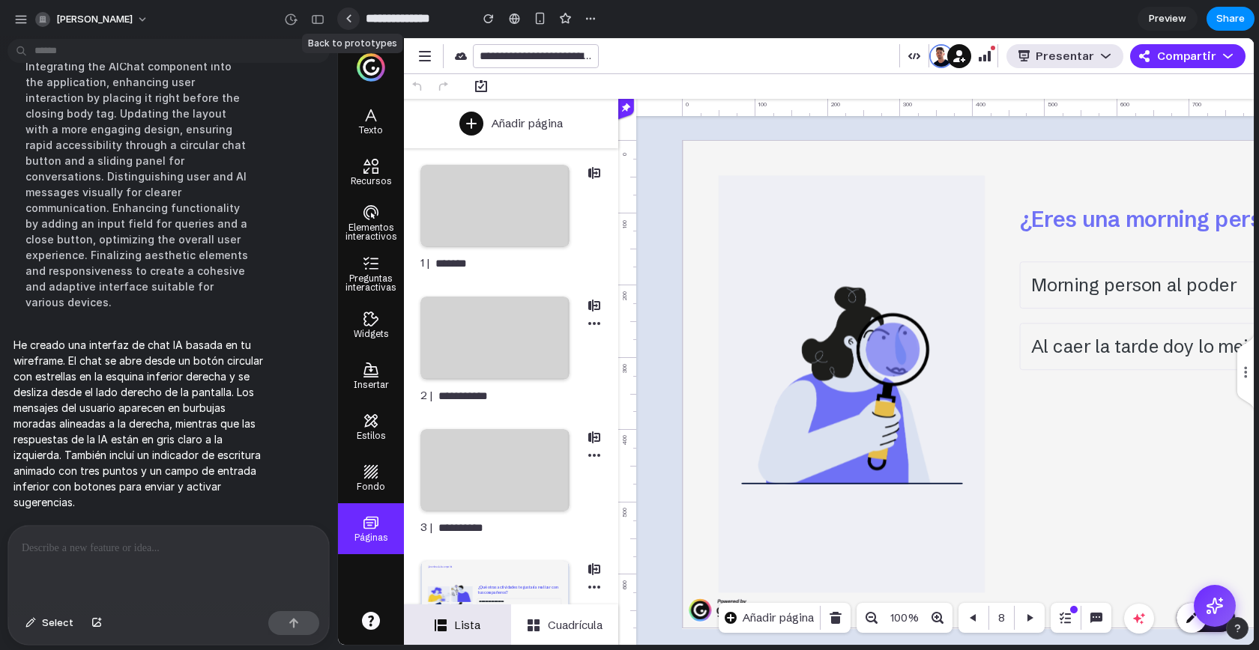
click at [345, 28] on link at bounding box center [348, 18] width 22 height 22
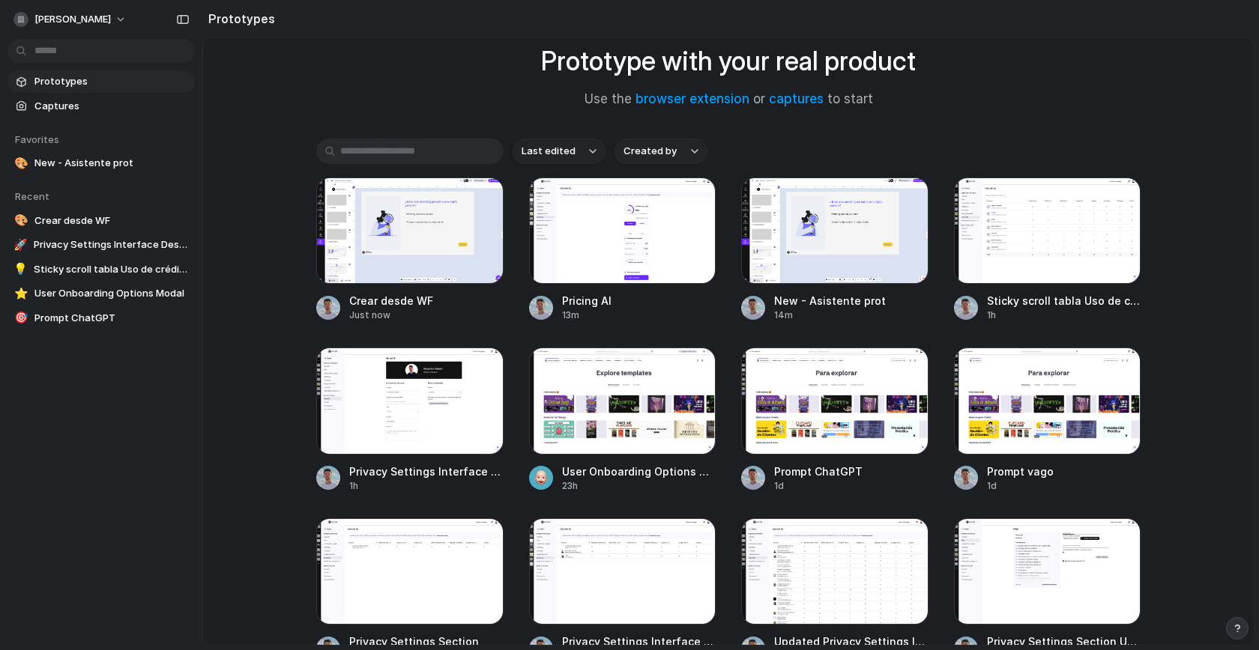
scroll to position [97, 0]
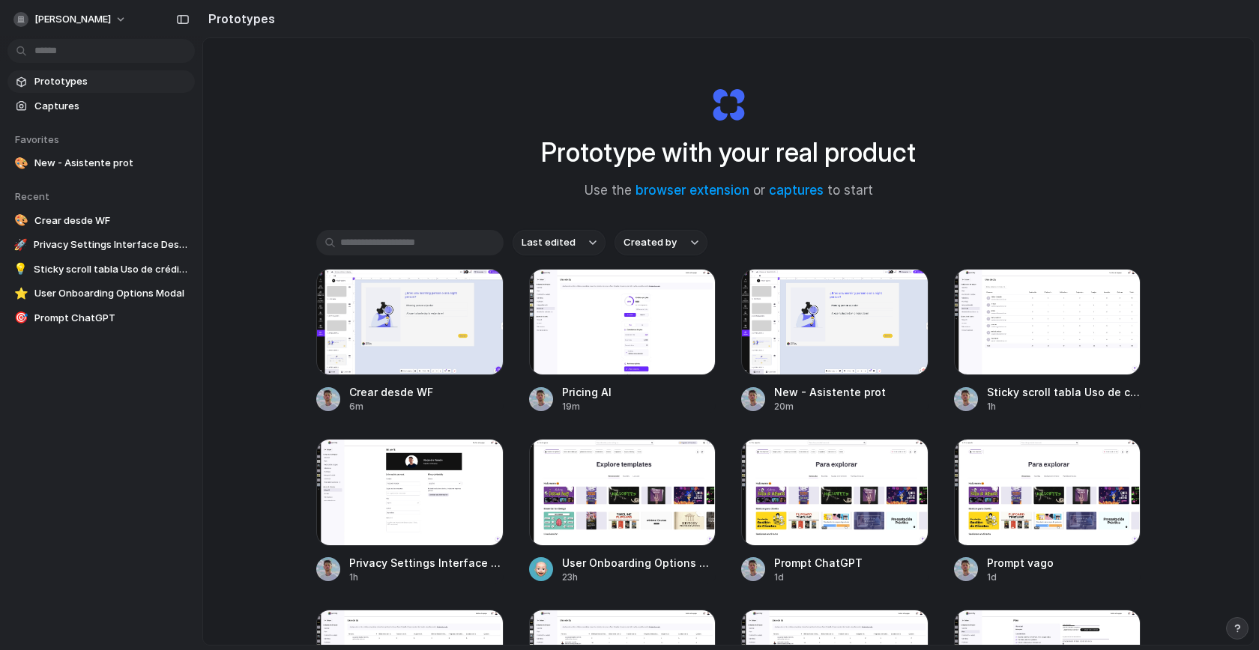
click at [1068, 194] on div "Prototype with your real product Use the browser extension or captures to start…" at bounding box center [728, 381] width 1050 height 686
click at [57, 105] on span "Captures" at bounding box center [111, 106] width 154 height 15
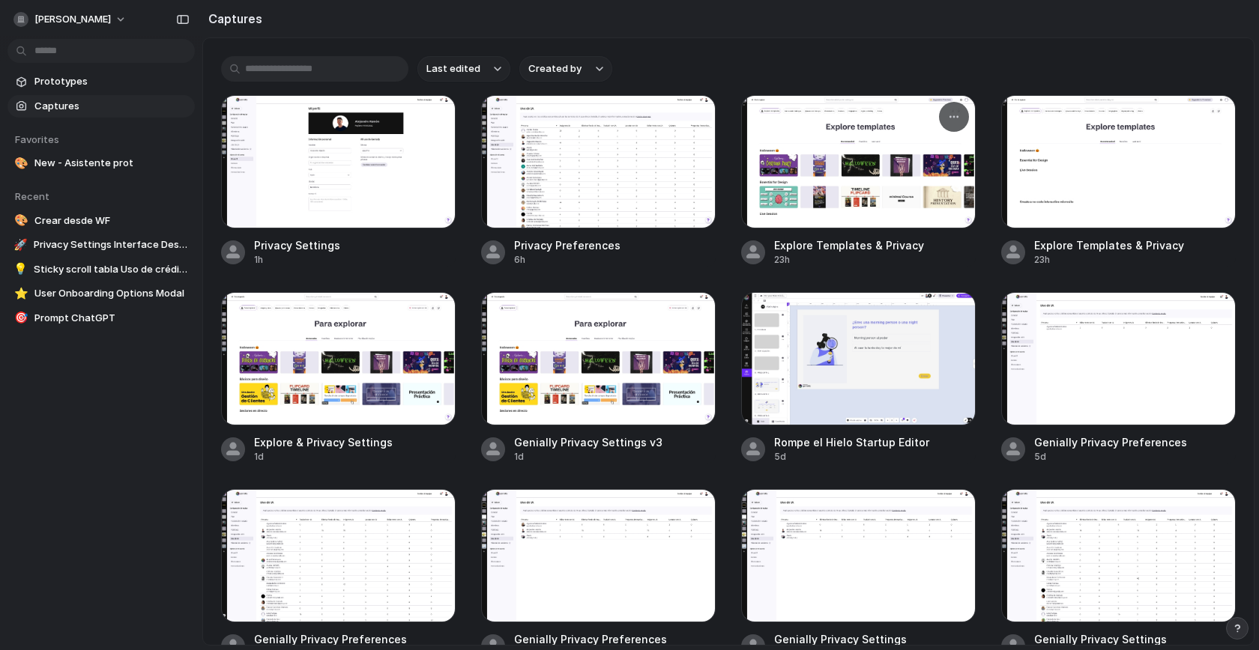
click at [866, 173] on div at bounding box center [858, 161] width 235 height 133
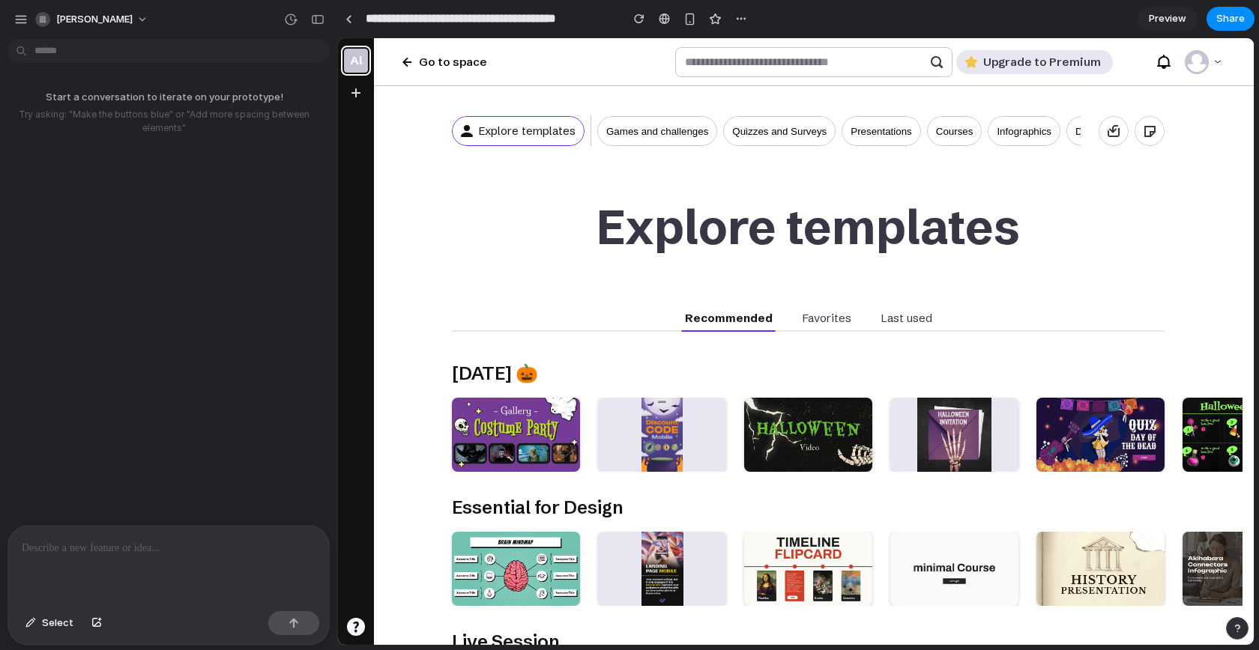
click at [126, 542] on p at bounding box center [169, 548] width 294 height 18
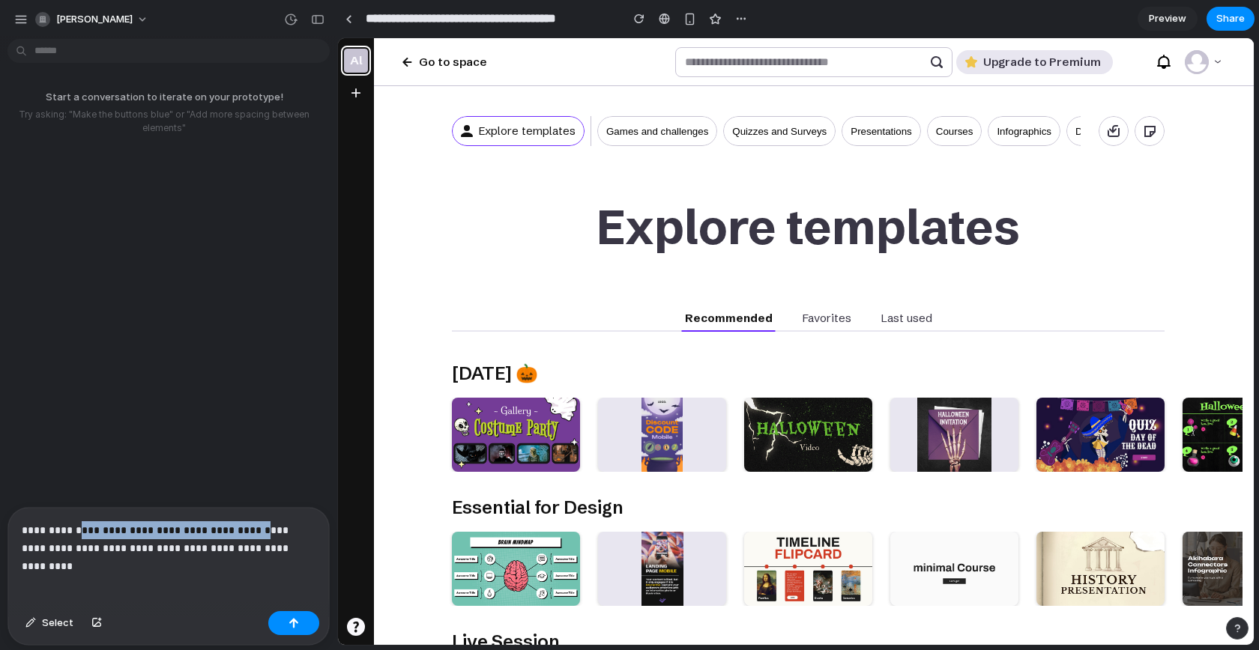
drag, startPoint x: 78, startPoint y: 519, endPoint x: 244, endPoint y: 517, distance: 166.3
click at [244, 521] on p "**********" at bounding box center [166, 539] width 288 height 36
click at [303, 543] on p "**********" at bounding box center [166, 539] width 288 height 36
click at [293, 619] on div "button" at bounding box center [293, 623] width 10 height 10
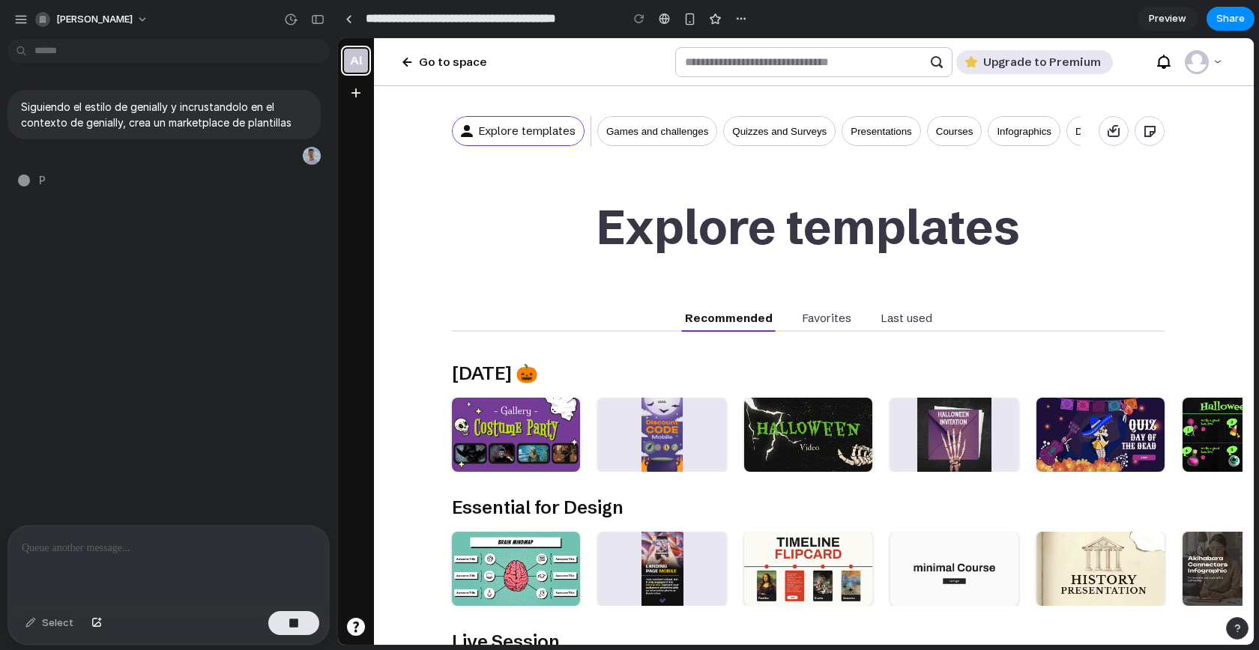
type input "**********"
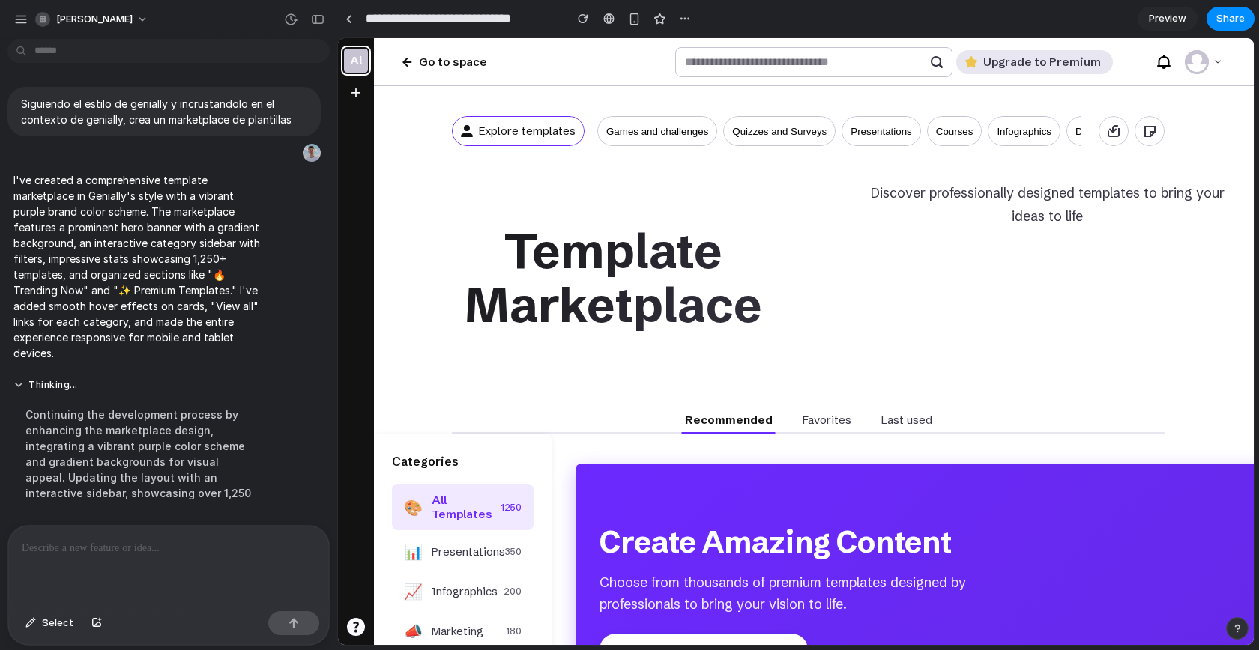
scroll to position [8, 0]
click at [310, 4] on div "[PERSON_NAME]" at bounding box center [168, 18] width 337 height 36
click at [315, 15] on div "button" at bounding box center [317, 19] width 13 height 10
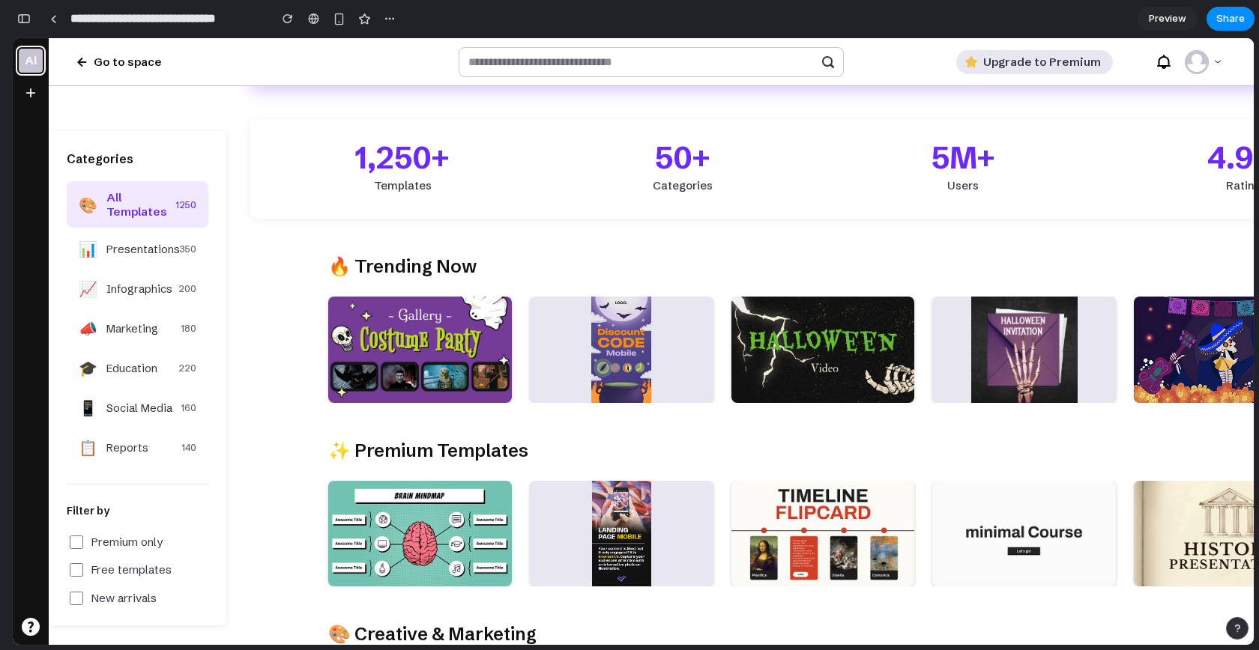
scroll to position [598, 0]
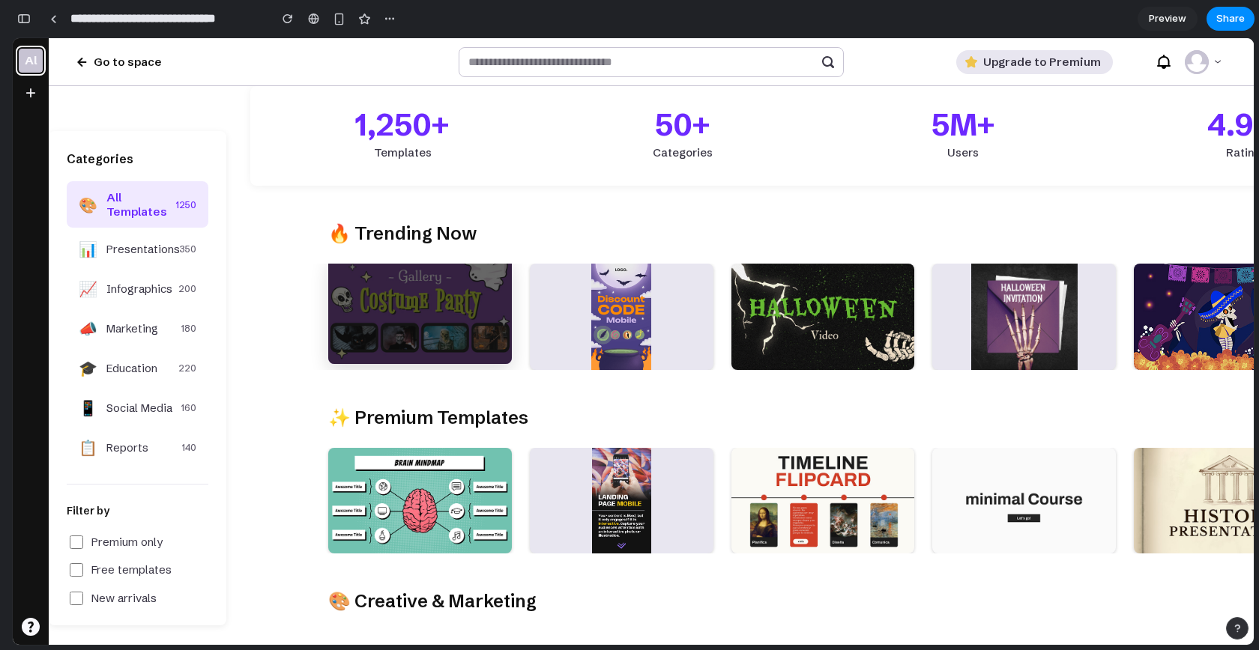
click at [415, 297] on icon at bounding box center [420, 303] width 13 height 13
click at [460, 321] on div "View template" at bounding box center [420, 310] width 184 height 55
click at [429, 305] on div at bounding box center [419, 303] width 31 height 31
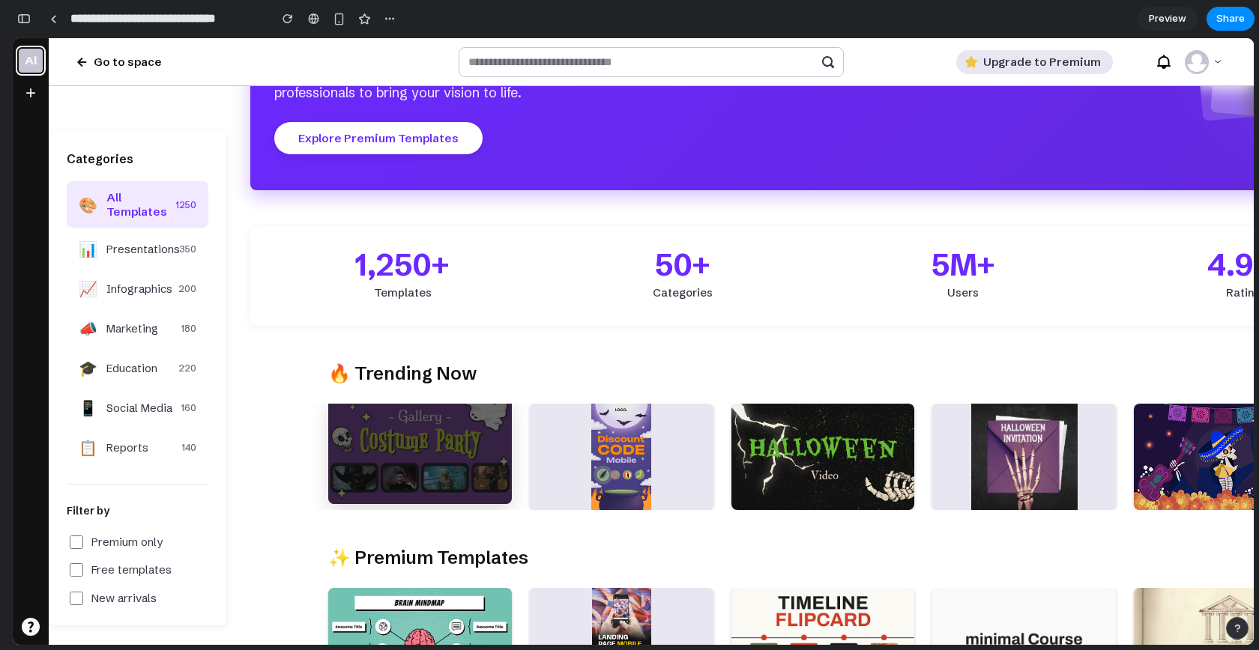
scroll to position [391, 0]
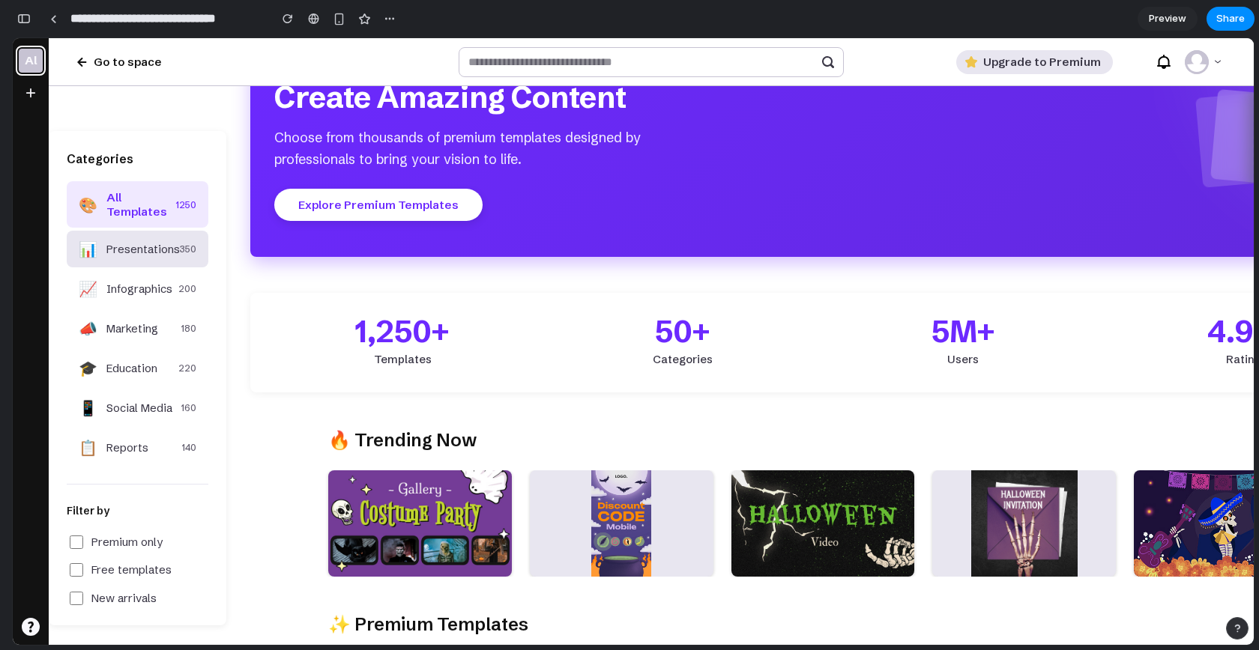
click at [108, 253] on span "Presentations" at bounding box center [142, 249] width 73 height 14
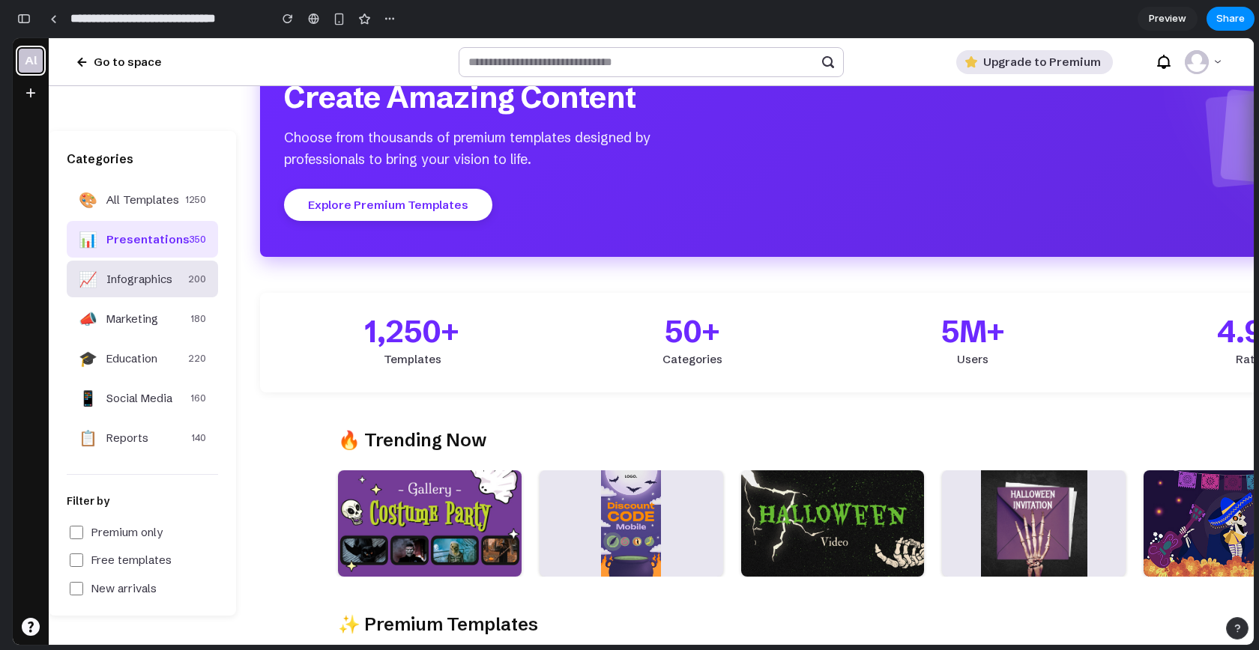
click at [121, 279] on span "Infographics" at bounding box center [139, 279] width 66 height 14
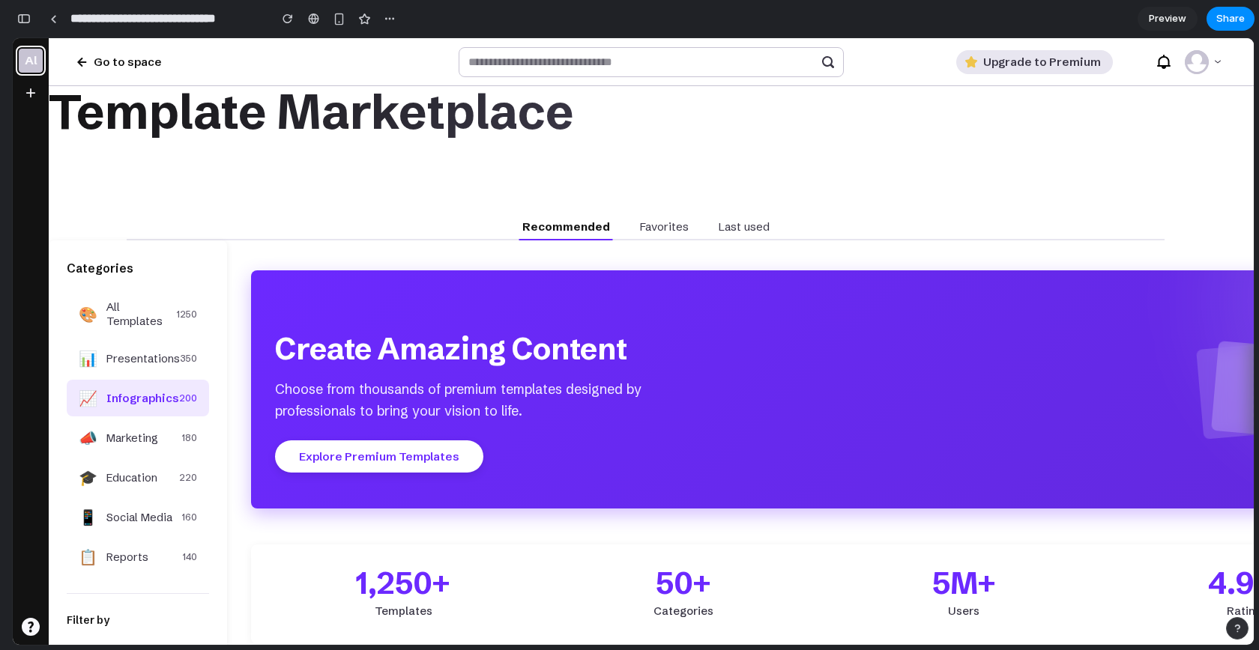
scroll to position [0, 0]
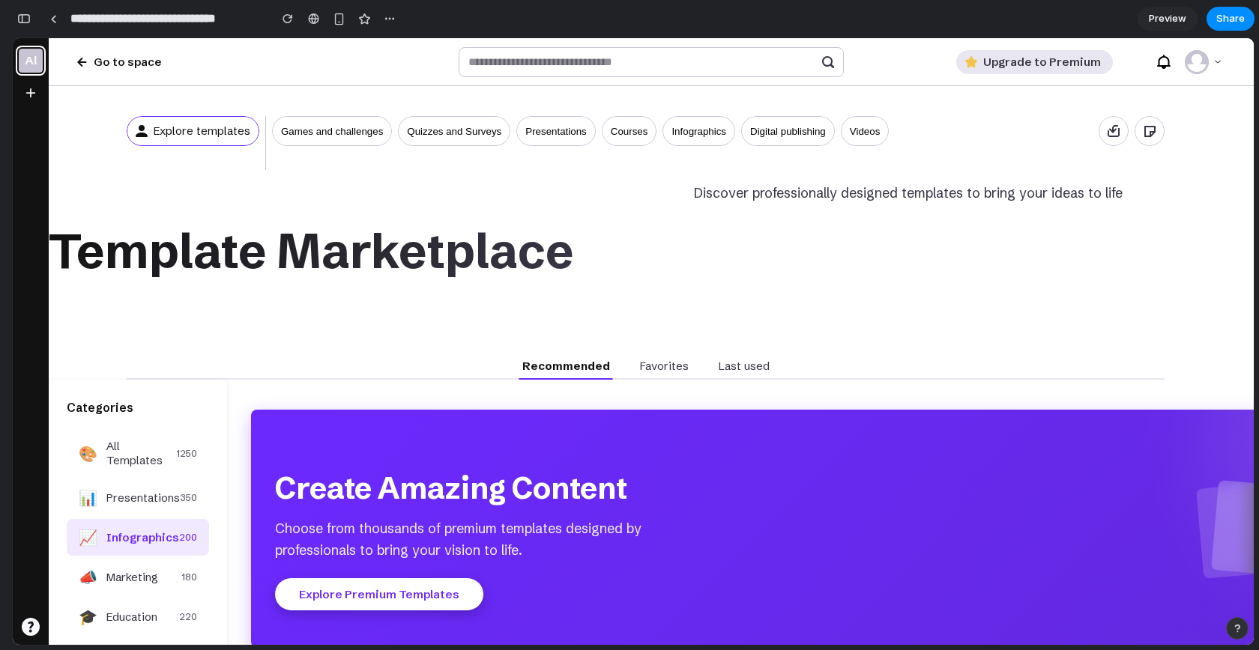
click at [376, 589] on button "Explore Premium Templates" at bounding box center [379, 594] width 208 height 32
click at [668, 377] on div "Favorites" at bounding box center [664, 368] width 55 height 24
click at [719, 371] on p "Last used" at bounding box center [744, 366] width 51 height 15
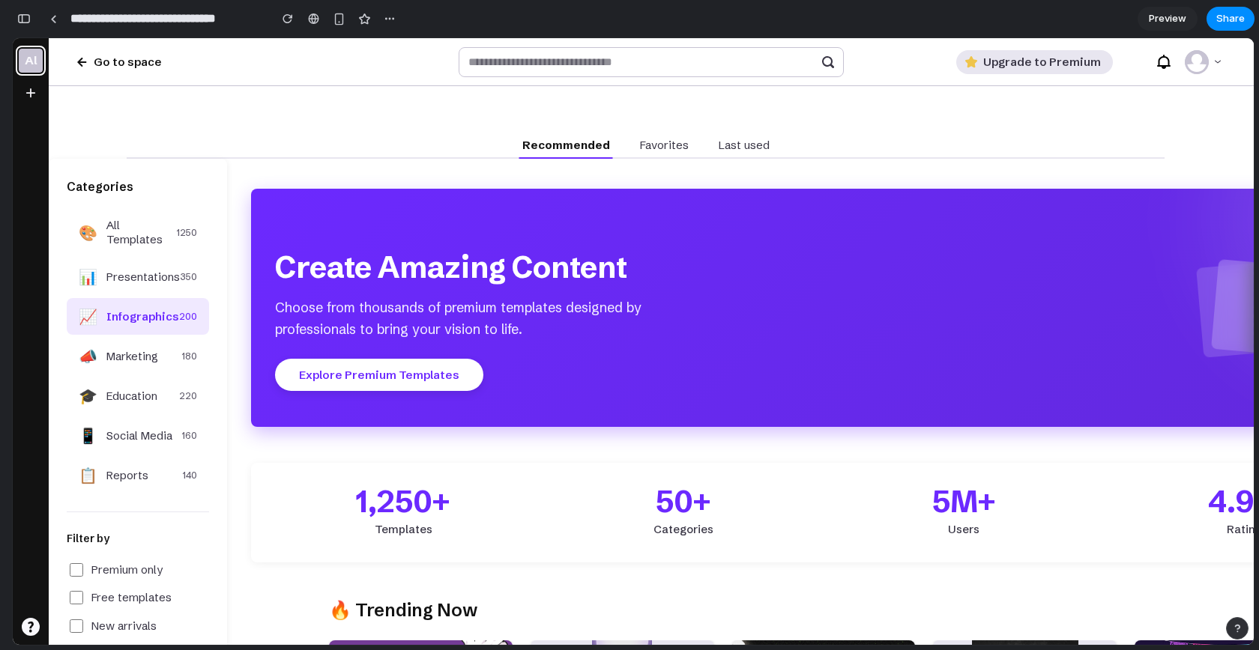
scroll to position [216, 0]
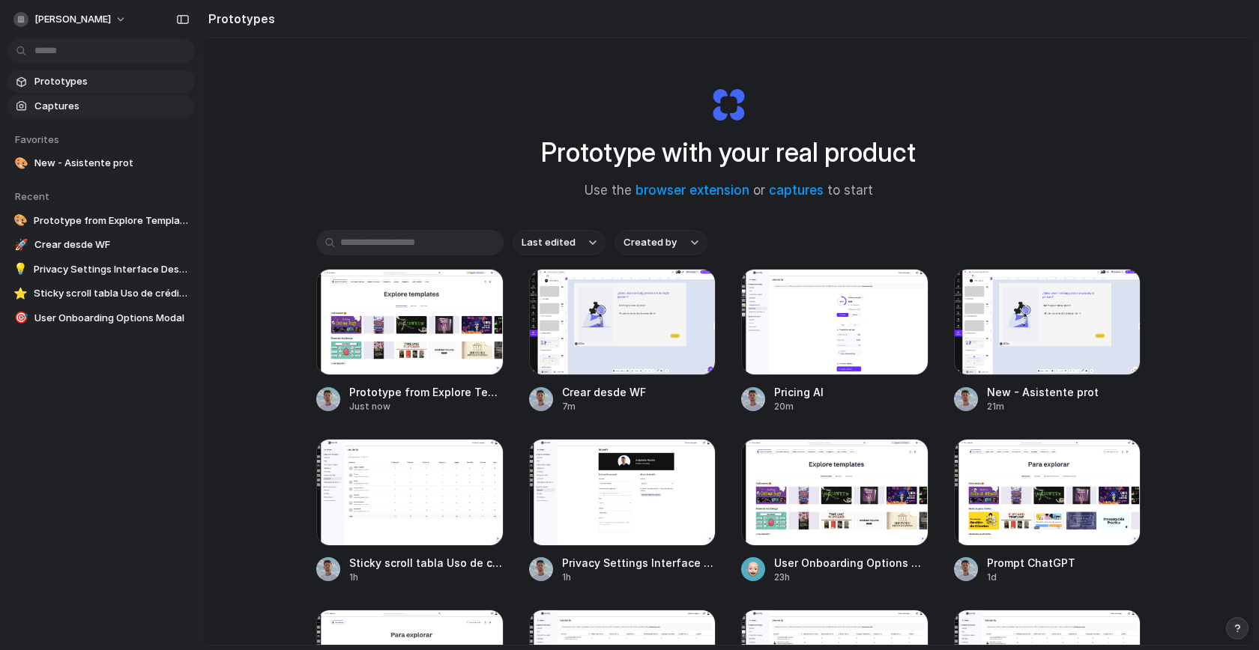
click at [58, 115] on link "Captures" at bounding box center [100, 106] width 187 height 22
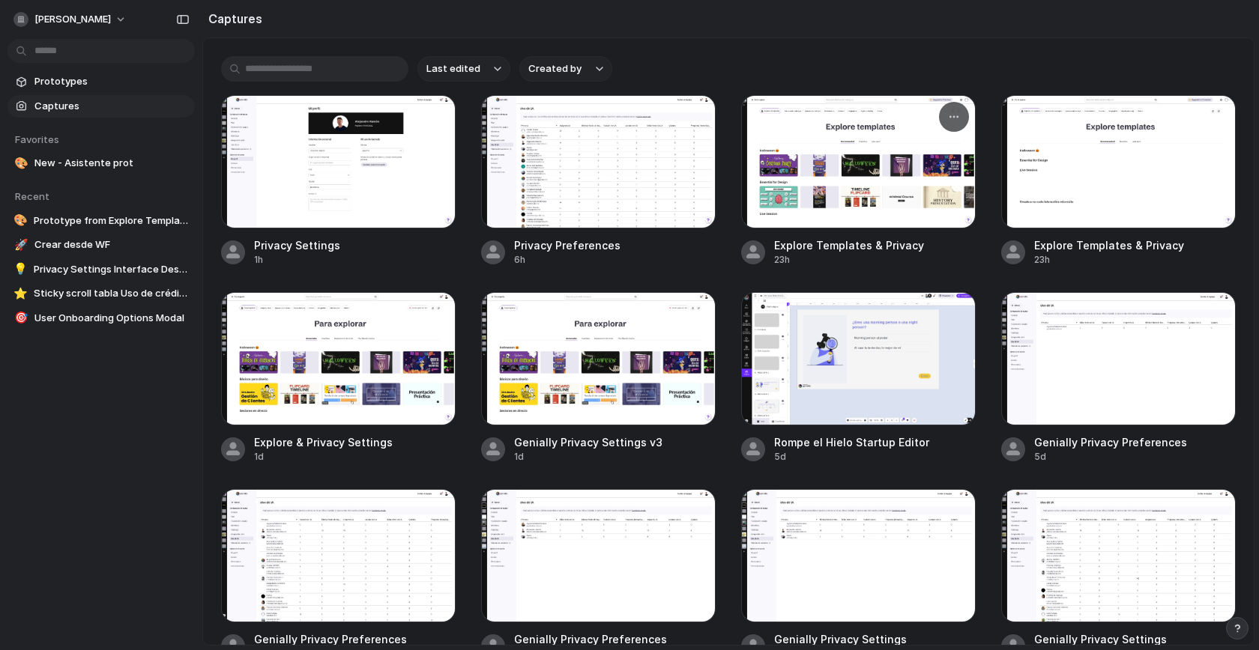
click at [822, 181] on div at bounding box center [858, 161] width 235 height 133
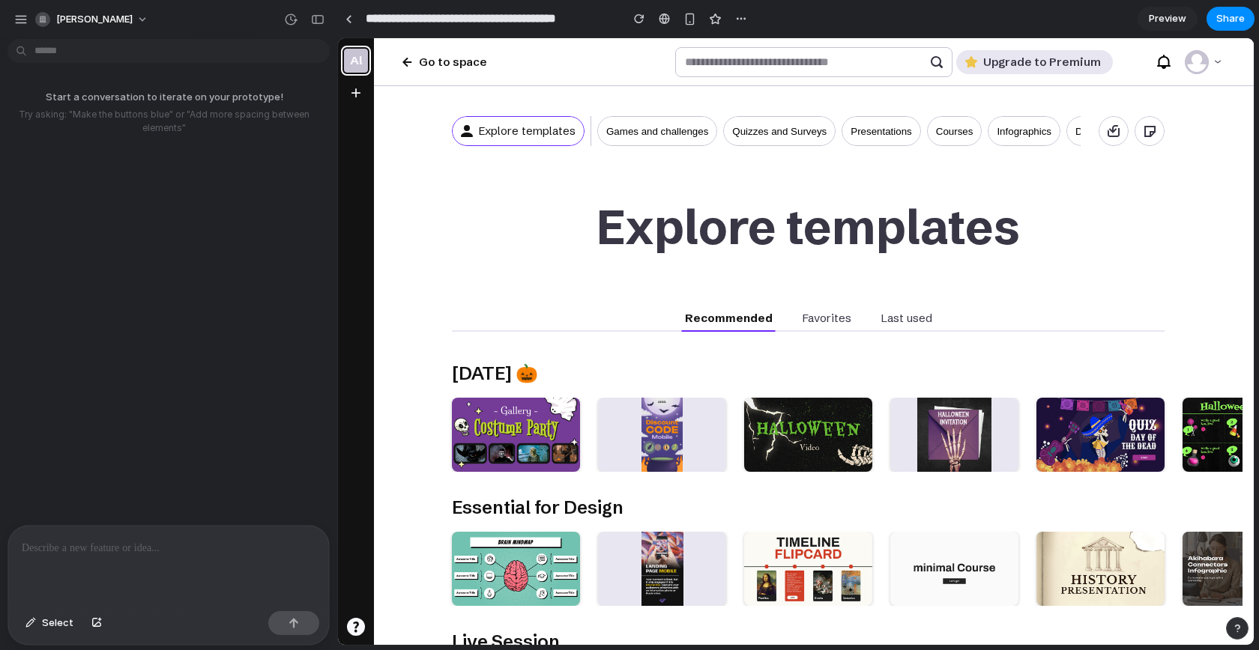
drag, startPoint x: 97, startPoint y: 623, endPoint x: 171, endPoint y: 539, distance: 111.5
click at [171, 539] on div "Select" at bounding box center [168, 585] width 321 height 119
click at [158, 526] on div at bounding box center [168, 565] width 321 height 79
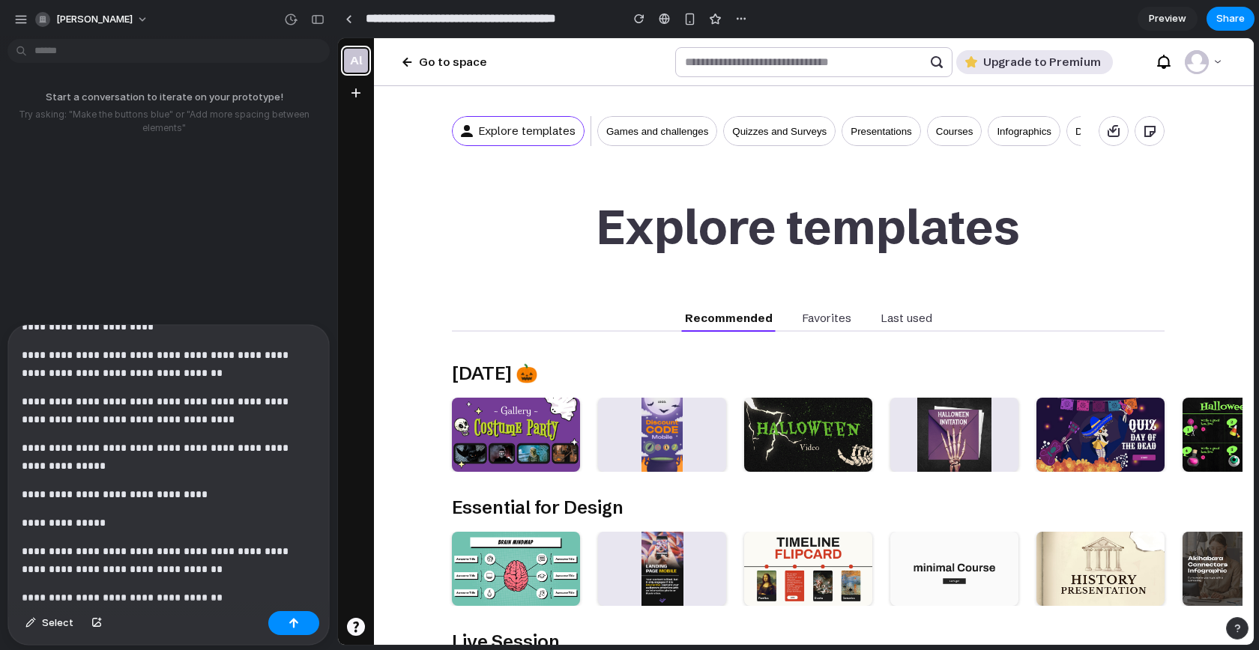
scroll to position [214, 0]
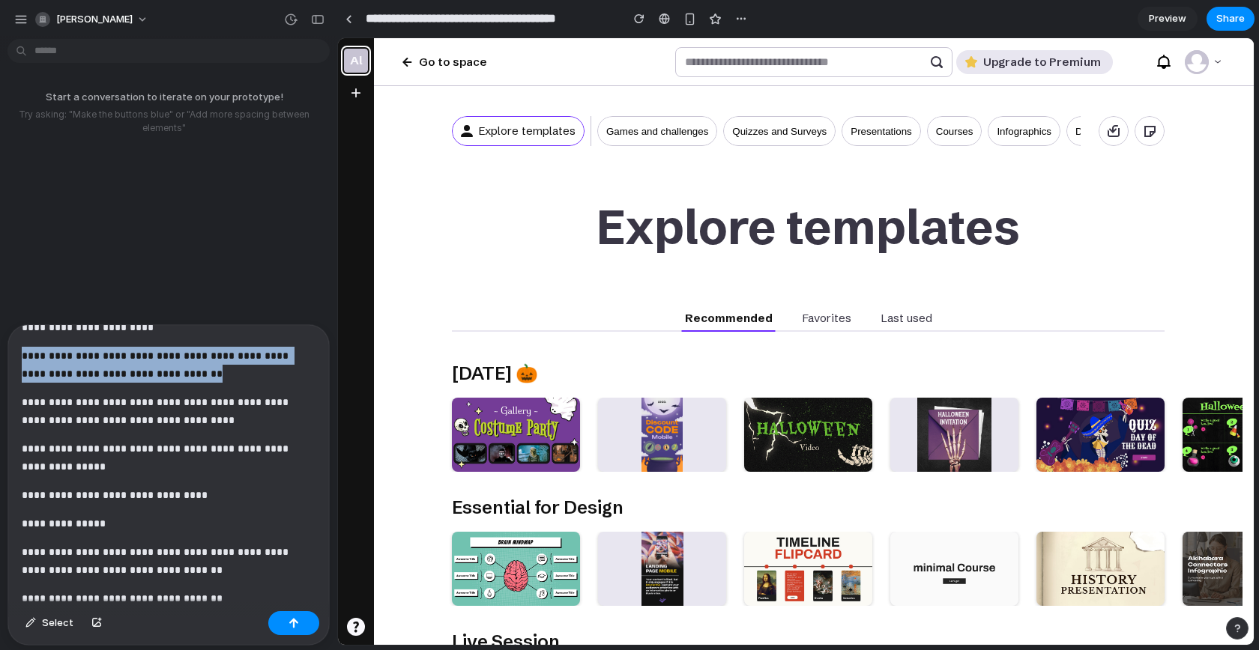
drag, startPoint x: 22, startPoint y: 351, endPoint x: 172, endPoint y: 369, distance: 150.9
click at [172, 369] on p "**********" at bounding box center [163, 365] width 282 height 36
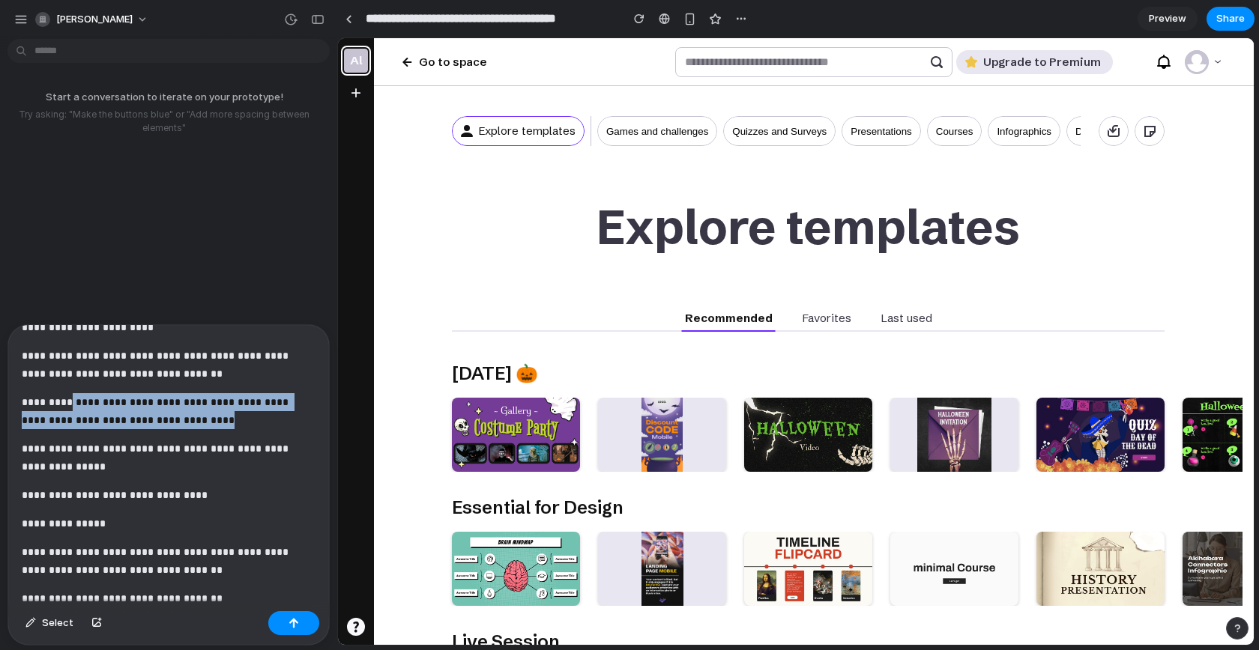
drag, startPoint x: 257, startPoint y: 415, endPoint x: 72, endPoint y: 390, distance: 186.7
click at [72, 393] on p "**********" at bounding box center [163, 411] width 282 height 36
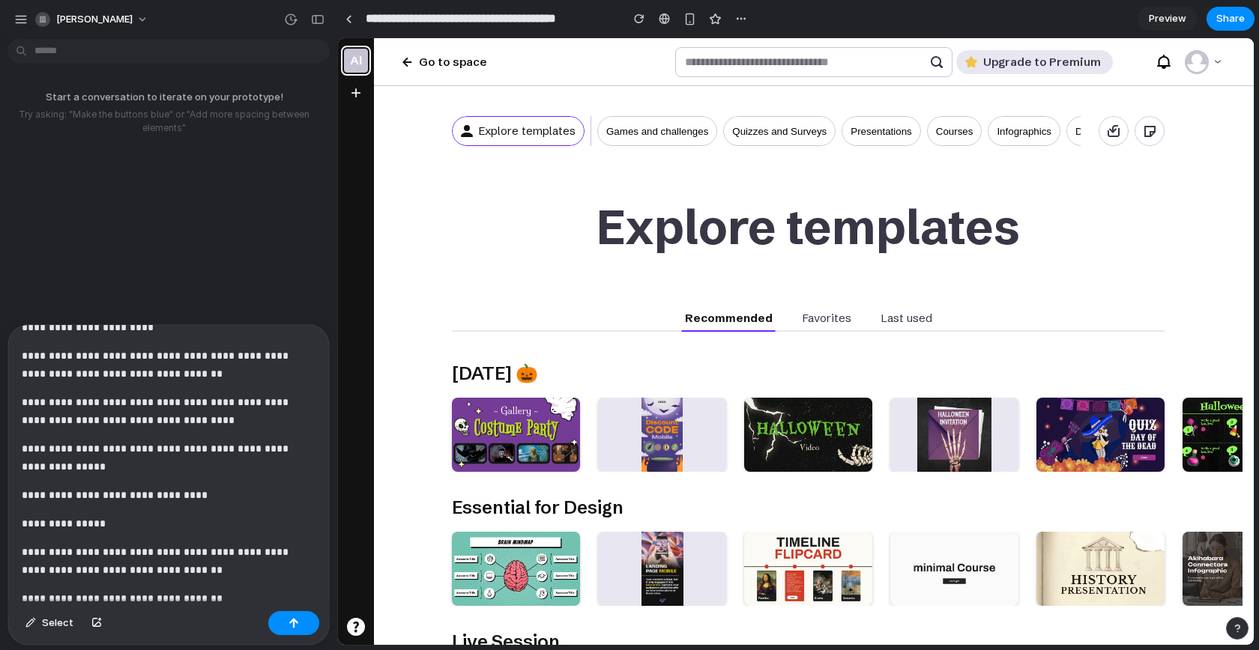
click at [213, 463] on p "**********" at bounding box center [163, 458] width 282 height 36
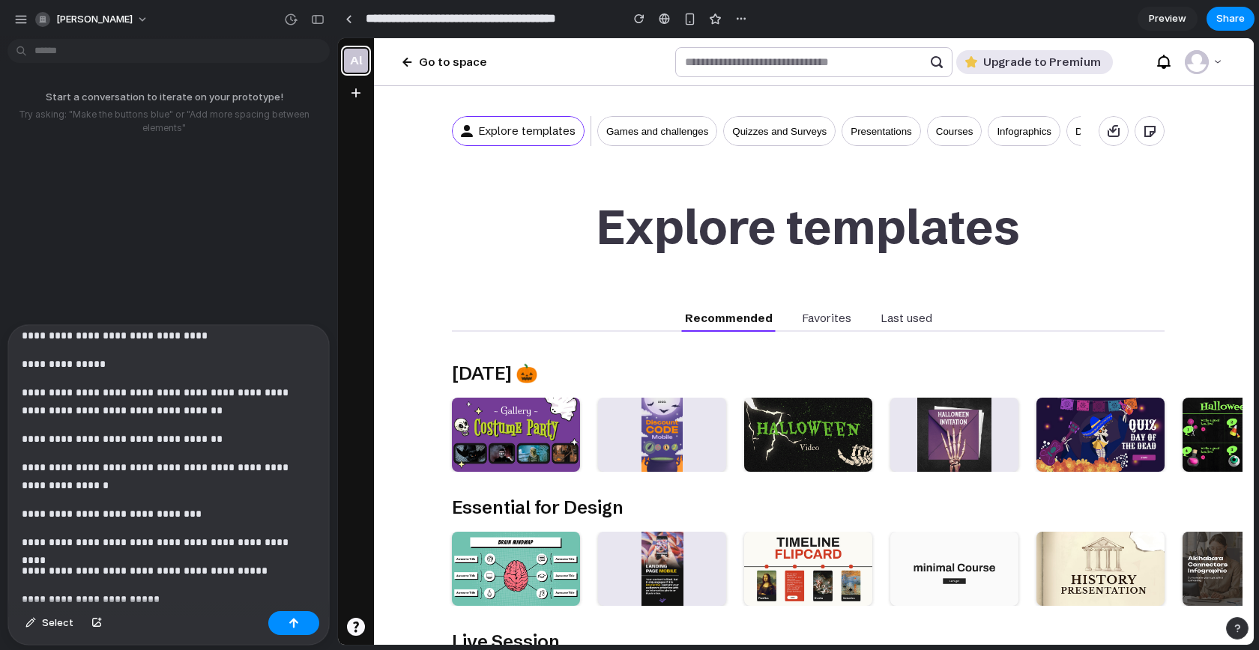
scroll to position [375, 0]
drag, startPoint x: 25, startPoint y: 354, endPoint x: 97, endPoint y: 354, distance: 71.9
click at [97, 354] on p "**********" at bounding box center [163, 363] width 282 height 18
click at [154, 399] on p "**********" at bounding box center [163, 400] width 282 height 36
drag, startPoint x: 30, startPoint y: 423, endPoint x: 112, endPoint y: 423, distance: 81.7
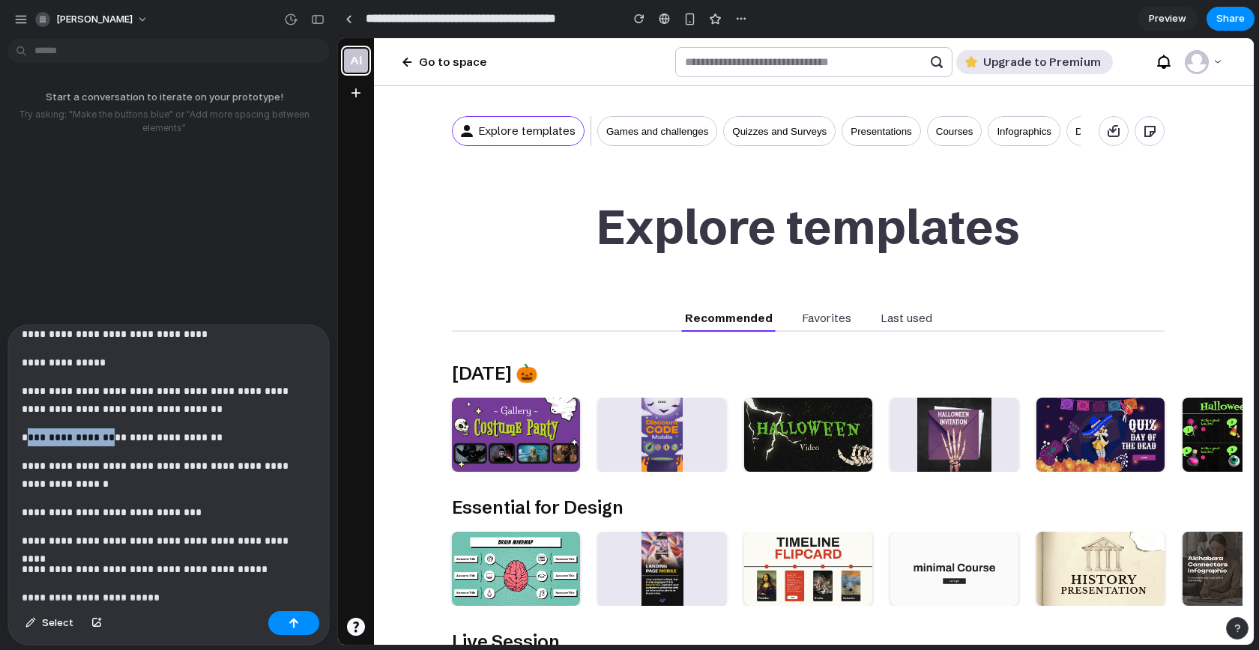
click at [112, 429] on p "**********" at bounding box center [163, 438] width 282 height 18
click at [189, 447] on div "**********" at bounding box center [165, 465] width 315 height 280
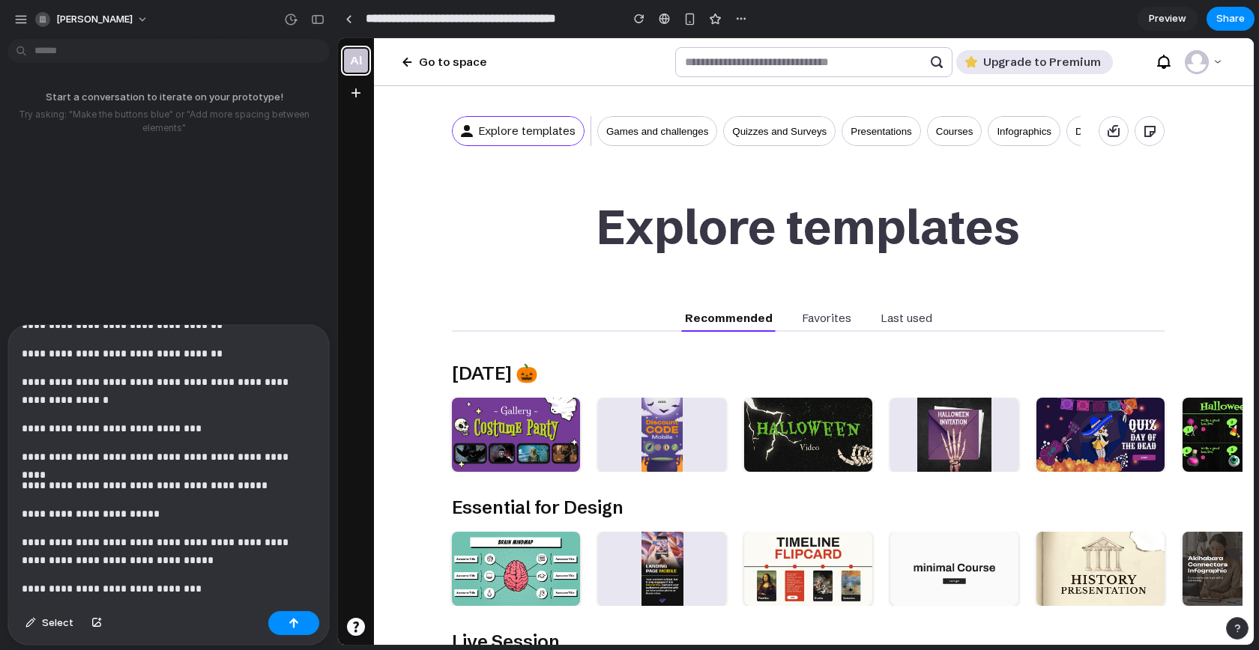
scroll to position [457, 0]
drag, startPoint x: 169, startPoint y: 432, endPoint x: 55, endPoint y: 432, distance: 114.6
click at [55, 432] on p "**********" at bounding box center [163, 430] width 282 height 18
click at [91, 478] on p "**********" at bounding box center [163, 487] width 282 height 18
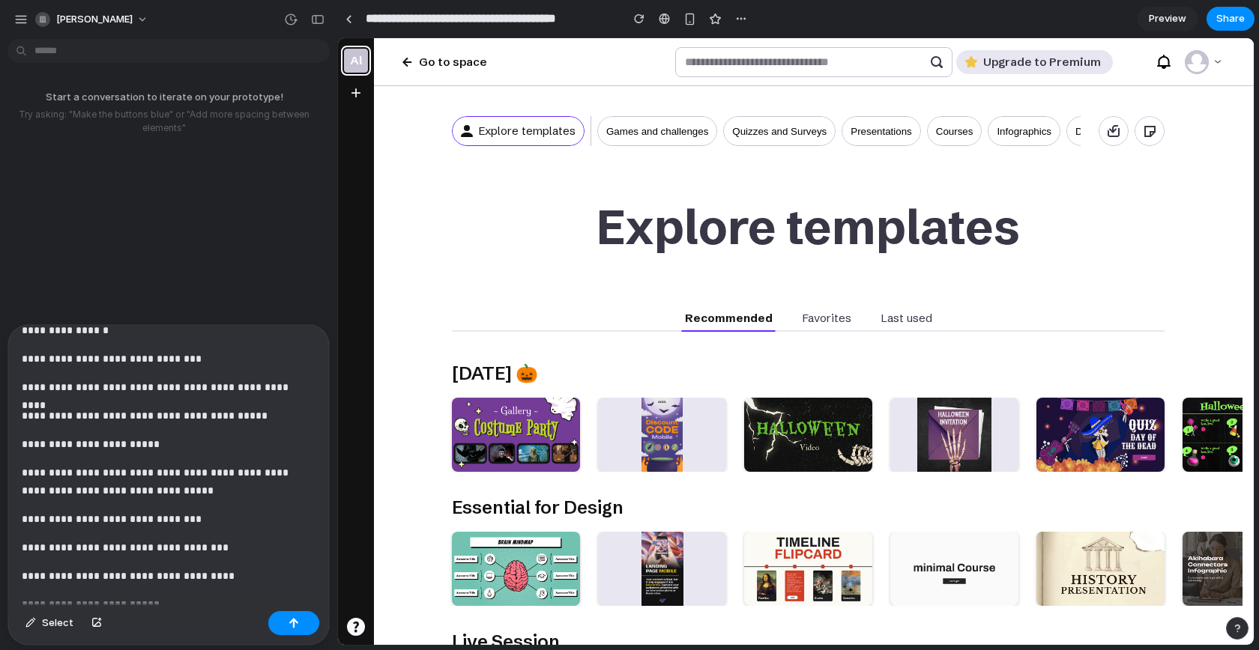
scroll to position [528, 0]
drag, startPoint x: 74, startPoint y: 375, endPoint x: 154, endPoint y: 375, distance: 79.4
click at [154, 378] on p "**********" at bounding box center [163, 387] width 282 height 18
click at [154, 510] on p "**********" at bounding box center [163, 519] width 282 height 18
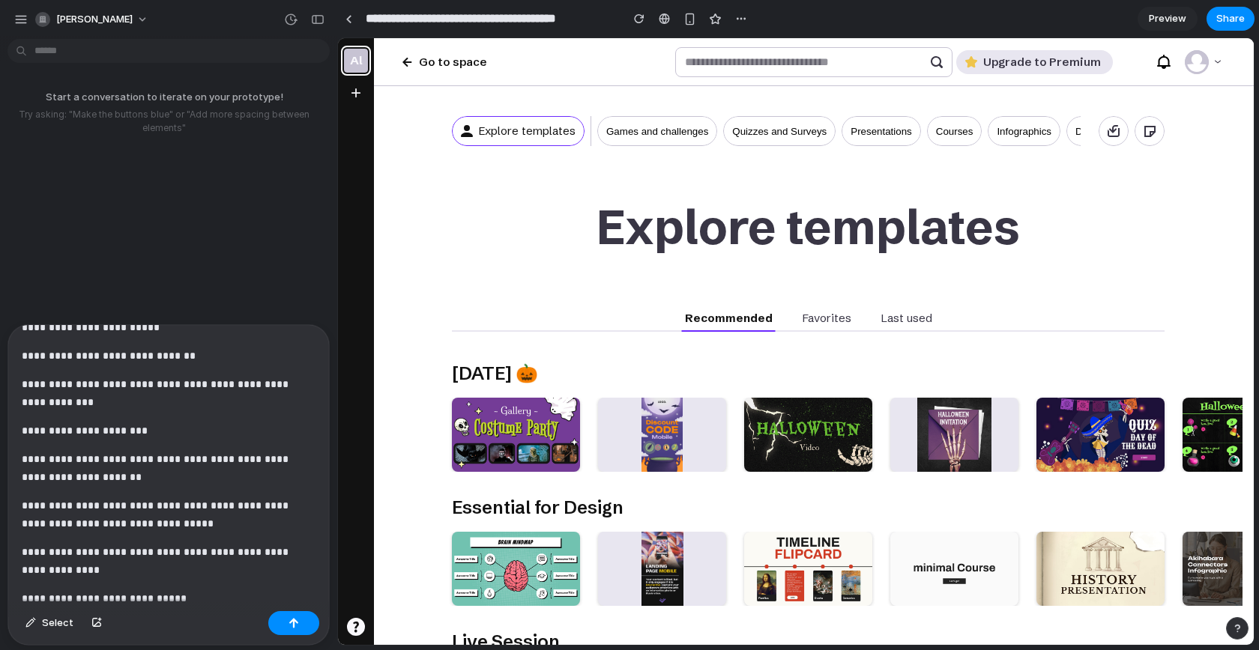
scroll to position [966, 0]
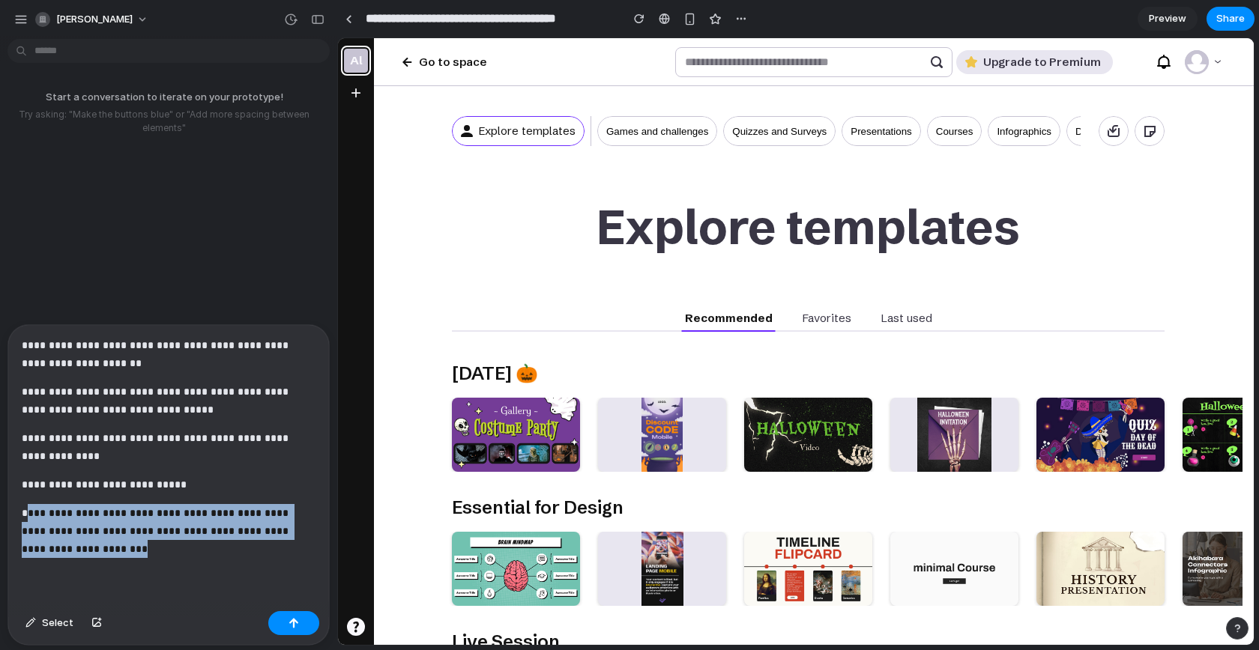
drag, startPoint x: 193, startPoint y: 533, endPoint x: 25, endPoint y: 505, distance: 169.5
click at [25, 505] on p "**********" at bounding box center [163, 531] width 282 height 54
click at [199, 572] on div "**********" at bounding box center [165, 465] width 315 height 280
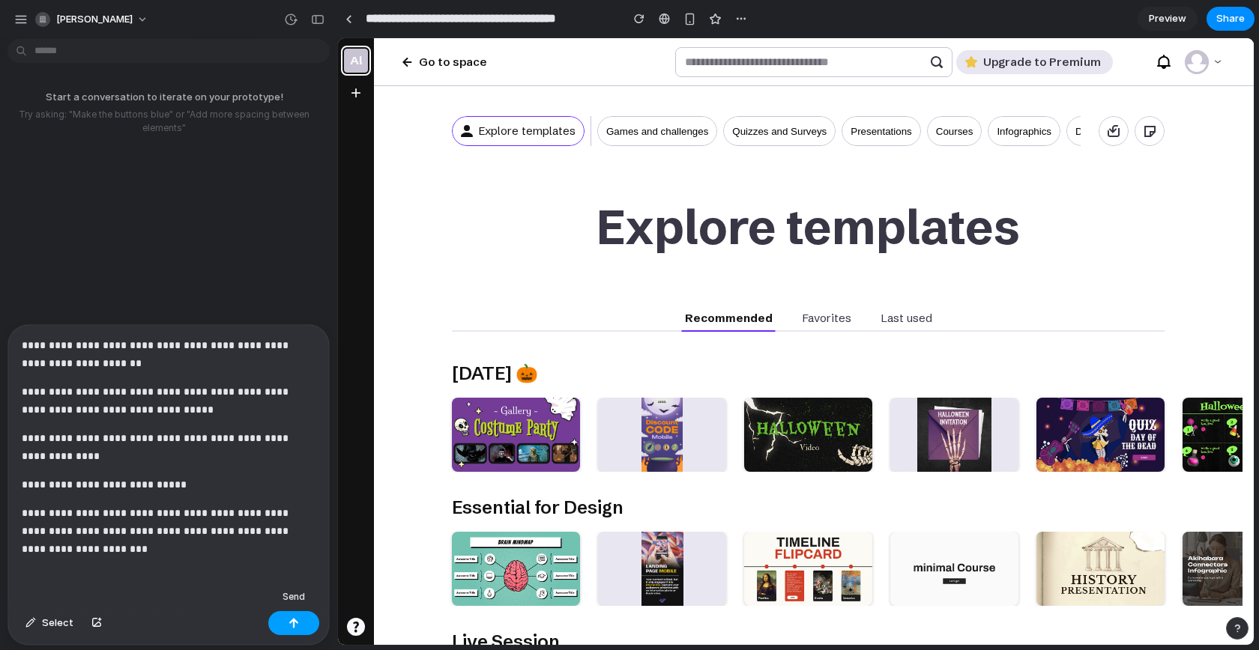
click at [282, 624] on button "button" at bounding box center [293, 623] width 51 height 24
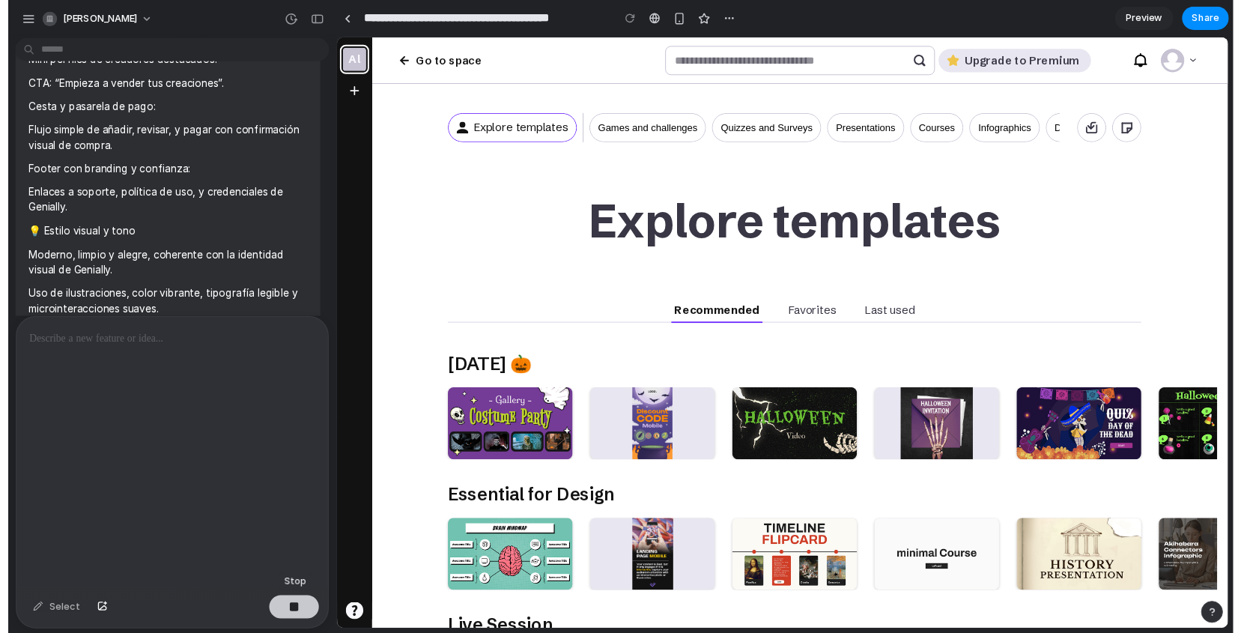
scroll to position [0, 0]
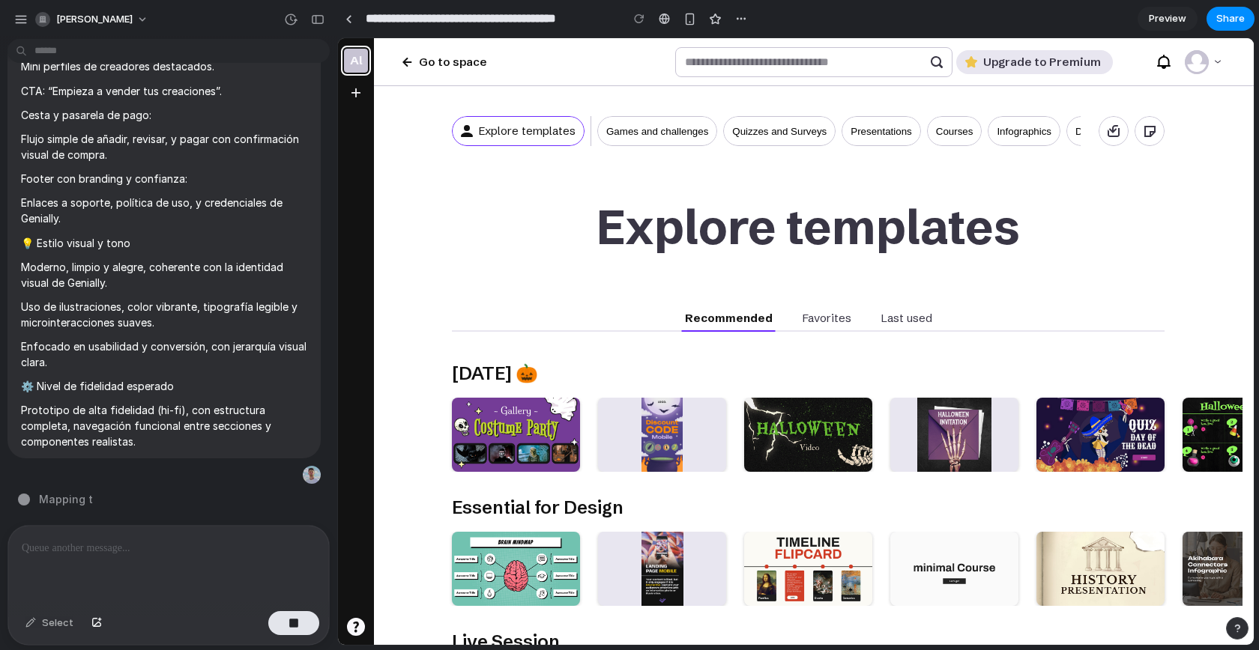
type input "**********"
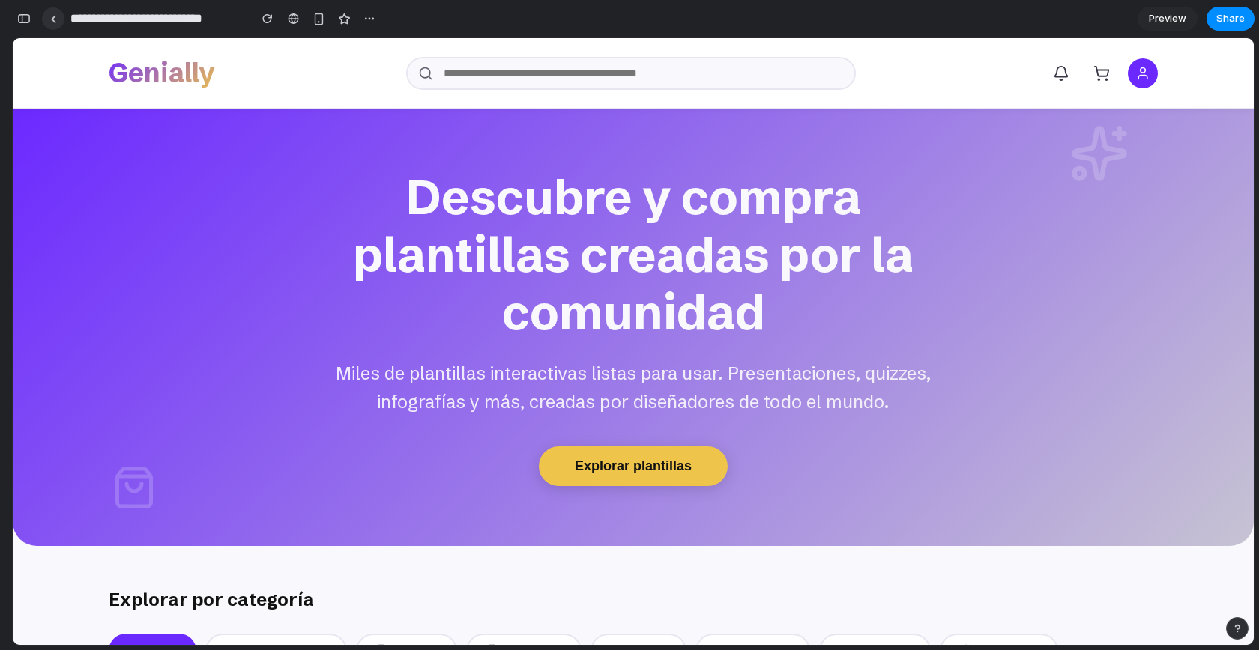
scroll to position [1982, 0]
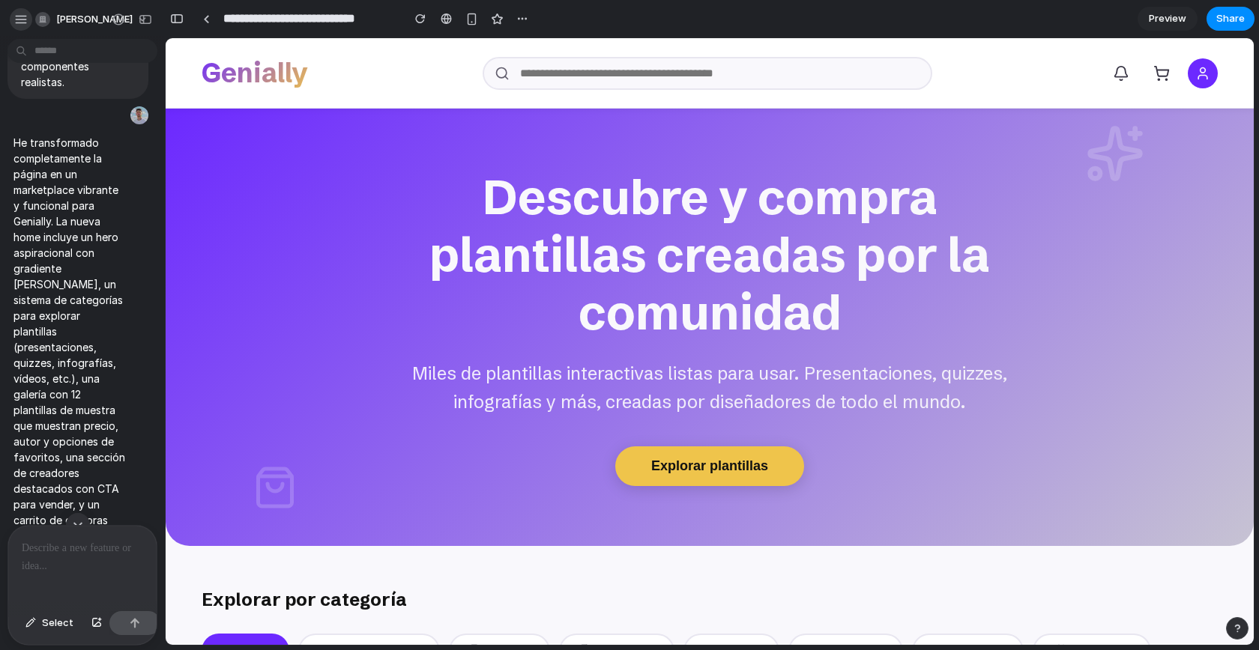
click at [13, 25] on button "button" at bounding box center [21, 19] width 22 height 22
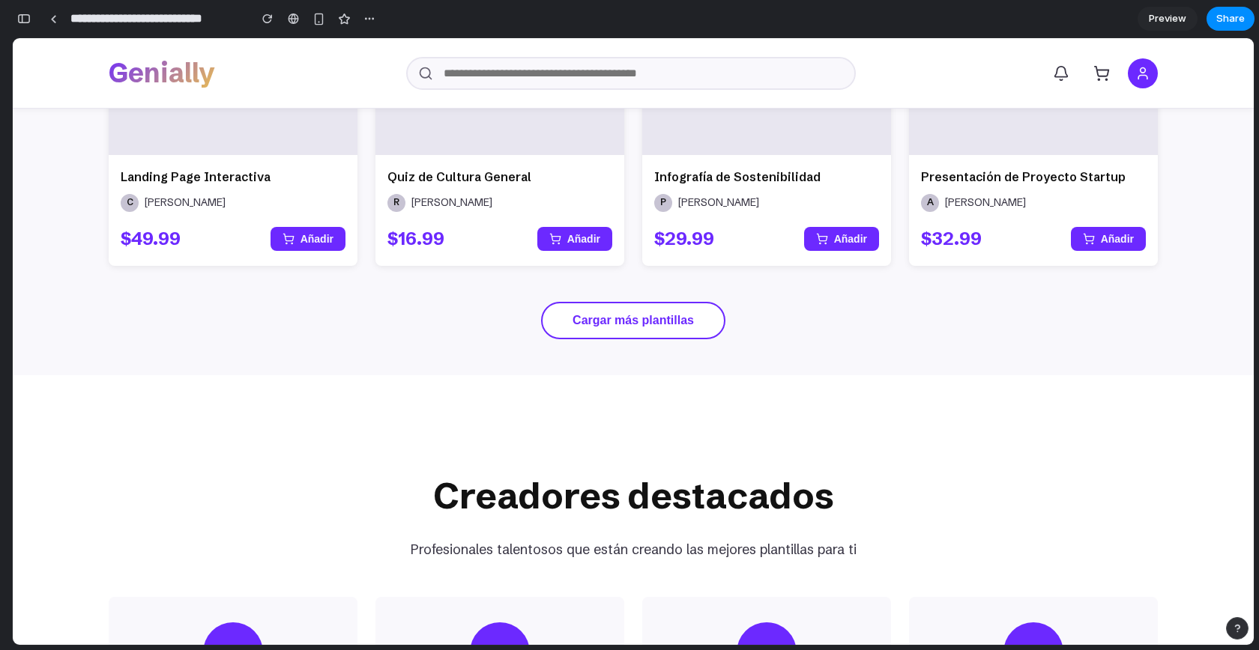
scroll to position [1358, 0]
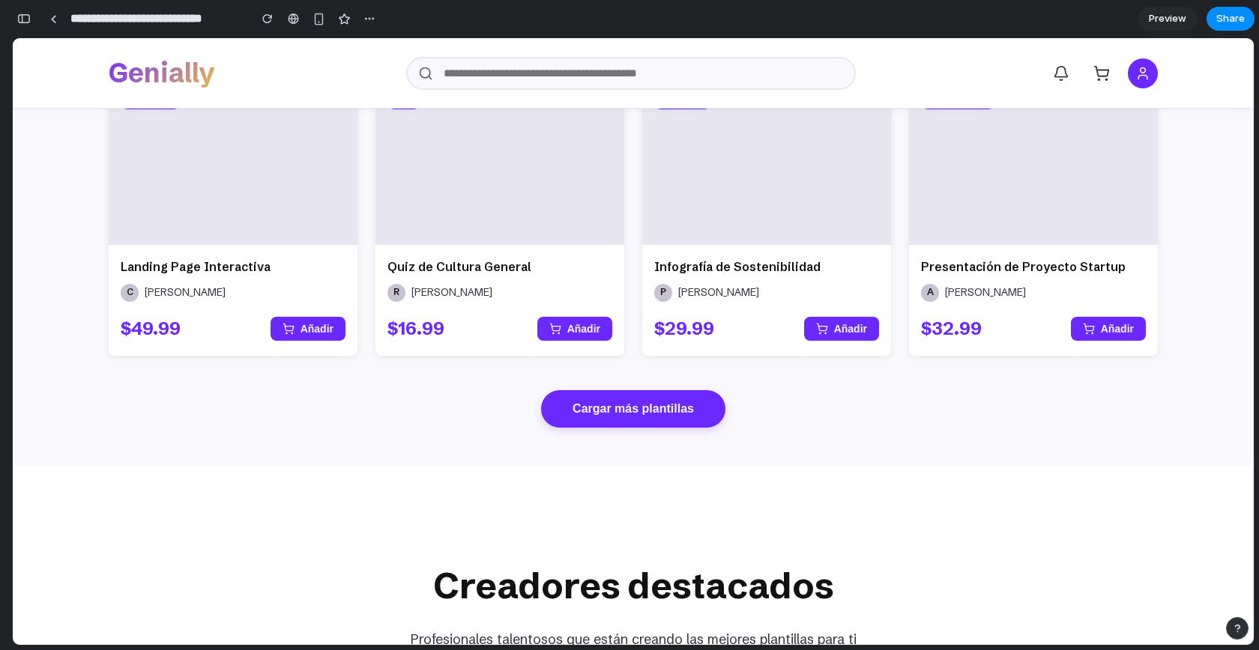
click at [583, 423] on button "Cargar más plantillas" at bounding box center [633, 408] width 184 height 37
click at [583, 400] on button "Cargar más plantillas" at bounding box center [633, 408] width 184 height 37
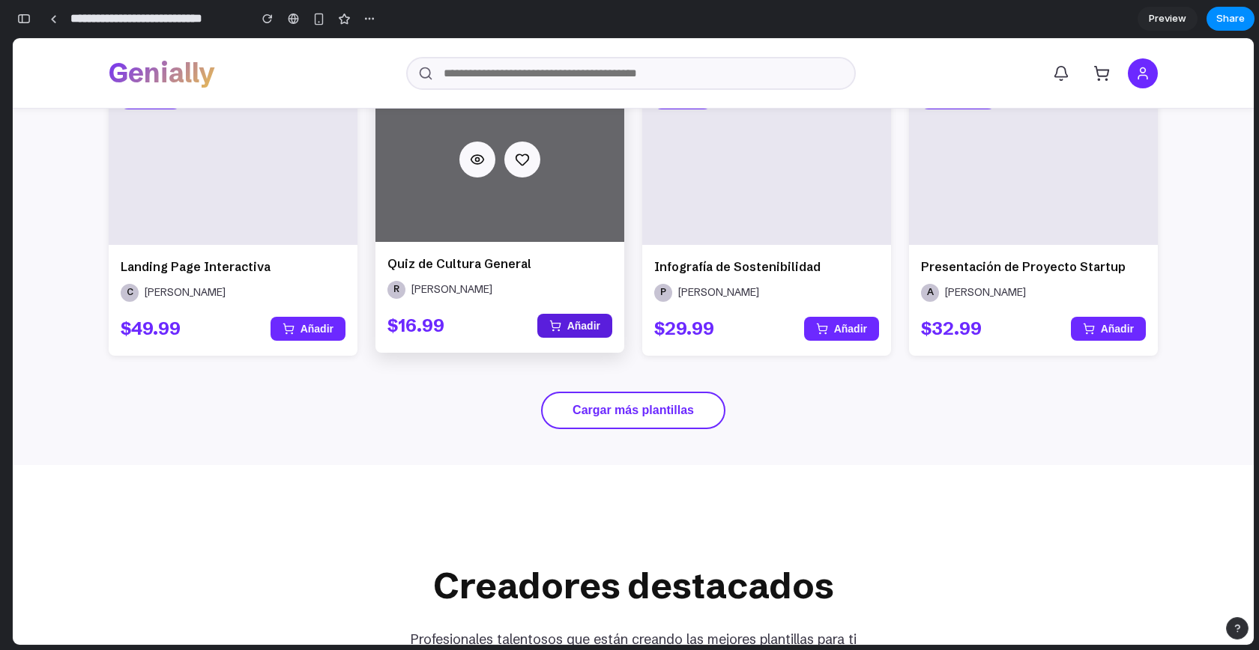
click at [581, 327] on button "Añadir" at bounding box center [574, 326] width 75 height 24
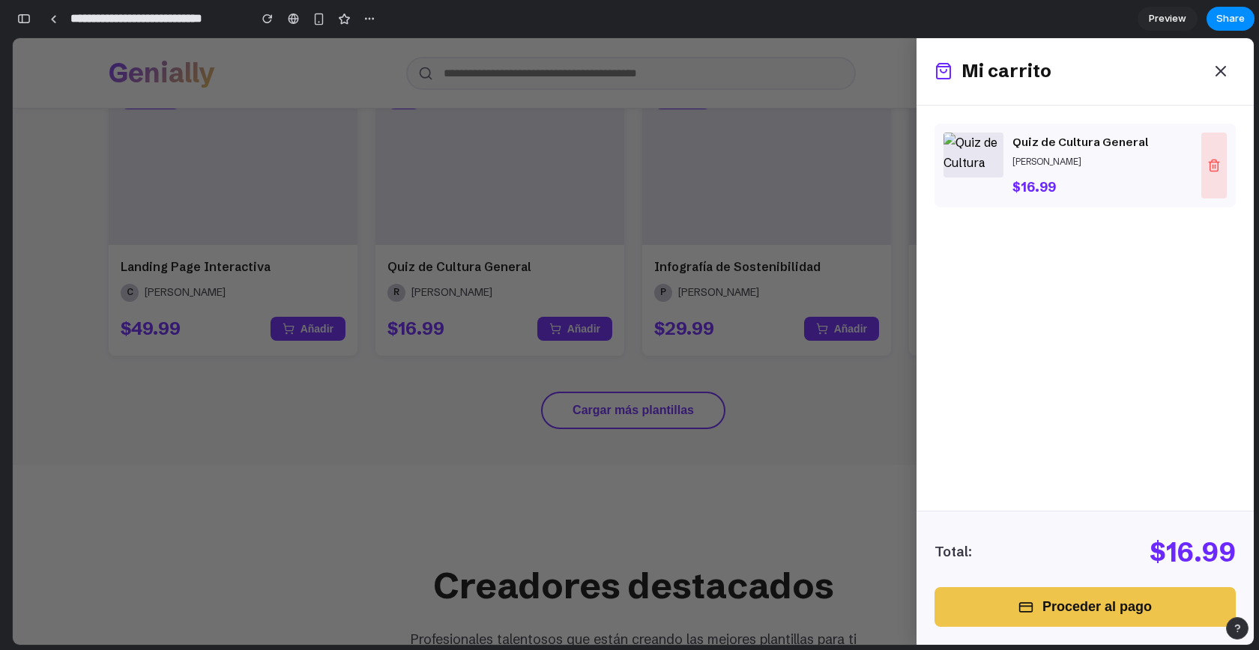
click at [1207, 162] on icon at bounding box center [1213, 165] width 13 height 13
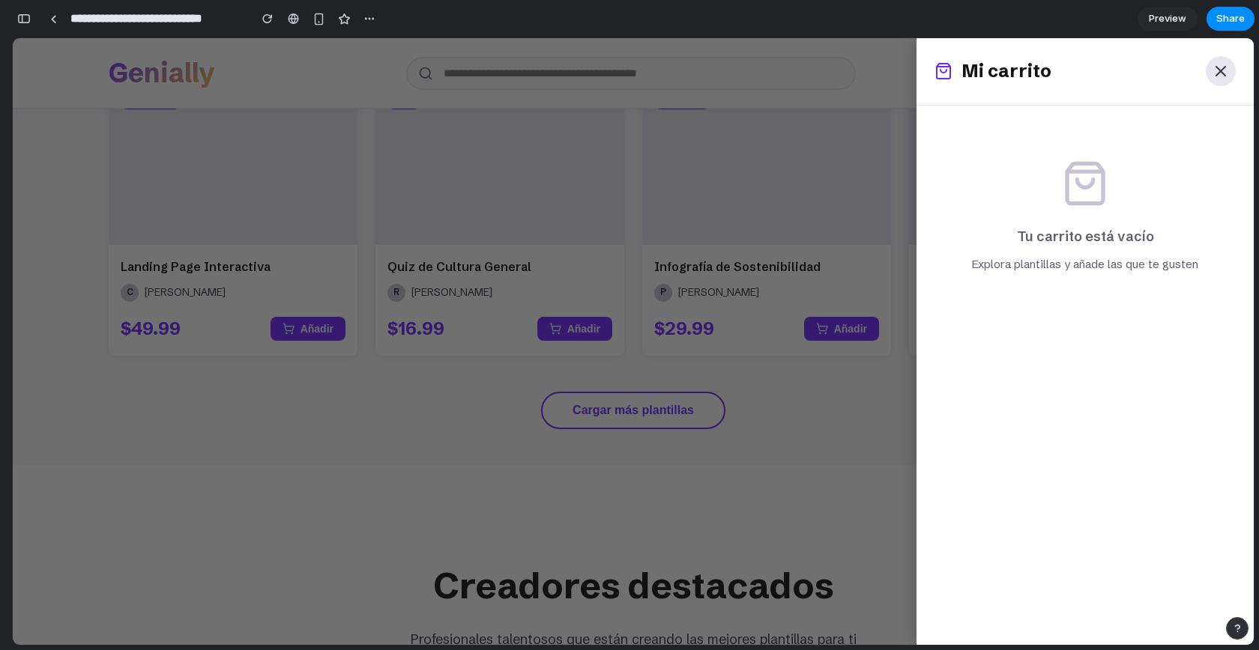
click at [1212, 65] on icon at bounding box center [1221, 71] width 18 height 18
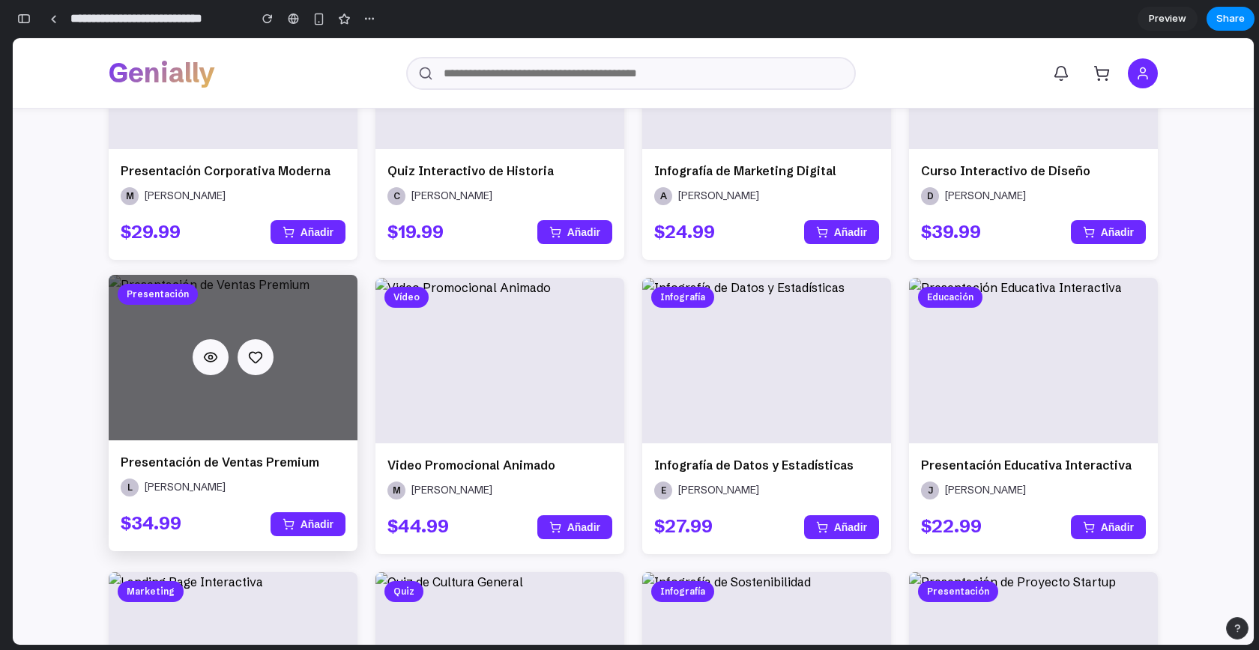
scroll to position [0, 0]
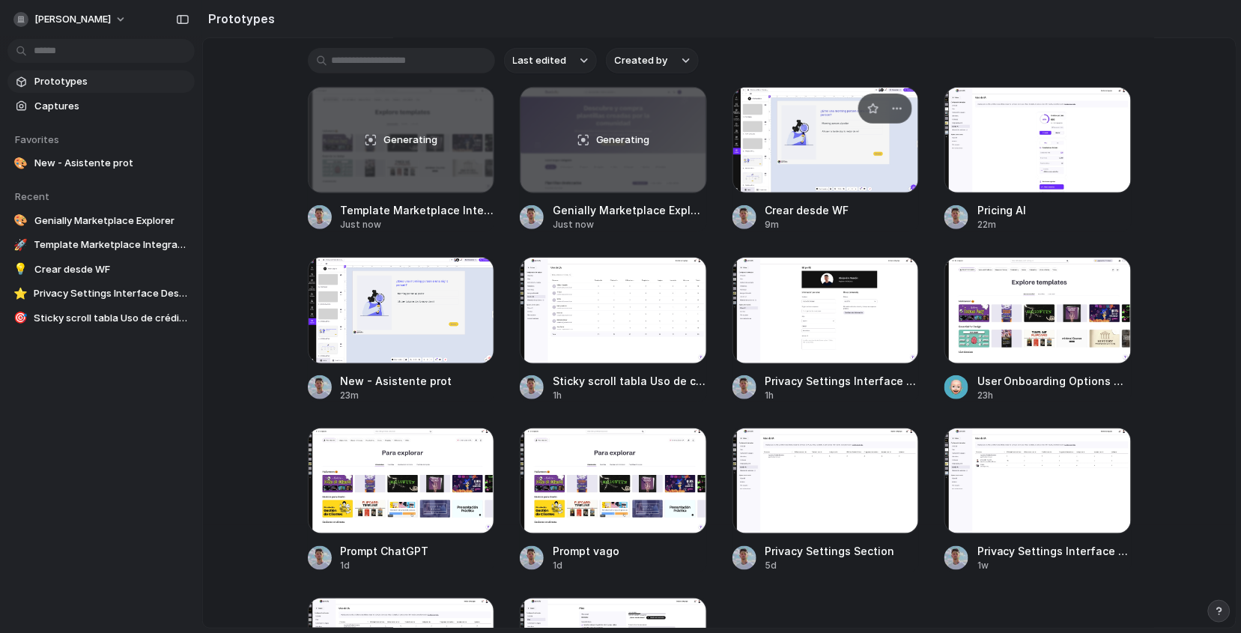
scroll to position [181, 0]
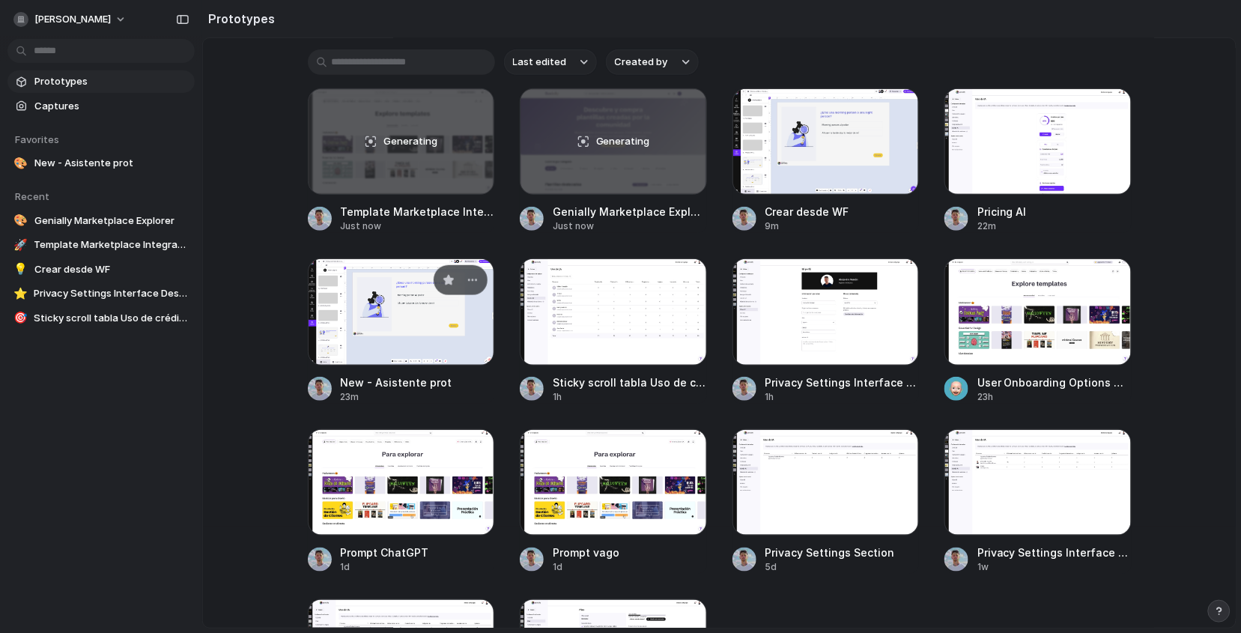
click at [435, 326] on div at bounding box center [401, 311] width 187 height 106
click at [623, 333] on div at bounding box center [613, 311] width 187 height 106
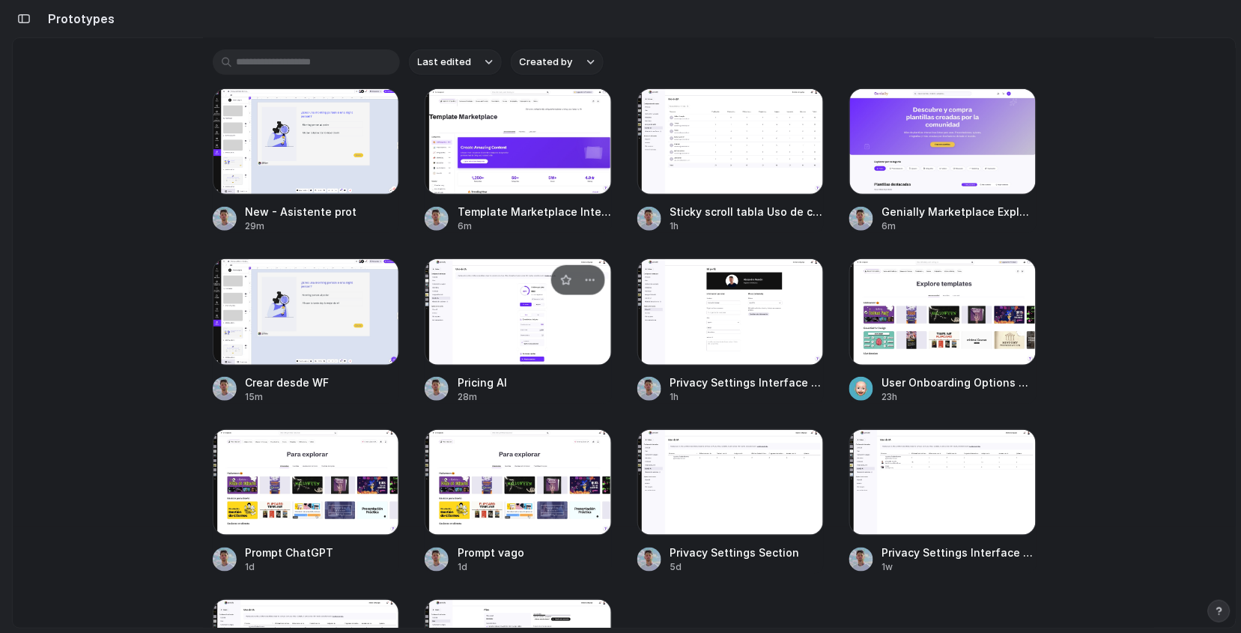
click at [493, 316] on div at bounding box center [518, 311] width 187 height 106
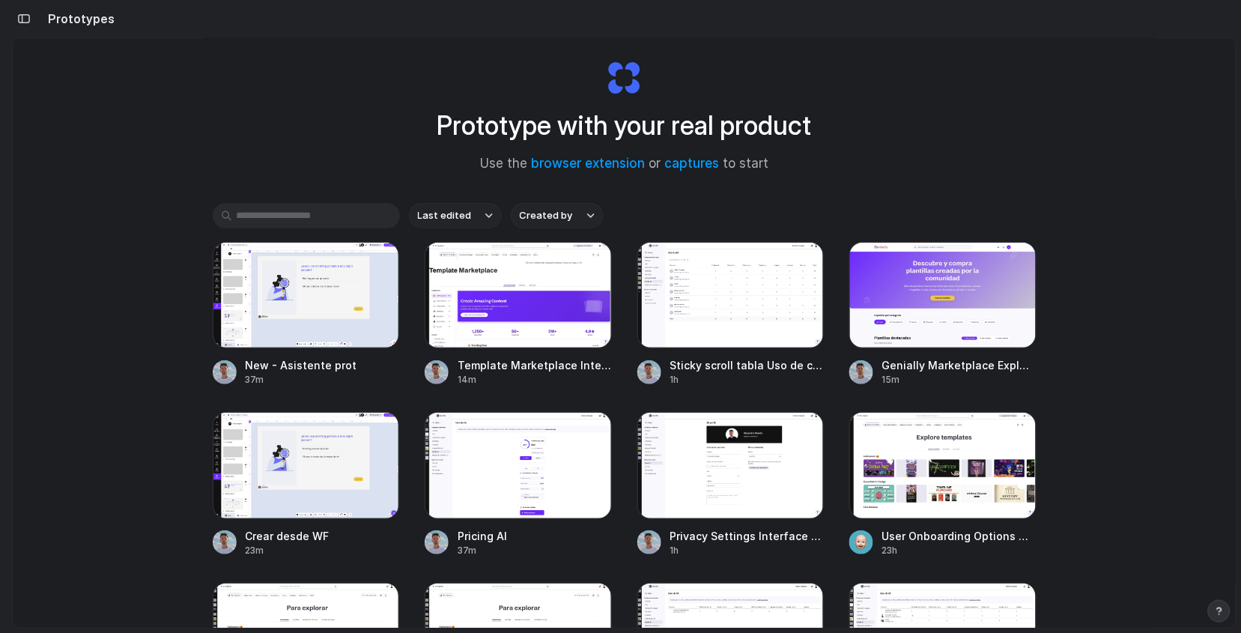
scroll to position [0, 0]
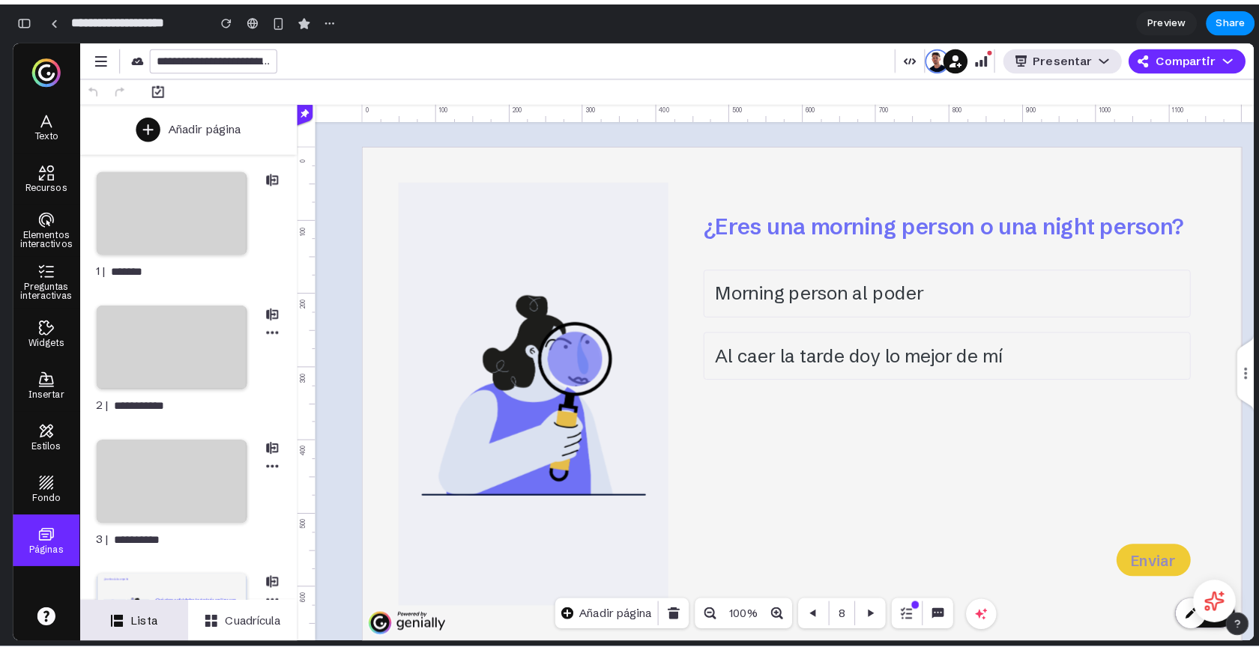
scroll to position [7999, 0]
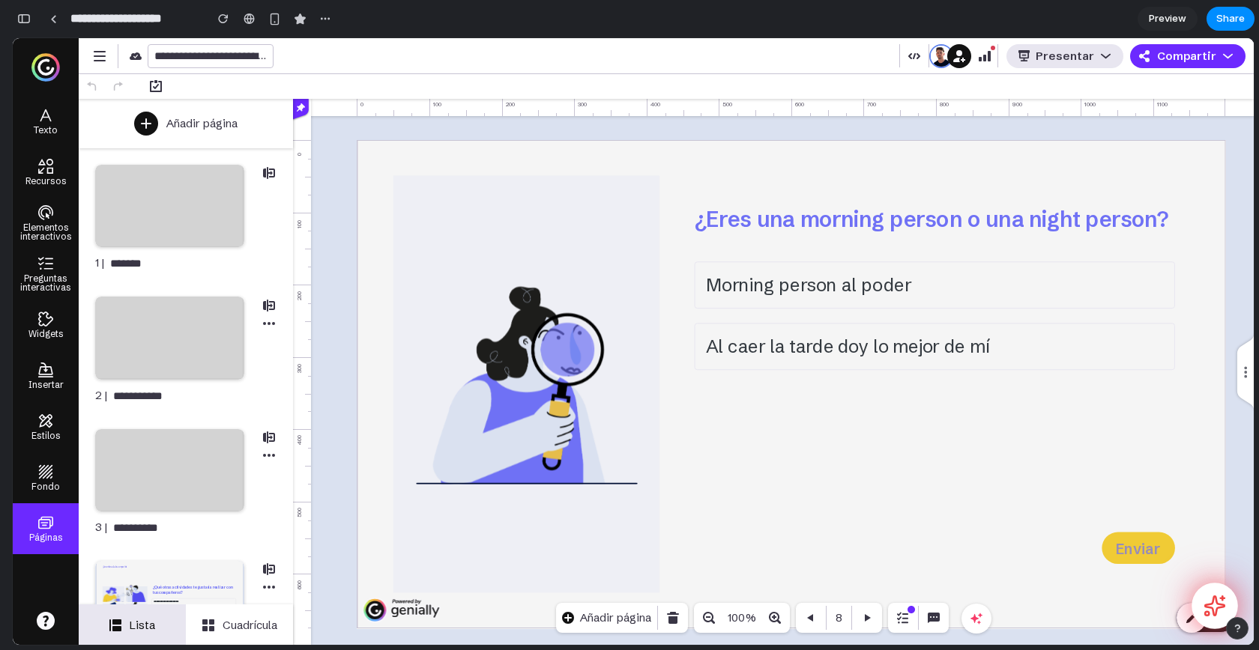
click at [1214, 597] on icon at bounding box center [1214, 605] width 19 height 19
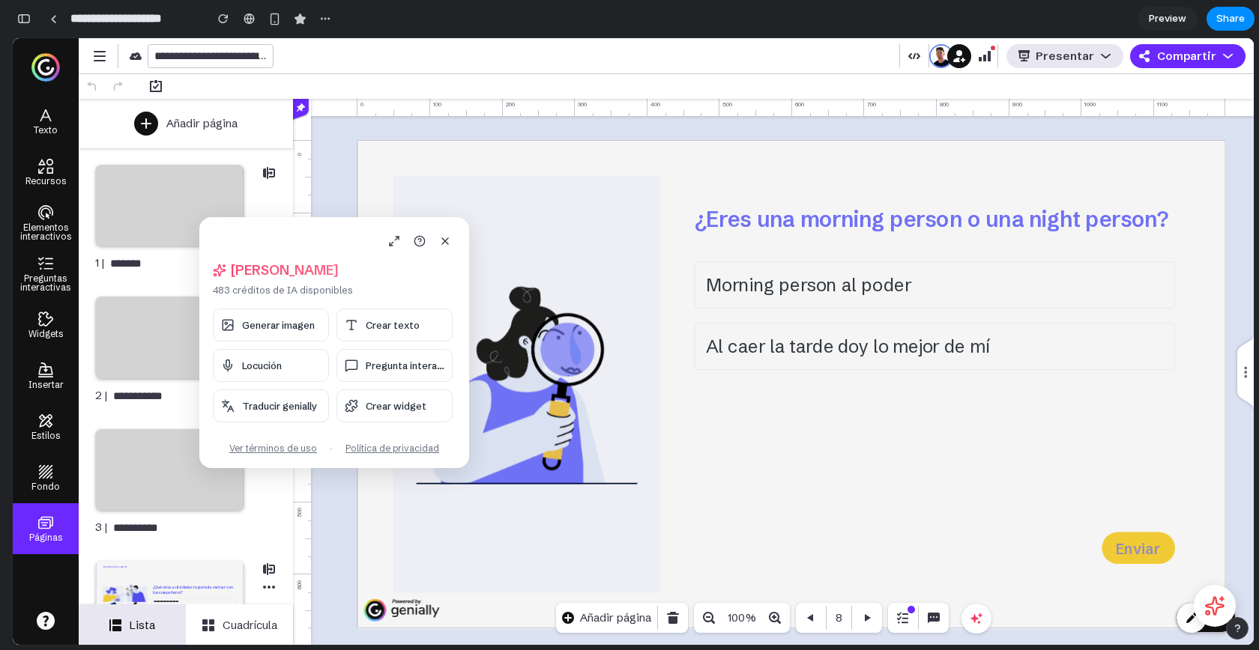
drag, startPoint x: 168, startPoint y: 117, endPoint x: 587, endPoint y: 217, distance: 430.7
click at [469, 217] on div "Hola, Alejandro 483 créditos de IA disponibles Generar imagen Crear texto Locuc…" at bounding box center [334, 342] width 270 height 251
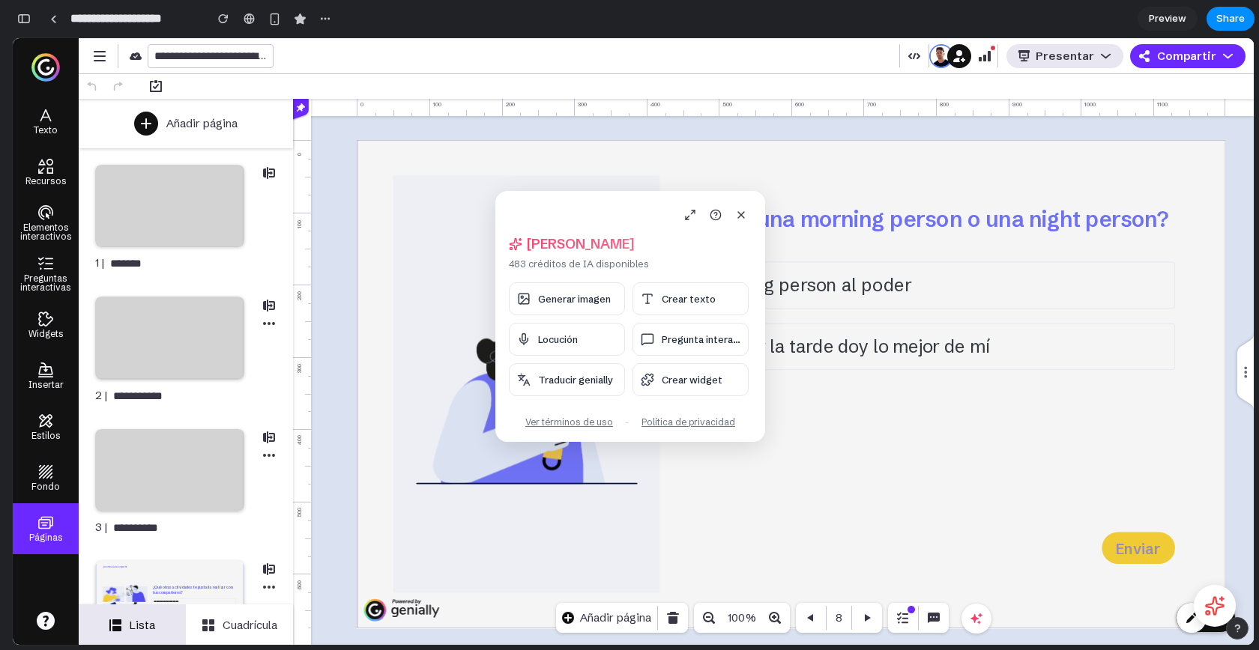
drag, startPoint x: 611, startPoint y: 226, endPoint x: 600, endPoint y: 202, distance: 25.8
click at [600, 202] on div "Hola, Alejandro 483 créditos de IA disponibles Generar imagen Crear texto Locuc…" at bounding box center [630, 316] width 270 height 251
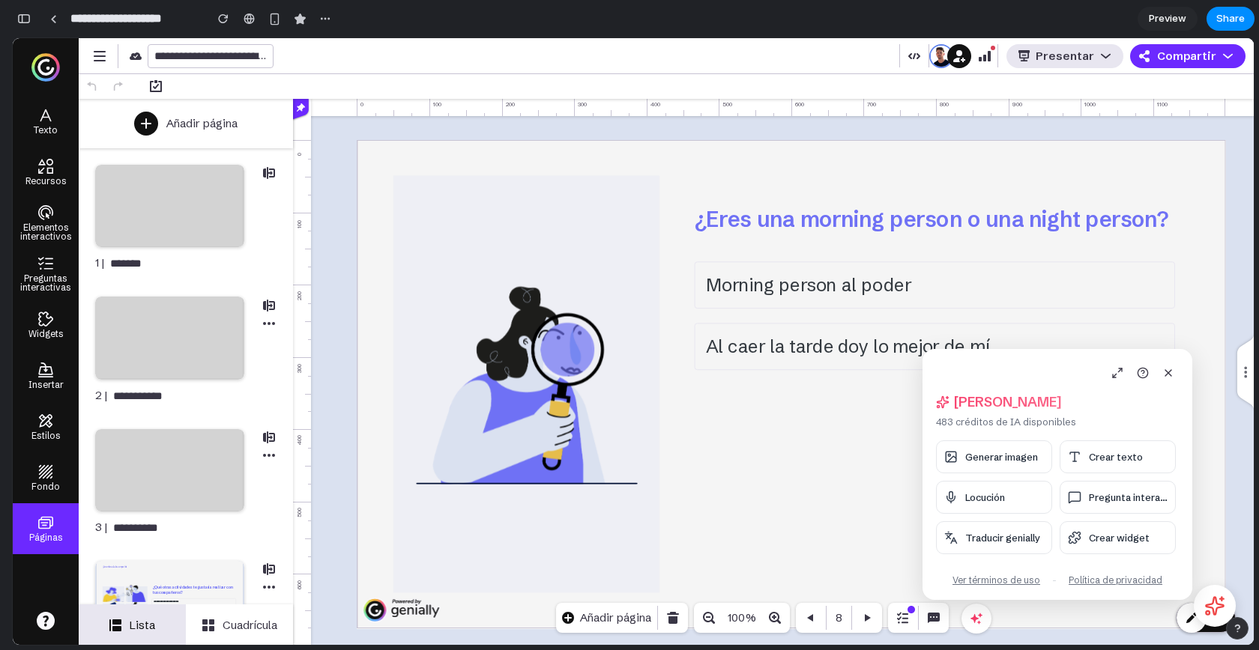
drag, startPoint x: 600, startPoint y: 202, endPoint x: 1027, endPoint y: 361, distance: 455.6
click at [1027, 361] on div "Hola, Alejandro 483 créditos de IA disponibles Generar imagen Crear texto Locuc…" at bounding box center [1057, 474] width 270 height 251
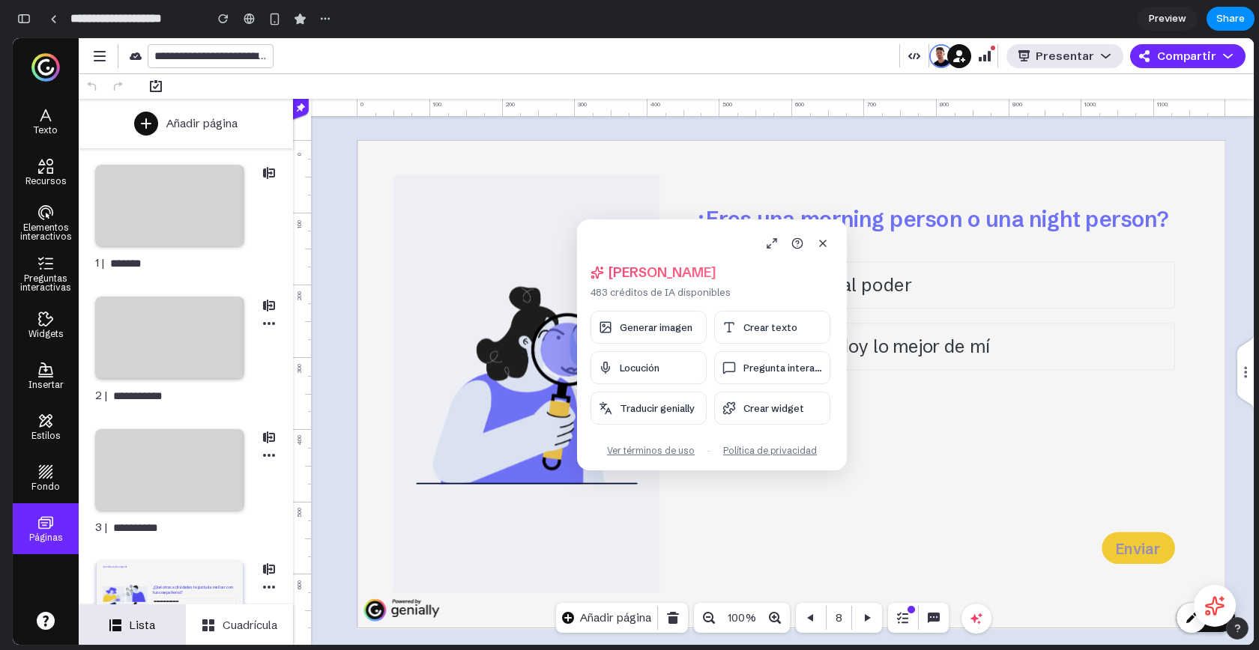
drag, startPoint x: 1027, startPoint y: 361, endPoint x: 683, endPoint y: 231, distance: 367.8
click at [683, 231] on div "Hola, Alejandro 483 créditos de IA disponibles Generar imagen Crear texto Locuc…" at bounding box center [712, 345] width 270 height 251
click at [773, 247] on icon at bounding box center [773, 243] width 12 height 12
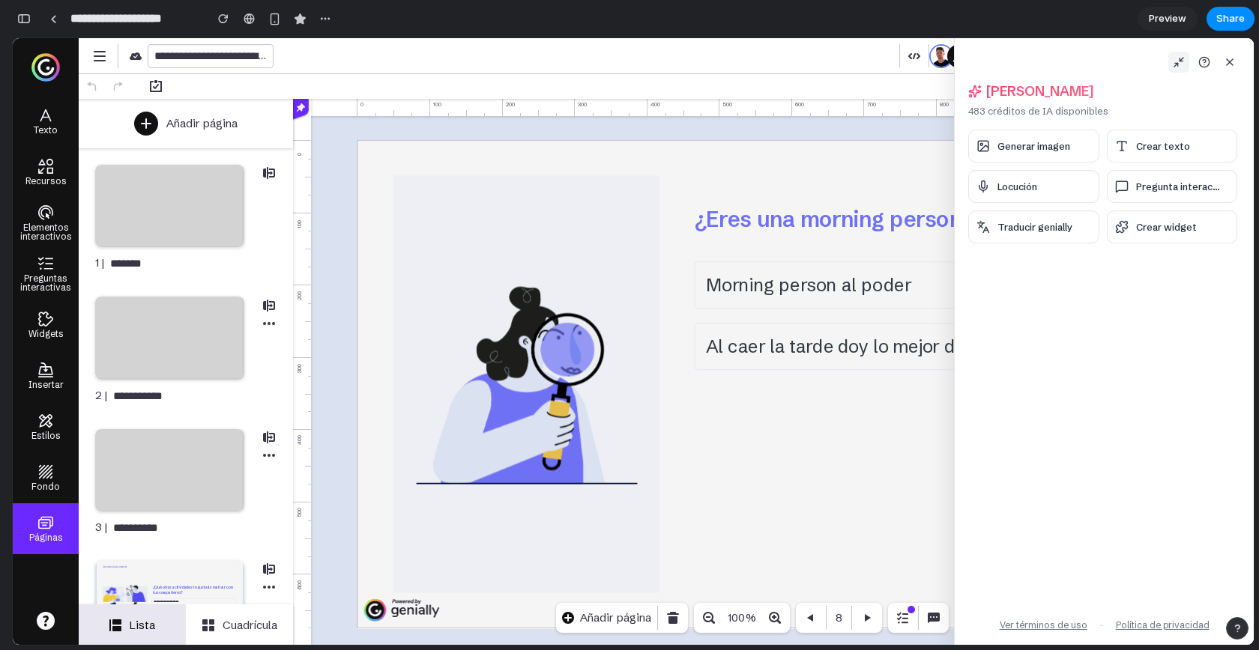
click at [1175, 58] on icon at bounding box center [1179, 62] width 12 height 12
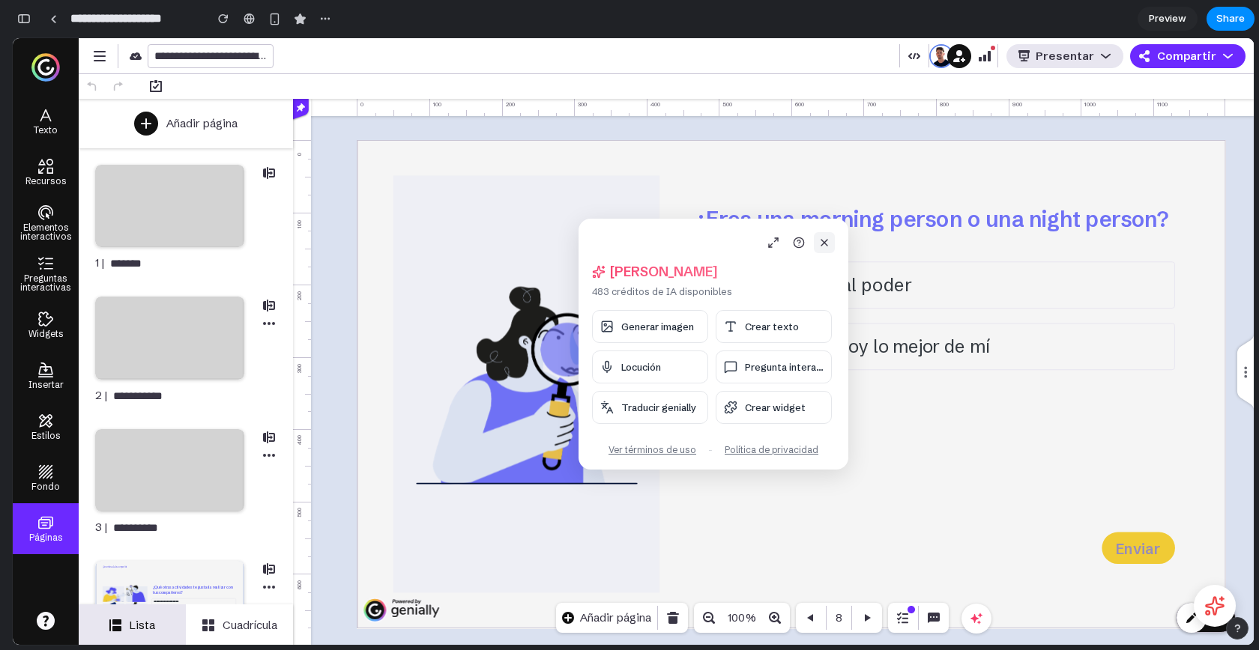
click at [822, 247] on icon at bounding box center [824, 243] width 12 height 12
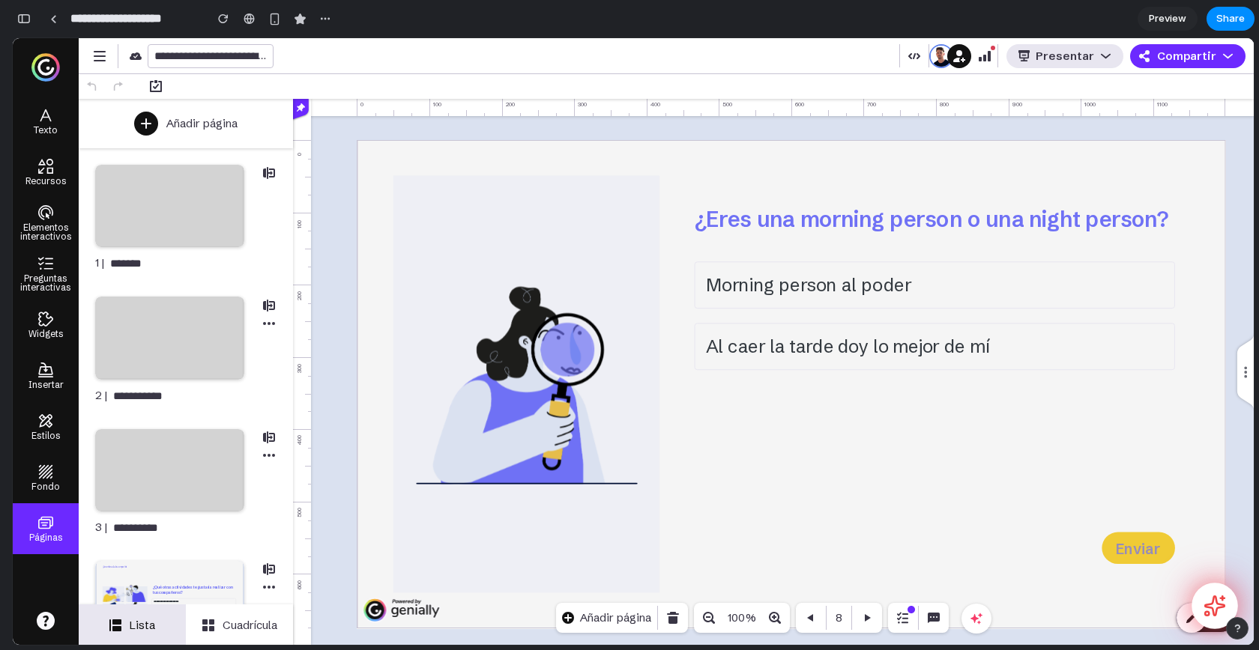
click at [1204, 598] on icon at bounding box center [1214, 606] width 23 height 23
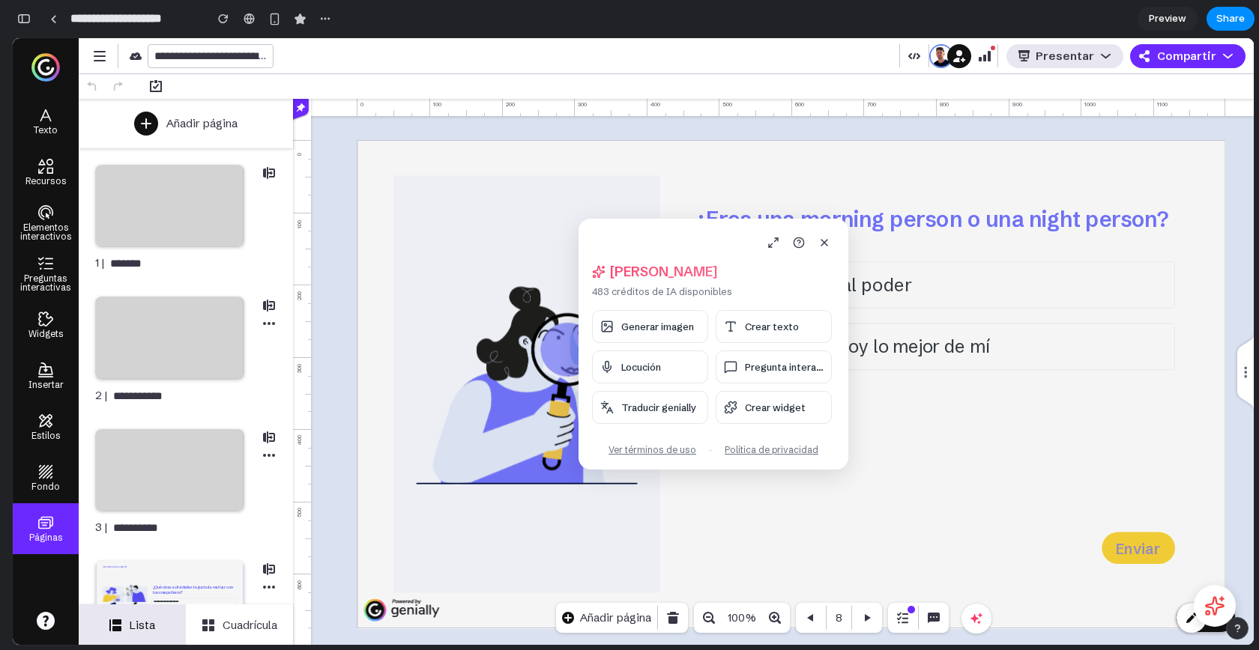
click at [781, 254] on div "Hola, Alejandro 483 créditos de IA disponibles Generar imagen Crear texto Locuc…" at bounding box center [713, 344] width 270 height 251
click at [775, 246] on icon at bounding box center [773, 243] width 12 height 12
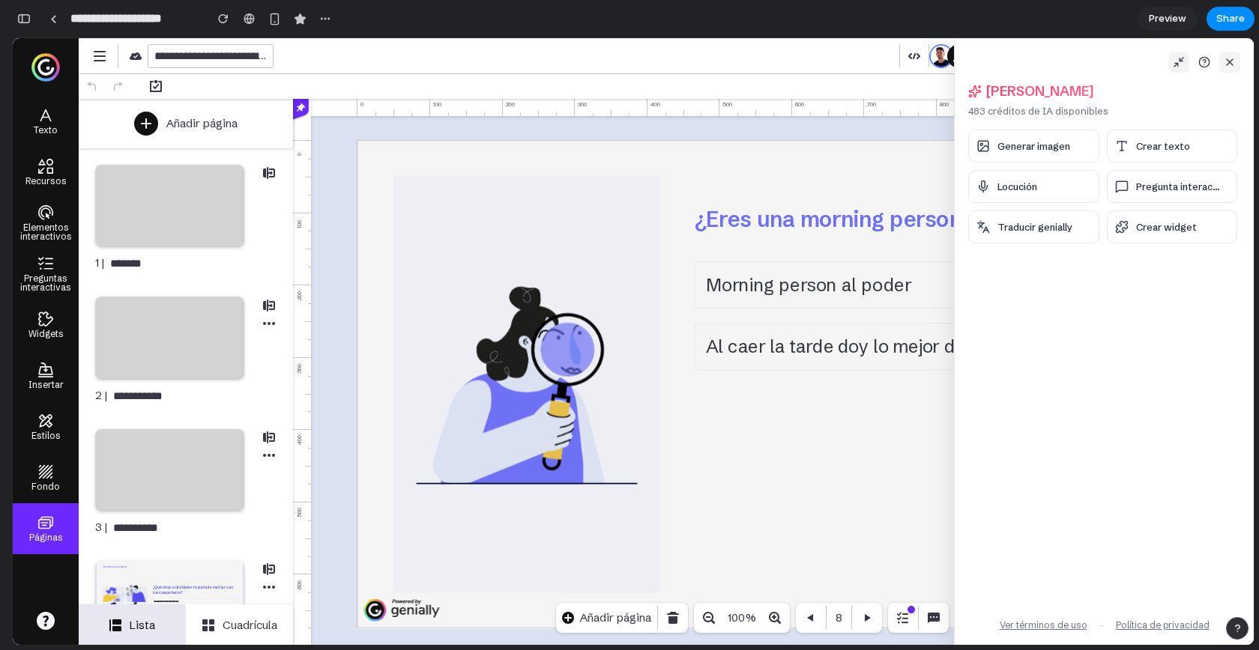
click at [1225, 64] on icon at bounding box center [1230, 62] width 12 height 12
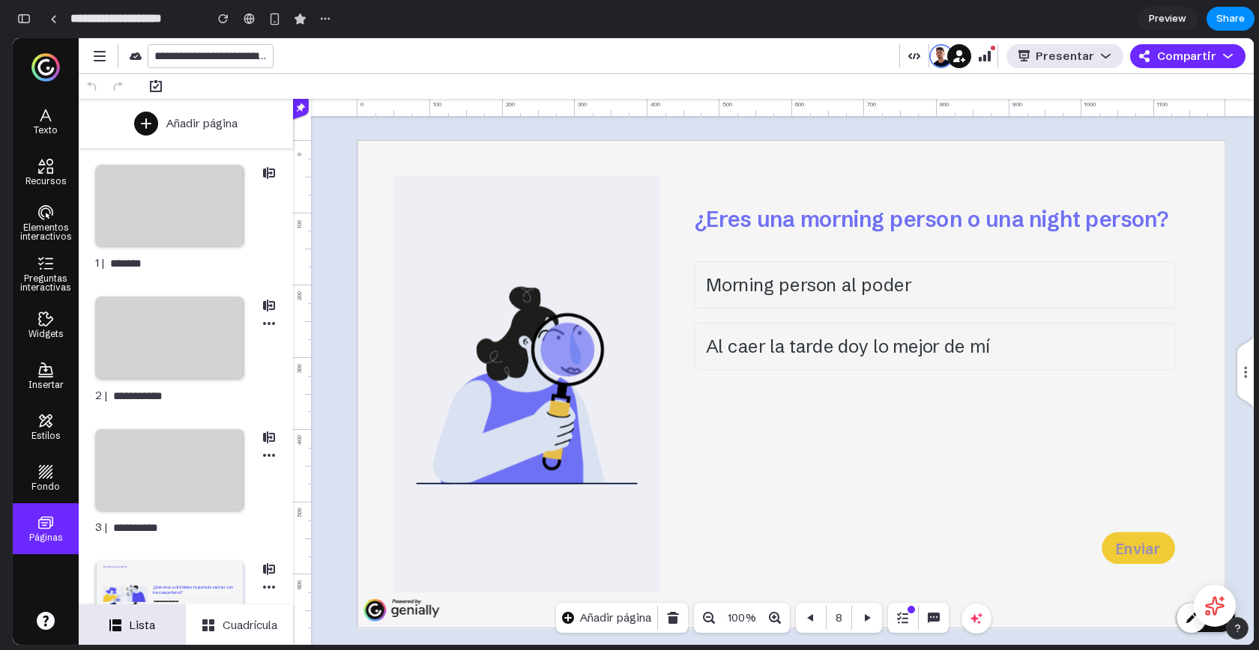
click at [1232, 591] on div at bounding box center [1215, 606] width 42 height 42
click at [1221, 606] on icon at bounding box center [1214, 605] width 19 height 19
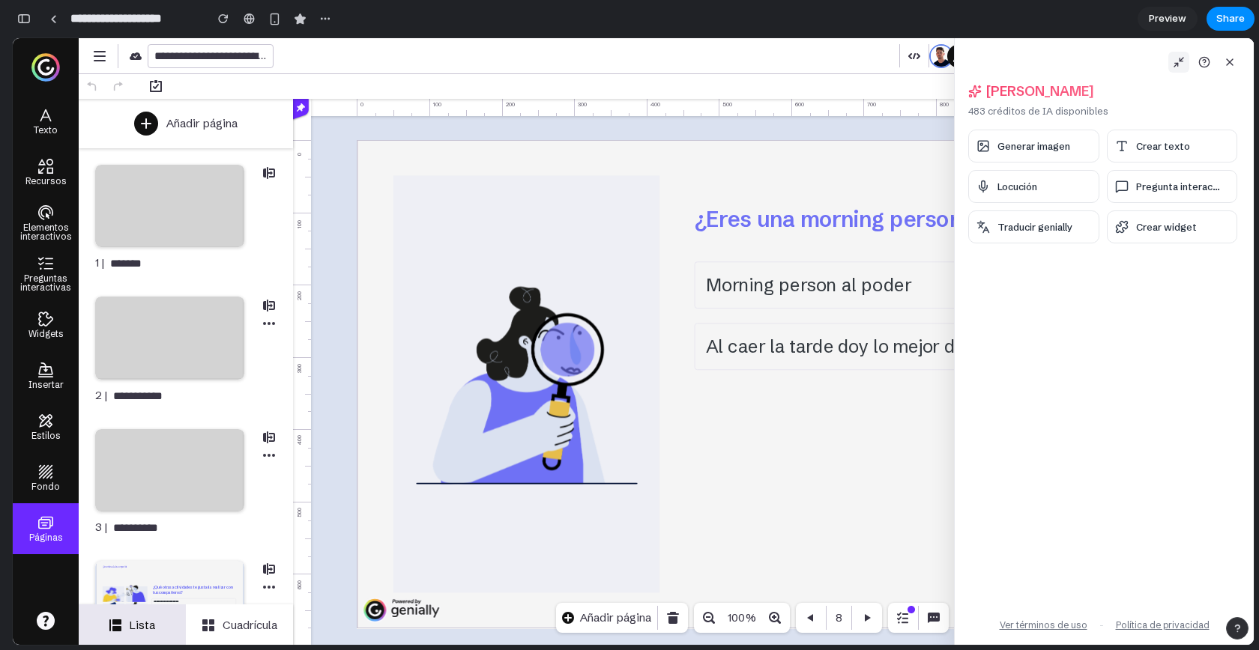
click at [1185, 61] on button at bounding box center [1178, 62] width 21 height 21
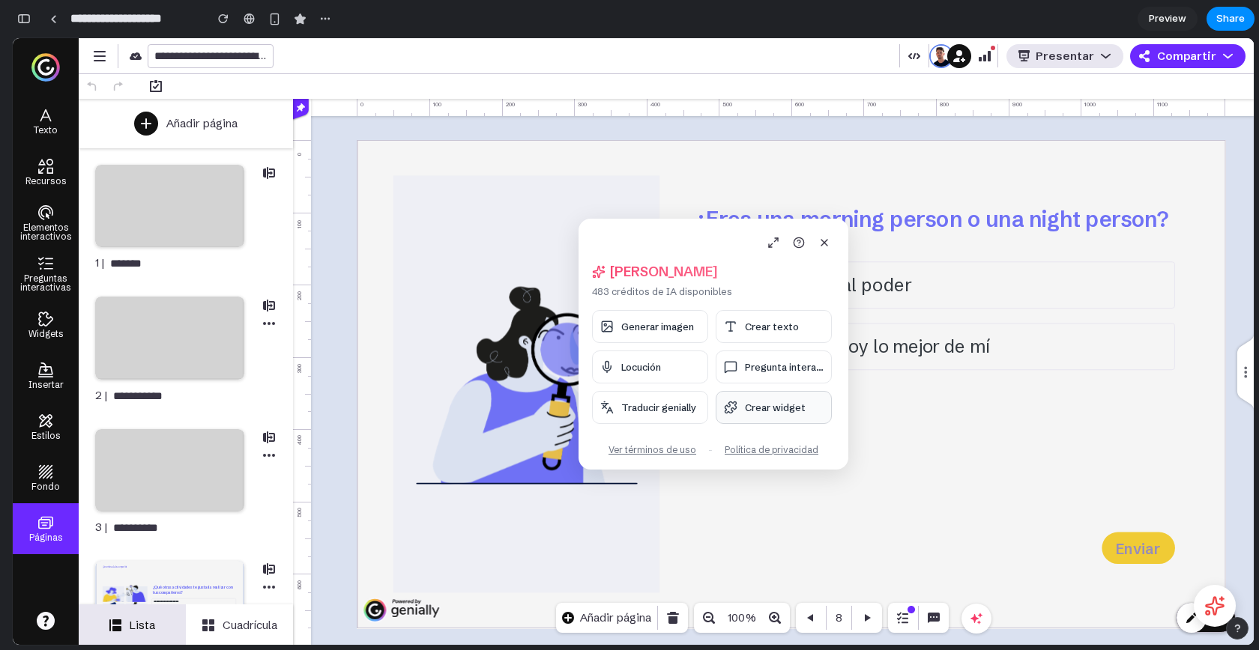
click at [767, 411] on span "Crear widget" at bounding box center [775, 408] width 61 height 12
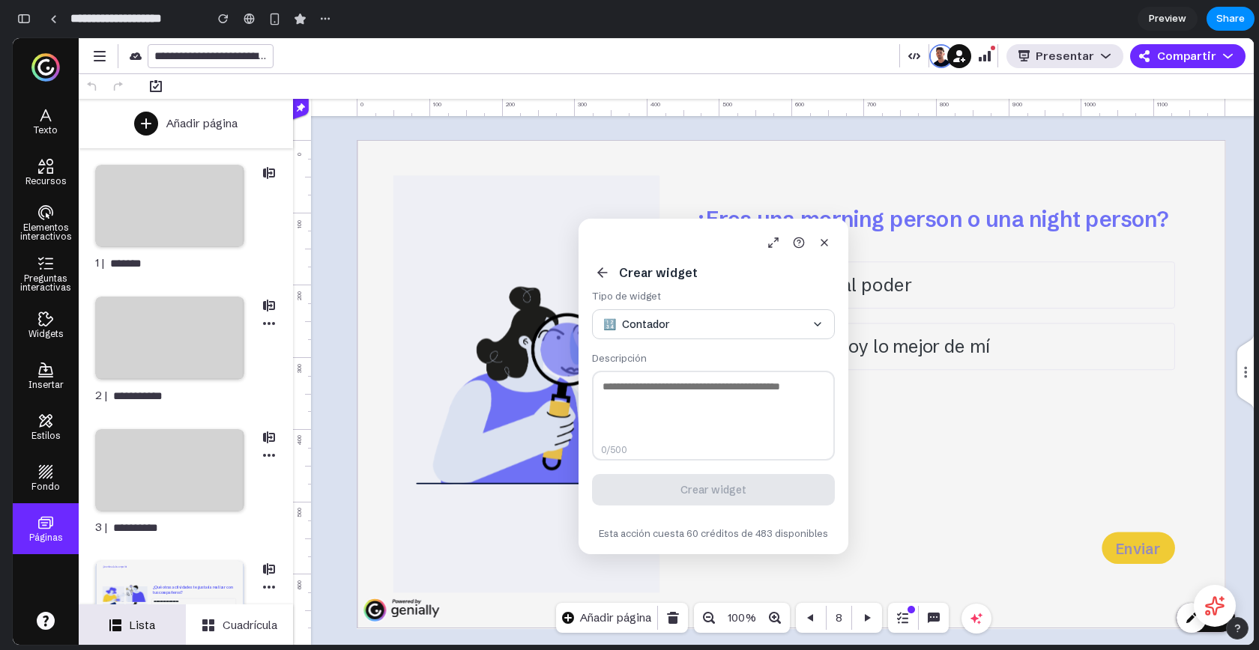
click at [718, 327] on button "🔢 Contador" at bounding box center [713, 324] width 243 height 30
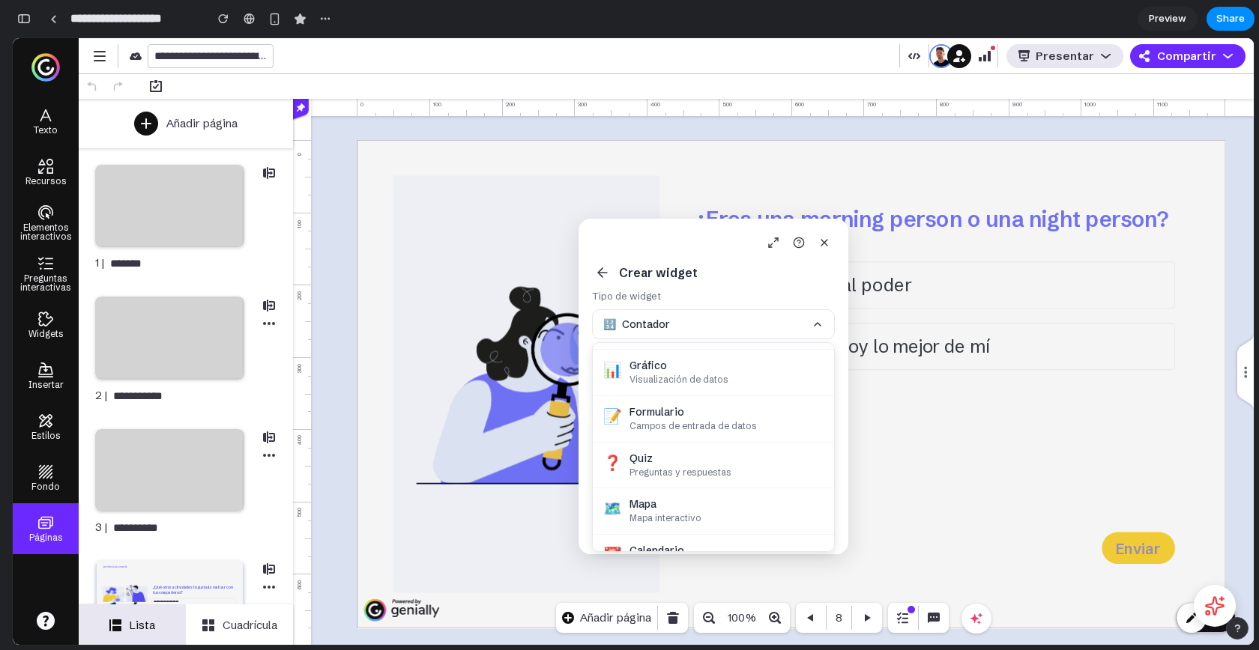
scroll to position [154, 0]
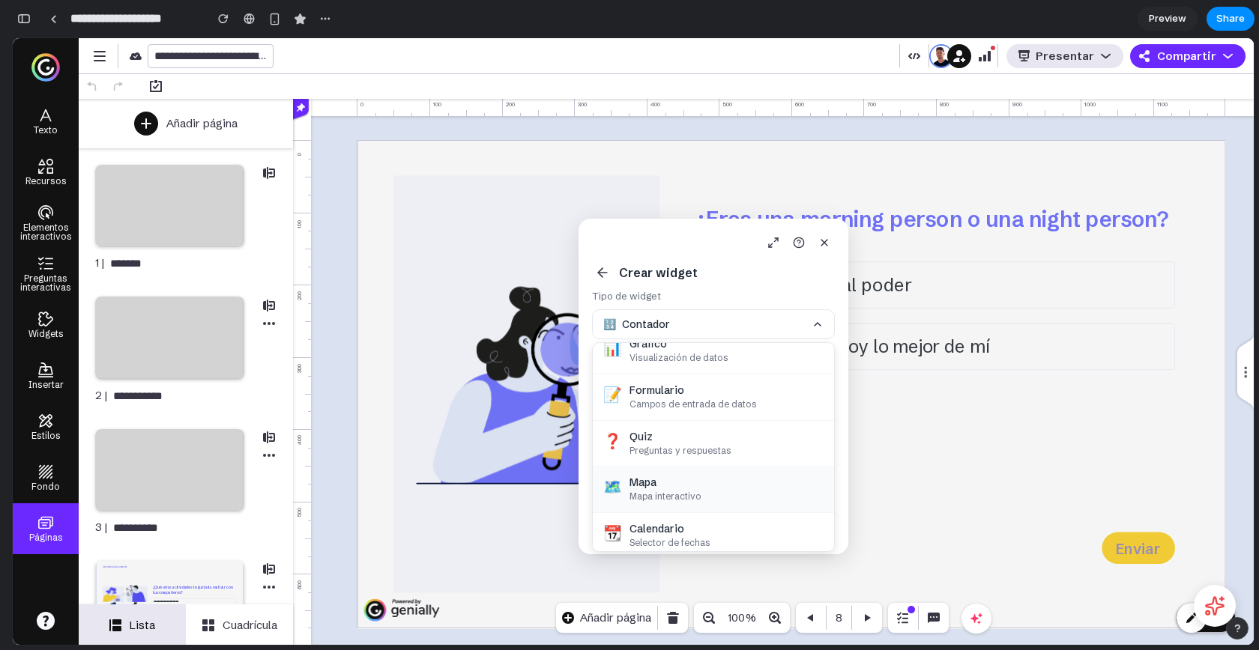
click at [691, 476] on div "Mapa" at bounding box center [726, 482] width 194 height 13
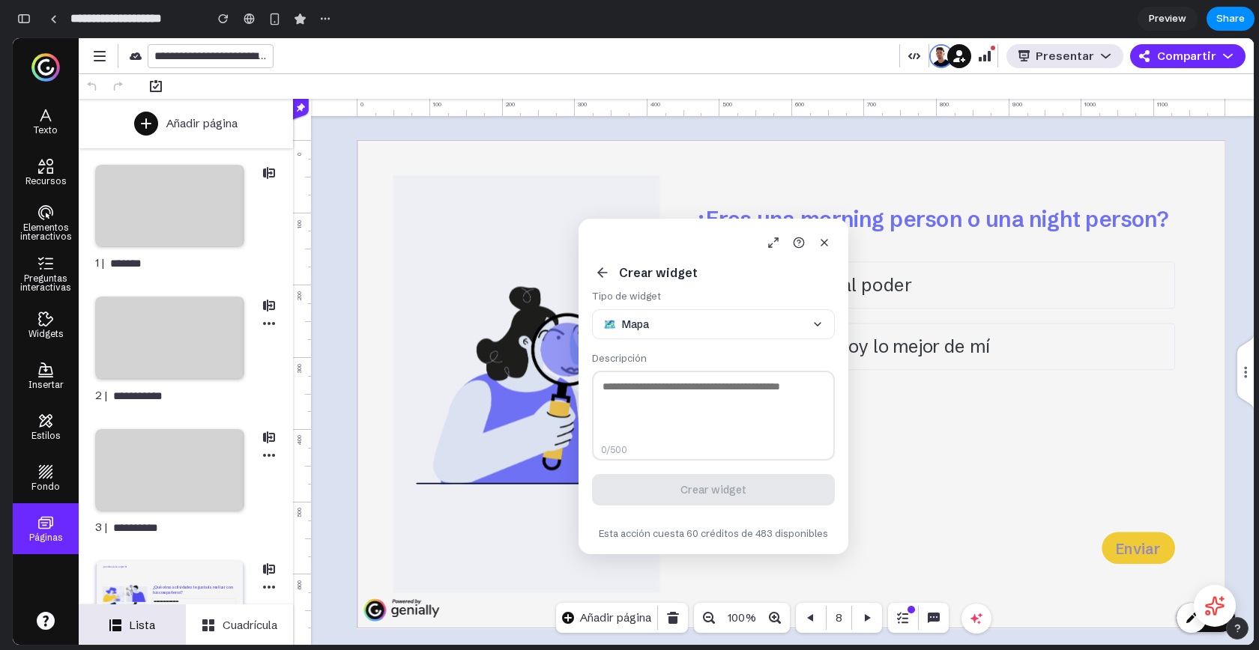
click at [734, 396] on textarea at bounding box center [713, 416] width 243 height 90
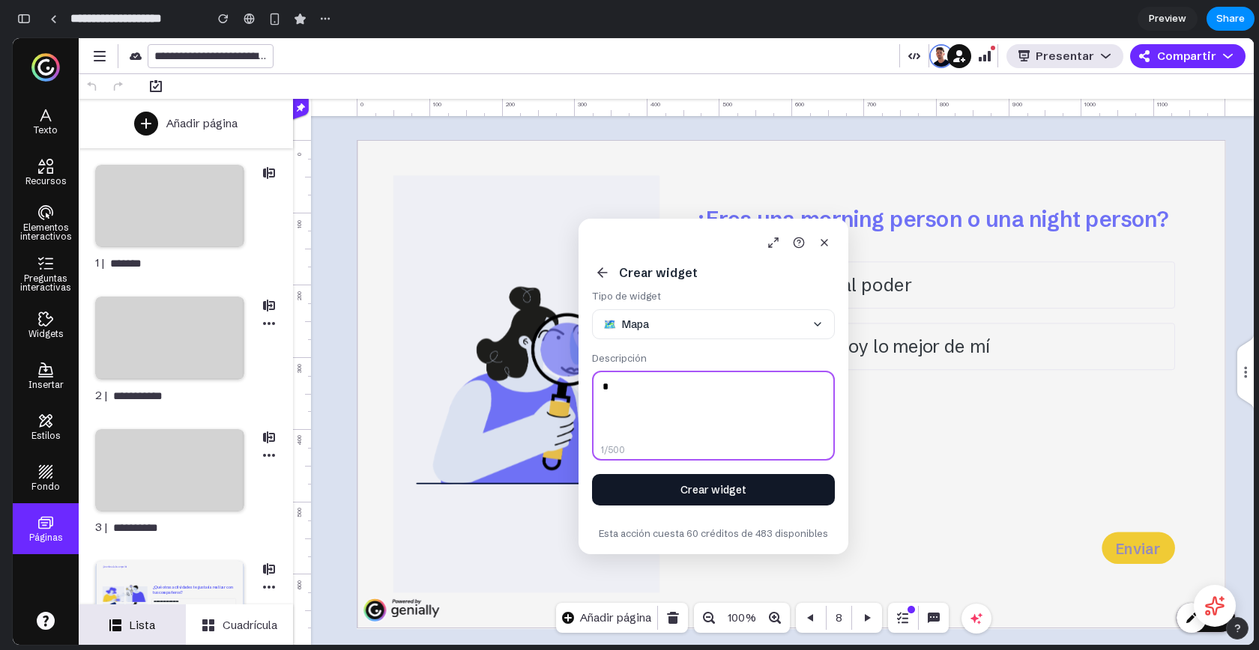
type textarea "*"
click at [776, 490] on button "Crear widget" at bounding box center [713, 489] width 243 height 31
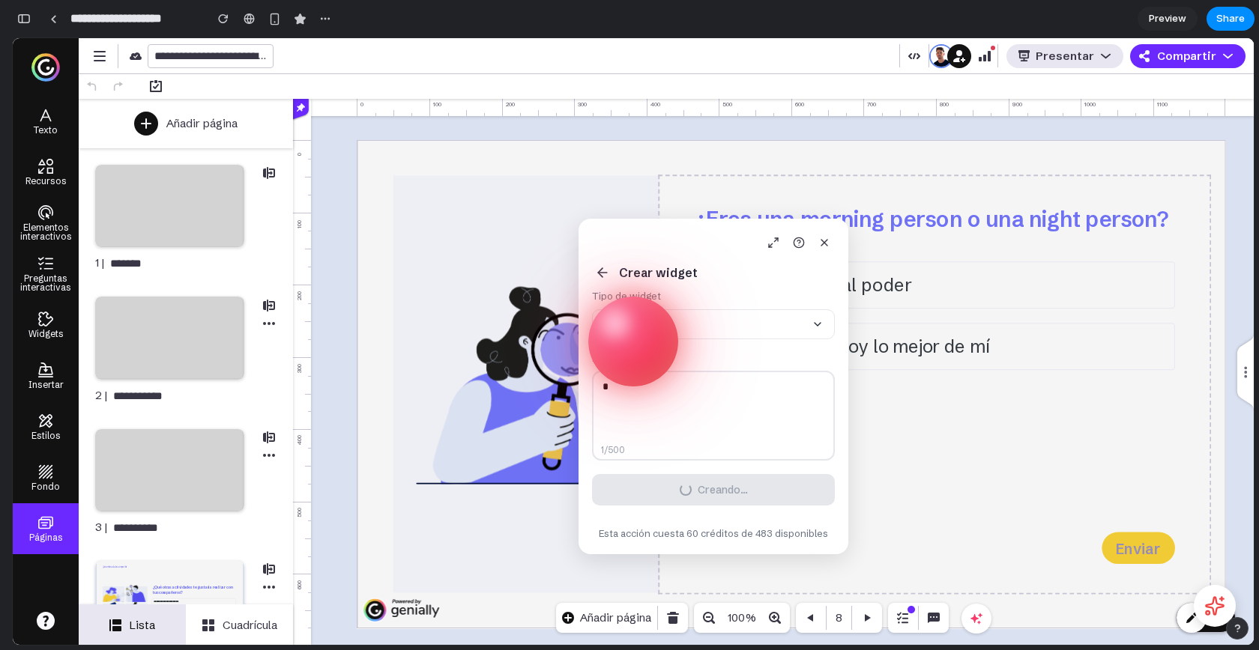
drag, startPoint x: 662, startPoint y: 233, endPoint x: 950, endPoint y: 223, distance: 287.9
click at [950, 223] on body "**********" at bounding box center [633, 341] width 1241 height 607
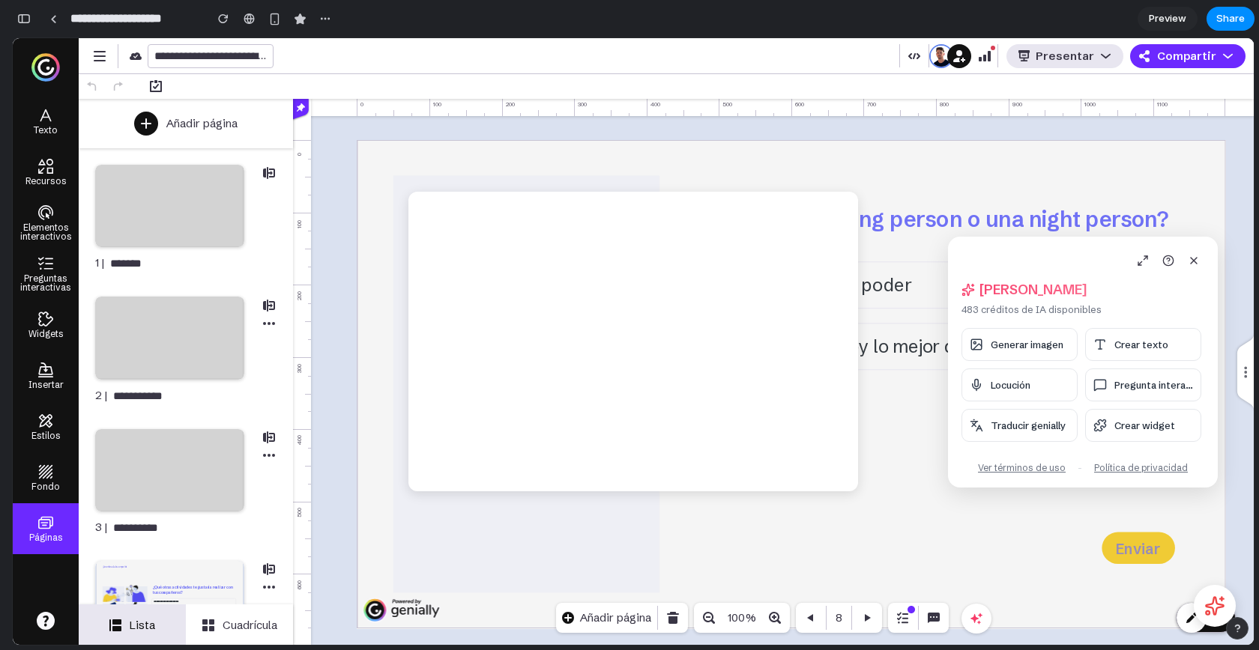
drag, startPoint x: 674, startPoint y: 226, endPoint x: 1056, endPoint y: 238, distance: 381.5
click at [1056, 238] on div "Hola, Alejandro 483 créditos de IA disponibles Generar imagen Crear texto Locuc…" at bounding box center [1083, 362] width 270 height 251
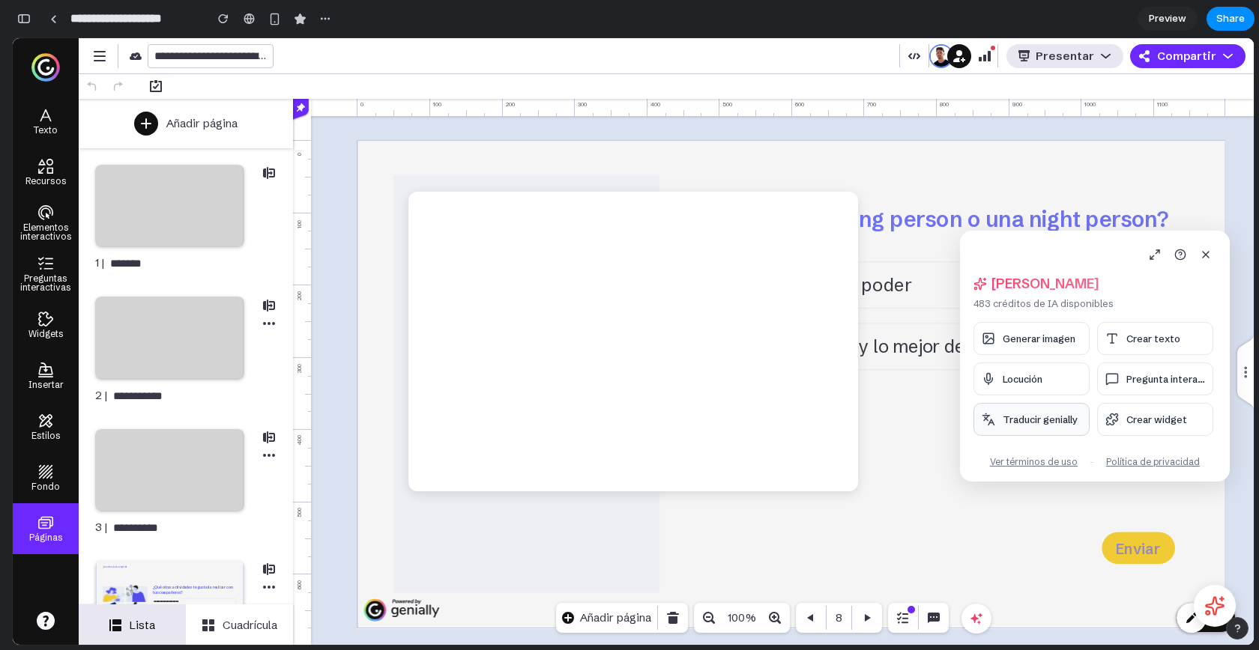
click at [1026, 420] on span "Traducir genially" at bounding box center [1039, 420] width 75 height 12
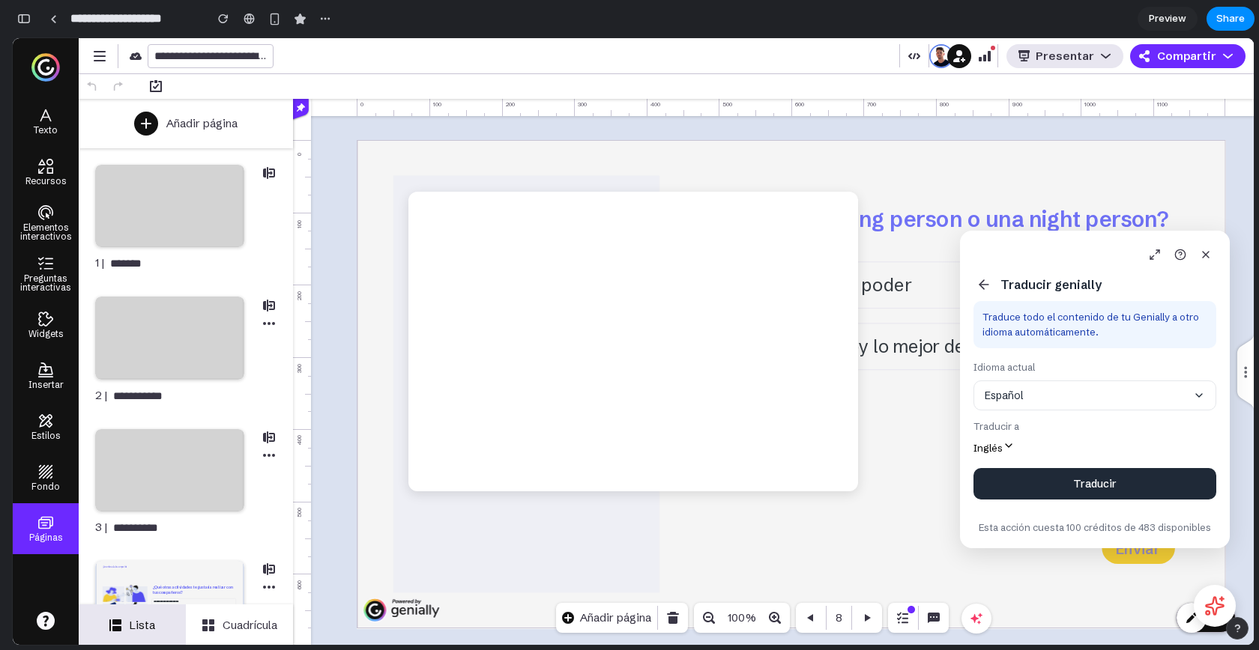
drag, startPoint x: 1047, startPoint y: 246, endPoint x: 925, endPoint y: 174, distance: 142.4
click at [925, 174] on body "**********" at bounding box center [633, 341] width 1241 height 607
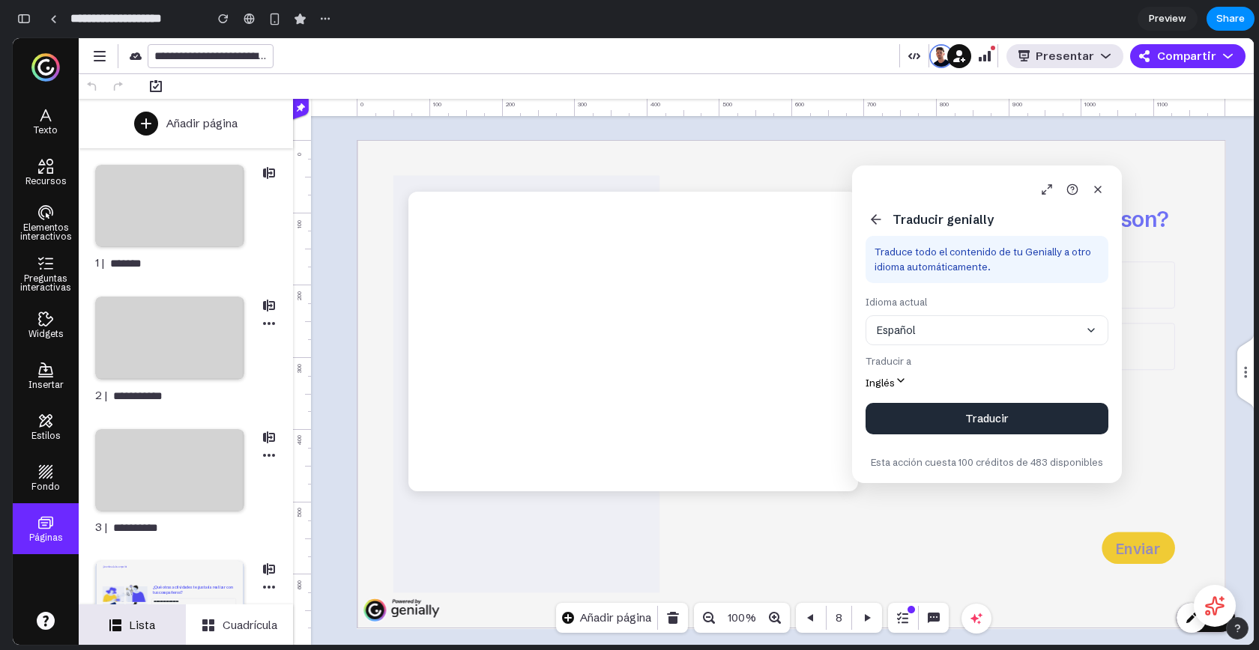
drag, startPoint x: 1038, startPoint y: 237, endPoint x: 931, endPoint y: 172, distance: 126.1
click at [931, 172] on div "Traducir genially Traduce todo el contenido de tu Genially a otro idioma automá…" at bounding box center [987, 325] width 270 height 318
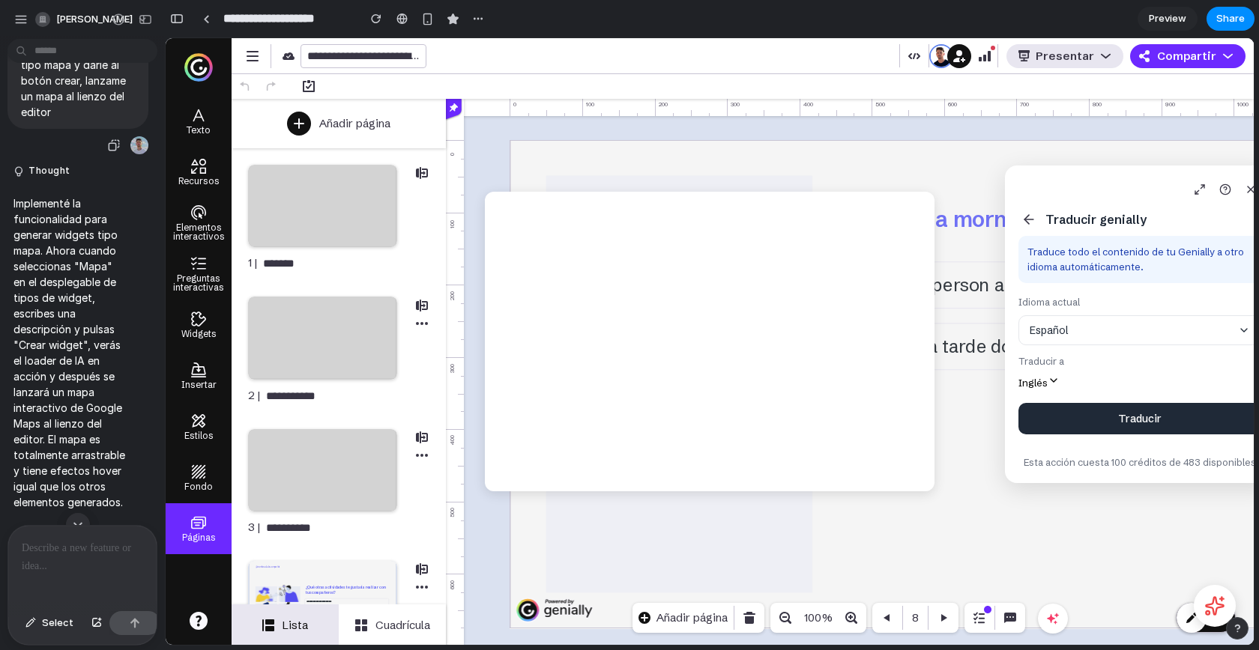
scroll to position [8414, 0]
click at [52, 624] on span "Select" at bounding box center [57, 623] width 31 height 15
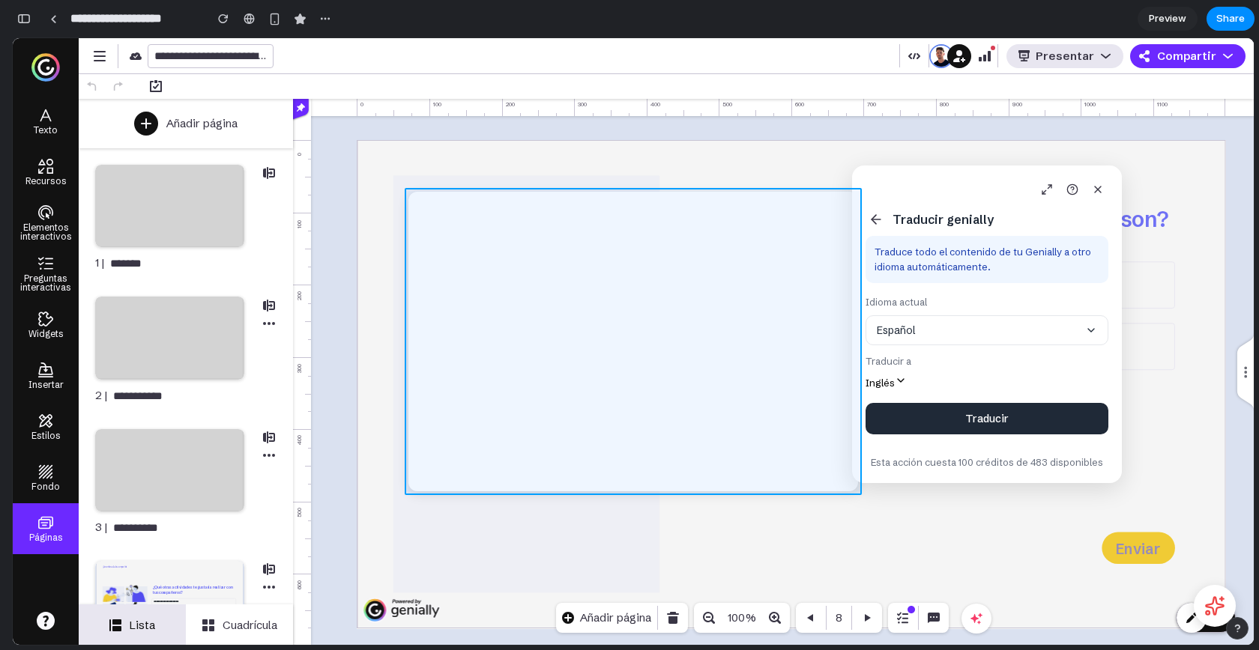
click at [920, 363] on div at bounding box center [710, 341] width 1088 height 607
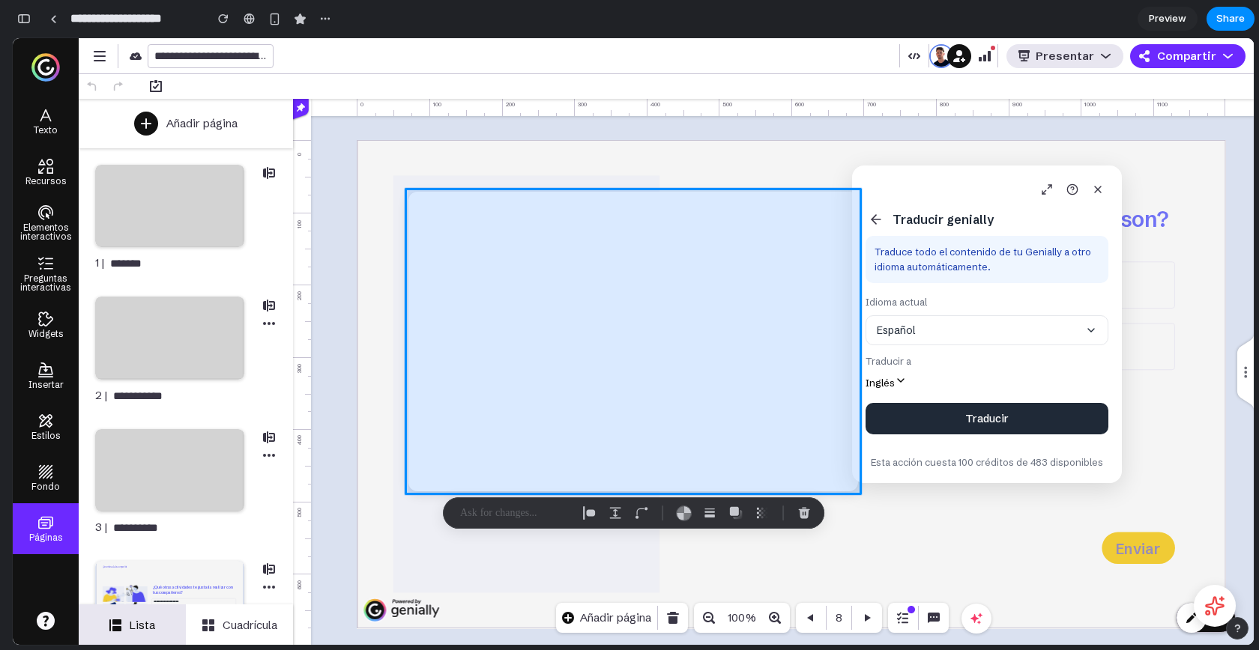
click at [980, 323] on div at bounding box center [710, 341] width 1088 height 607
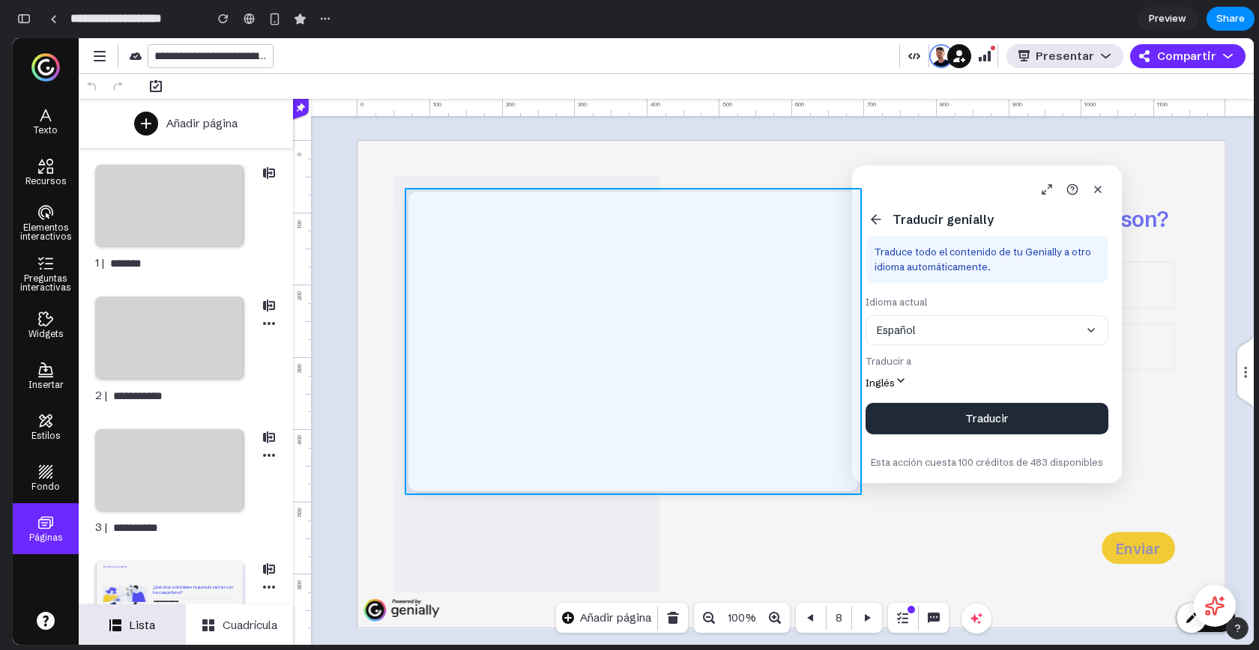
click at [922, 427] on div at bounding box center [710, 341] width 1088 height 607
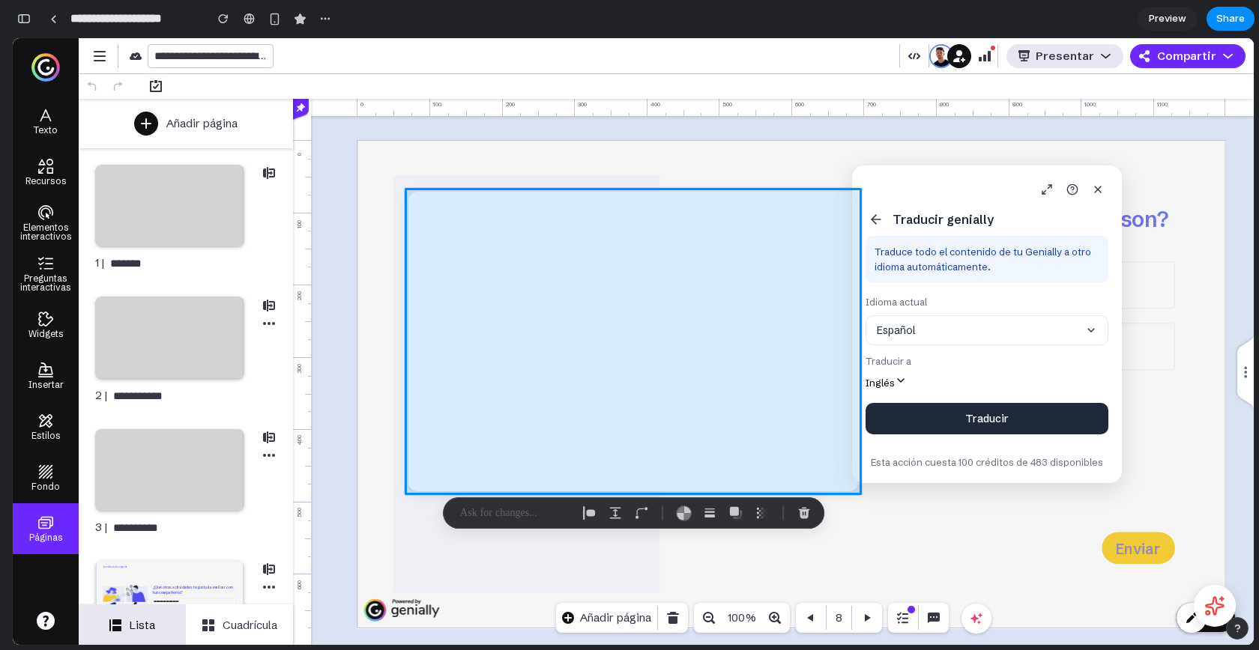
click at [976, 426] on div at bounding box center [710, 341] width 1088 height 607
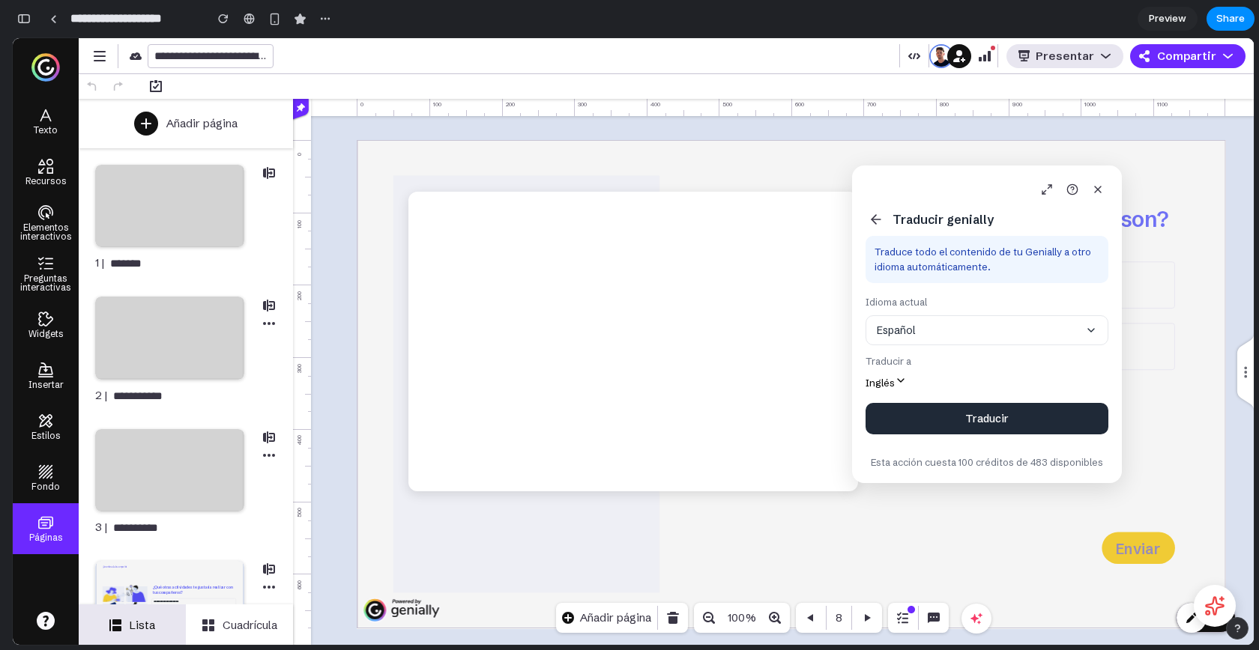
click at [235, 20] on div at bounding box center [274, 18] width 124 height 22
click at [222, 20] on div "button" at bounding box center [223, 18] width 10 height 10
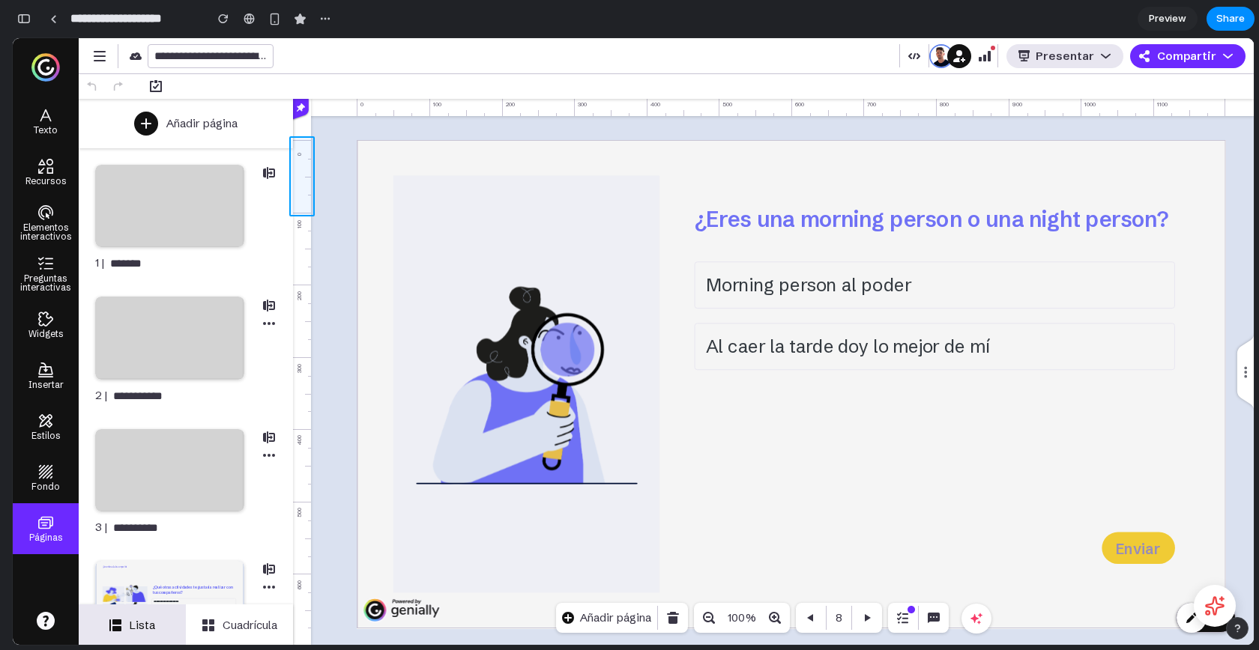
scroll to position [0, 0]
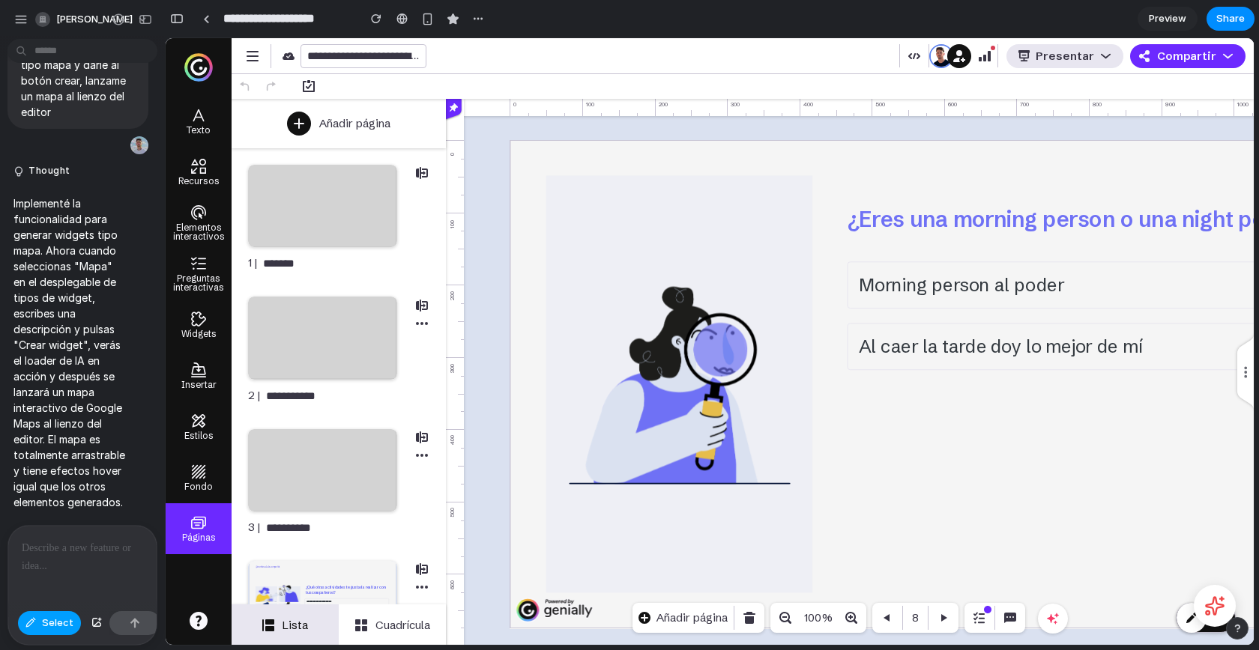
click at [43, 614] on button "Select" at bounding box center [49, 623] width 63 height 24
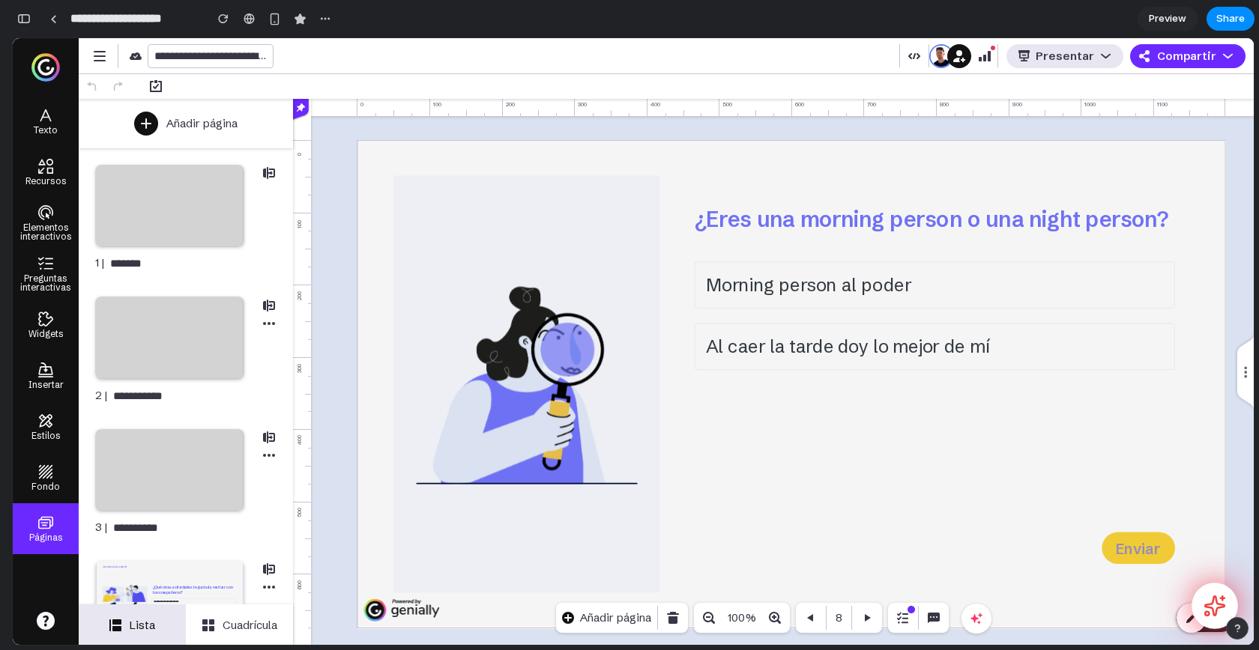
click at [1209, 607] on icon at bounding box center [1214, 605] width 19 height 19
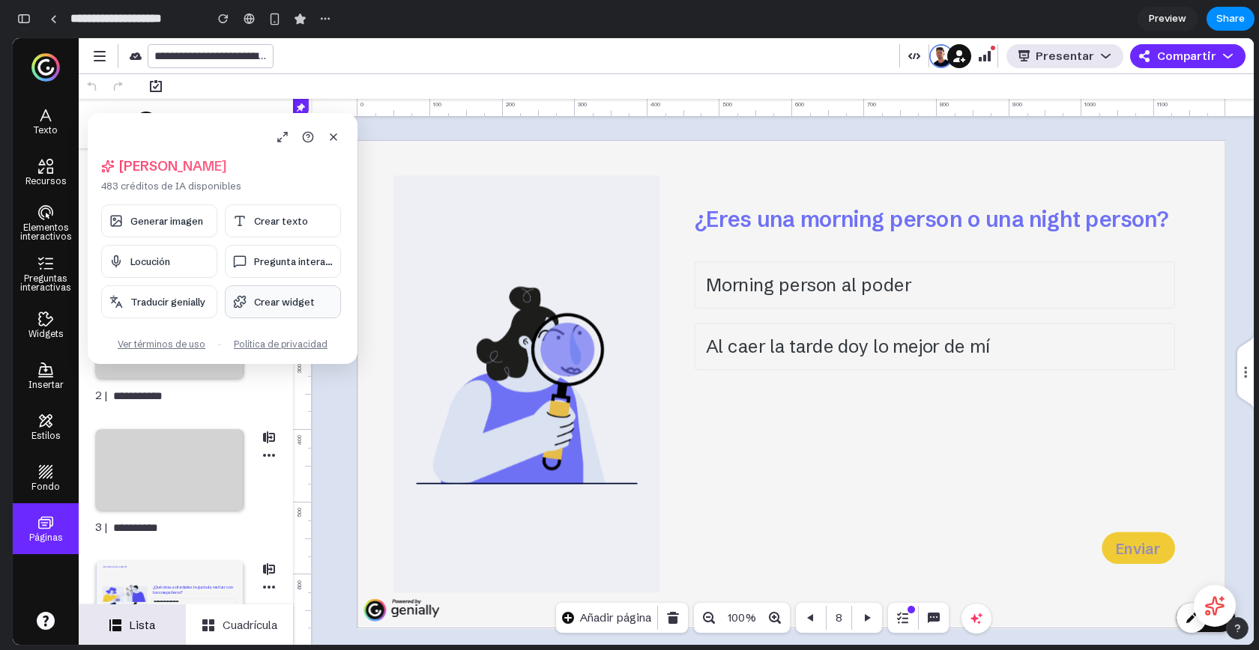
click at [281, 300] on span "Crear widget" at bounding box center [284, 302] width 61 height 12
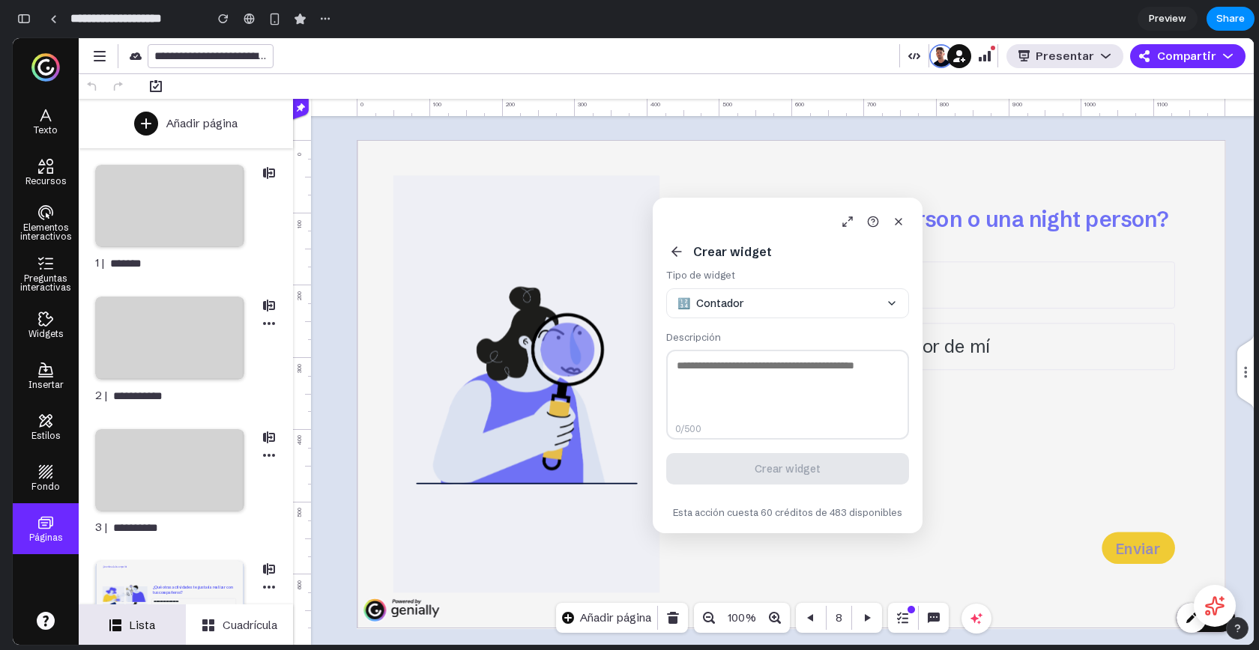
drag, startPoint x: 211, startPoint y: 118, endPoint x: 779, endPoint y: 204, distance: 575.2
click at [779, 204] on div "Crear widget Tipo de widget 🔢 Contador Descripción 0 /500 Crear widget Esta acc…" at bounding box center [788, 366] width 270 height 336
click at [775, 388] on textarea at bounding box center [791, 396] width 243 height 90
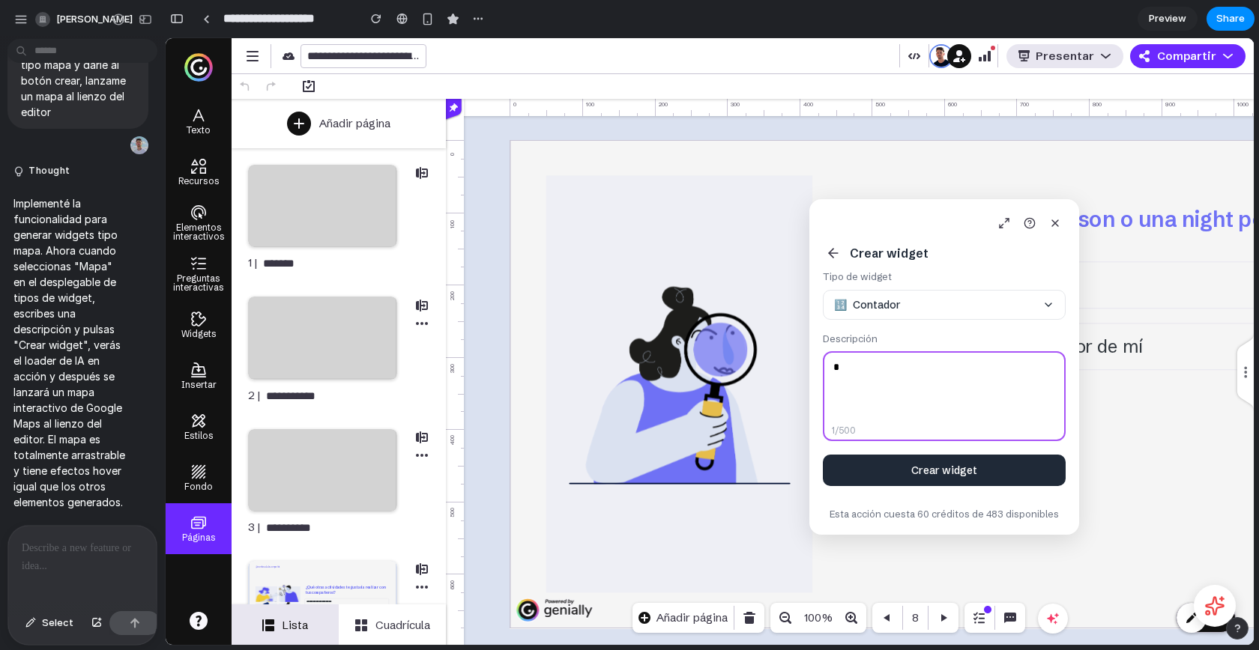
type textarea "*"
click at [47, 549] on p at bounding box center [82, 548] width 121 height 18
click at [50, 619] on span "Select" at bounding box center [57, 623] width 31 height 15
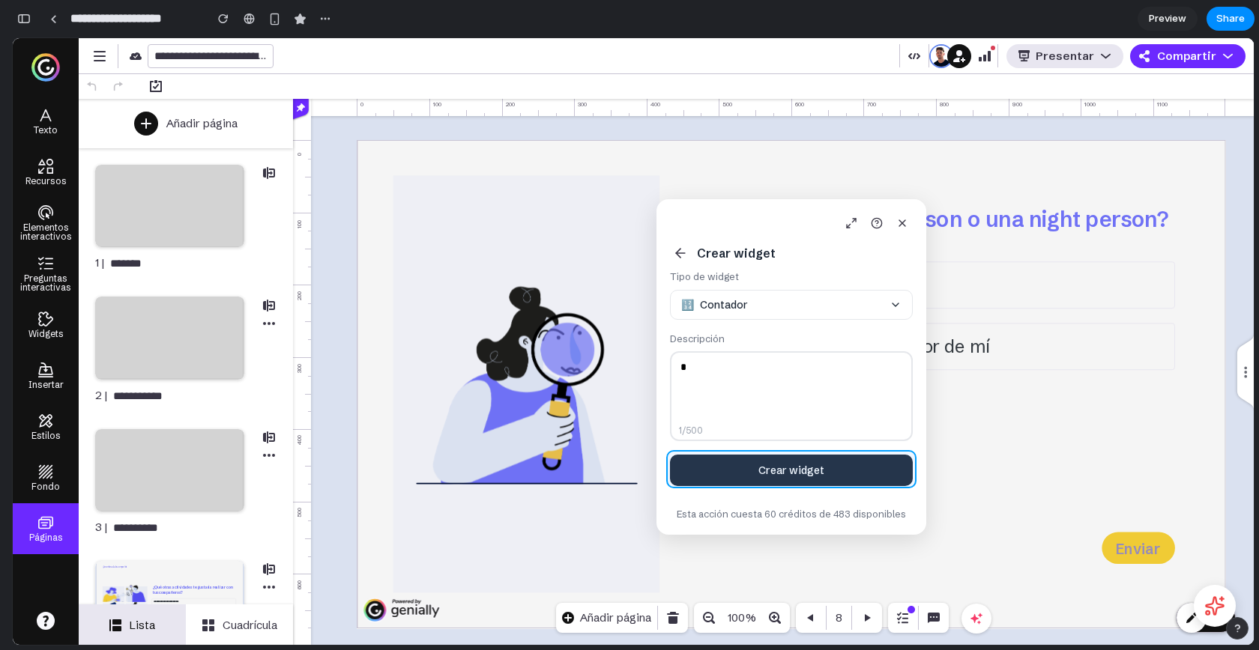
click at [867, 471] on div at bounding box center [710, 341] width 1088 height 607
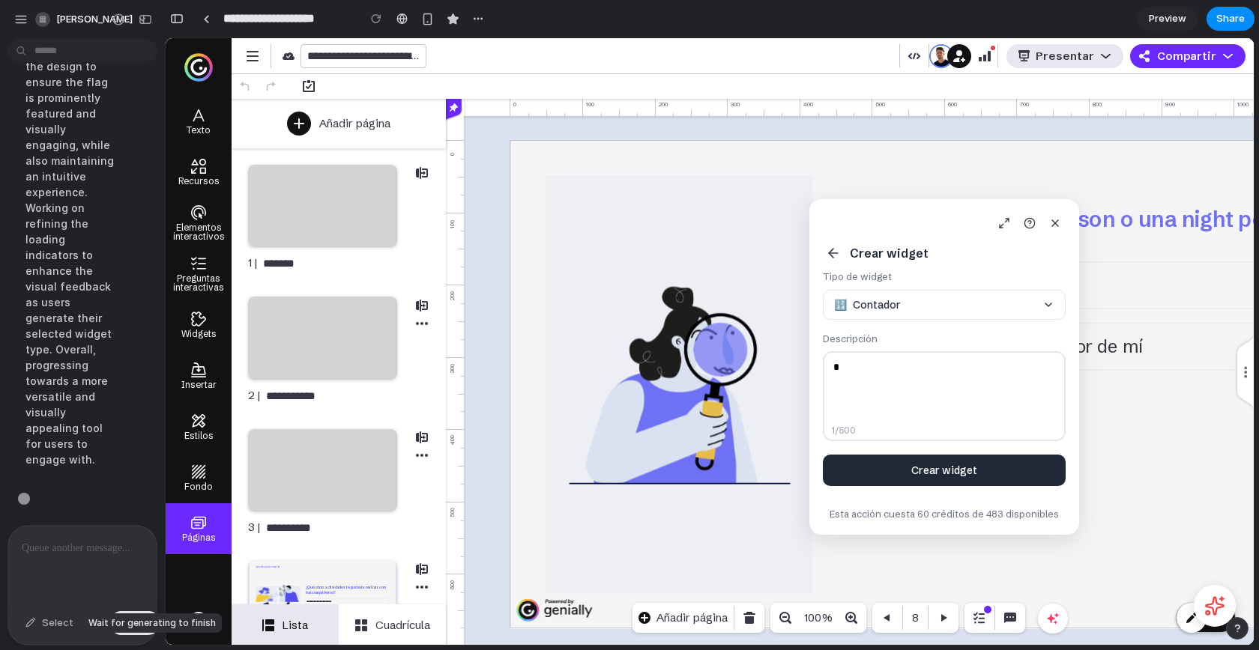
scroll to position [9268, 0]
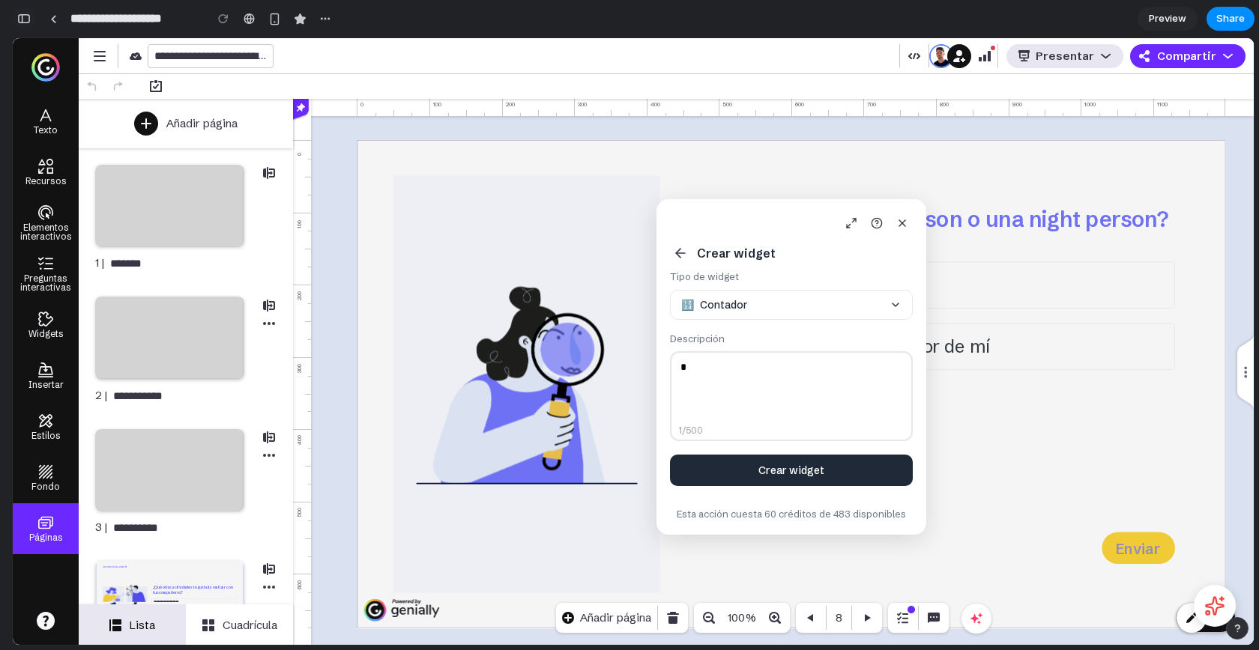
click at [25, 22] on div "button" at bounding box center [23, 18] width 13 height 10
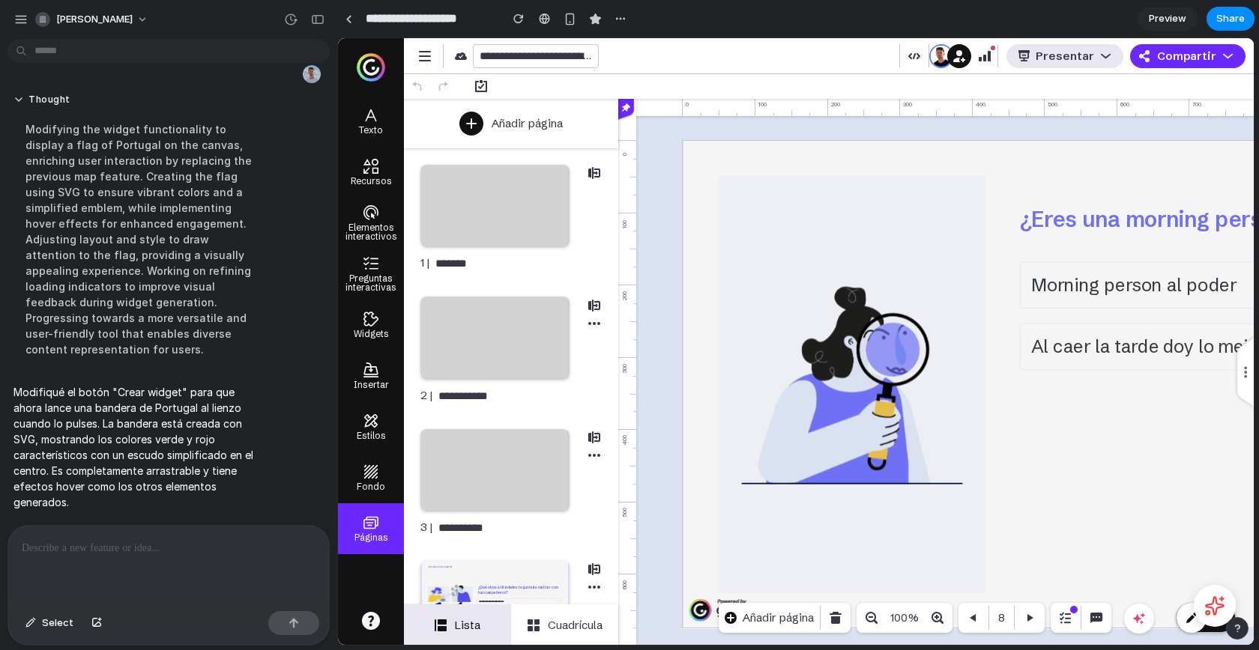
scroll to position [5681, 0]
click at [317, 18] on div "button" at bounding box center [317, 19] width 13 height 10
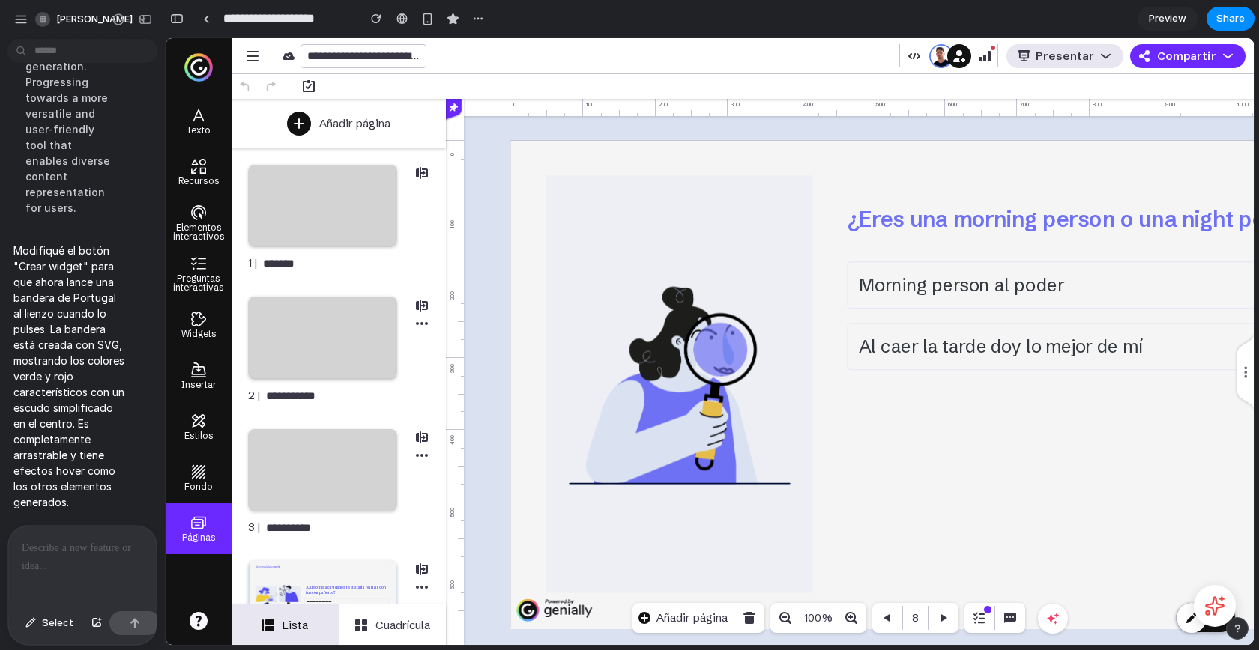
scroll to position [9107, 0]
drag, startPoint x: 46, startPoint y: 319, endPoint x: 121, endPoint y: 362, distance: 85.6
click at [121, 363] on p "Modifiqué el botón "Crear widget" para que ahora lance una bandera de Portugal …" at bounding box center [69, 376] width 112 height 267
click at [96, 408] on p "Modifiqué el botón "Crear widget" para que ahora lance una bandera de Portugal …" at bounding box center [69, 376] width 112 height 267
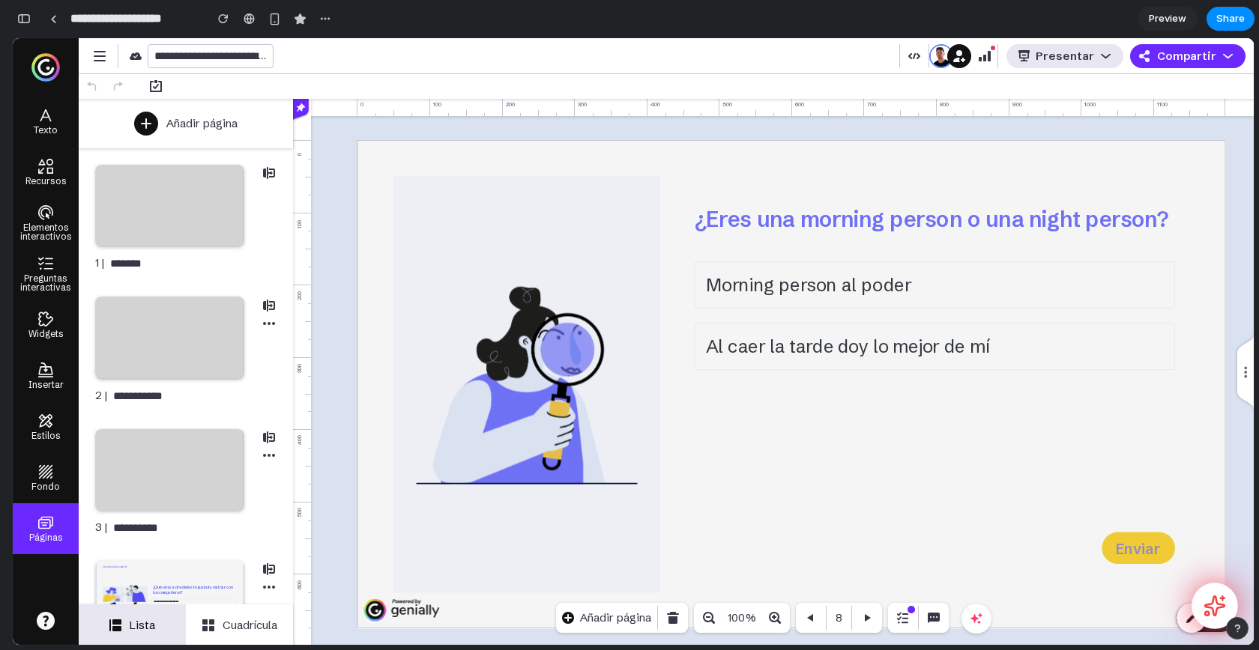
click at [1221, 601] on icon at bounding box center [1214, 606] width 23 height 23
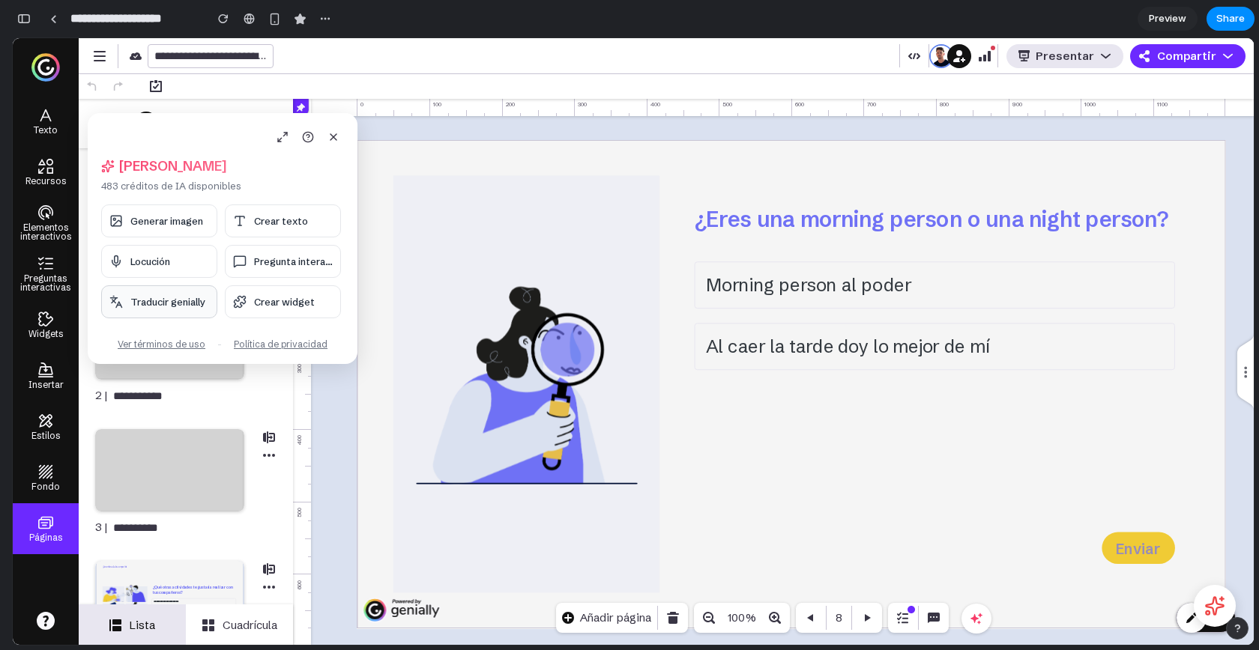
click at [172, 300] on span "Traducir genially" at bounding box center [167, 302] width 75 height 12
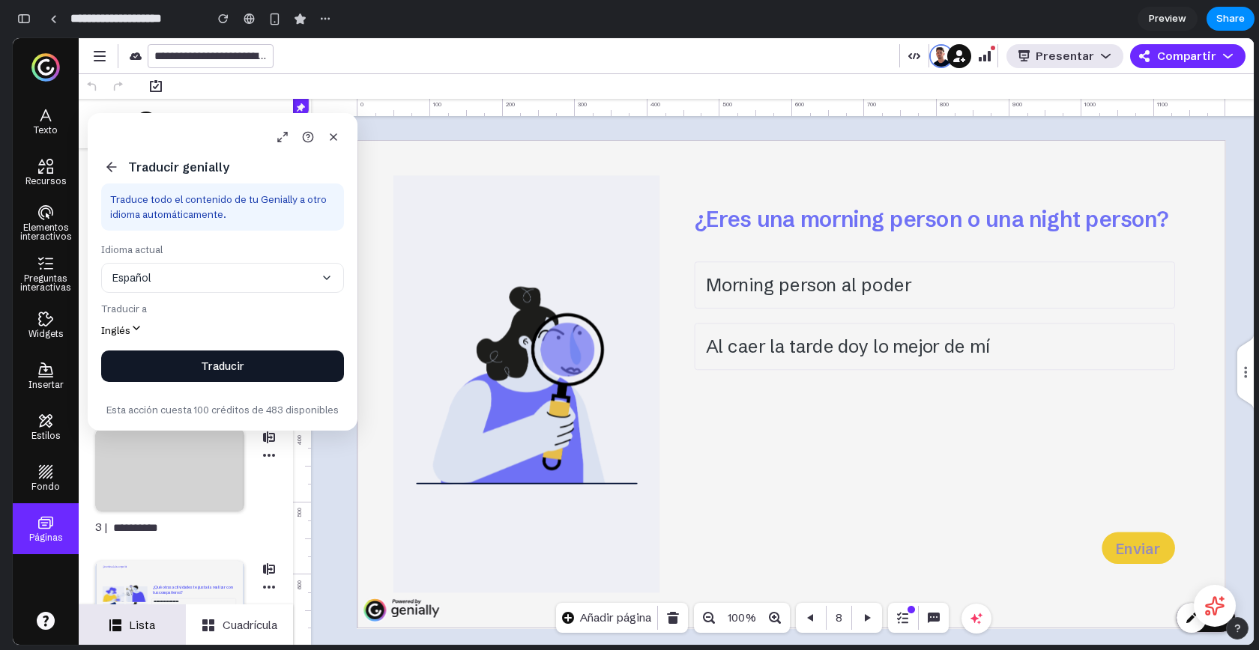
click at [225, 361] on button "Traducir" at bounding box center [222, 366] width 243 height 31
click at [273, 368] on button "Traducir" at bounding box center [222, 366] width 243 height 31
click at [265, 367] on button "Traducir" at bounding box center [222, 366] width 243 height 31
click at [124, 333] on button "Inglés" at bounding box center [121, 329] width 41 height 14
click at [140, 327] on icon at bounding box center [136, 328] width 12 height 12
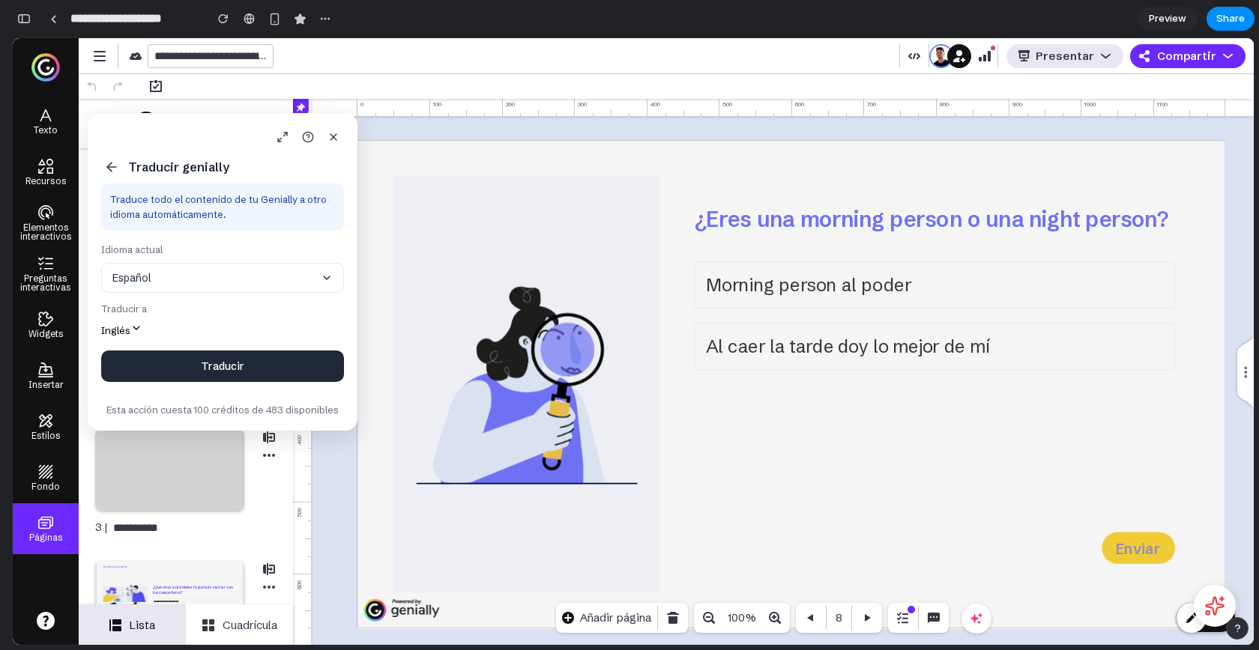
click at [233, 279] on button "Español" at bounding box center [222, 278] width 243 height 30
click at [287, 269] on button "Español" at bounding box center [222, 278] width 243 height 30
click at [225, 197] on div "Traduce todo el contenido de tu Genially a otro idioma automáticamente." at bounding box center [222, 207] width 243 height 47
click at [244, 361] on button "Traducir" at bounding box center [222, 366] width 243 height 31
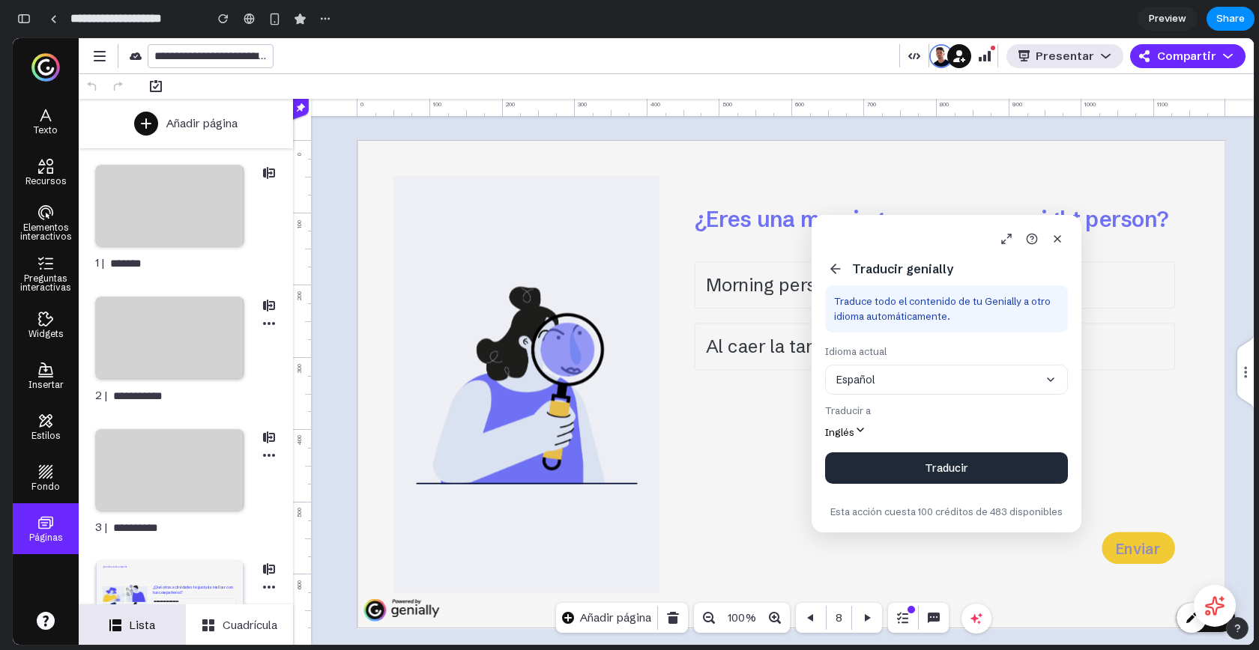
drag, startPoint x: 181, startPoint y: 120, endPoint x: 904, endPoint y: 223, distance: 731.0
click at [904, 223] on div "Traducir genially Traduce todo el contenido de tu Genially a otro idioma automá…" at bounding box center [946, 374] width 270 height 318
click at [928, 459] on button "Traducir" at bounding box center [946, 468] width 243 height 31
click at [931, 470] on button "Traducir" at bounding box center [946, 468] width 243 height 31
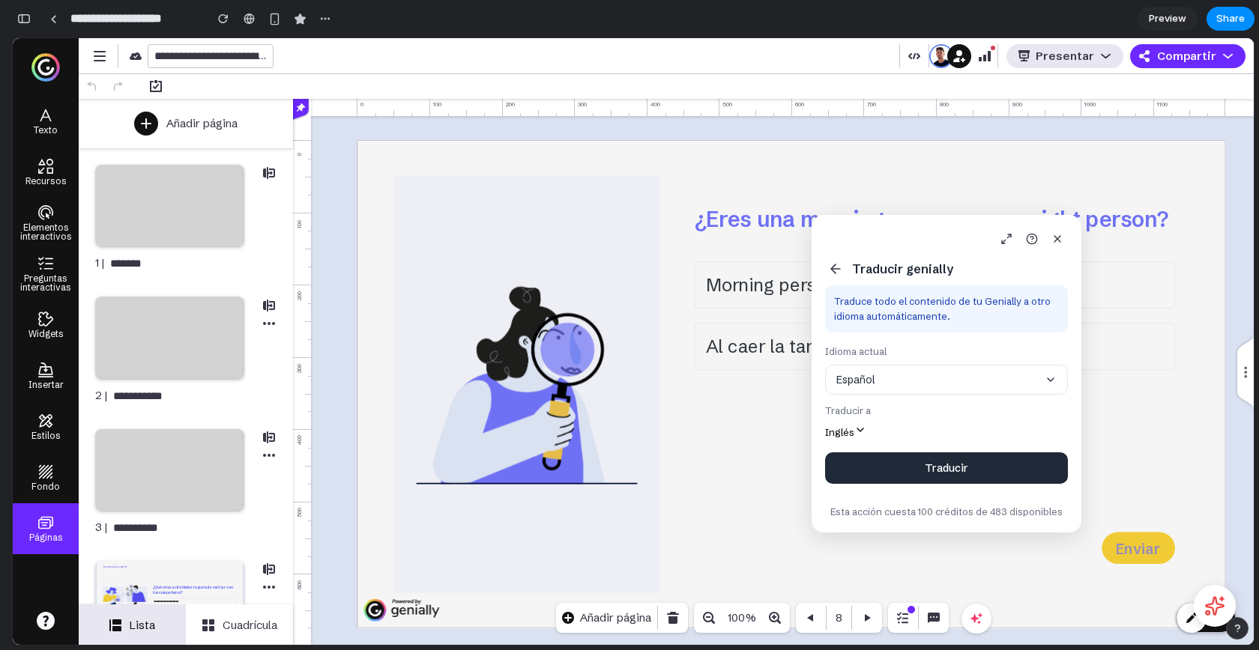
click at [838, 267] on icon at bounding box center [835, 268] width 15 height 15
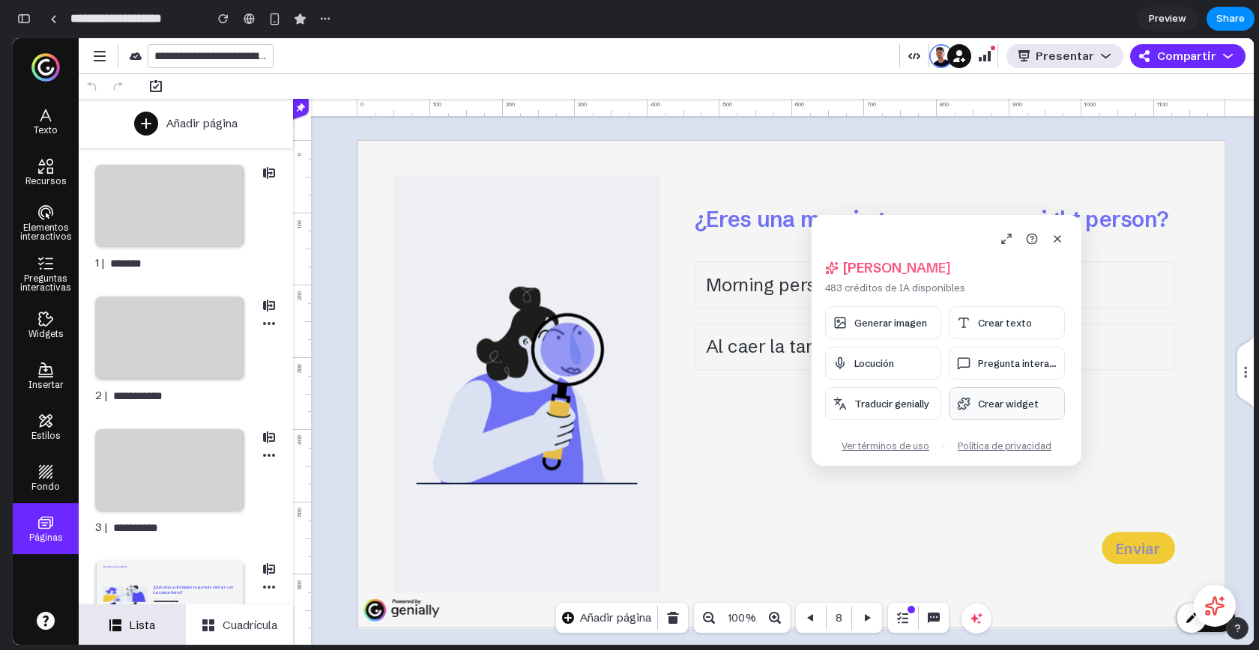
click at [1005, 408] on button "Crear widget" at bounding box center [1007, 403] width 116 height 33
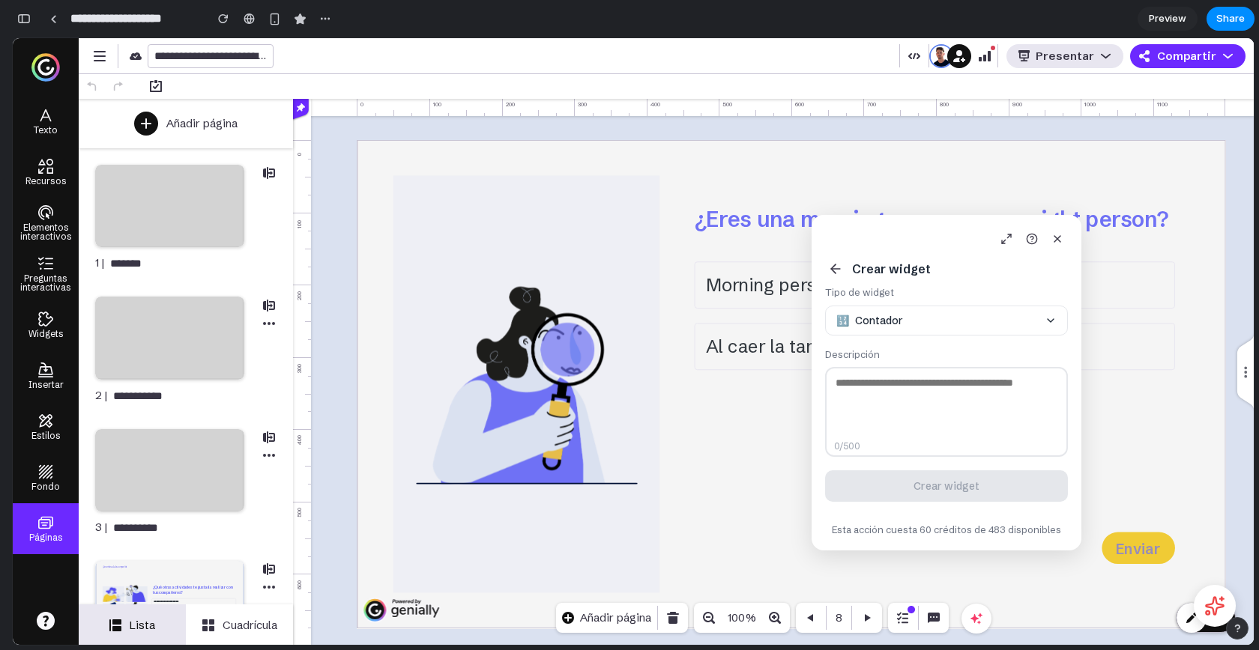
click at [913, 414] on textarea at bounding box center [946, 412] width 243 height 90
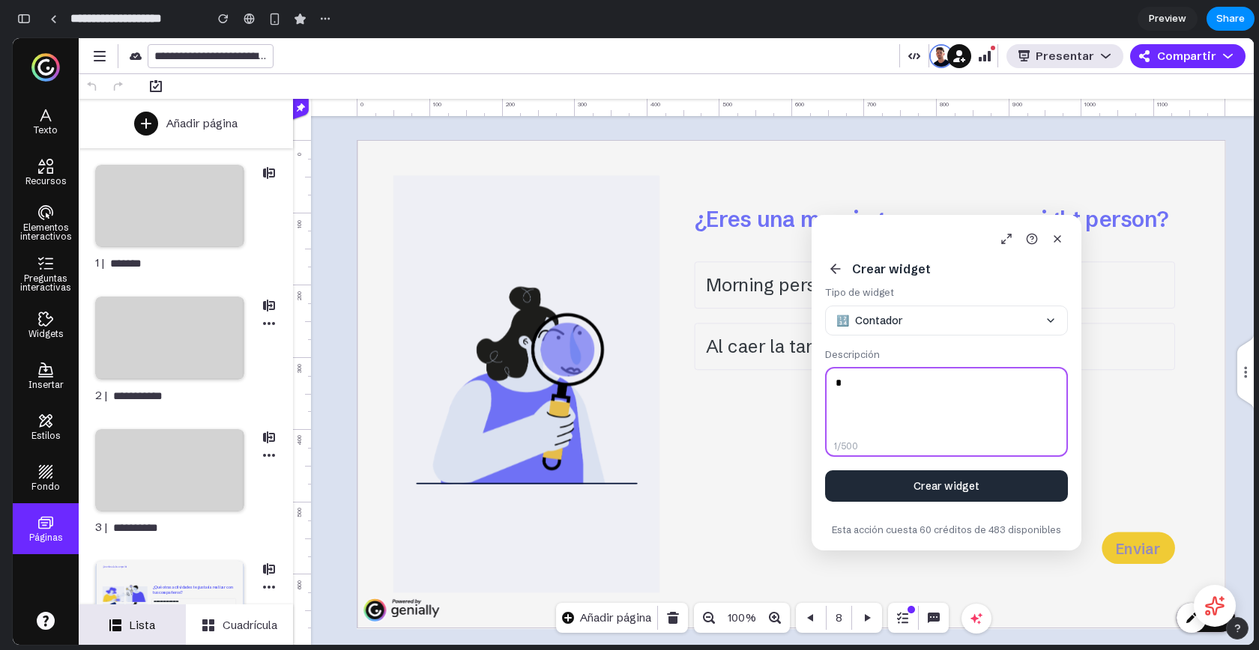
type textarea "*"
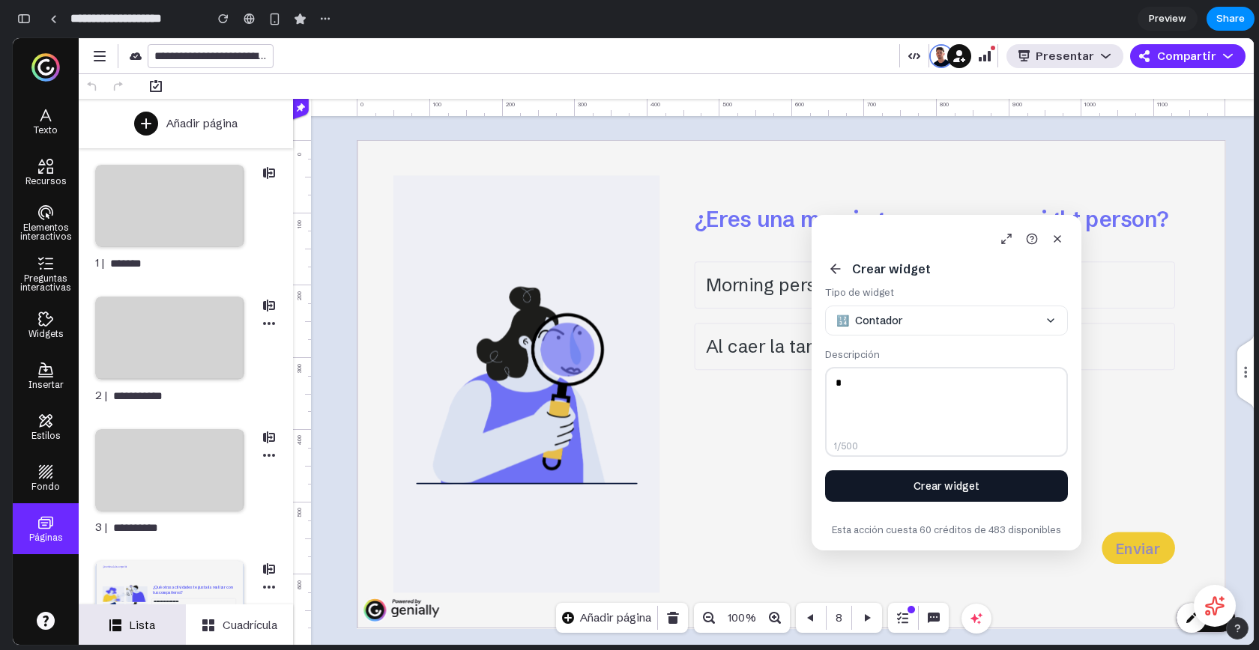
click at [960, 494] on button "Crear widget" at bounding box center [946, 486] width 243 height 31
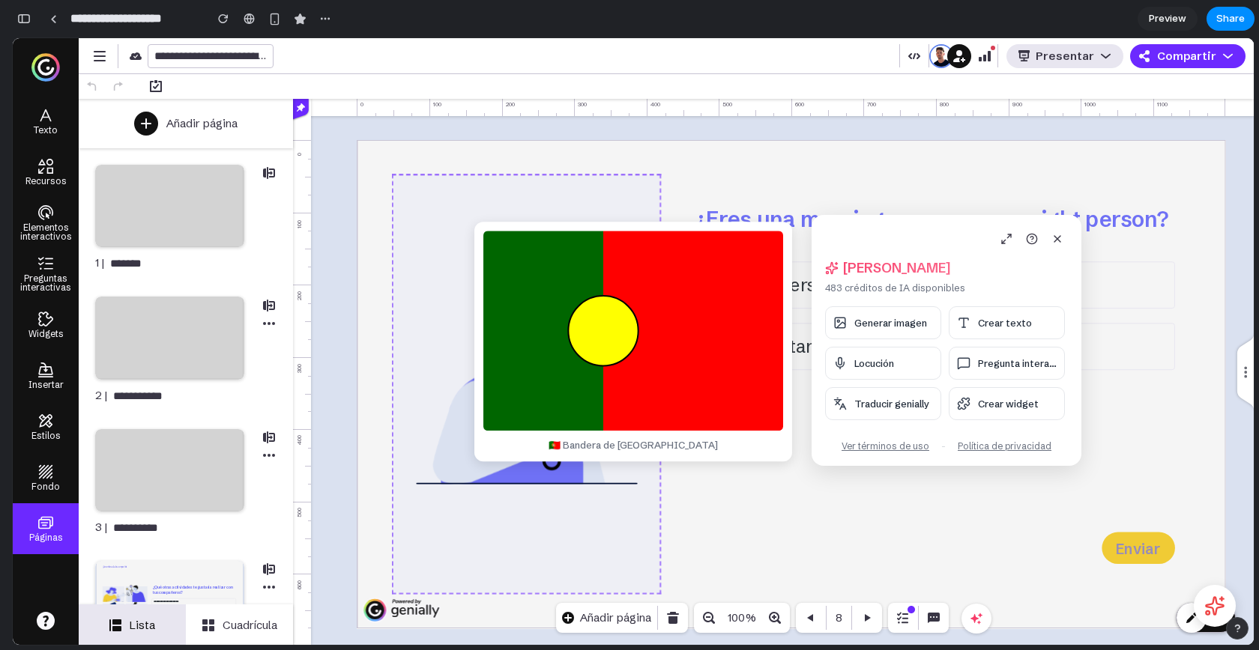
drag, startPoint x: 725, startPoint y: 300, endPoint x: 648, endPoint y: 211, distance: 117.4
click at [648, 211] on body "**********" at bounding box center [633, 341] width 1241 height 607
drag, startPoint x: 745, startPoint y: 235, endPoint x: 628, endPoint y: 204, distance: 121.6
click at [628, 204] on body "**********" at bounding box center [633, 341] width 1241 height 607
click at [219, 18] on div "button" at bounding box center [223, 18] width 10 height 10
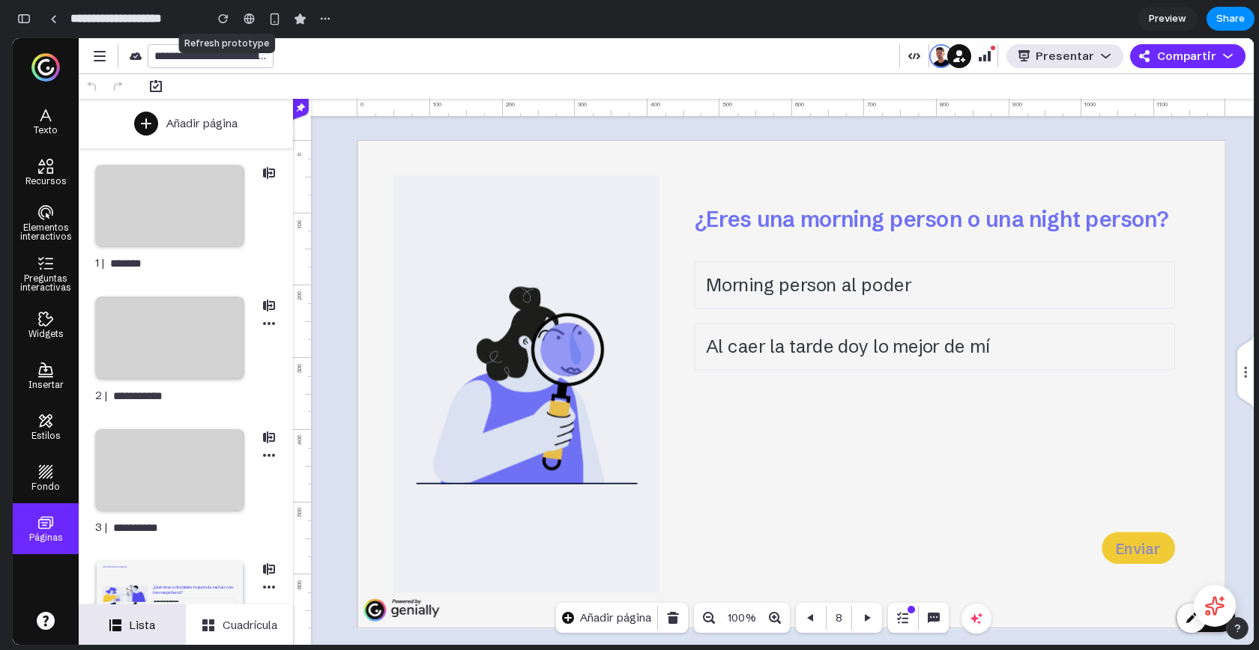
scroll to position [0, 0]
click at [31, 22] on button "button" at bounding box center [24, 19] width 24 height 24
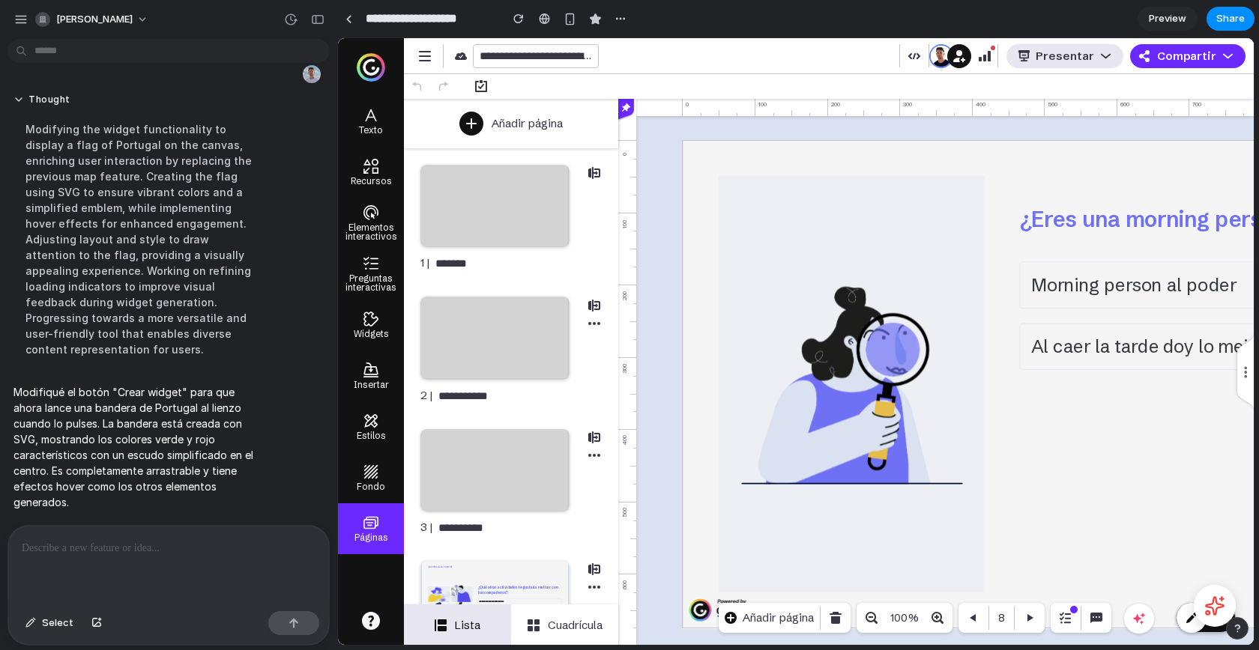
scroll to position [5681, 0]
drag, startPoint x: 317, startPoint y: 19, endPoint x: 293, endPoint y: 20, distance: 24.0
click at [293, 20] on div at bounding box center [304, 19] width 51 height 24
click at [294, 19] on div "button" at bounding box center [290, 19] width 13 height 13
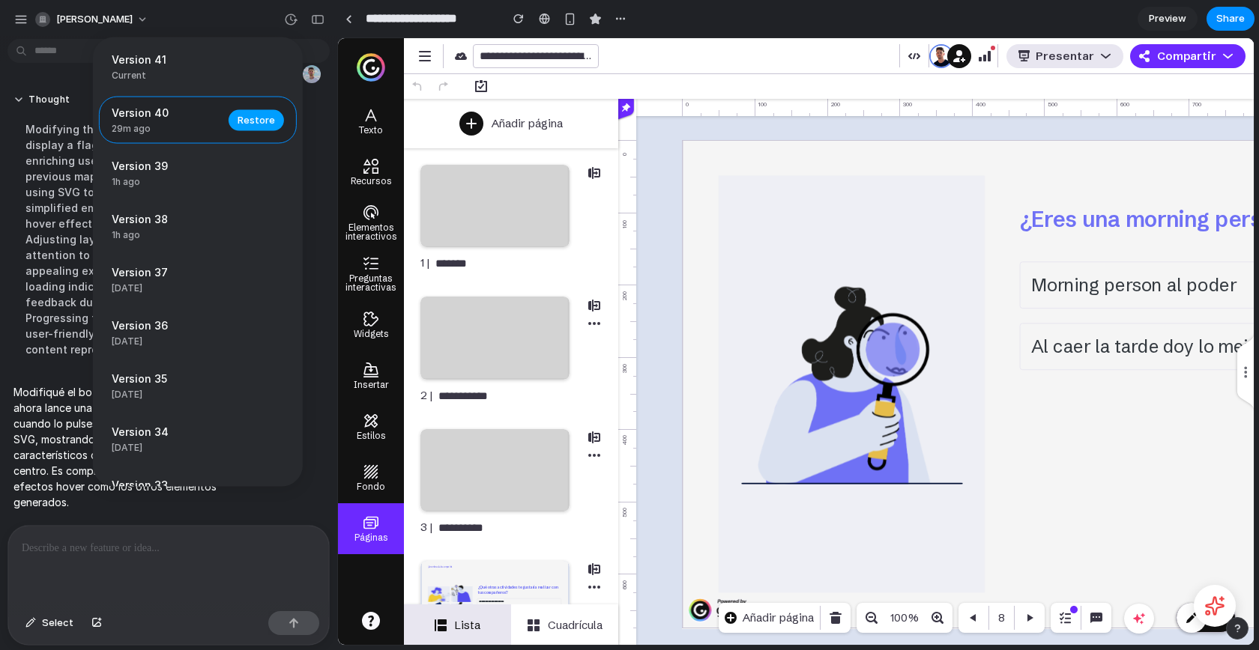
click at [255, 112] on span "Restore" at bounding box center [256, 119] width 37 height 15
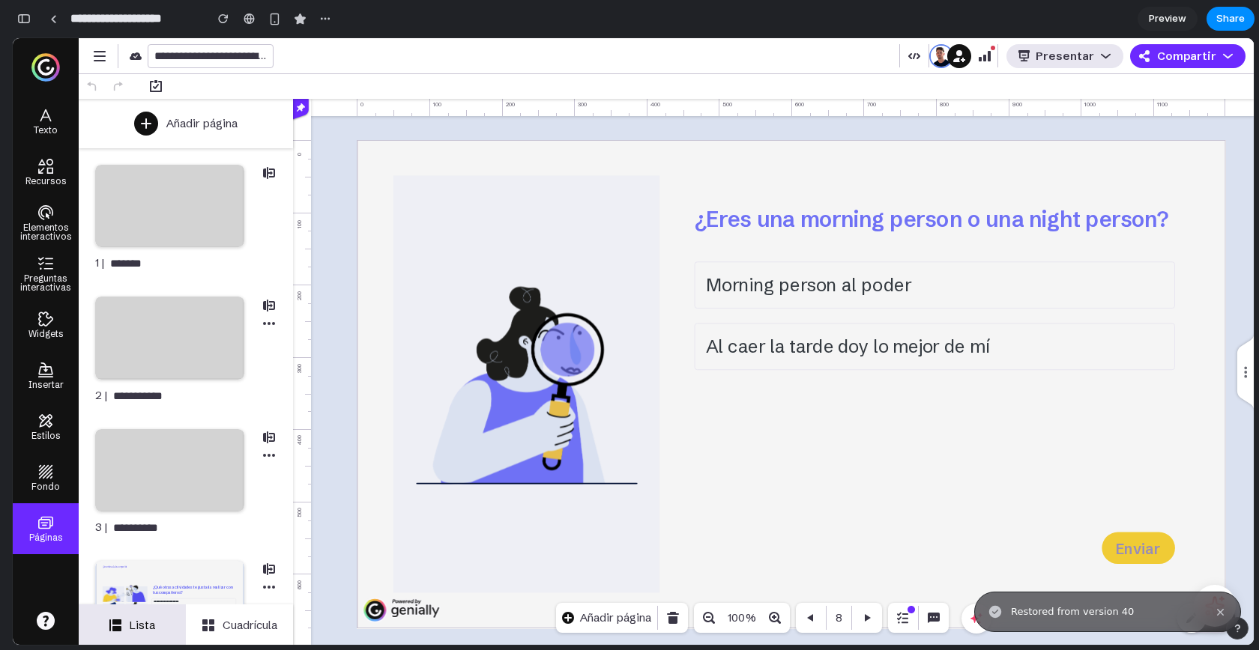
scroll to position [9107, 0]
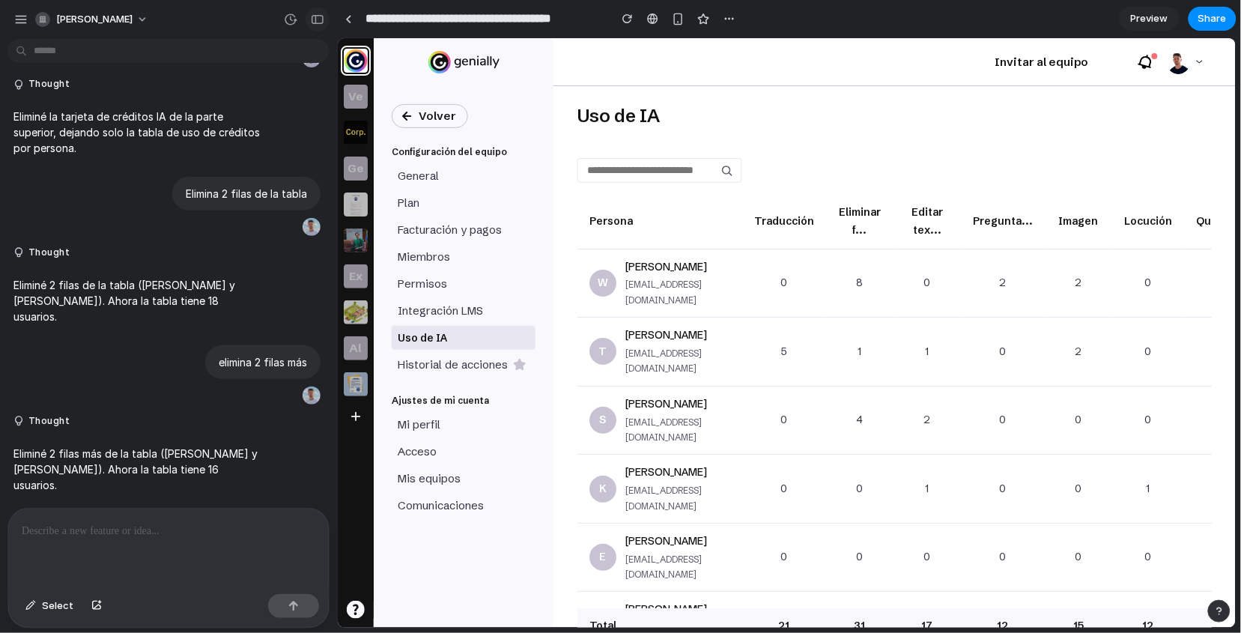
click at [321, 22] on div "button" at bounding box center [317, 19] width 13 height 10
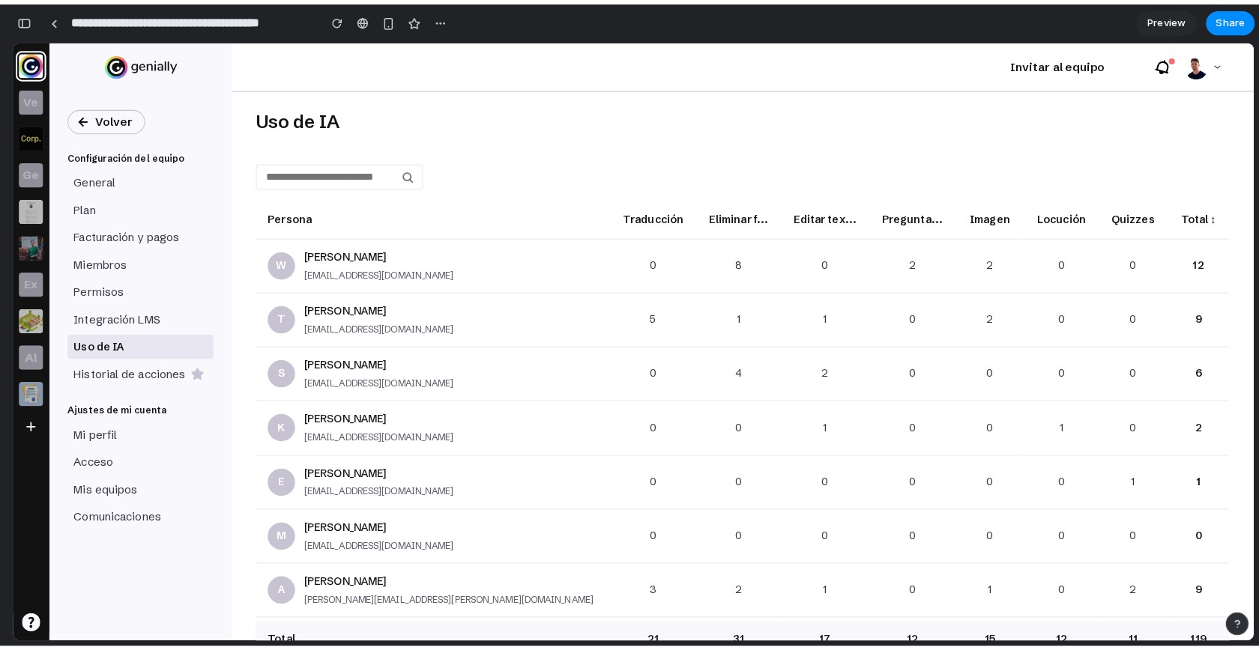
scroll to position [2054, 0]
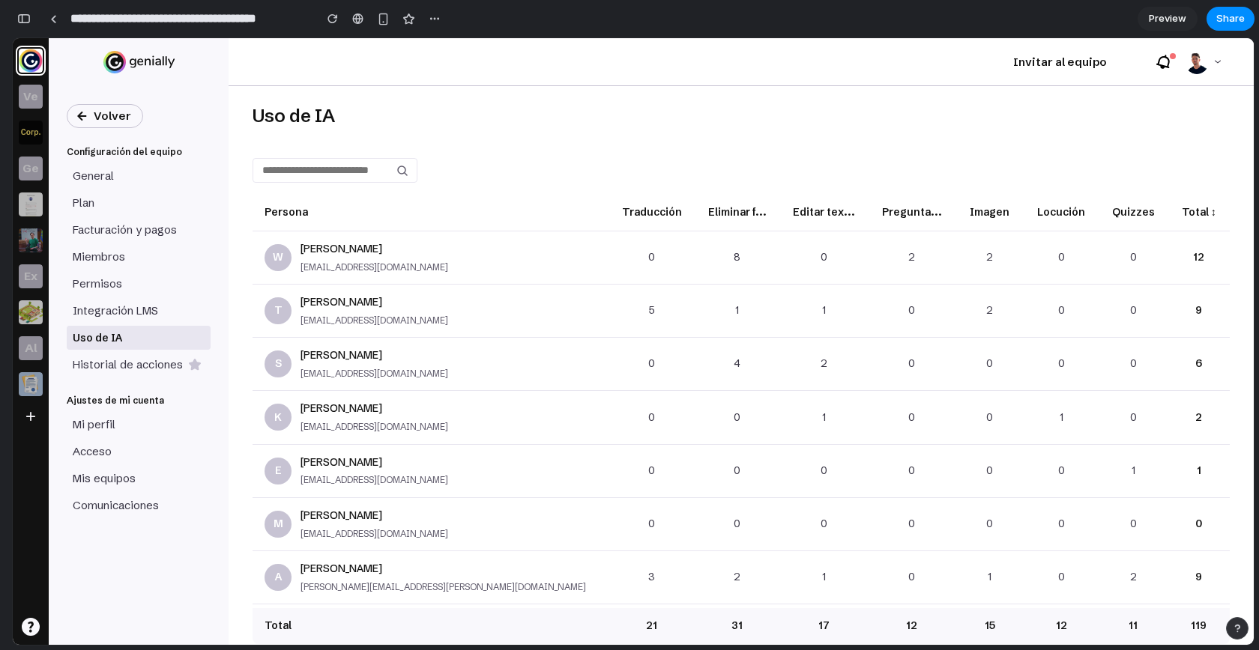
click at [456, 98] on div "Uso de IA Persona Traducción Eliminar f... Editar tex... Pregunta... Imagen Loc…" at bounding box center [741, 365] width 1025 height 559
click at [22, 13] on div "button" at bounding box center [23, 18] width 13 height 10
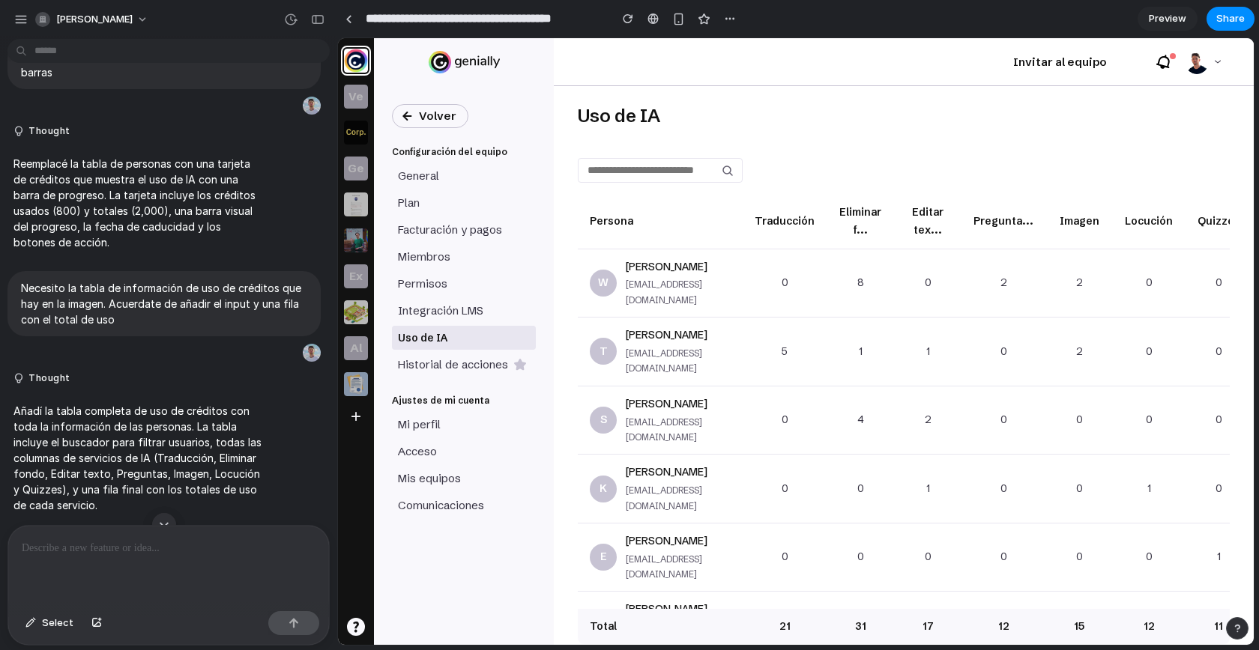
scroll to position [0, 0]
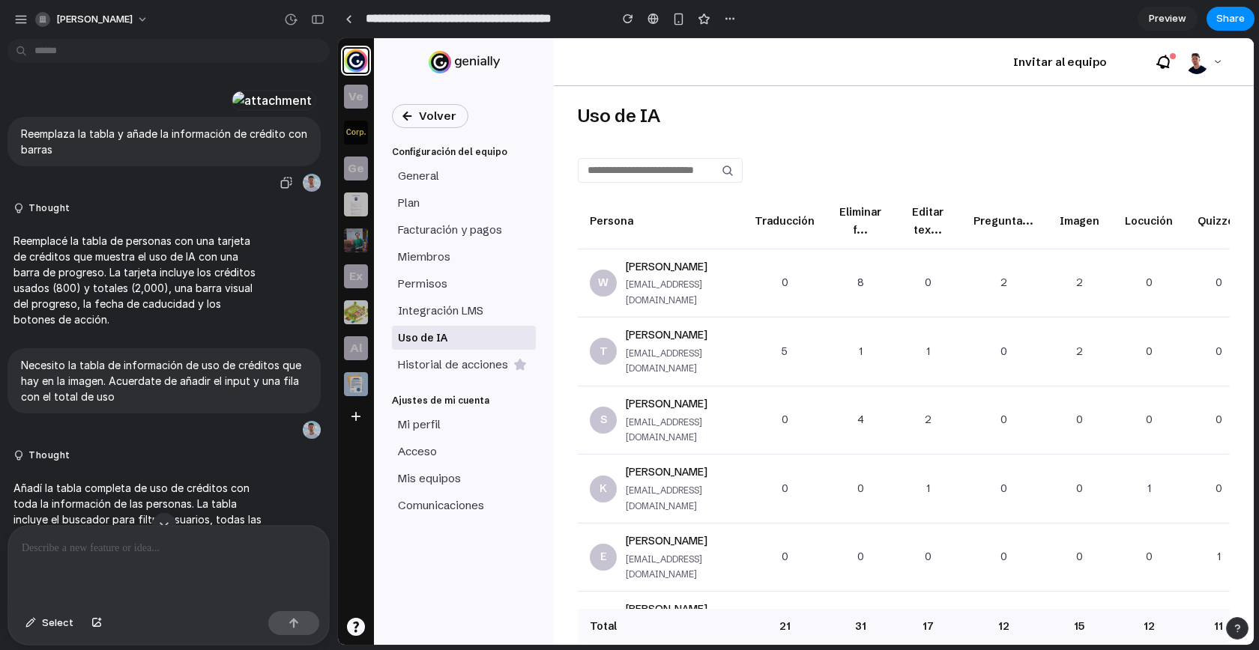
click at [231, 111] on div at bounding box center [272, 100] width 82 height 21
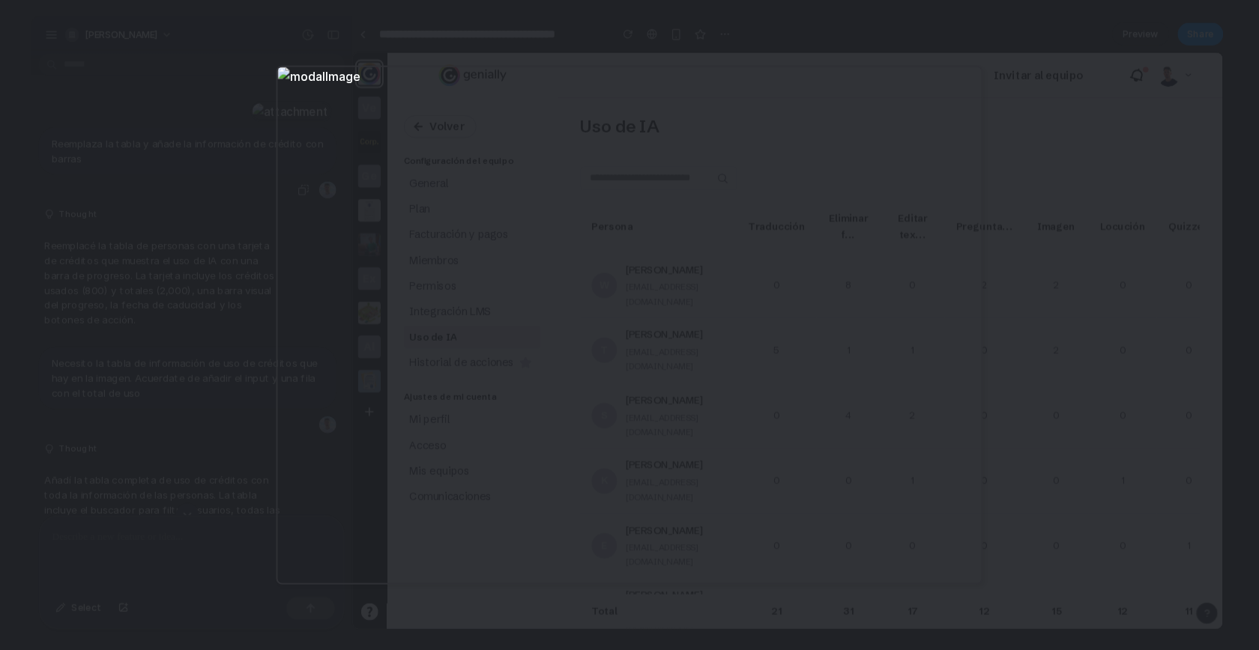
click at [188, 248] on div at bounding box center [629, 325] width 1259 height 650
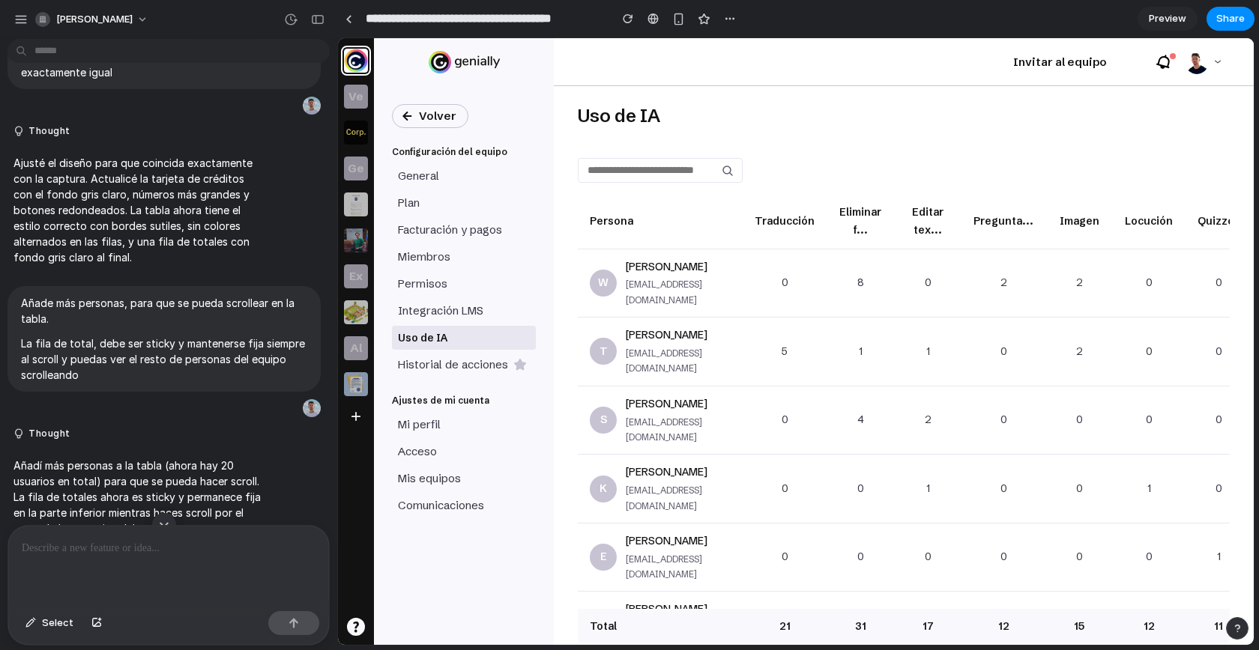
scroll to position [593, 0]
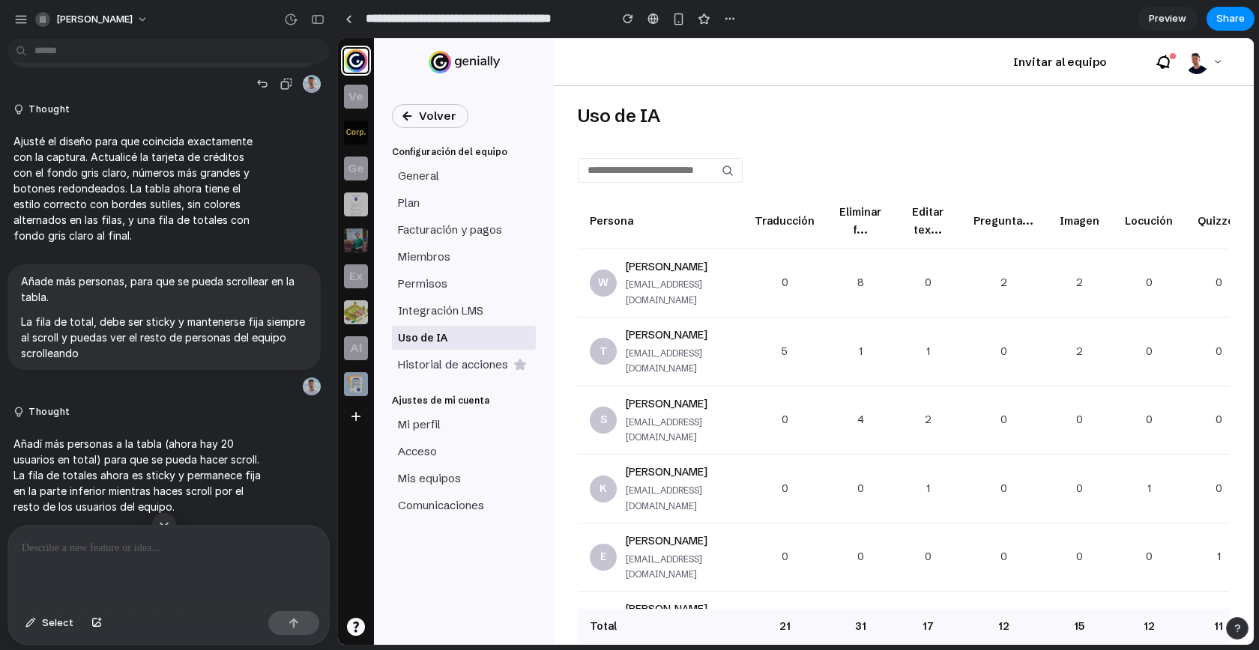
drag, startPoint x: 163, startPoint y: 238, endPoint x: 22, endPoint y: 222, distance: 141.8
click at [22, 58] on p "Fijate bien en el UI de la captura que he adjuntado, hazlo exactamente igual" at bounding box center [164, 42] width 286 height 31
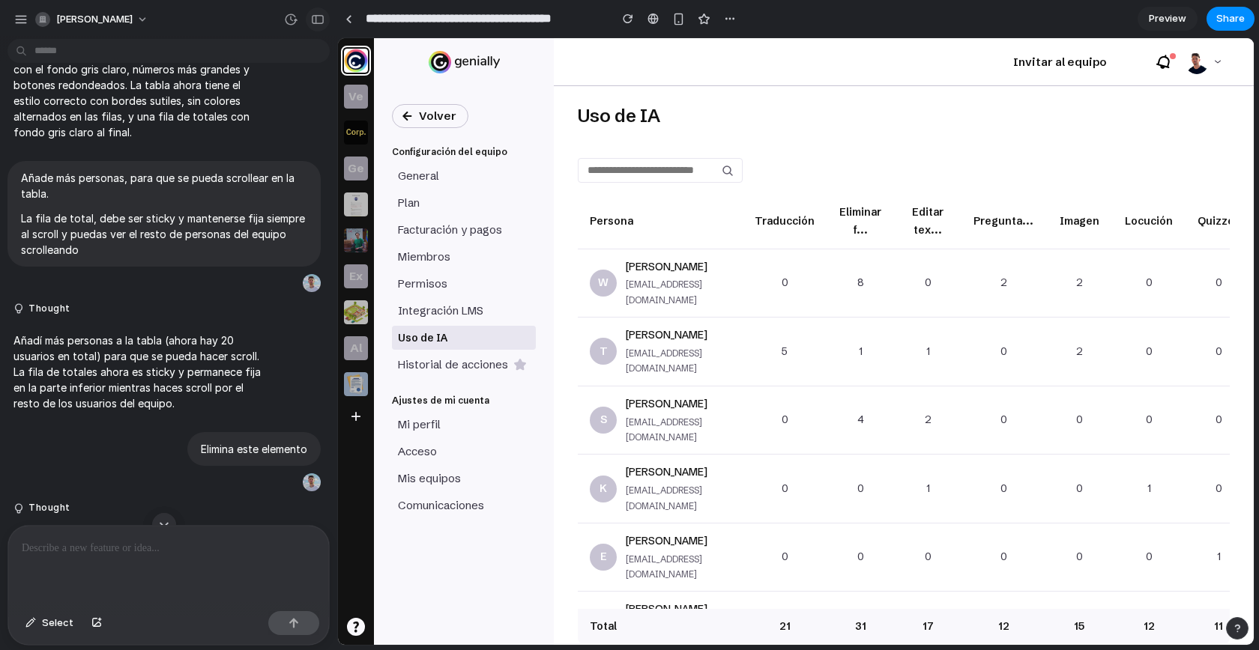
click at [311, 23] on div "button" at bounding box center [317, 19] width 13 height 10
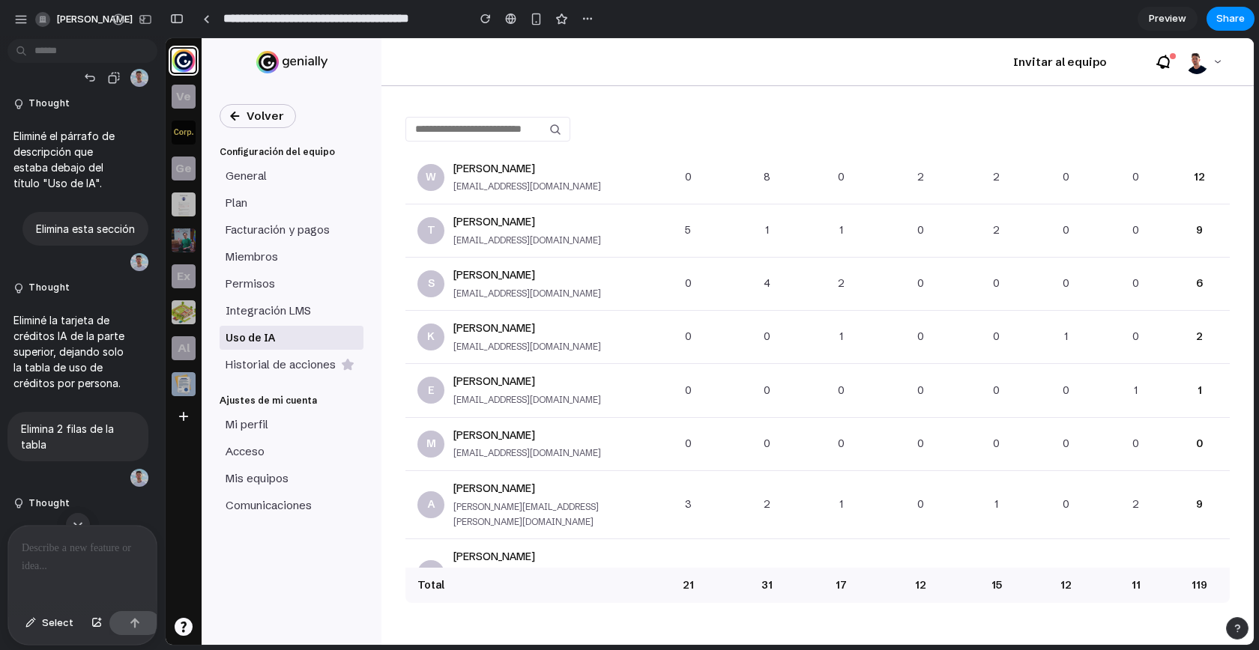
scroll to position [1395, 0]
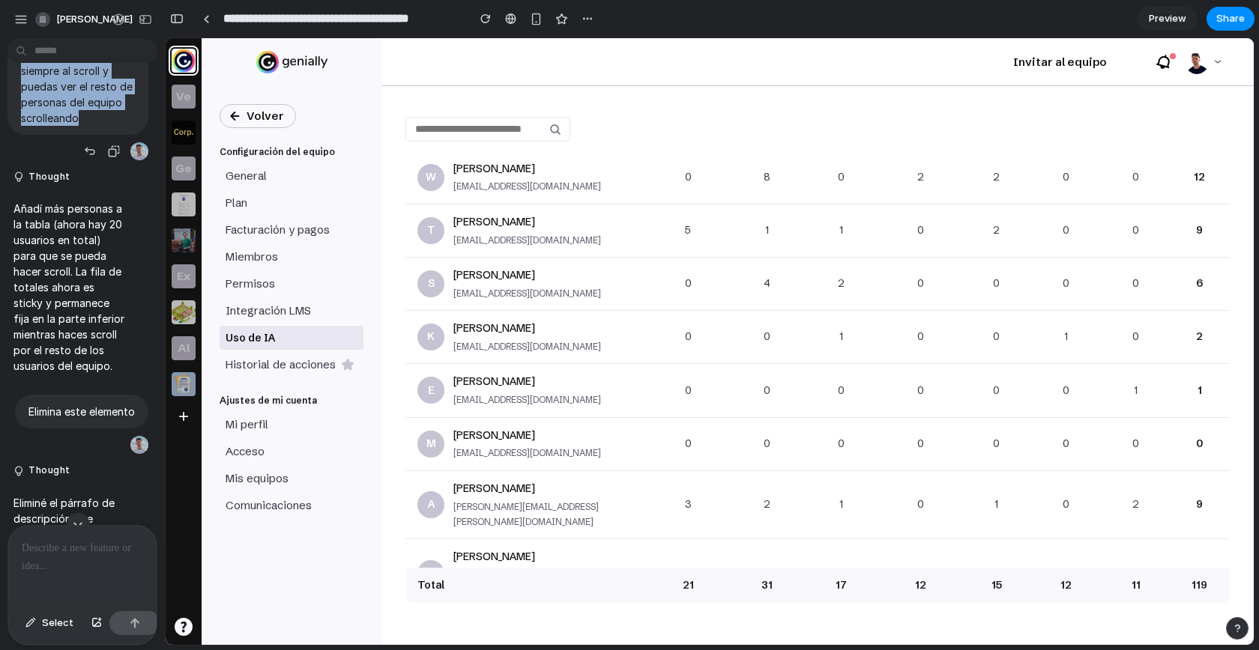
drag, startPoint x: 18, startPoint y: 124, endPoint x: 122, endPoint y: 221, distance: 142.6
click at [122, 134] on div "Añade más personas, para que se pueda scrollear en la tabla. La fila de total, …" at bounding box center [77, 43] width 141 height 184
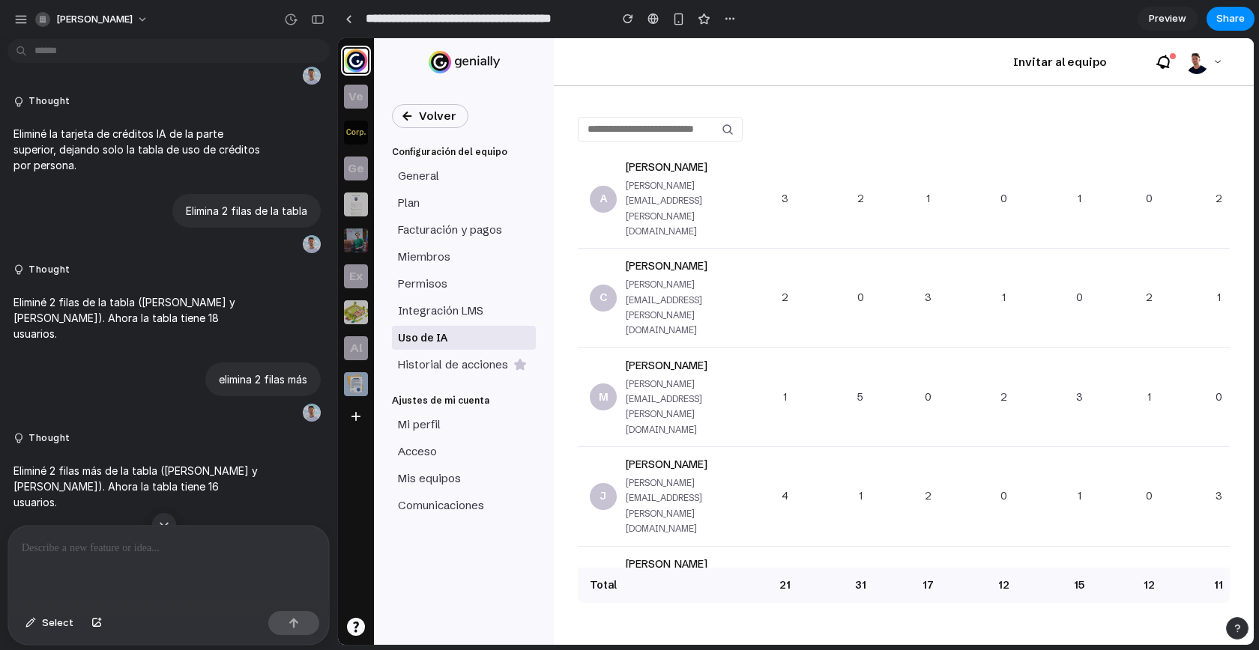
scroll to position [999, 0]
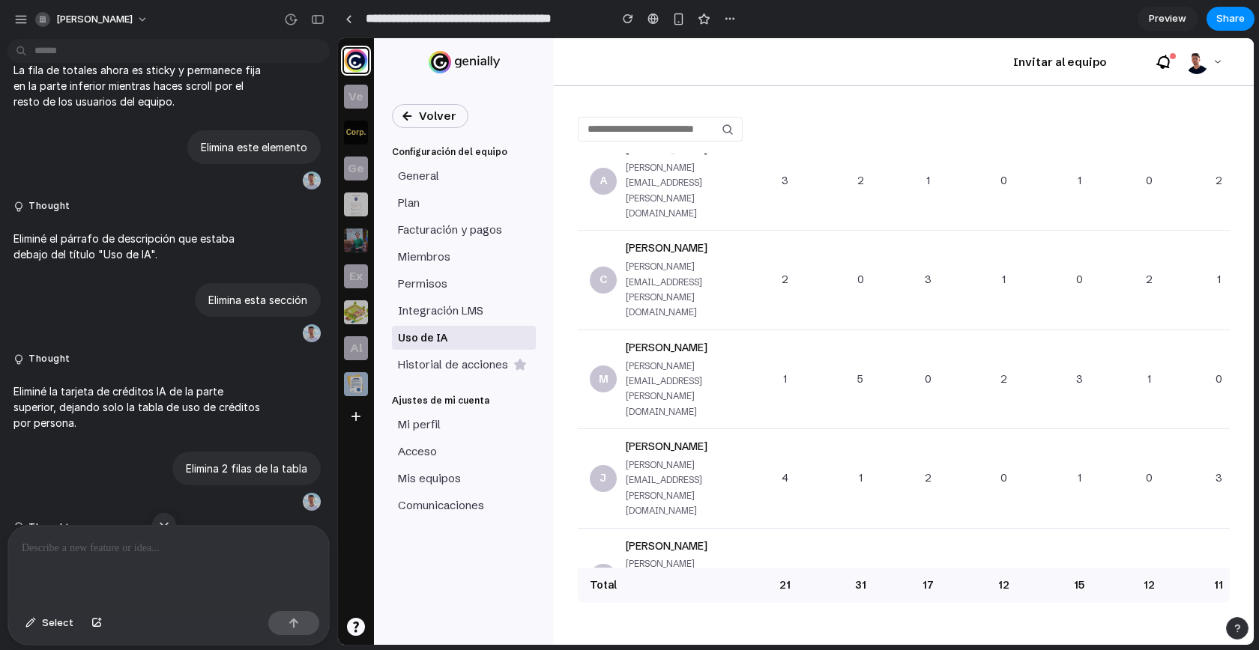
click at [156, 563] on div at bounding box center [168, 565] width 321 height 79
click at [27, 623] on div "button" at bounding box center [30, 623] width 10 height 9
click at [653, 370] on div at bounding box center [796, 341] width 916 height 607
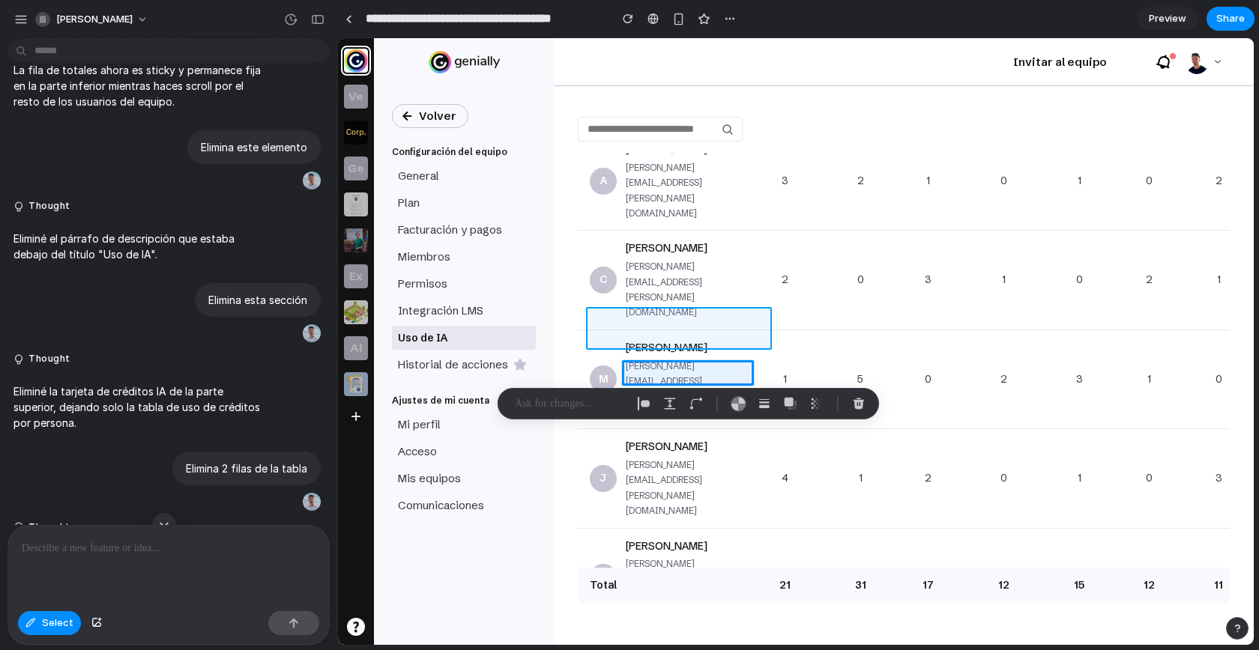
click at [766, 312] on div at bounding box center [796, 341] width 916 height 607
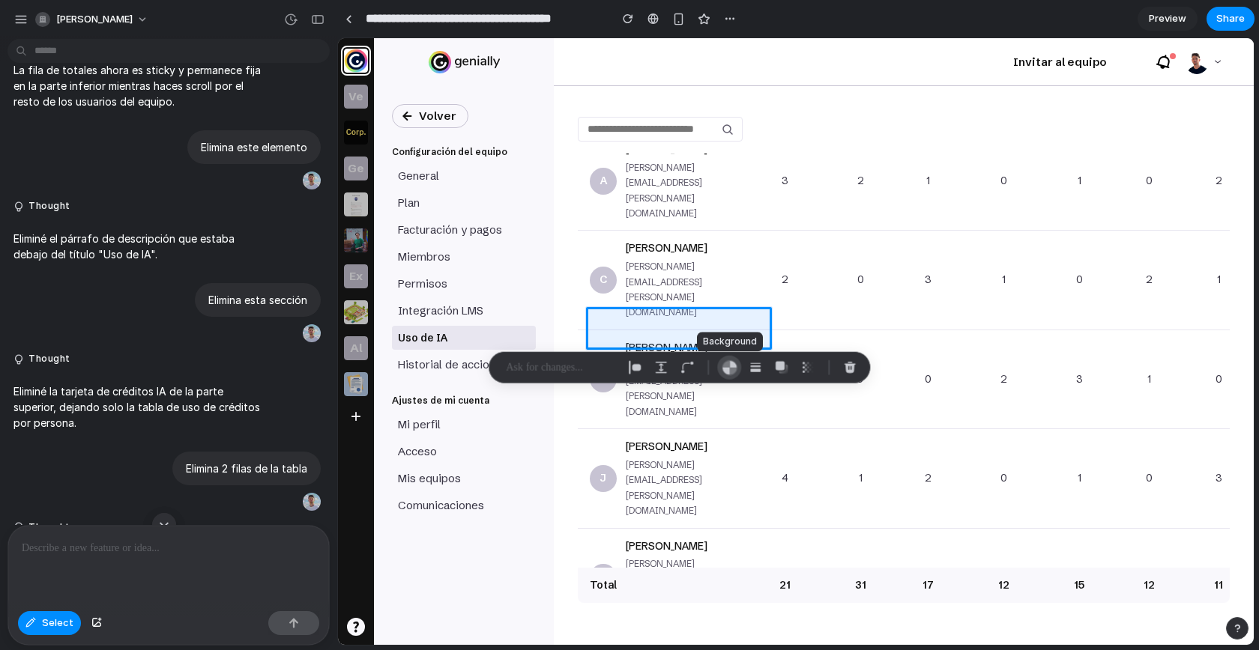
click at [734, 372] on div "button" at bounding box center [730, 368] width 16 height 16
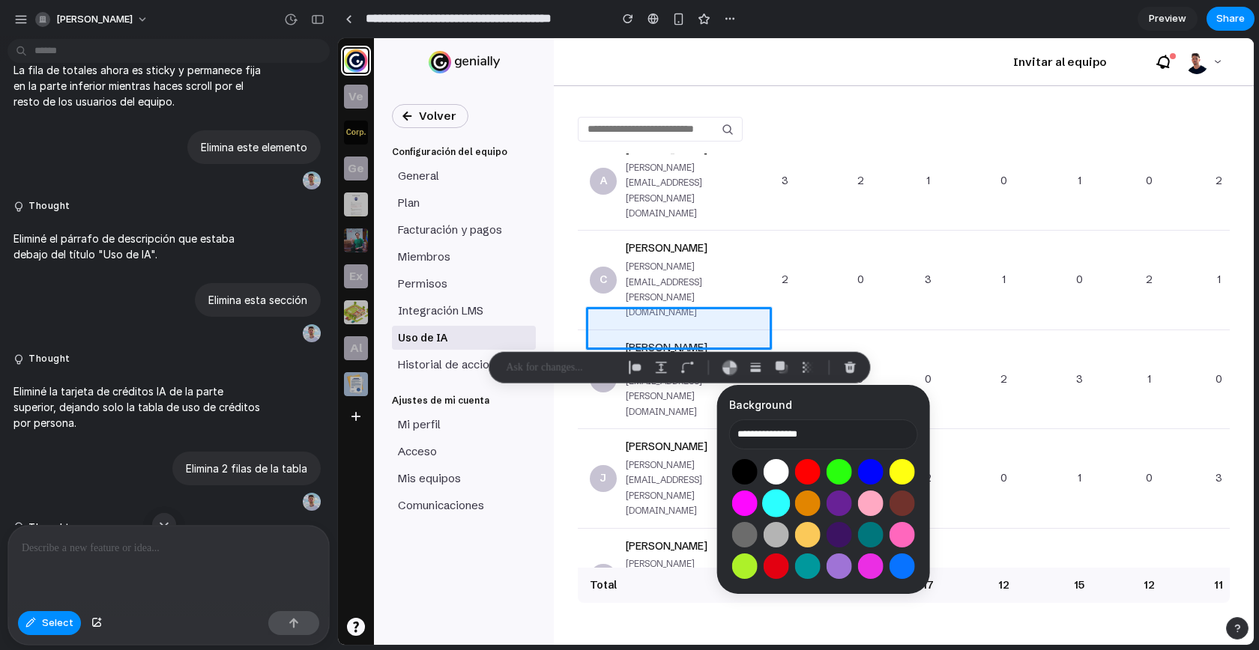
click at [781, 508] on button "Select color oklch(0.91 0.15 195)" at bounding box center [776, 503] width 28 height 28
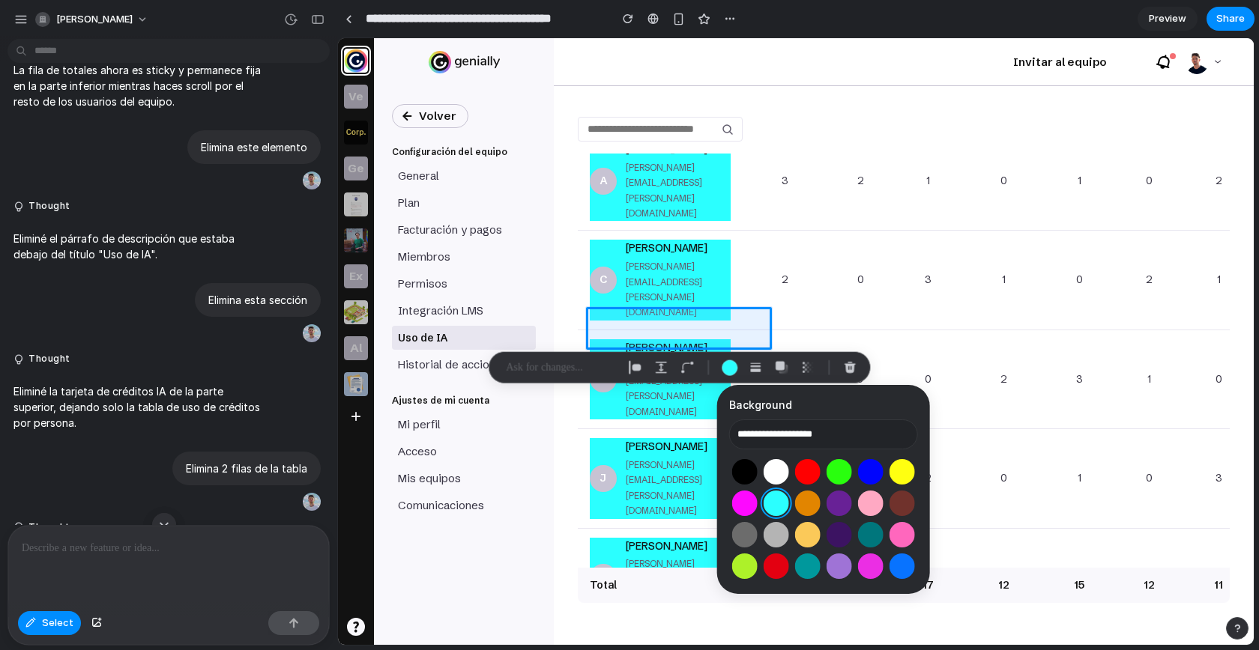
click at [823, 506] on div at bounding box center [823, 519] width 189 height 126
click at [837, 506] on button "Select color oklch(0.42 0.18 308)" at bounding box center [839, 503] width 28 height 28
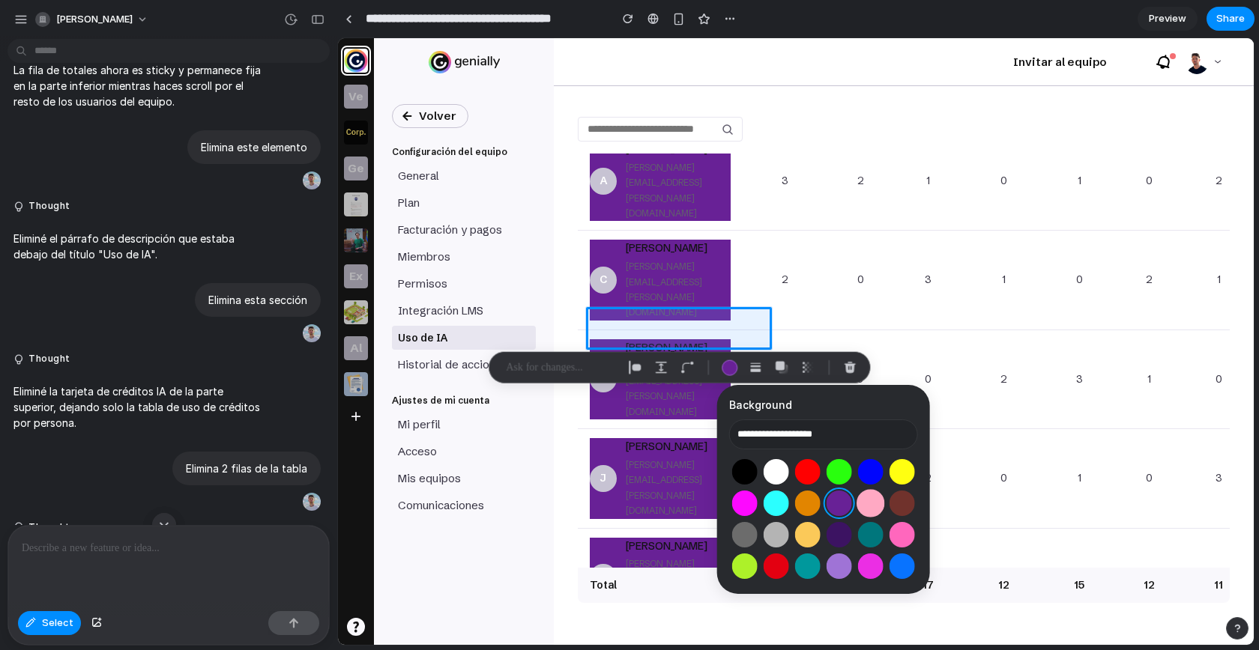
click at [856, 503] on button "Select color oklch(0.86 0.14 6)" at bounding box center [870, 503] width 28 height 28
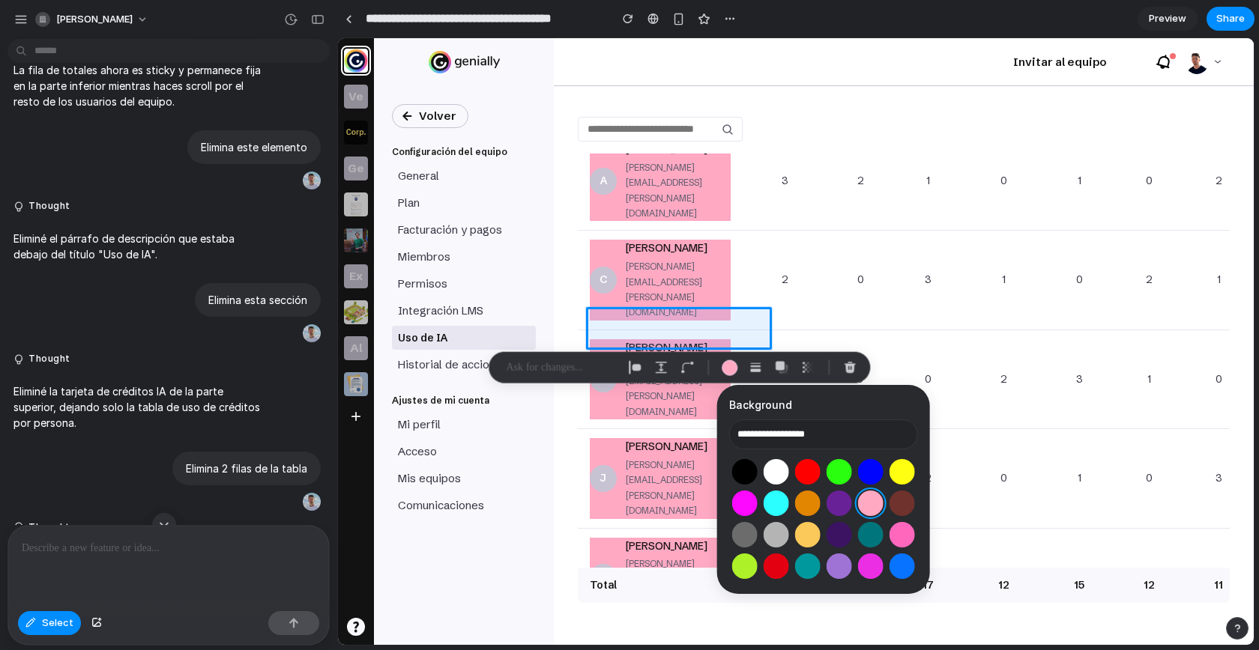
click at [883, 467] on div at bounding box center [823, 519] width 189 height 126
click at [893, 469] on button "Select color oklch(0.97 0.21 110)" at bounding box center [902, 472] width 28 height 28
type input "**********"
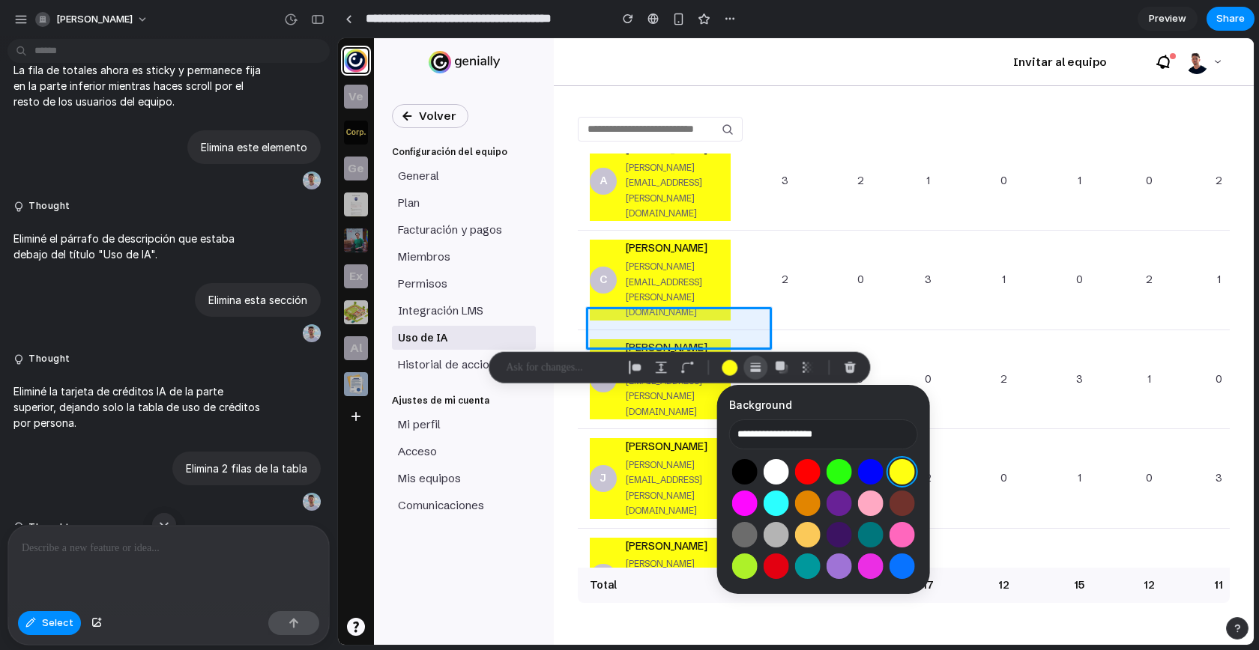
click at [757, 375] on button "button" at bounding box center [755, 368] width 24 height 24
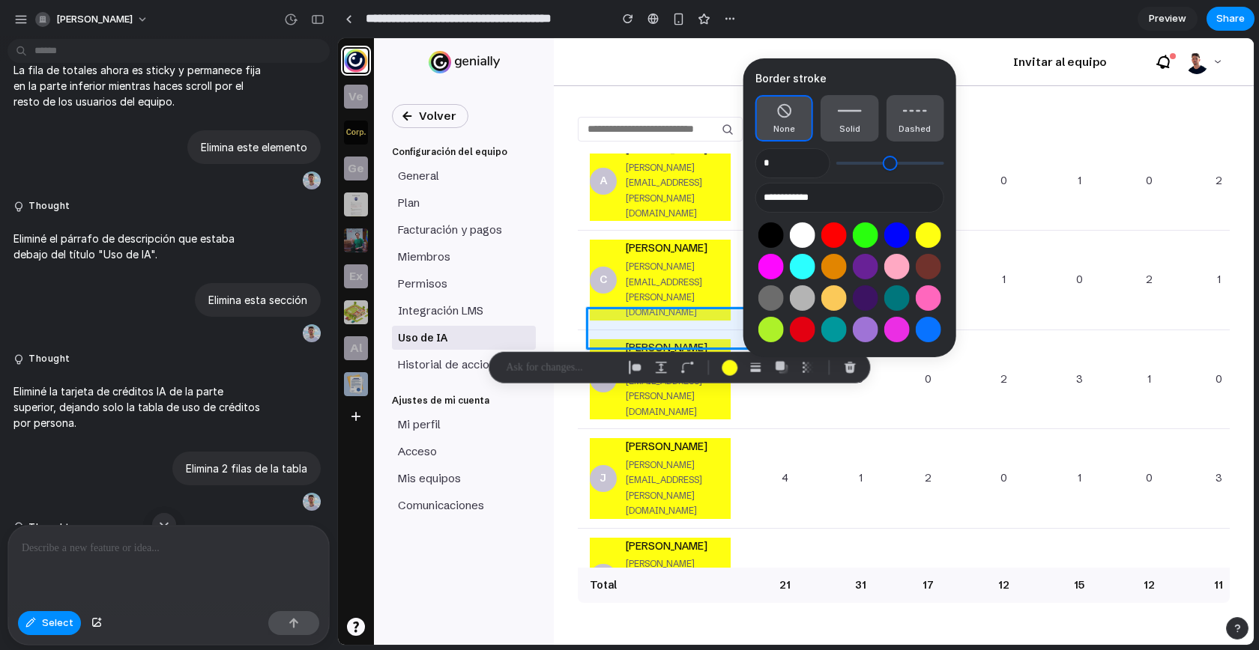
click at [847, 155] on div "*" at bounding box center [849, 163] width 189 height 25
click at [847, 124] on span "Solid" at bounding box center [849, 129] width 21 height 13
type input "*"
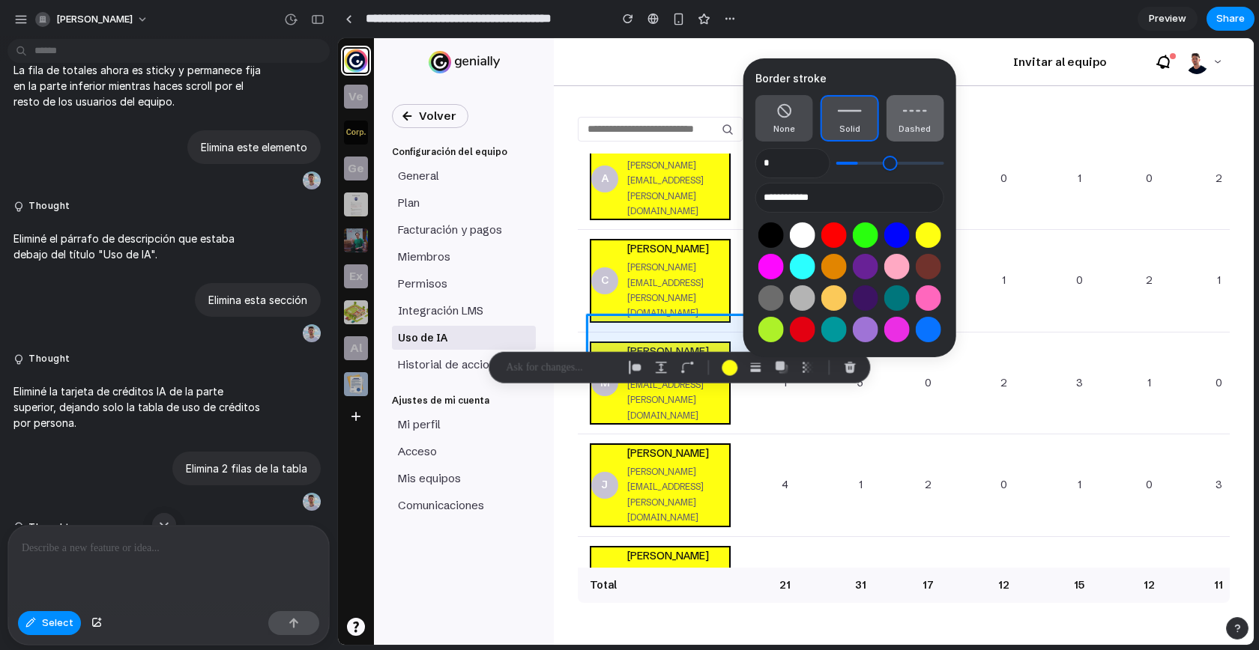
click at [910, 134] on span "Dashed" at bounding box center [914, 129] width 32 height 13
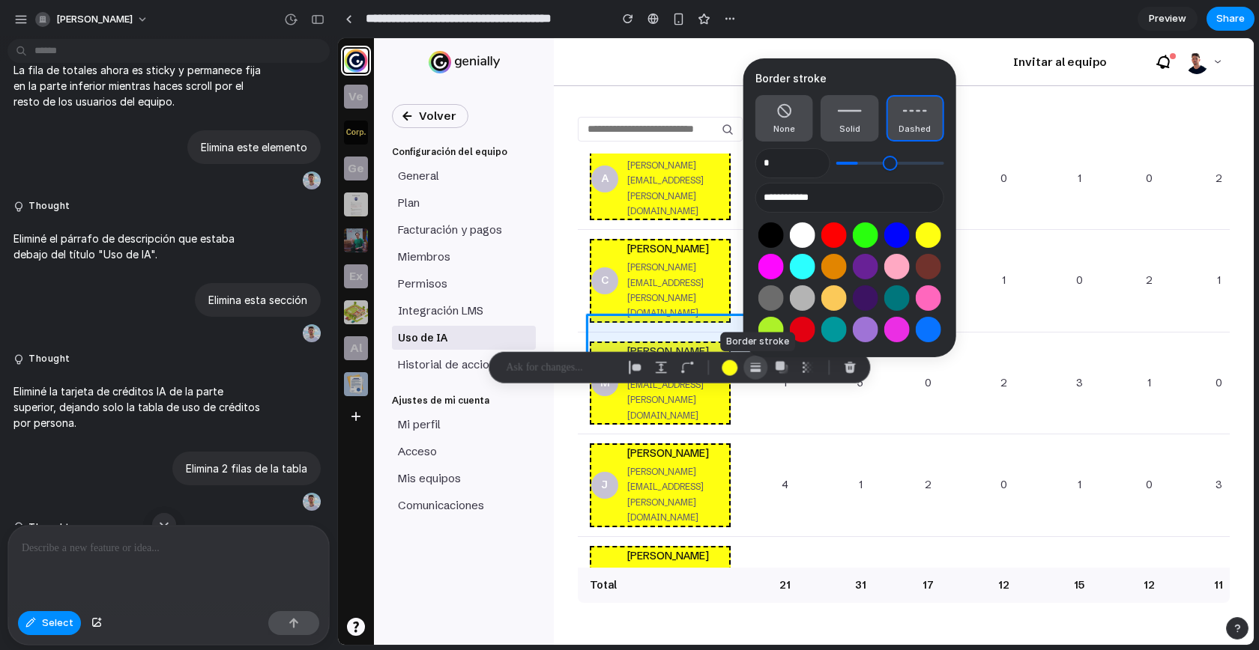
click at [760, 369] on div "button" at bounding box center [754, 367] width 13 height 13
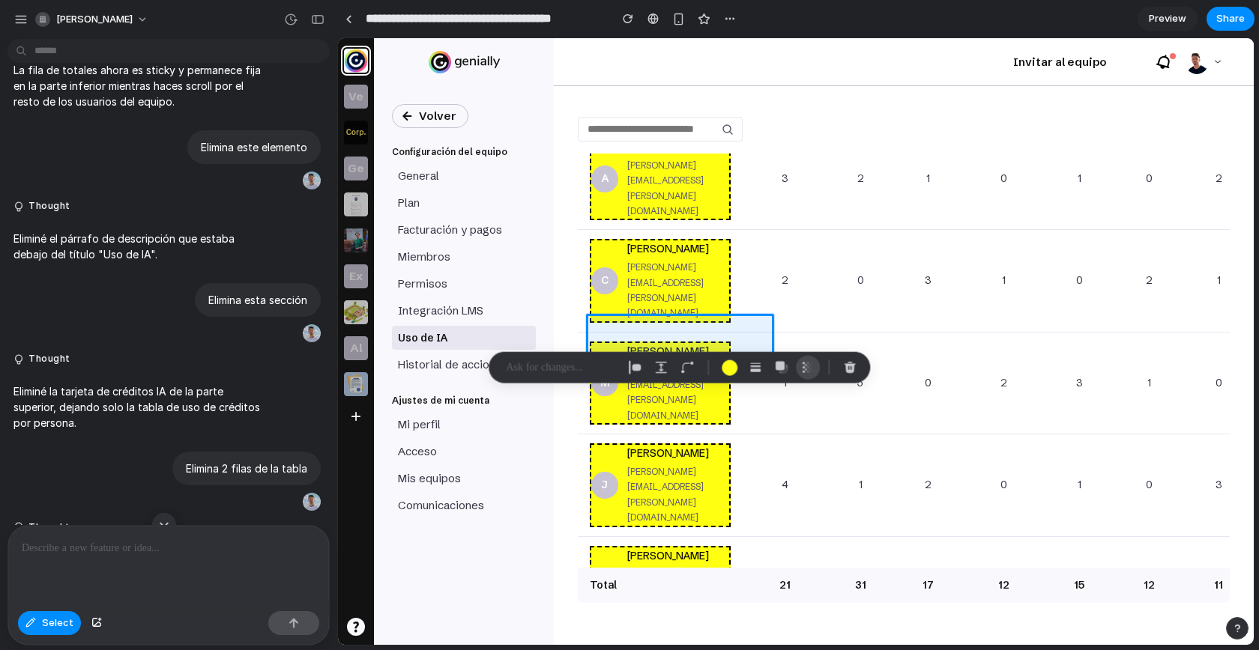
click at [801, 366] on div "button" at bounding box center [807, 367] width 13 height 13
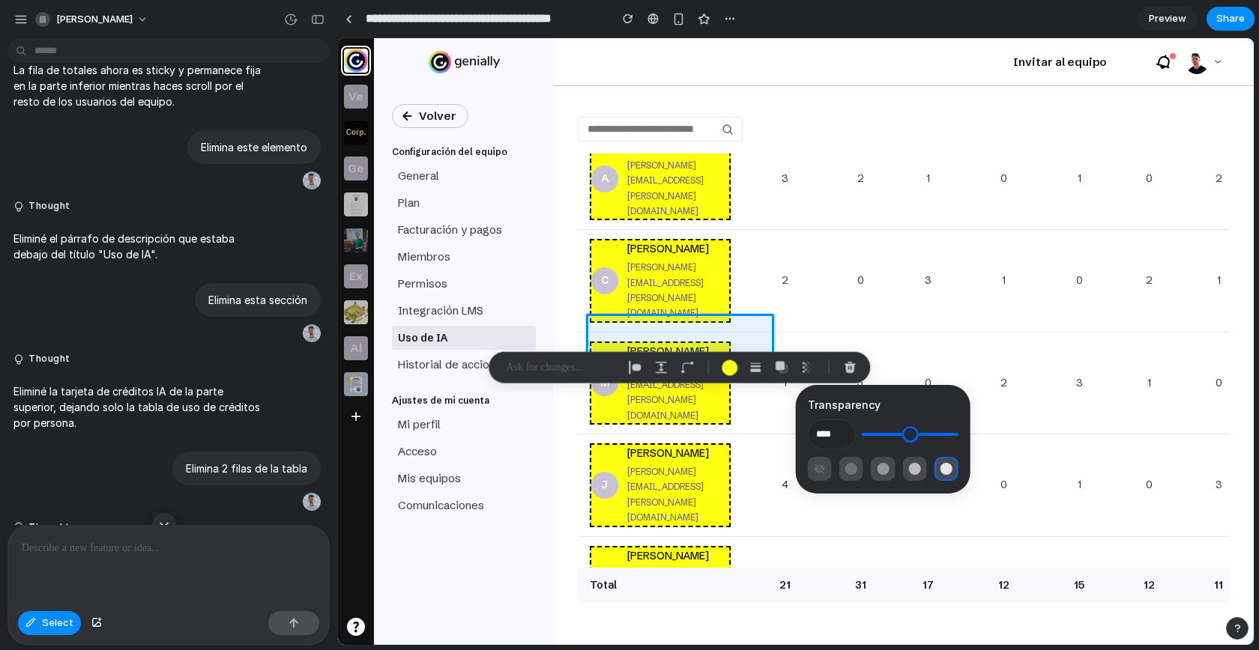
type input "***"
type input "**"
type input "***"
type input "**"
type input "***"
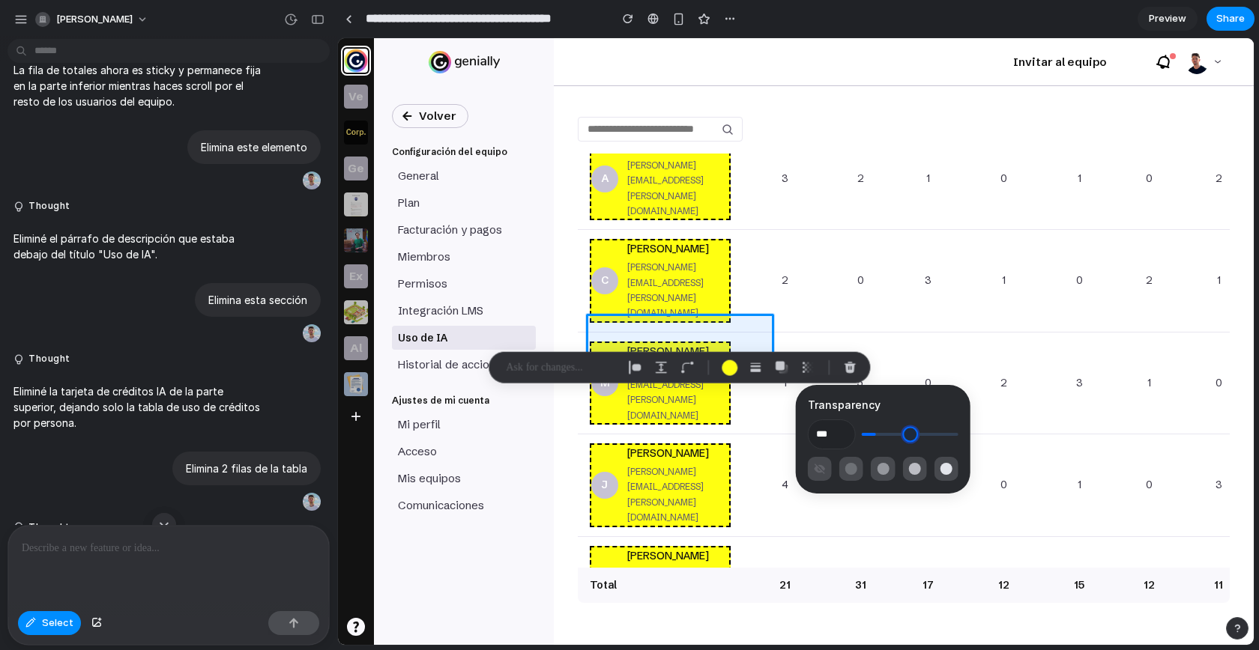
type input "**"
type input "***"
type input "**"
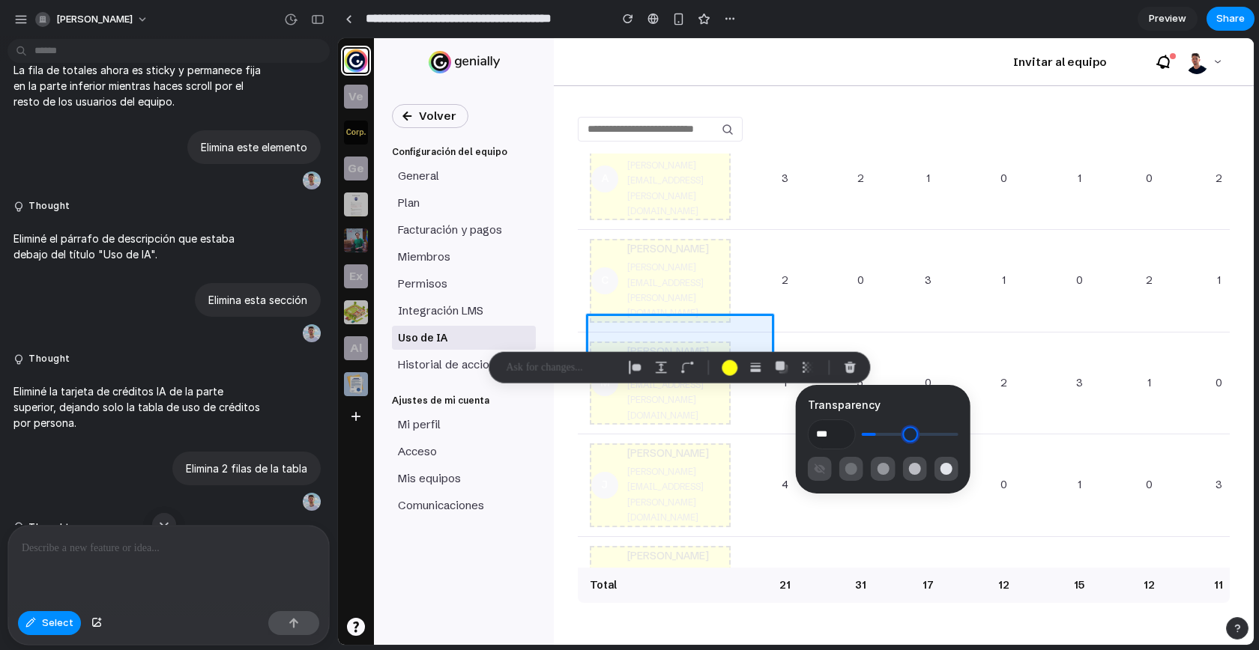
type input "**"
type input "*"
type input "**"
type input "*"
type input "**"
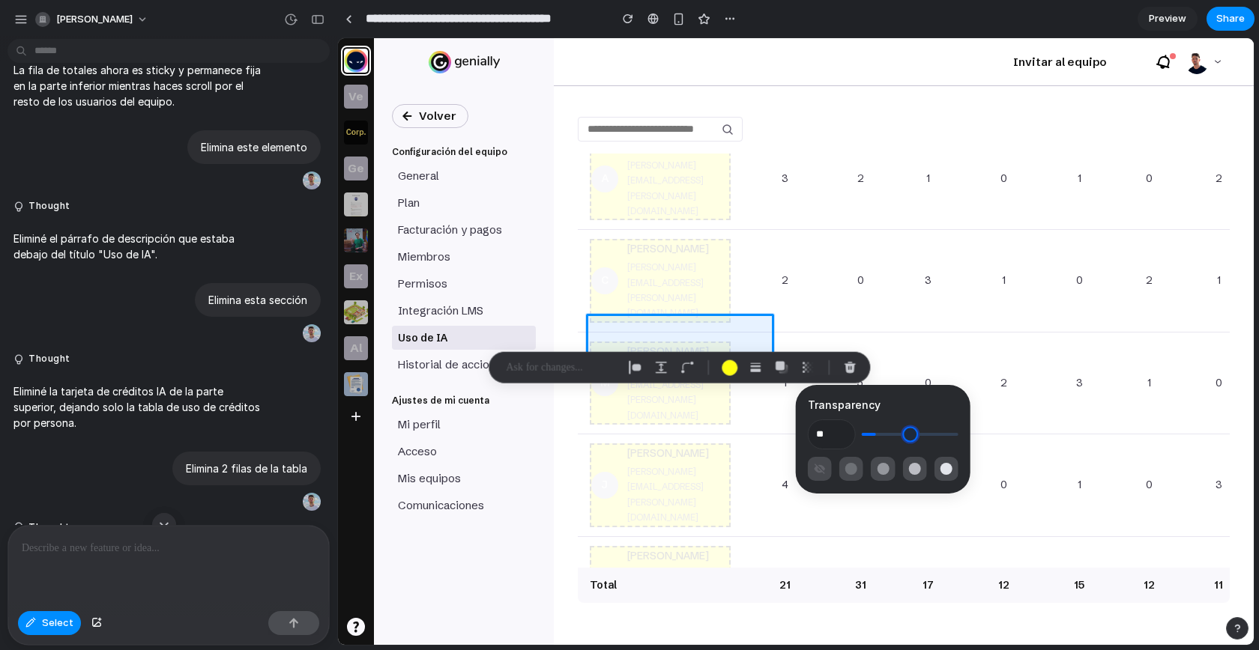
type input "*"
type input "**"
type input "*"
type input "**"
type input "*"
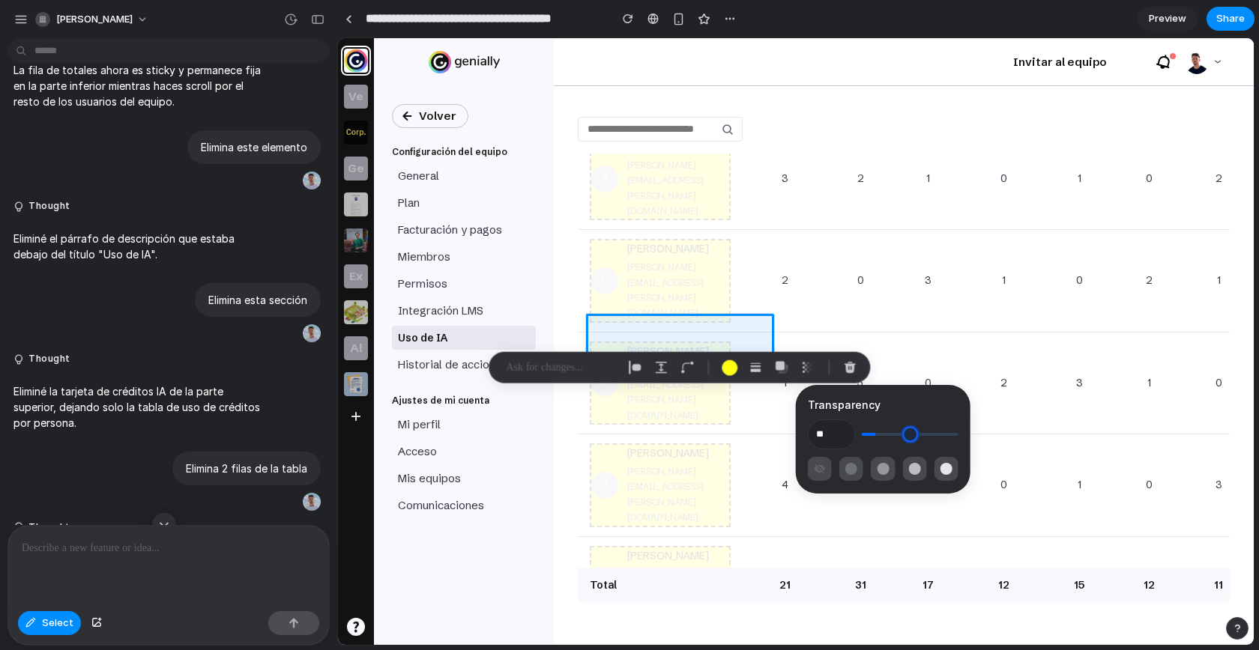
type input "**"
type input "*"
type input "**"
type input "*"
type input "**"
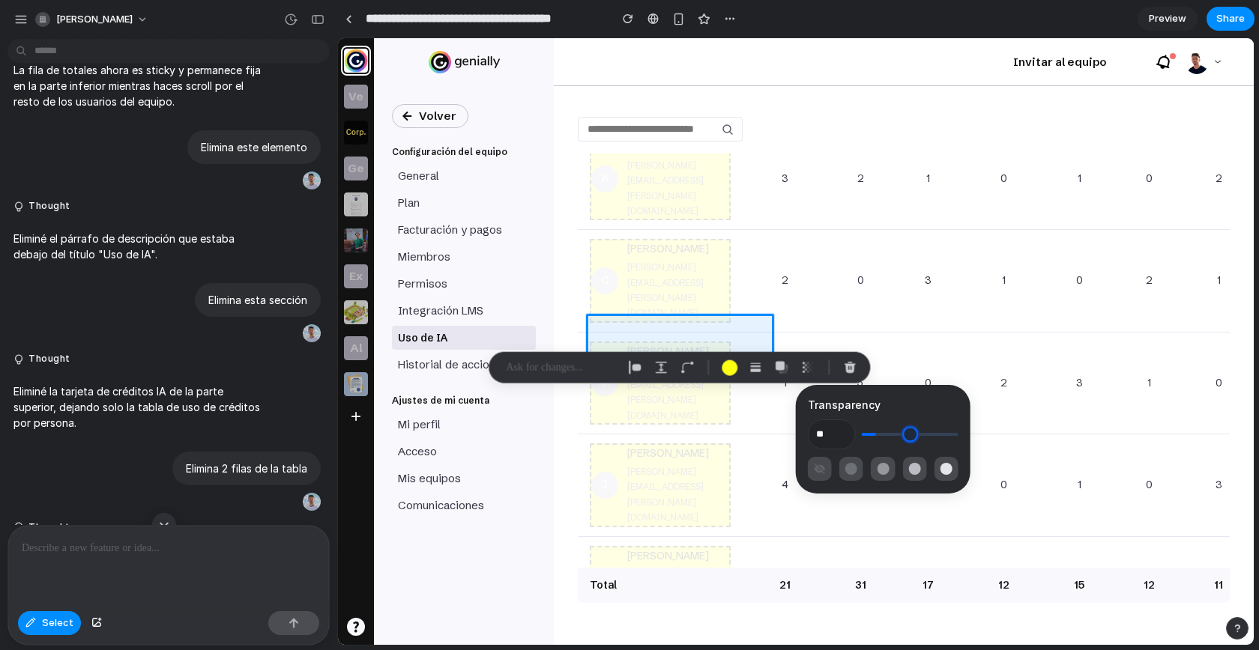
type input "*"
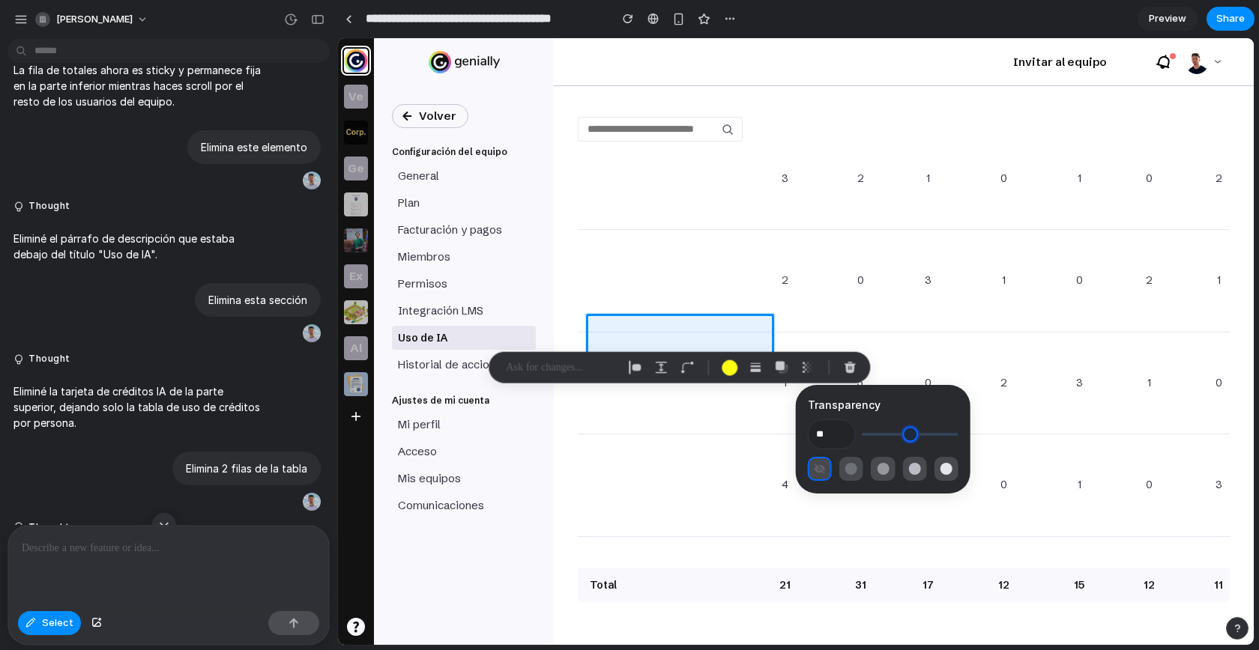
type input "**"
type input "*"
type input "**"
type input "*"
type input "***"
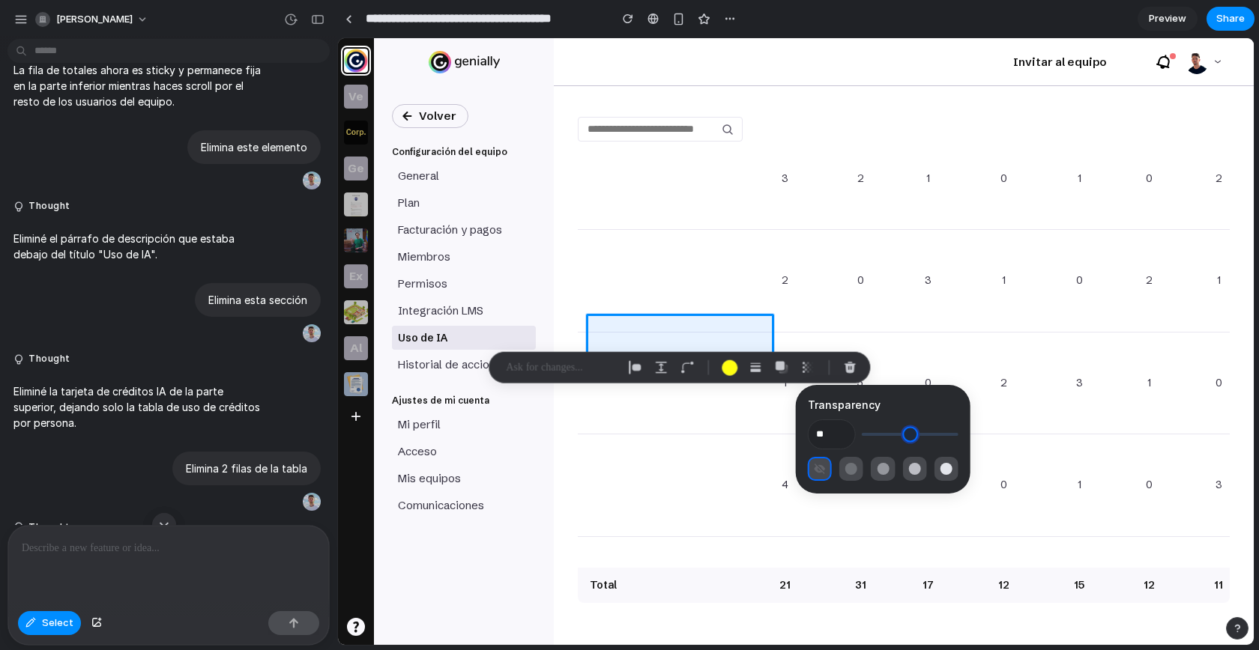
type input "**"
type input "***"
type input "**"
type input "***"
type input "**"
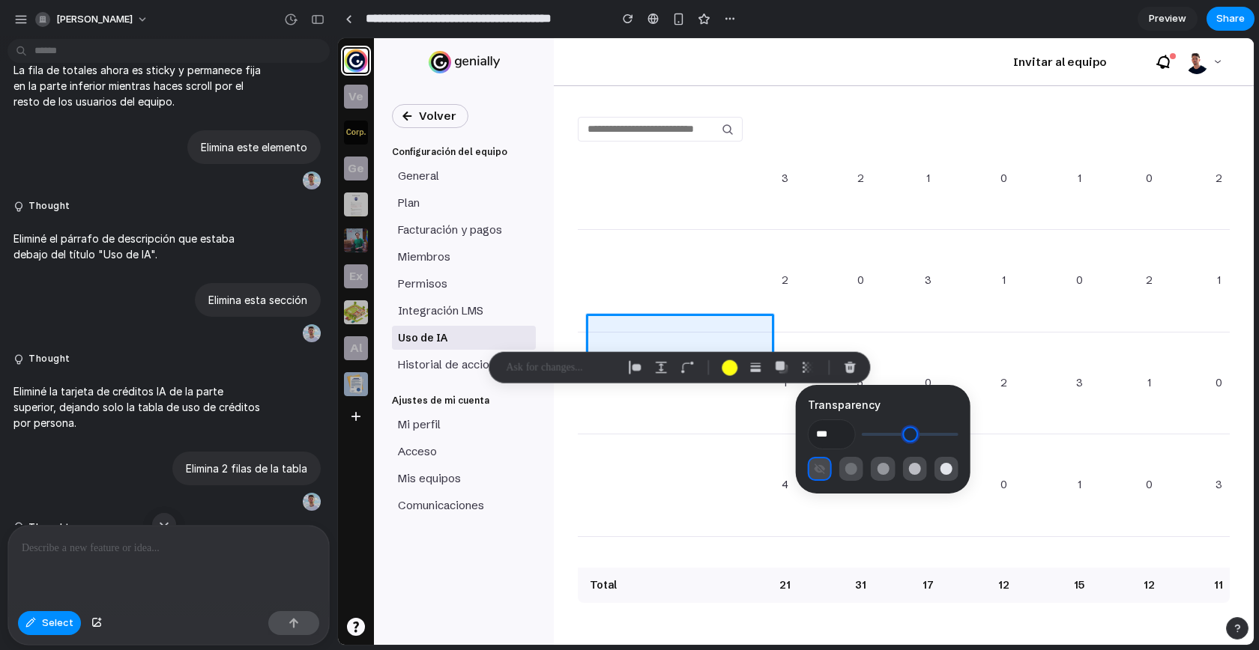
type input "***"
type input "**"
type input "***"
type input "**"
type input "***"
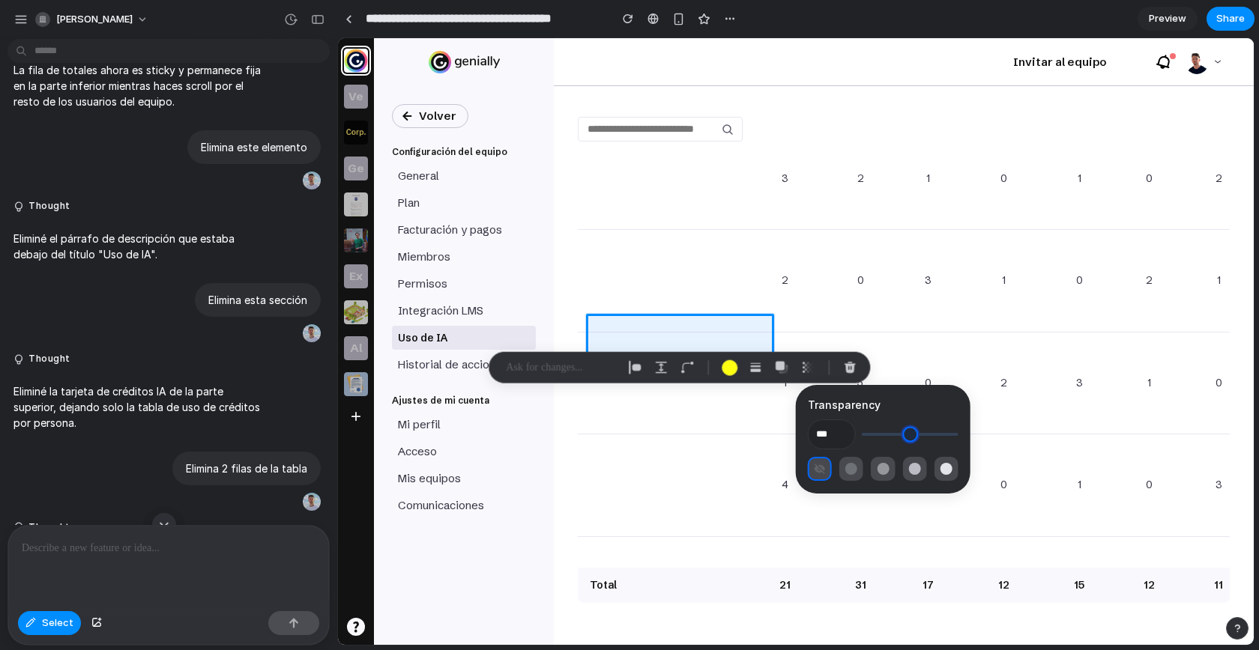
type input "**"
type input "***"
type input "**"
type input "****"
type input "***"
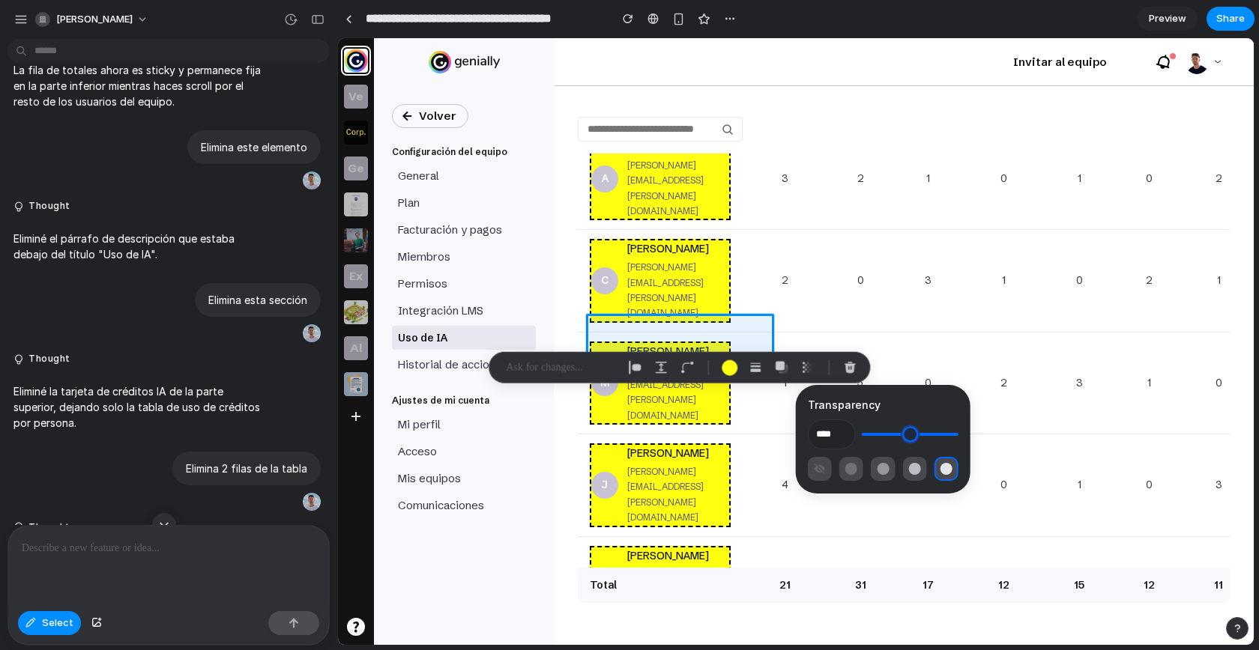
drag, startPoint x: 880, startPoint y: 437, endPoint x: 1014, endPoint y: 420, distance: 135.2
click at [958, 427] on input "range" at bounding box center [910, 434] width 97 height 15
click at [639, 365] on div "button" at bounding box center [634, 367] width 13 height 13
select select "******"
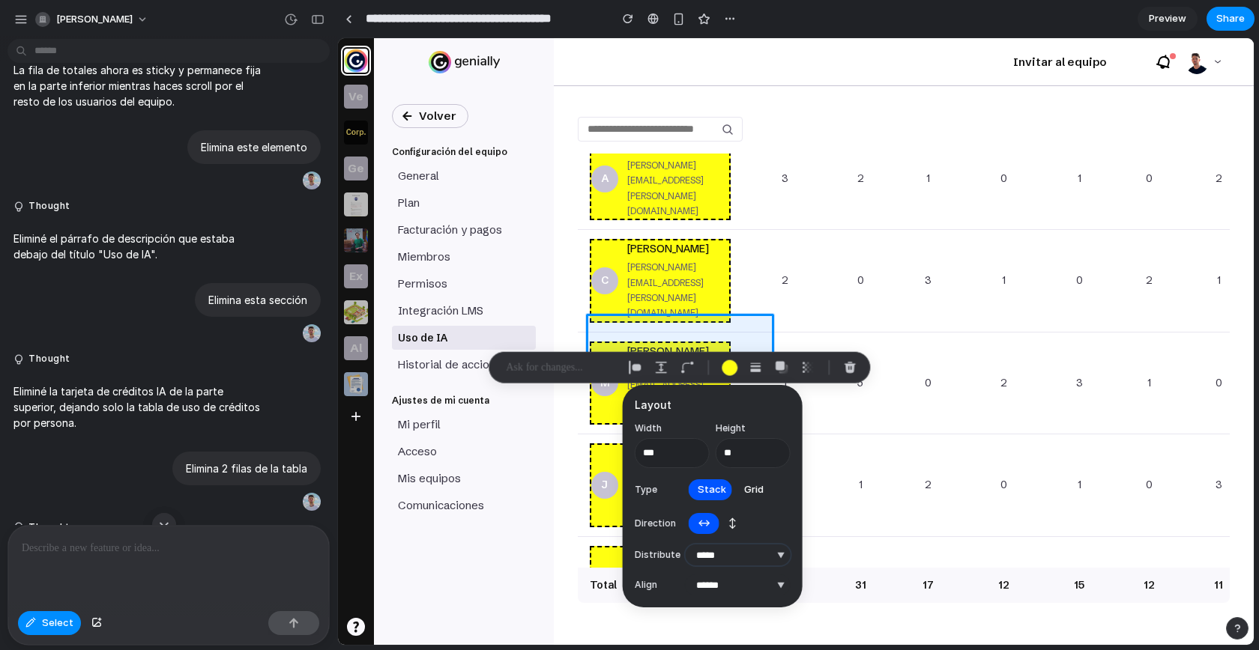
click at [735, 554] on select "**********" at bounding box center [738, 555] width 105 height 21
select select "******"
click at [686, 545] on select "**********" at bounding box center [738, 555] width 105 height 21
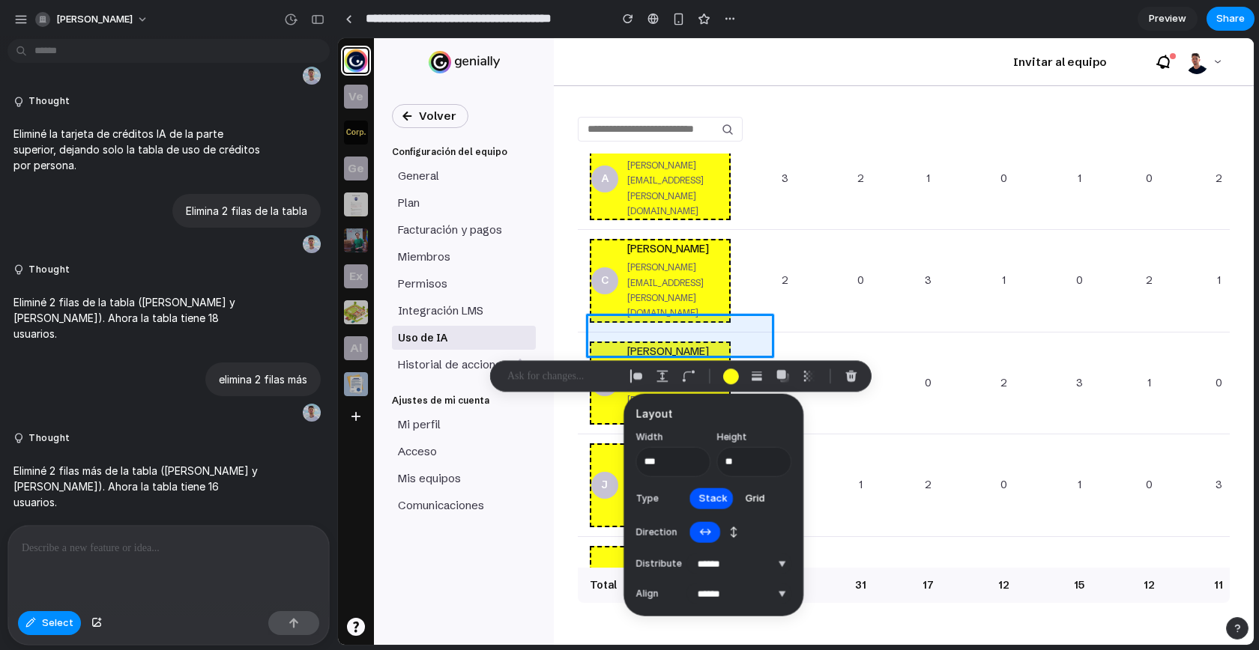
click at [169, 557] on div at bounding box center [168, 565] width 321 height 79
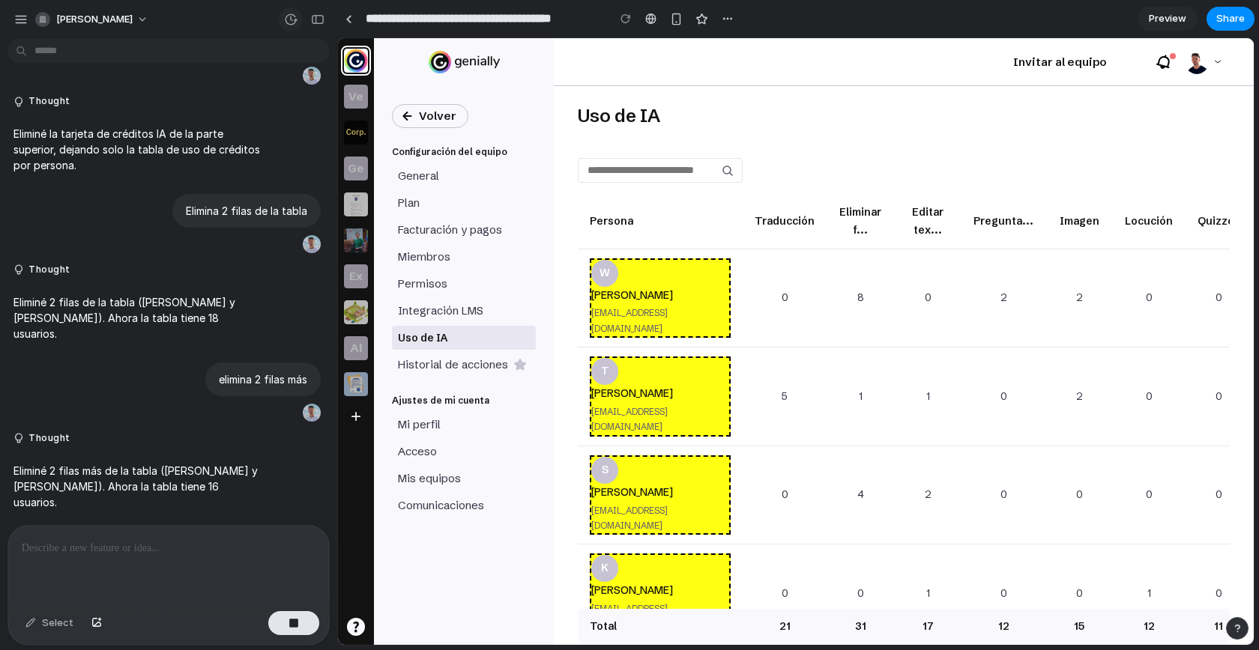
click at [291, 25] on div "button" at bounding box center [290, 19] width 13 height 13
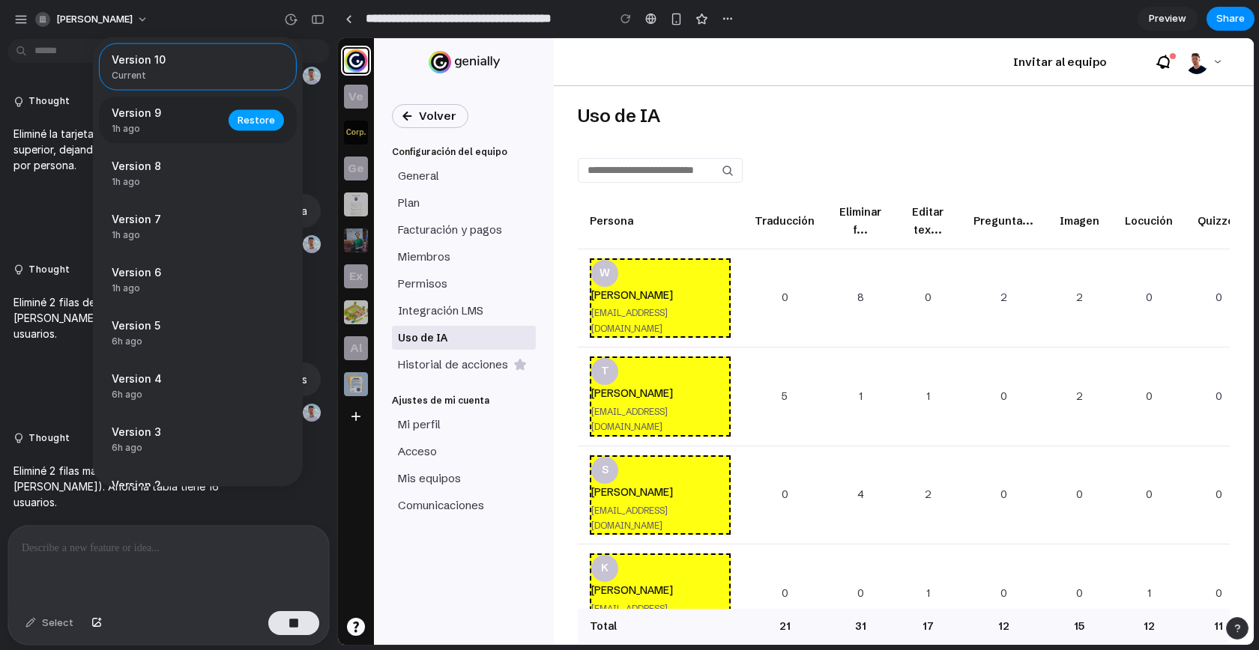
click at [263, 124] on span "Restore" at bounding box center [256, 119] width 37 height 15
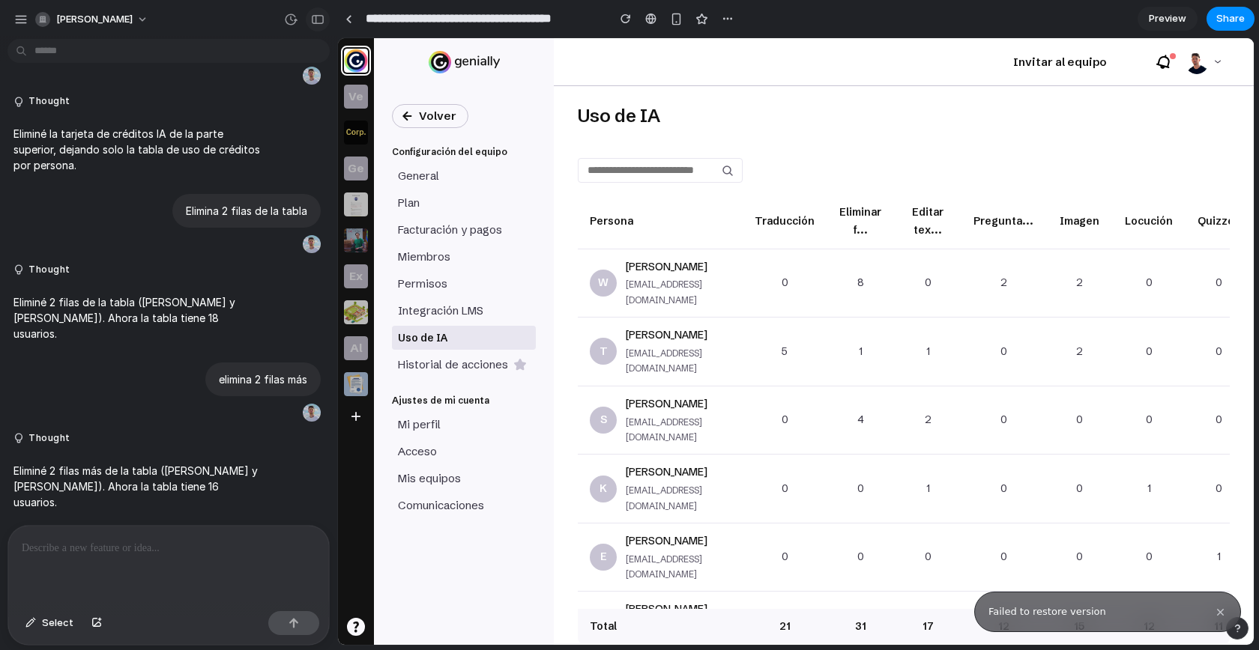
click at [322, 25] on button "button" at bounding box center [318, 19] width 24 height 24
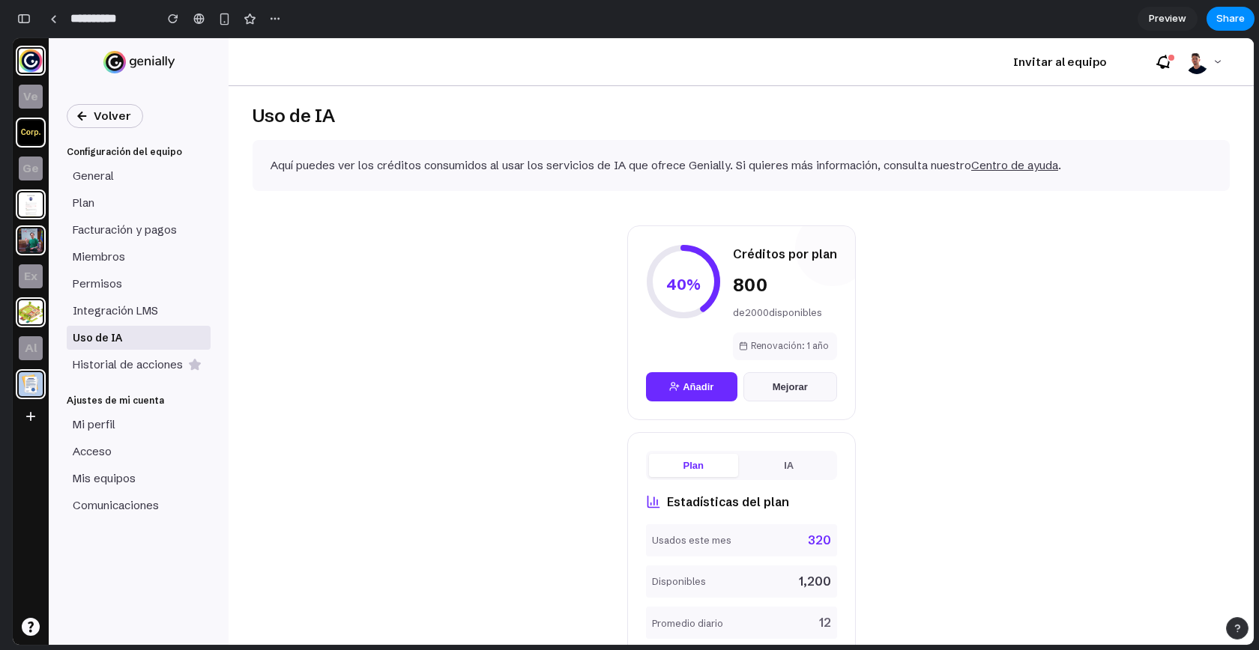
scroll to position [2067, 0]
click at [401, 359] on div "Uso de IA Aquí puedes ver los créditos consumidos al usar los servicios de IA q…" at bounding box center [741, 365] width 1025 height 559
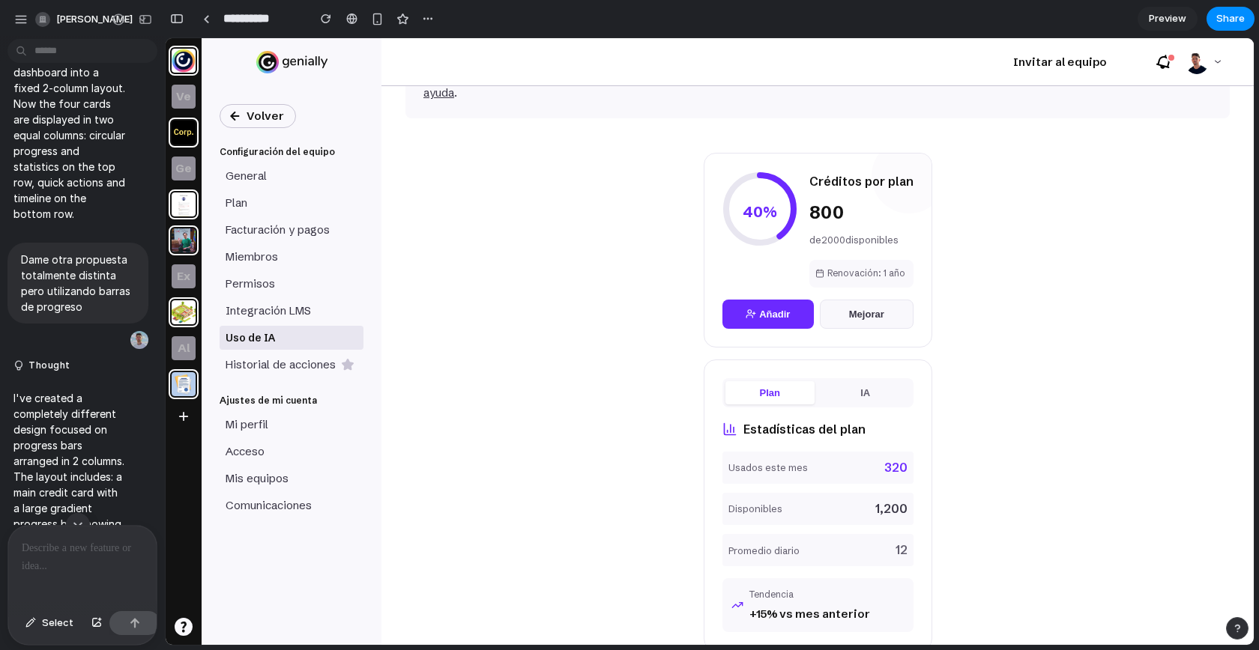
scroll to position [1711, 0]
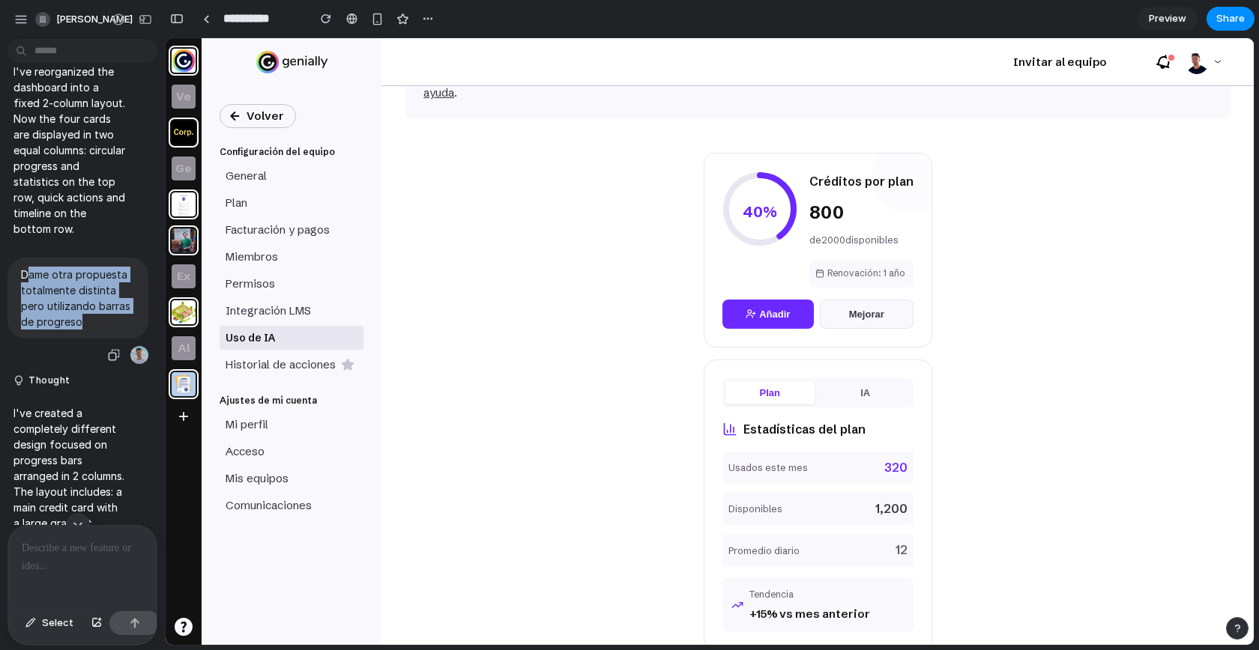
drag, startPoint x: 25, startPoint y: 306, endPoint x: 128, endPoint y: 351, distance: 112.7
click at [128, 330] on p "Dame otra propuesta totalmente distinta pero utilizando barras de progreso" at bounding box center [78, 298] width 114 height 63
click at [95, 328] on p "Dame otra propuesta totalmente distinta pero utilizando barras de progreso" at bounding box center [78, 298] width 114 height 63
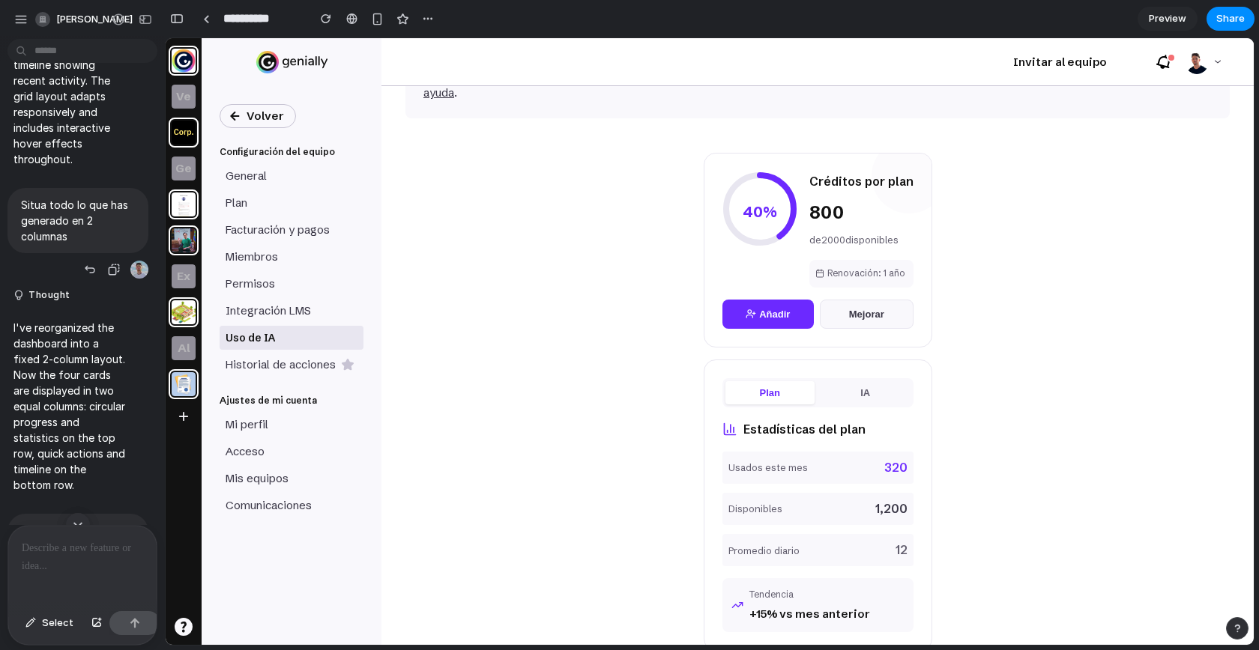
scroll to position [1857, 0]
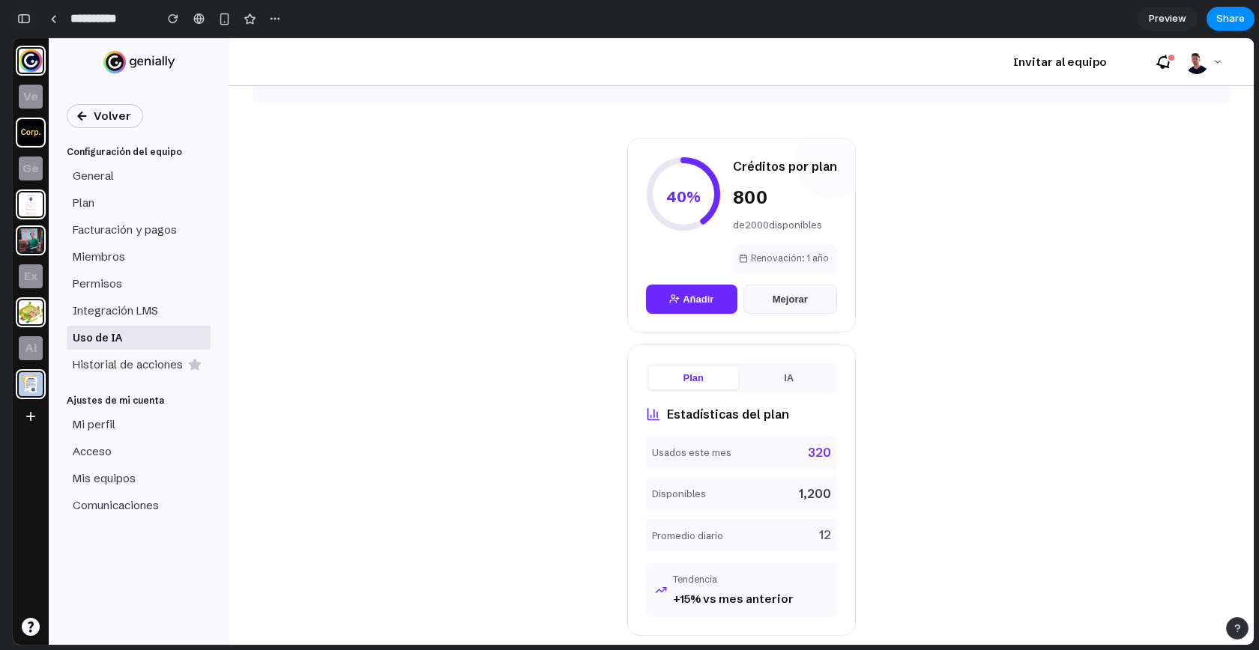
click at [25, 22] on div "button" at bounding box center [23, 18] width 13 height 10
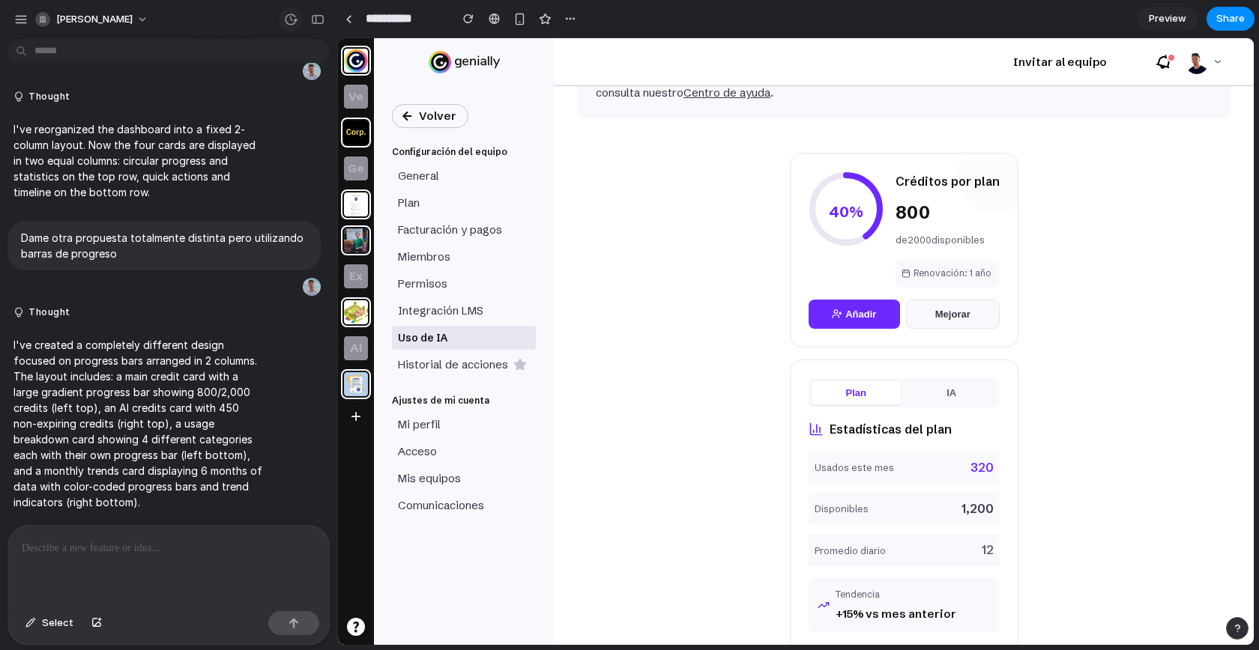
click at [285, 22] on div "button" at bounding box center [290, 19] width 13 height 13
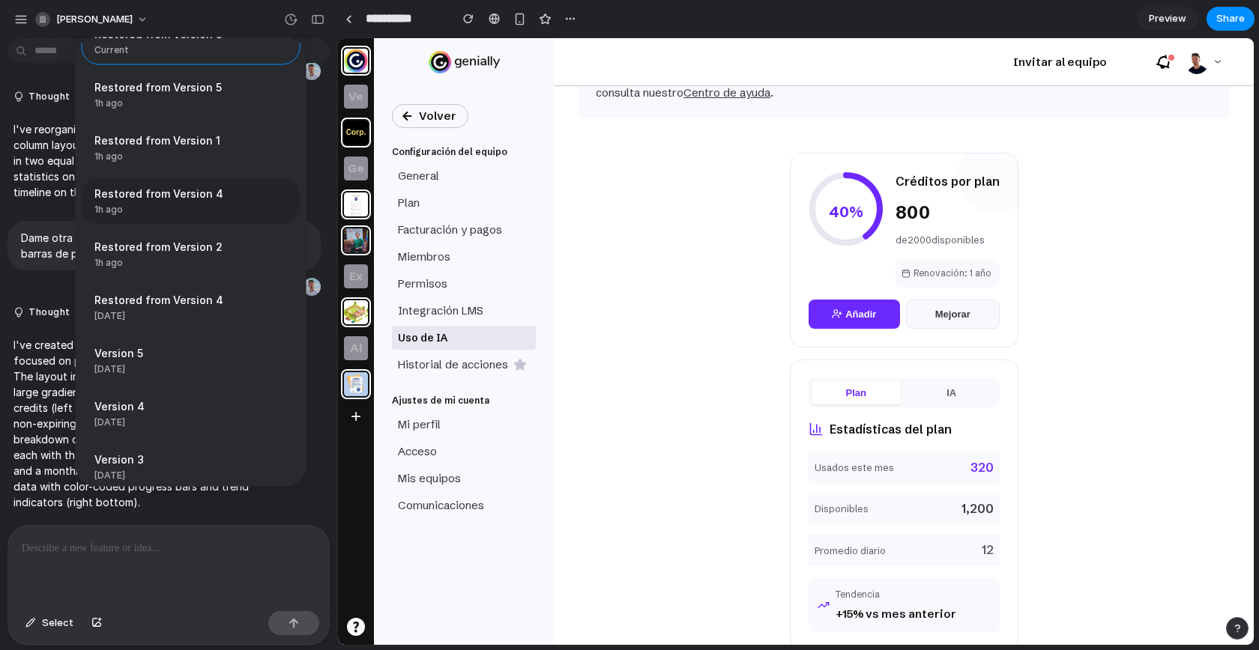
scroll to position [0, 0]
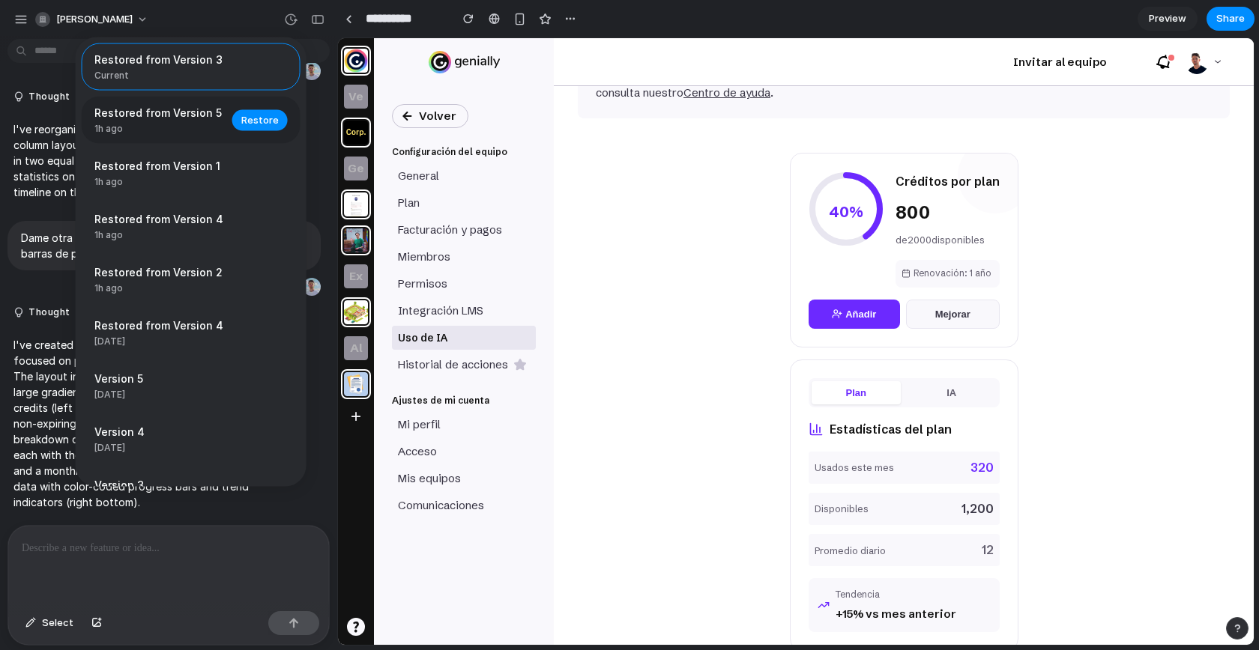
click at [149, 136] on div "Restored from Version 5 1h ago Restore" at bounding box center [191, 120] width 219 height 47
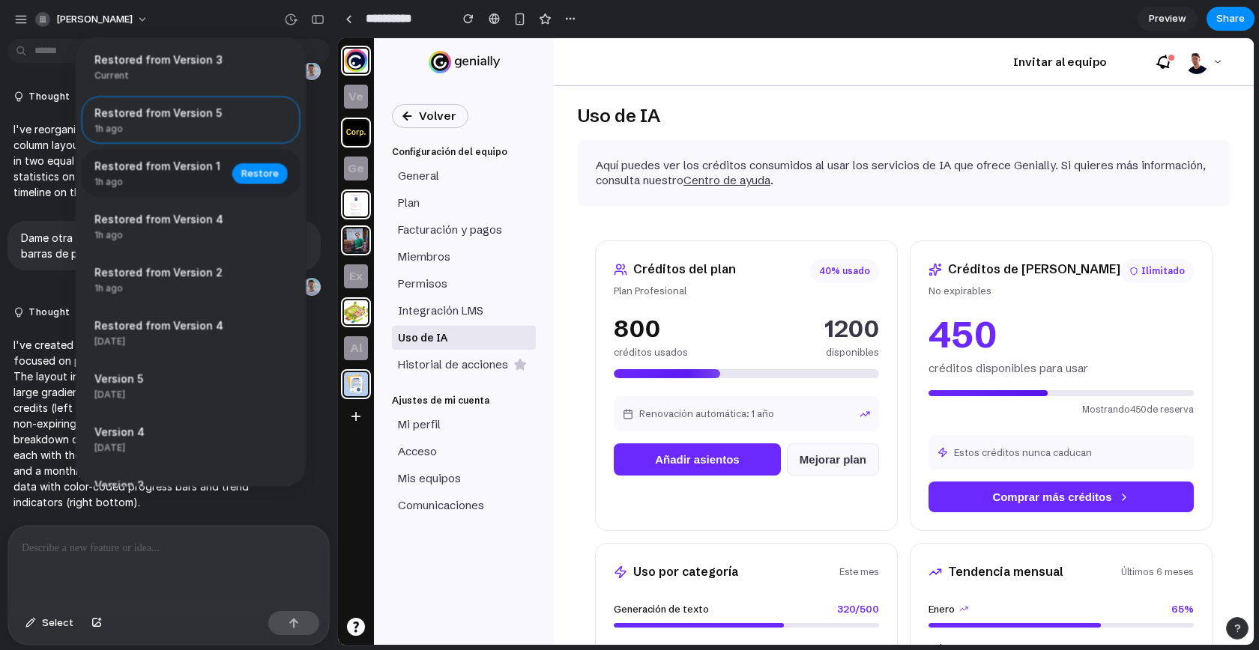
click at [146, 166] on span "Restored from Version 1" at bounding box center [158, 166] width 129 height 16
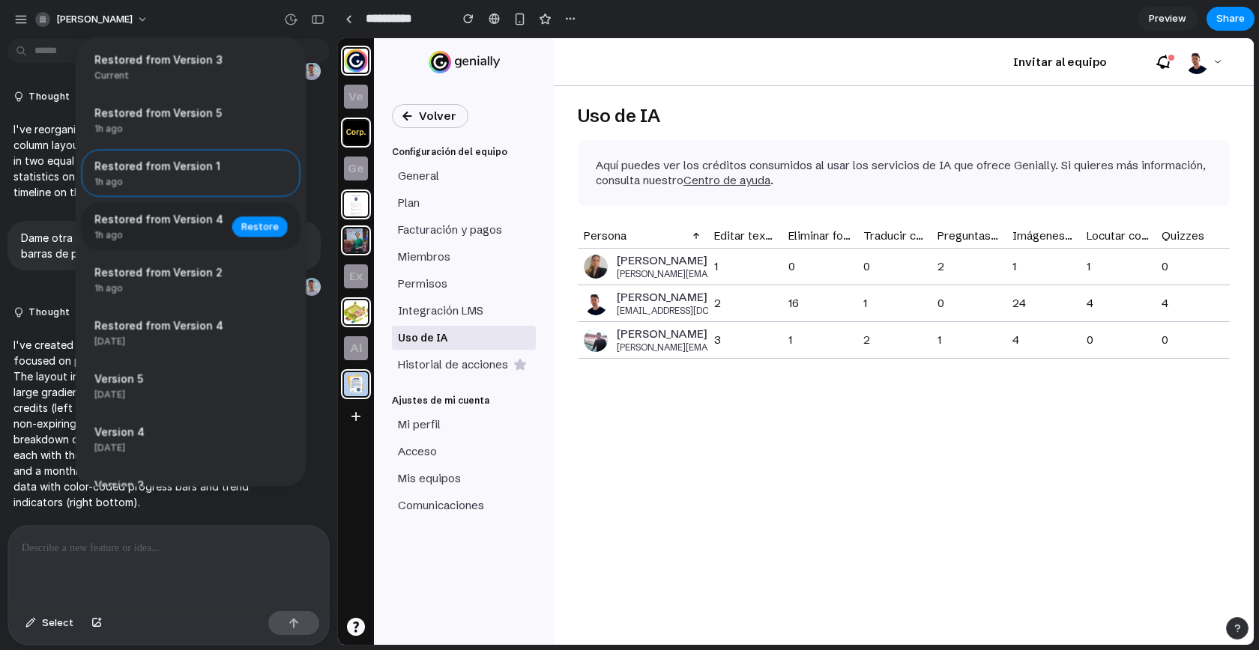
click at [152, 214] on span "Restored from Version 4" at bounding box center [158, 219] width 129 height 16
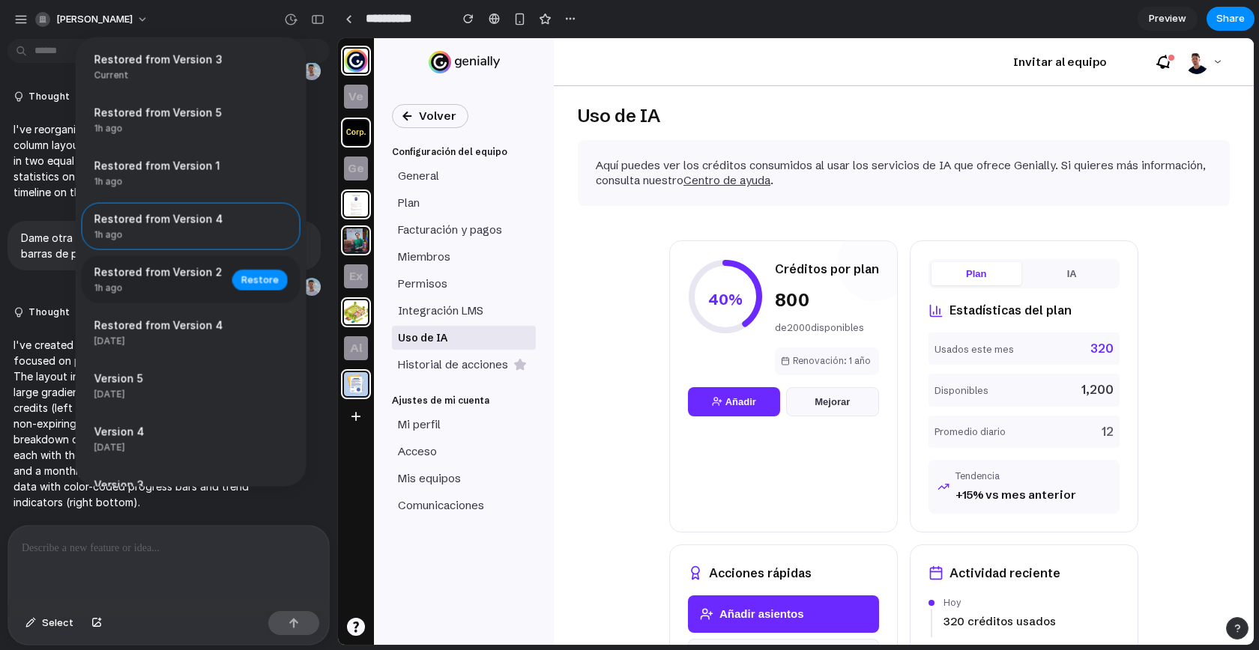
click at [145, 287] on span "1h ago" at bounding box center [158, 288] width 129 height 13
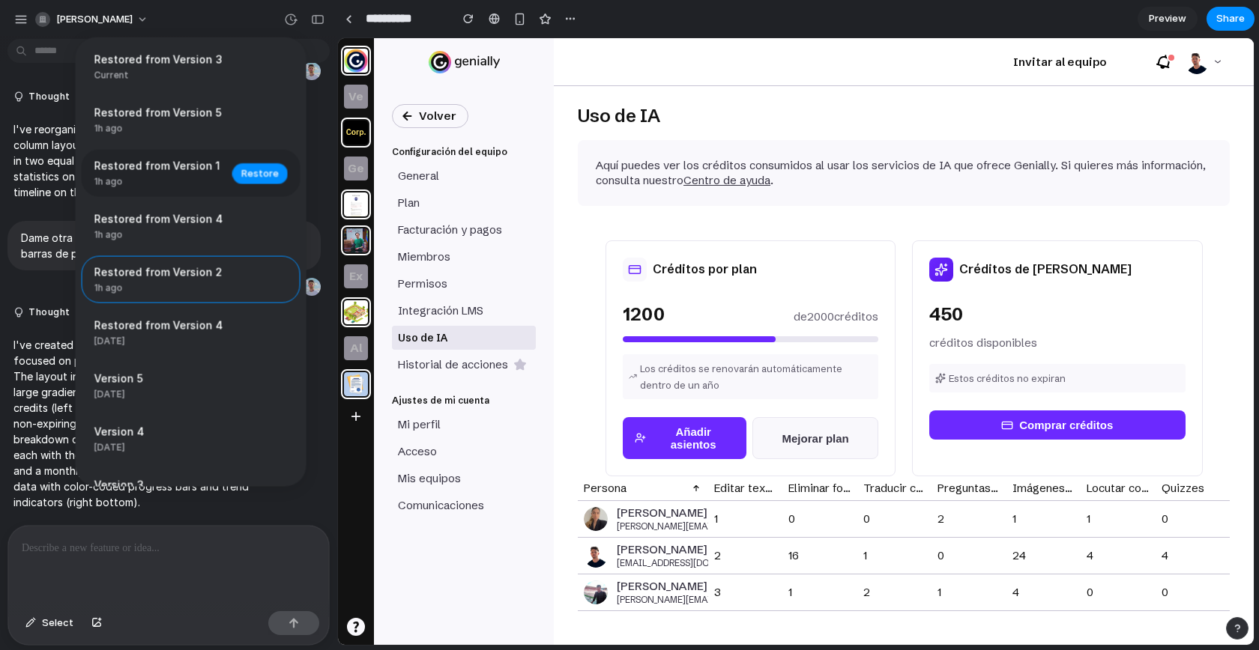
click at [153, 183] on span "1h ago" at bounding box center [158, 181] width 129 height 13
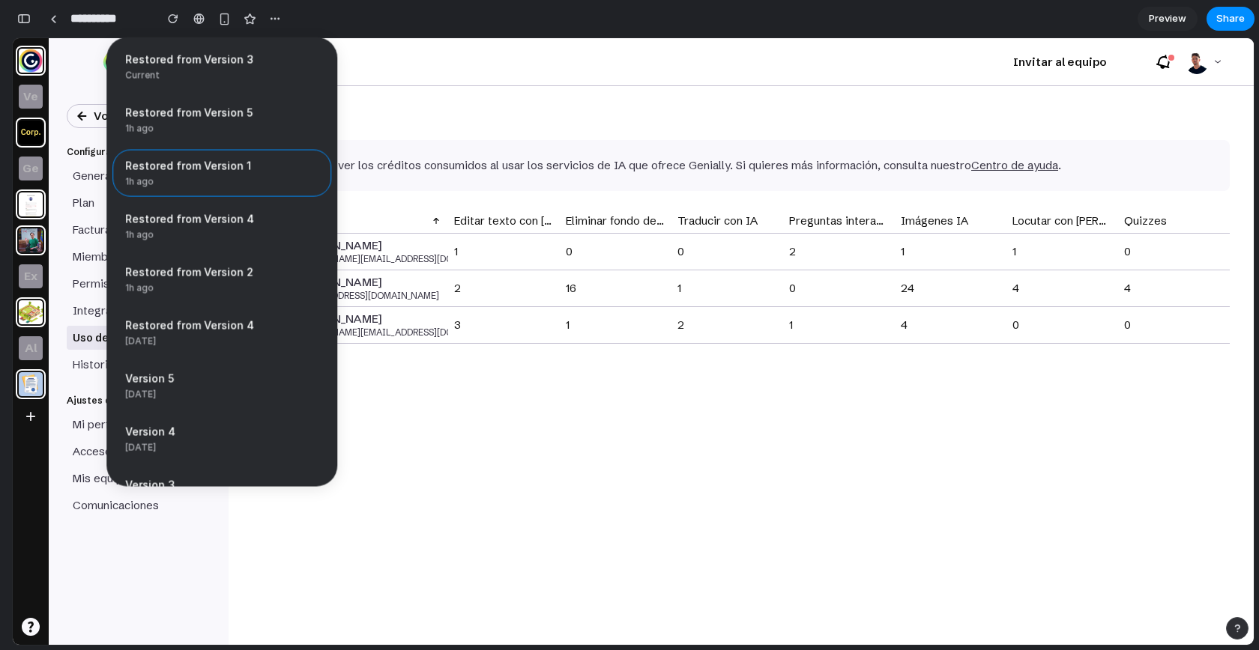
scroll to position [1857, 0]
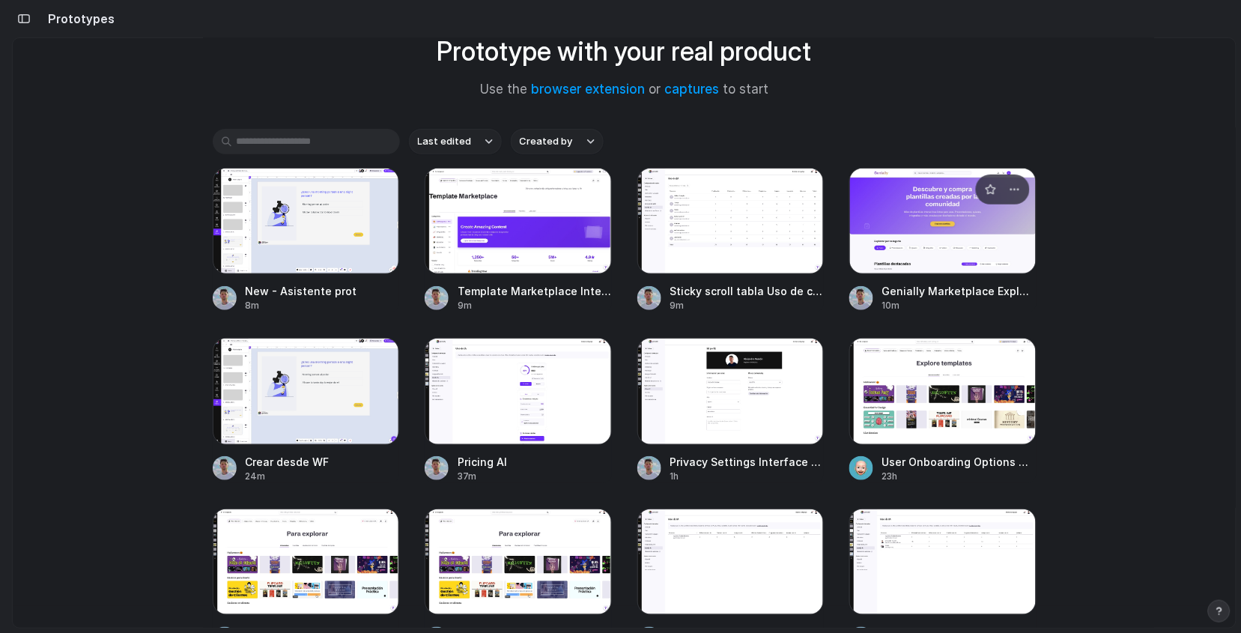
scroll to position [140, 0]
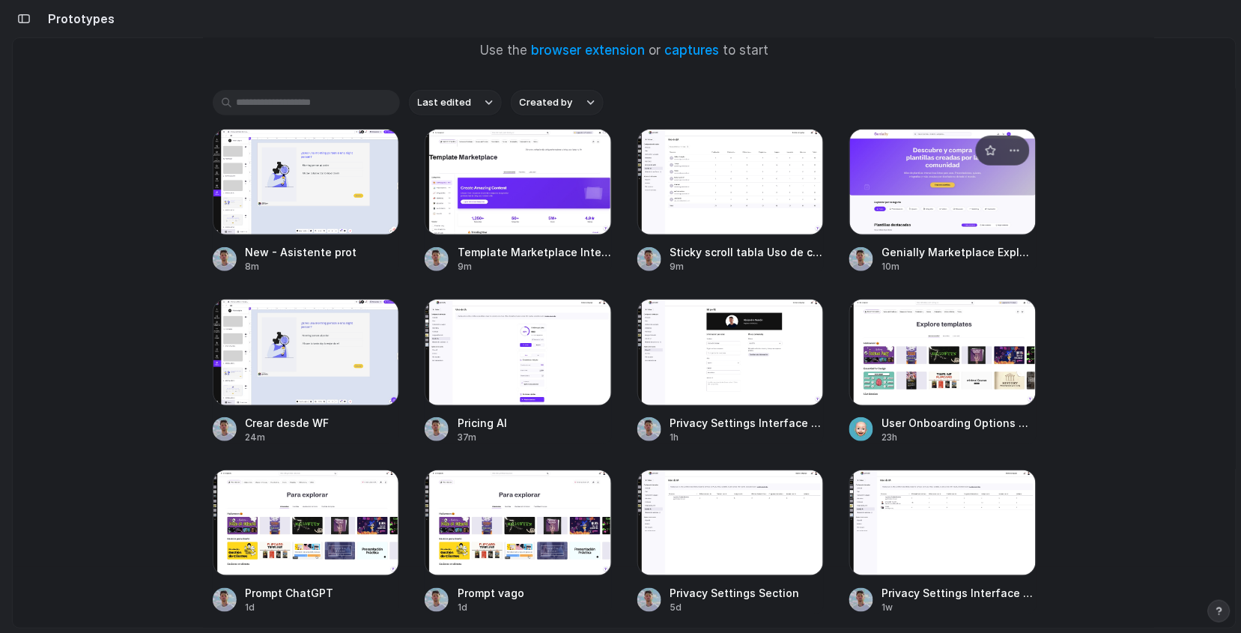
click at [922, 205] on div at bounding box center [943, 182] width 187 height 106
click at [509, 184] on div at bounding box center [518, 182] width 187 height 106
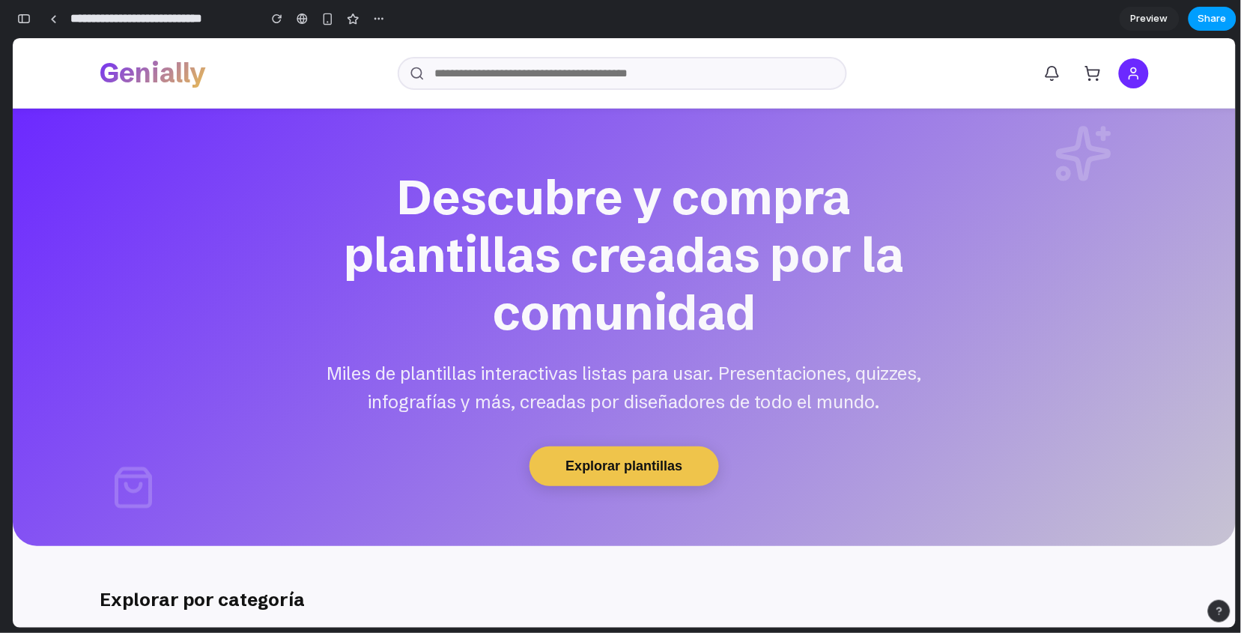
click at [1204, 13] on span "Share" at bounding box center [1213, 18] width 28 height 15
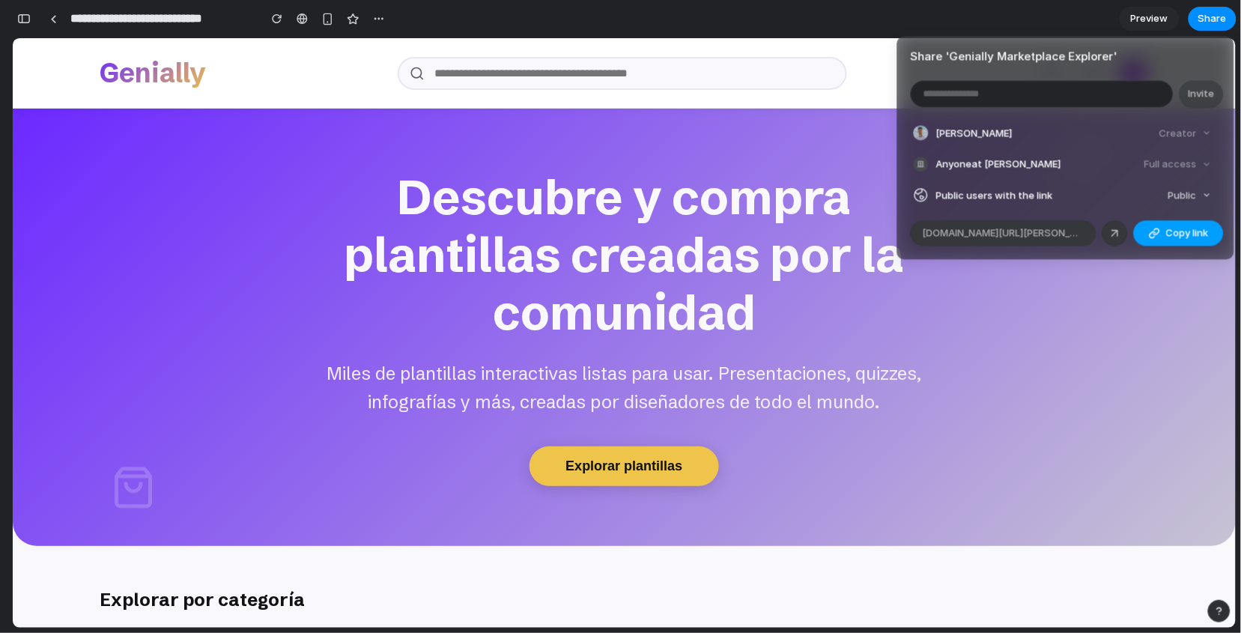
click at [1165, 225] on button "Copy link" at bounding box center [1179, 232] width 90 height 25
click at [742, 98] on div "Share ' Genially Marketplace Explorer ' Invite [PERSON_NAME] Creator Anyone at …" at bounding box center [620, 316] width 1241 height 633
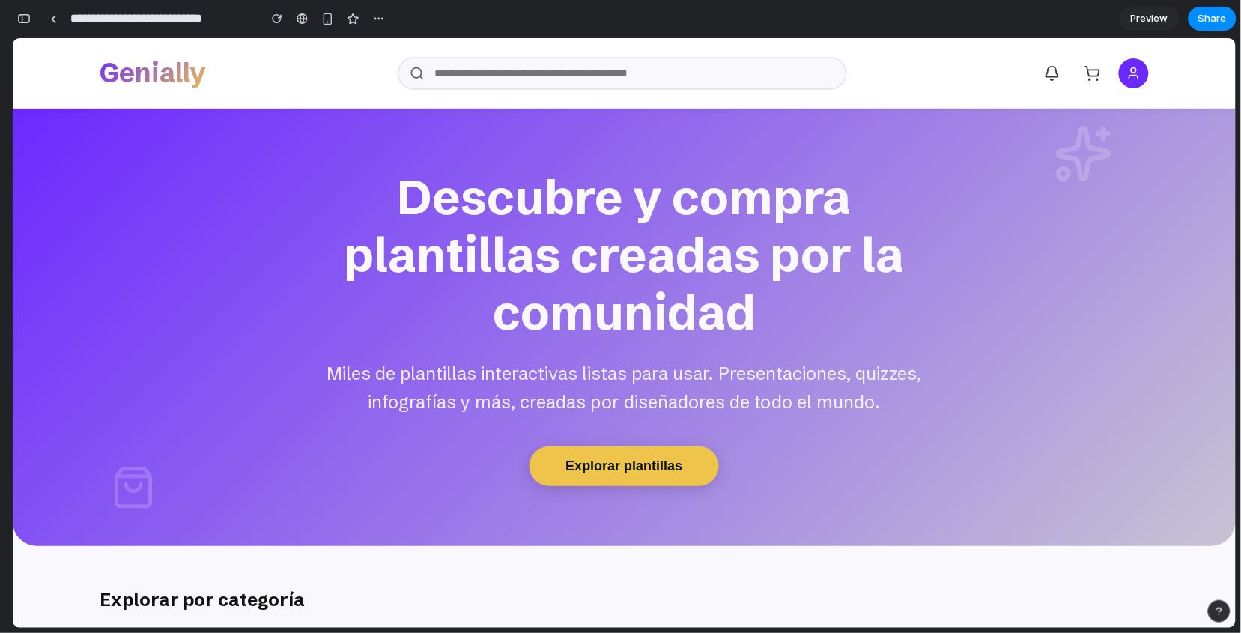
click at [868, 82] on div "Genially" at bounding box center [624, 72] width 1049 height 46
